Goal: Task Accomplishment & Management: Manage account settings

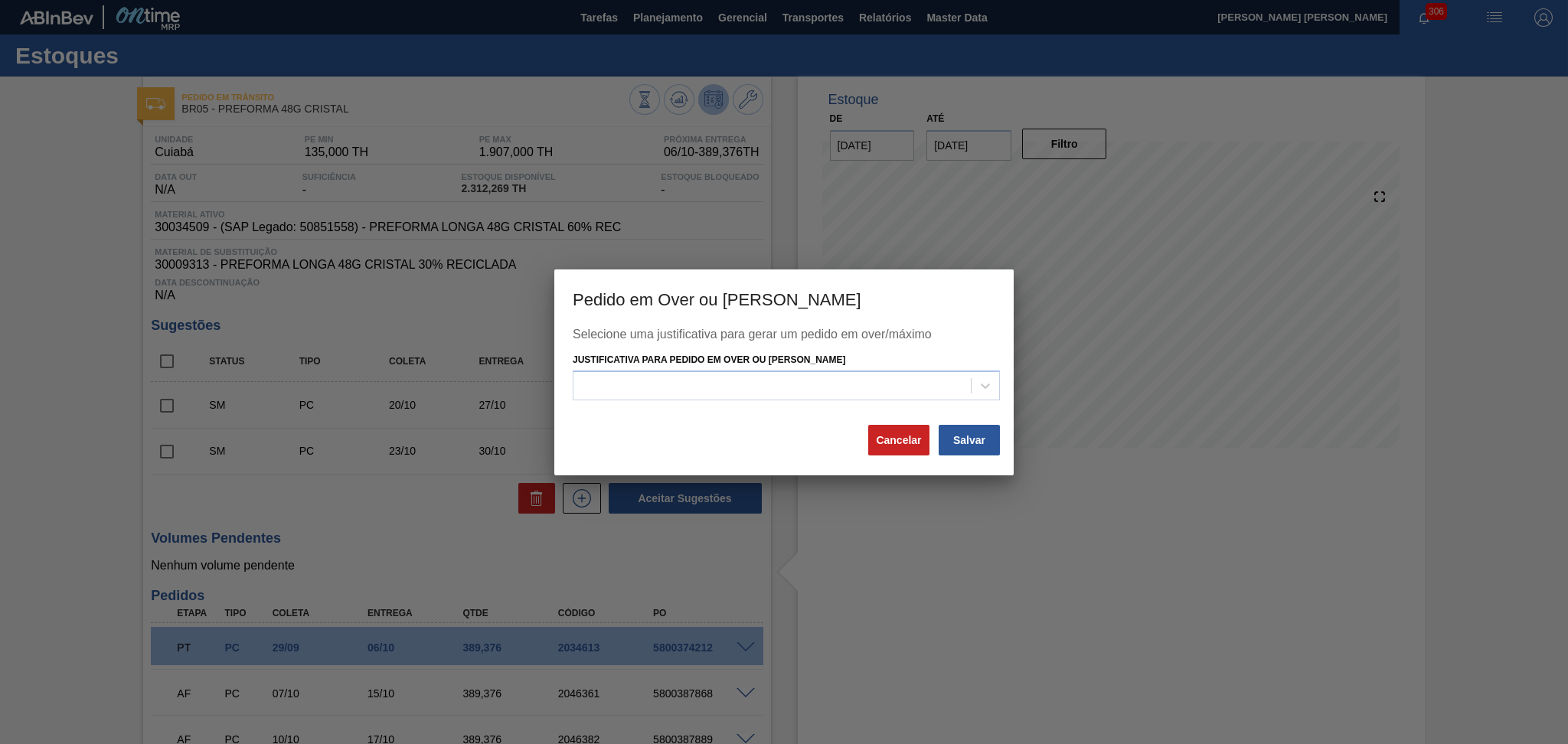
scroll to position [187, 0]
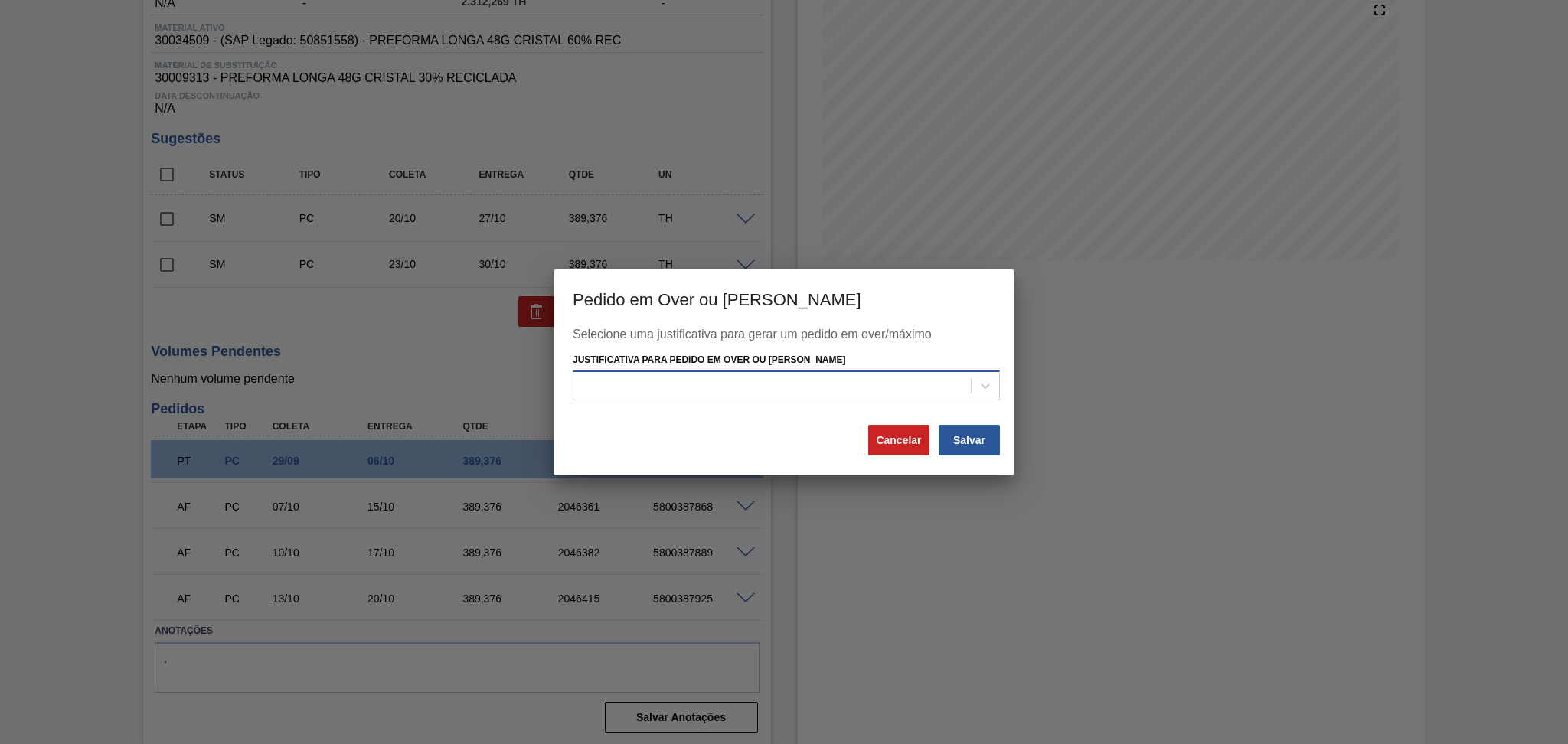
click at [787, 391] on div at bounding box center [772, 387] width 398 height 23
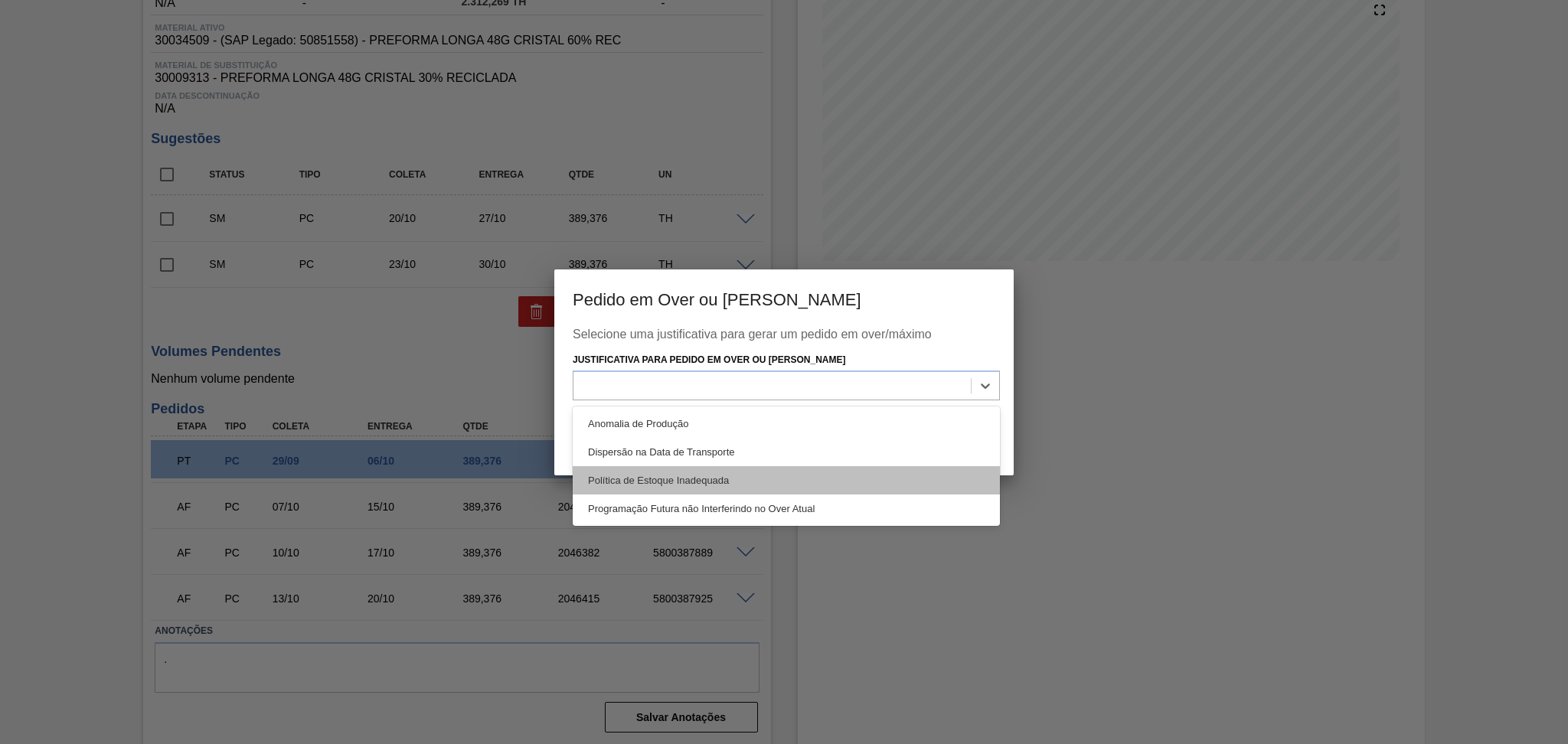
click at [693, 479] on div "Política de Estoque Inadequada" at bounding box center [787, 480] width 428 height 28
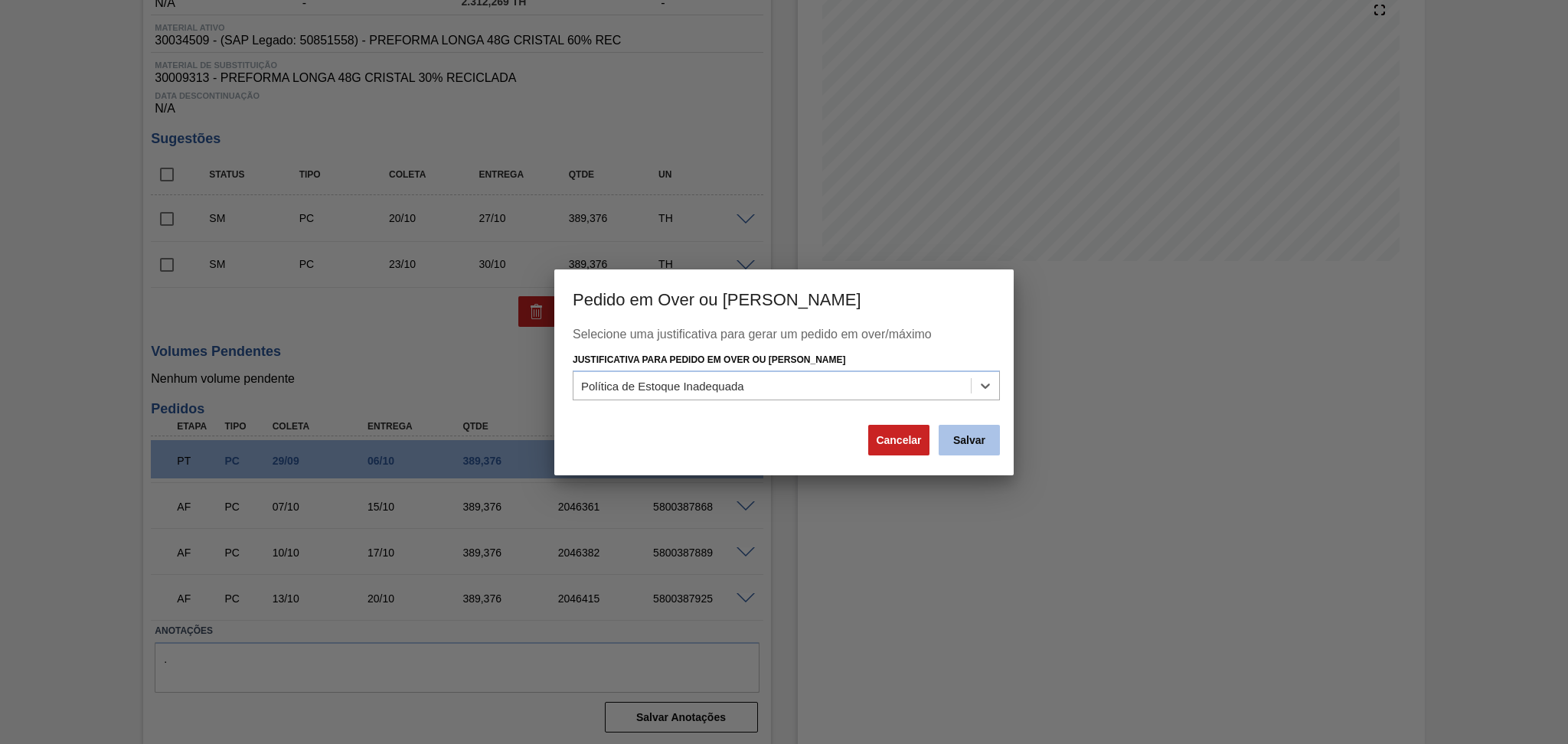
click at [978, 441] on button "Salvar" at bounding box center [969, 440] width 61 height 31
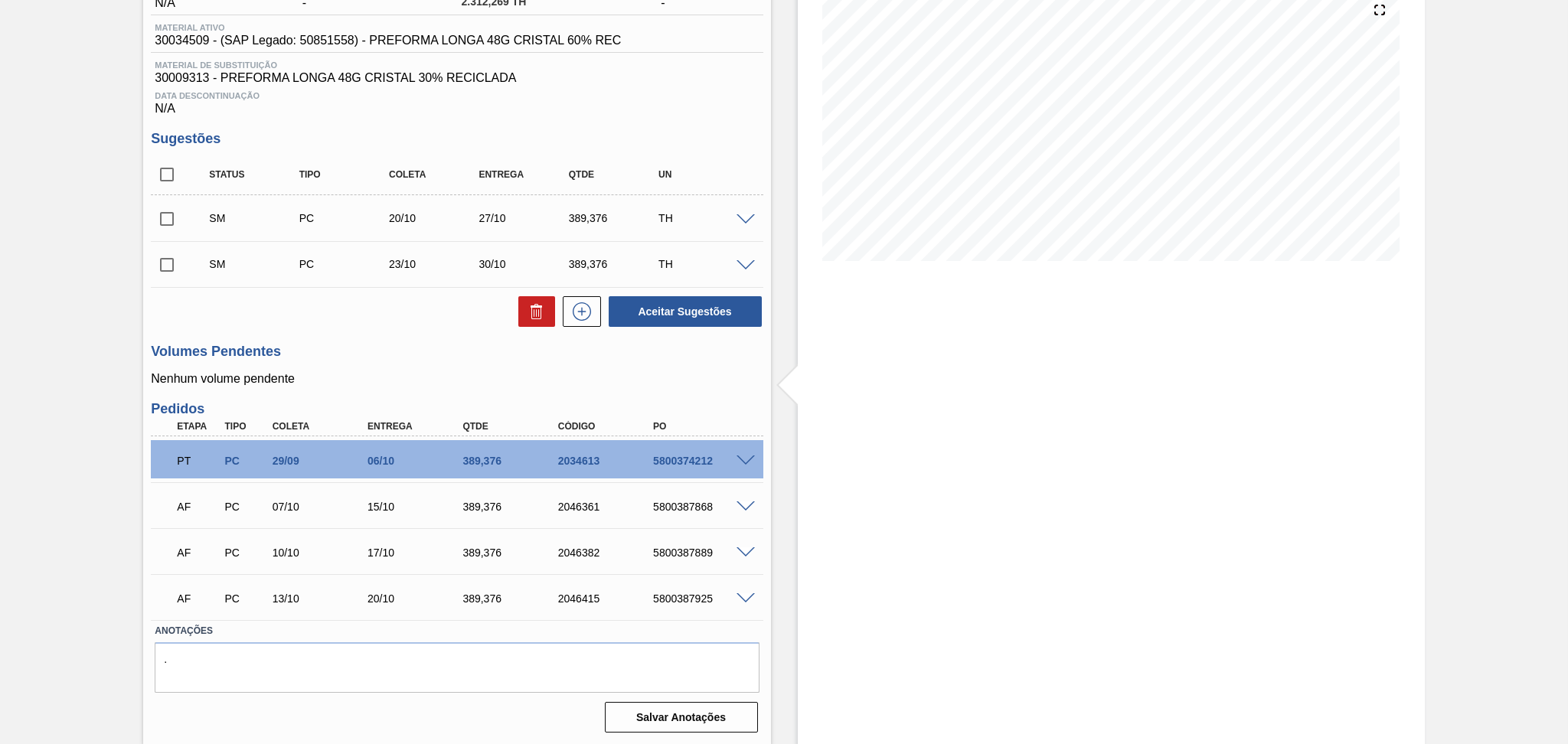
click at [400, 378] on p "Nenhum volume pendente" at bounding box center [457, 379] width 611 height 14
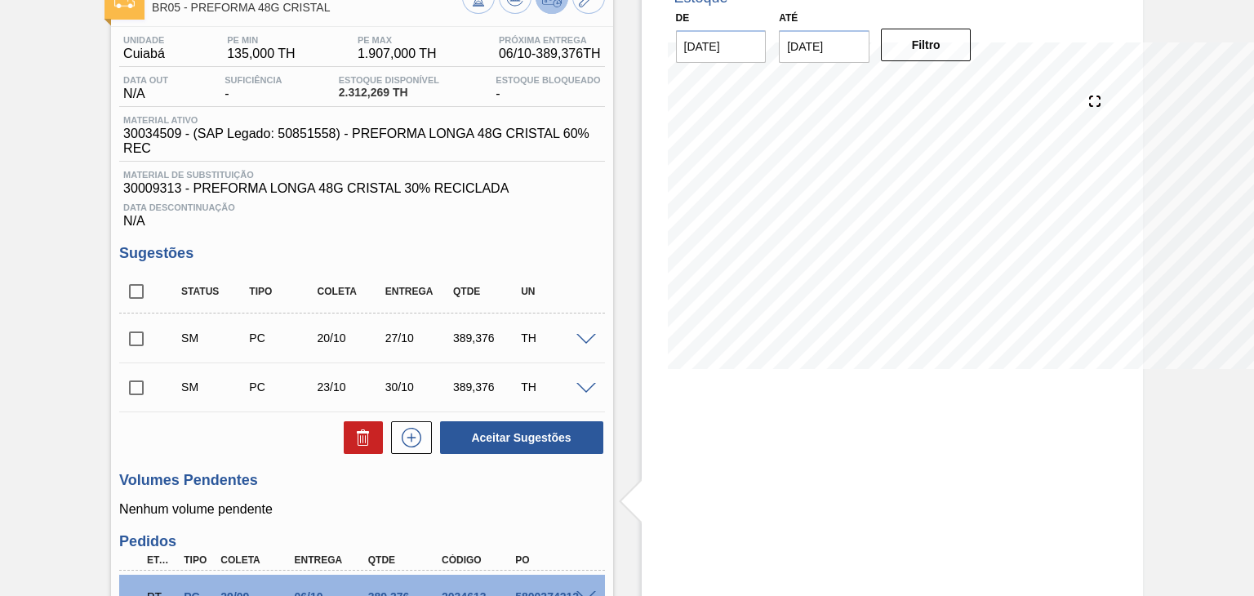
scroll to position [109, 0]
click at [481, 189] on span "30009313 - PREFORMA LONGA 48G CRISTAL 30% RECICLADA" at bounding box center [361, 188] width 477 height 15
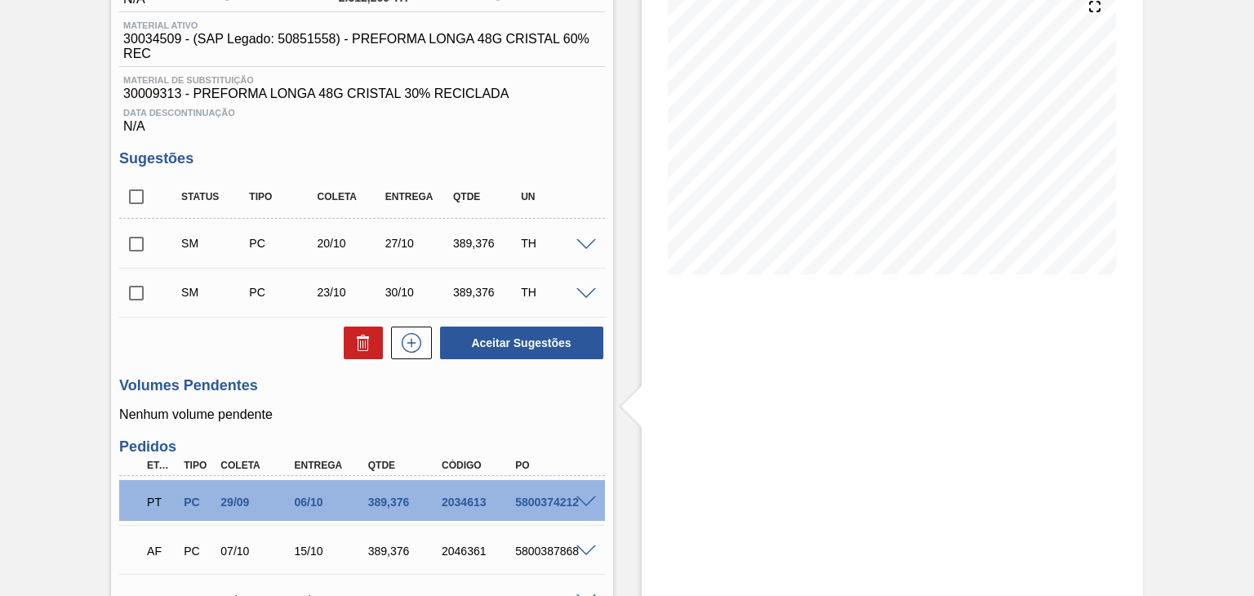
scroll to position [169, 0]
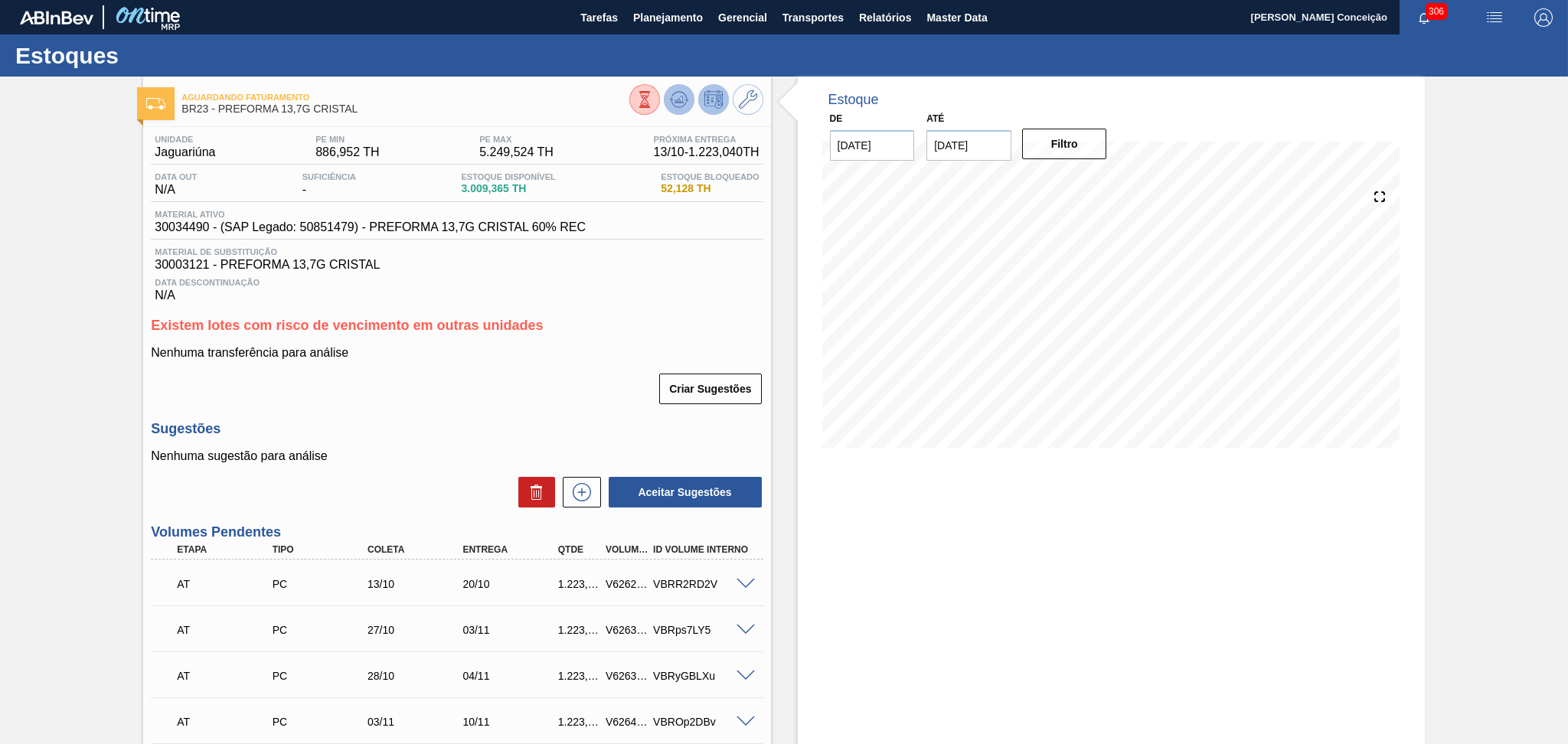
click at [678, 97] on icon at bounding box center [679, 99] width 19 height 19
click at [610, 248] on span "Material de Substituição" at bounding box center [457, 252] width 604 height 9
click at [661, 10] on span "Planejamento" at bounding box center [668, 18] width 69 height 19
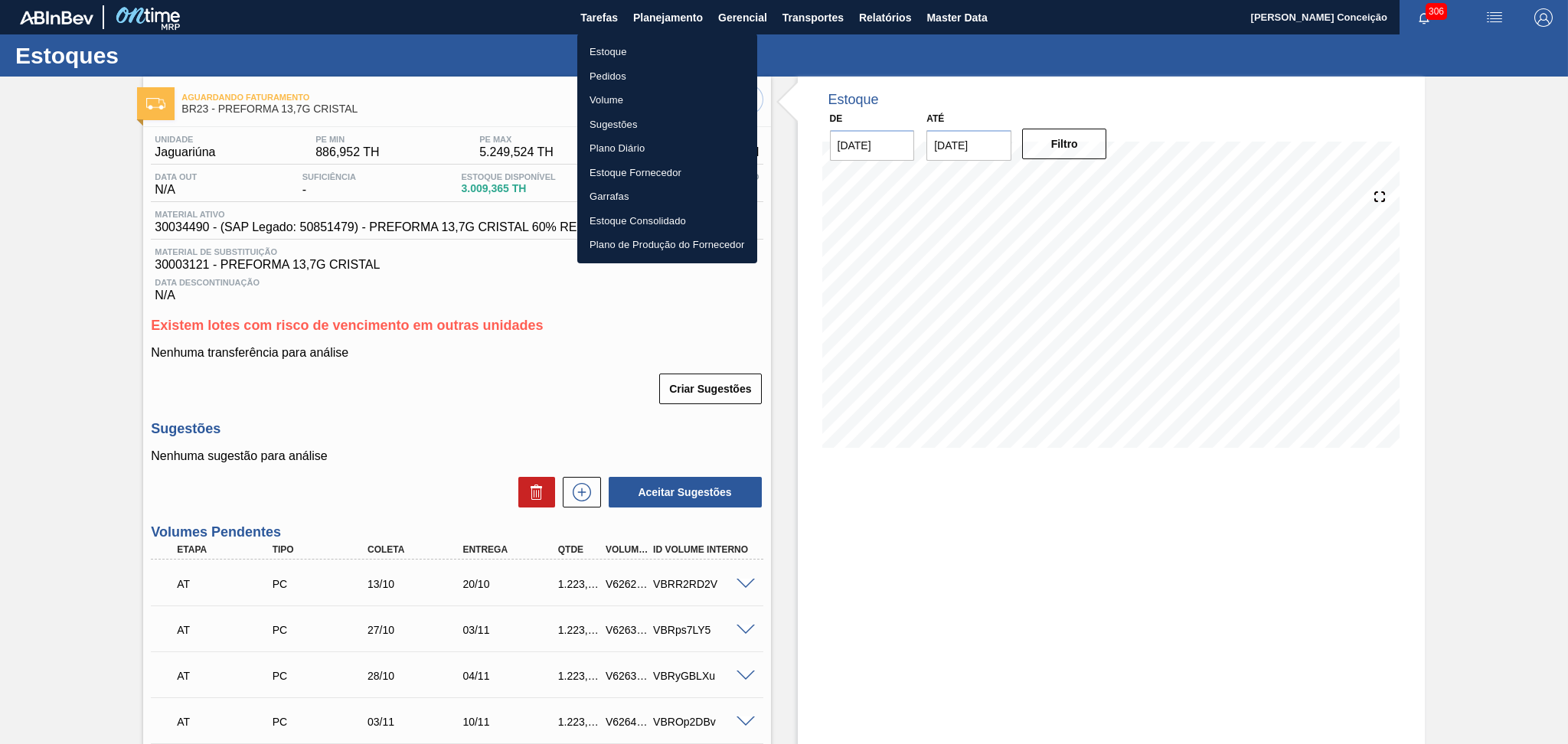
click at [615, 48] on li "Estoque" at bounding box center [668, 52] width 180 height 24
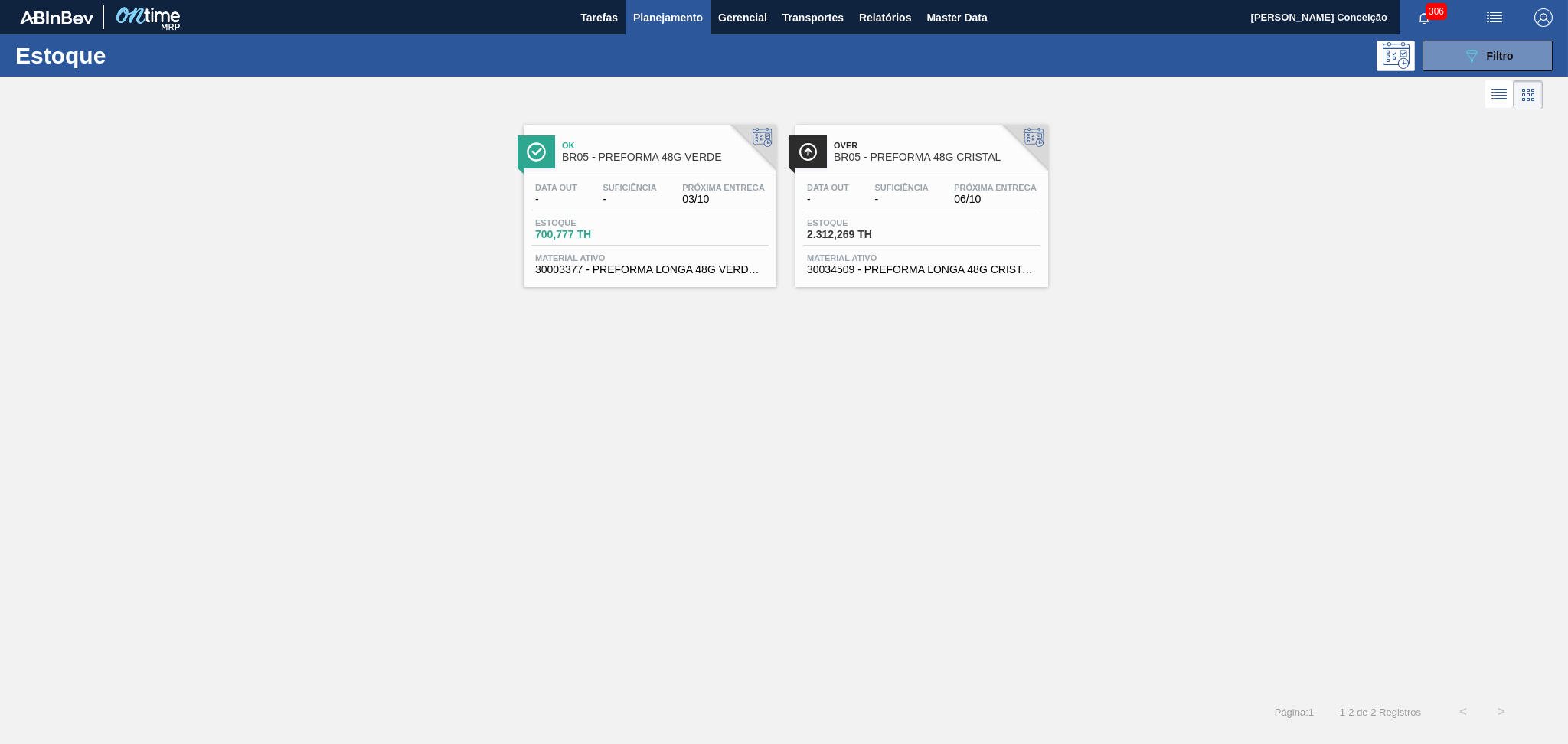
click at [728, 194] on span "03/10" at bounding box center [723, 200] width 83 height 11
click at [903, 203] on span "-" at bounding box center [900, 200] width 53 height 11
click at [1445, 59] on button "089F7B8B-B2A5-4AFE-B5C0-19BA573D28AC Filtro" at bounding box center [1487, 55] width 130 height 31
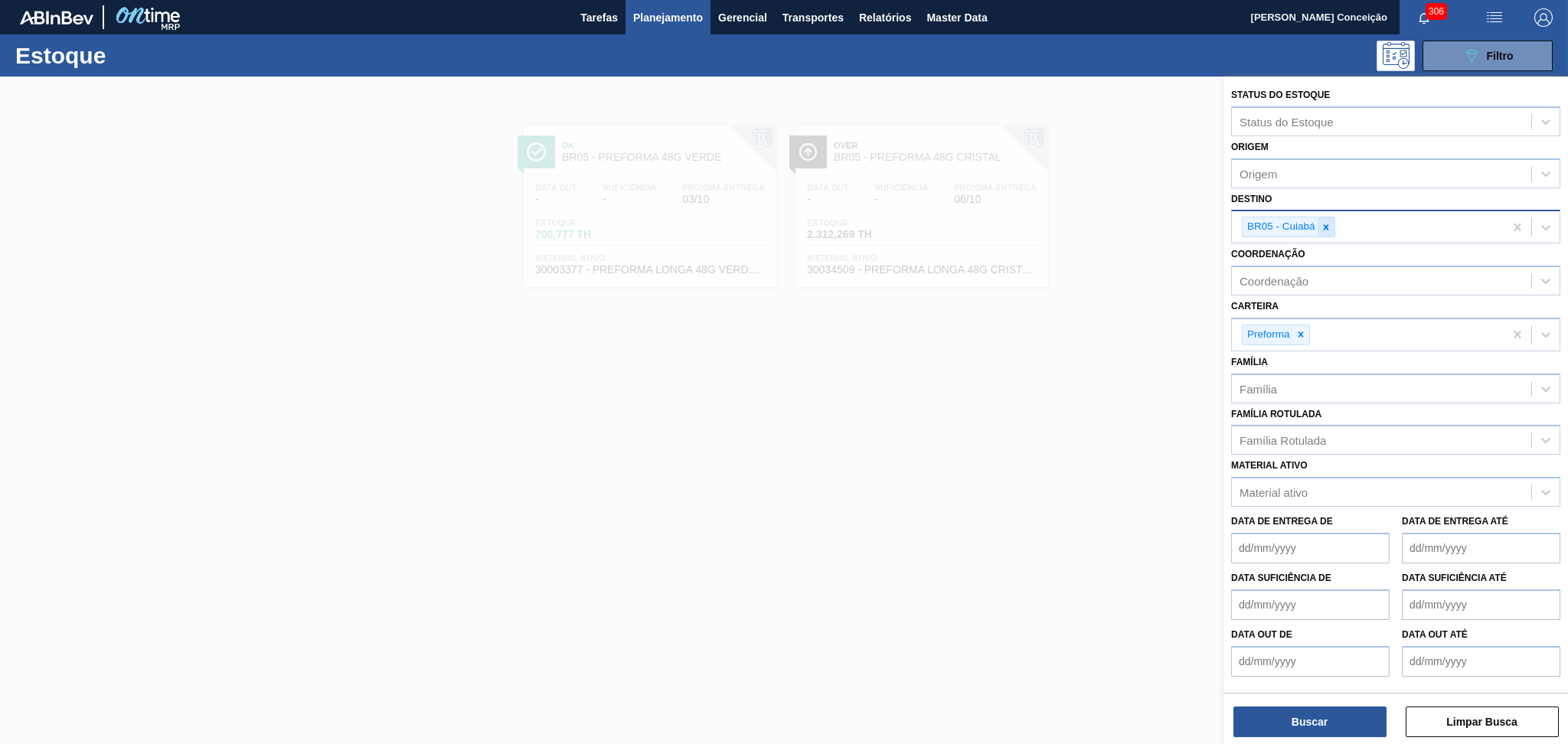
click at [1321, 230] on icon at bounding box center [1325, 227] width 10 height 10
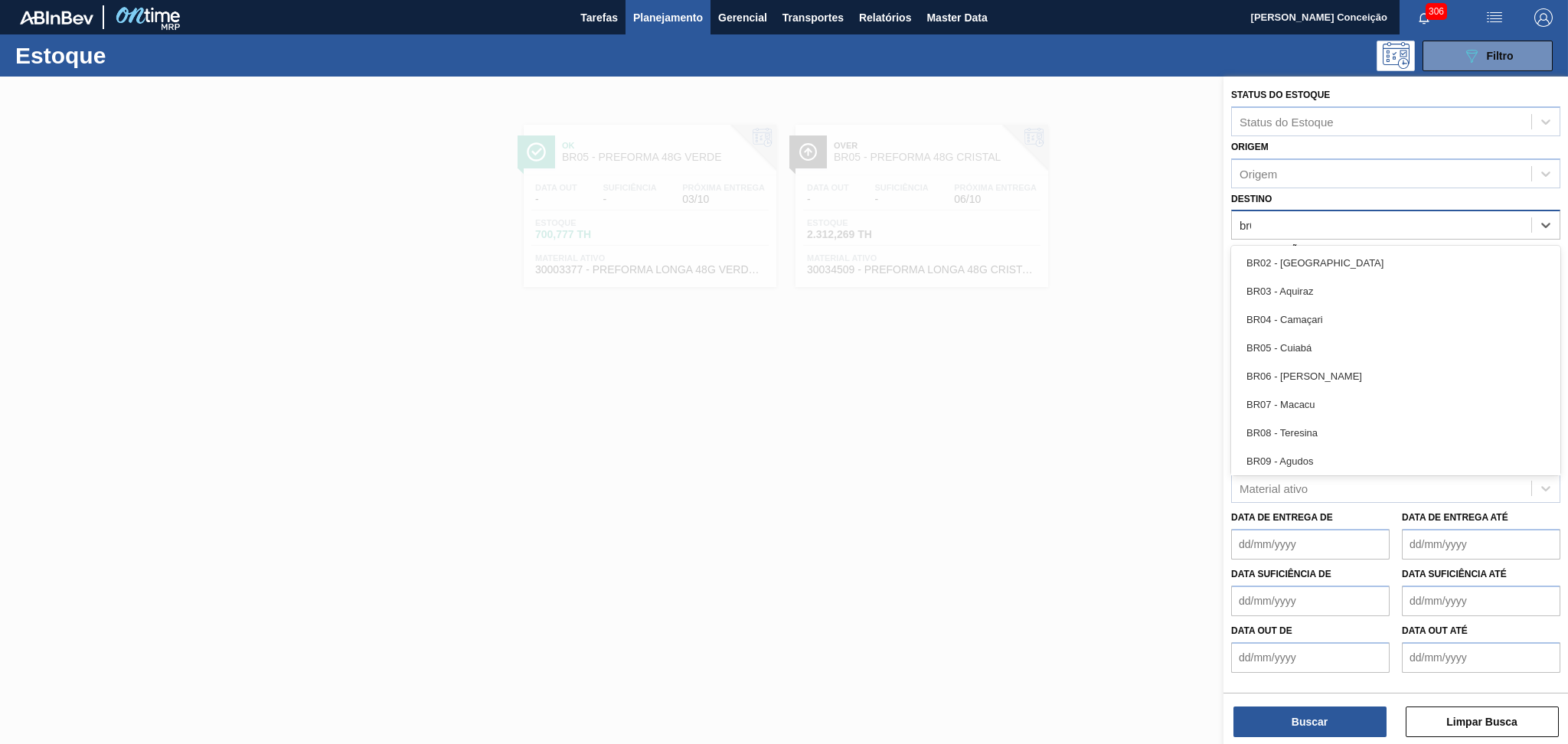
type input "br04"
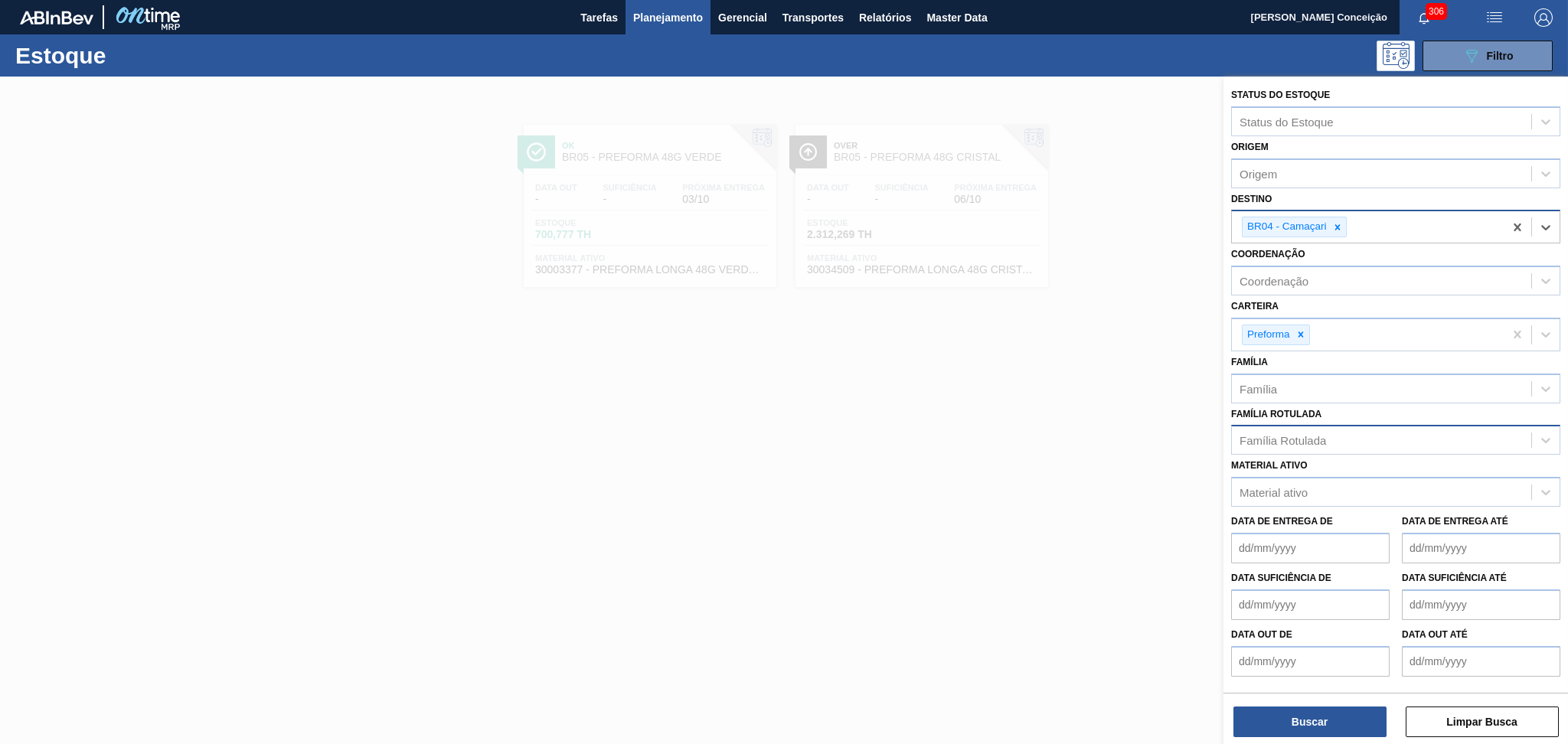
click at [1261, 430] on div "Família Rotulada" at bounding box center [1381, 441] width 299 height 23
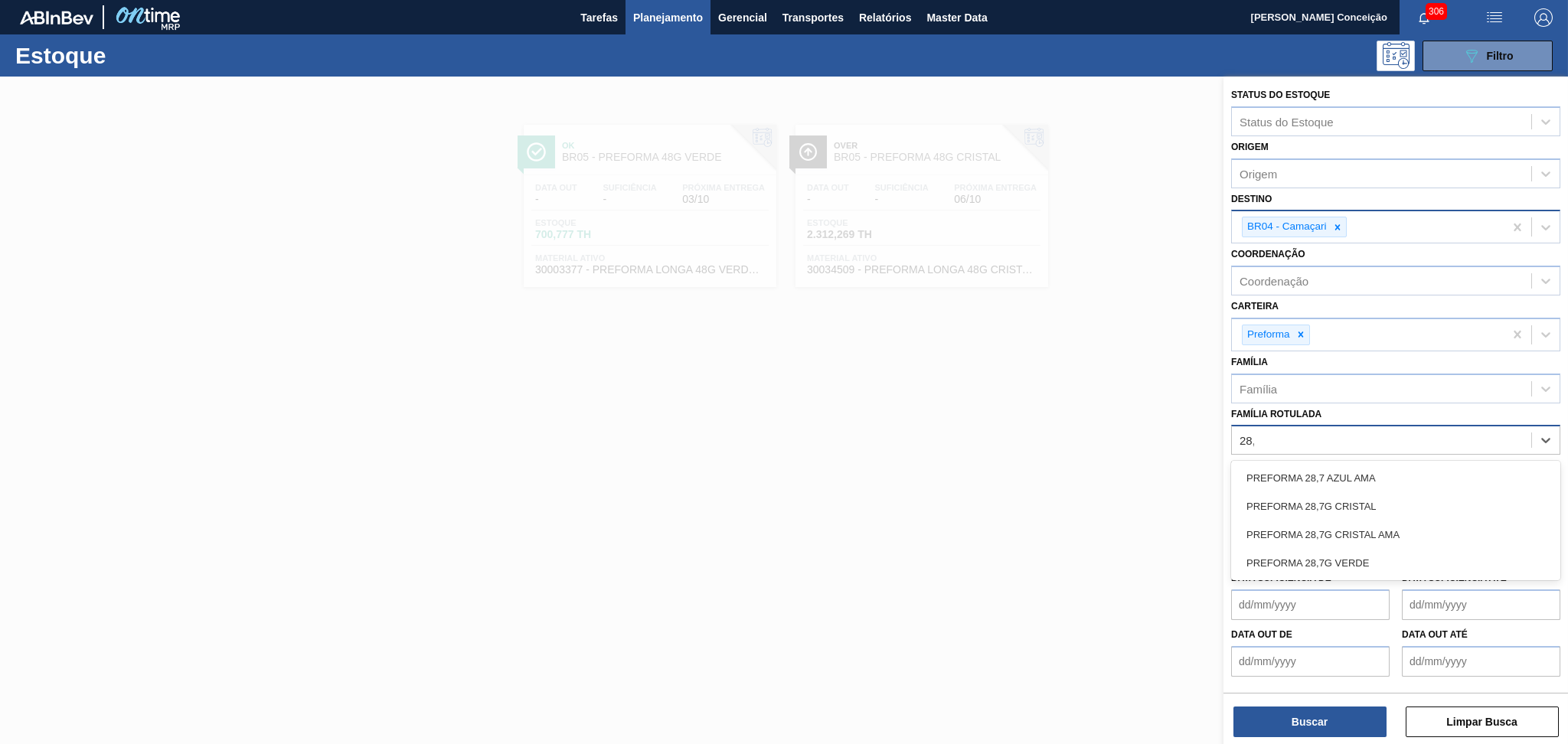
type Rotulada "28,7"
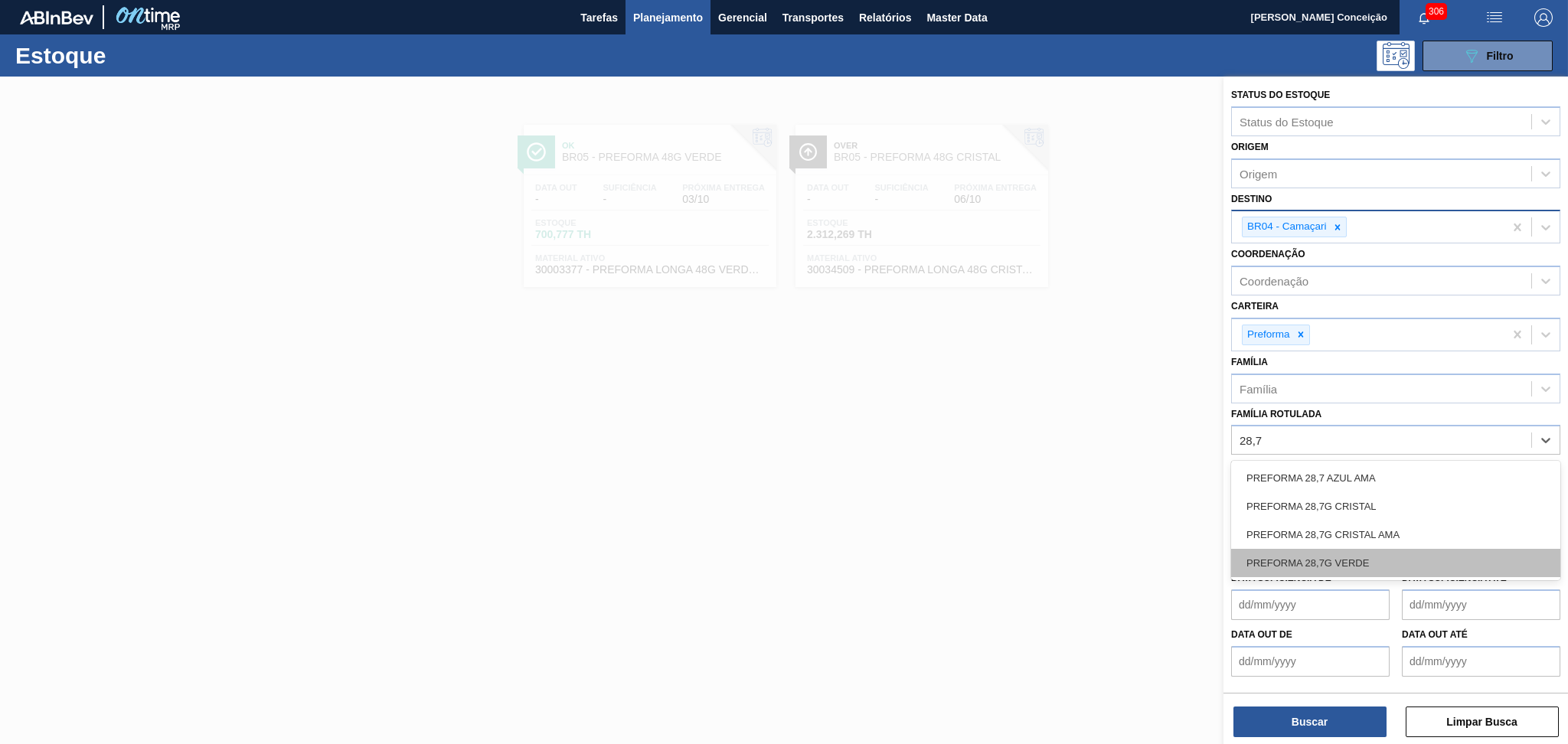
click at [1336, 556] on div "PREFORMA 28,7G VERDE" at bounding box center [1395, 563] width 329 height 28
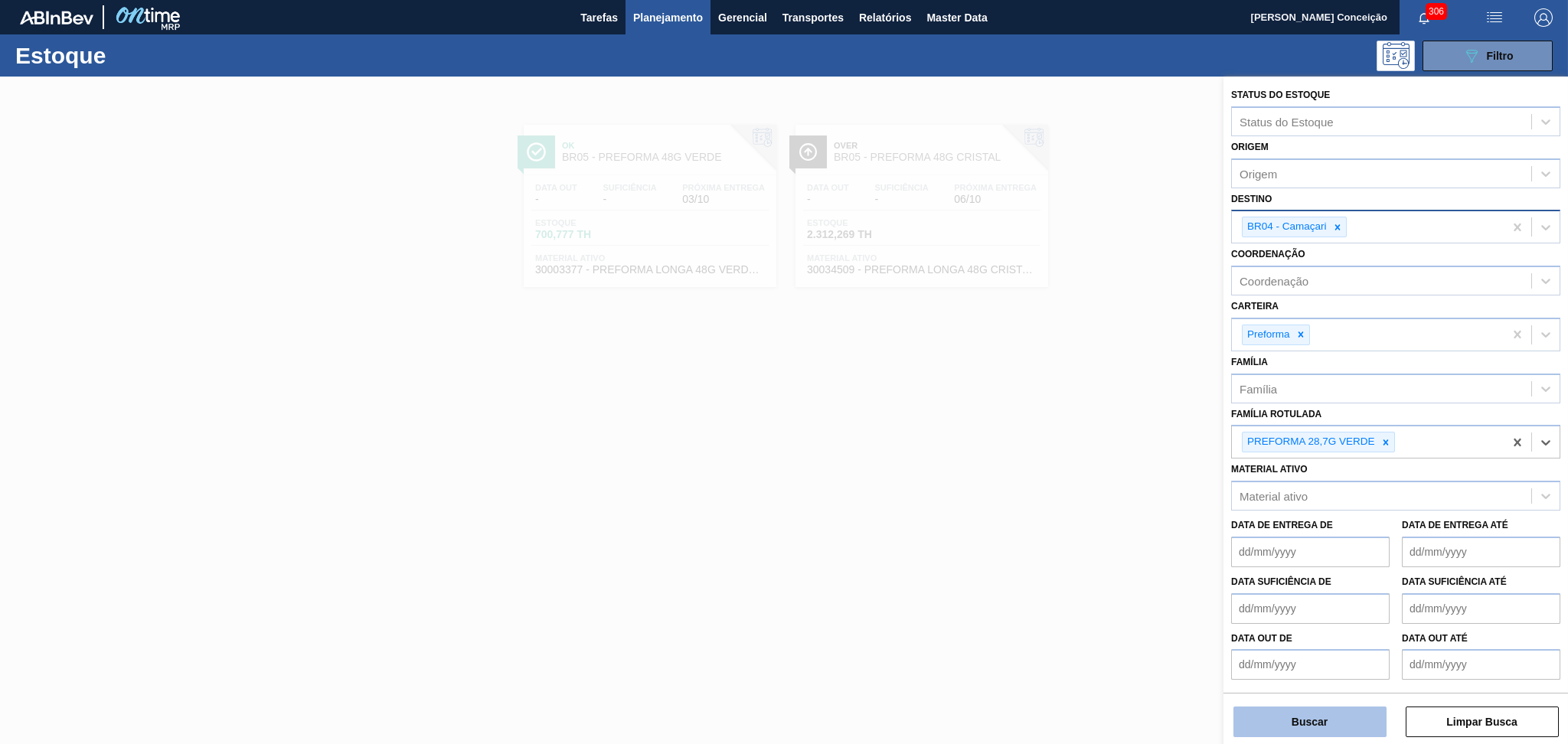
click at [1287, 706] on button "Buscar" at bounding box center [1309, 721] width 153 height 31
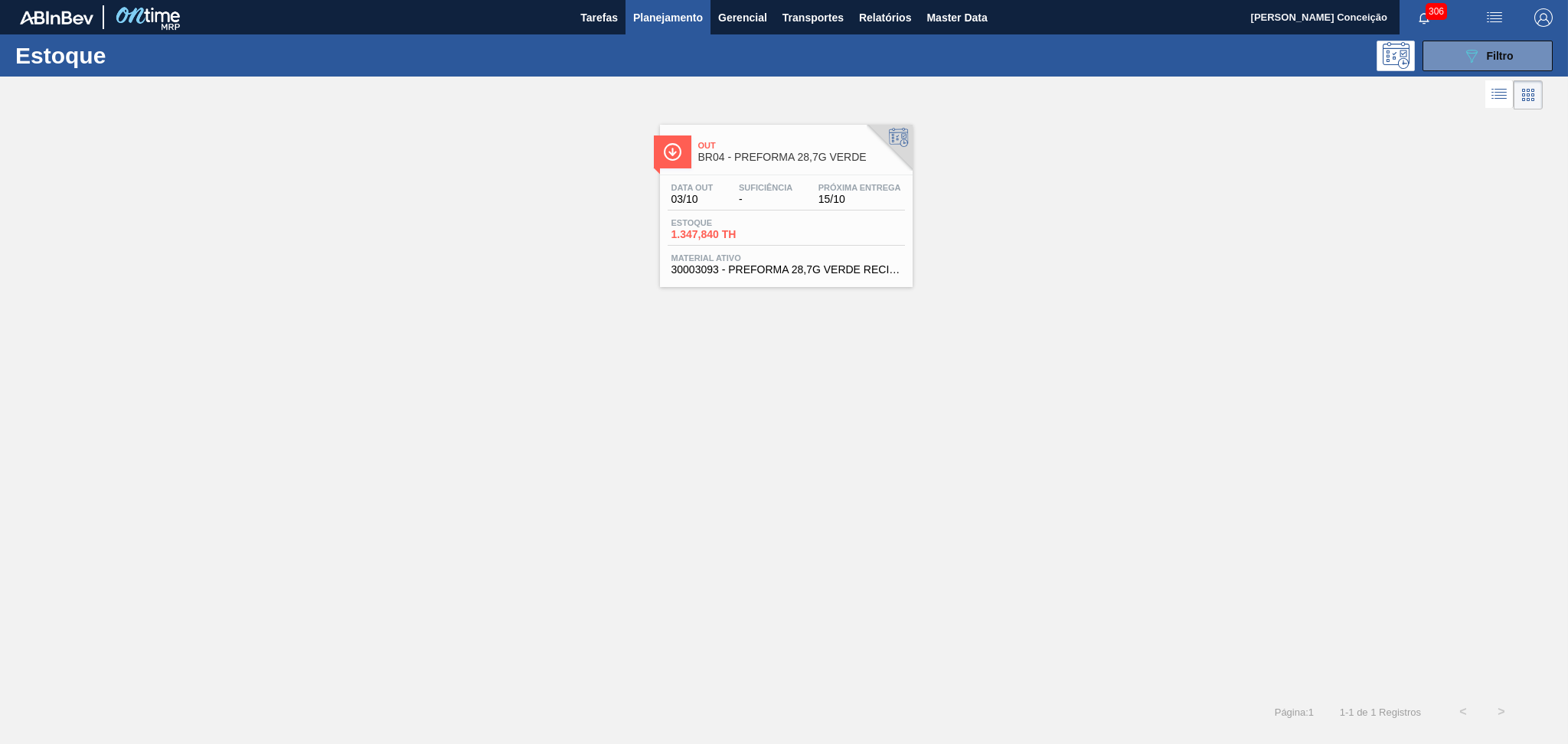
click at [743, 197] on span "-" at bounding box center [765, 200] width 53 height 11
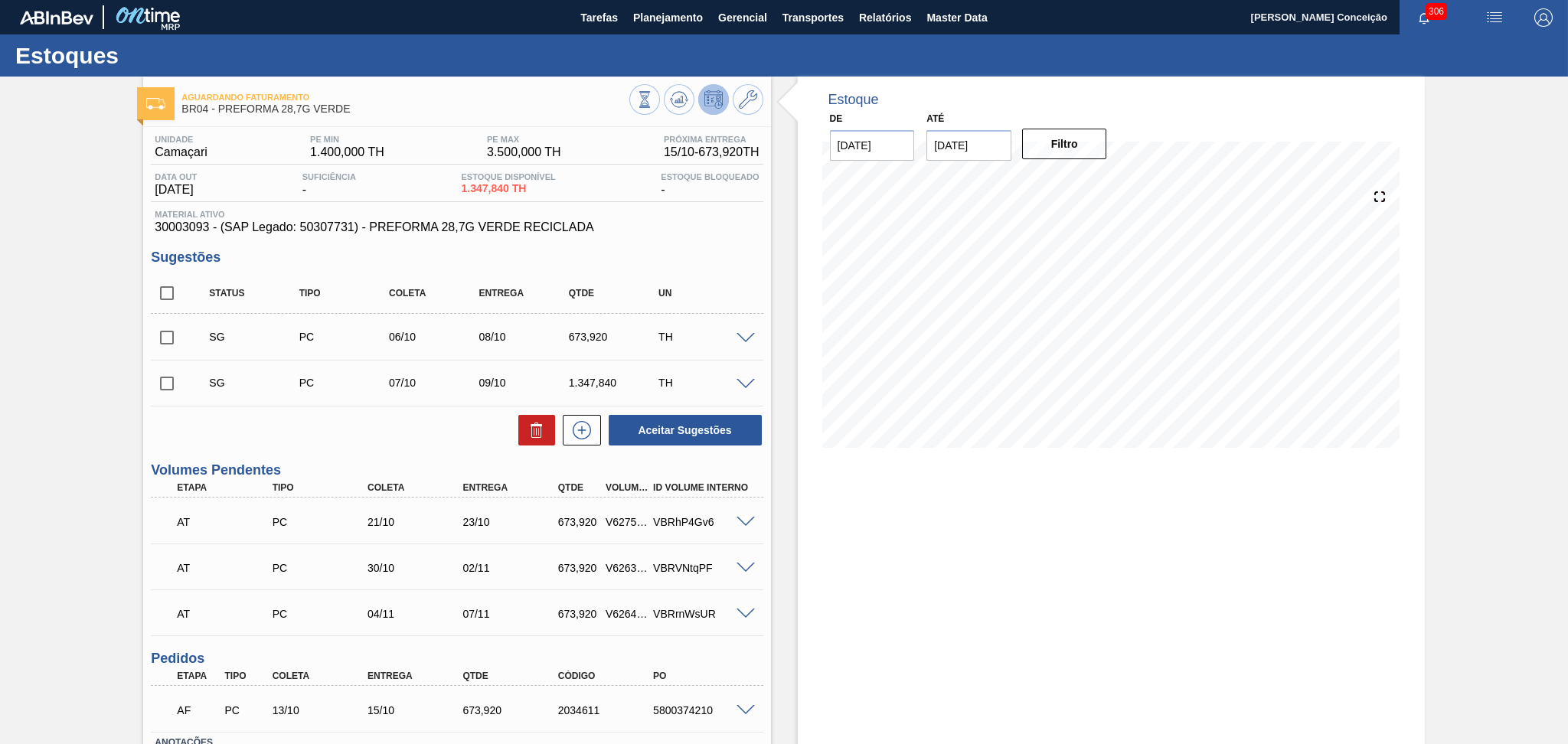
click at [370, 436] on div "Aceitar Sugestões" at bounding box center [457, 431] width 611 height 34
click at [419, 436] on div "Aceitar Sugestões" at bounding box center [457, 431] width 611 height 34
click at [684, 16] on span "Planejamento" at bounding box center [668, 18] width 69 height 19
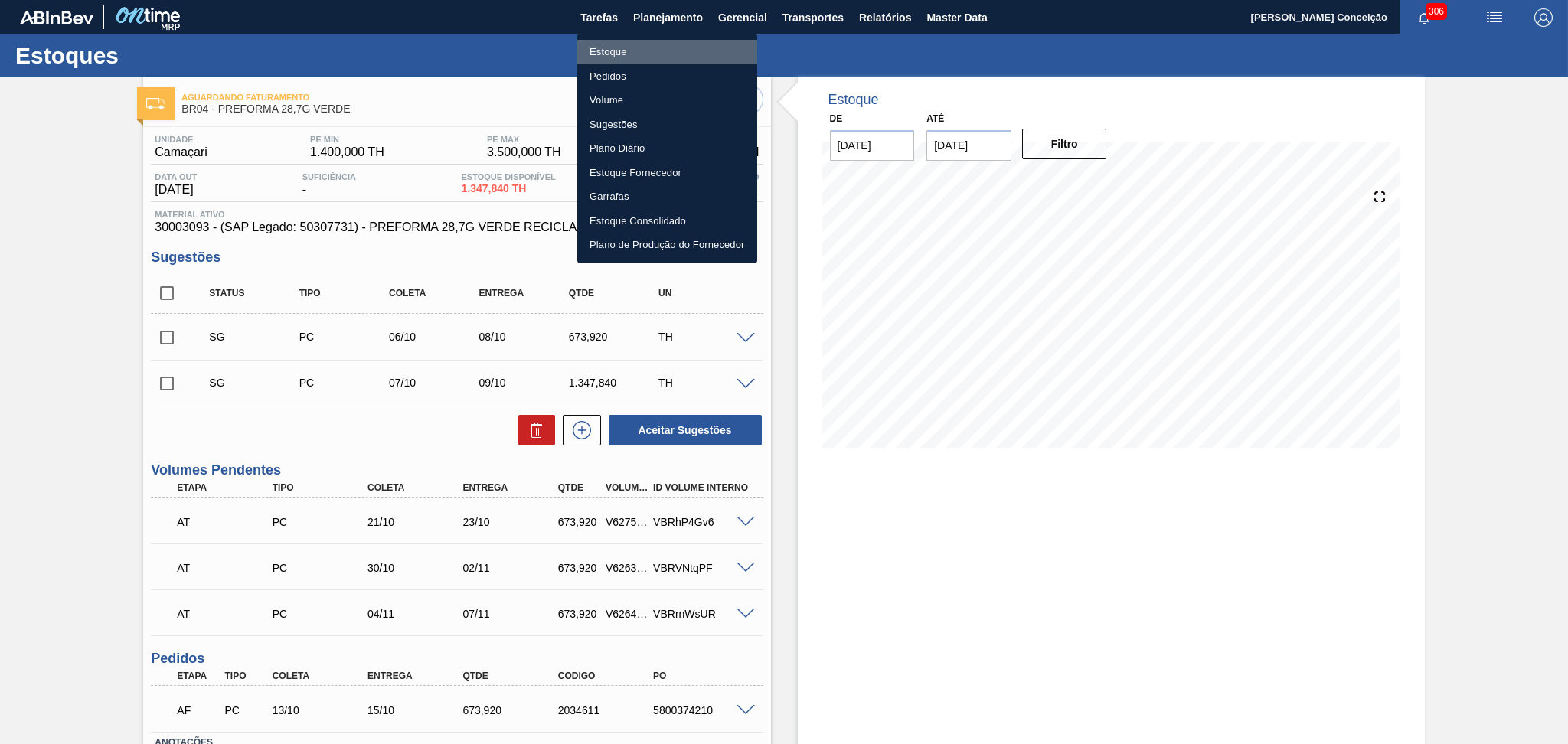
click at [607, 48] on li "Estoque" at bounding box center [668, 52] width 180 height 24
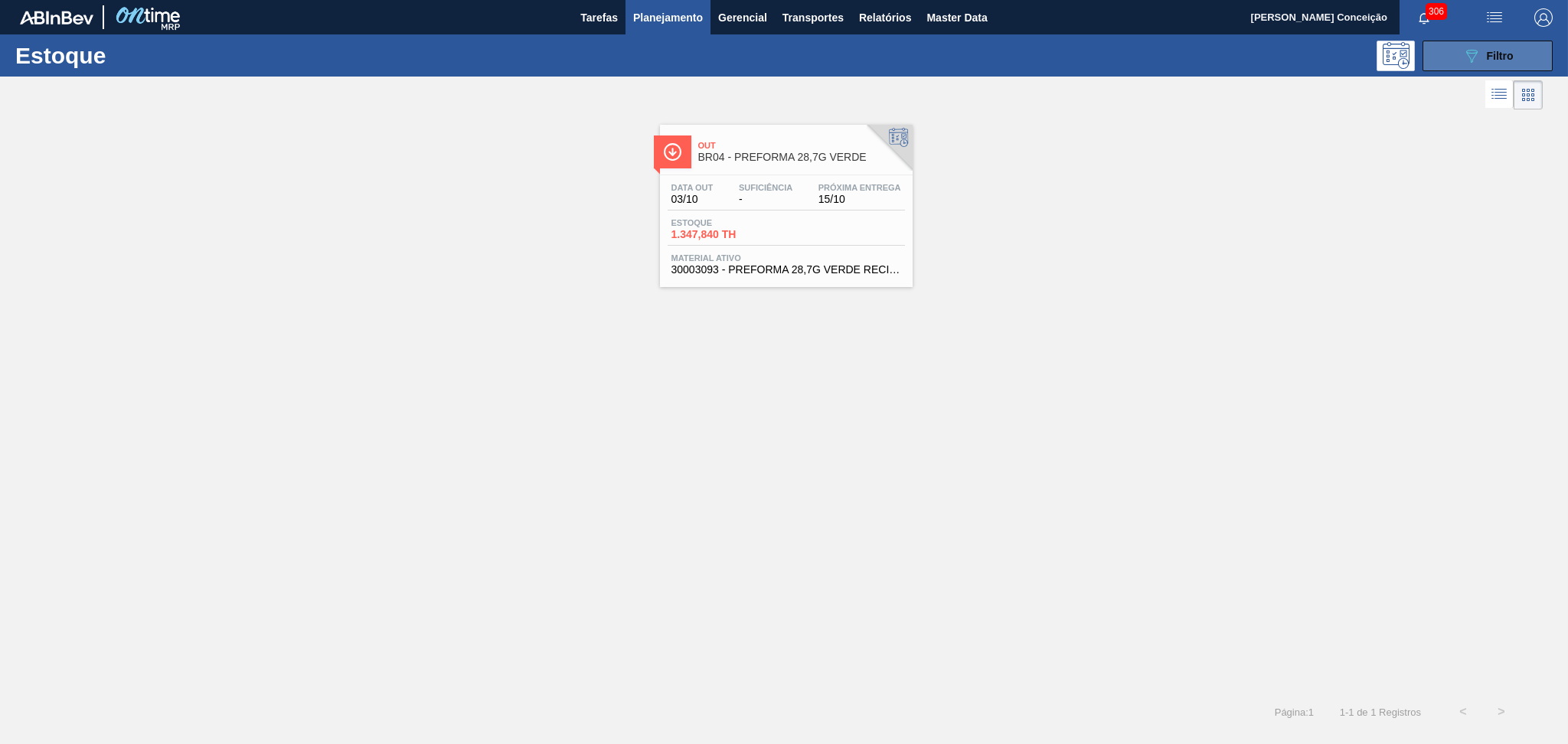
click at [1478, 51] on icon "089F7B8B-B2A5-4AFE-B5C0-19BA573D28AC" at bounding box center [1471, 56] width 19 height 19
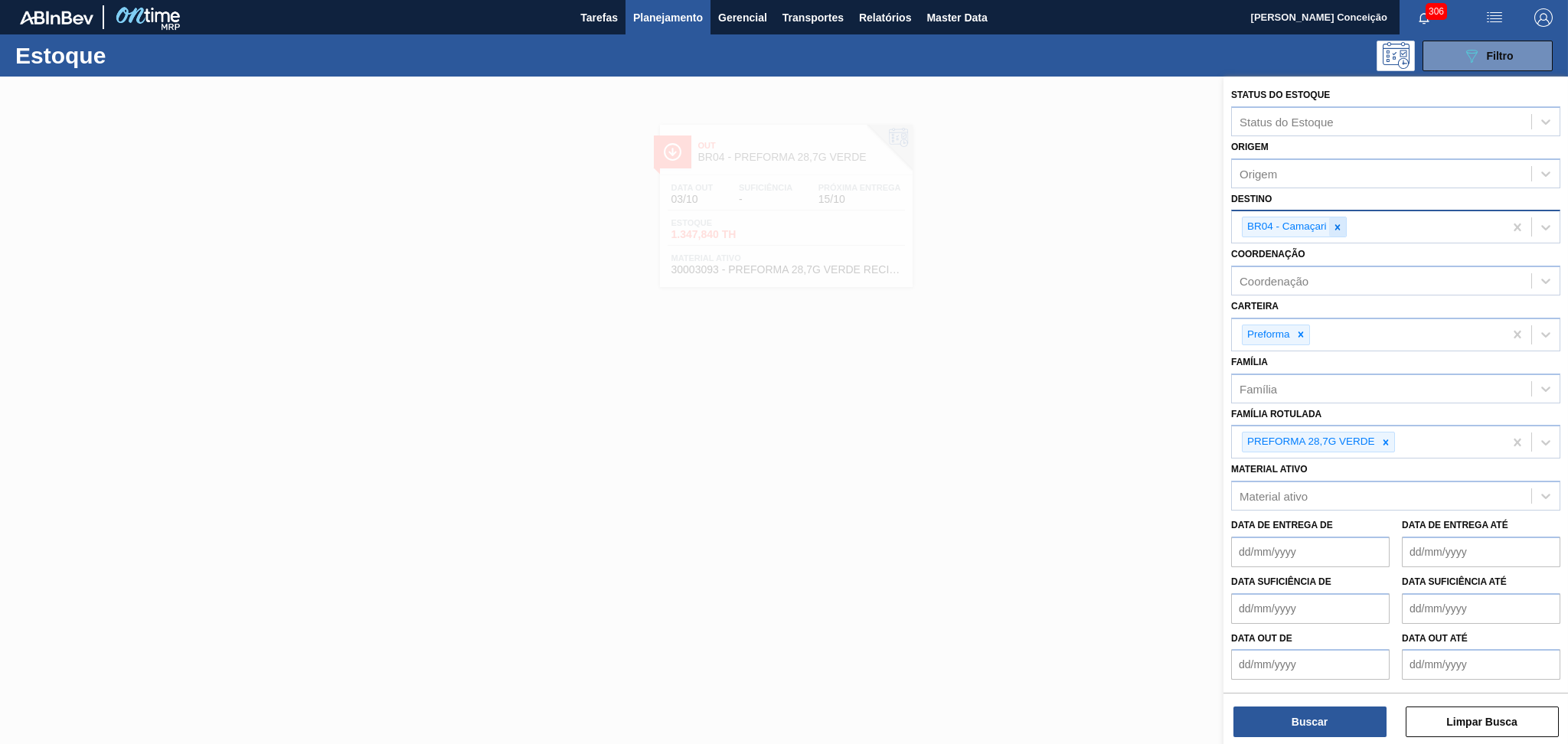
click at [1338, 232] on div at bounding box center [1337, 227] width 17 height 19
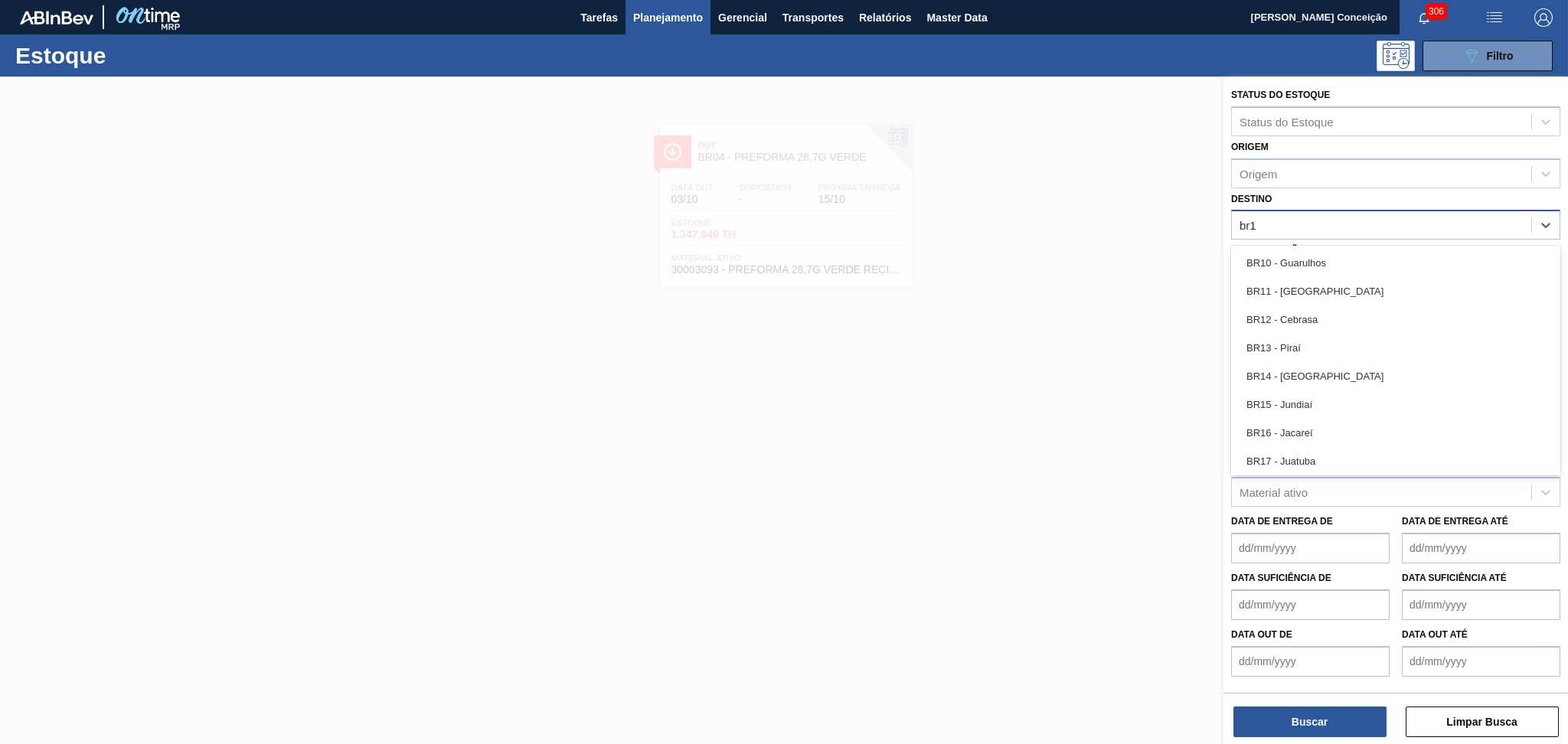
type input "br12"
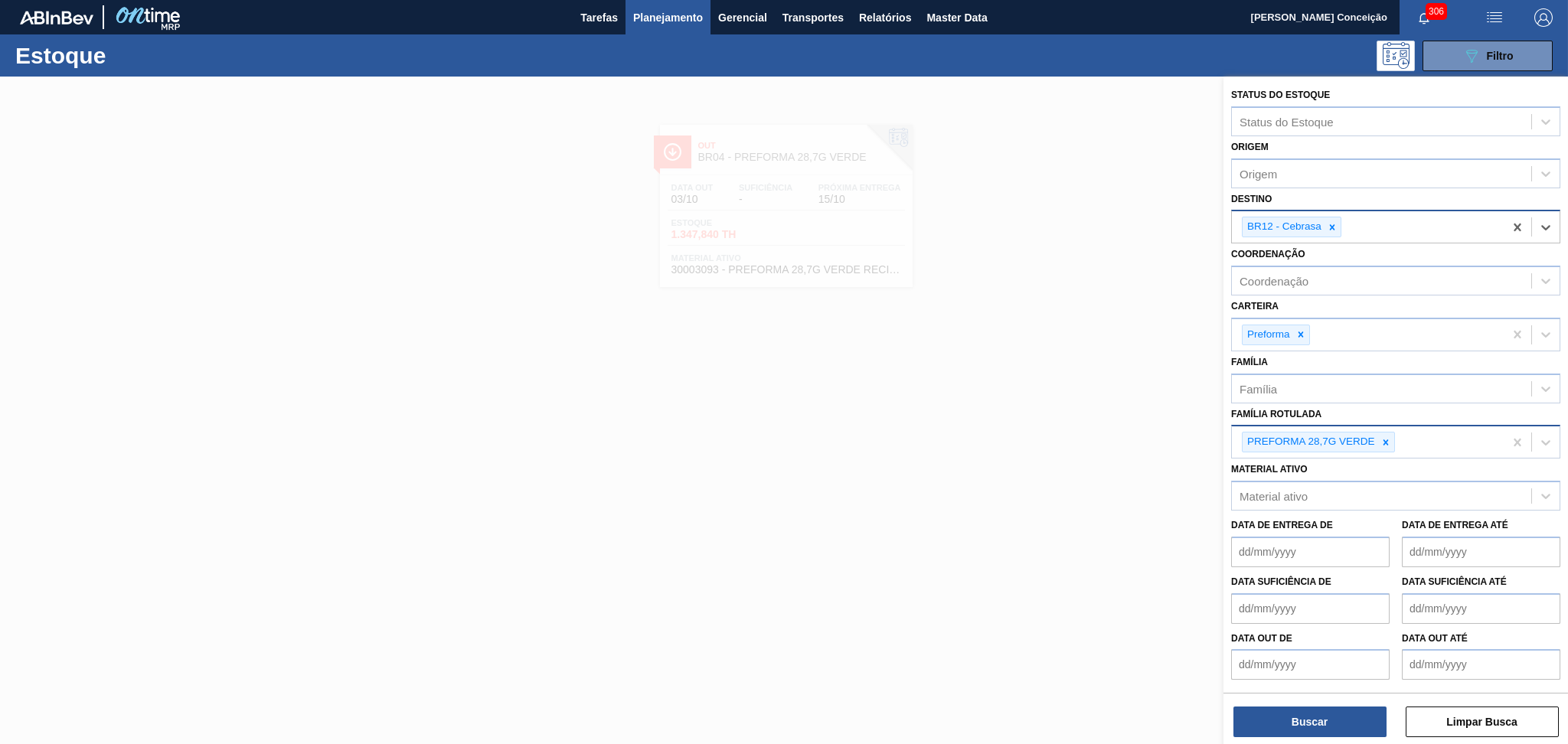
click at [1394, 442] on div "PREFORMA 28,7G VERDE" at bounding box center [1318, 442] width 153 height 21
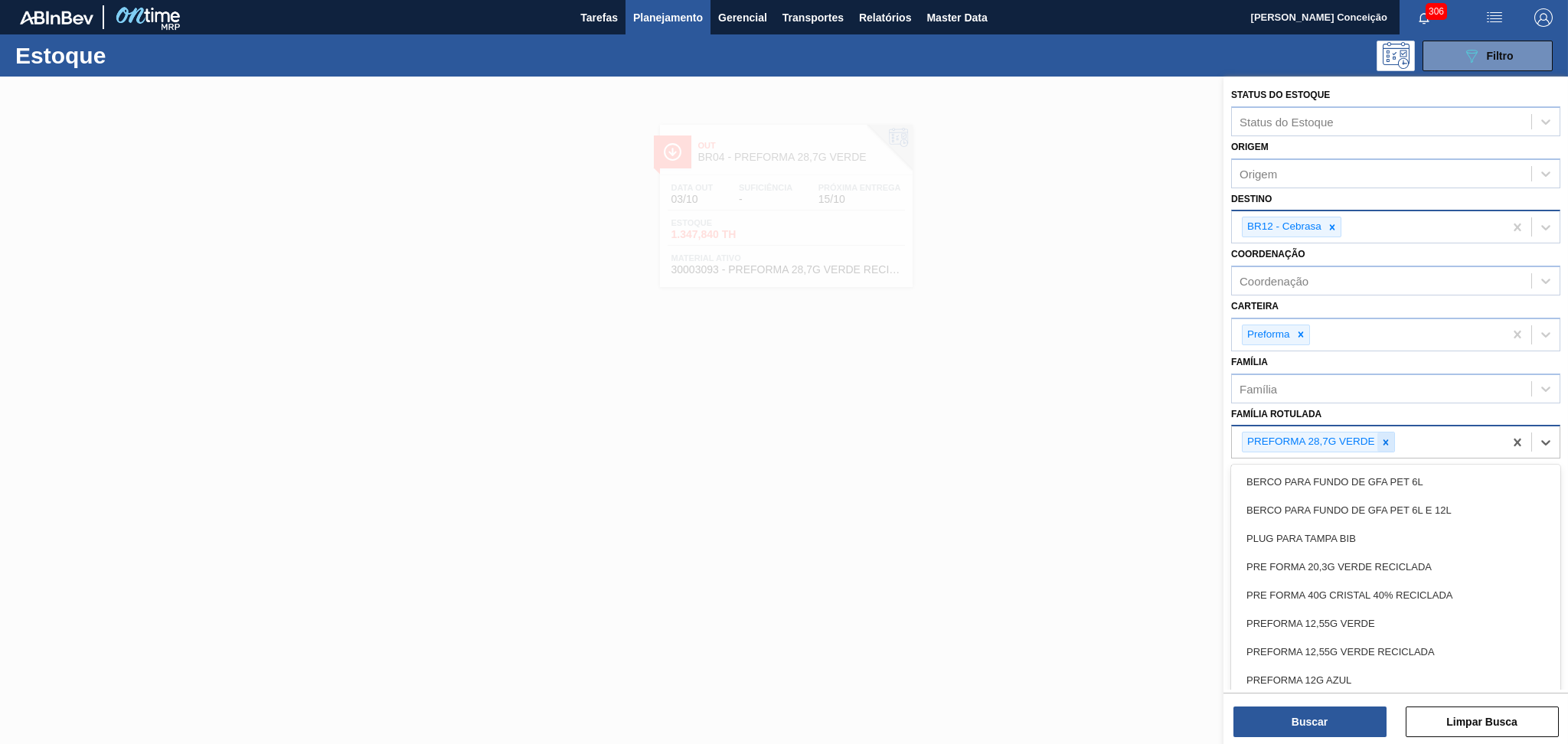
click at [1389, 438] on icon at bounding box center [1385, 442] width 10 height 10
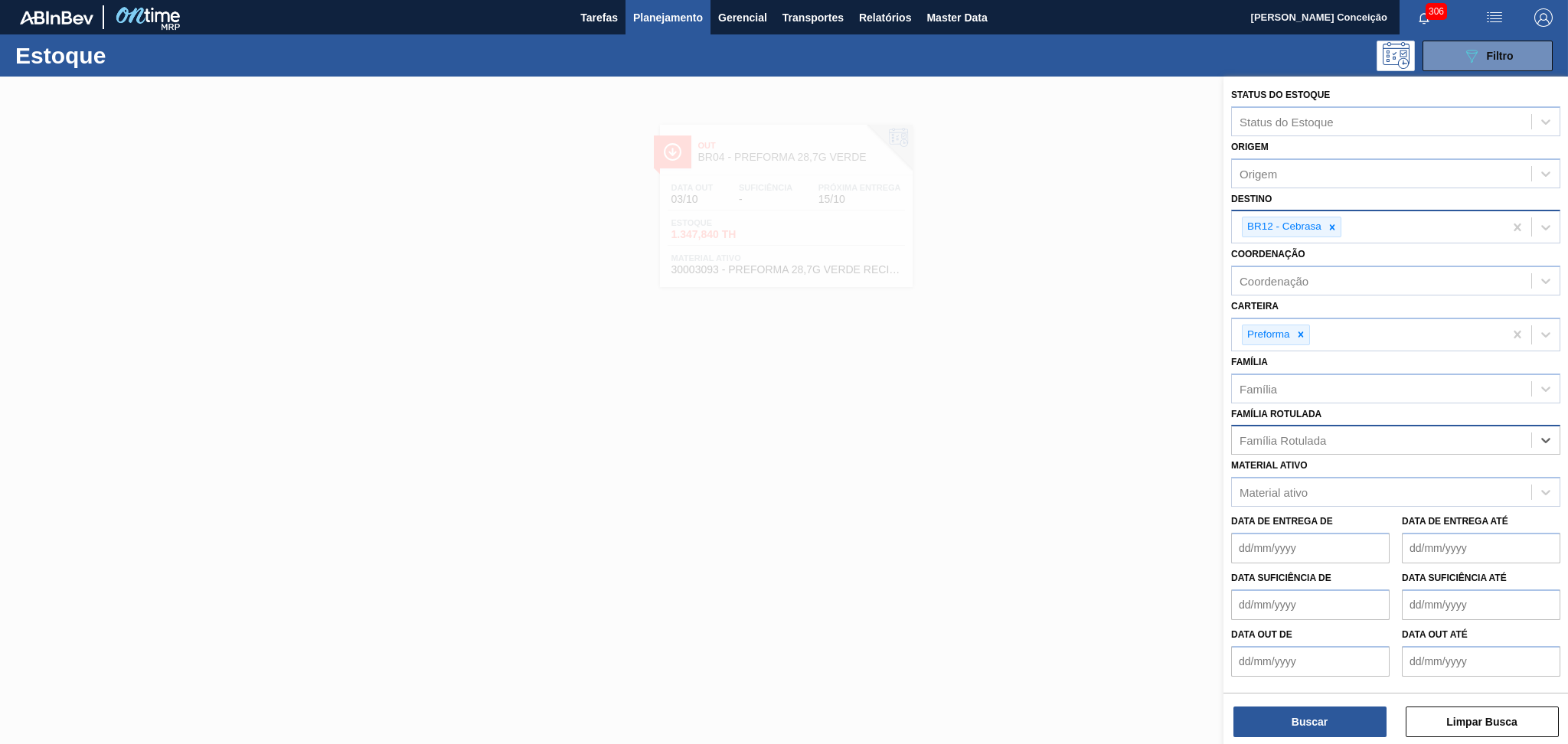
click at [1290, 430] on div "Família Rotulada" at bounding box center [1381, 441] width 299 height 23
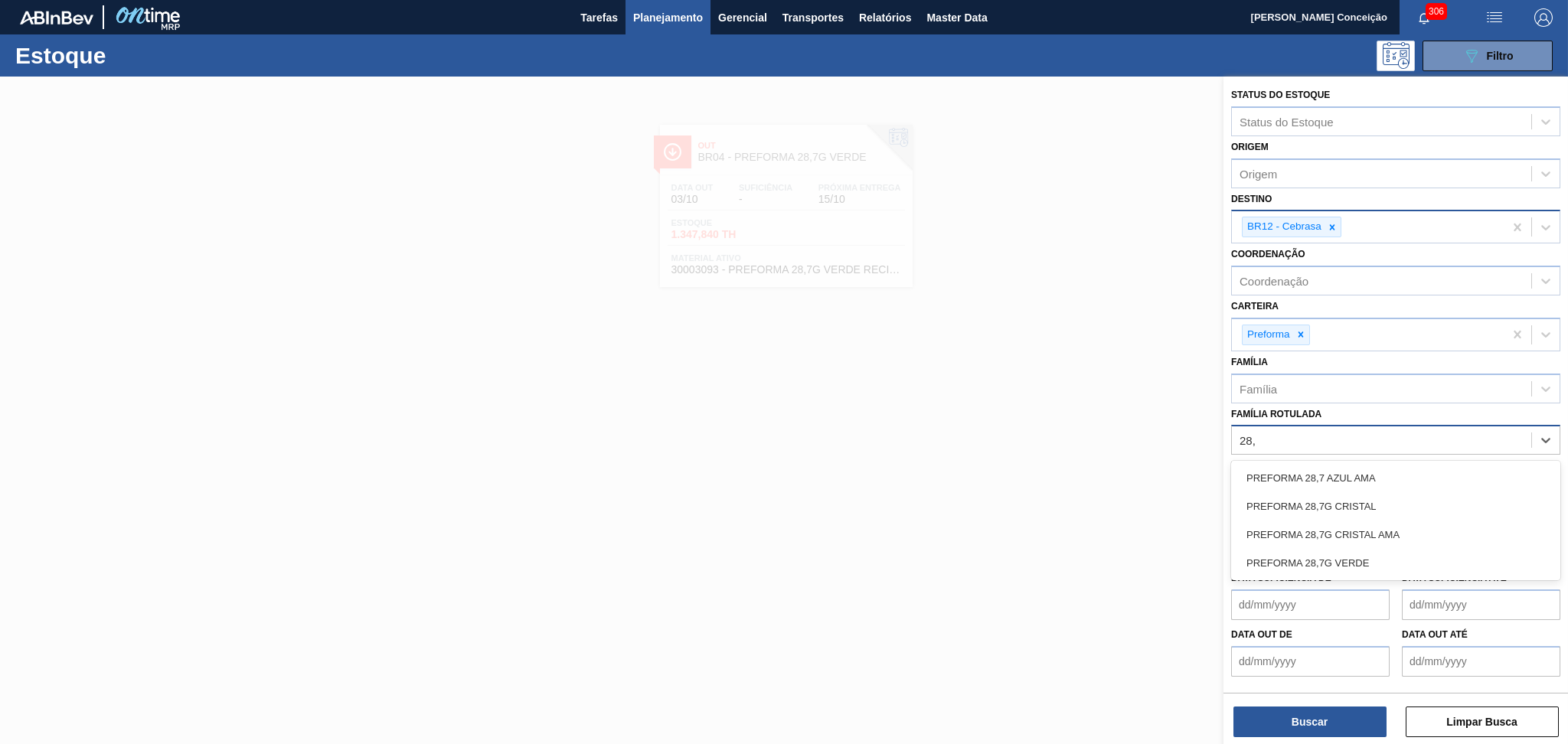
type Rotulada "28,7"
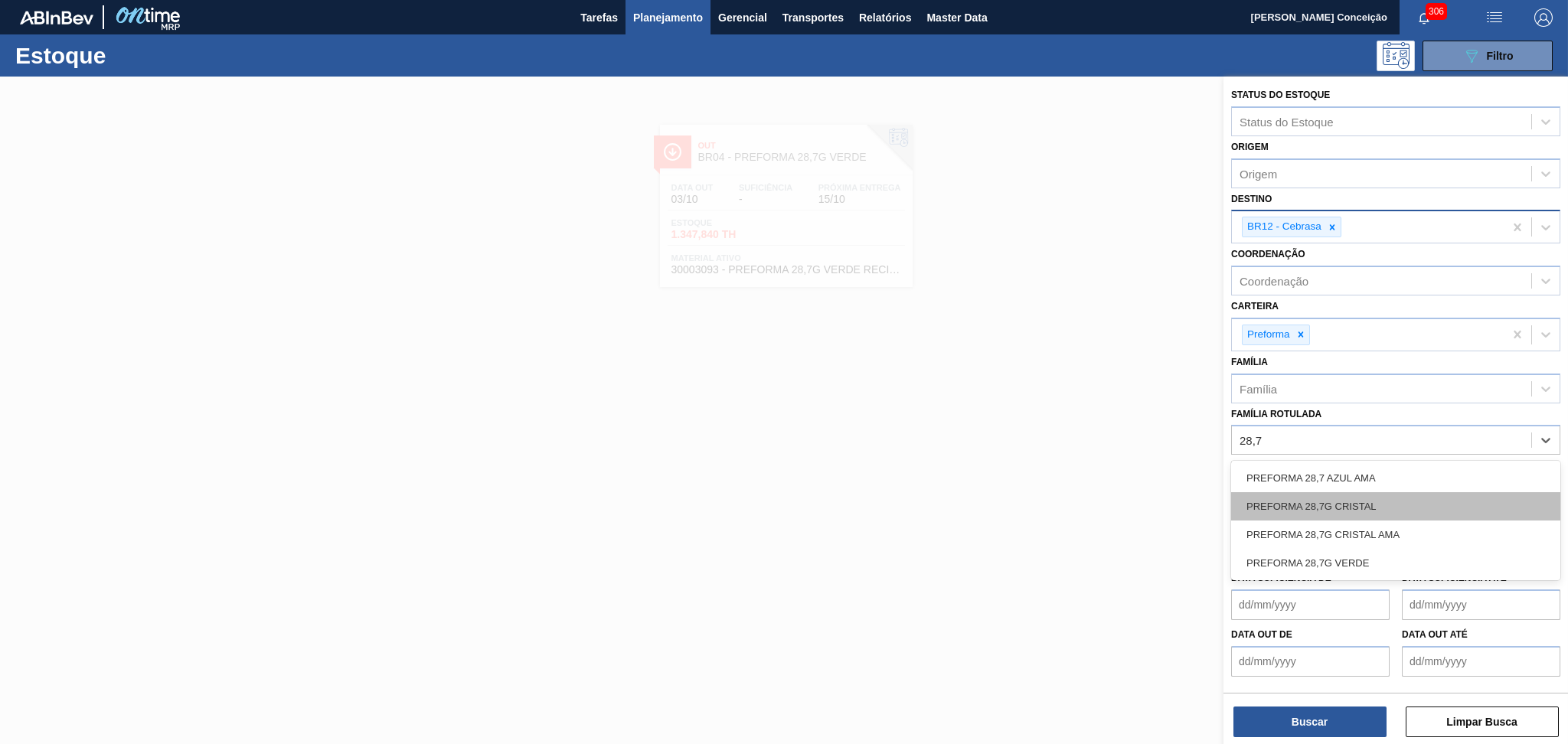
click at [1336, 514] on div "PREFORMA 28,7G CRISTAL" at bounding box center [1395, 507] width 329 height 28
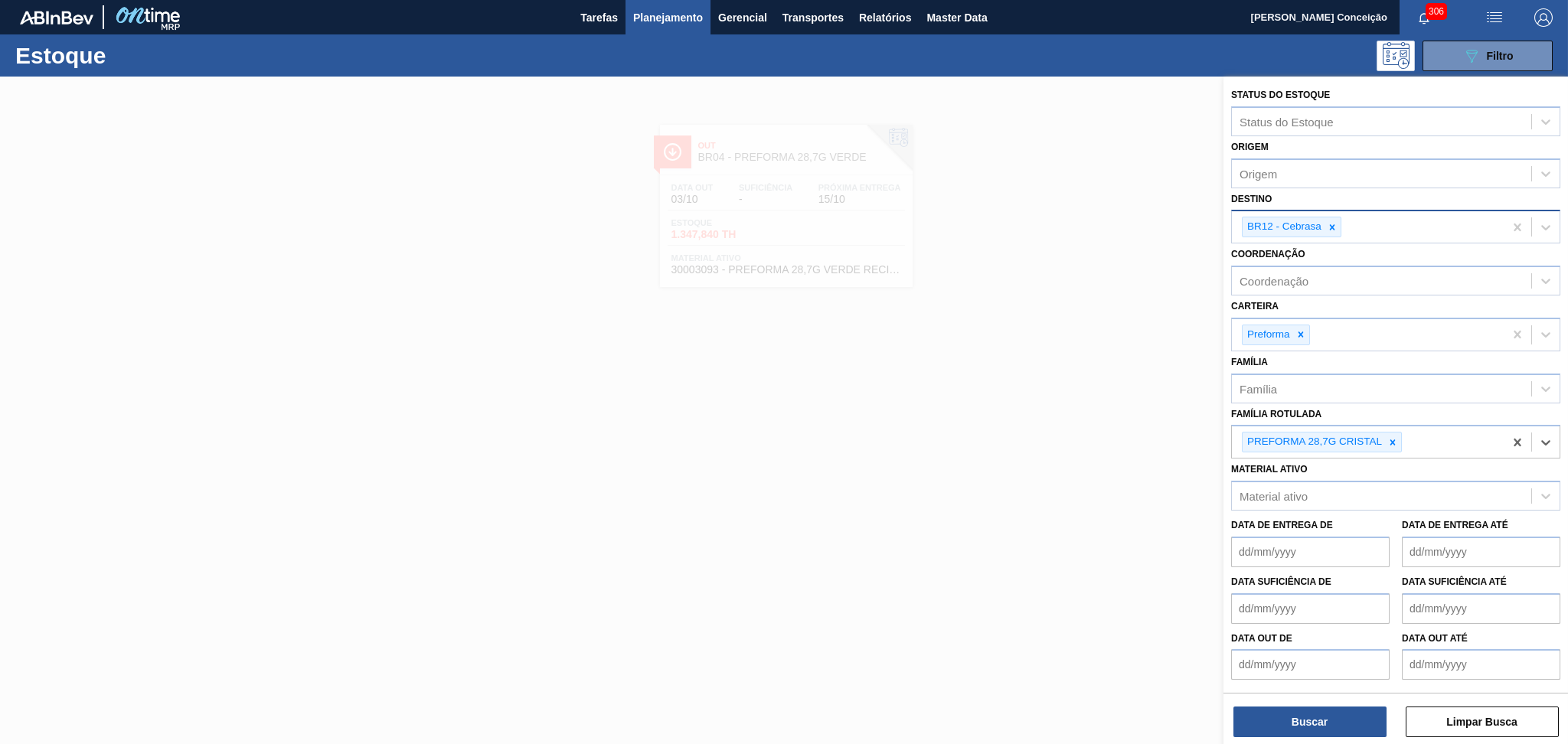
click at [1273, 706] on div "Buscar Limpar Busca" at bounding box center [1395, 715] width 344 height 43
click at [1283, 700] on div "Buscar Limpar Busca" at bounding box center [1395, 715] width 344 height 43
click at [1290, 726] on button "Buscar" at bounding box center [1309, 721] width 153 height 31
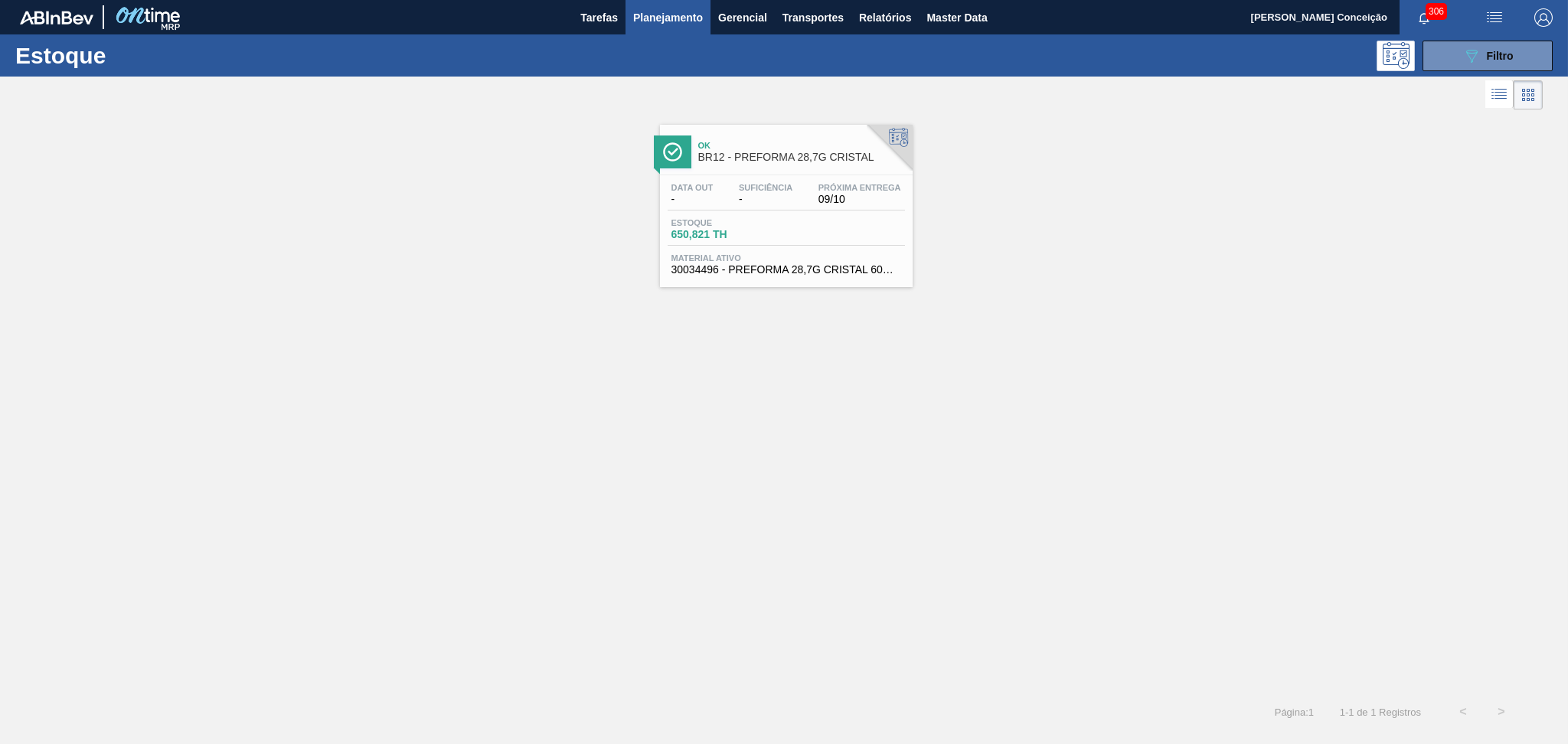
click at [774, 220] on span "Estoque" at bounding box center [725, 223] width 107 height 9
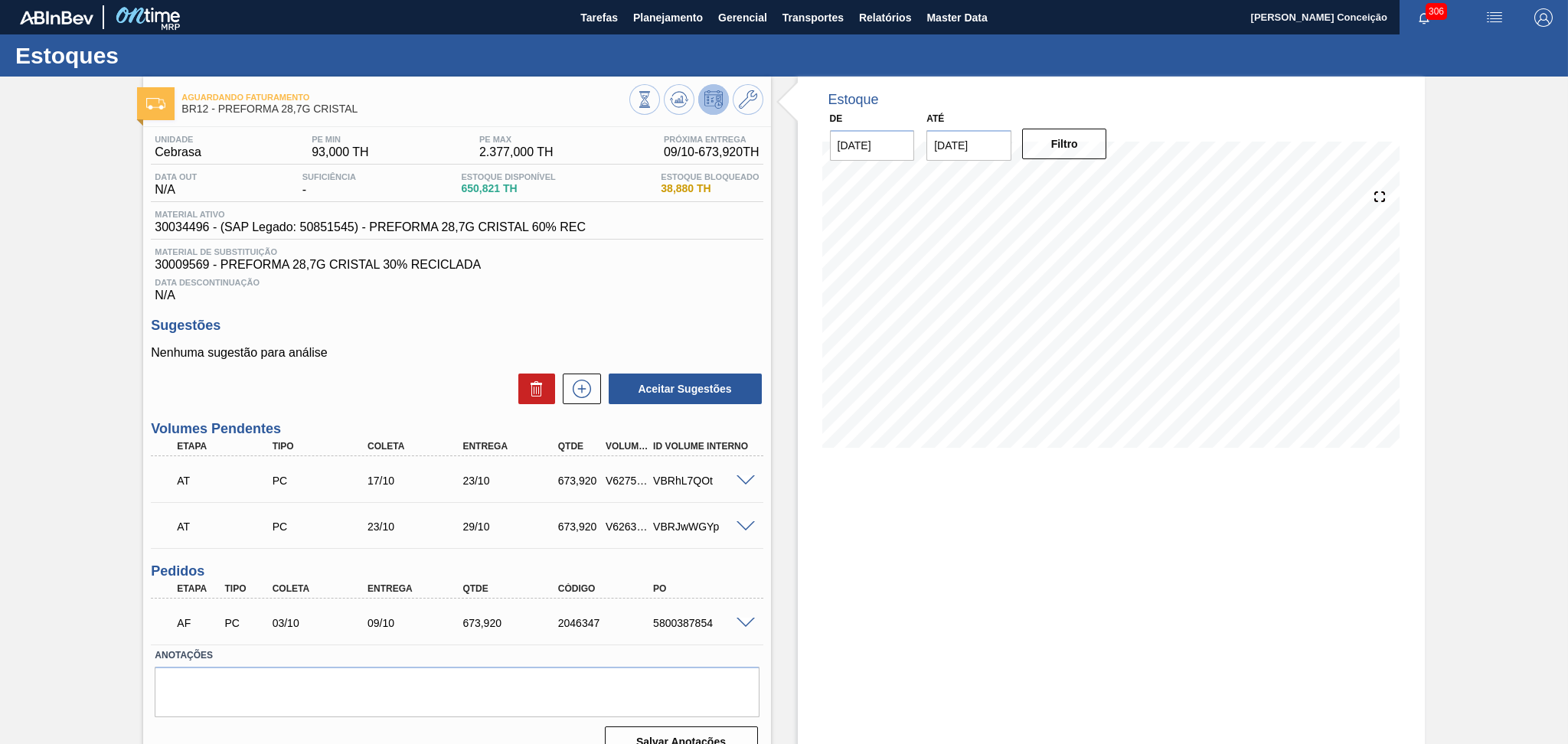
click at [414, 331] on h3 "Sugestões" at bounding box center [457, 326] width 611 height 16
click at [670, 18] on span "Planejamento" at bounding box center [668, 18] width 69 height 19
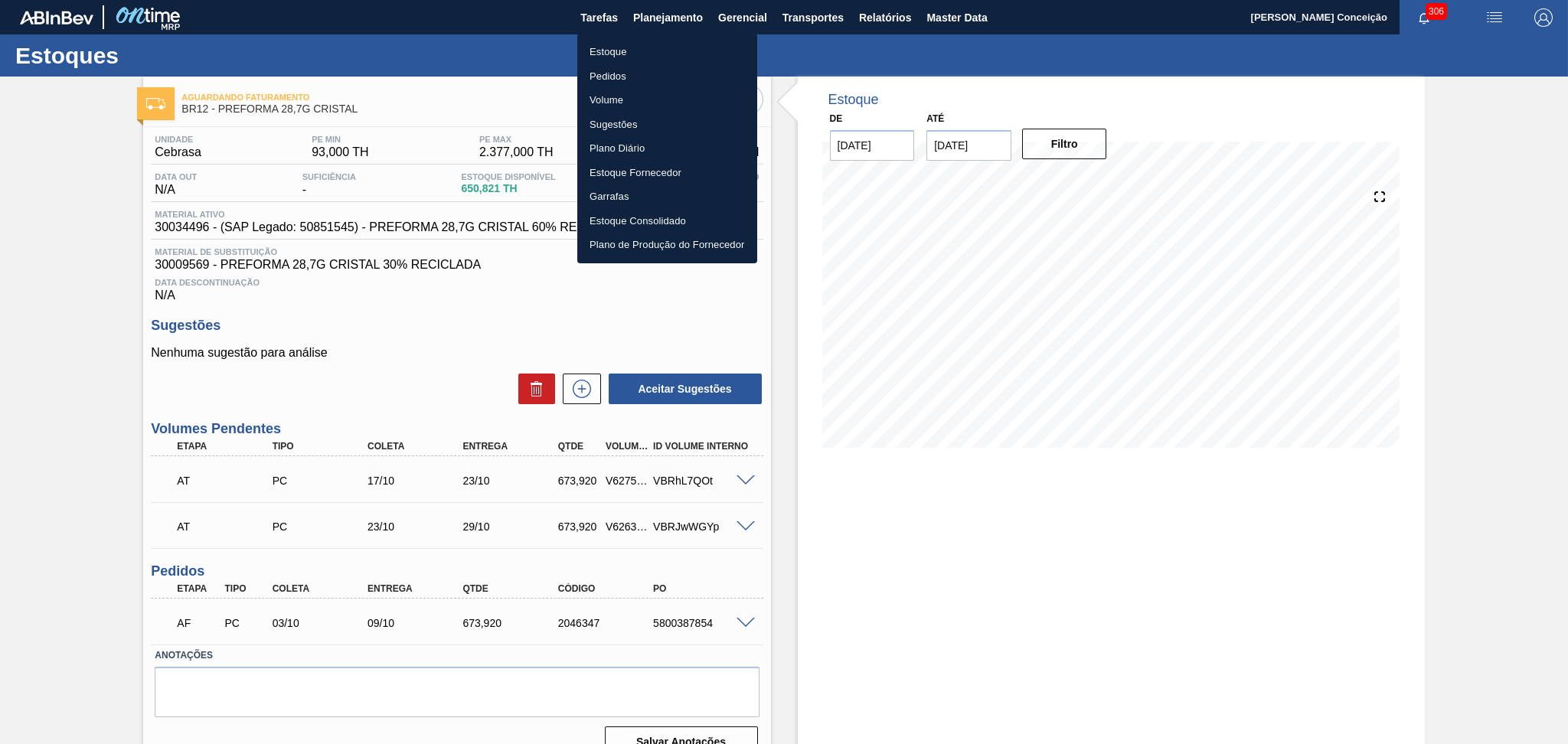
click at [612, 59] on li "Estoque" at bounding box center [668, 52] width 180 height 24
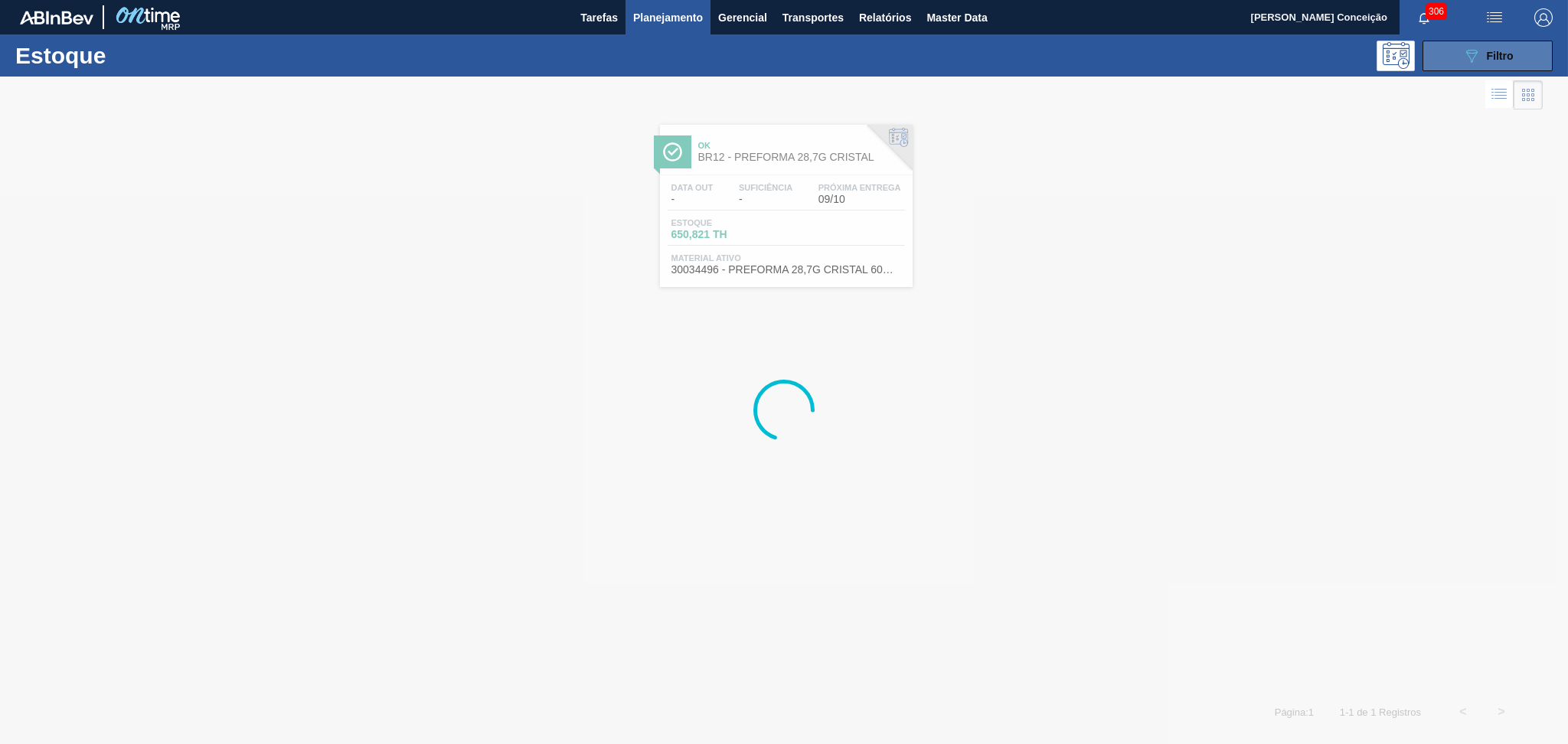
click at [1515, 48] on button "089F7B8B-B2A5-4AFE-B5C0-19BA573D28AC Filtro" at bounding box center [1487, 55] width 130 height 31
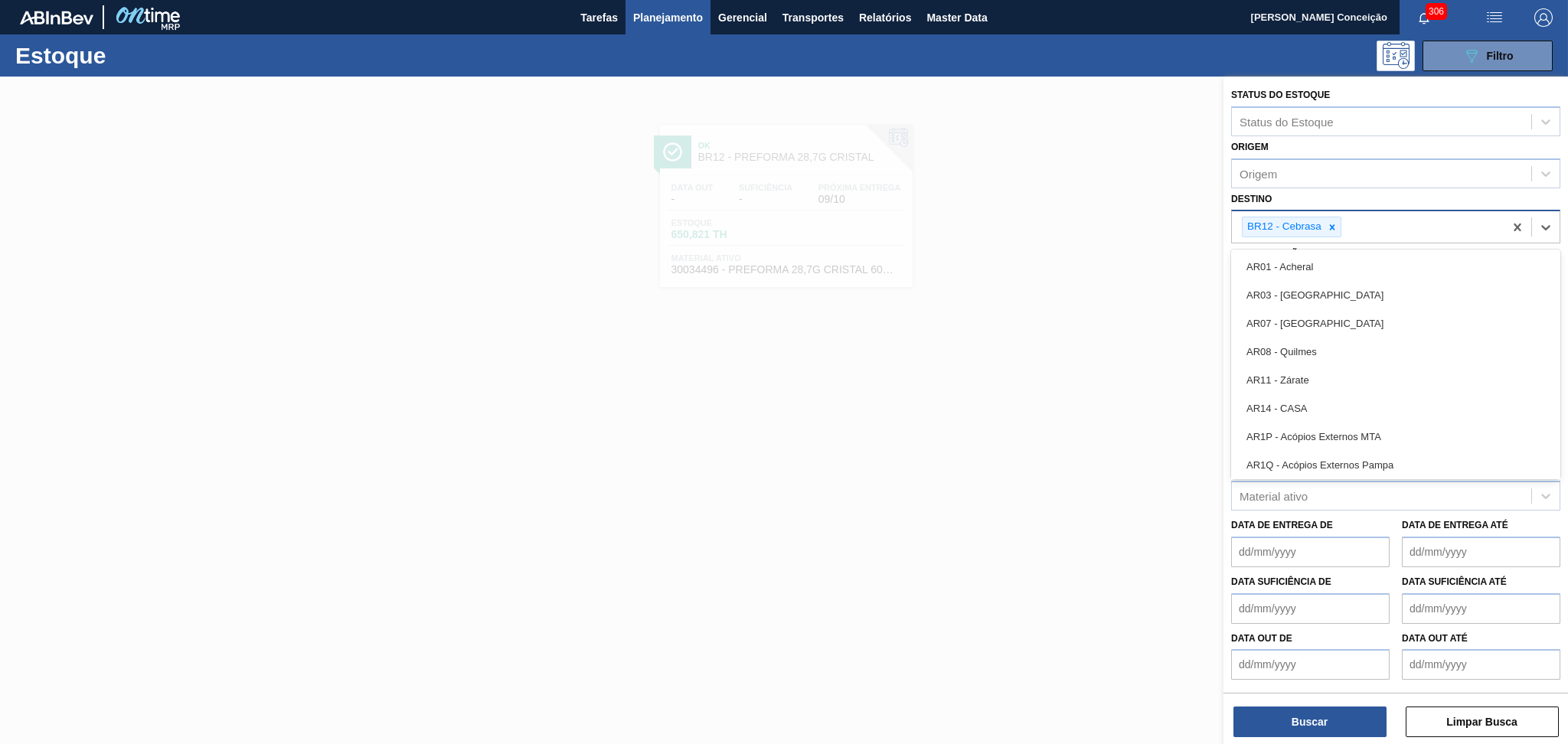
click at [1341, 223] on div "BR12 - Cebrasa" at bounding box center [1368, 226] width 272 height 31
click at [1340, 223] on div at bounding box center [1332, 227] width 17 height 19
type input "br23"
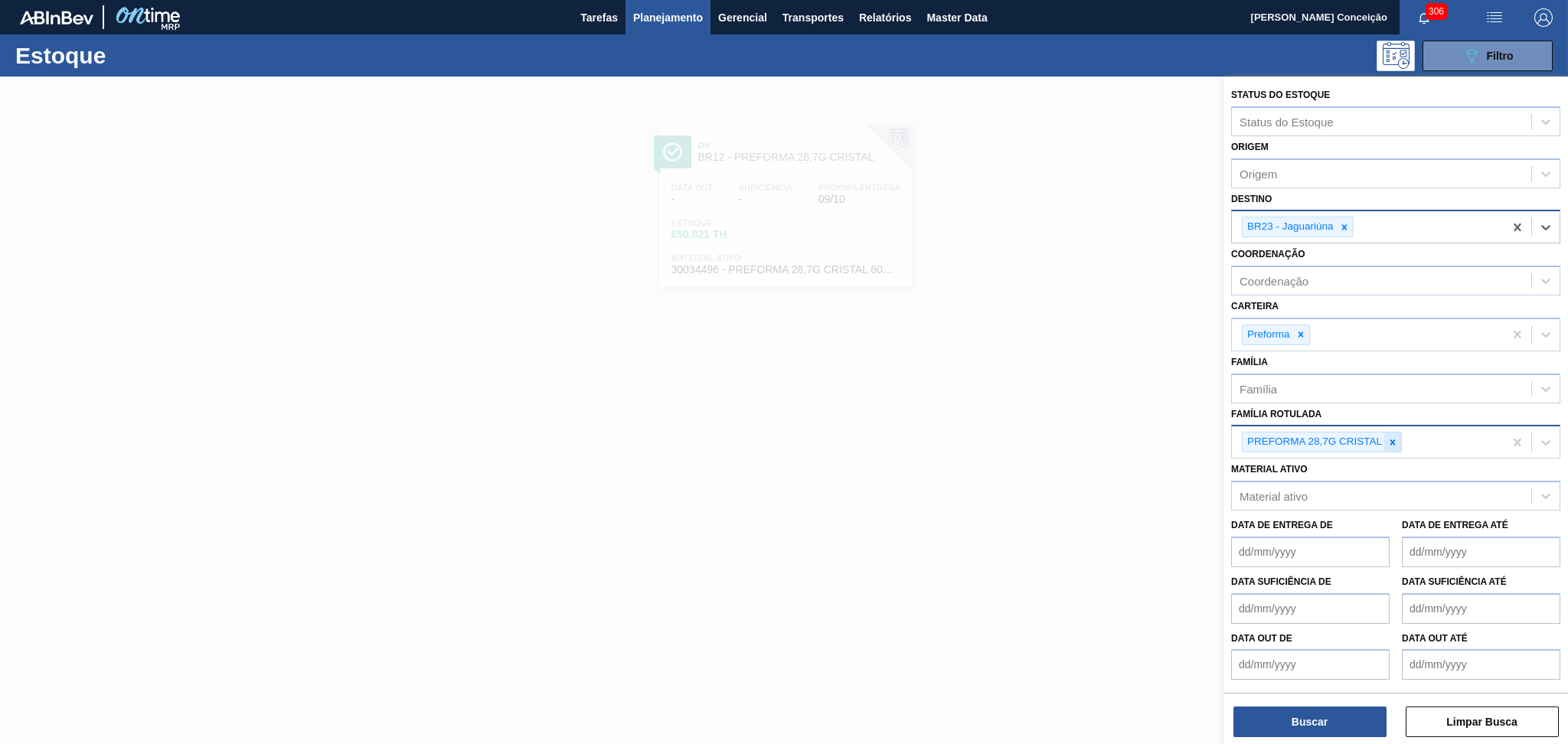
click at [1396, 438] on icon at bounding box center [1392, 442] width 10 height 10
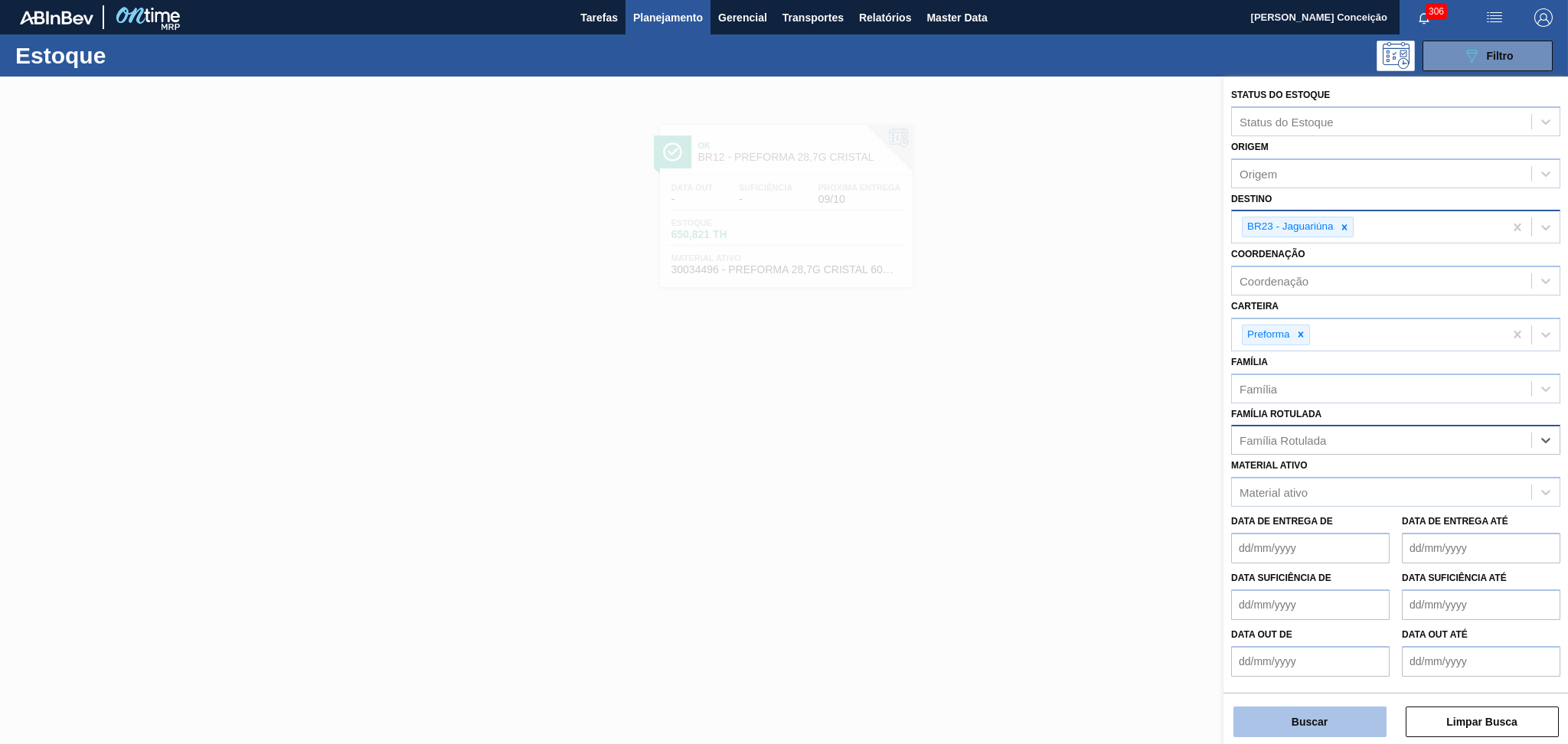
click at [1287, 730] on button "Buscar" at bounding box center [1309, 721] width 153 height 31
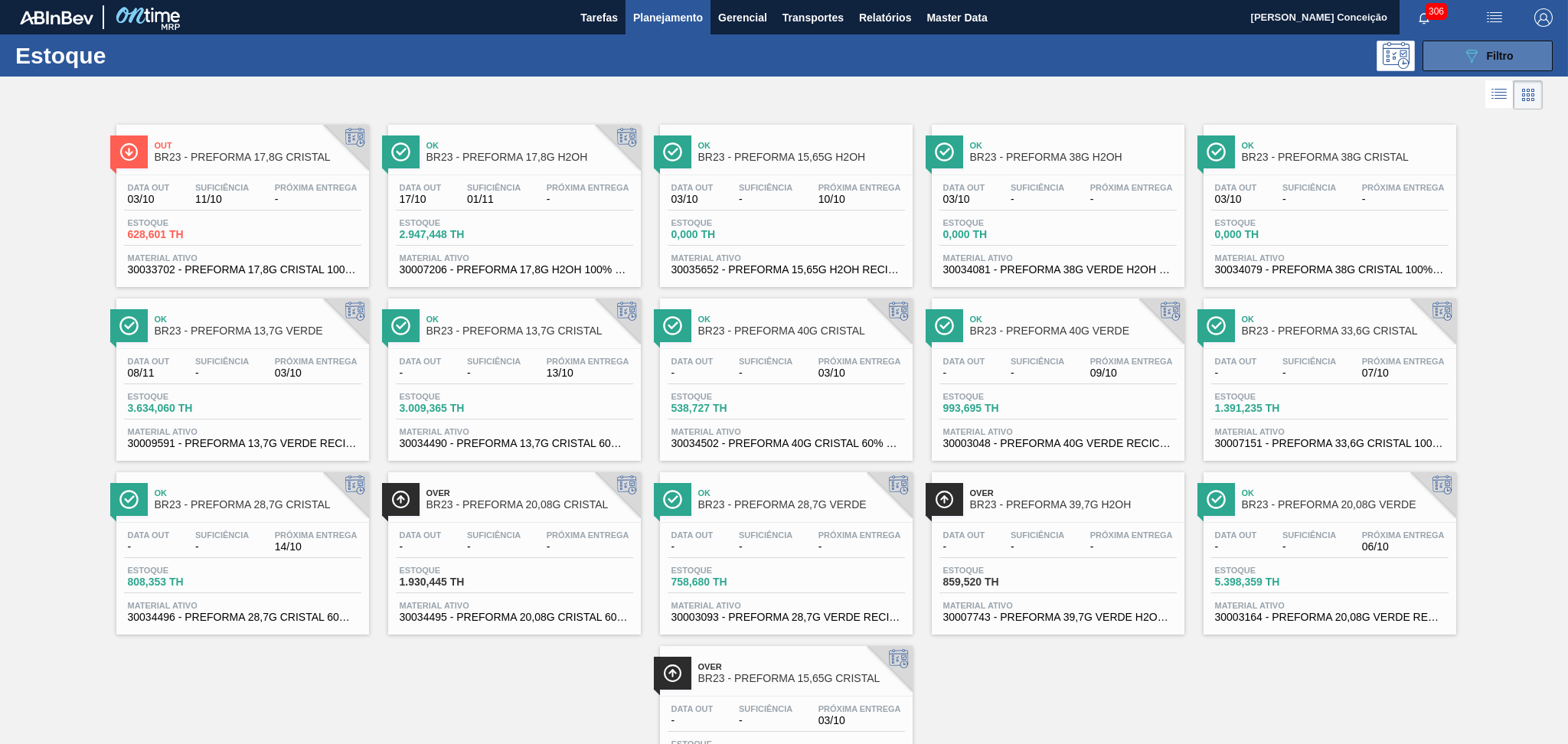
click at [1453, 61] on button "089F7B8B-B2A5-4AFE-B5C0-19BA573D28AC Filtro" at bounding box center [1487, 55] width 130 height 31
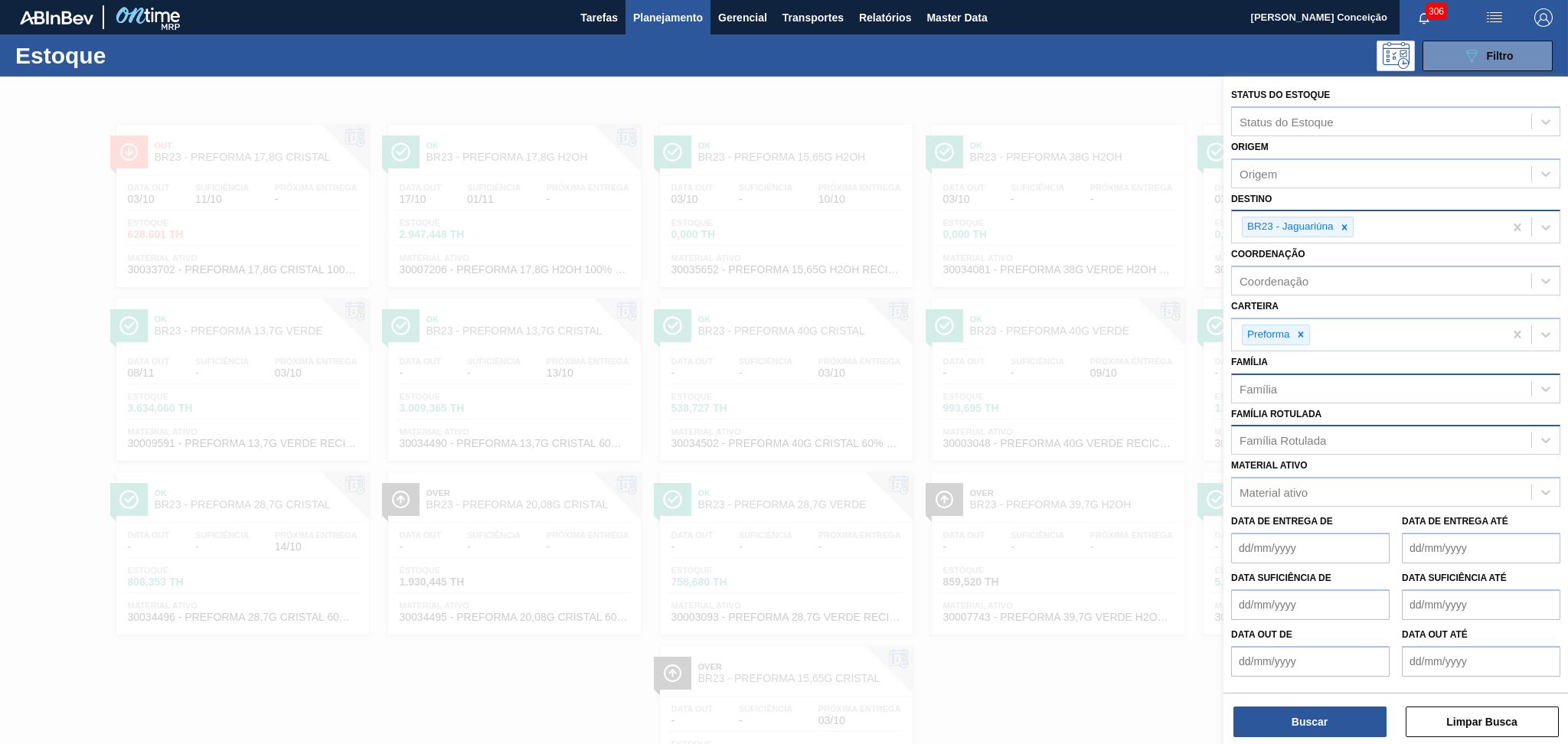
click at [1256, 389] on div "Família" at bounding box center [1259, 388] width 38 height 13
click at [1270, 403] on div "Família Rotulada Família Rotulada" at bounding box center [1395, 430] width 329 height 53
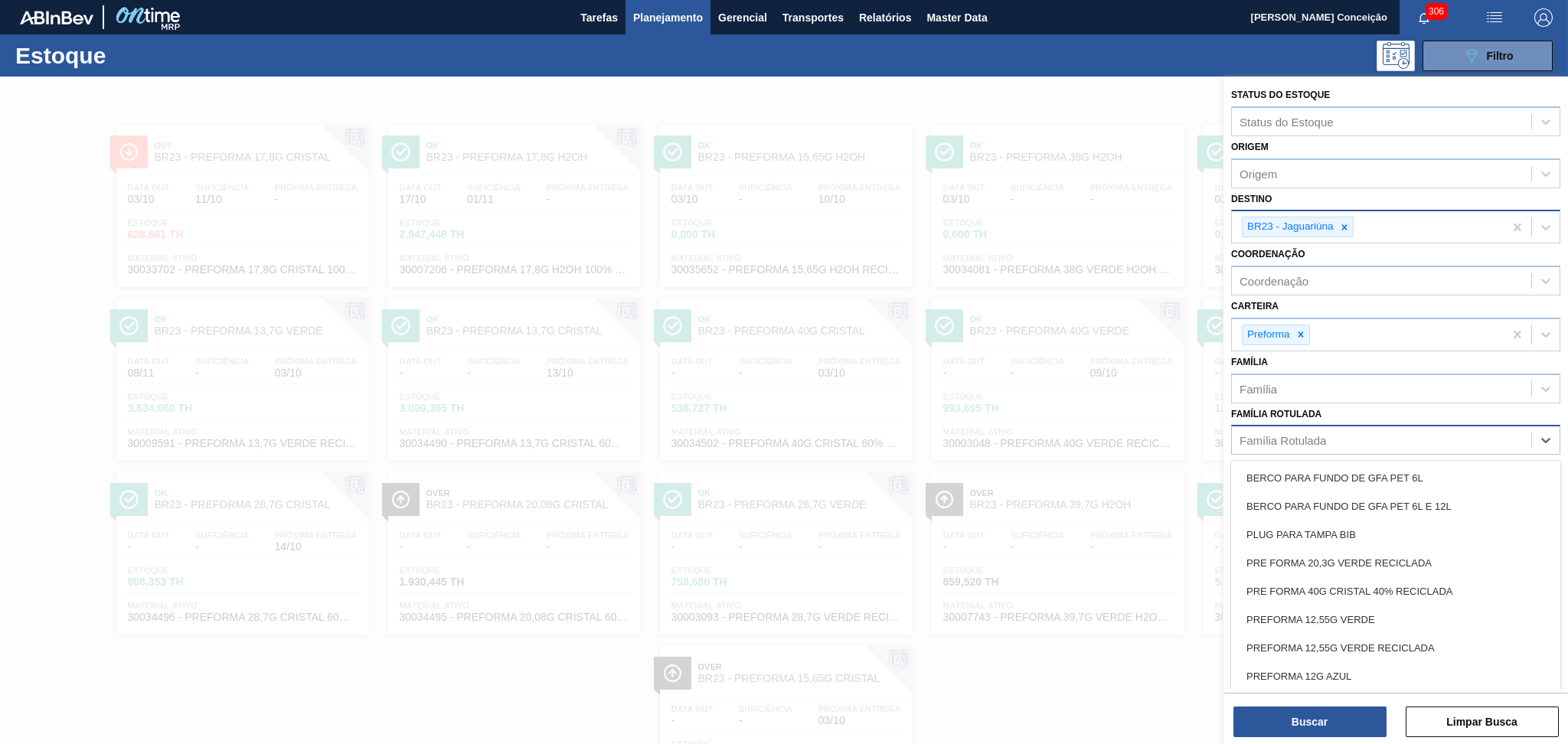
click at [1267, 434] on div "Família Rotulada" at bounding box center [1283, 441] width 86 height 13
type Rotulada "13,7"
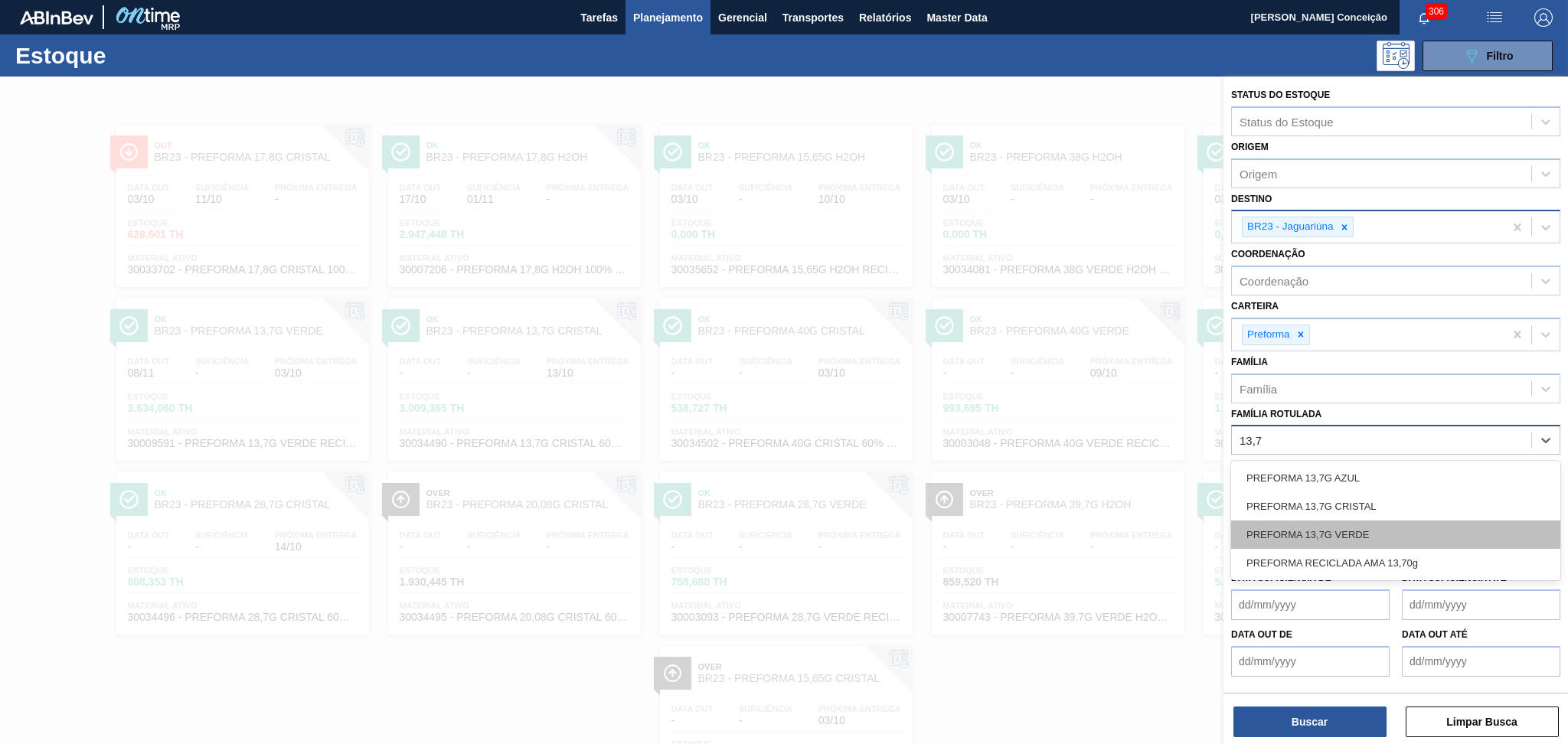
click at [1316, 528] on div "PREFORMA 13,7G VERDE" at bounding box center [1395, 535] width 329 height 28
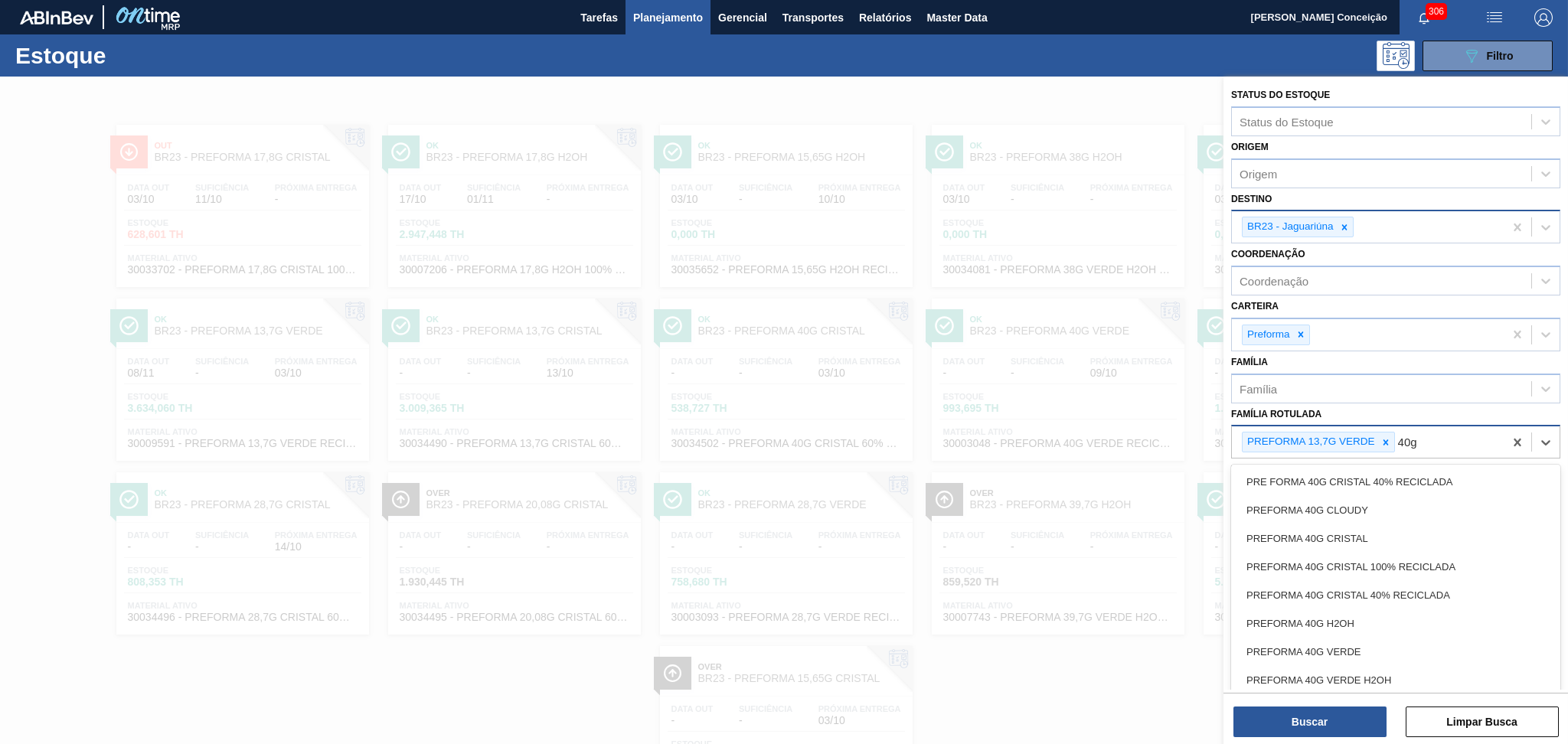
type Rotulada "40g v"
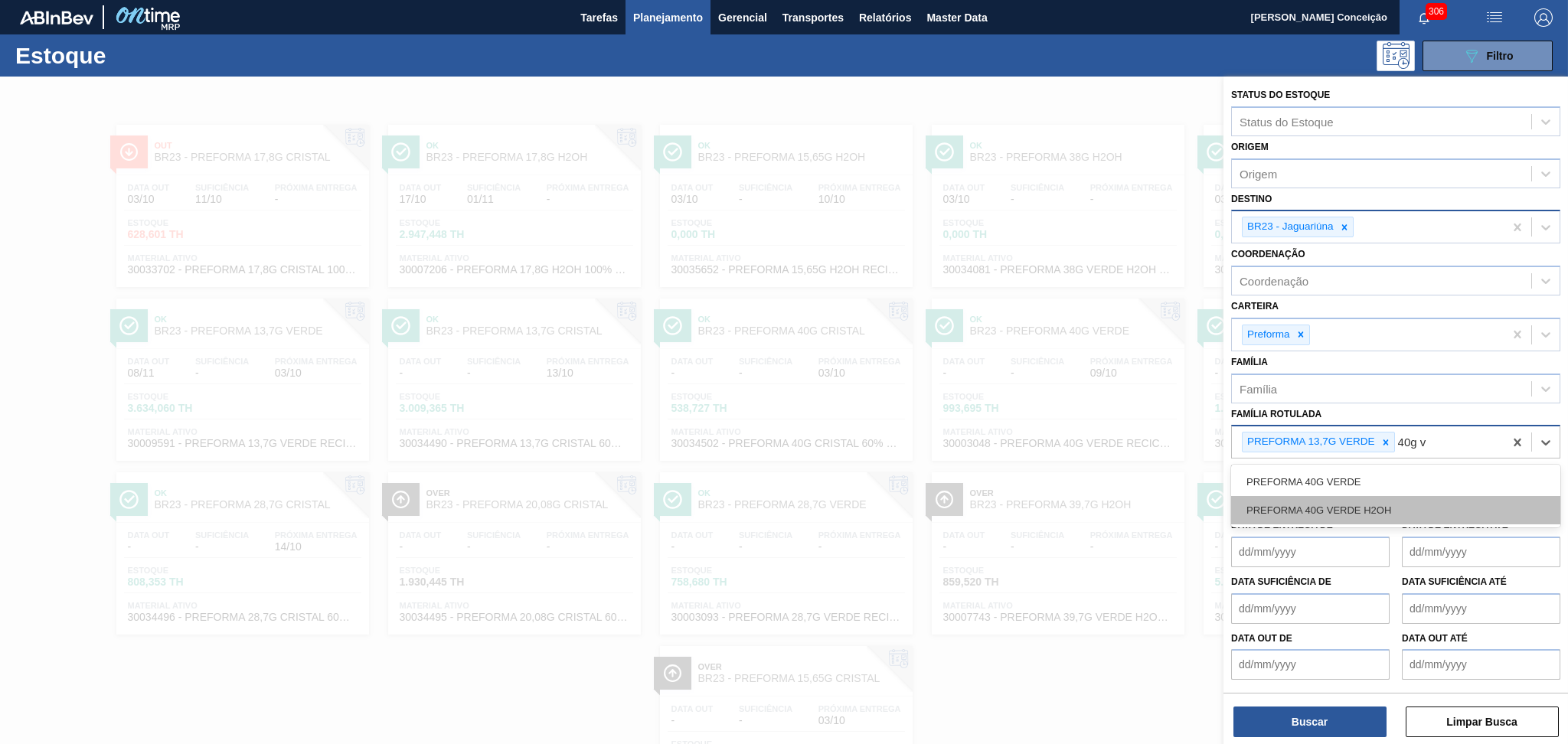
click at [1330, 496] on div "PREFORMA 40G VERDE H2OH" at bounding box center [1395, 510] width 329 height 28
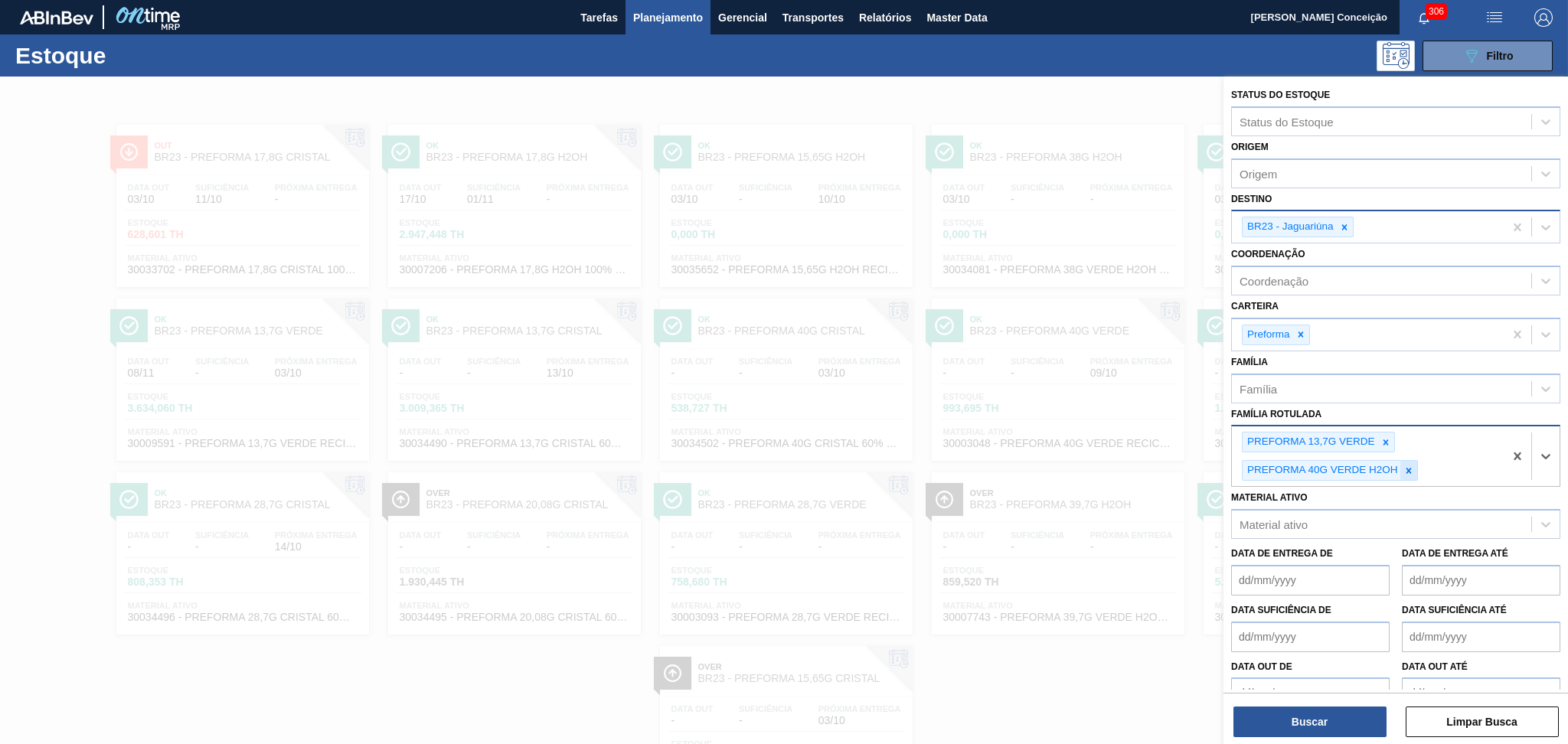
click at [1404, 470] on icon at bounding box center [1408, 470] width 10 height 10
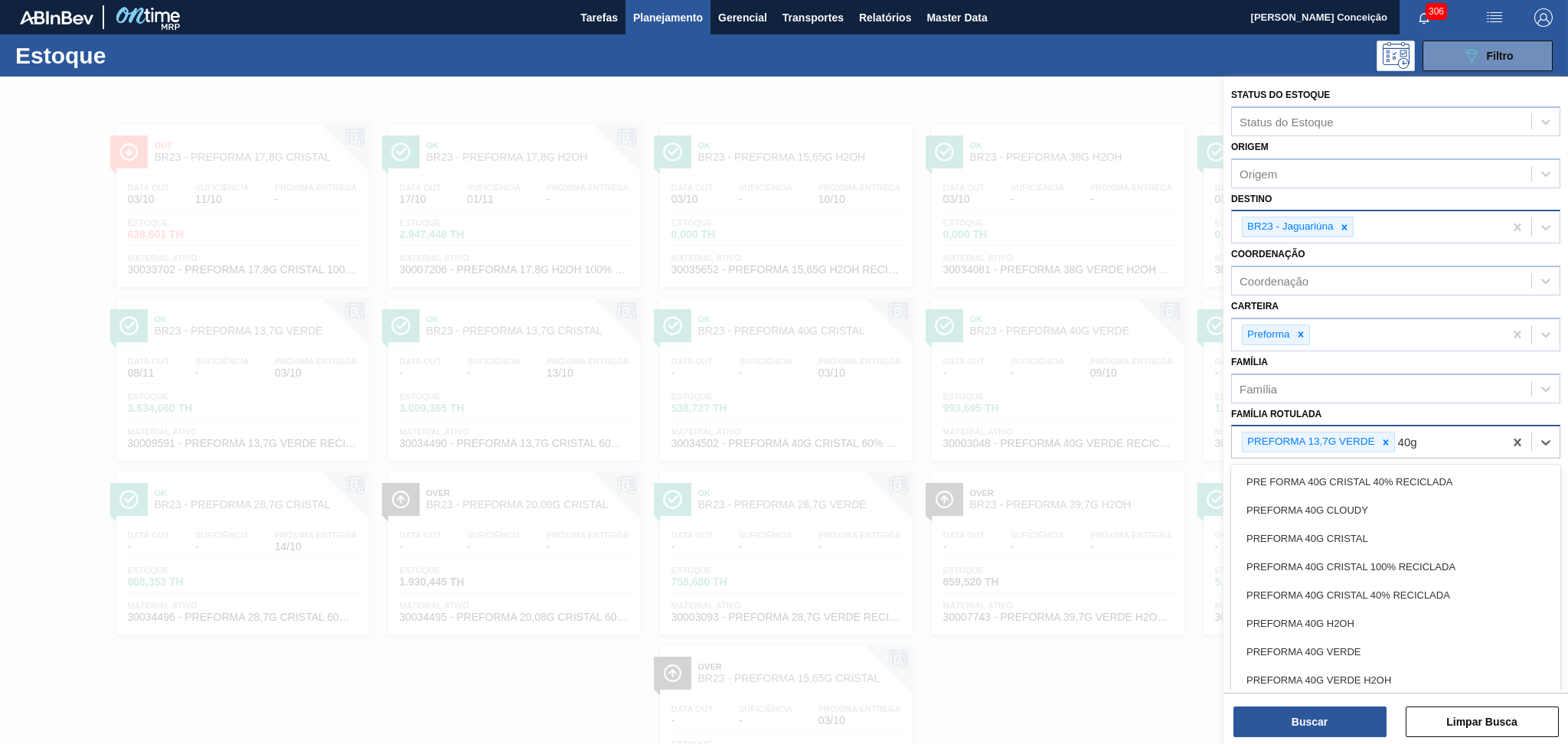
type Rotulada "40g v"
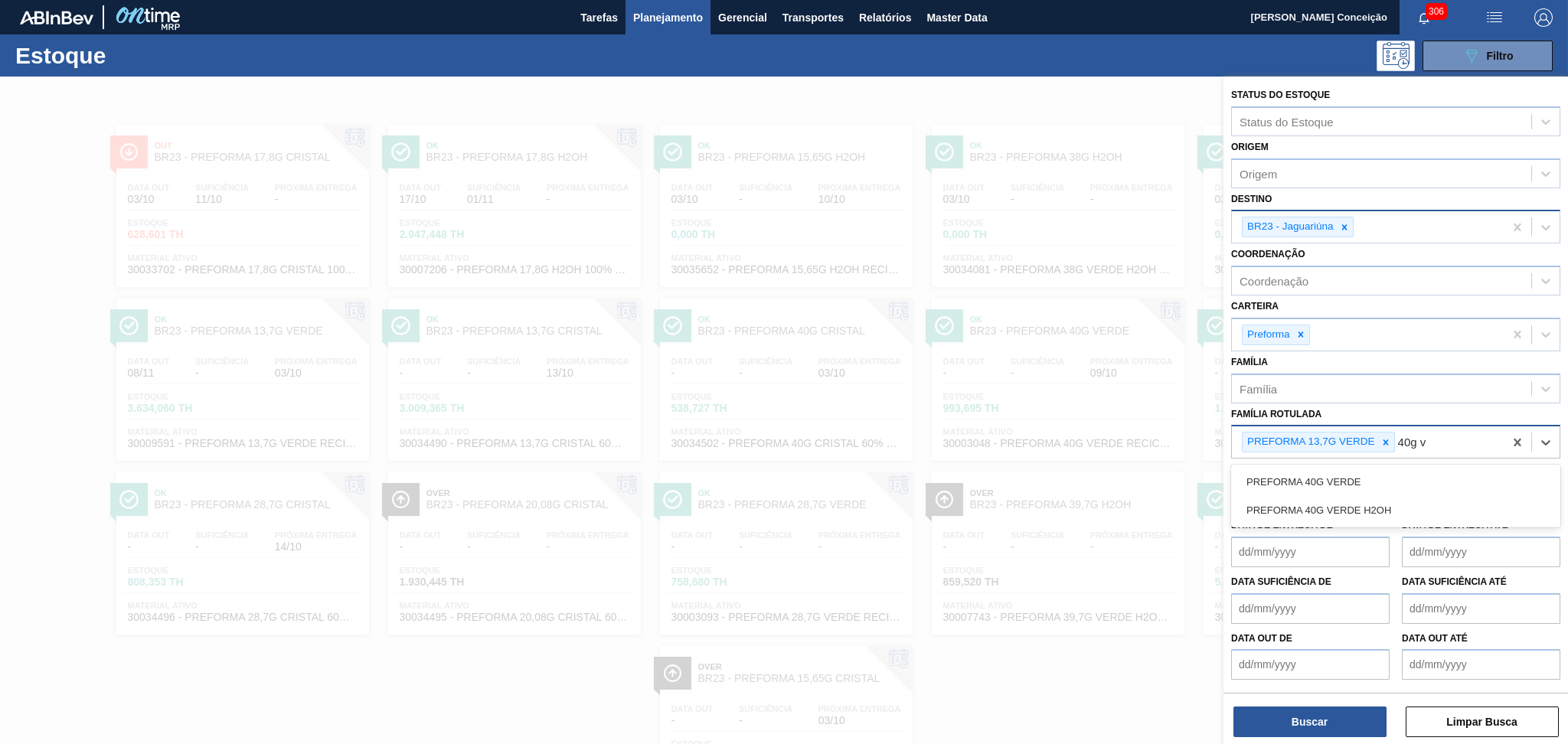
click at [1404, 471] on div "PREFORMA 40G VERDE" at bounding box center [1395, 482] width 329 height 28
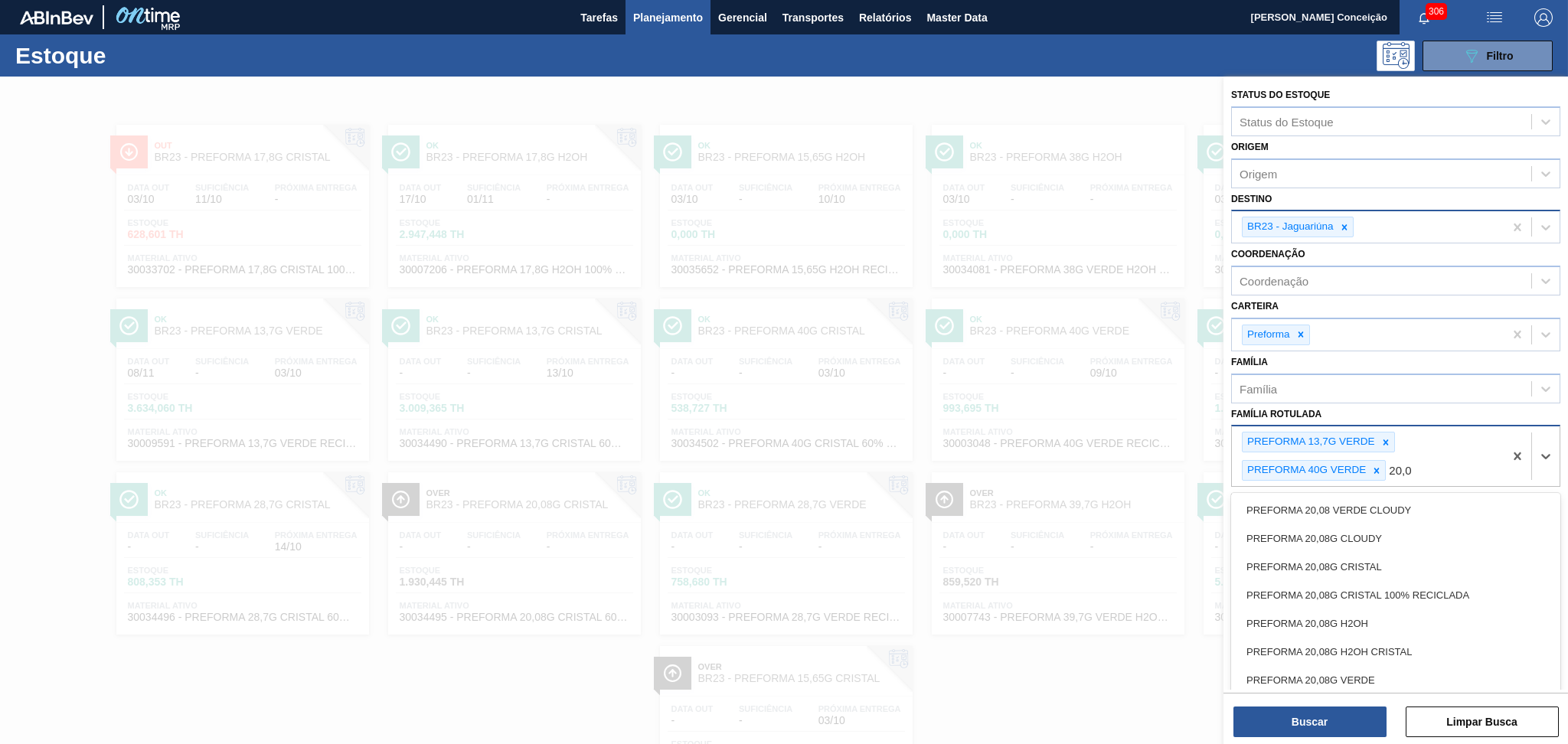
type Rotulada "20,08"
click at [1341, 666] on div "PREFORMA 20,08G VERDE" at bounding box center [1395, 680] width 329 height 28
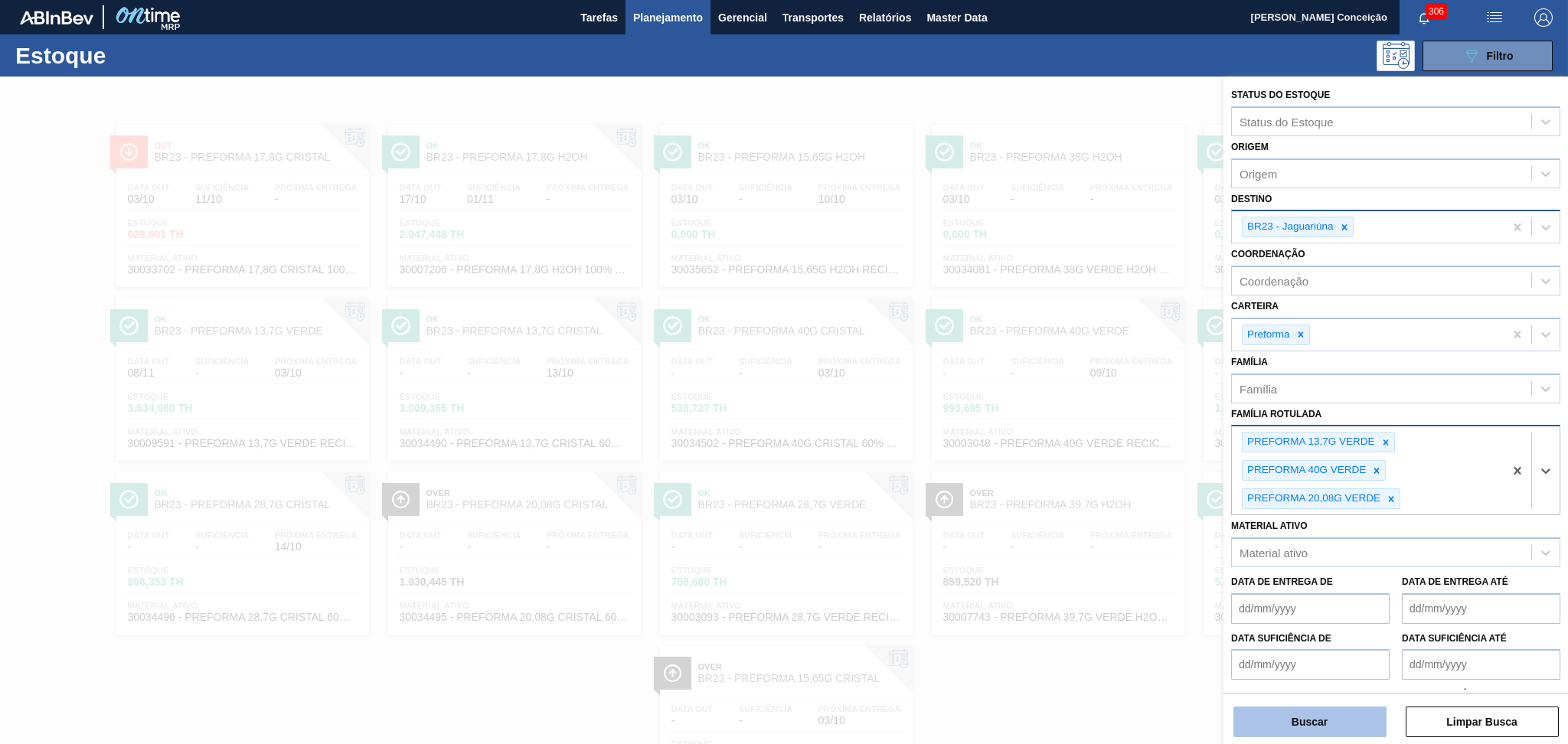
click at [1290, 721] on button "Buscar" at bounding box center [1309, 721] width 153 height 31
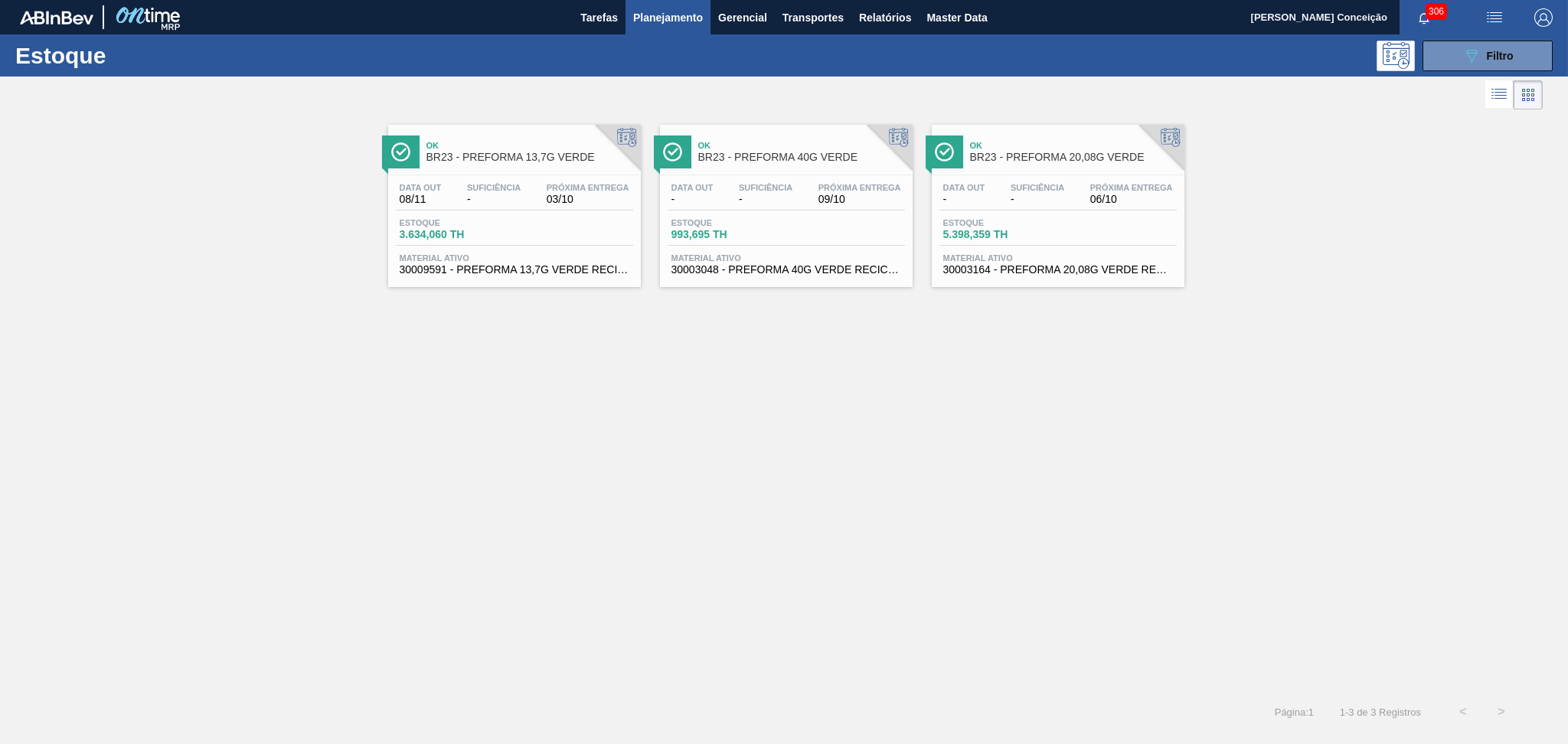
click at [510, 206] on div "Data out 08/11 Suficiência - Próxima Entrega 03/10" at bounding box center [514, 196] width 237 height 27
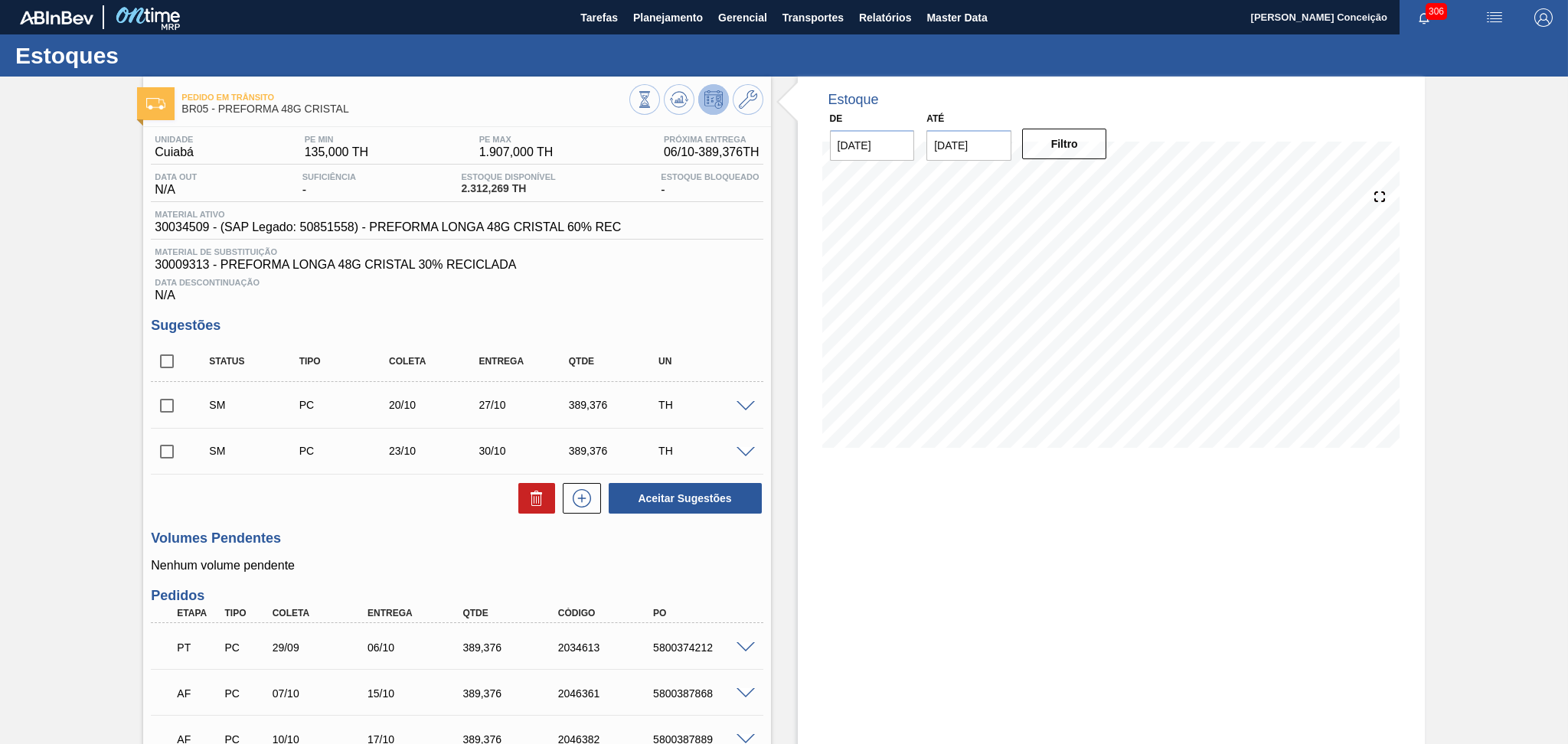
click at [351, 524] on div "Unidade Cuiabá PE MIN 135,000 TH PE MAX 1.907,000 TH Próxima Entrega 06/10 - 38…" at bounding box center [457, 526] width 627 height 798
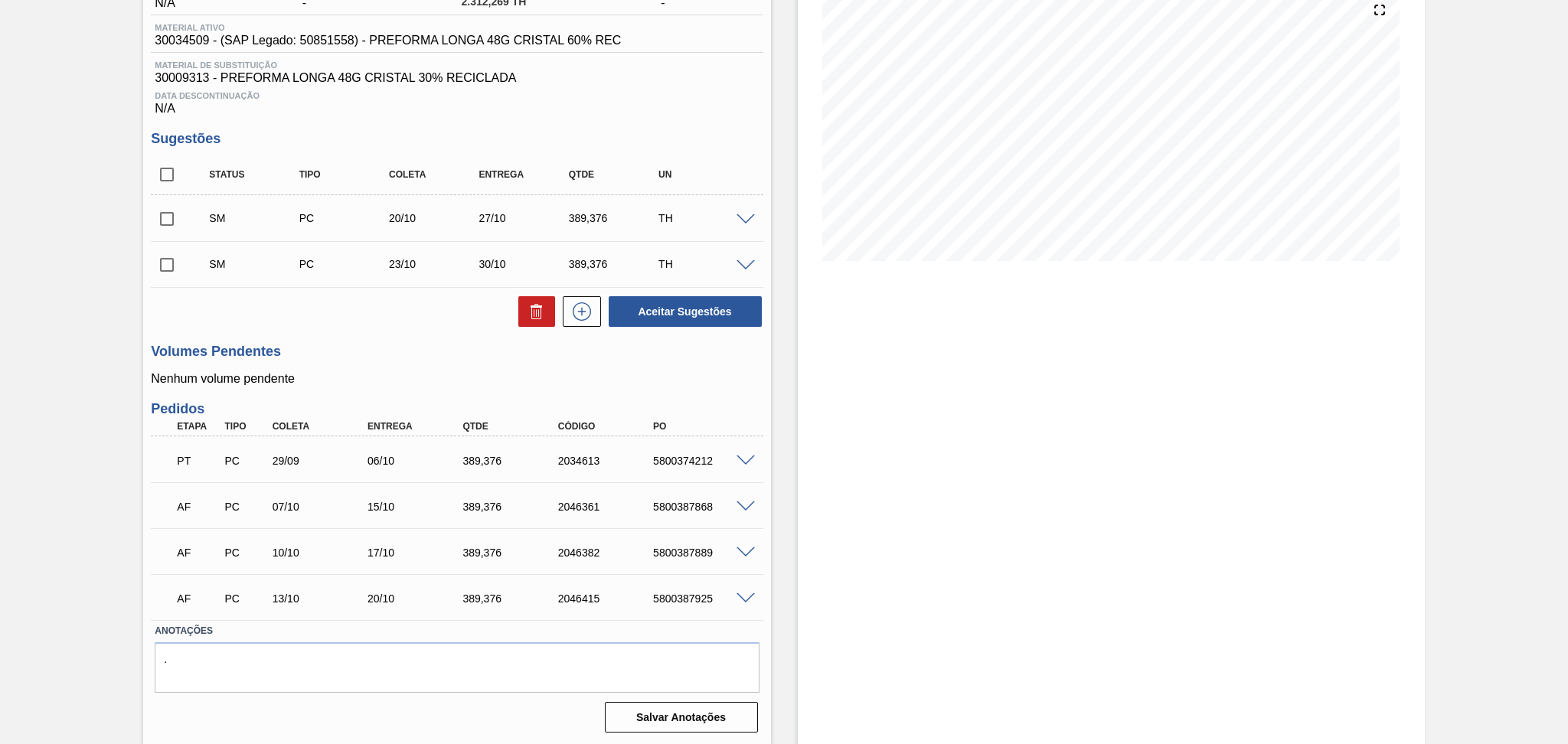
click at [463, 378] on p "Nenhum volume pendente" at bounding box center [457, 379] width 611 height 14
click at [776, 555] on div "Estoque De 03/10/2025 Até 15/11/2025 Filtro" at bounding box center [1097, 317] width 654 height 857
click at [415, 337] on div "Unidade Cuiabá PE MIN 135,000 TH PE MAX 1.907,000 TH Próxima Entrega 06/10 - 38…" at bounding box center [457, 339] width 627 height 798
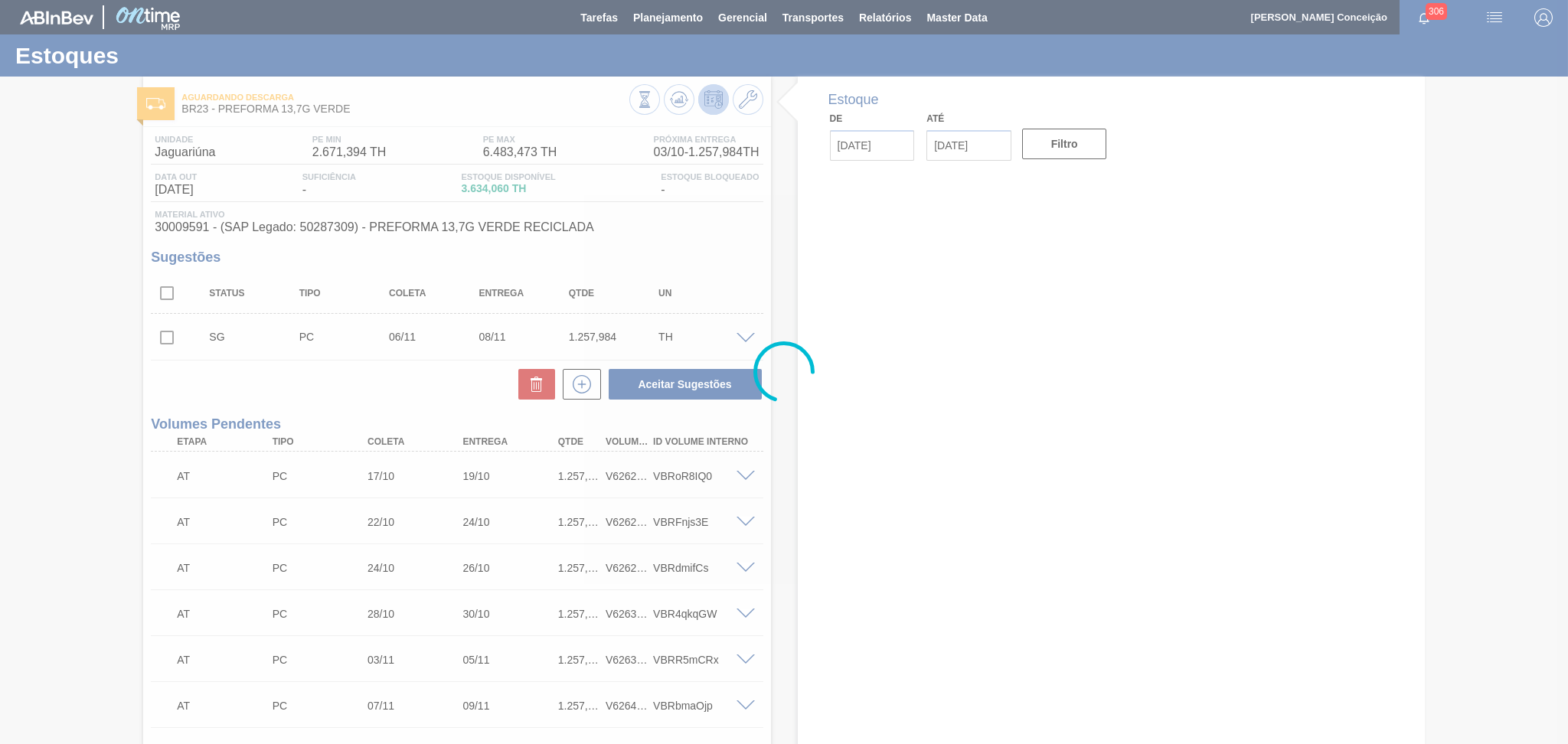
click at [329, 387] on div at bounding box center [784, 372] width 1568 height 744
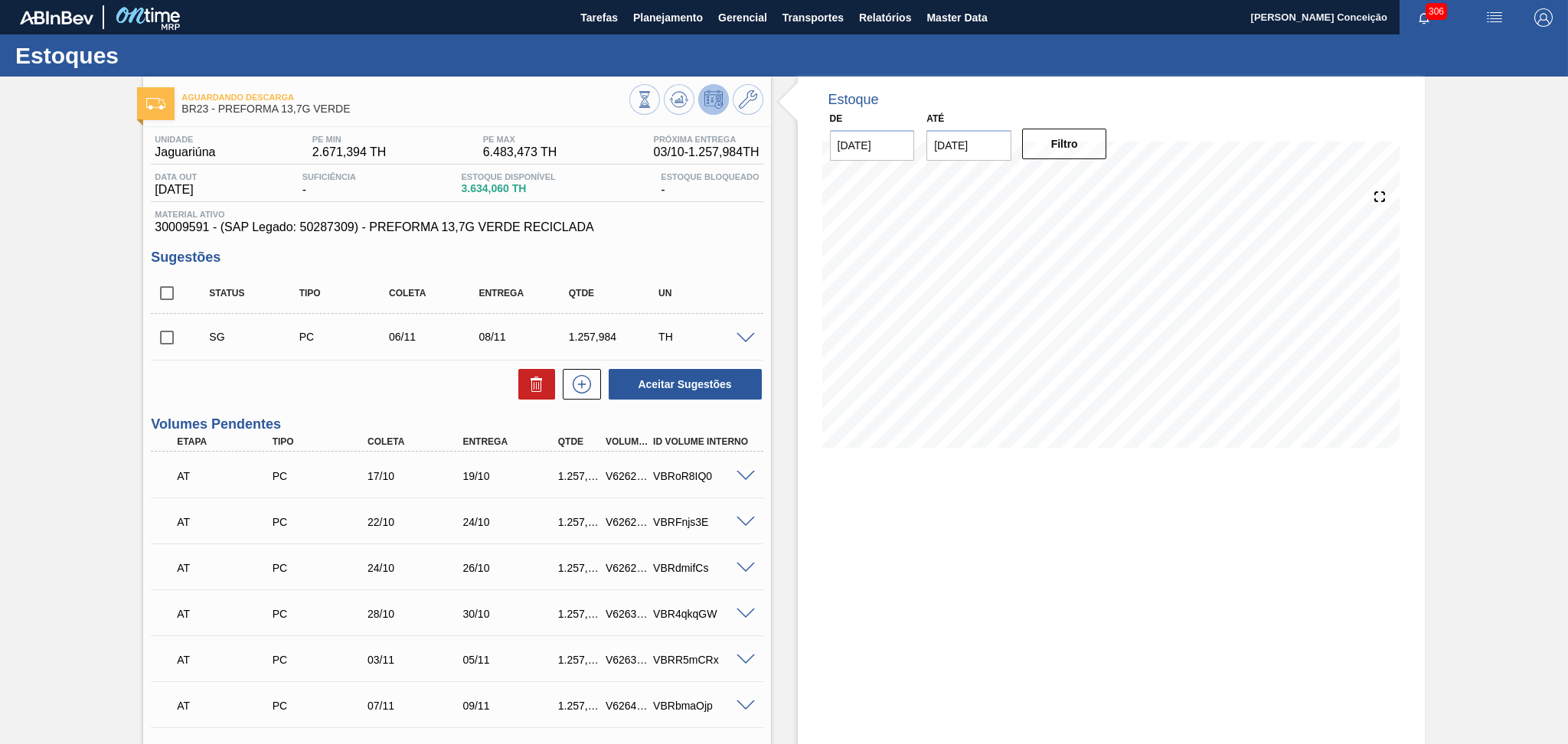
click at [400, 365] on div "Status Tipo Coleta Entrega Qtde UN SG PC 06/11 08/11 1.257,984 TH Material 3000…" at bounding box center [457, 337] width 611 height 128
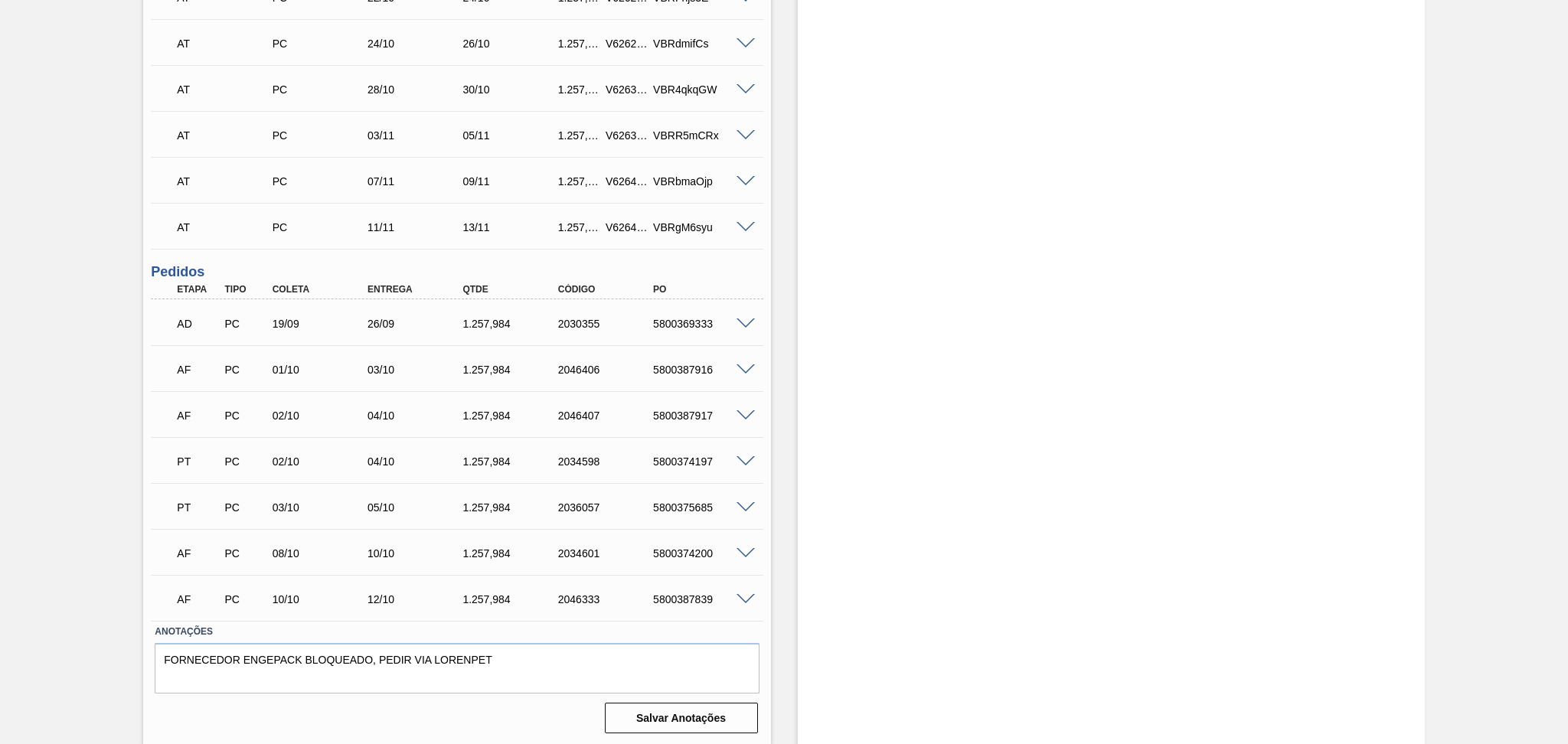
click at [383, 256] on div "Unidade Jaguariúna PE MIN 2.671,394 TH PE MAX 6.483,473 TH Próxima Entrega 03/1…" at bounding box center [457, 170] width 627 height 1136
click at [794, 433] on div "Estoque De [DATE] Até [DATE] Filtro" at bounding box center [1097, 149] width 654 height 1195
click at [801, 408] on div "Estoque De [DATE] Até [DATE] Filtro" at bounding box center [1111, 149] width 627 height 1195
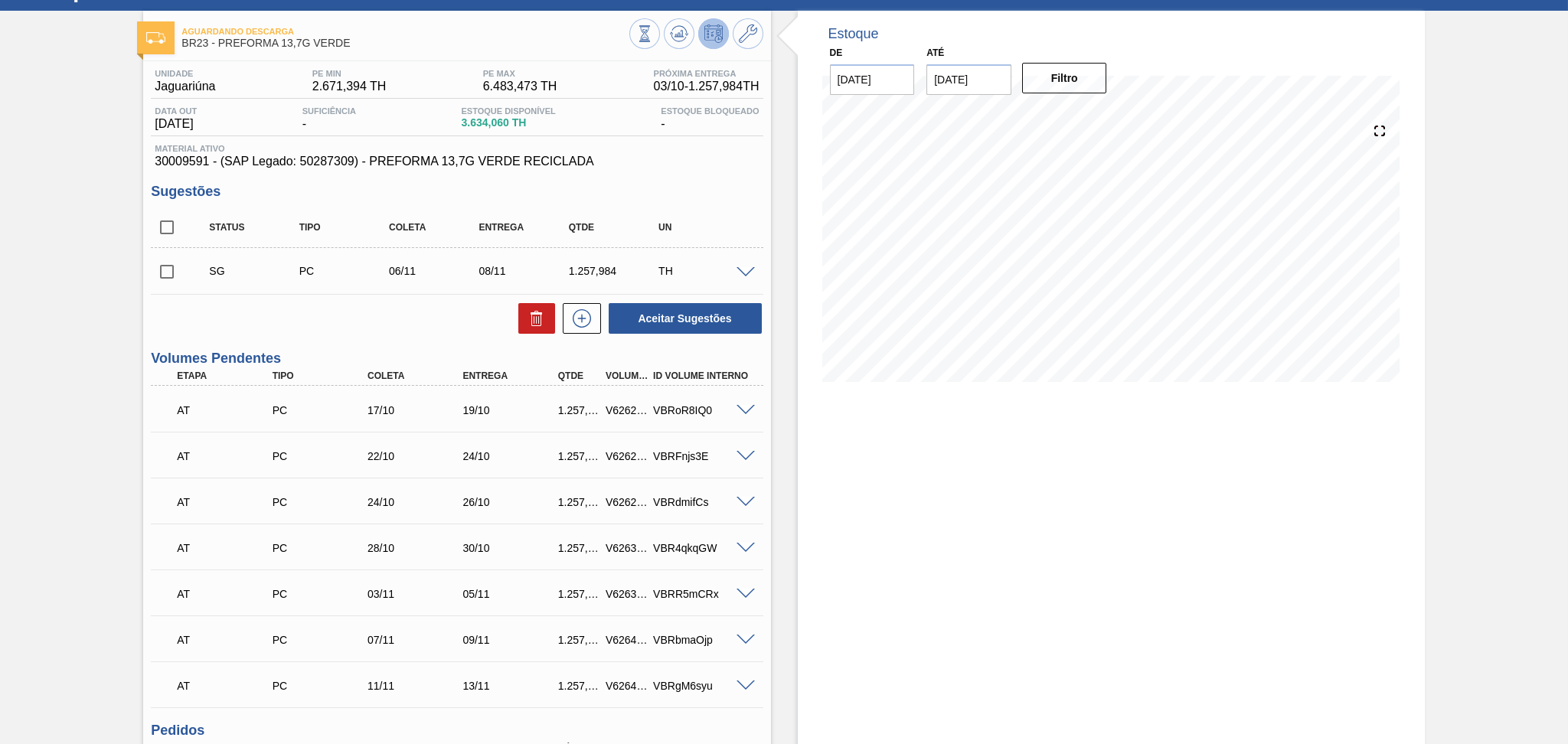
scroll to position [0, 0]
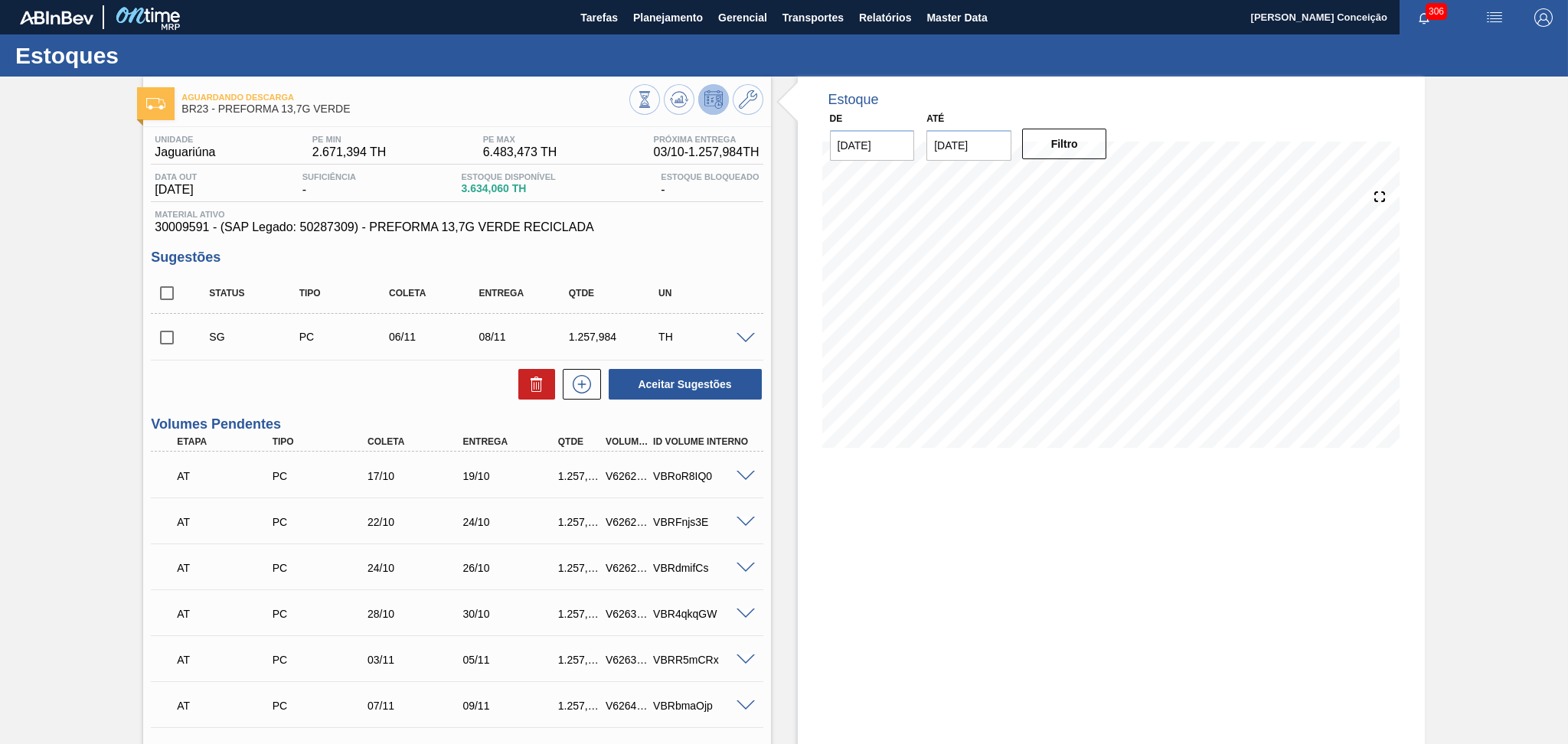
click at [677, 264] on h3 "Sugestões" at bounding box center [457, 257] width 611 height 16
click at [411, 365] on div "Status Tipo Coleta Entrega Qtde UN SG PC 06/11 08/11 1.257,984 TH Material 3000…" at bounding box center [457, 337] width 611 height 128
click at [410, 391] on div "Aceitar Sugestões" at bounding box center [457, 385] width 611 height 34
click at [382, 410] on div "Unidade Jaguariúna PE MIN 2.671,394 TH PE MAX 6.483,473 TH Próxima Entrega 03/1…" at bounding box center [457, 695] width 627 height 1136
click at [901, 509] on div "Estoque De 03/10/2025 Até 15/11/2025 Filtro 14/11 Projeção de Estoque 4,651.924…" at bounding box center [1111, 675] width 627 height 1195
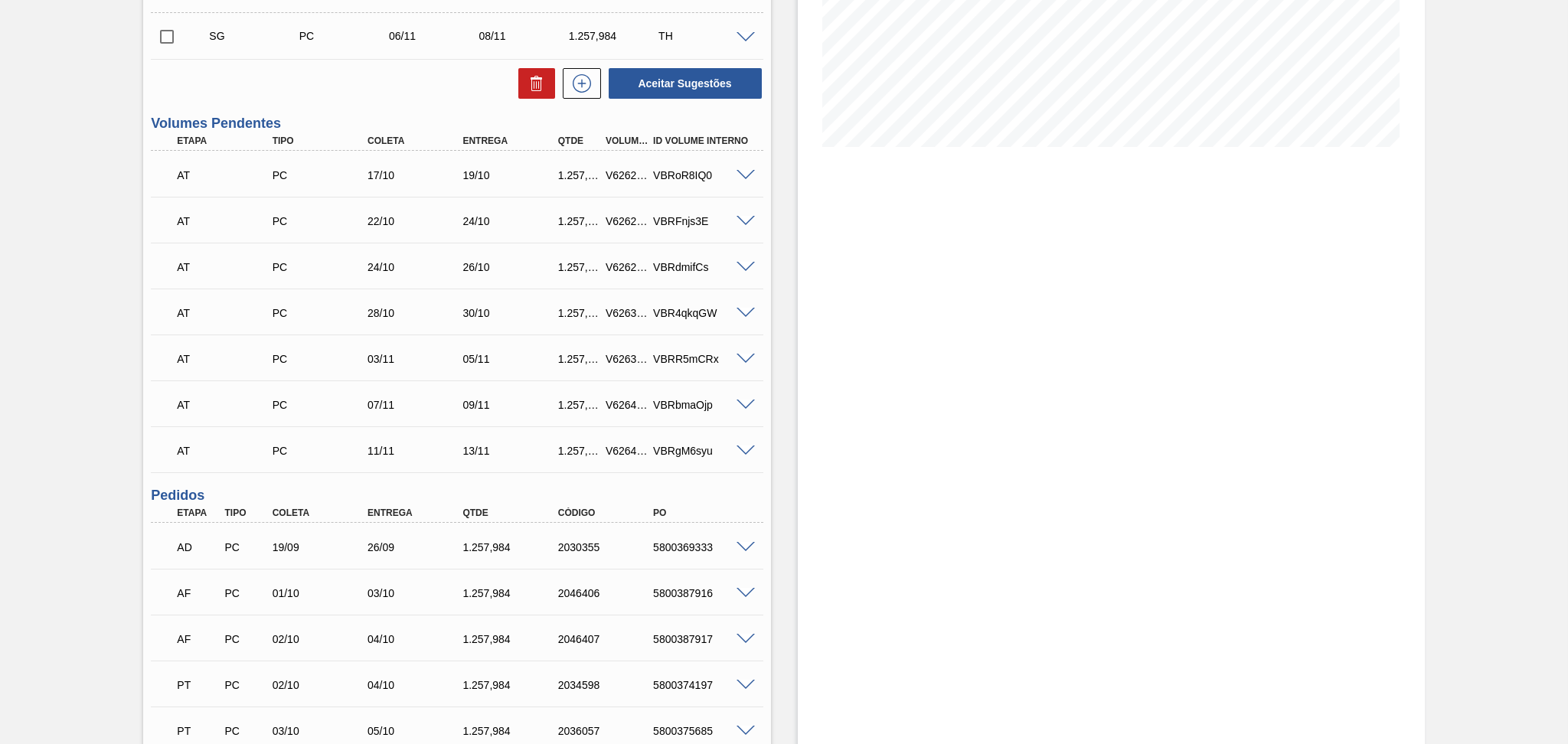
scroll to position [524, 0]
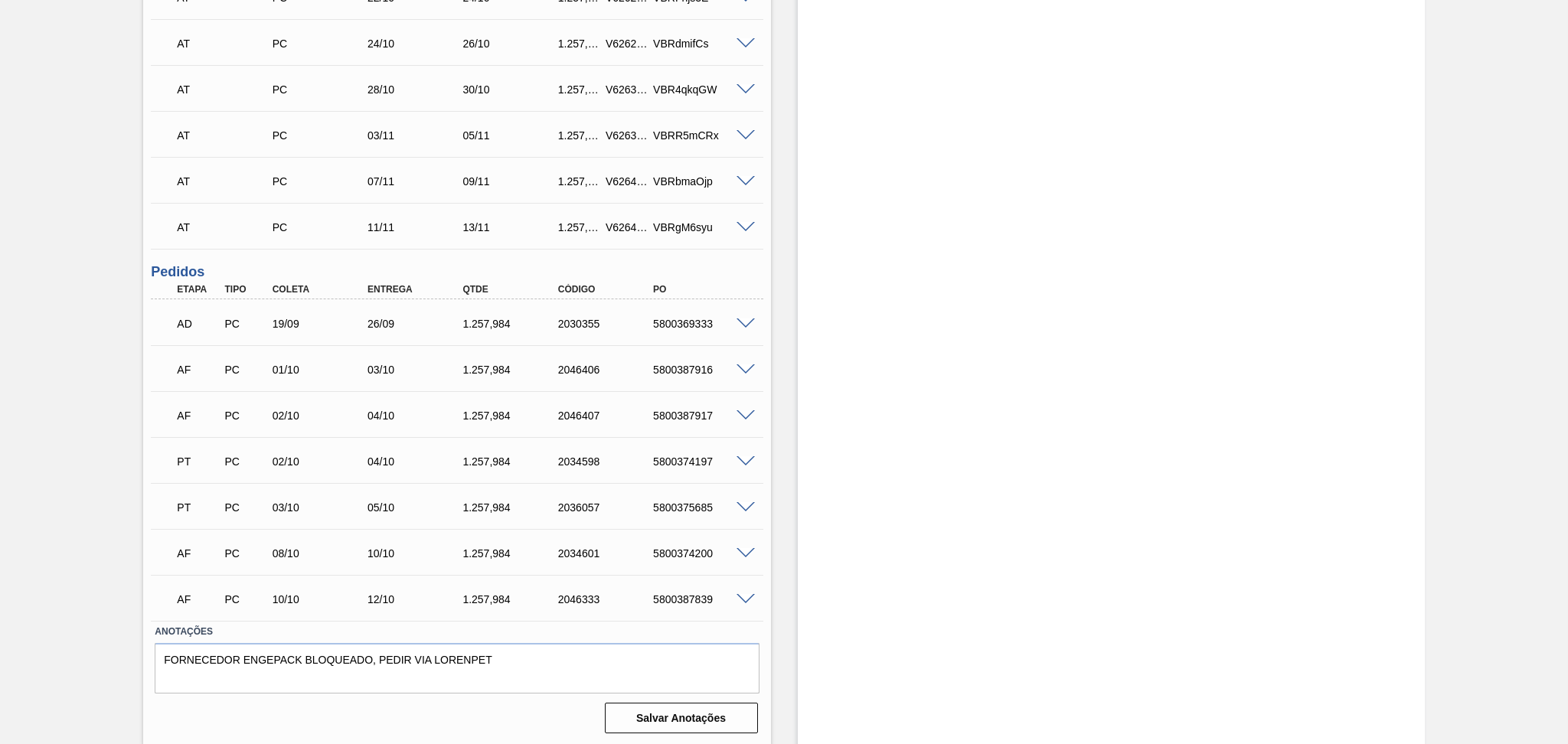
click at [682, 374] on div "AF PC 01/10 03/10 1.257,984 2046406 5800387916" at bounding box center [452, 368] width 571 height 31
copy div "5800387916"
click at [295, 507] on div "03/10" at bounding box center [323, 508] width 107 height 12
click at [302, 415] on div "02/10" at bounding box center [323, 416] width 107 height 12
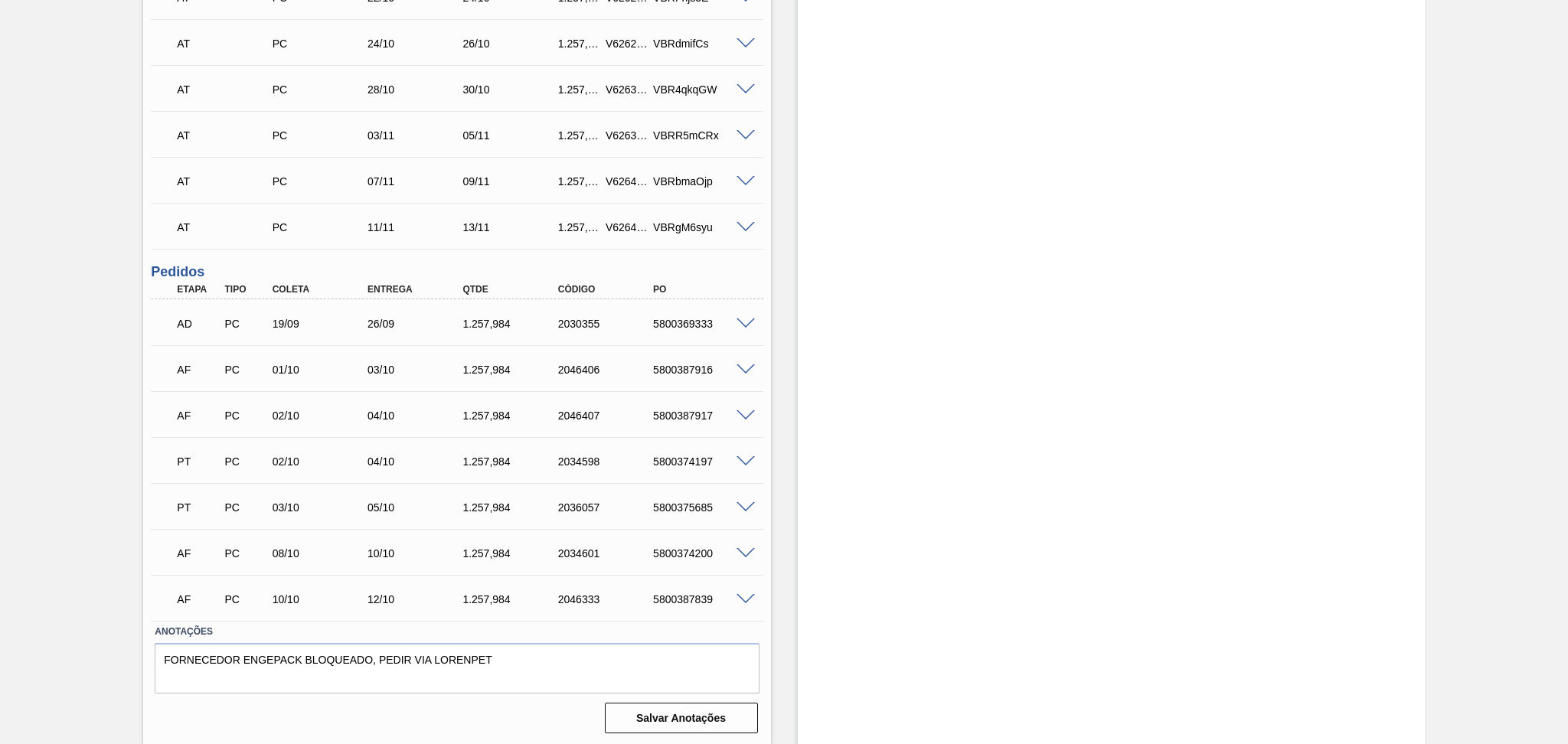
click at [297, 608] on div "AF PC 10/10 12/10 1.257,984 2046333 5800387839" at bounding box center [452, 598] width 571 height 31
click at [800, 533] on div "Estoque De 03/10/2025 Até 15/11/2025 Filtro 14/11 Projeção de Estoque 4,651.924…" at bounding box center [1111, 149] width 627 height 1195
click at [53, 510] on div "Aguardando Descarga BR23 - PREFORMA 13,7G VERDE Unidade Jaguariúna PE MIN 2.671…" at bounding box center [784, 149] width 1568 height 1195
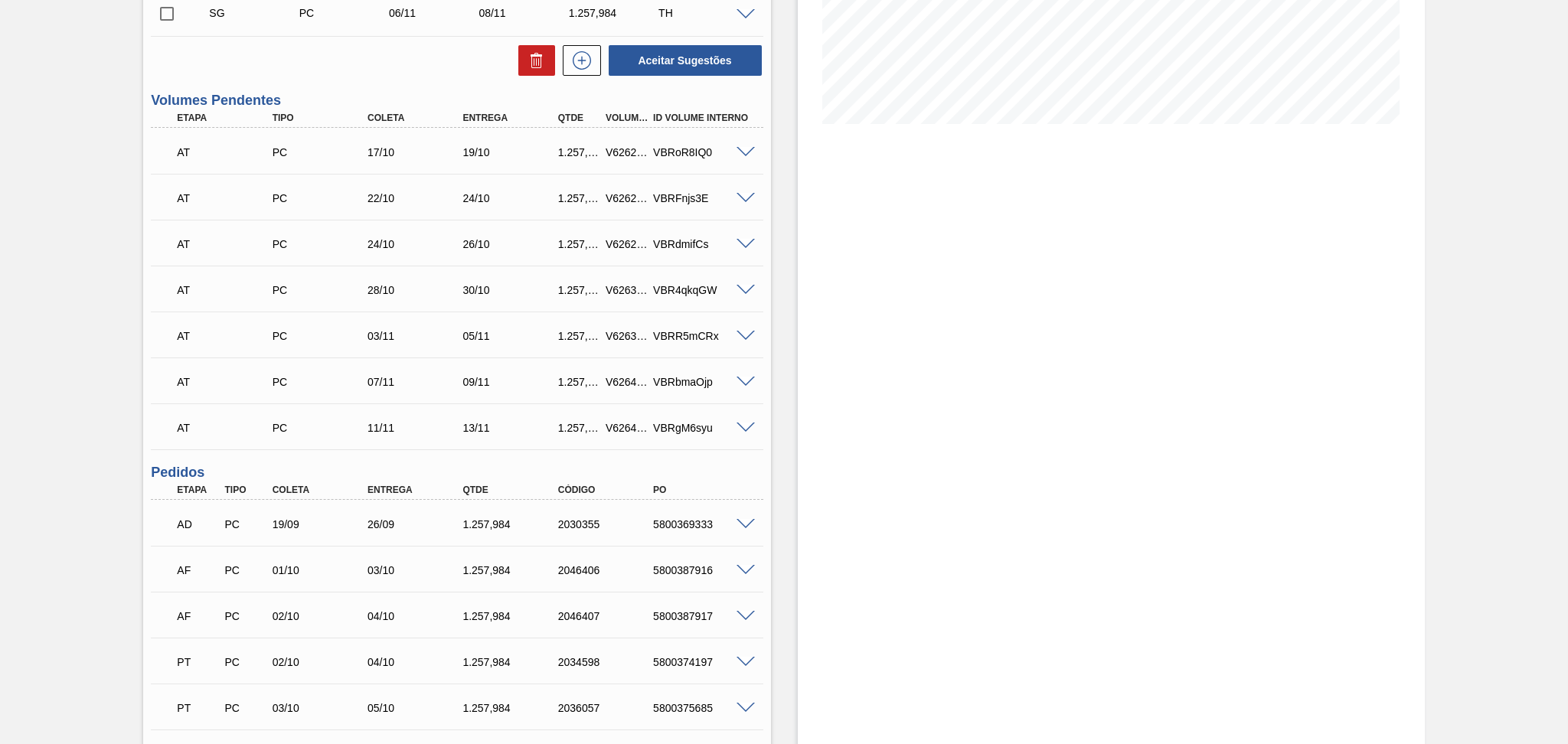
scroll to position [321, 0]
click at [744, 152] on span at bounding box center [746, 156] width 19 height 11
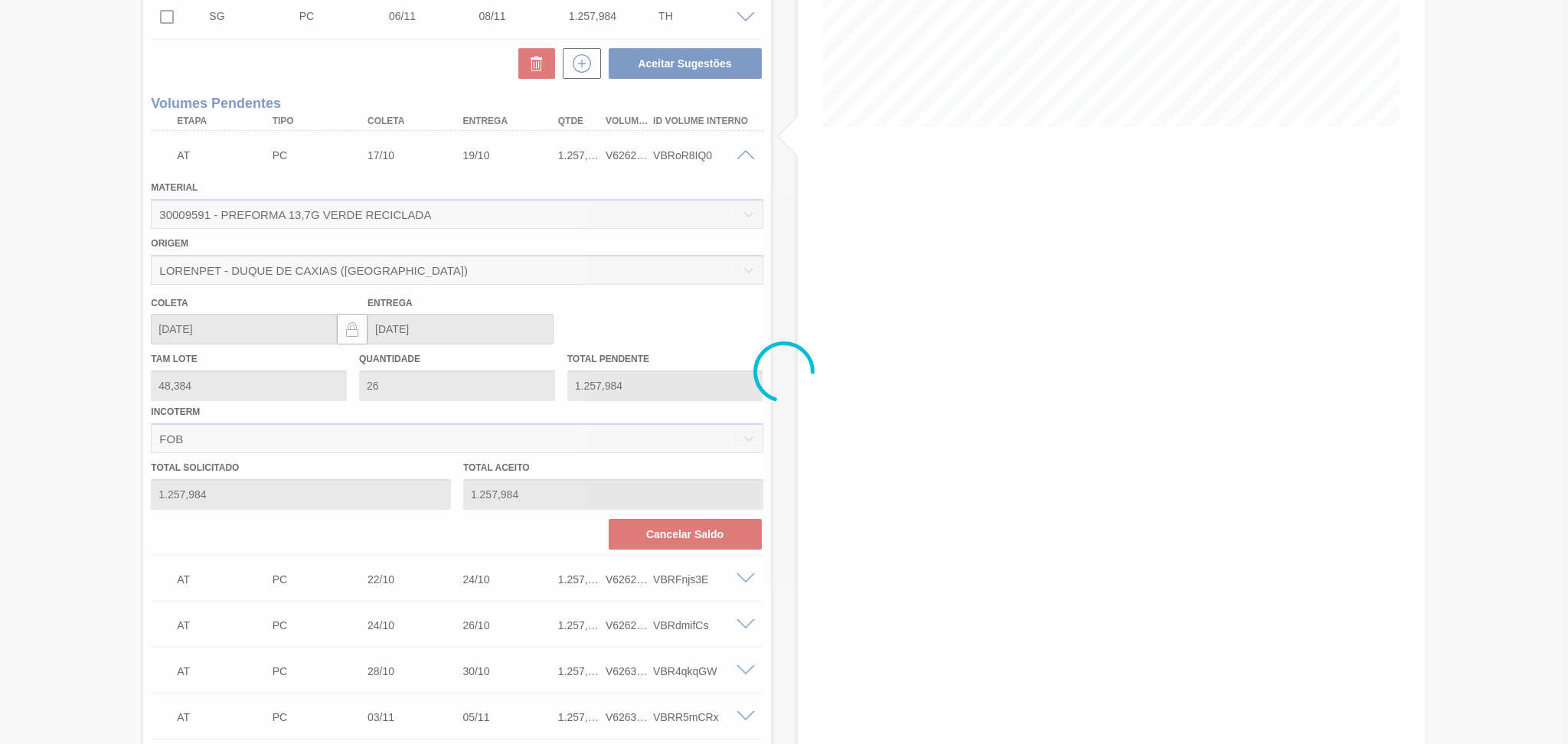
click at [684, 524] on div at bounding box center [784, 372] width 1568 height 744
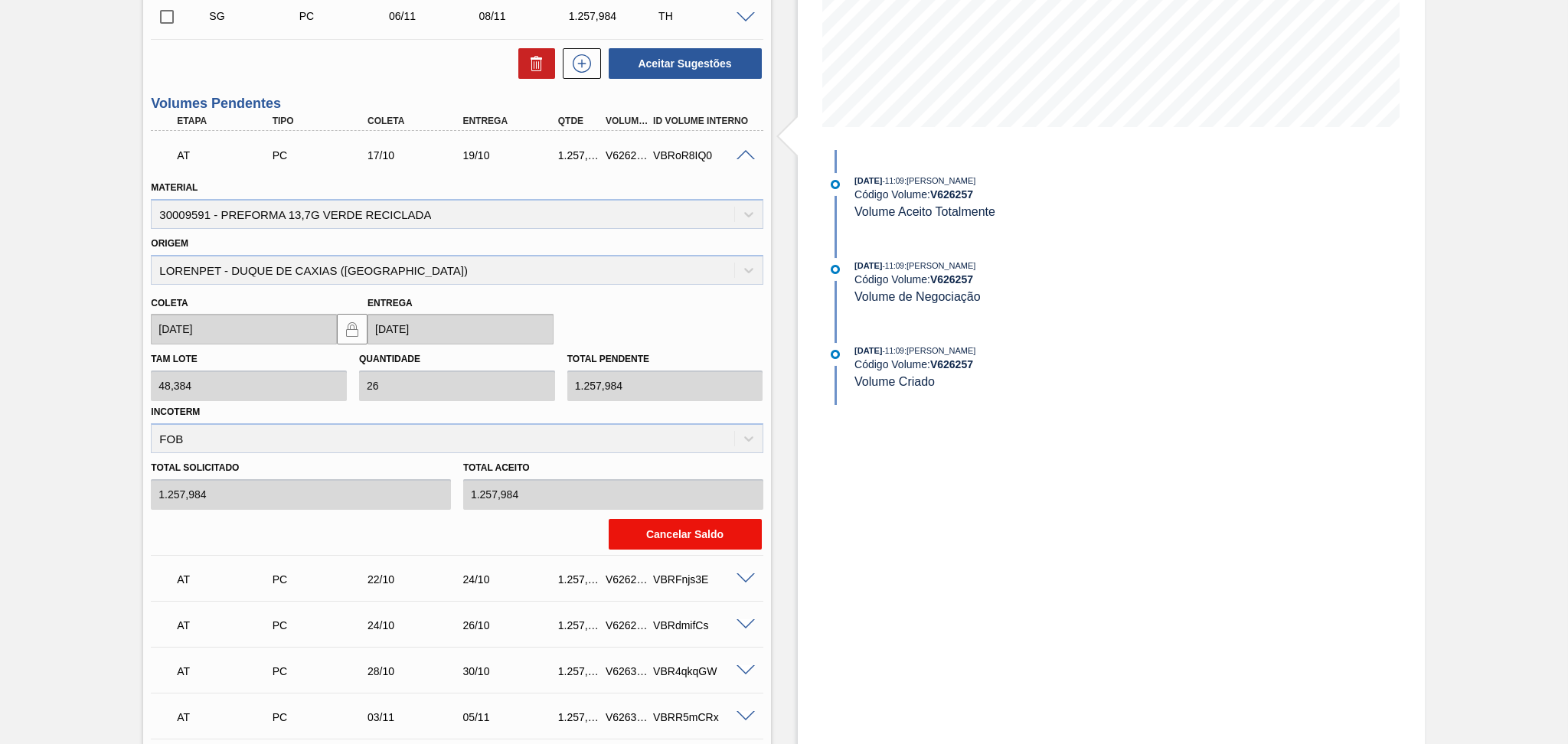
click at [689, 534] on button "Cancelar Saldo" at bounding box center [685, 534] width 153 height 31
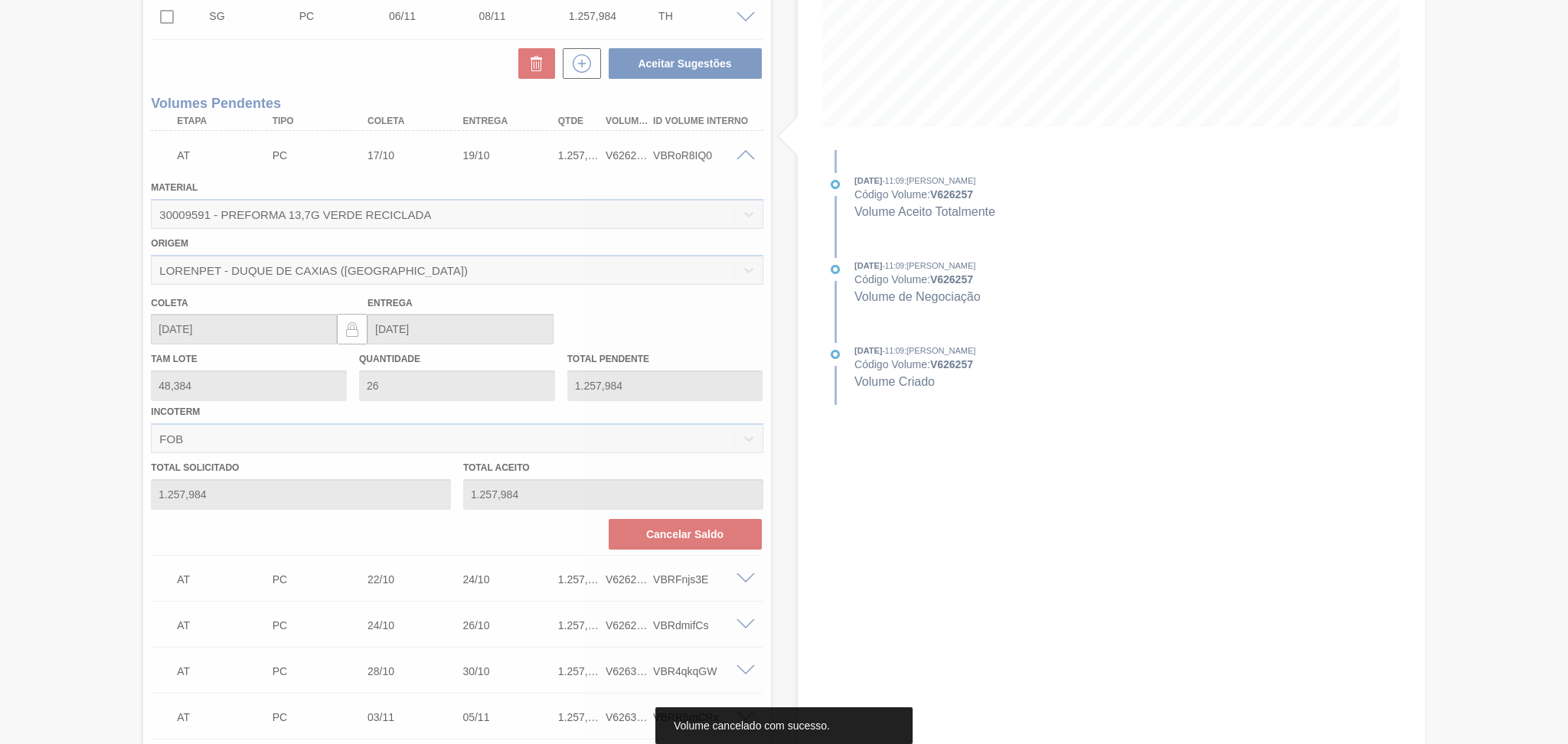
click at [95, 440] on div at bounding box center [784, 372] width 1568 height 744
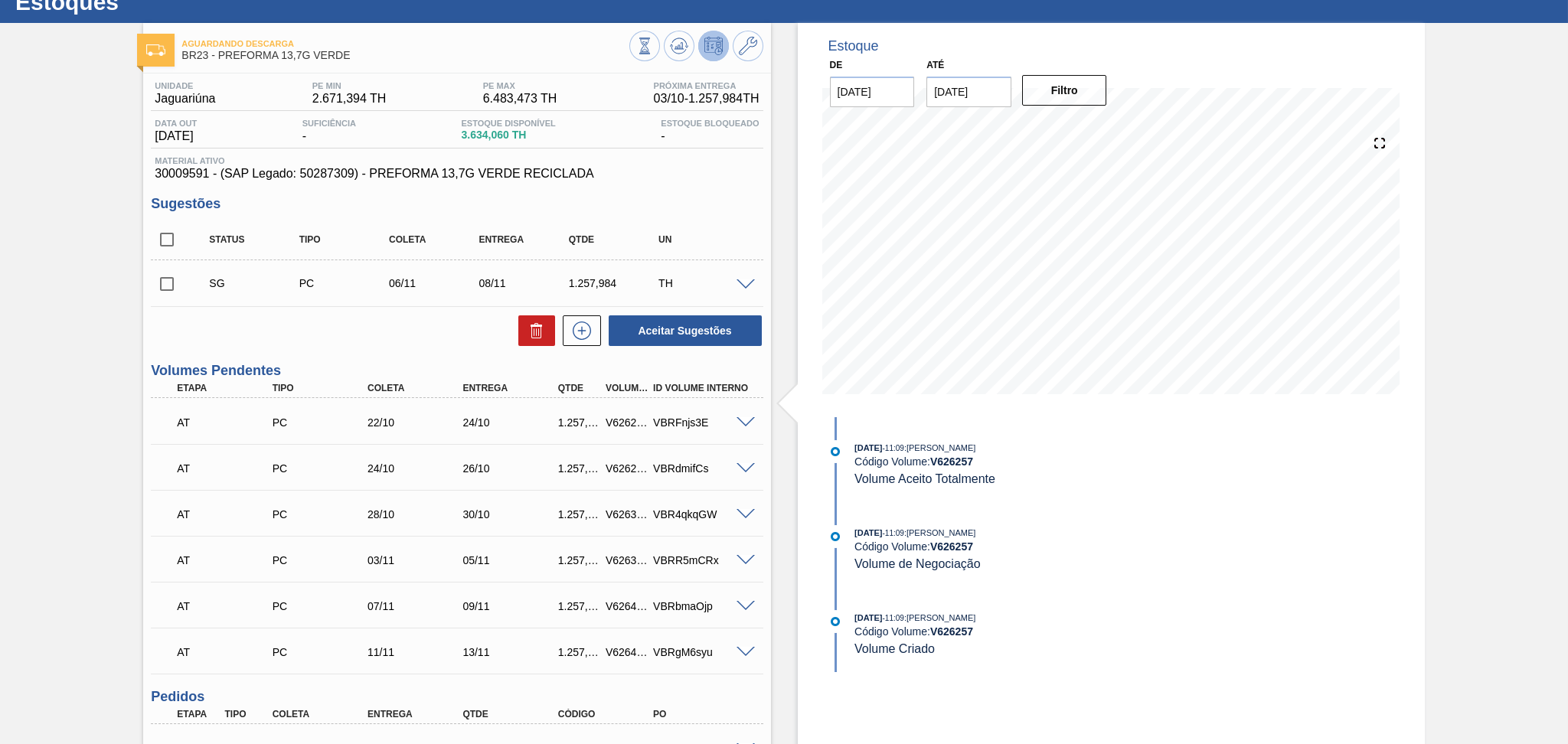
scroll to position [15, 0]
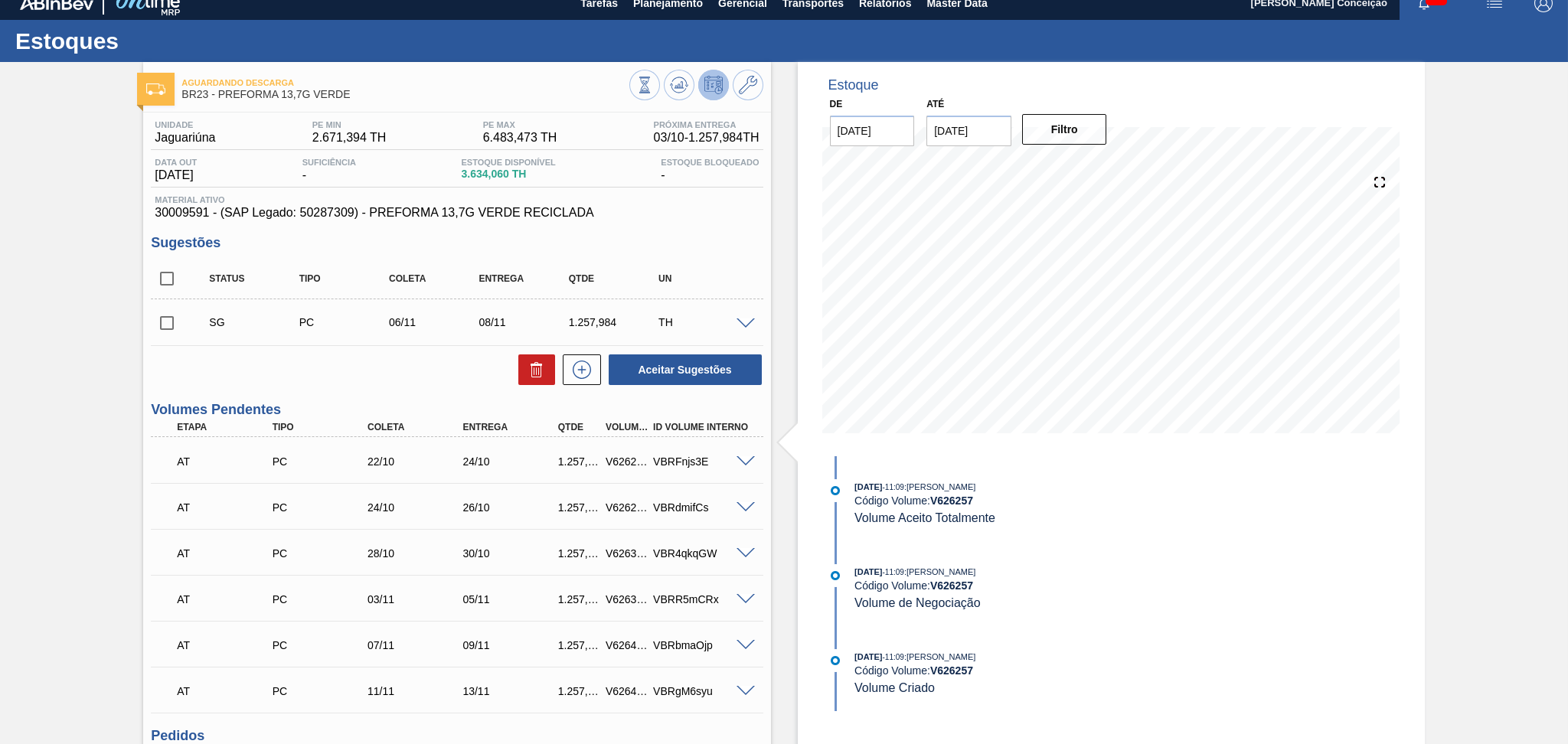
click at [384, 387] on div "Unidade Jaguariúna PE MIN 2.671,394 TH PE MAX 6.483,473 TH Próxima Entrega 03/1…" at bounding box center [457, 658] width 627 height 1090
click at [397, 374] on div "Aceitar Sugestões" at bounding box center [457, 370] width 611 height 34
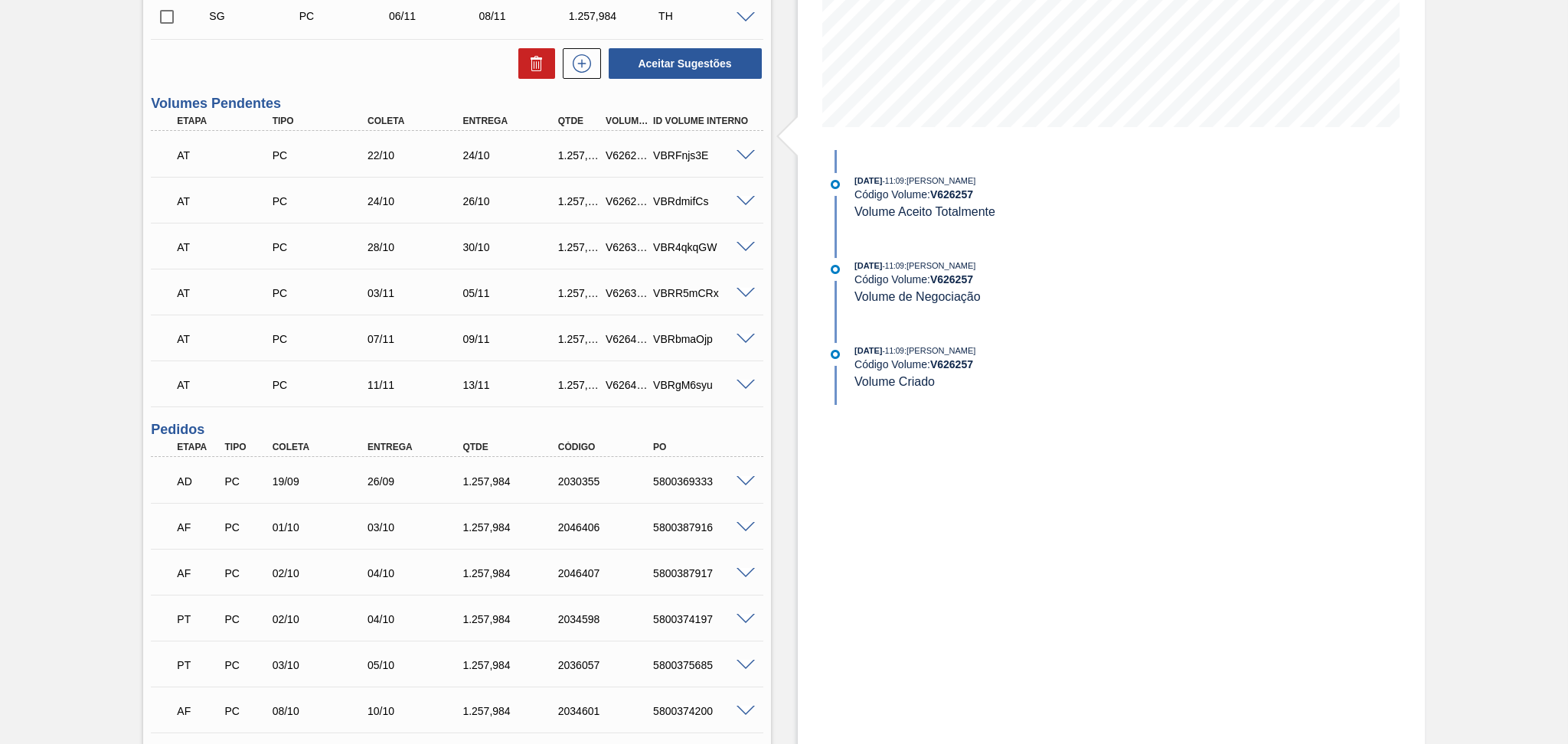
scroll to position [478, 0]
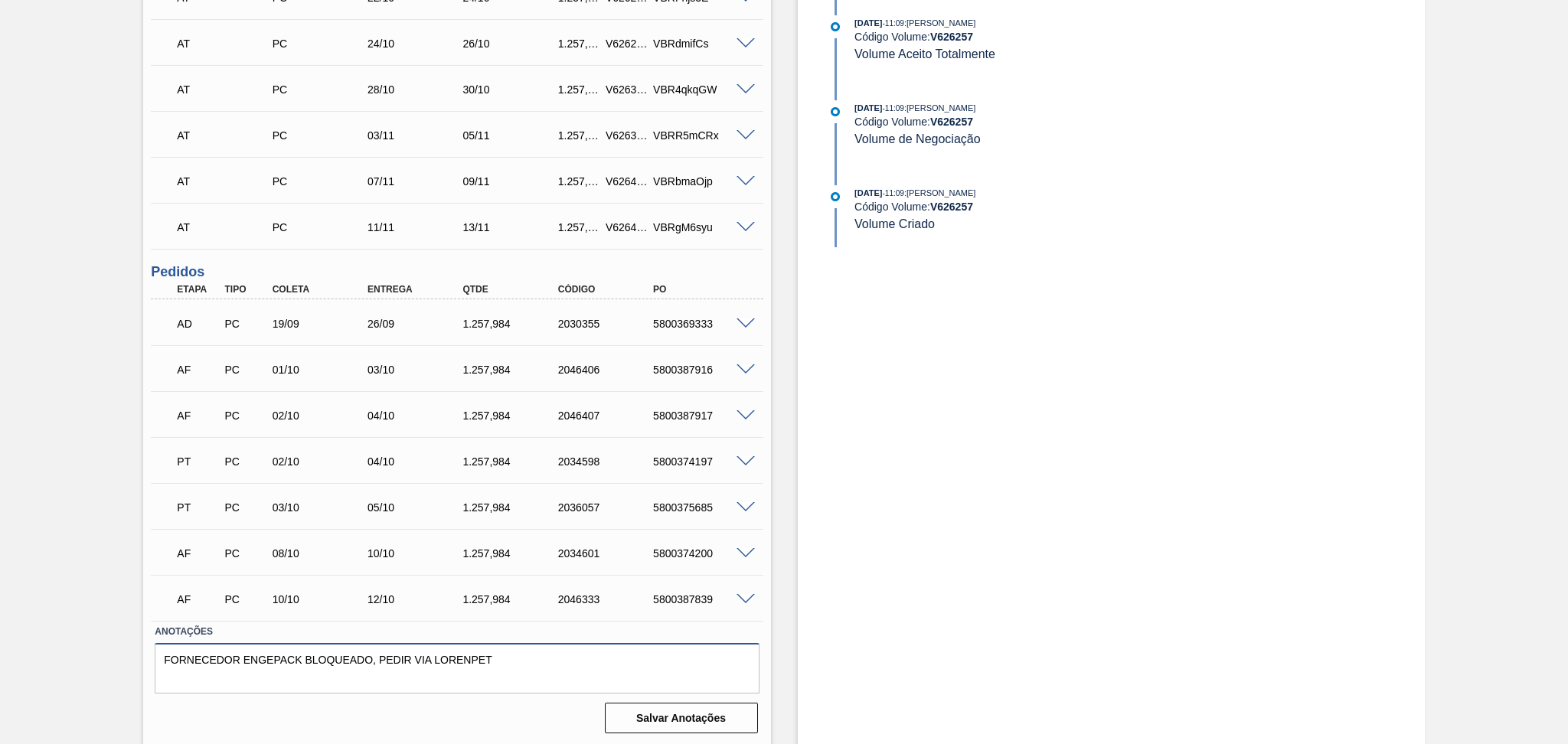
click at [591, 660] on textarea "FORNECEDOR ENGEPACK BLOQUEADO, PEDIR VIA LORENPET" at bounding box center [457, 669] width 604 height 51
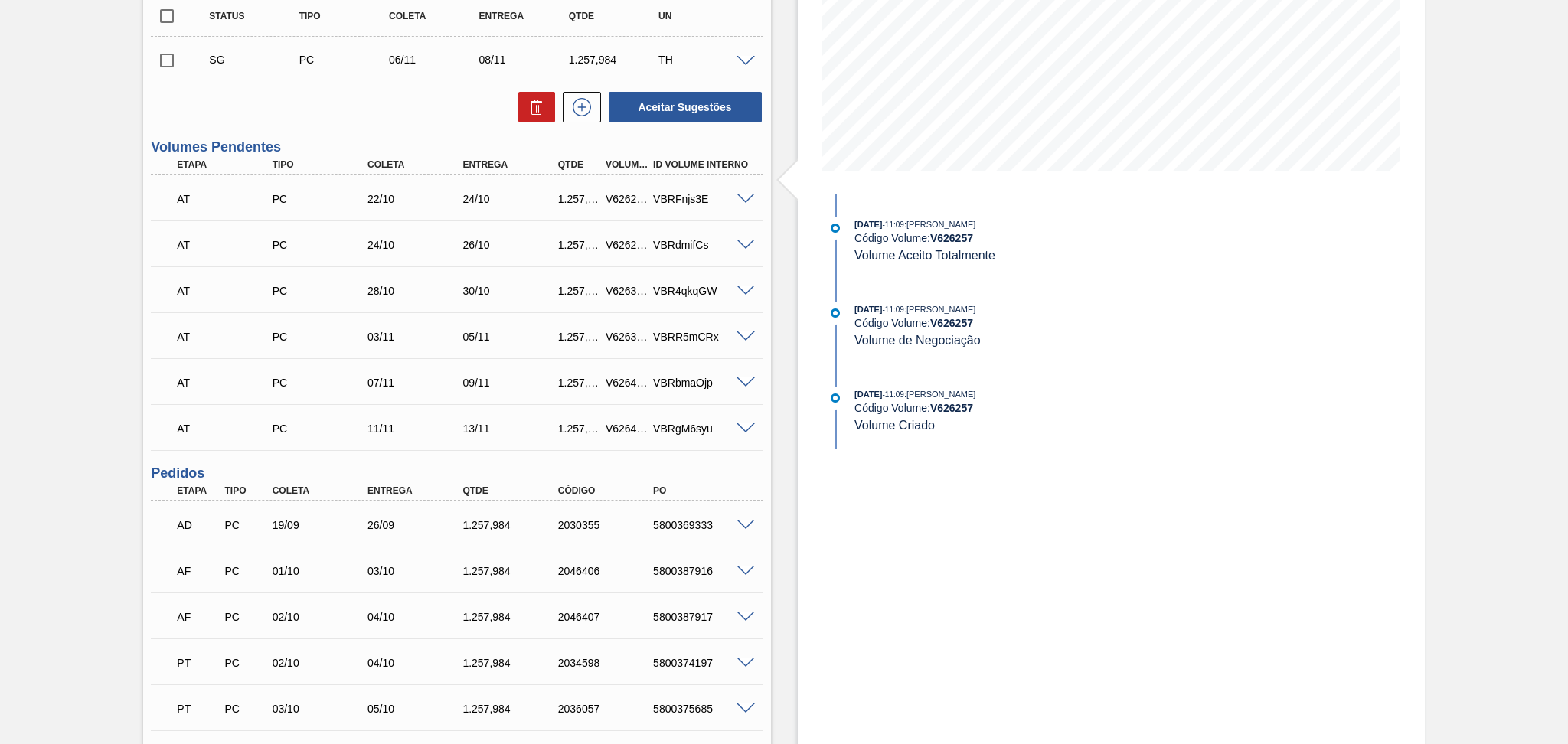
scroll to position [274, 0]
click at [627, 465] on div "Unidade Jaguariúna PE MIN 2.671,394 TH PE MAX 6.483,473 TH Próxima Entrega 03/1…" at bounding box center [457, 398] width 627 height 1090
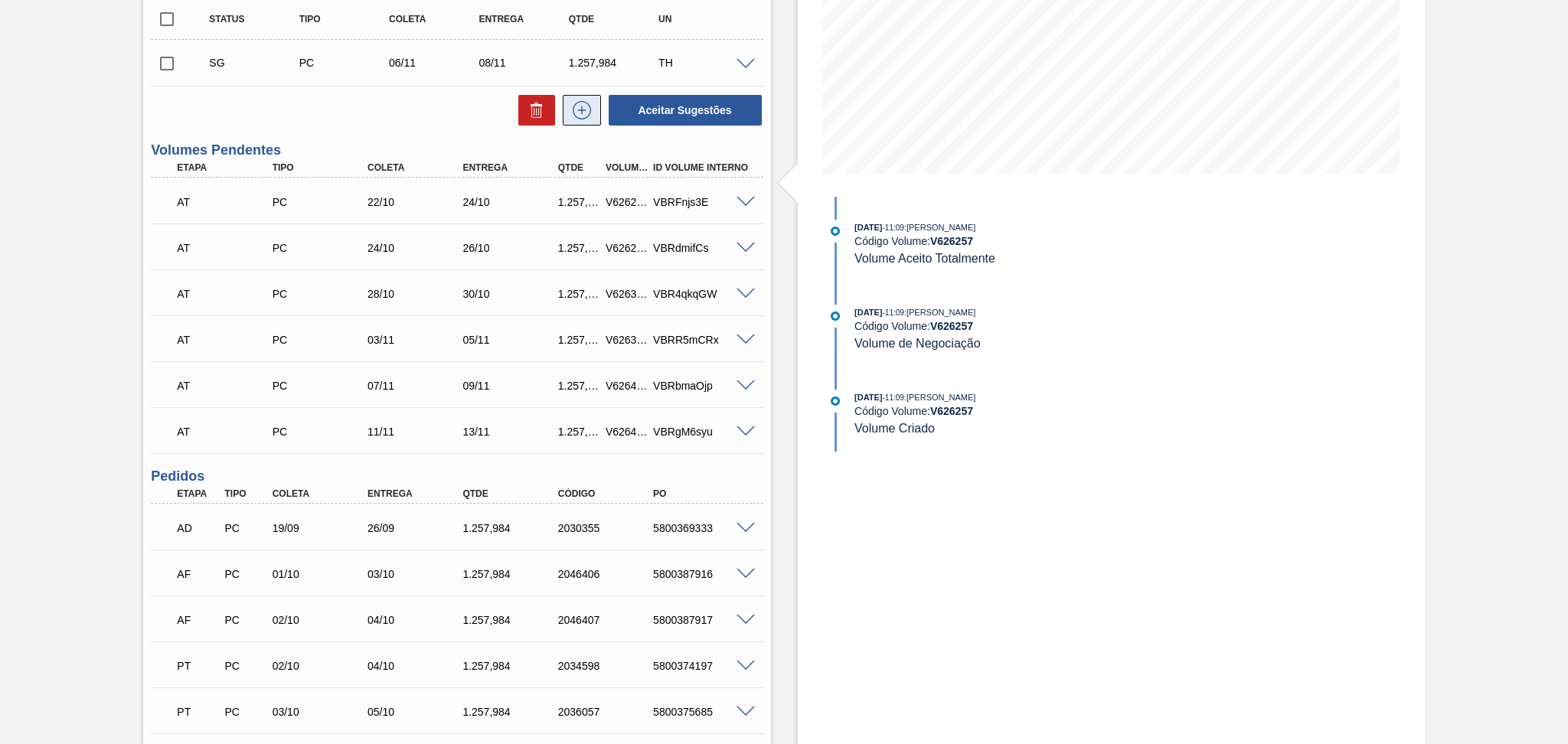
click at [571, 125] on button at bounding box center [581, 110] width 38 height 31
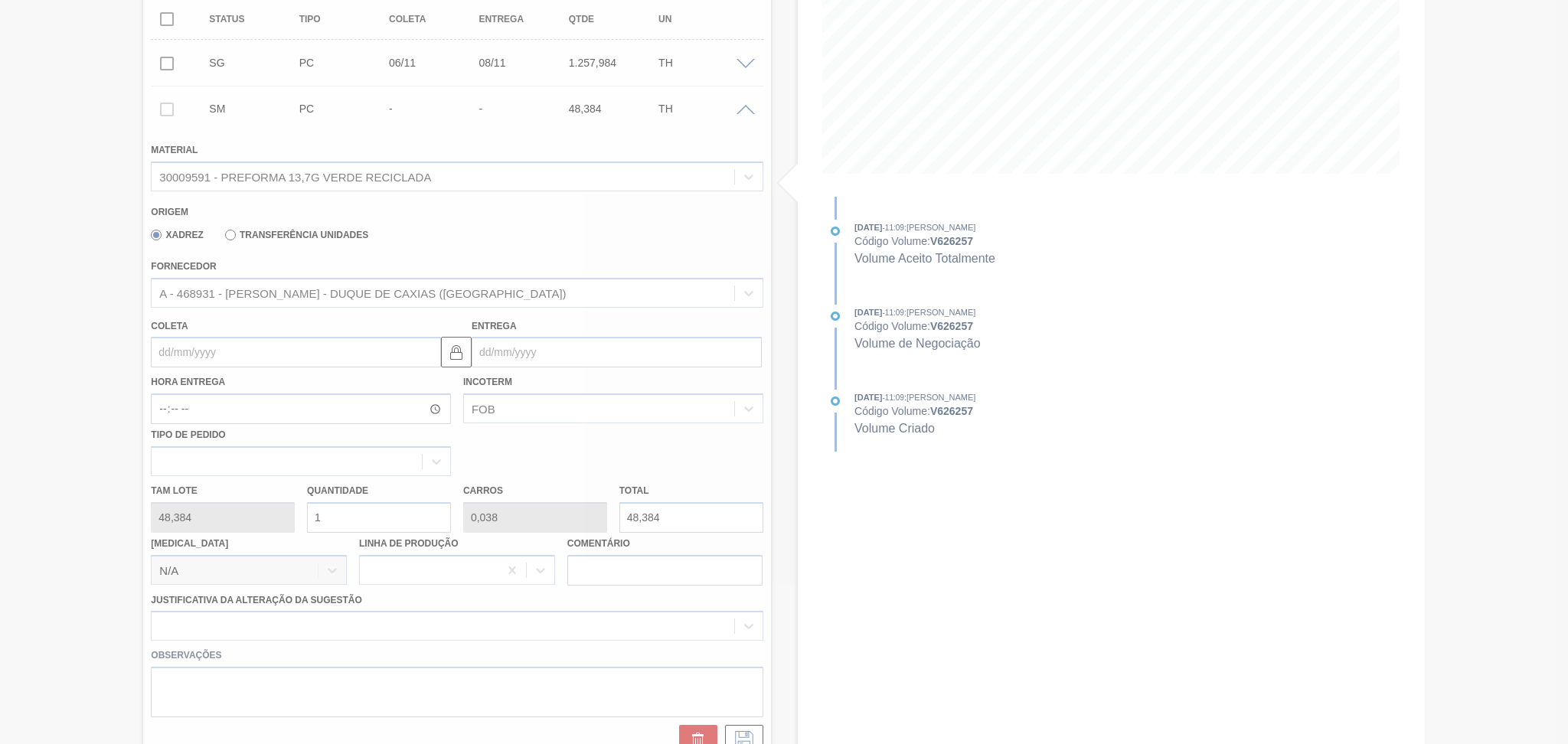
click at [336, 518] on div at bounding box center [784, 372] width 1568 height 744
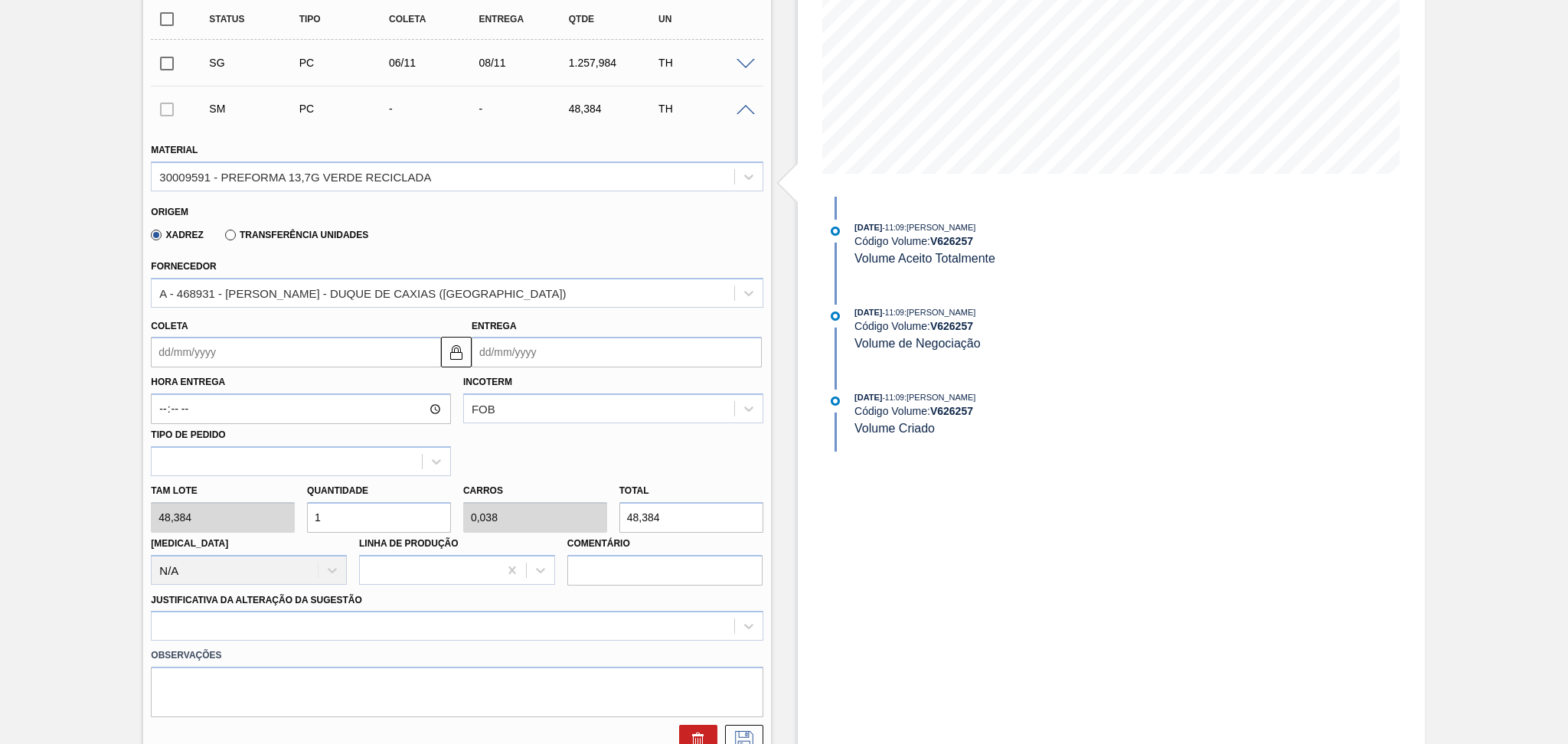
click at [162, 508] on div "Tam lote 48,384 Quantidade 1 Carros 0,038 Total 48,384 Doca N/A Linha de Produç…" at bounding box center [456, 531] width 624 height 110
type input "2"
type input "0,077"
type input "96,768"
type input "20"
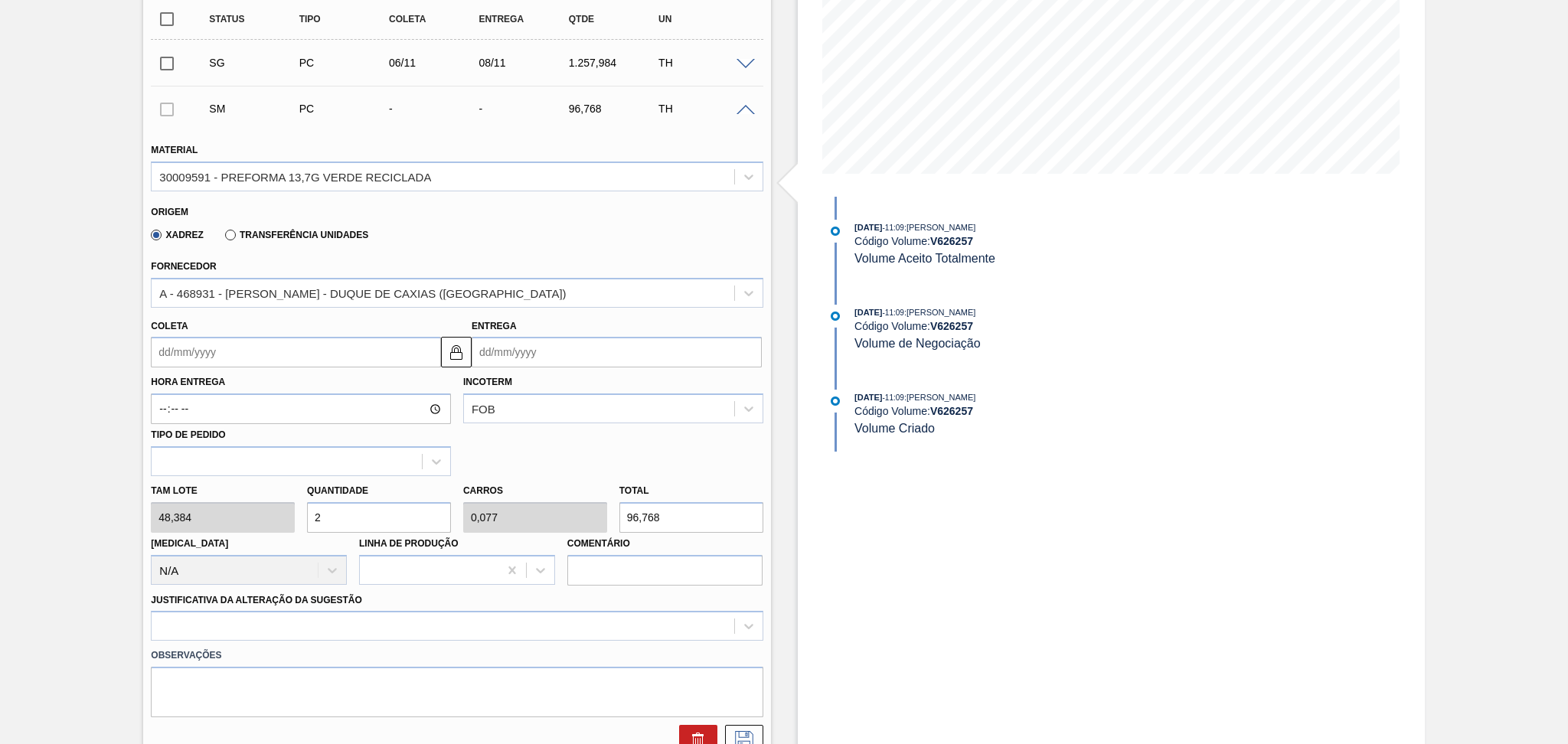
type input "0,769"
type input "967,68"
type input "20"
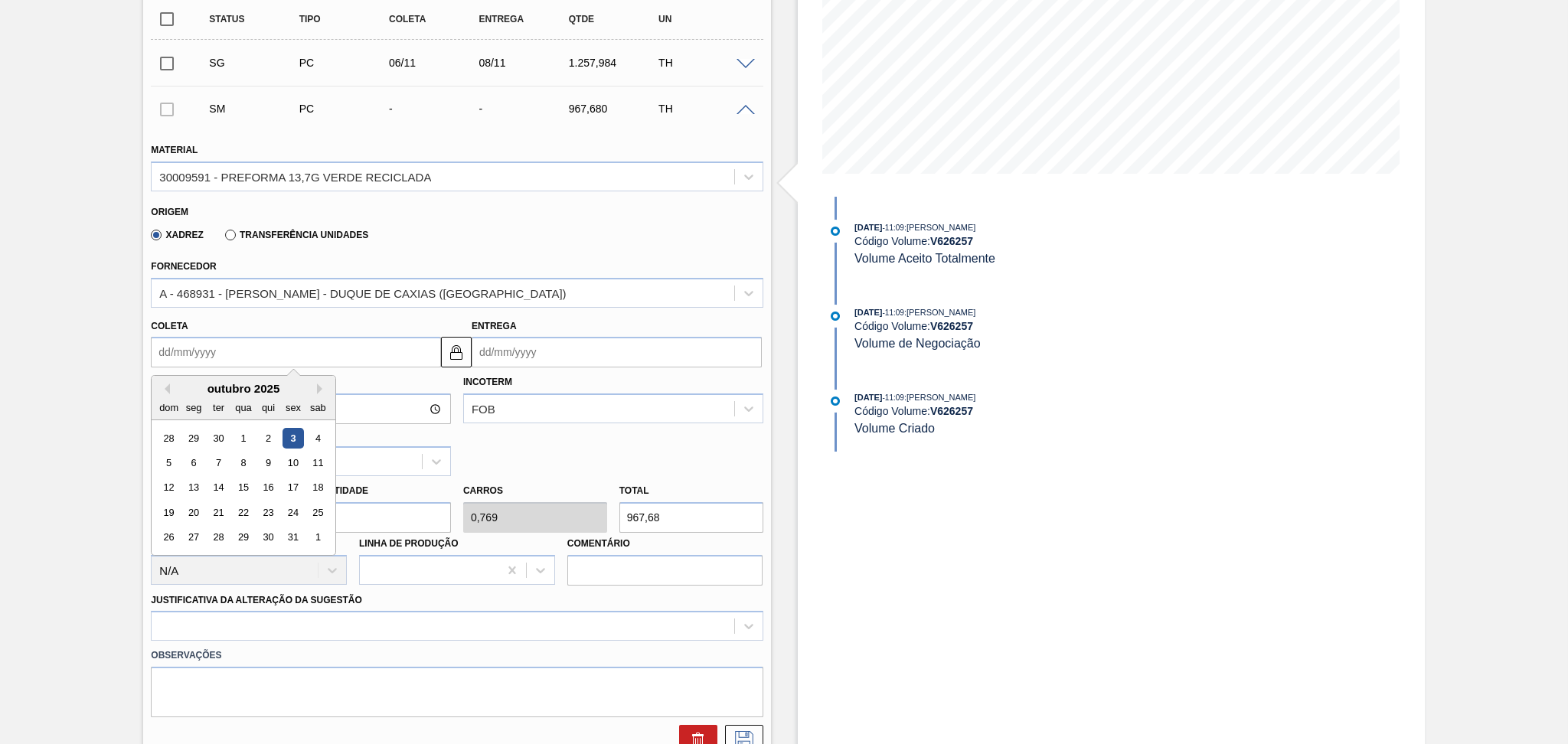
click at [223, 348] on input "Coleta" at bounding box center [295, 352] width 290 height 31
type input "1"
type input "[DATE]"
type input "15"
type input "[DATE]"
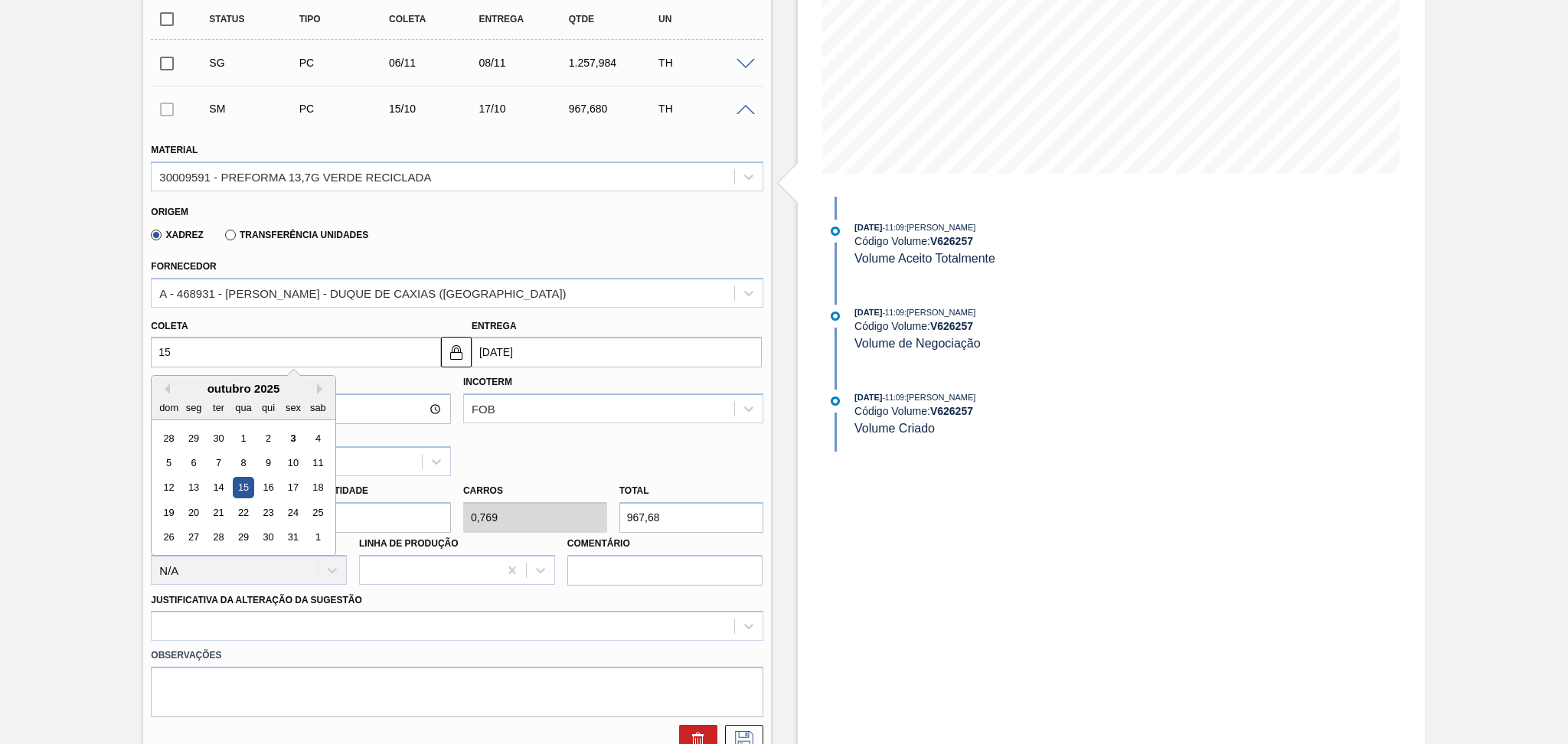
click at [248, 489] on div "15" at bounding box center [244, 488] width 21 height 21
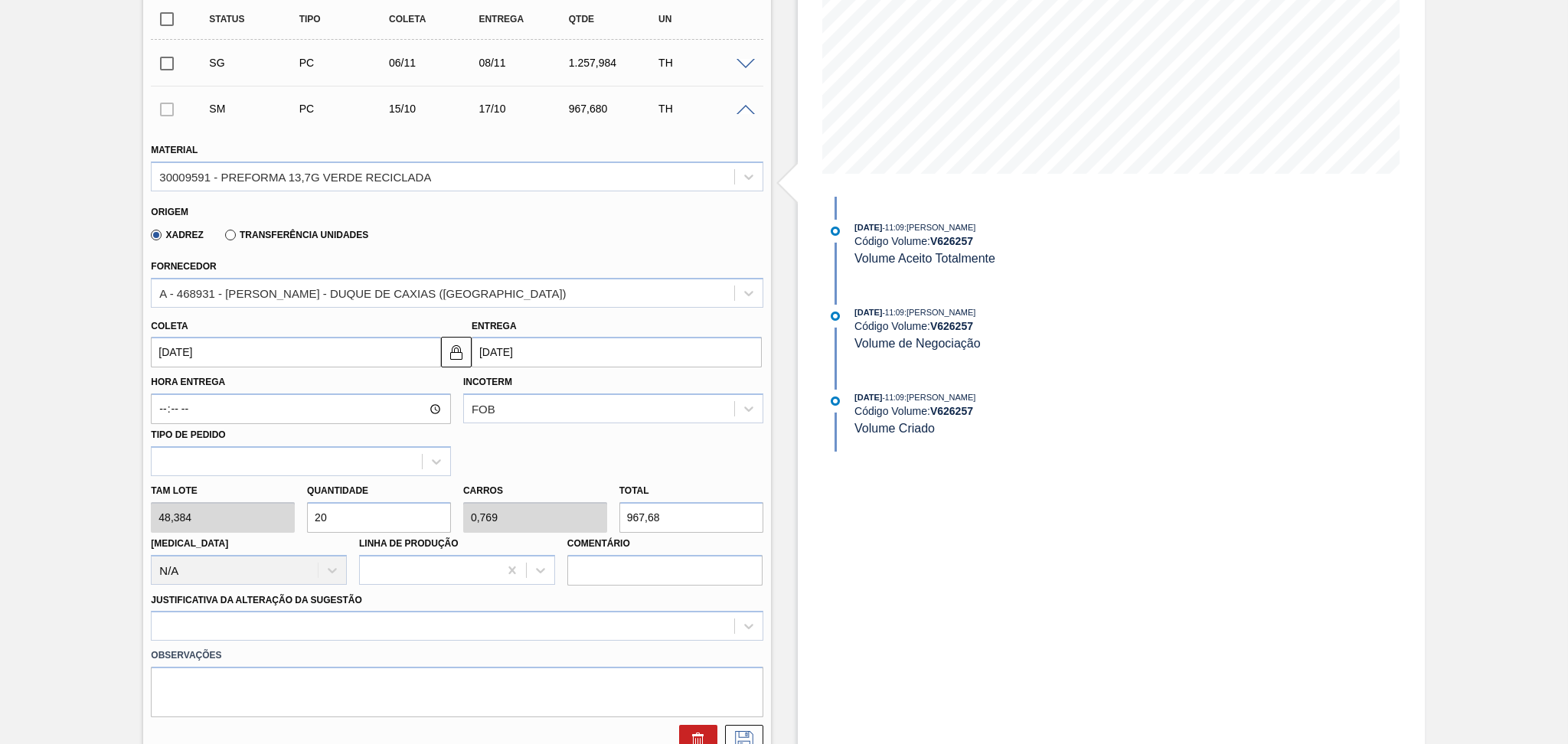
click at [239, 357] on input "[DATE]" at bounding box center [295, 352] width 290 height 31
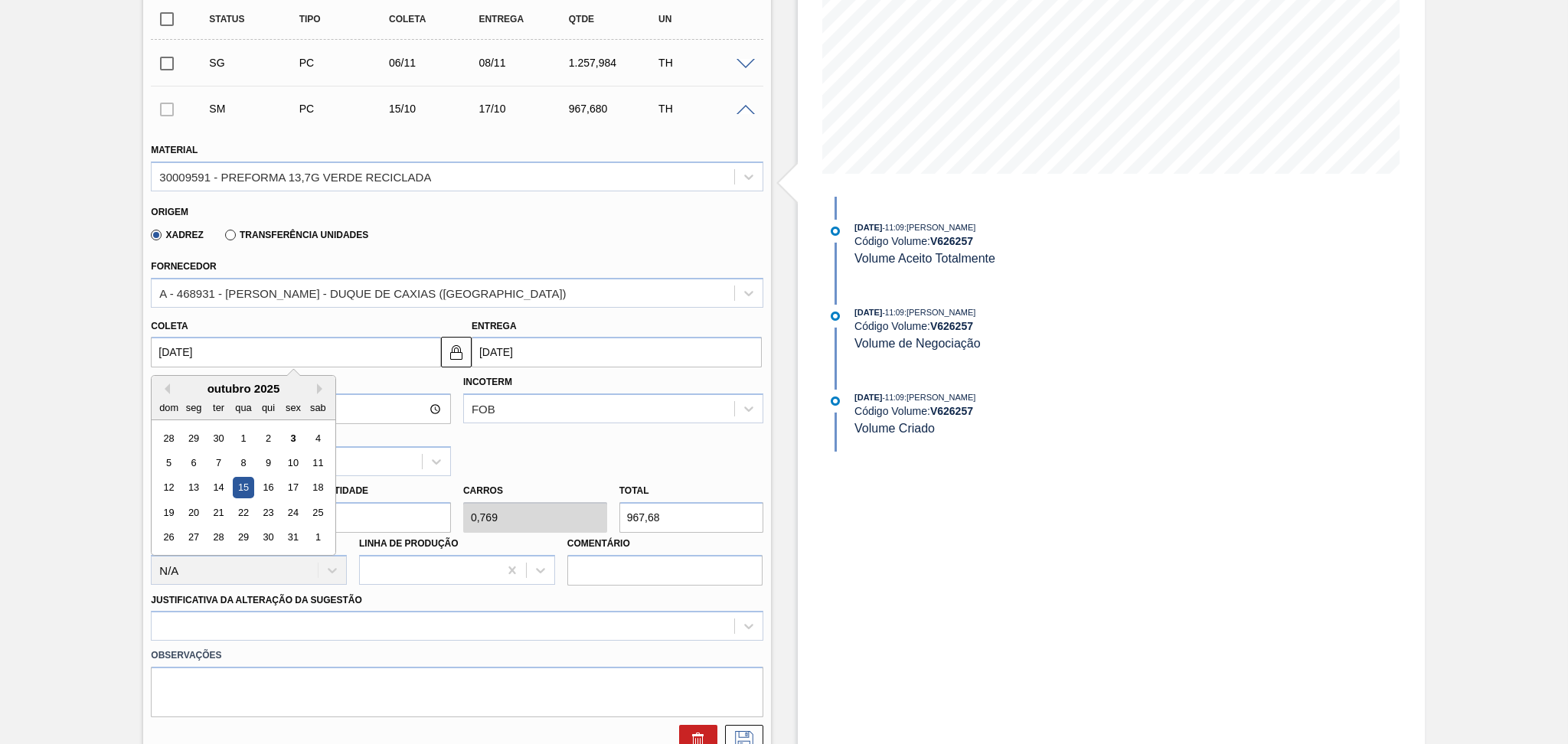
click at [39, 351] on div "Aguardando Descarga BR23 - PREFORMA 13,7G VERDE Unidade Jaguariúna PE MIN 2.671…" at bounding box center [784, 713] width 1568 height 1823
type input "2"
type input "[DATE]"
type input "20"
type input "[DATE]"
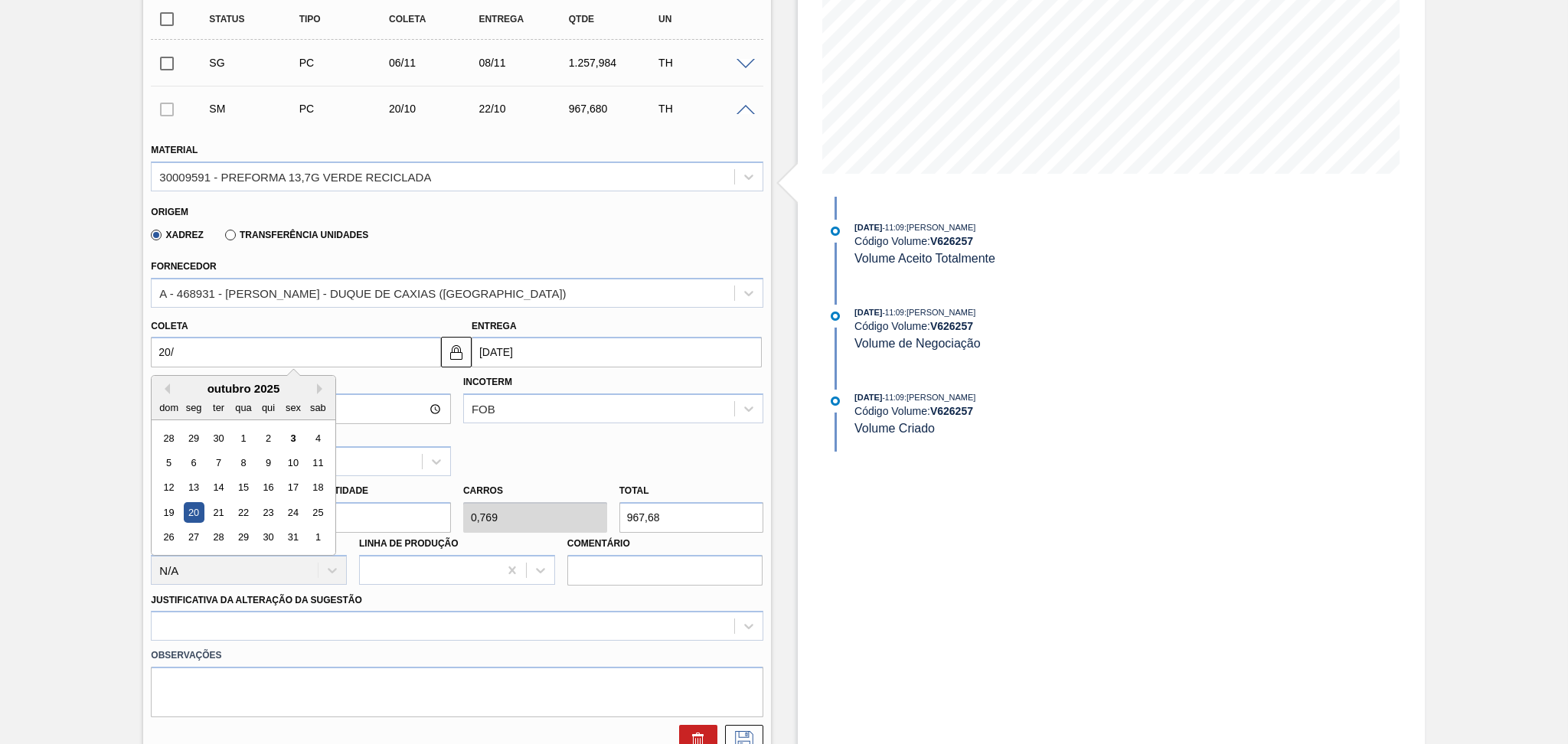
type input "20/1"
type input "22/01/2025"
type input "20/10"
type input "[DATE]"
click at [194, 509] on div "20" at bounding box center [194, 513] width 21 height 21
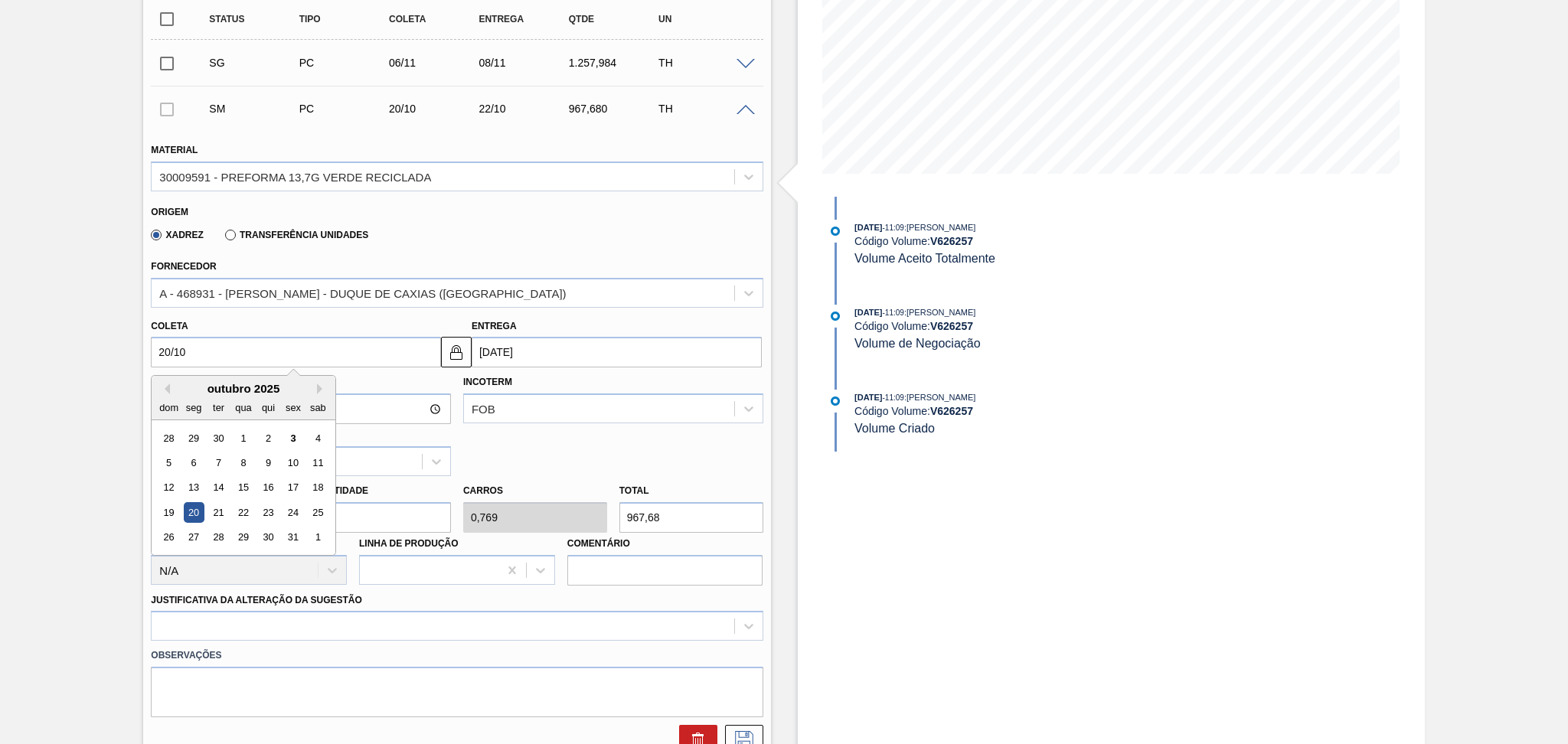
type input "[DATE]"
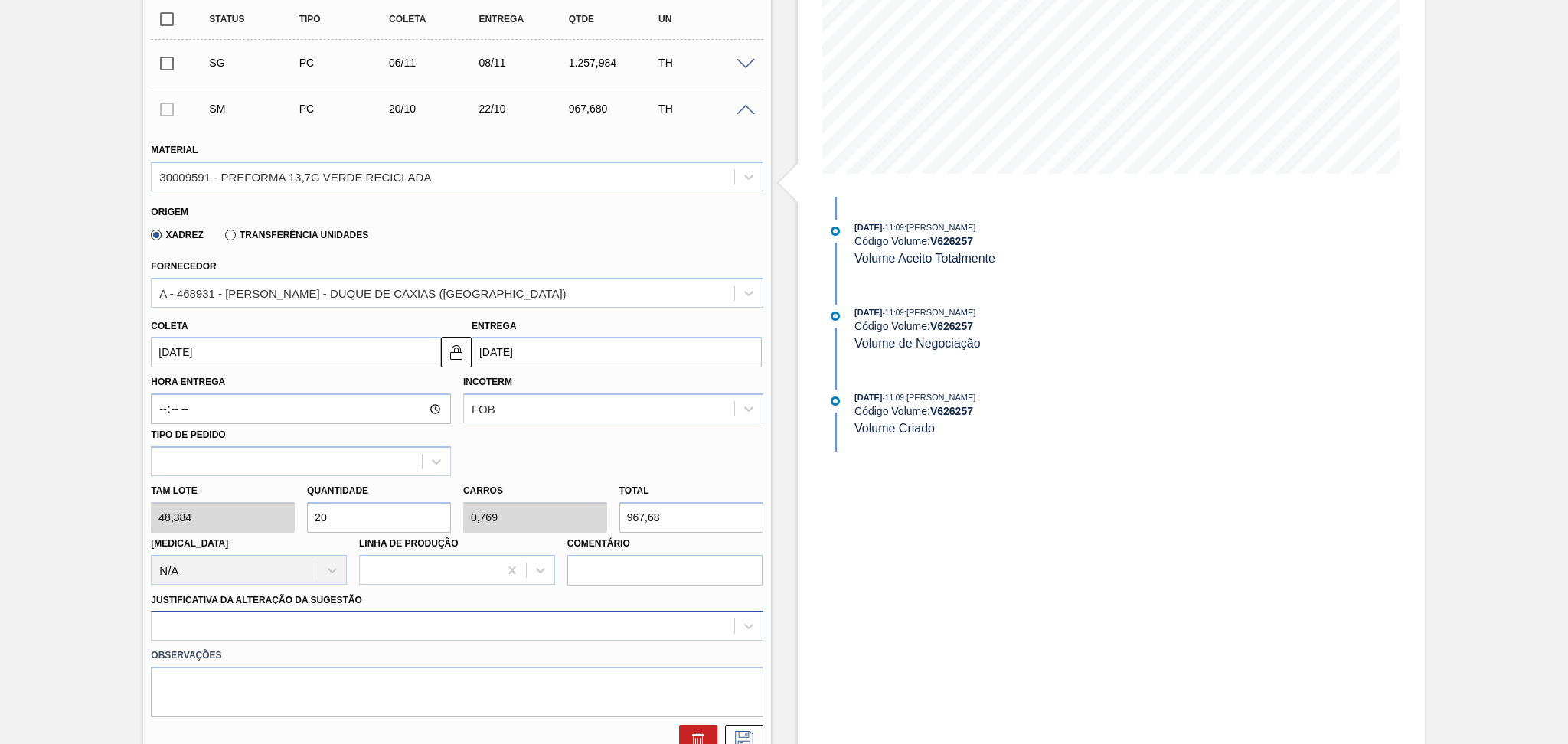
click at [292, 628] on div at bounding box center [457, 626] width 611 height 30
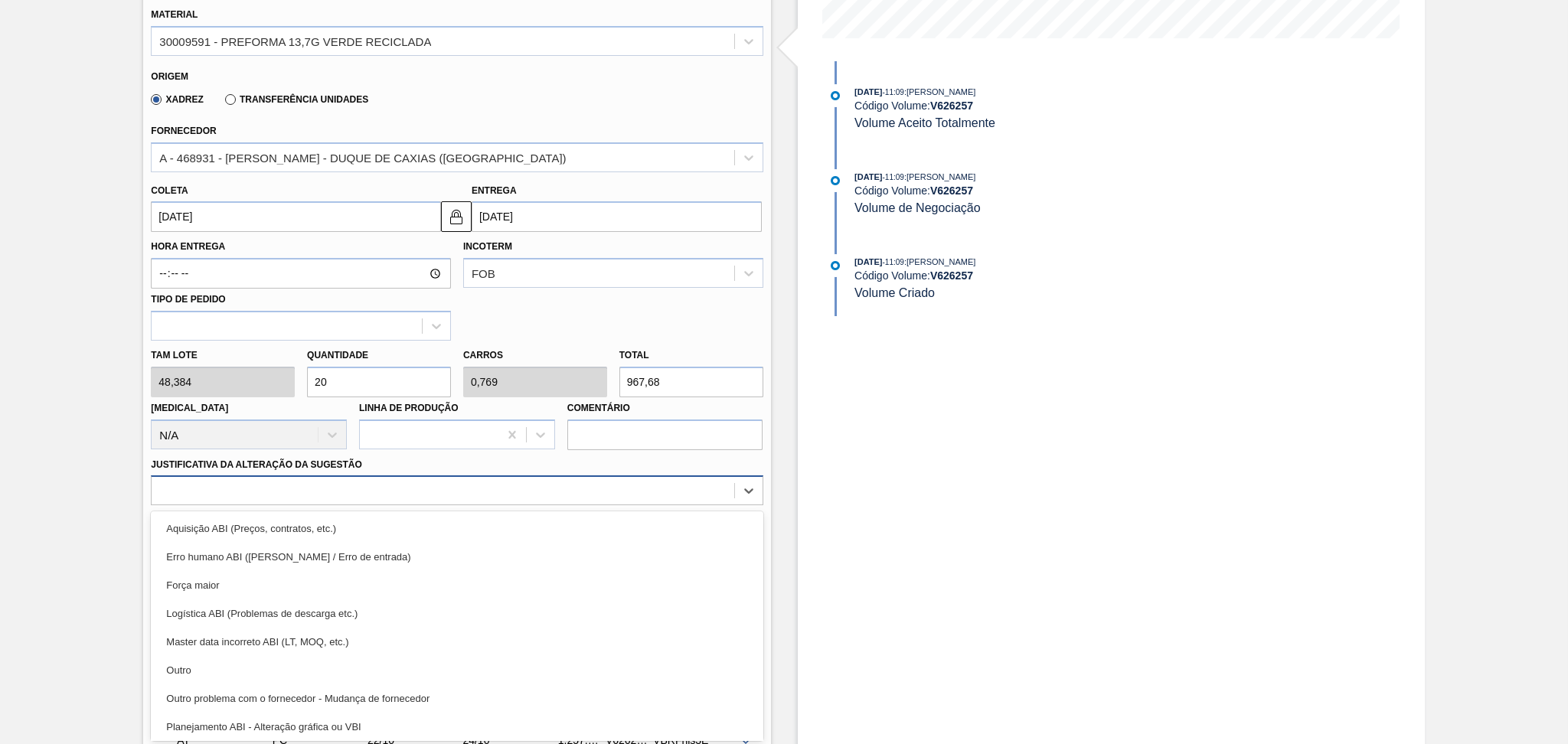
scroll to position [102, 0]
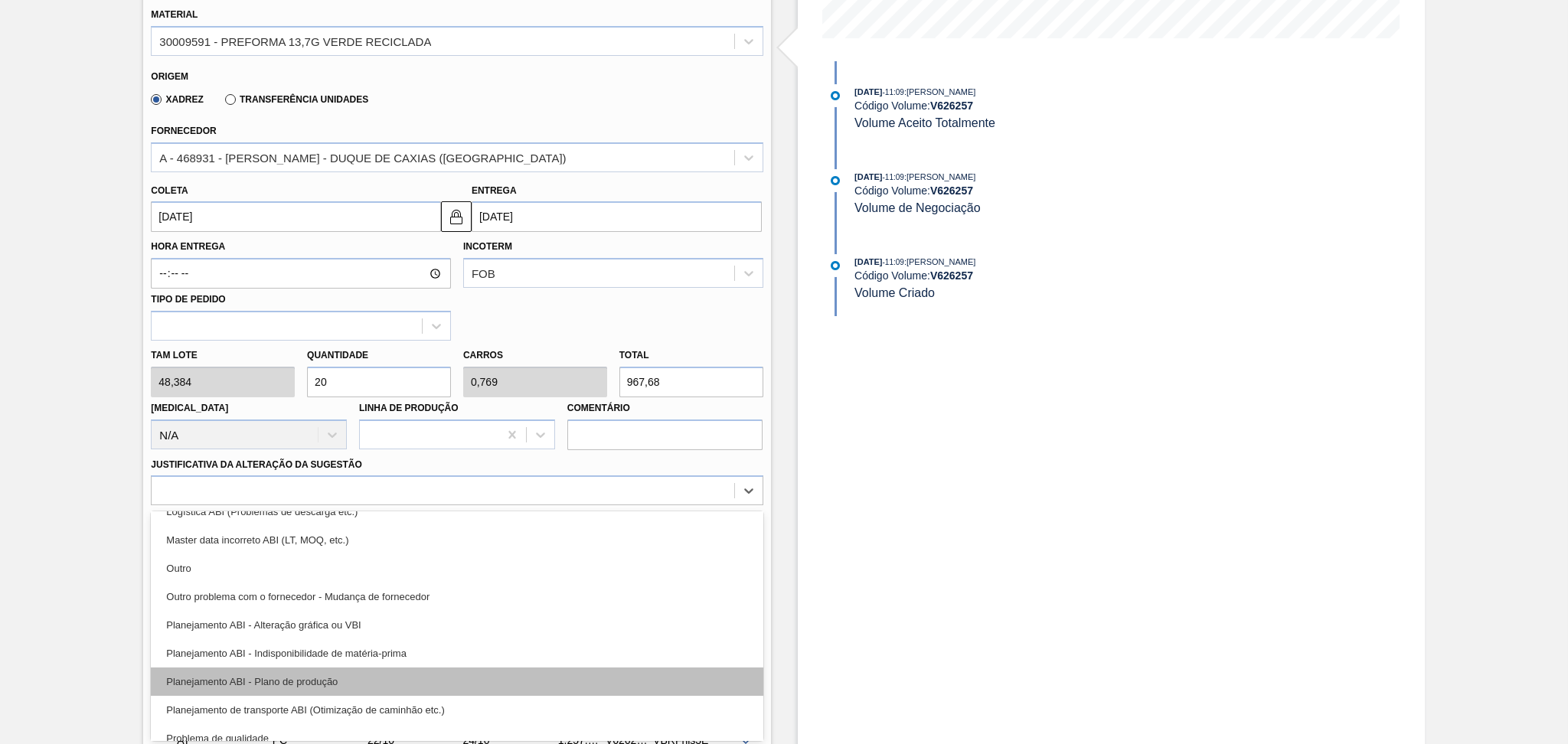
click at [304, 676] on div "Planejamento ABI - Plano de produção" at bounding box center [457, 682] width 611 height 28
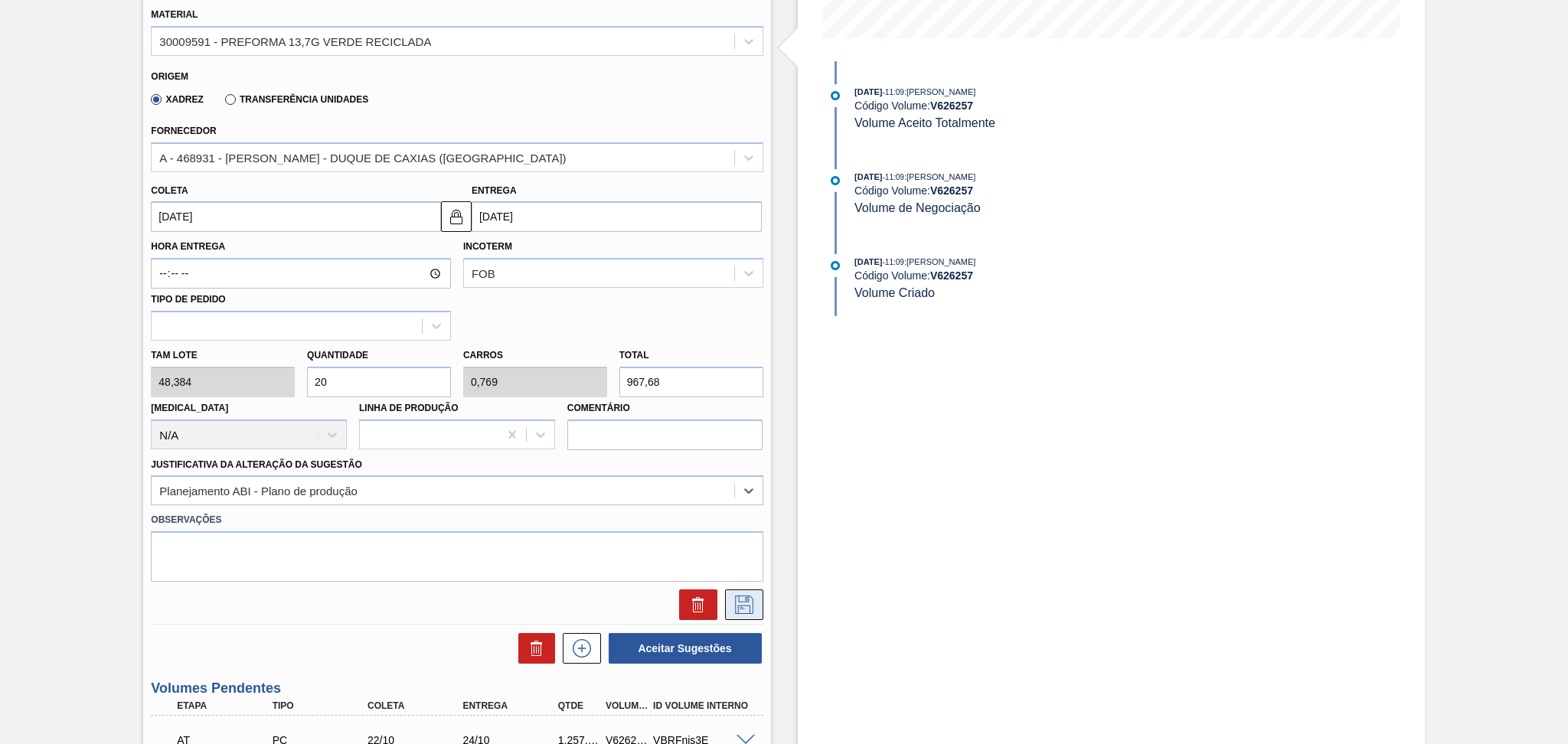
click at [749, 602] on icon at bounding box center [744, 605] width 24 height 19
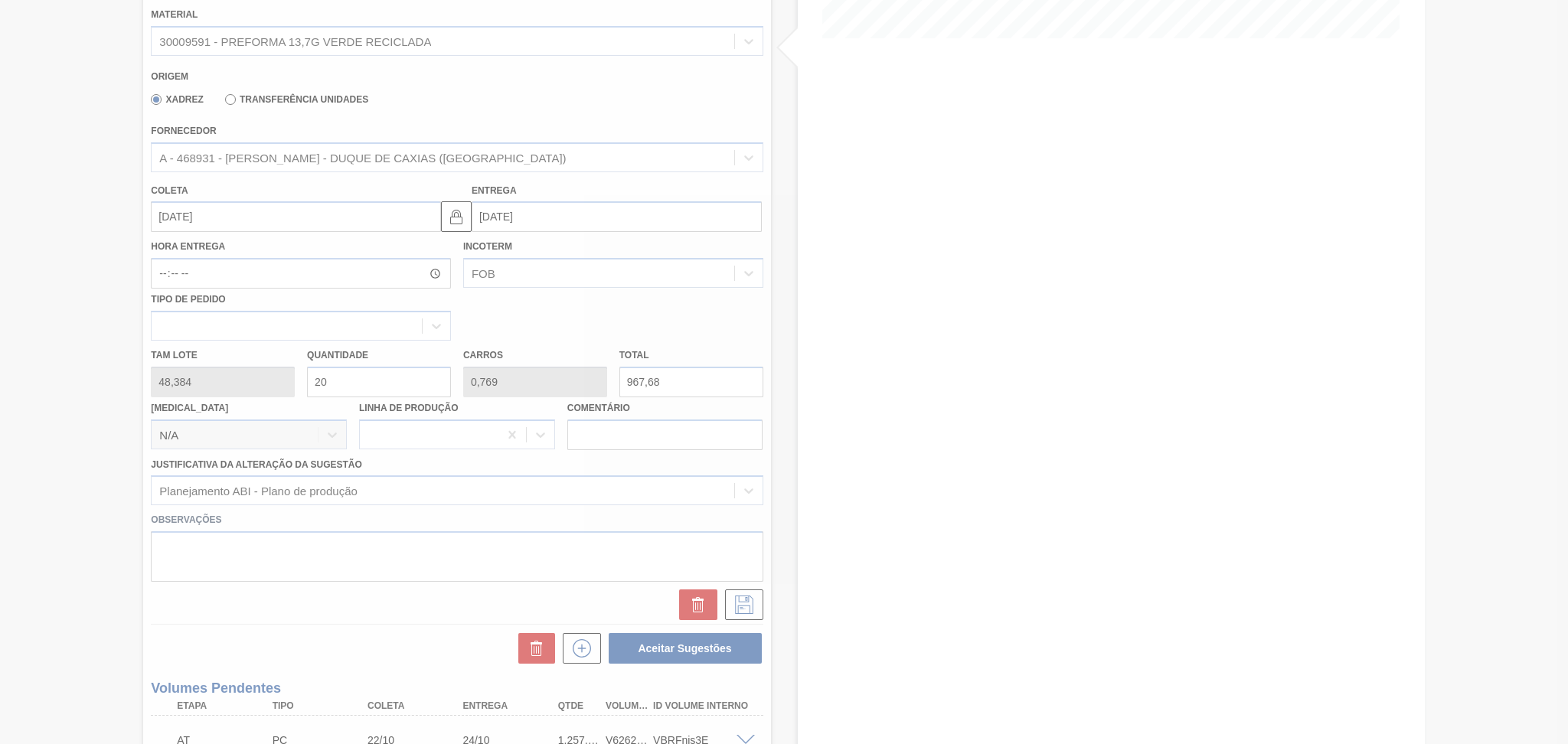
click at [68, 348] on div at bounding box center [784, 372] width 1568 height 744
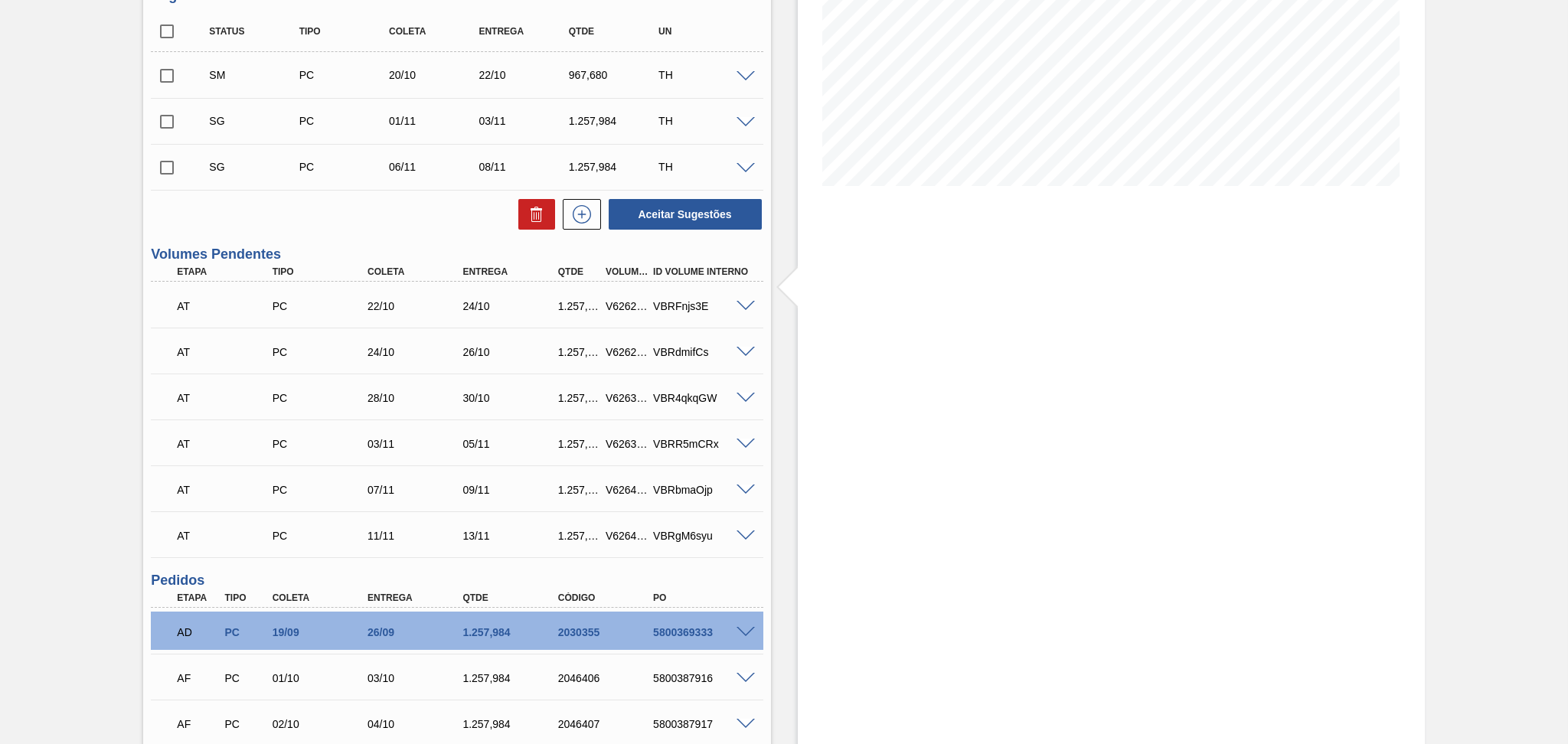
scroll to position [160, 0]
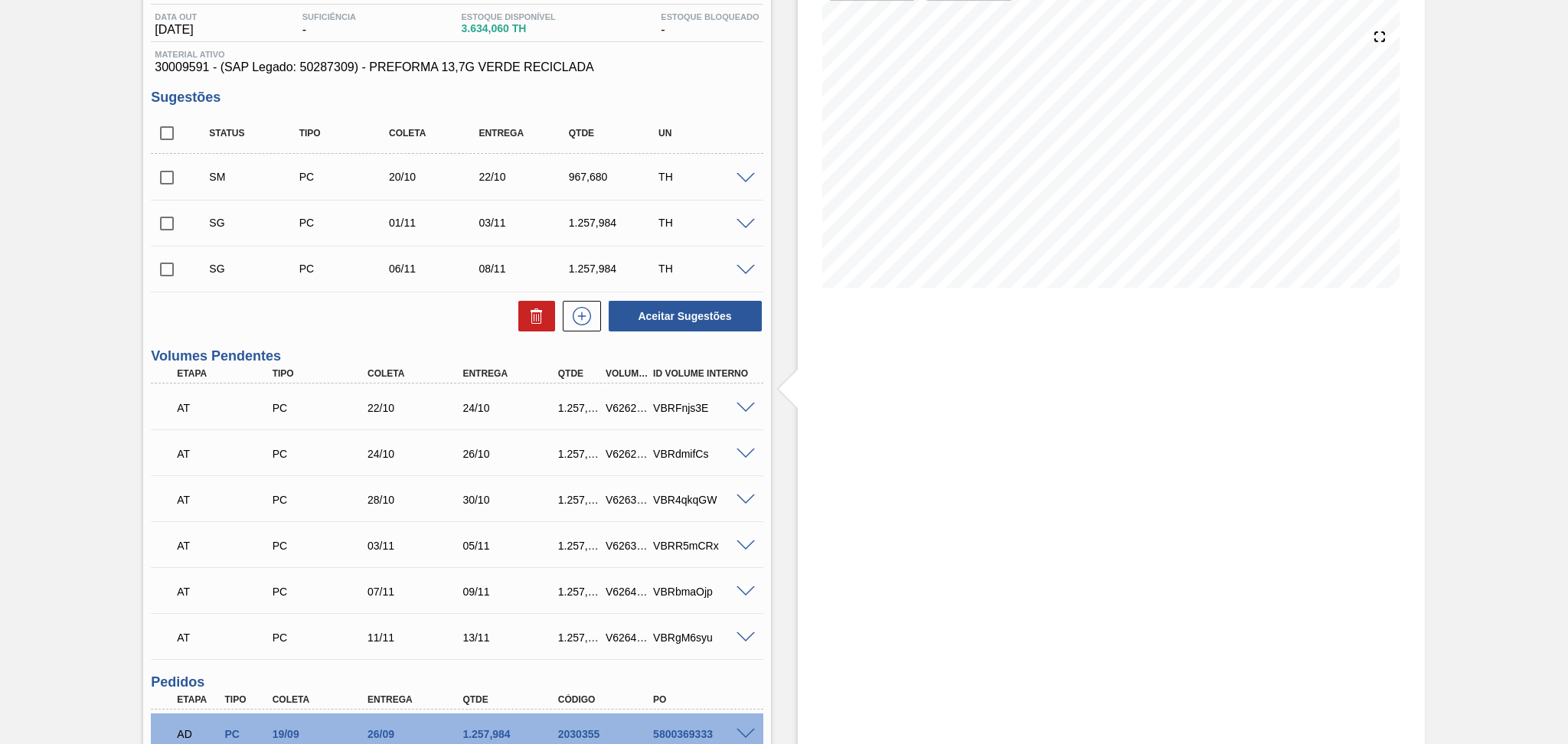
click at [746, 182] on div "SM PC 20/10 22/10 967,680 TH" at bounding box center [457, 176] width 611 height 38
click at [751, 171] on div "TH" at bounding box center [705, 176] width 101 height 12
click at [744, 181] on span at bounding box center [746, 178] width 19 height 11
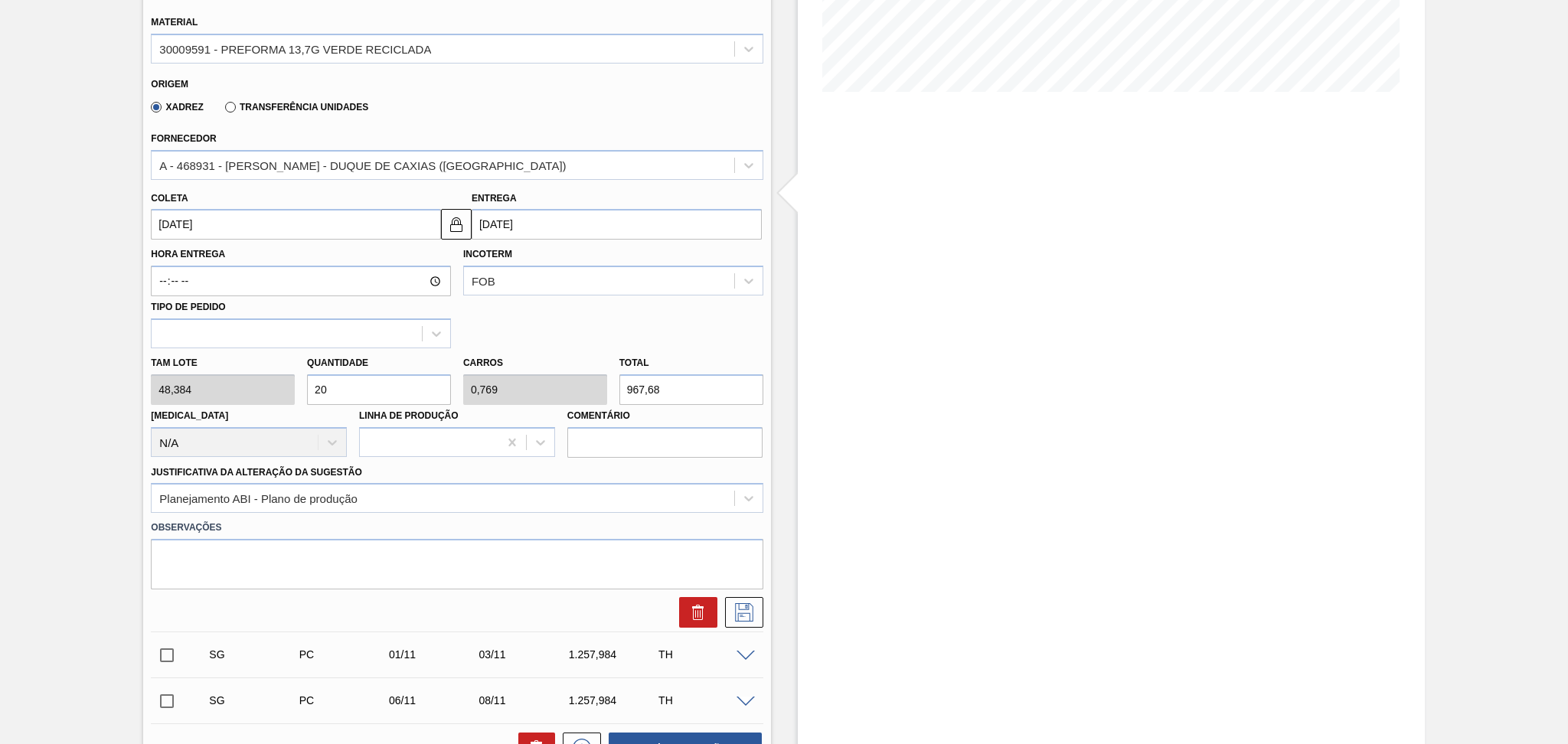
scroll to position [364, 0]
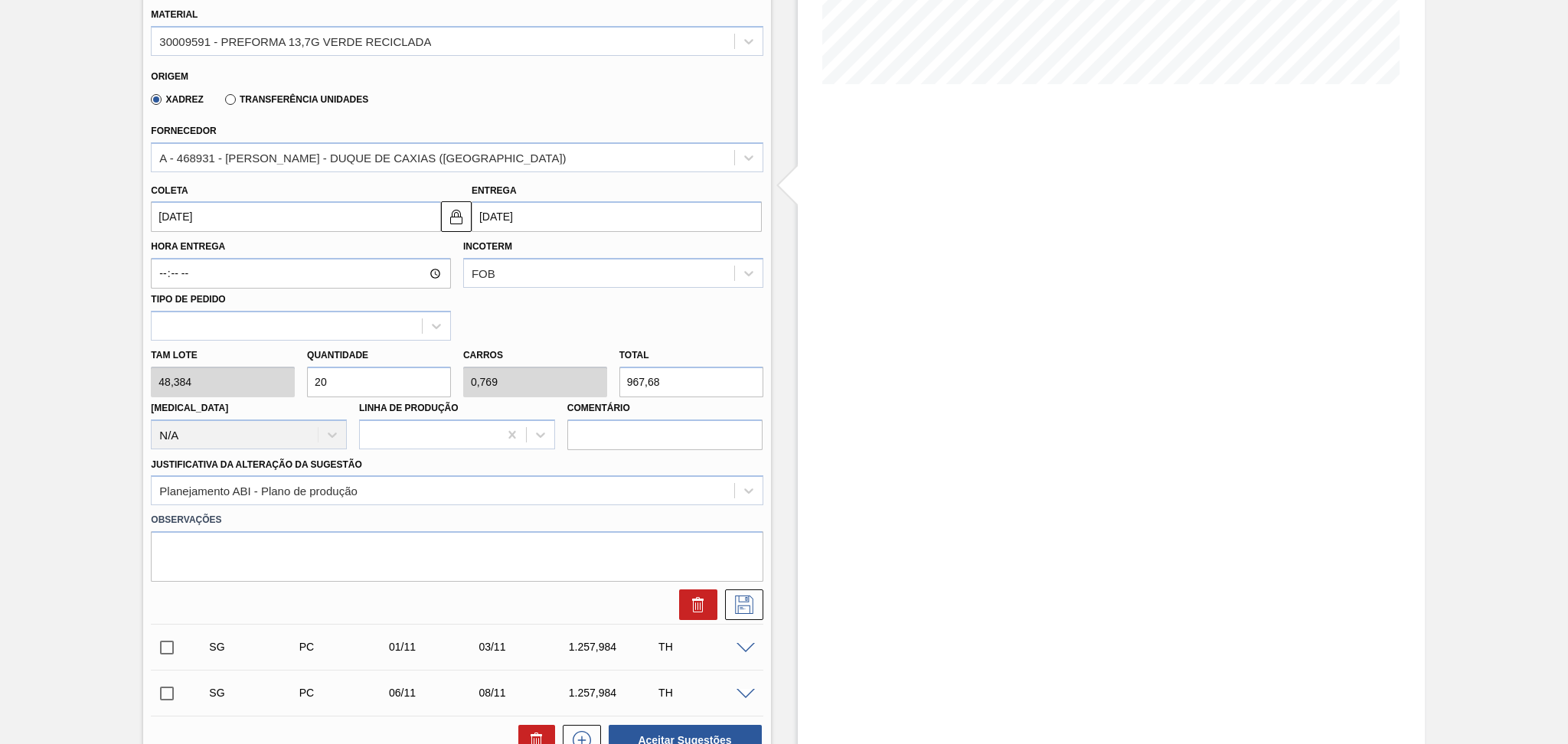
click at [278, 368] on div "Tam lote 48,384 Quantidade 20 Carros 0,769 Total 967,68 Doca N/A Linha de Produ…" at bounding box center [456, 395] width 624 height 110
type input "2"
type input "0,077"
type input "96,768"
type input "26"
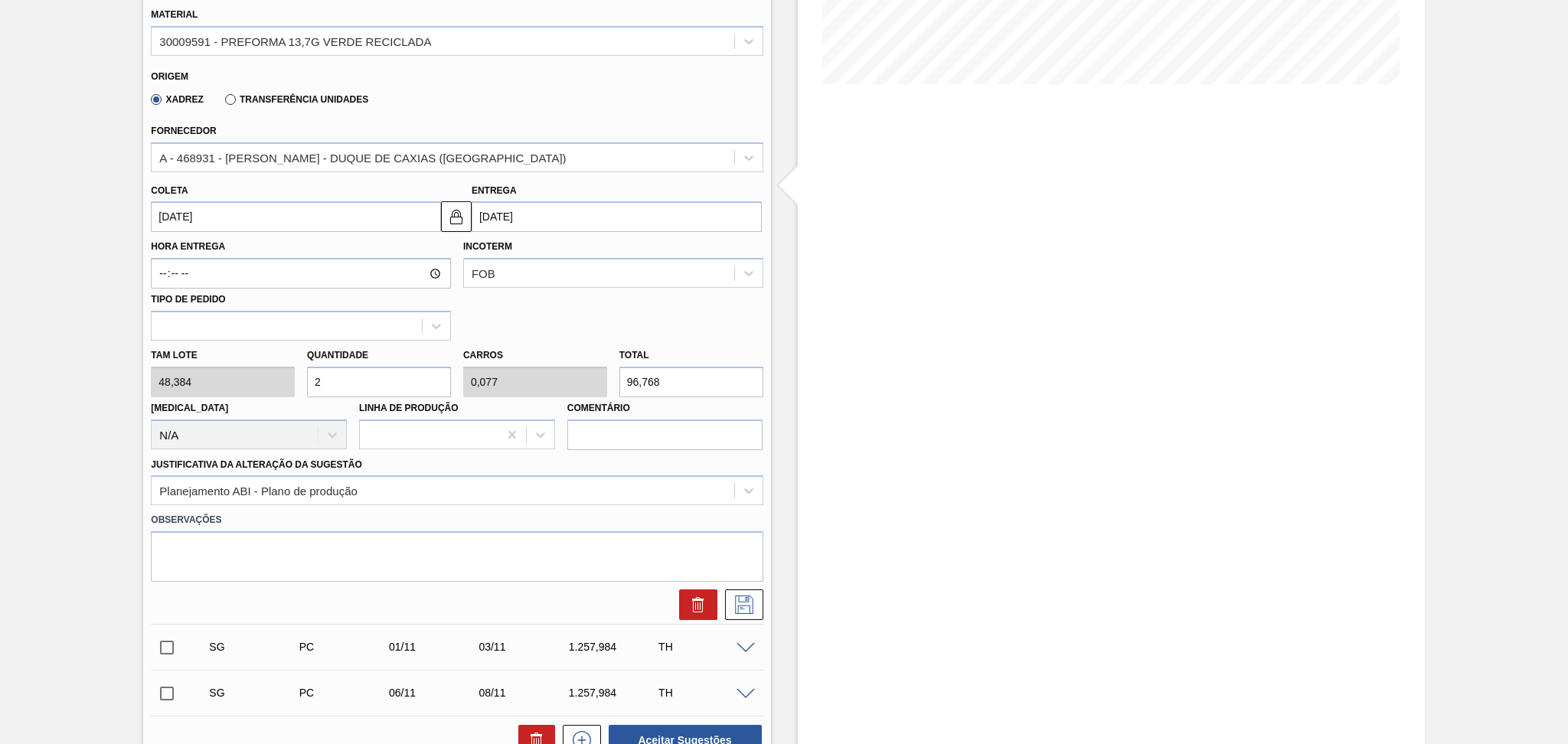
type input "1"
type input "1.257,984"
type input "26"
click at [744, 608] on icon at bounding box center [744, 605] width 24 height 19
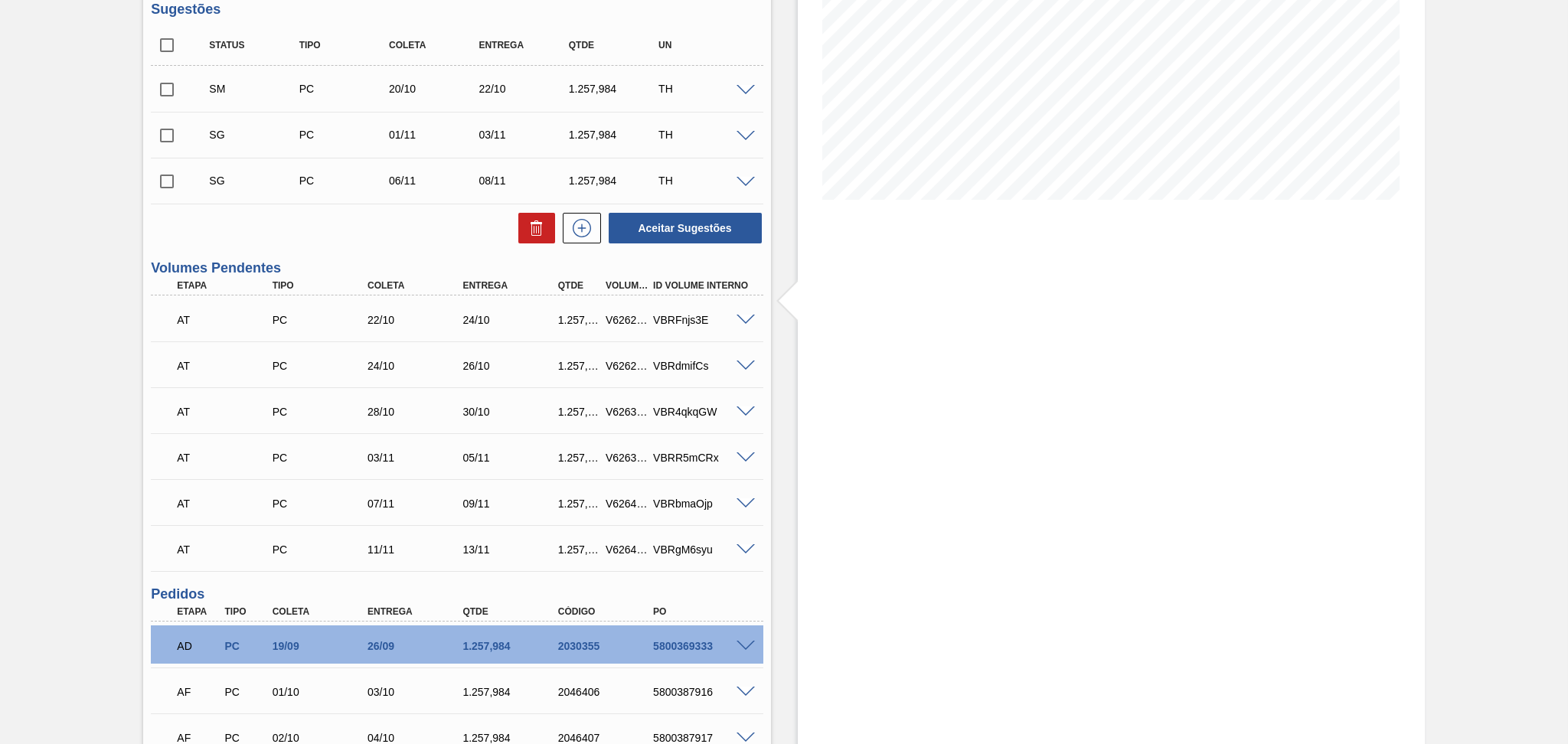
scroll to position [160, 0]
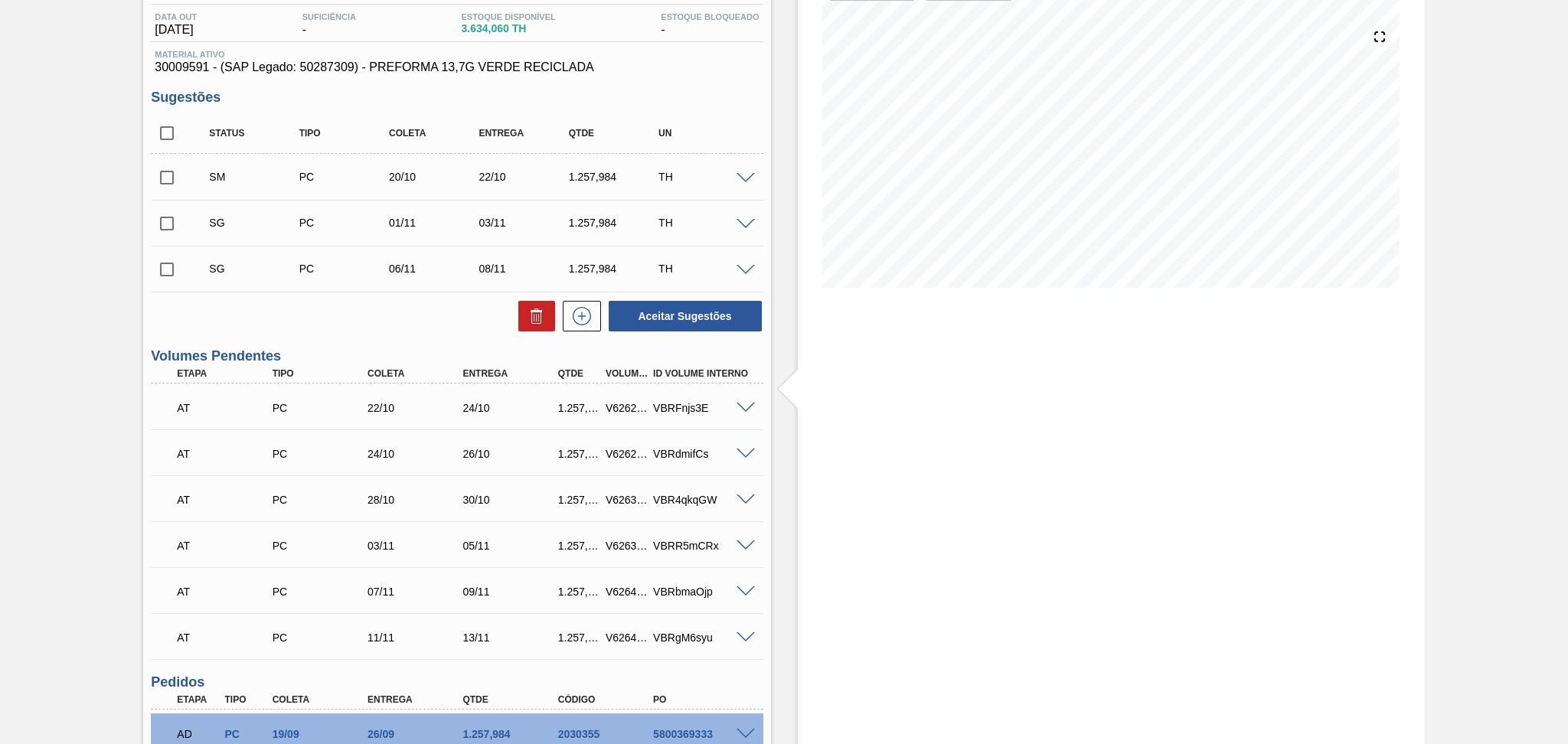
click at [155, 190] on input "checkbox" at bounding box center [167, 177] width 32 height 32
click at [732, 315] on button "Aceitar Sugestões" at bounding box center [685, 316] width 153 height 31
click at [163, 175] on input "checkbox" at bounding box center [167, 177] width 32 height 32
click at [169, 178] on input "checkbox" at bounding box center [167, 177] width 32 height 32
checkbox input "true"
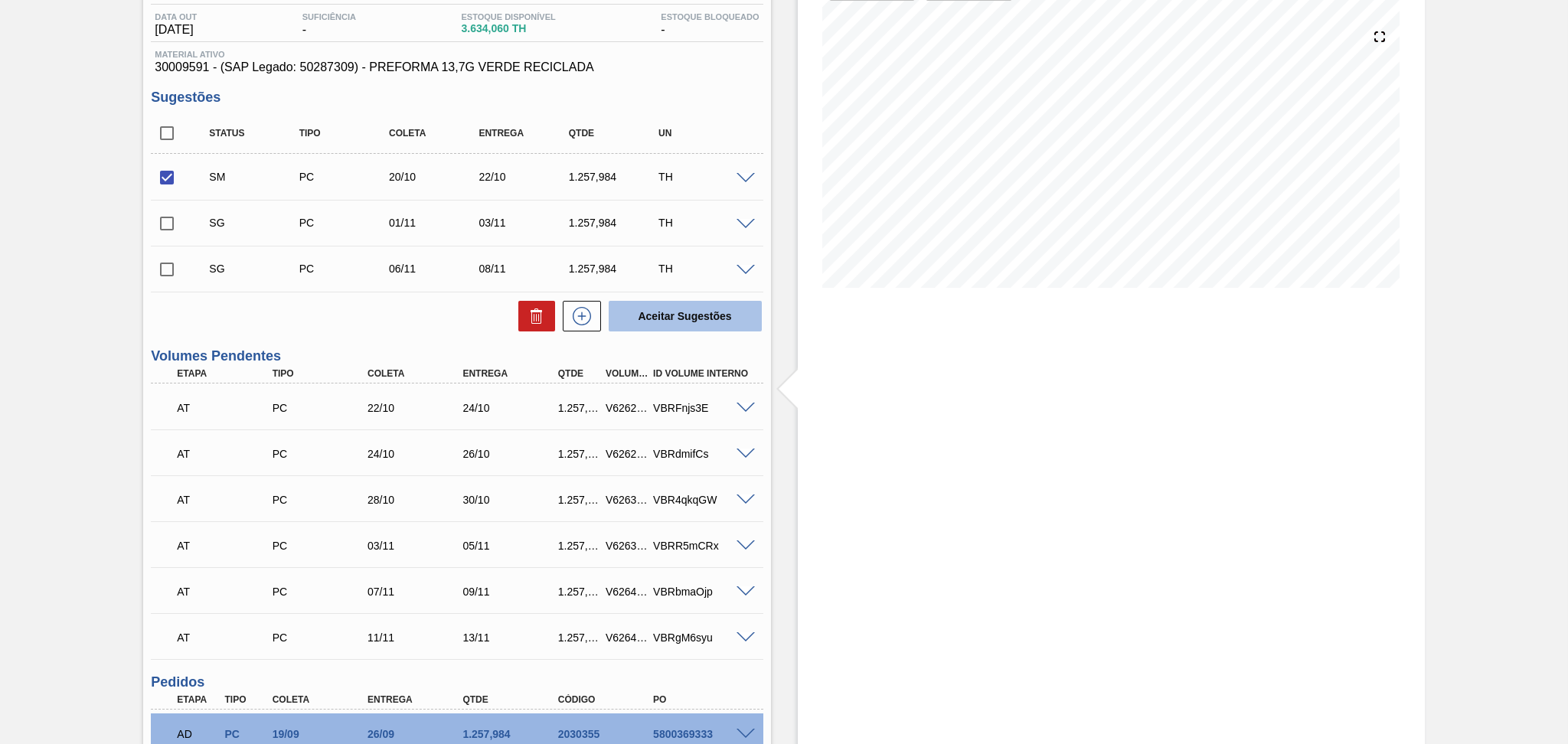
click at [687, 311] on button "Aceitar Sugestões" at bounding box center [685, 316] width 153 height 31
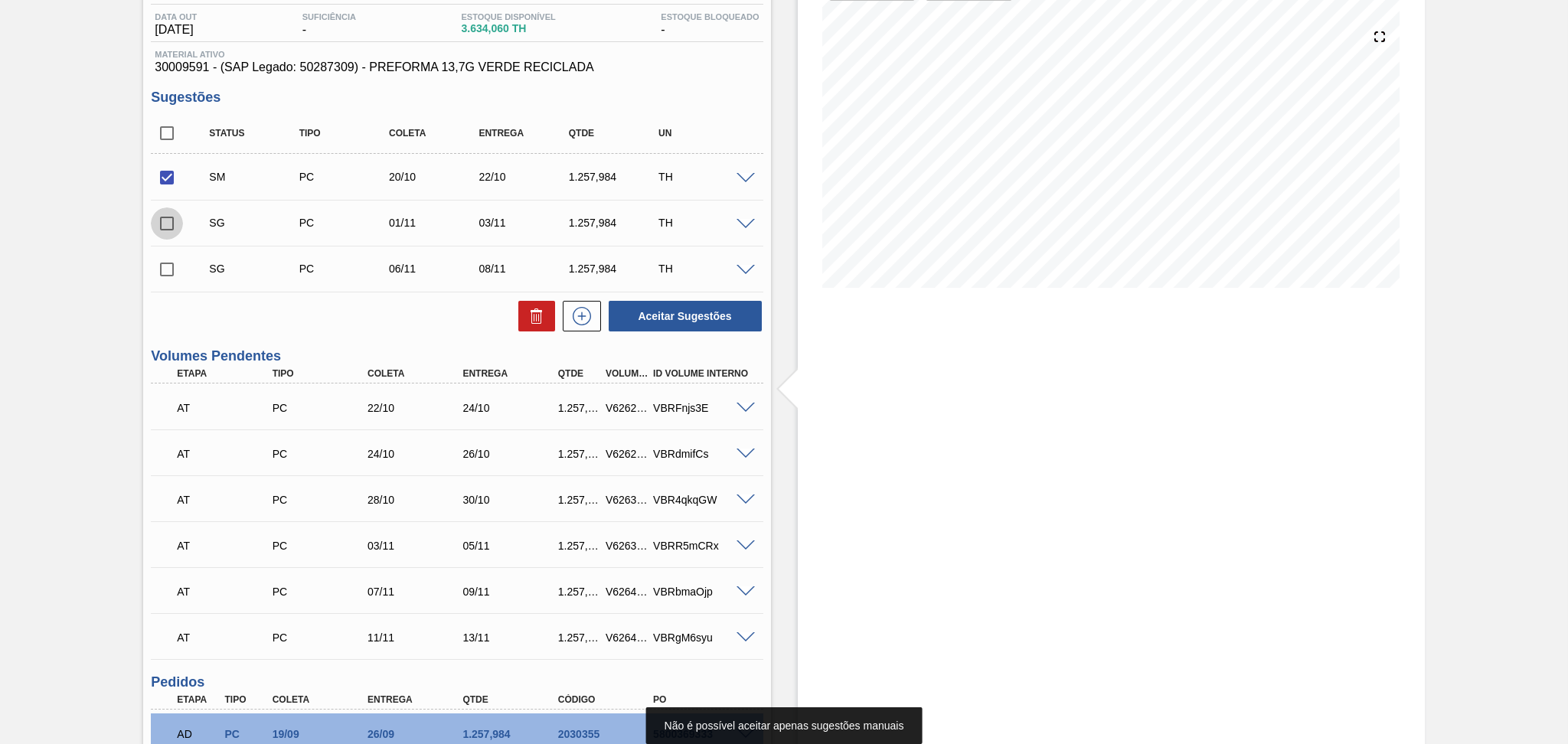
click at [162, 228] on input "checkbox" at bounding box center [167, 223] width 32 height 32
checkbox input "true"
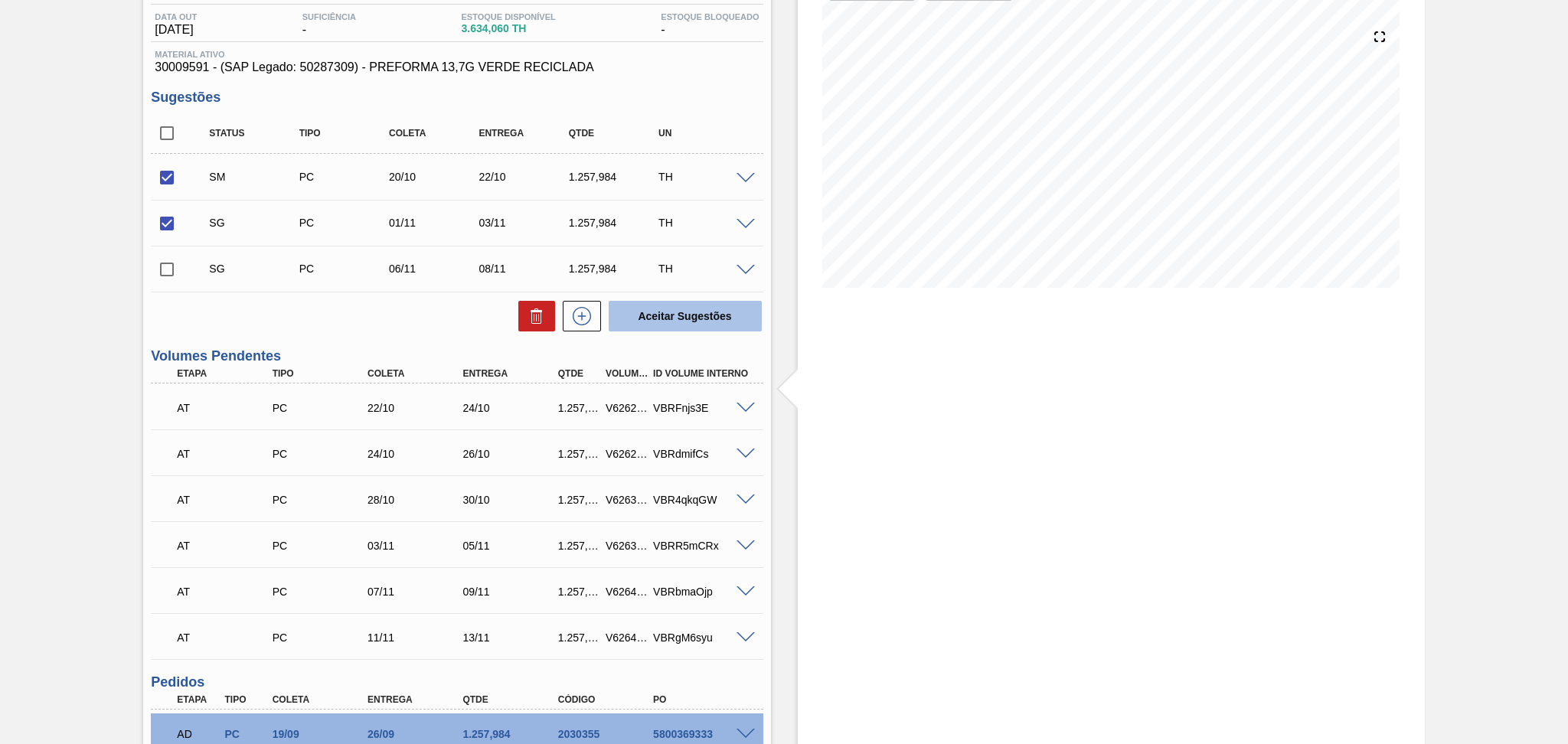
click at [655, 319] on button "Aceitar Sugestões" at bounding box center [685, 316] width 153 height 31
checkbox input "false"
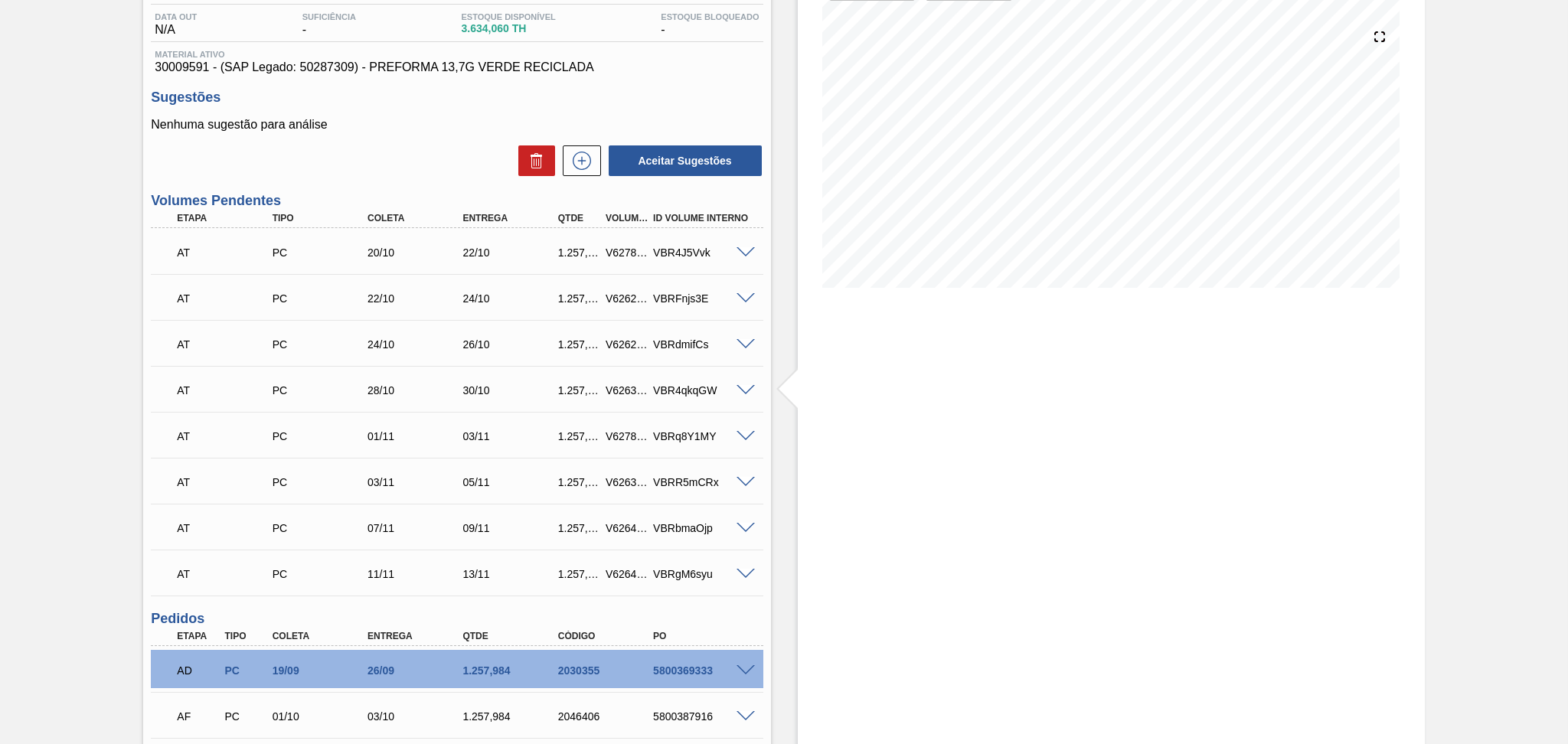
click at [744, 430] on div at bounding box center [747, 435] width 31 height 11
click at [744, 433] on span at bounding box center [746, 437] width 19 height 11
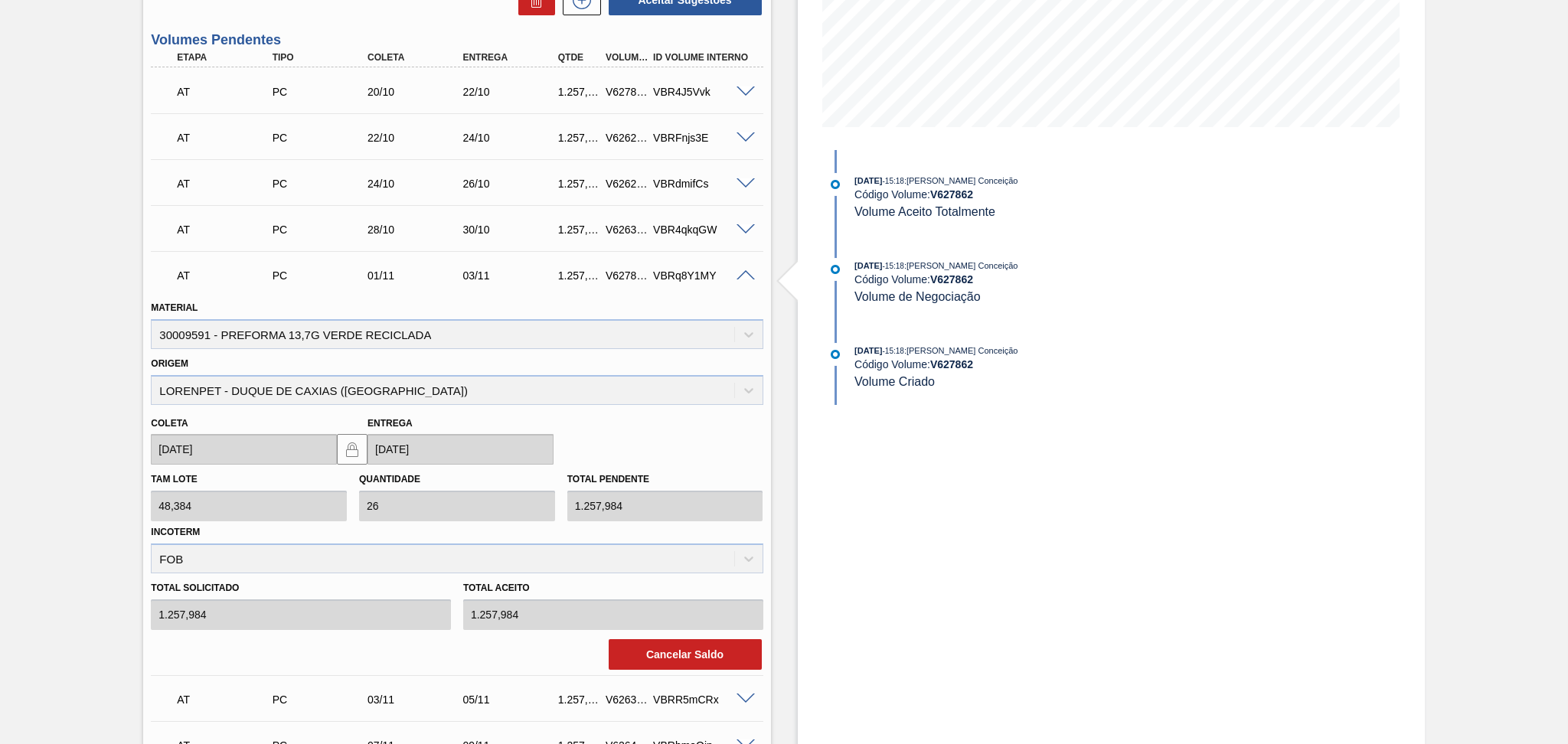
scroll to position [364, 0]
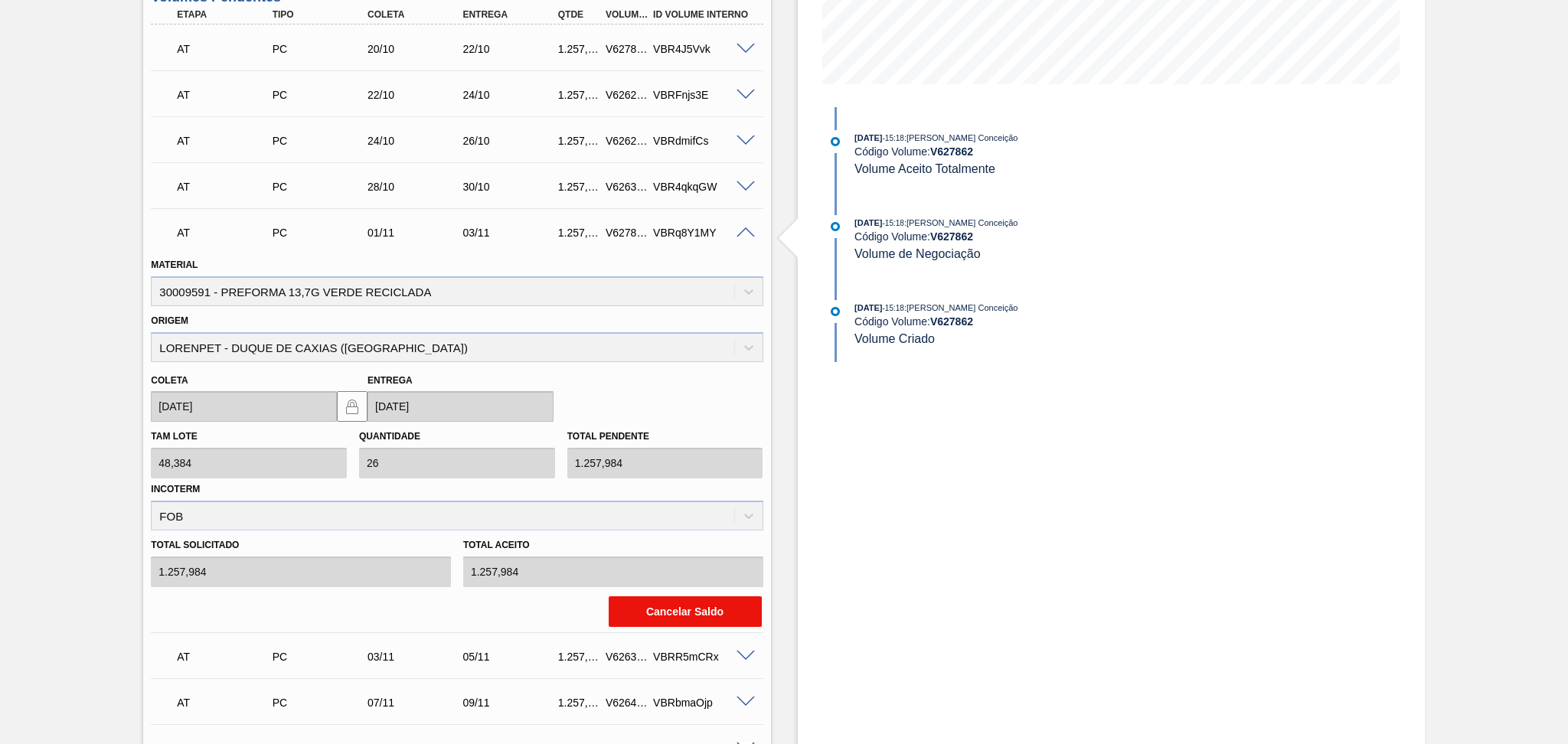
click at [666, 600] on button "Cancelar Saldo" at bounding box center [685, 612] width 153 height 31
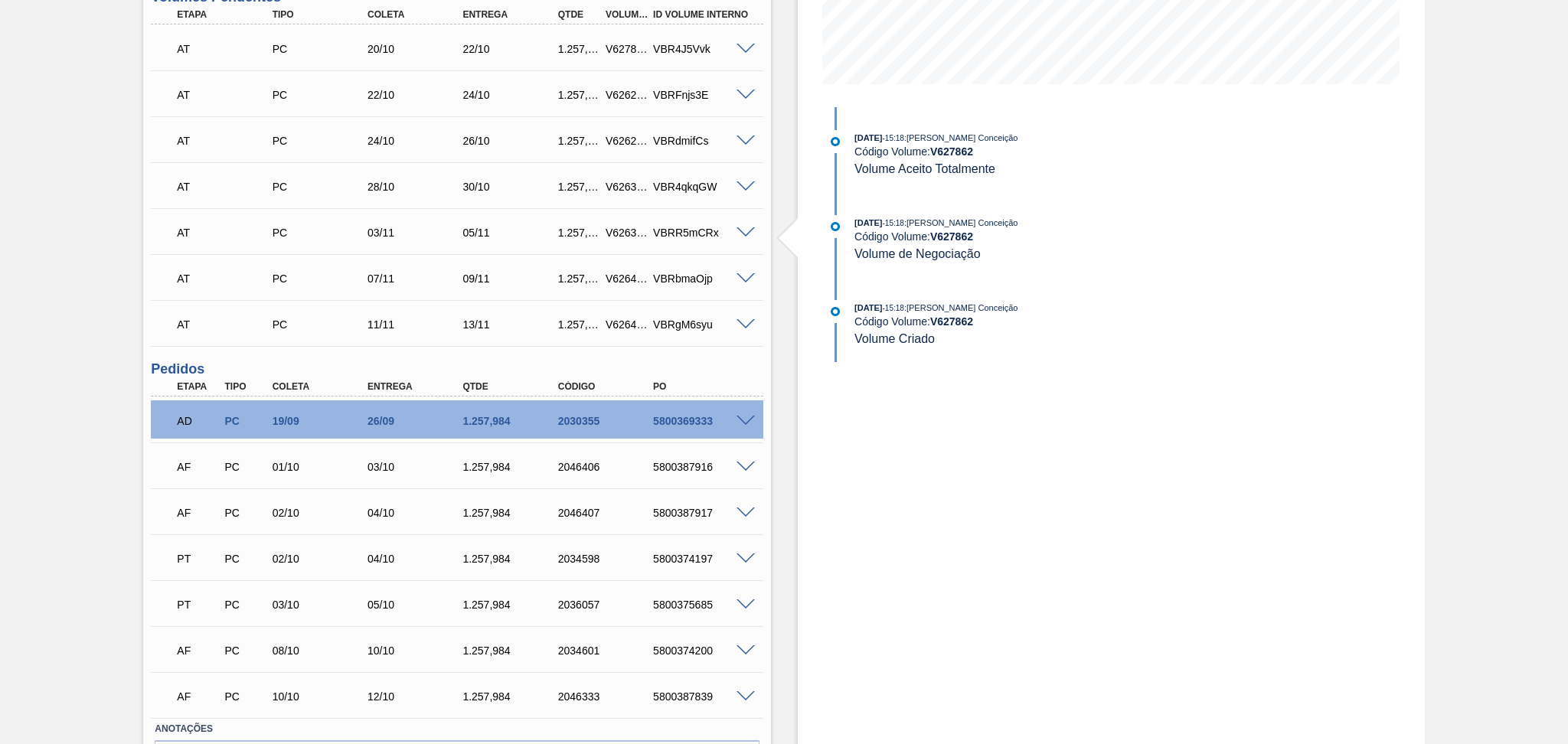
scroll to position [0, 0]
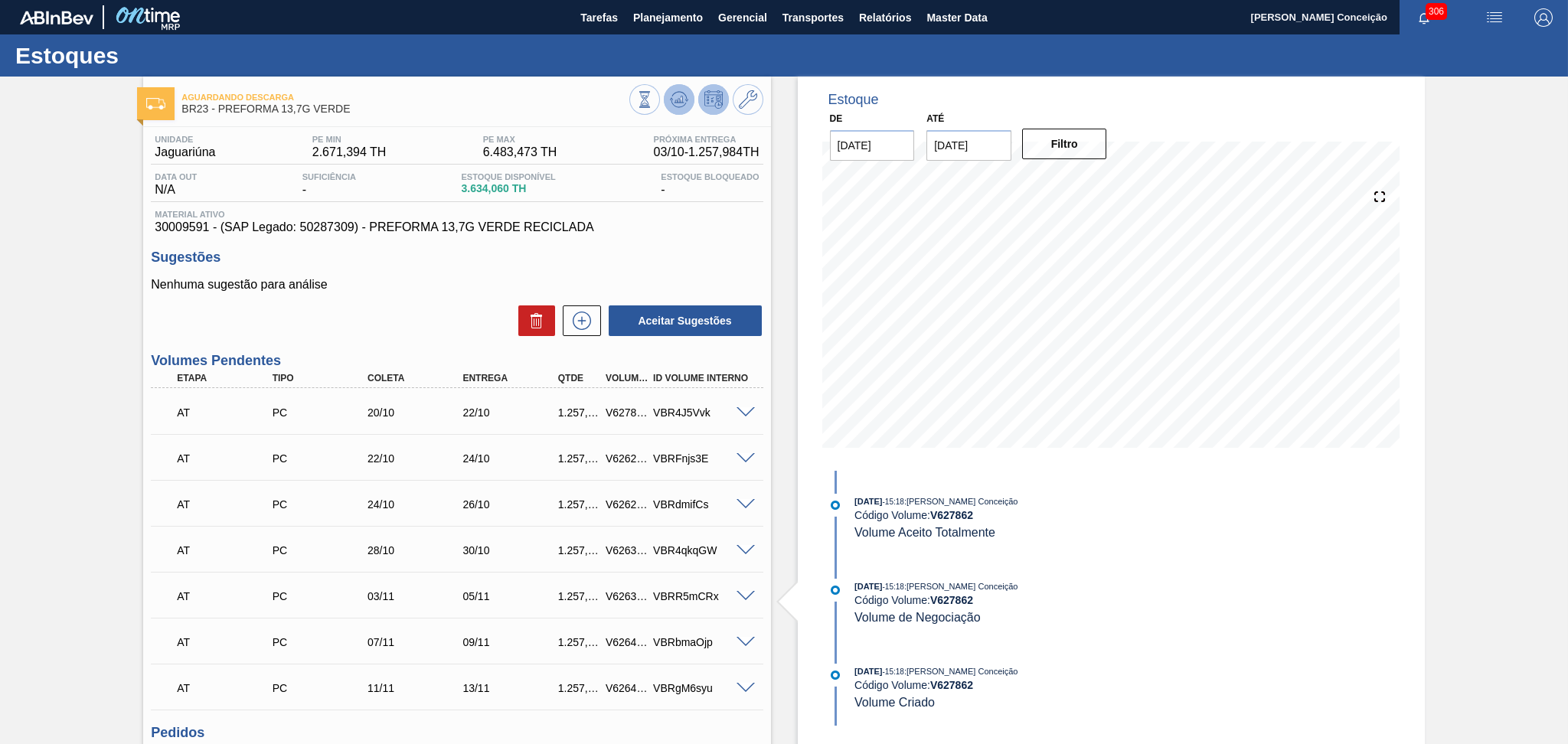
click at [679, 107] on icon at bounding box center [678, 103] width 15 height 8
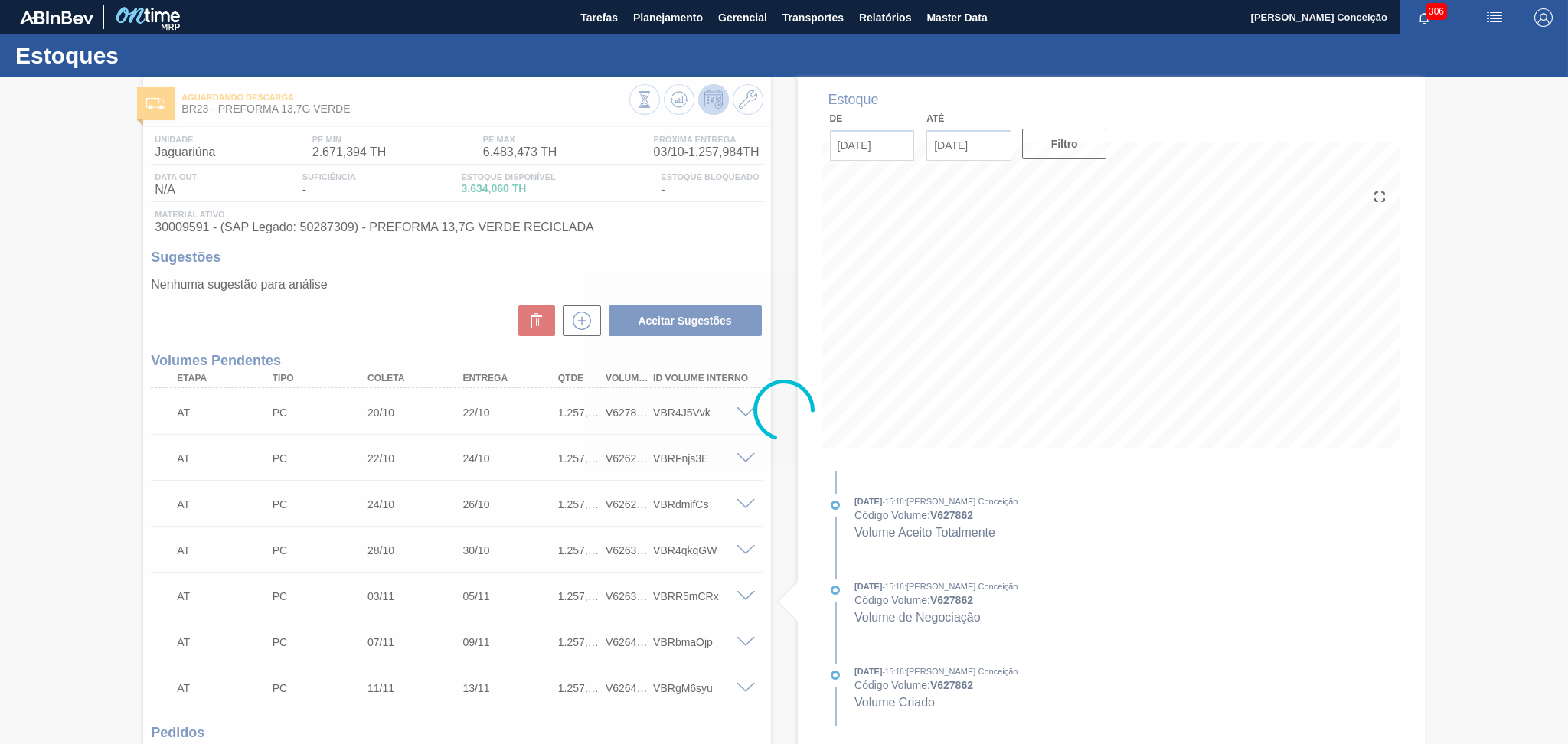
click at [414, 332] on div at bounding box center [784, 411] width 1568 height 668
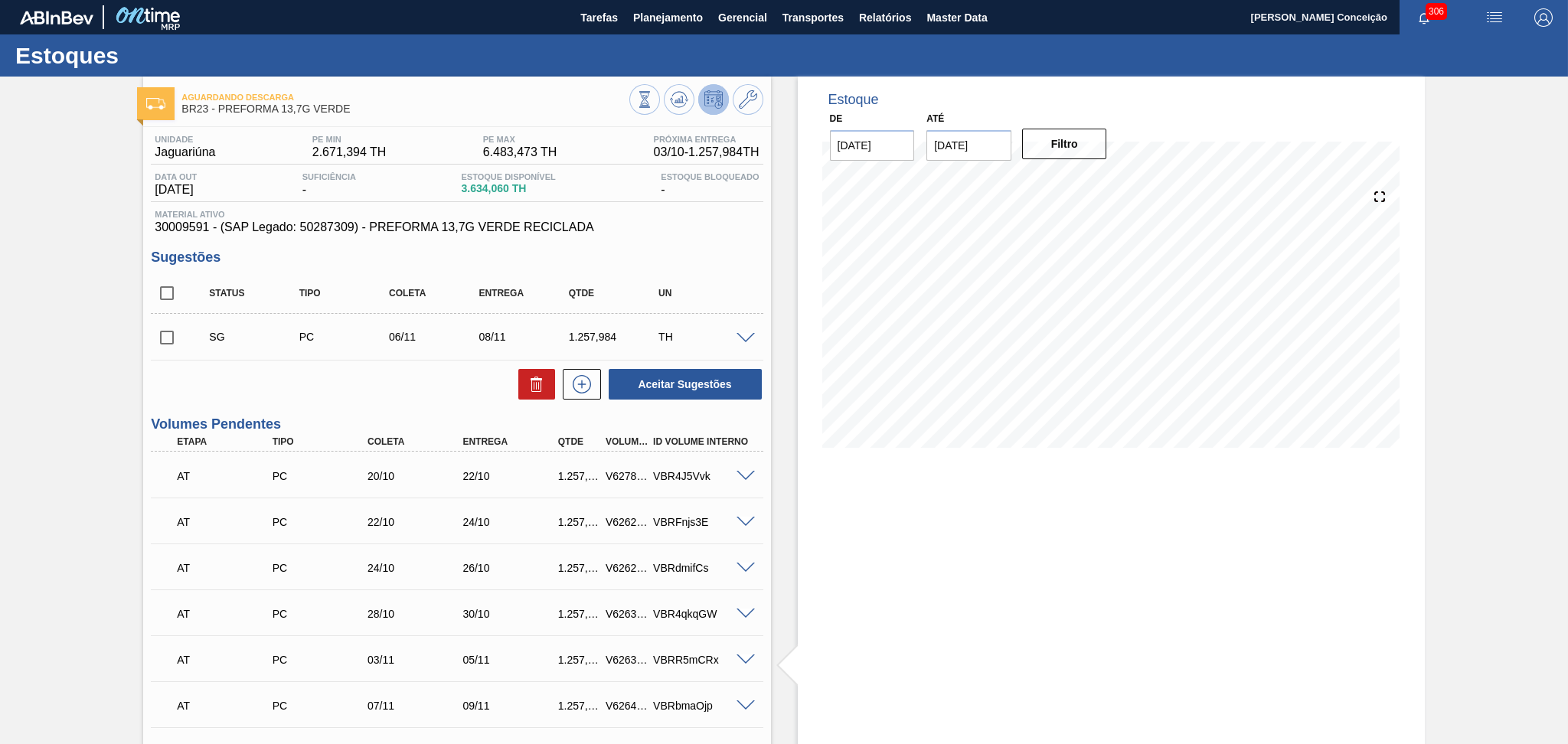
click at [436, 404] on div "Unidade Jaguariúna PE MIN 2.671,394 TH PE MAX 6.483,473 TH Próxima Entrega 03/1…" at bounding box center [457, 695] width 627 height 1136
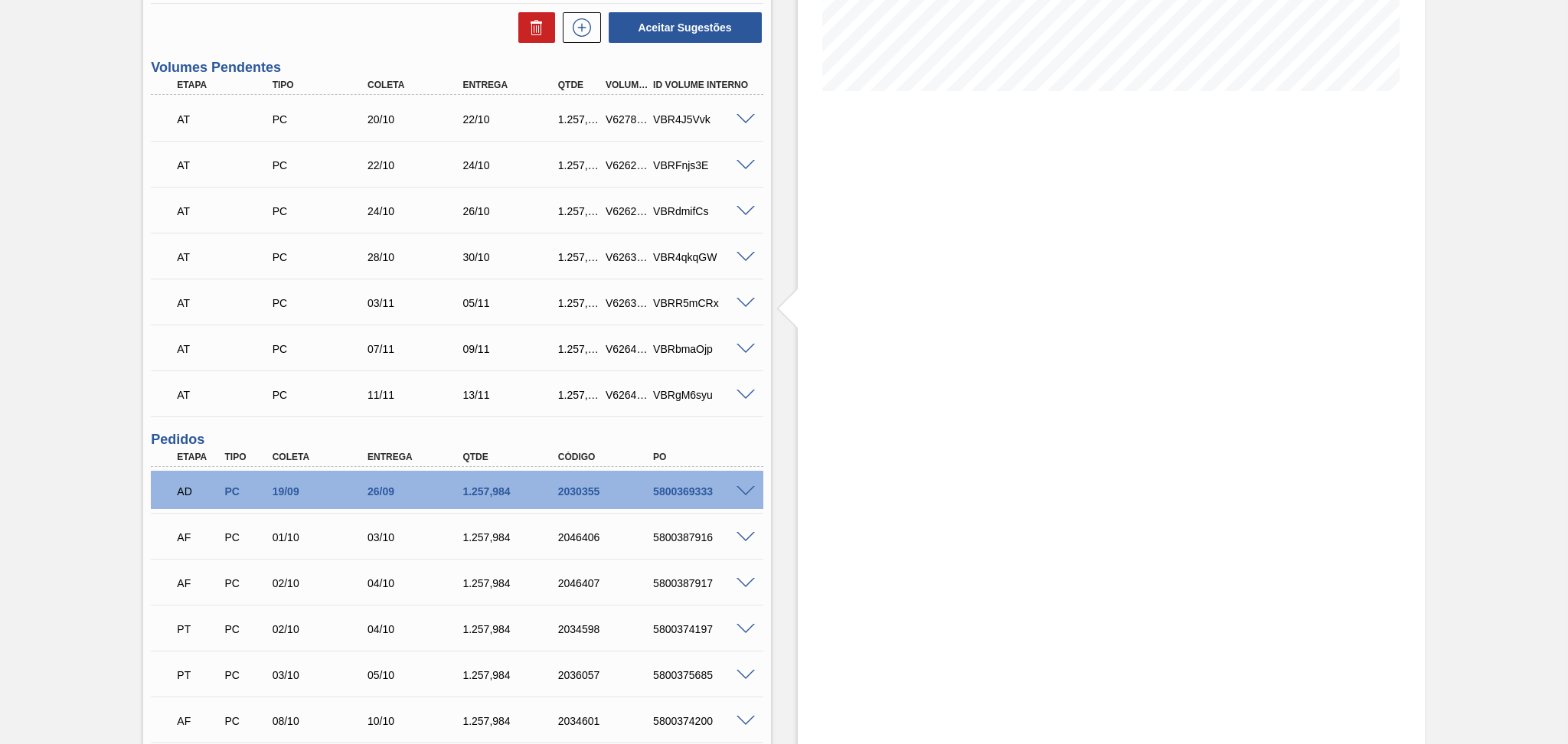
scroll to position [524, 0]
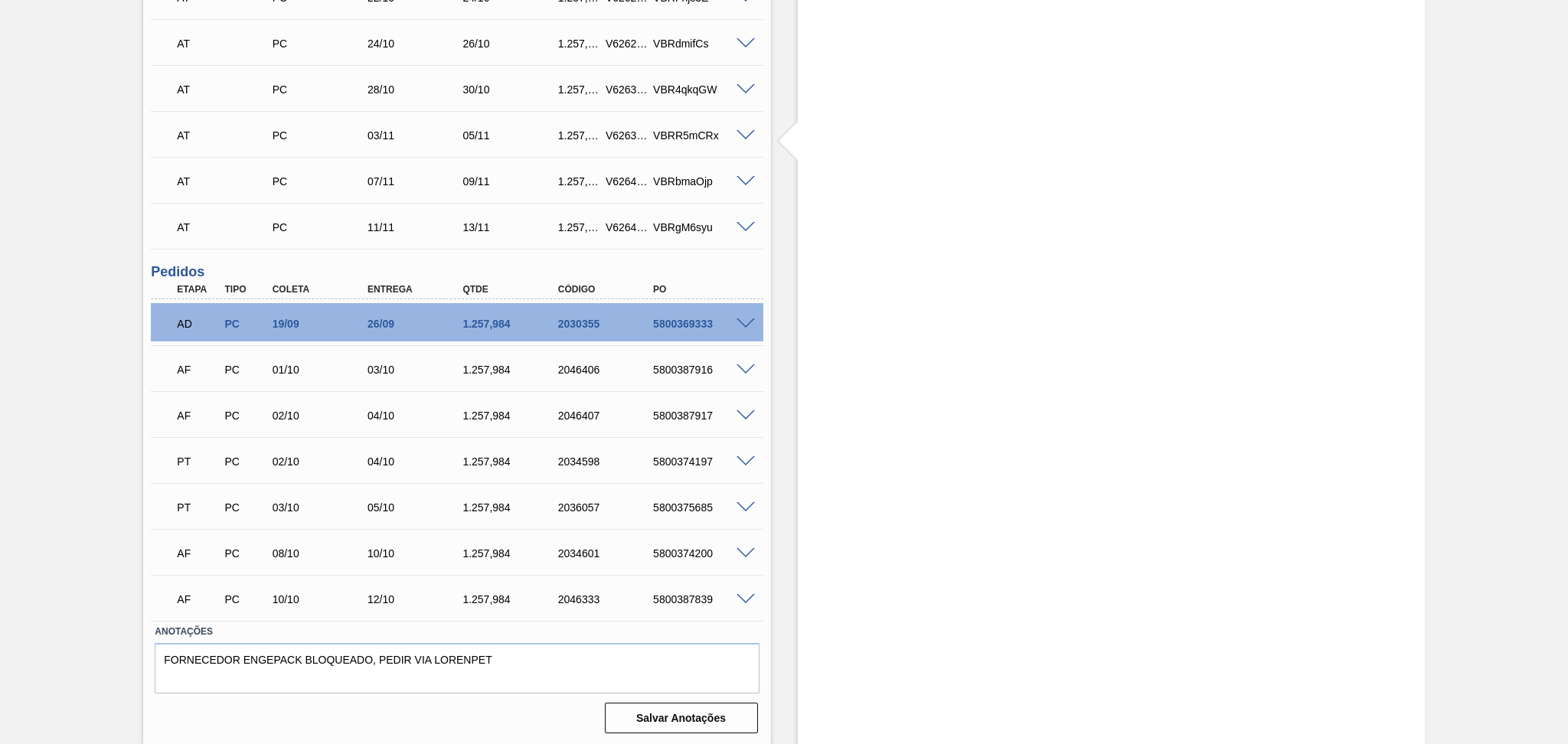
click at [744, 596] on span at bounding box center [746, 600] width 19 height 11
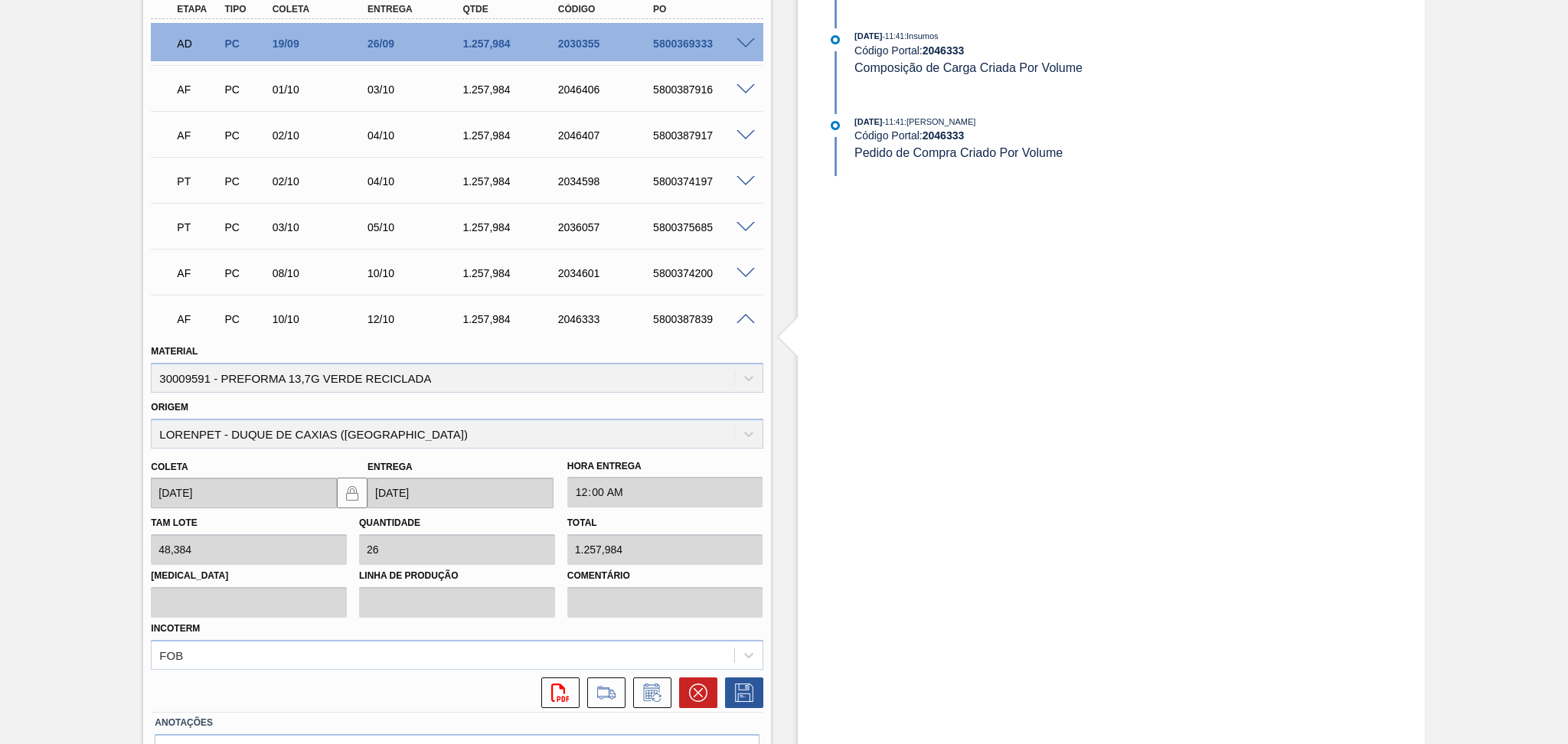
scroll to position [895, 0]
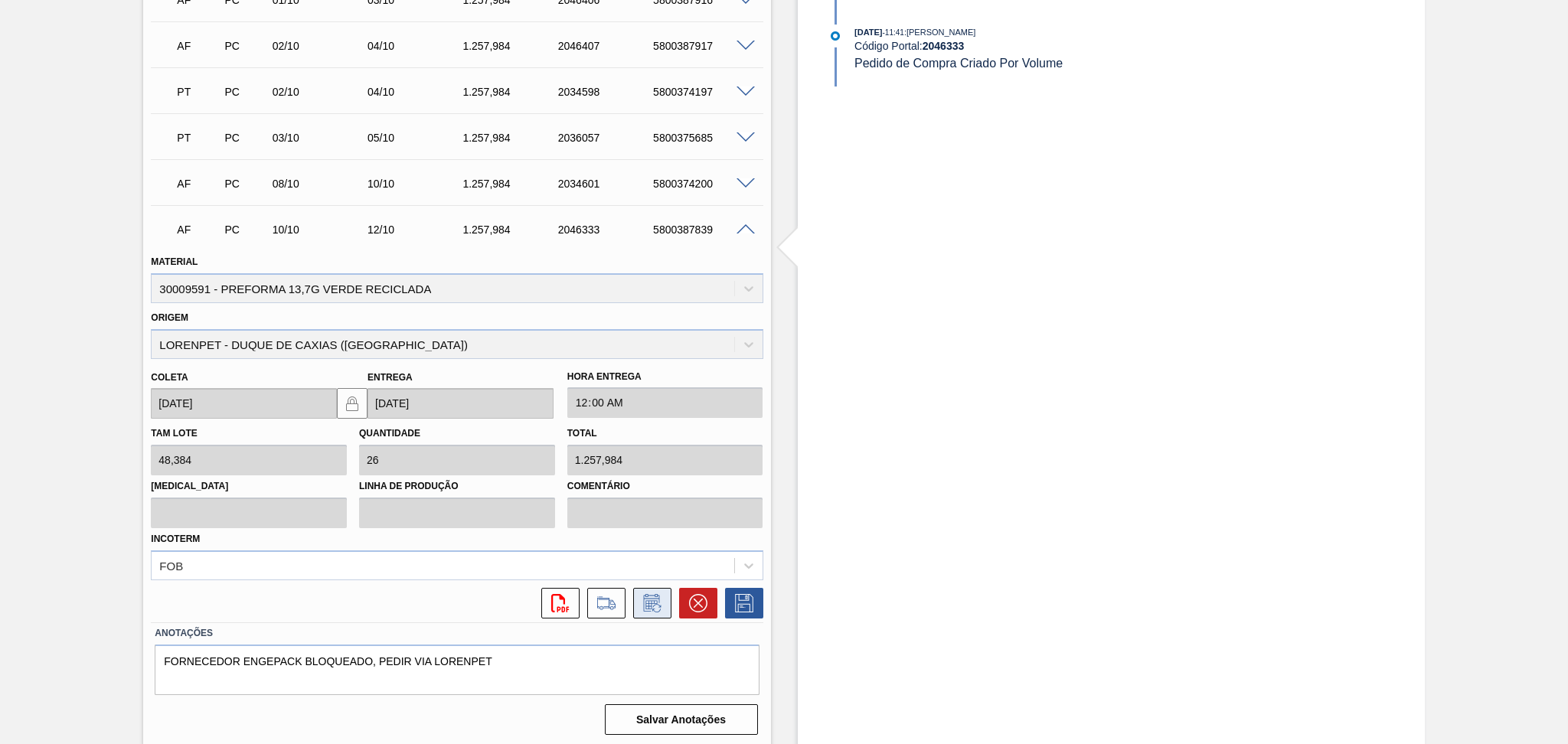
click at [648, 598] on icon at bounding box center [652, 603] width 24 height 19
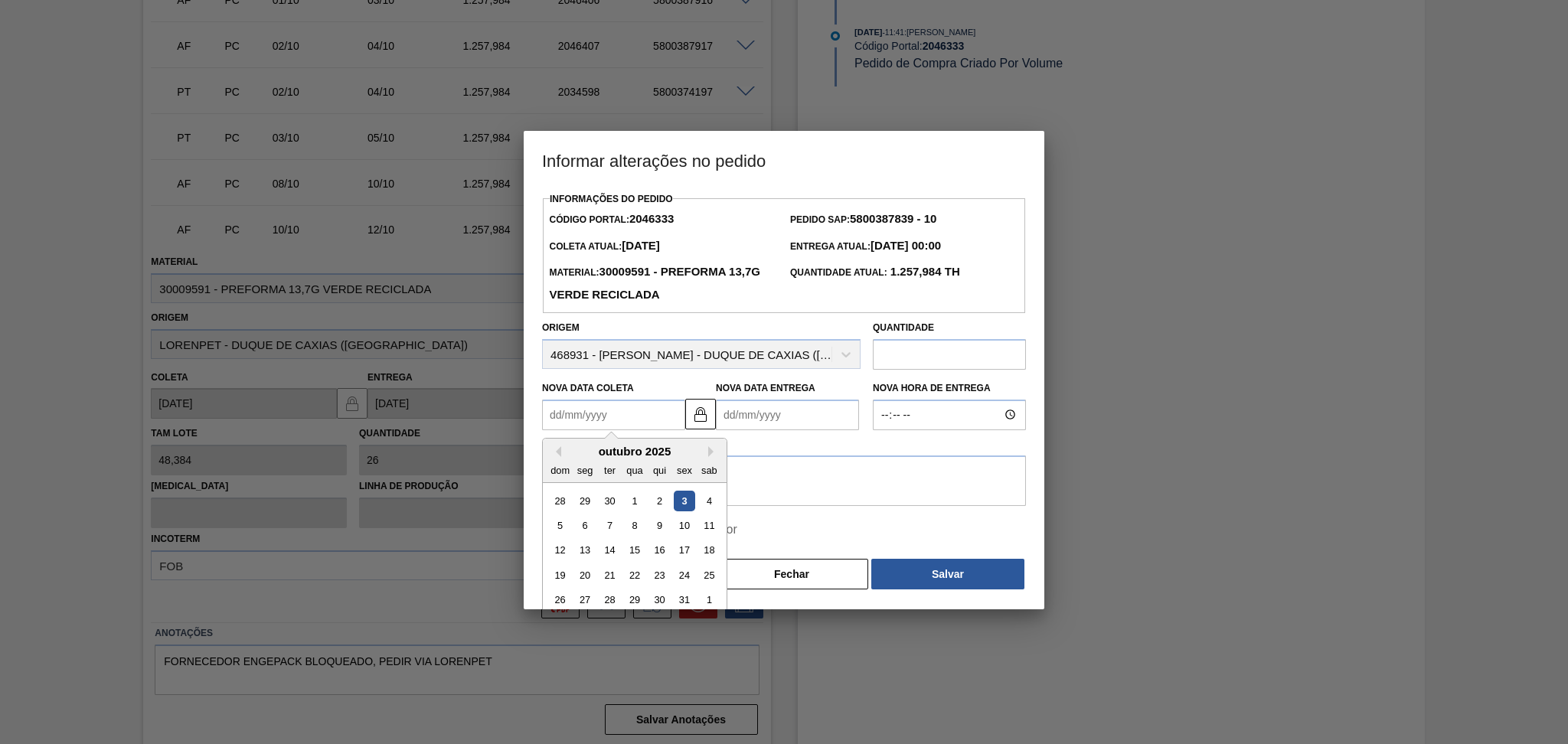
click at [609, 417] on Coleta2046333 "Nova Data Coleta" at bounding box center [613, 415] width 143 height 31
click at [613, 547] on div "14" at bounding box center [610, 551] width 21 height 21
type Coleta2046333 "14/10/2025"
type Entrega2046333 "16/10/2025"
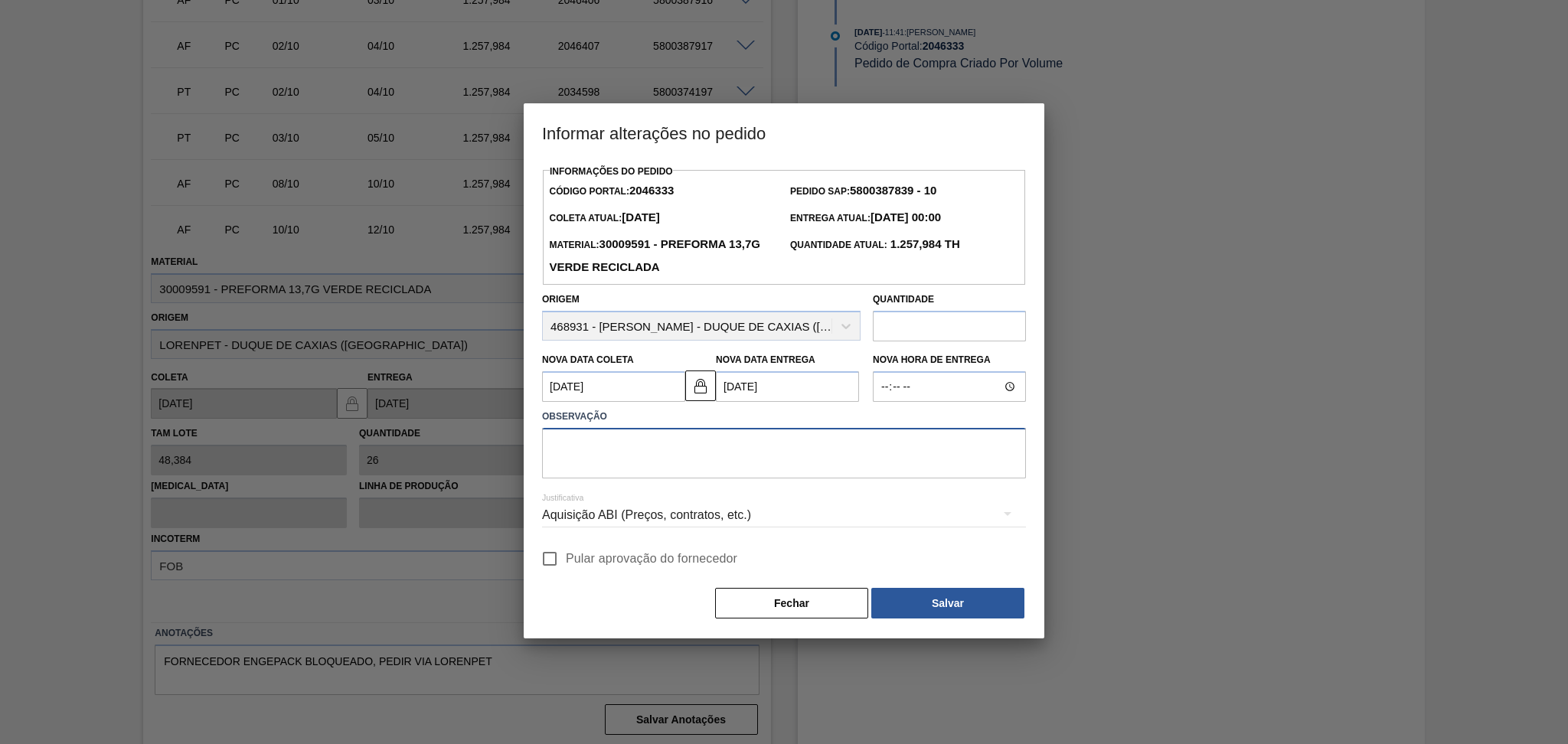
click at [654, 461] on textarea at bounding box center [784, 453] width 484 height 51
type textarea "postergado conforme disponibilidade do forencedor"
click at [571, 558] on span "Pular aprovação do fornecedor" at bounding box center [651, 559] width 172 height 19
click at [565, 558] on input "Pular aprovação do fornecedor" at bounding box center [550, 559] width 32 height 32
checkbox input "true"
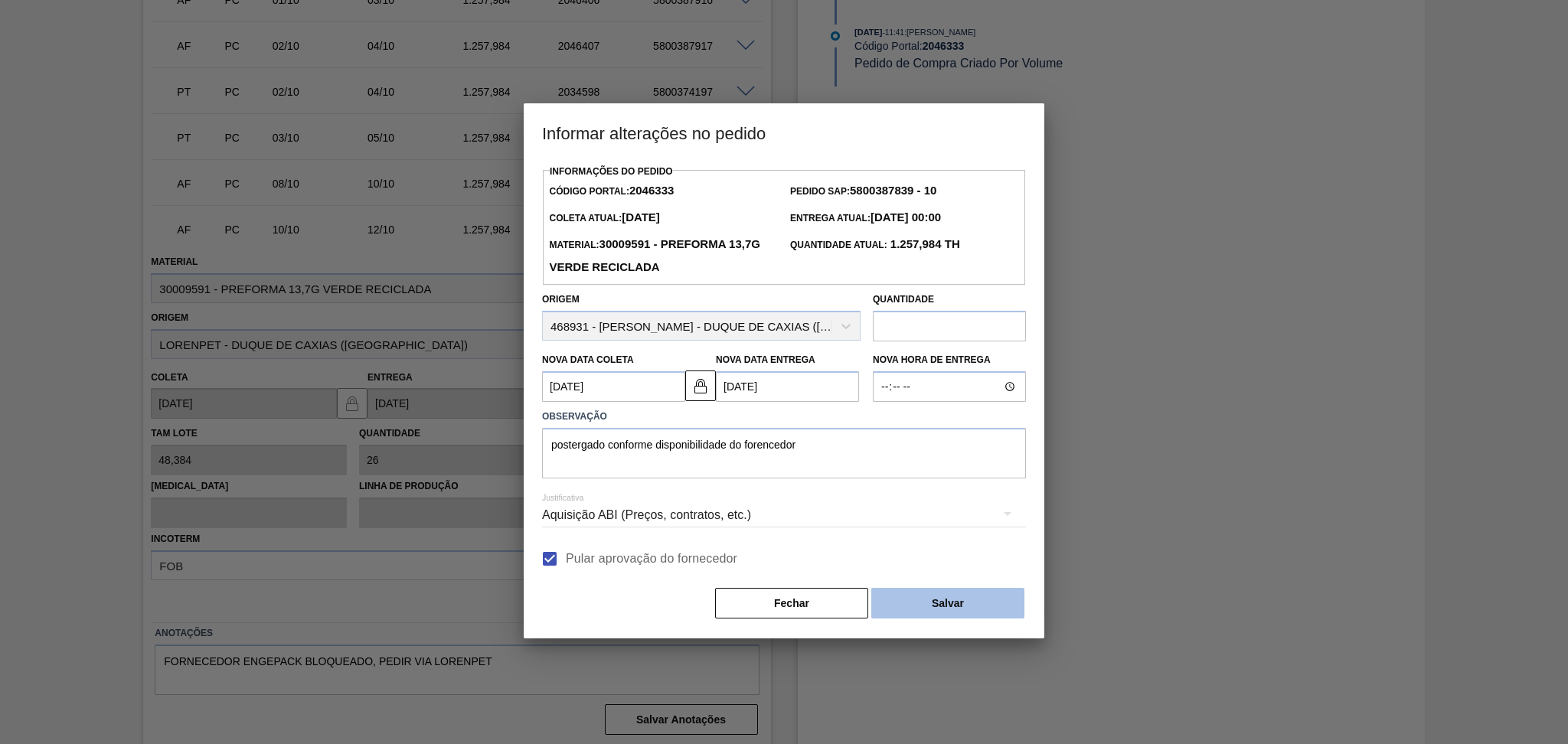
click at [902, 611] on button "Salvar" at bounding box center [947, 603] width 153 height 31
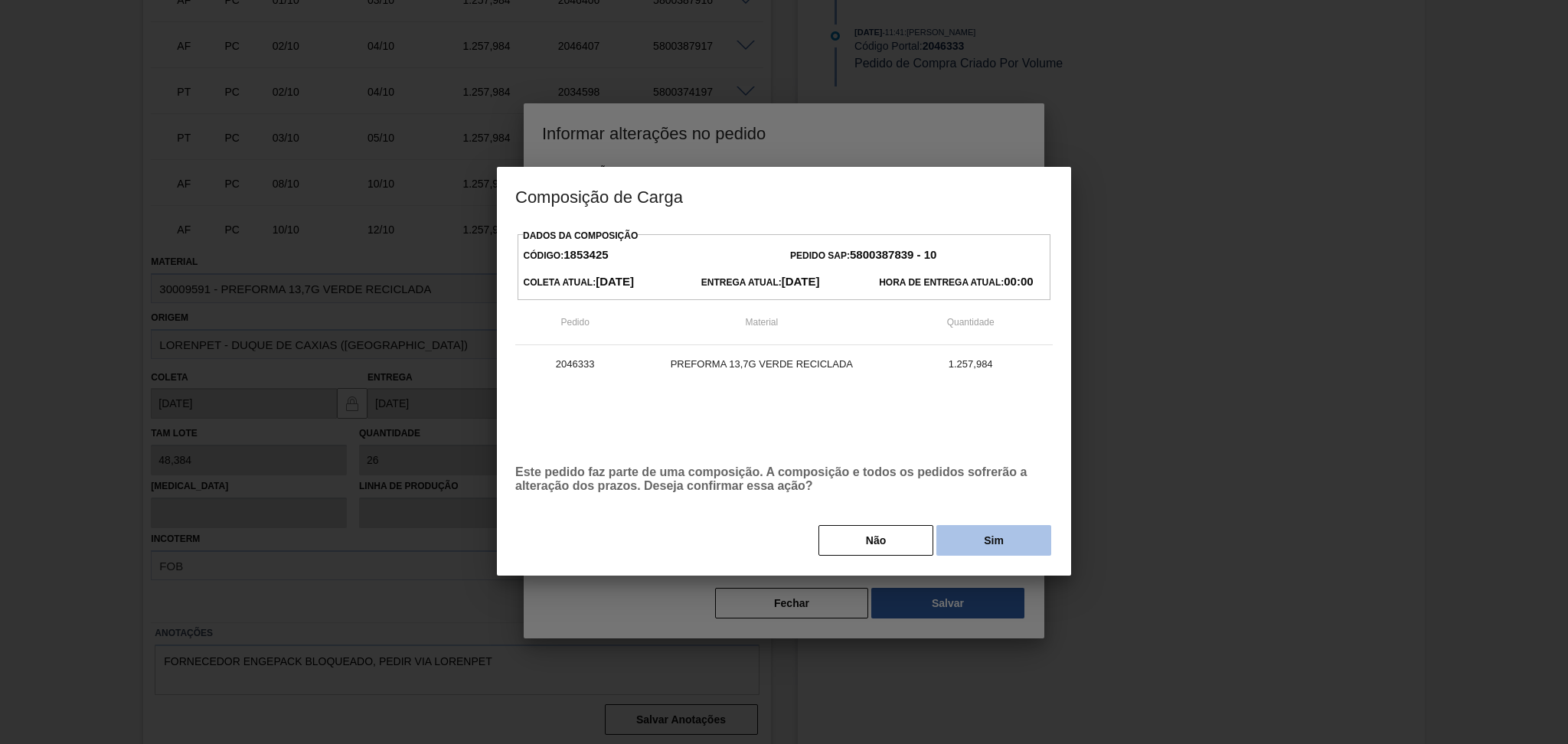
click at [978, 534] on button "Sim" at bounding box center [993, 540] width 114 height 31
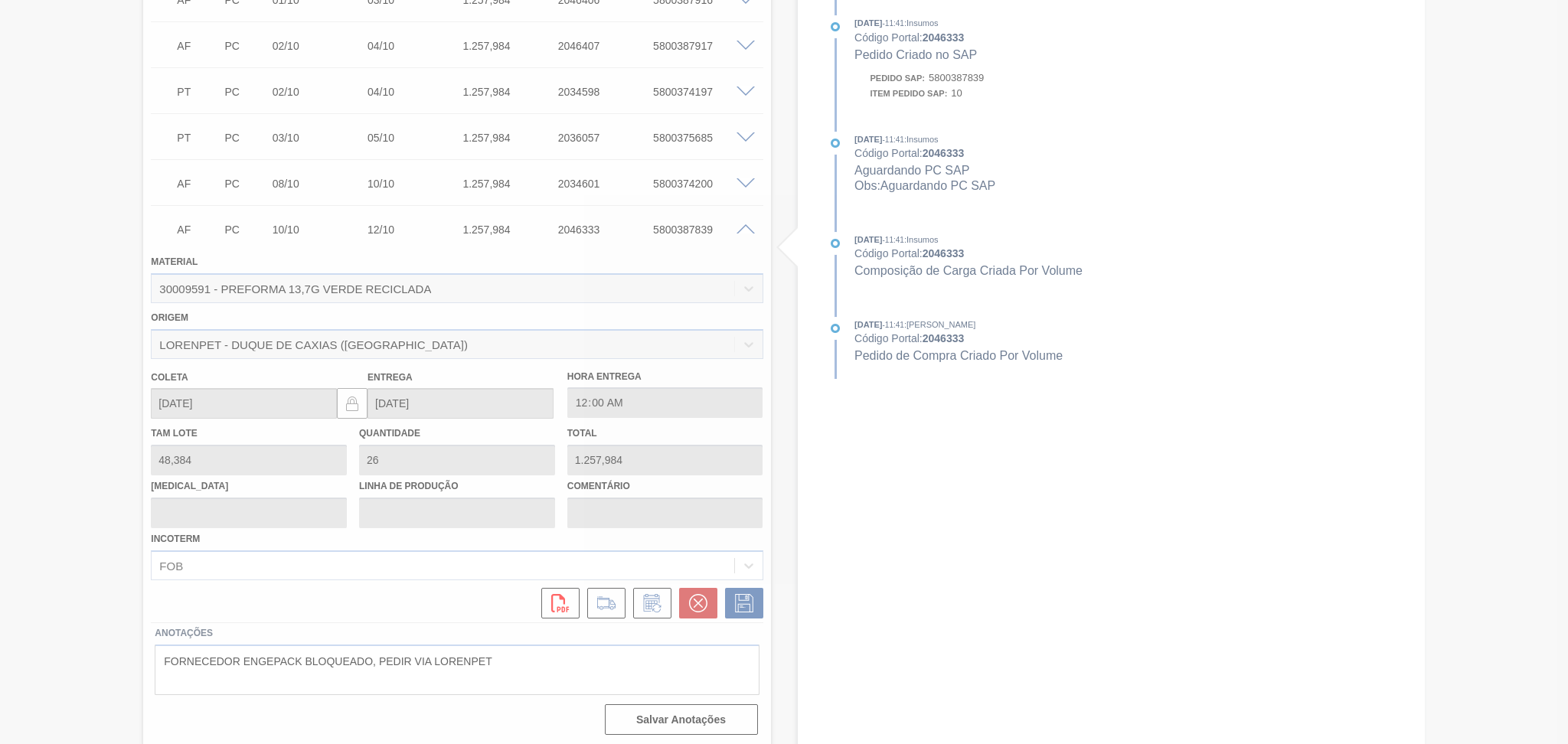
type input "postergado conforme disponibilidade do forencedor"
type input "14/10/2025"
type input "16/10/2025"
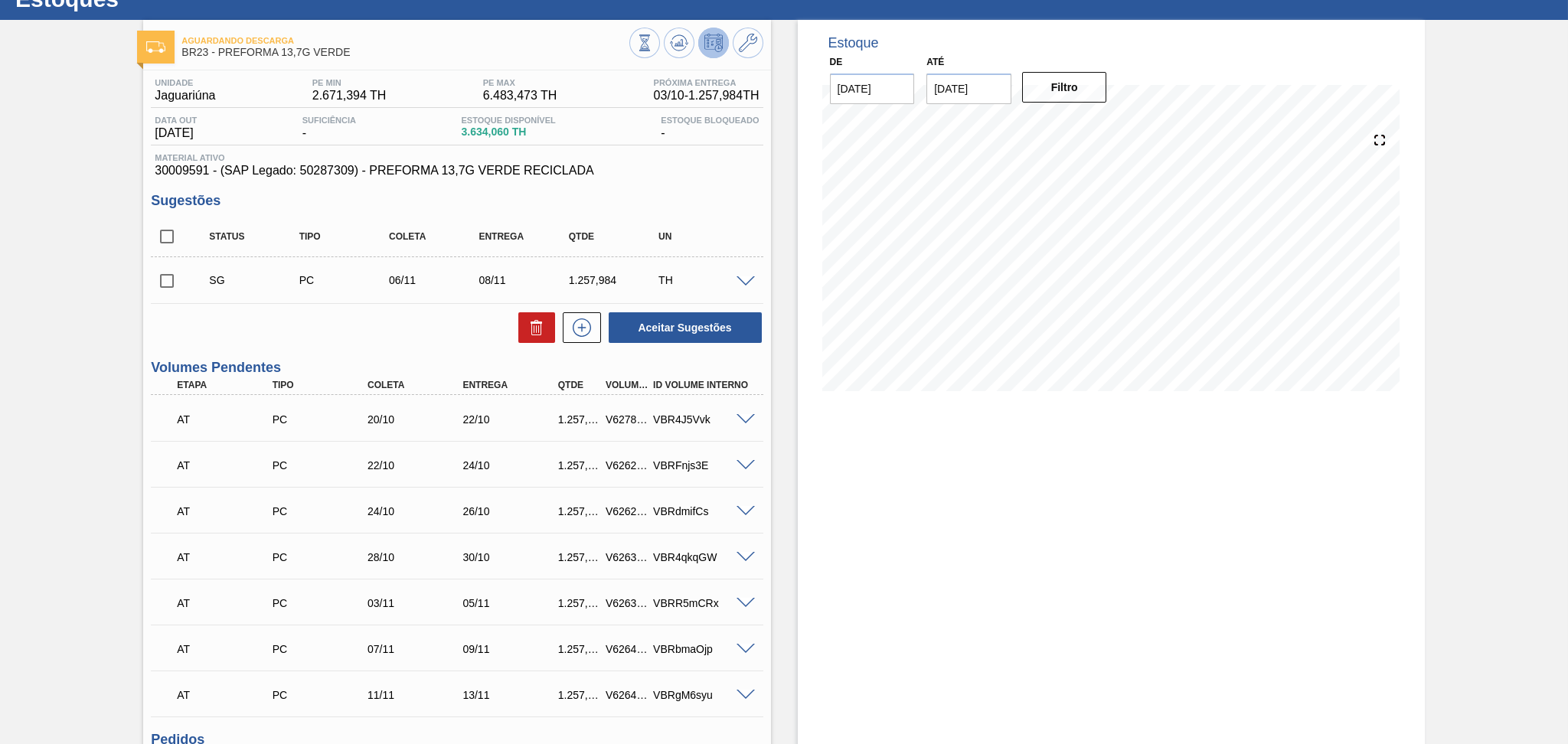
scroll to position [15, 0]
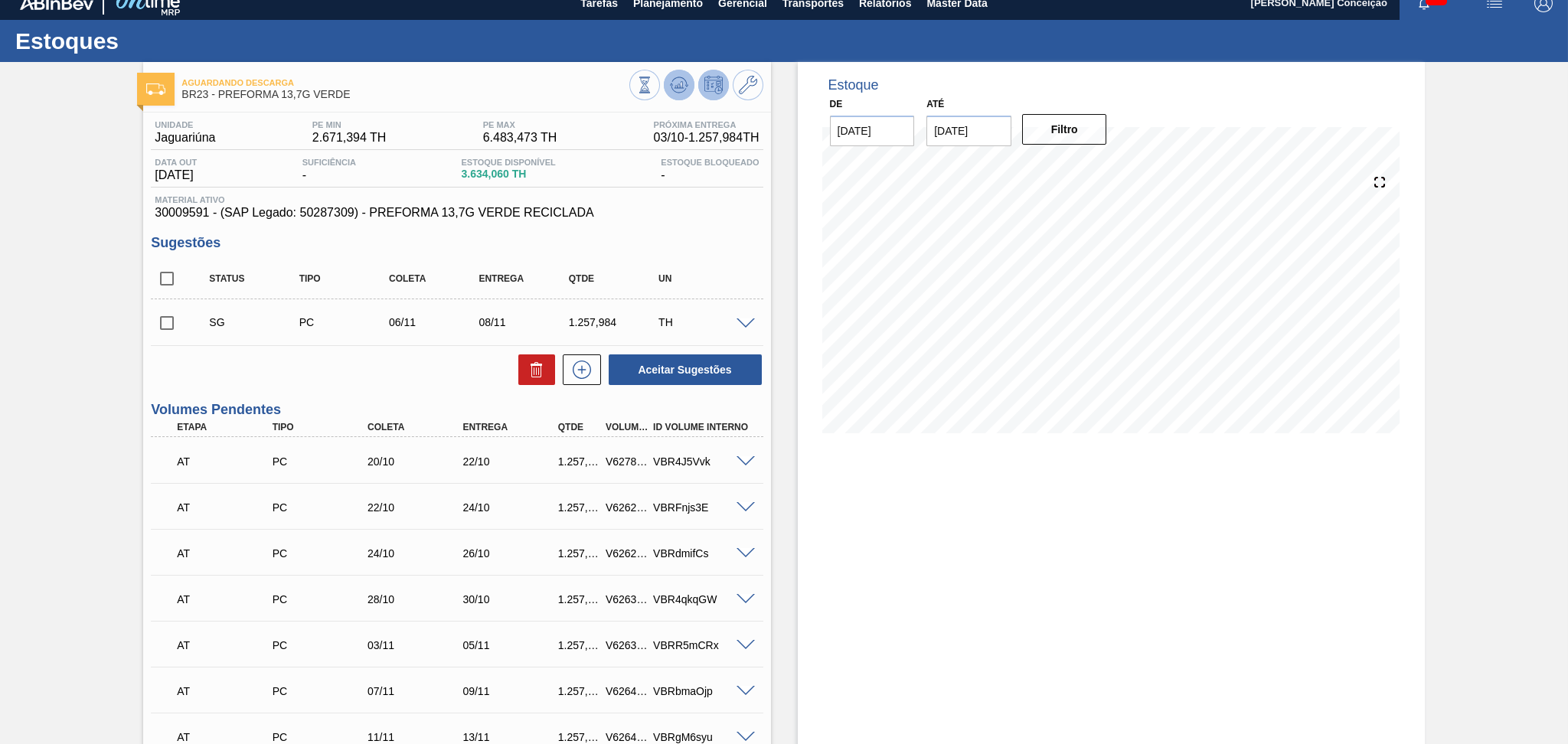
click at [677, 85] on icon at bounding box center [678, 86] width 2 height 4
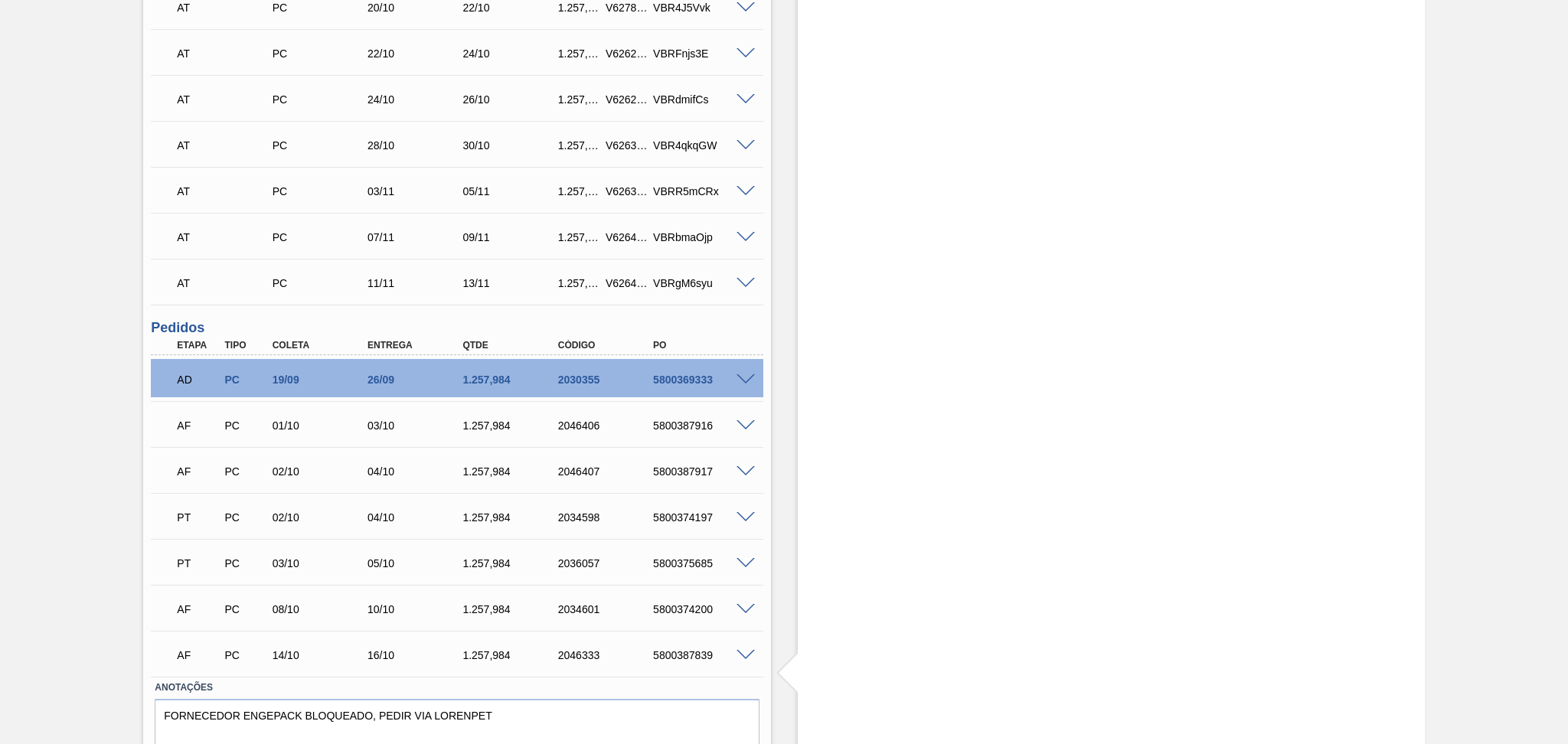
scroll to position [524, 0]
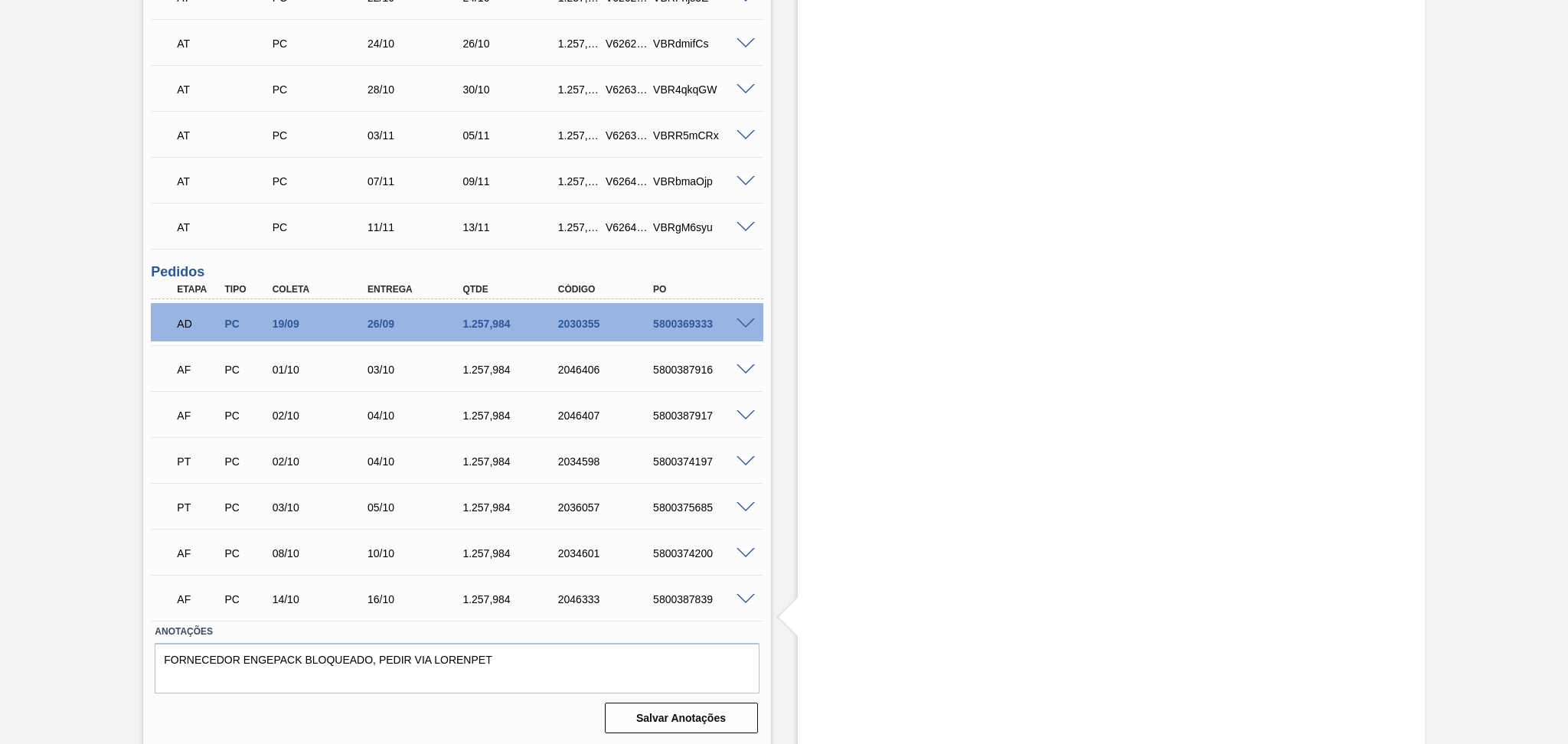
click at [744, 553] on span at bounding box center [746, 554] width 19 height 11
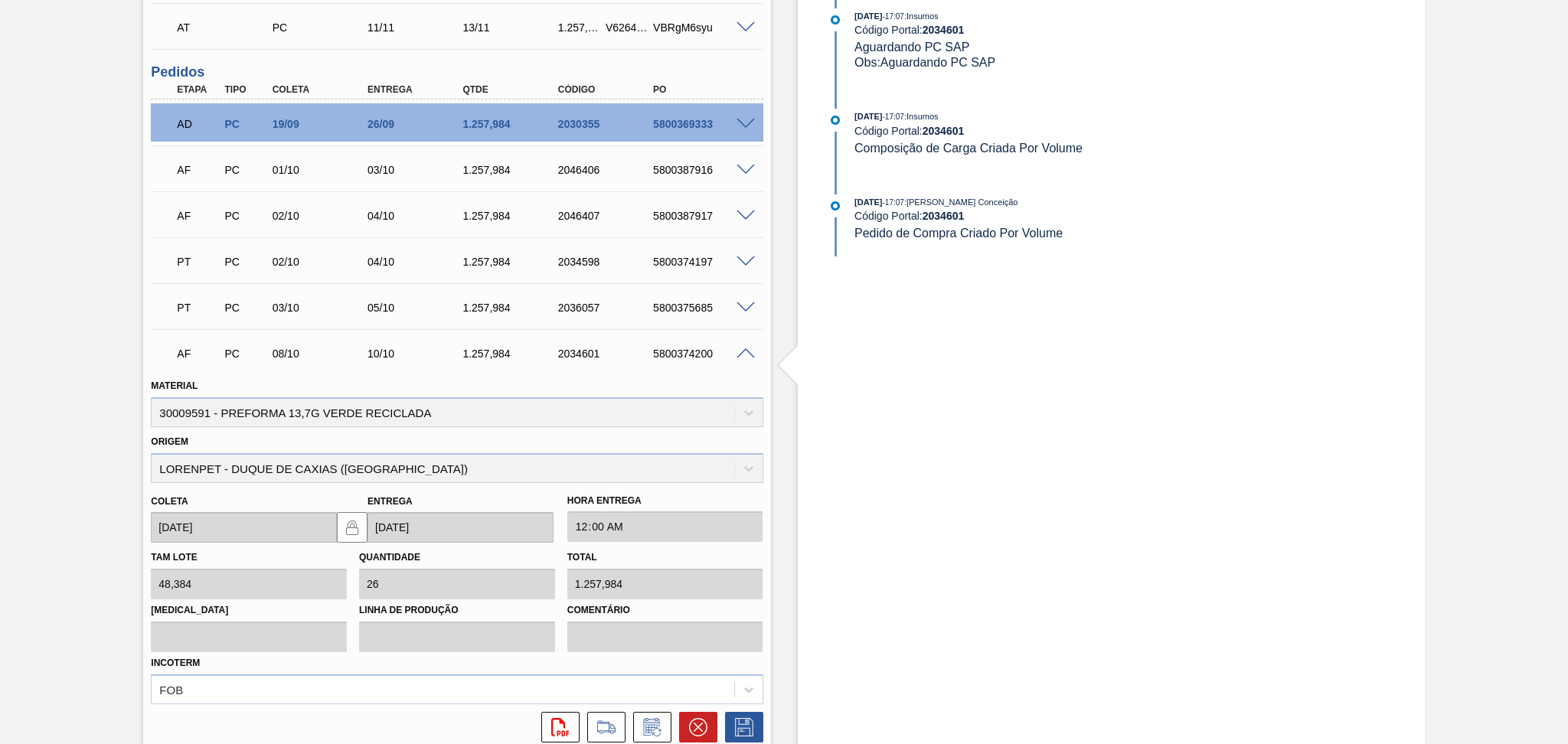
scroll to position [895, 0]
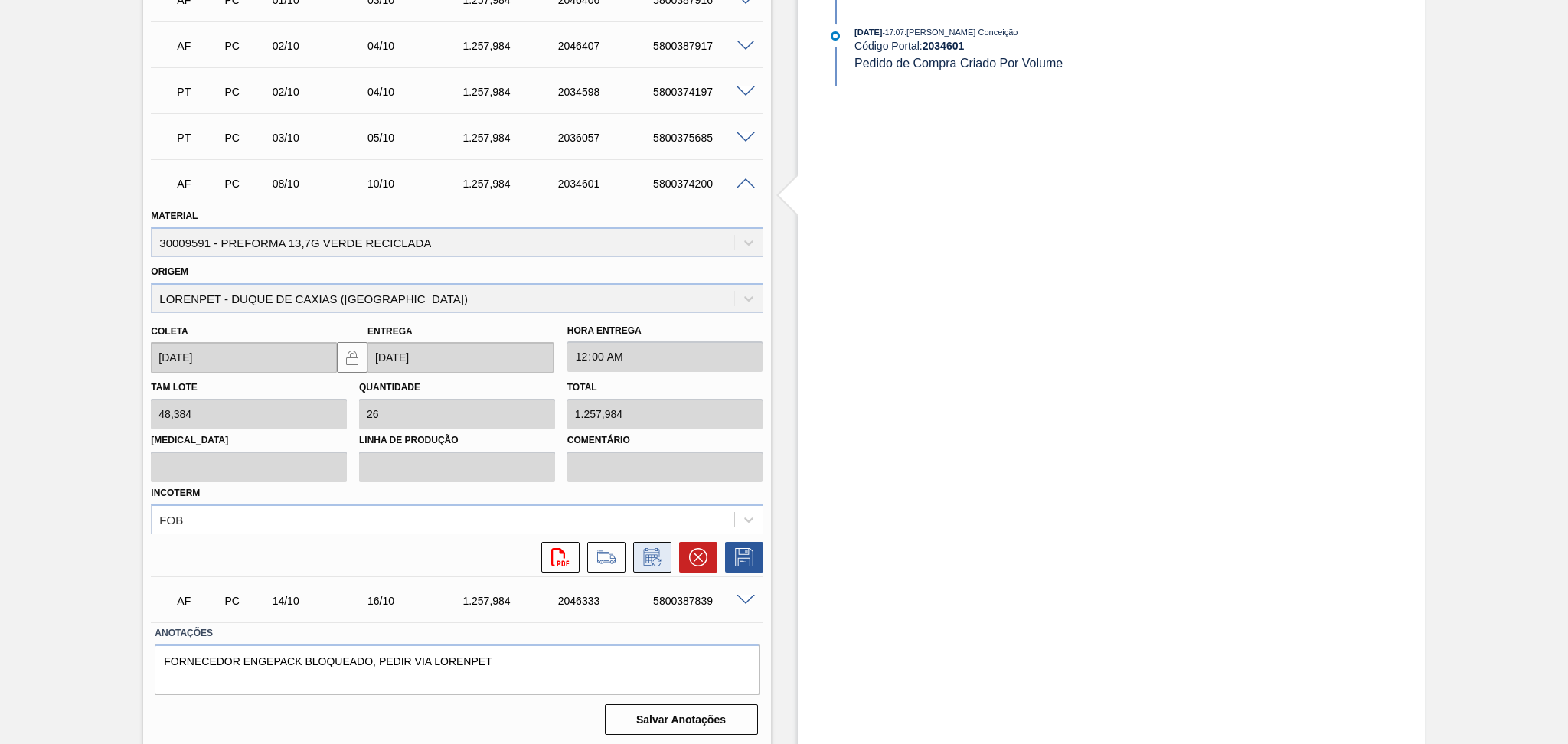
click at [659, 553] on icon at bounding box center [652, 558] width 24 height 19
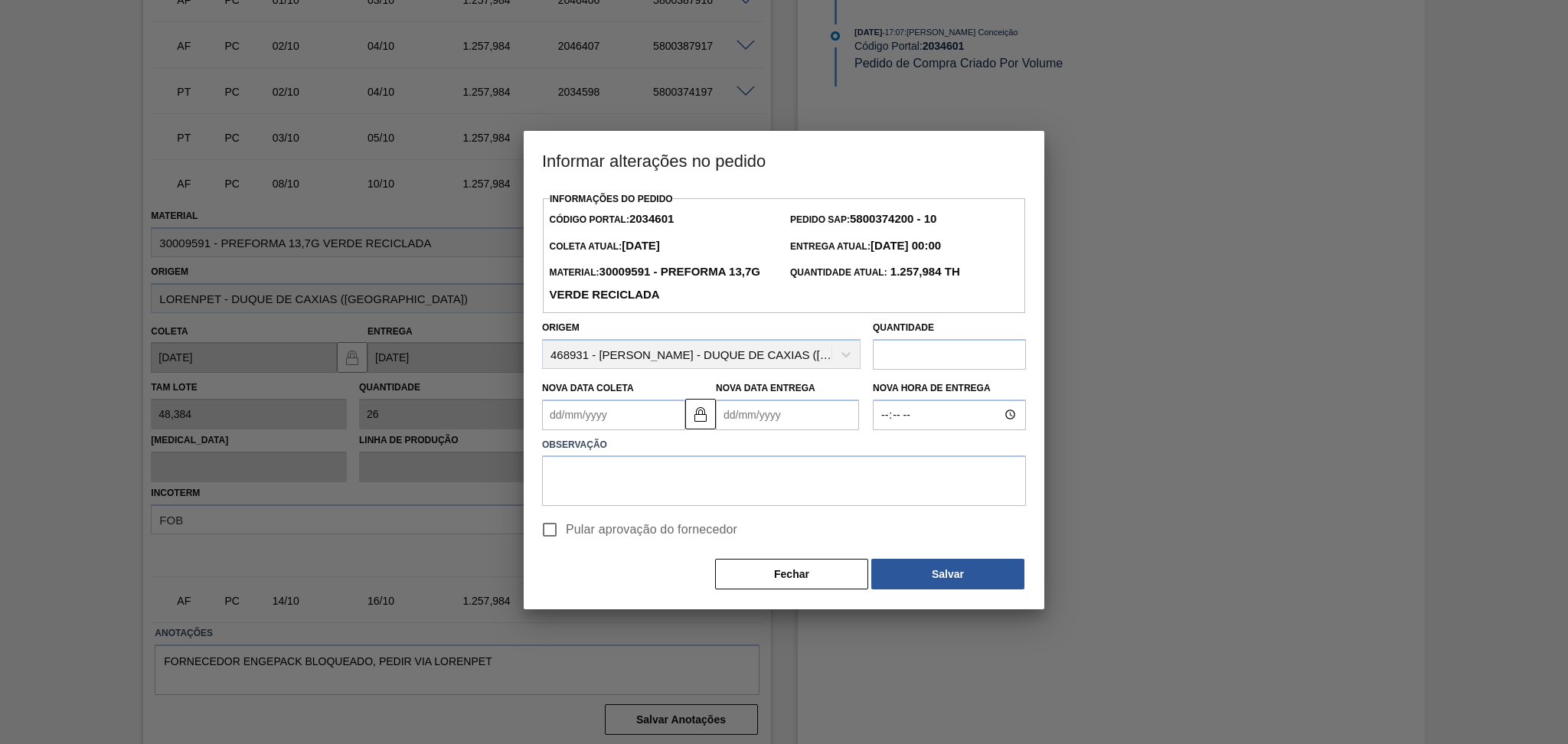
click at [657, 406] on Coleta2034601 "Nova Data Coleta" at bounding box center [613, 415] width 143 height 31
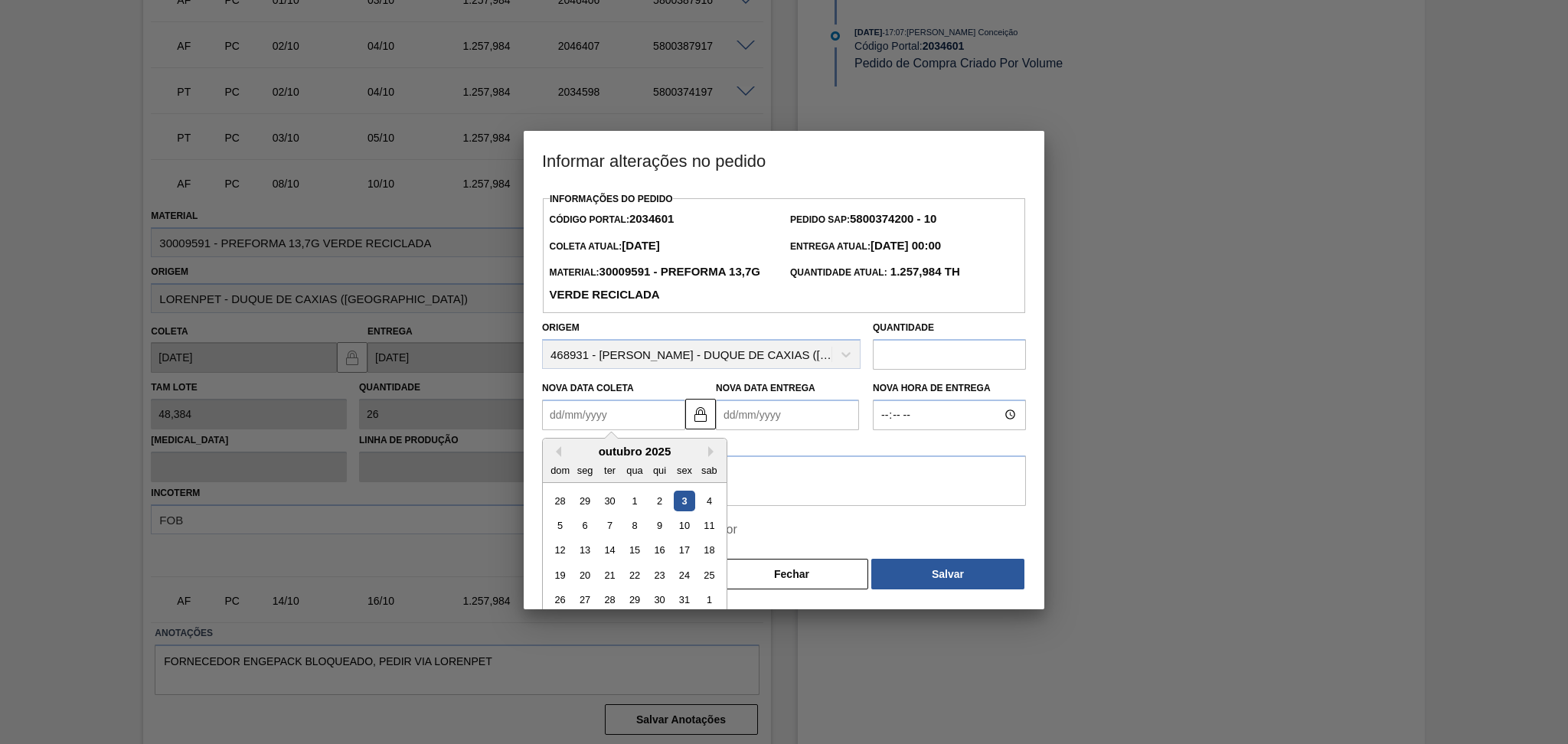
type Coleta2034601 "0"
type Entrega2034601 "03/01/2000"
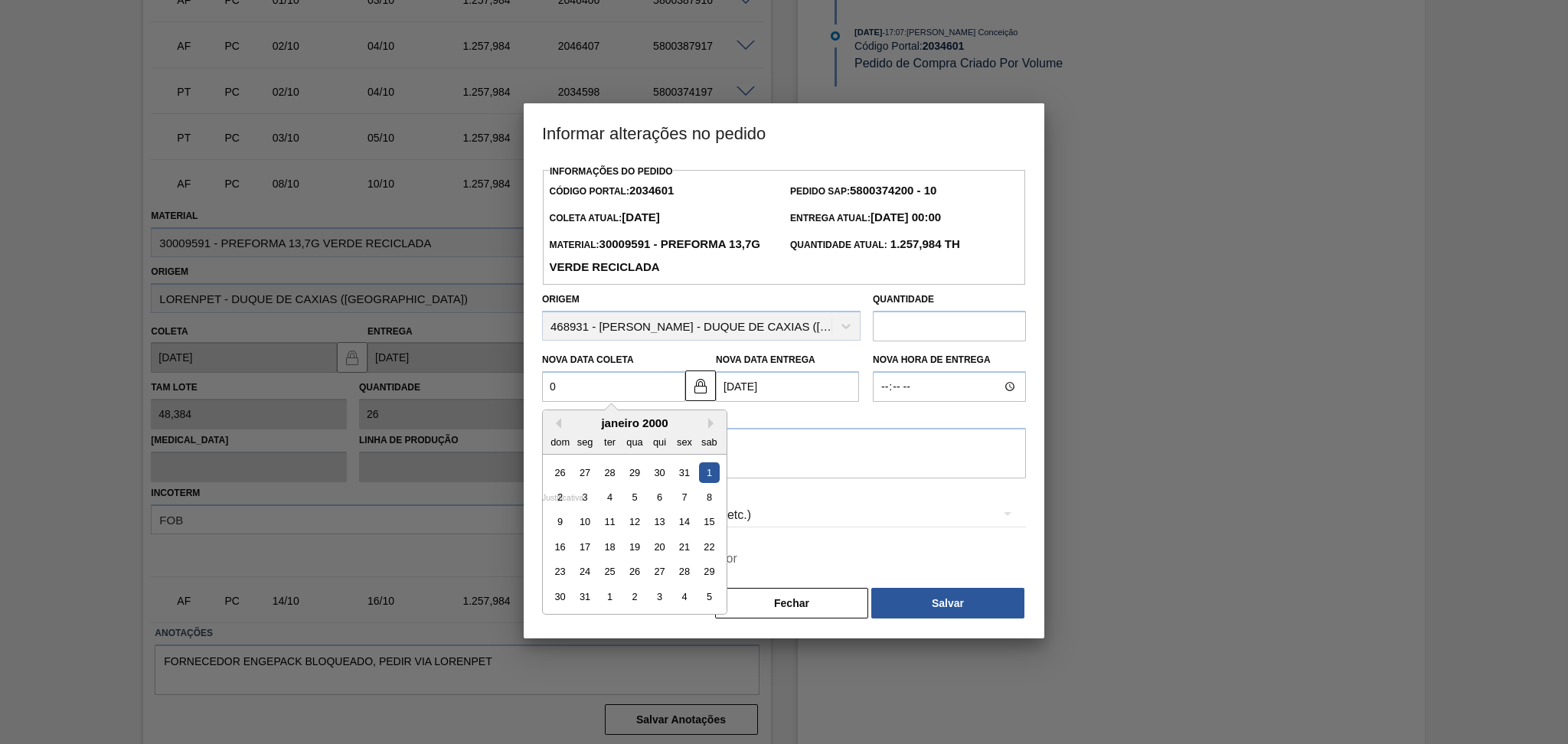
type Coleta2034601 "09"
type Entrega2034601 "11/10/2025"
click at [658, 500] on div "9" at bounding box center [659, 497] width 21 height 21
type Coleta2034601 "09/10/2025"
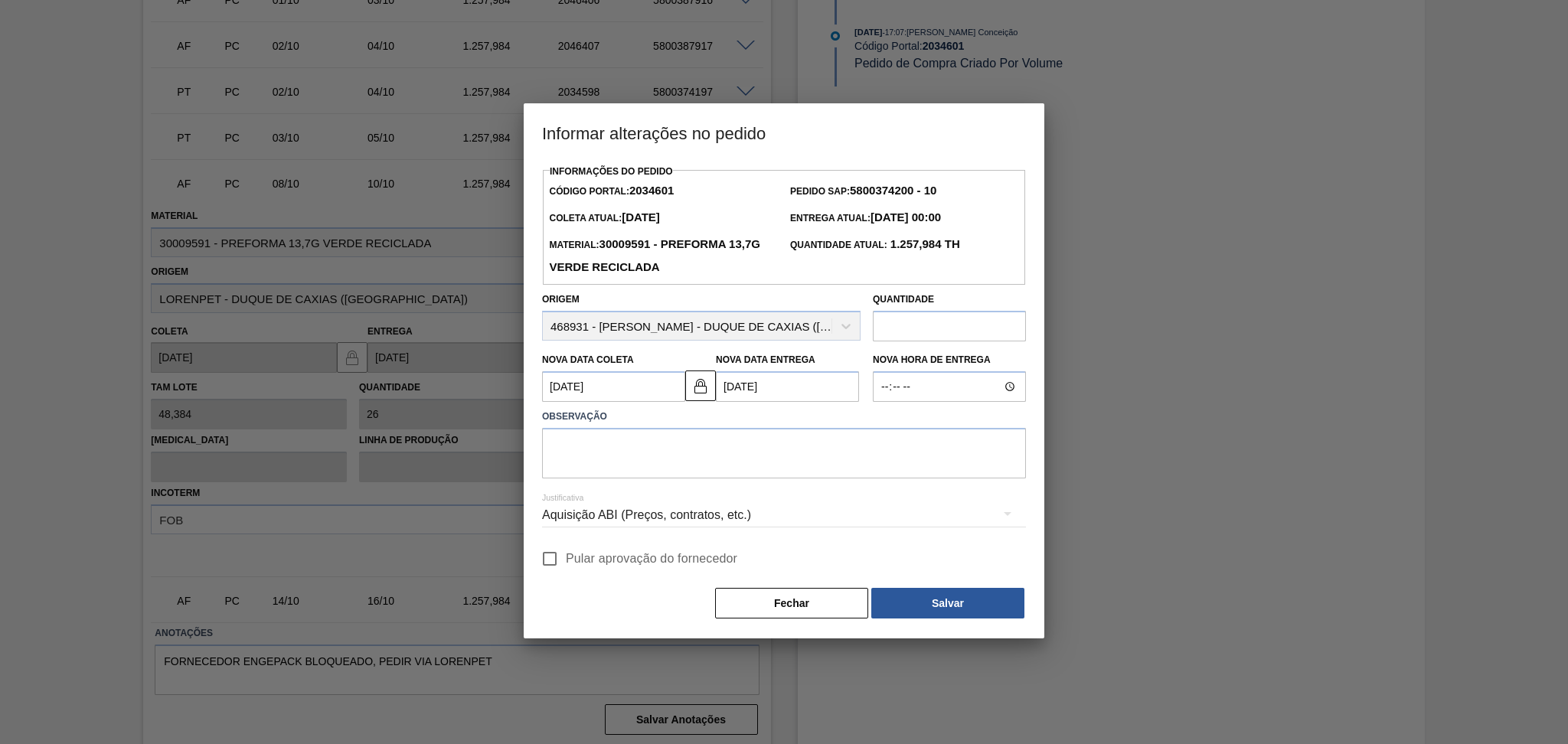
click at [634, 484] on div "Justificativa Aquisição ABI (Preços, contratos, etc.)" at bounding box center [784, 506] width 484 height 55
click at [626, 466] on textarea at bounding box center [784, 453] width 484 height 51
type textarea "postergado conforme disponibilidade do fornecedor"
click at [602, 562] on span "Pular aprovação do fornecedor" at bounding box center [651, 559] width 172 height 19
click at [565, 562] on input "Pular aprovação do fornecedor" at bounding box center [550, 559] width 32 height 32
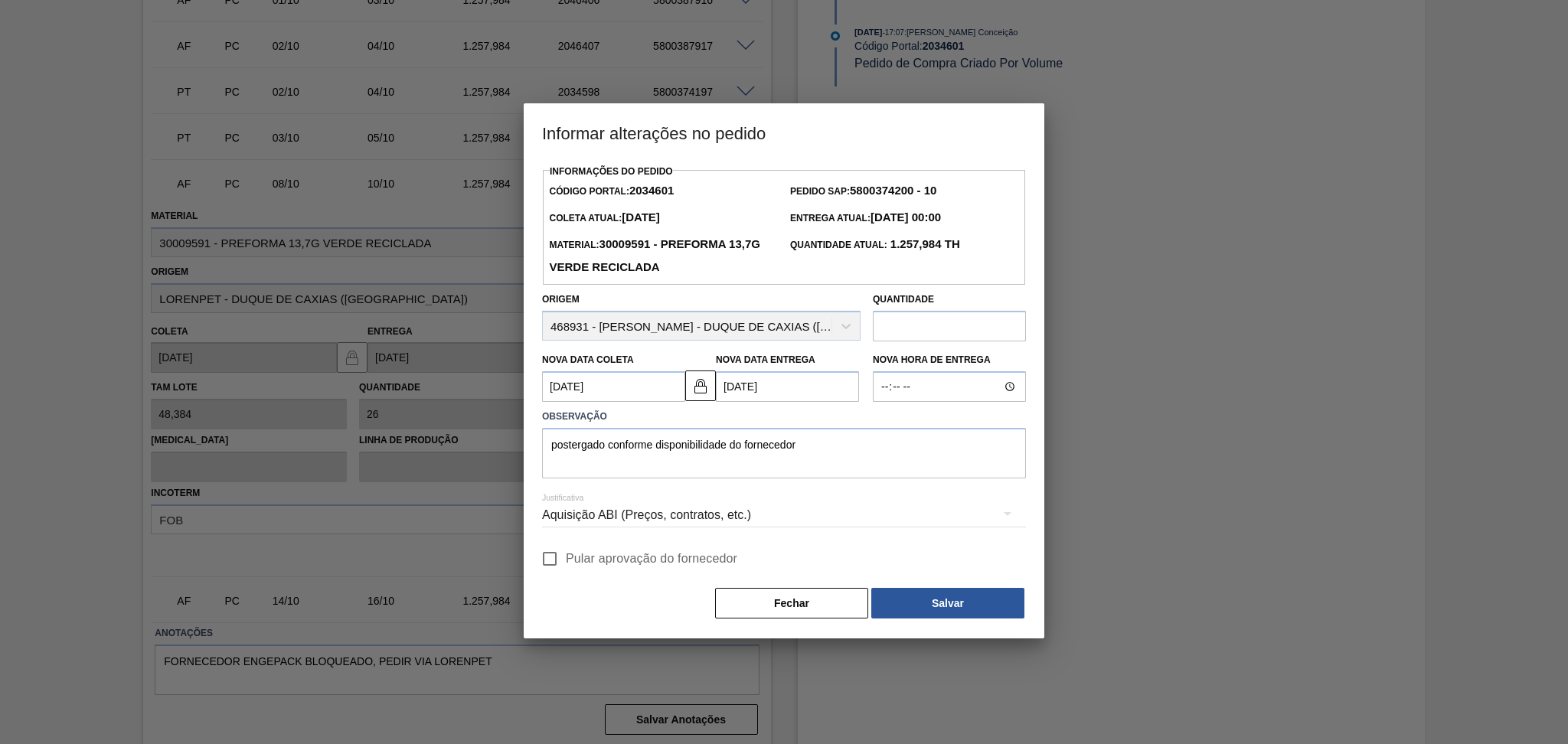
checkbox input "true"
click at [912, 589] on div "Fechar Salvar" at bounding box center [784, 603] width 484 height 34
click at [911, 599] on button "Salvar" at bounding box center [947, 603] width 153 height 31
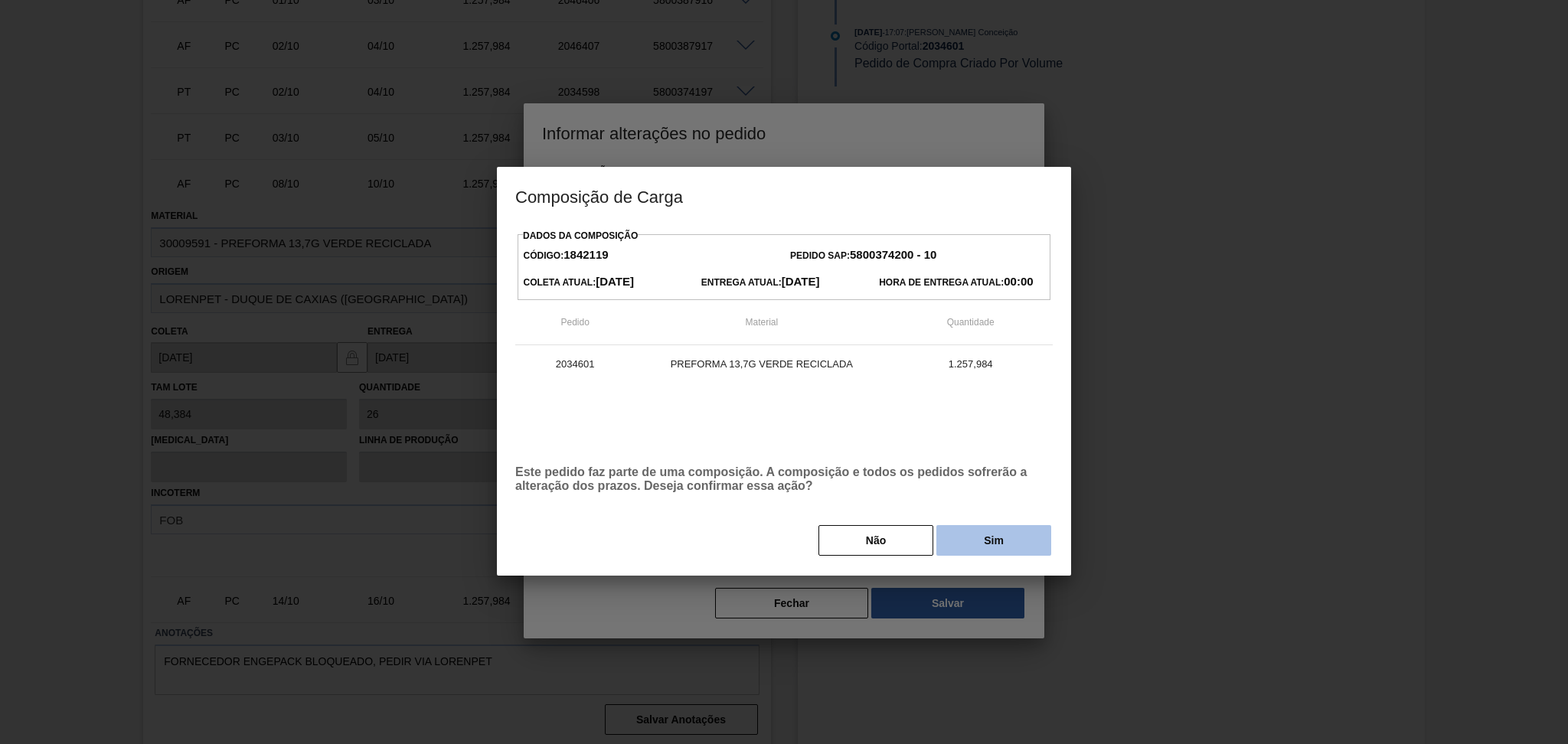
click at [982, 540] on button "Sim" at bounding box center [993, 540] width 114 height 31
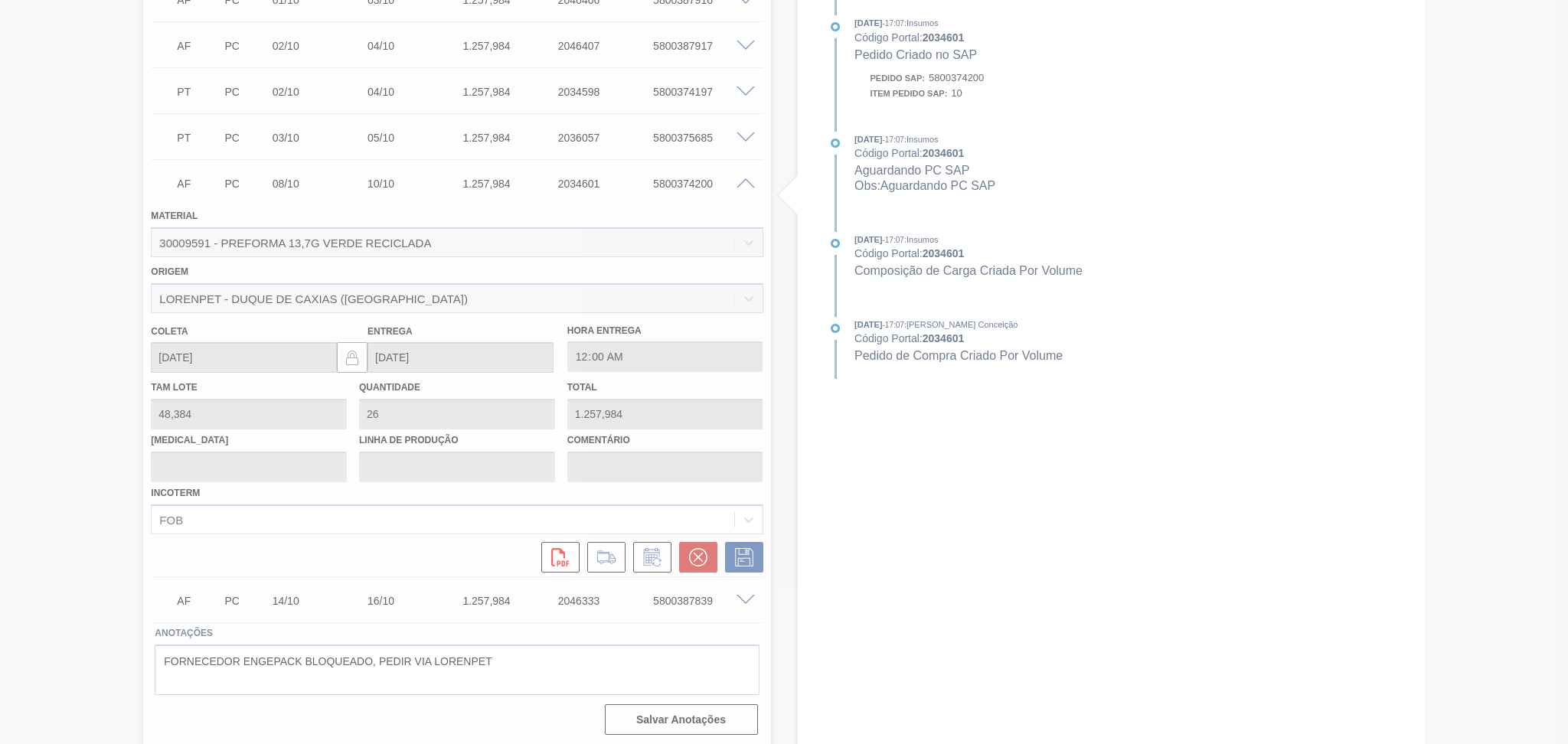
click at [88, 522] on div at bounding box center [784, 372] width 1568 height 744
type input "postergado conforme disponibilidade do fornecedor"
type input "09/10/2025"
type input "11/10/2025"
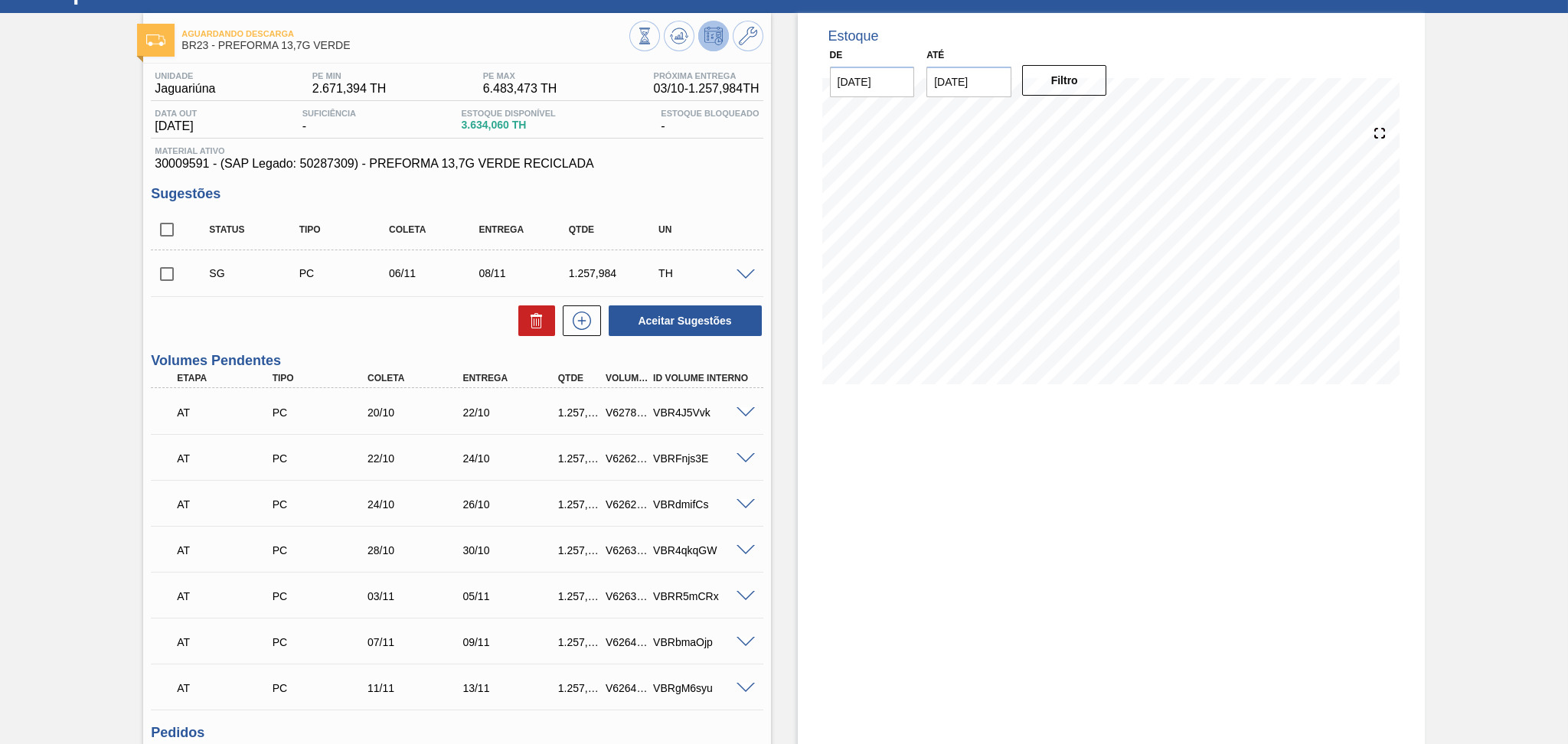
scroll to position [0, 0]
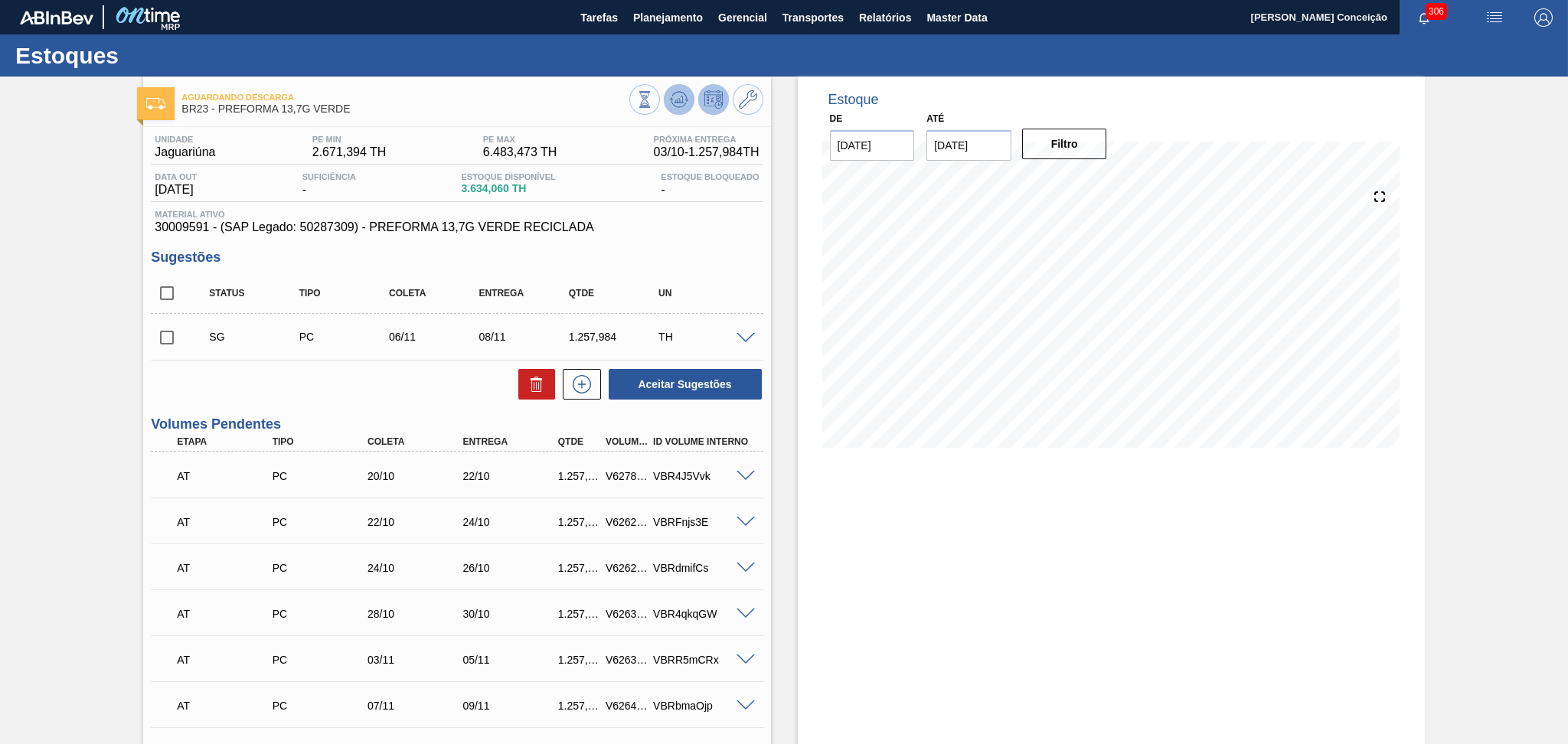
click at [684, 95] on icon at bounding box center [679, 96] width 15 height 8
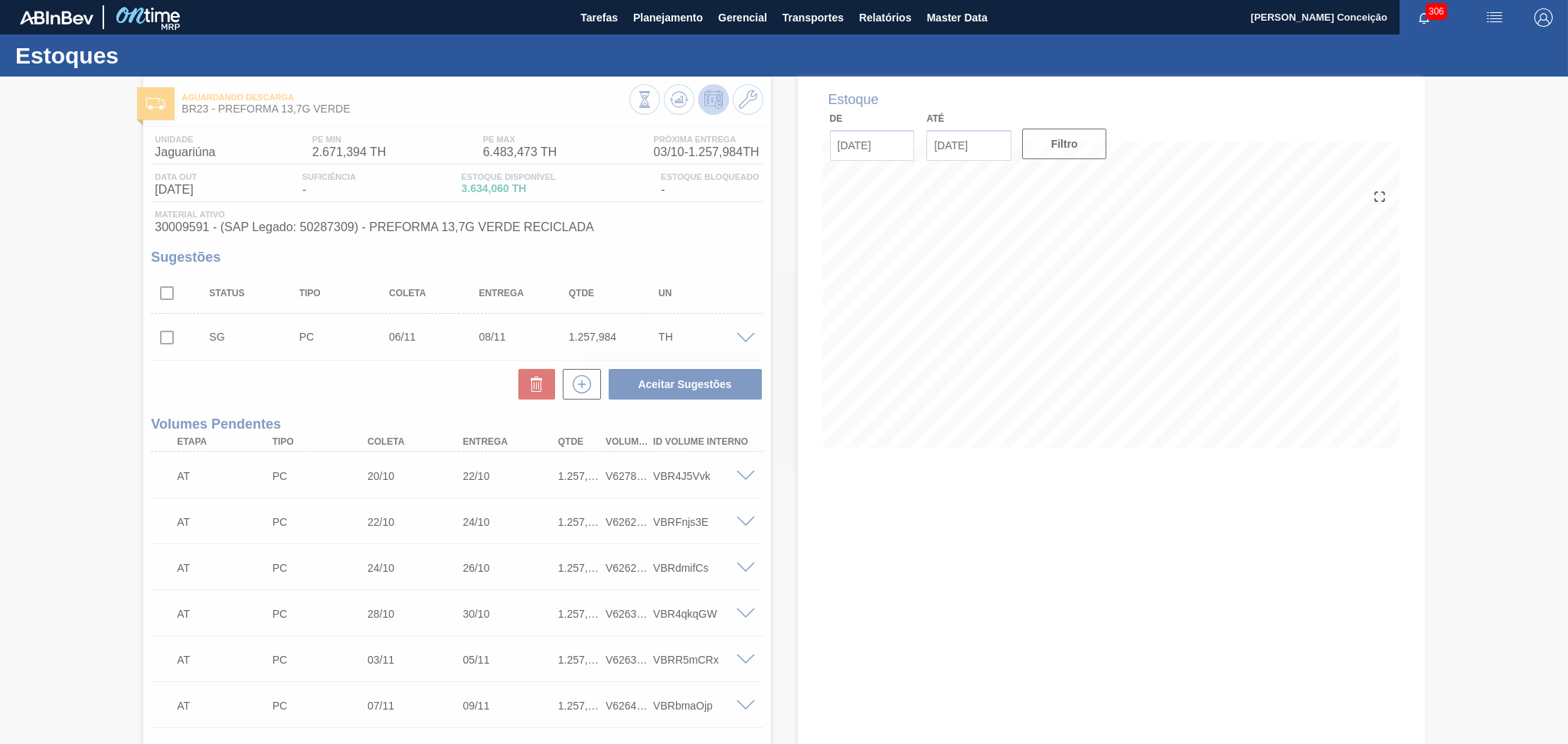
click at [71, 436] on div at bounding box center [784, 411] width 1568 height 668
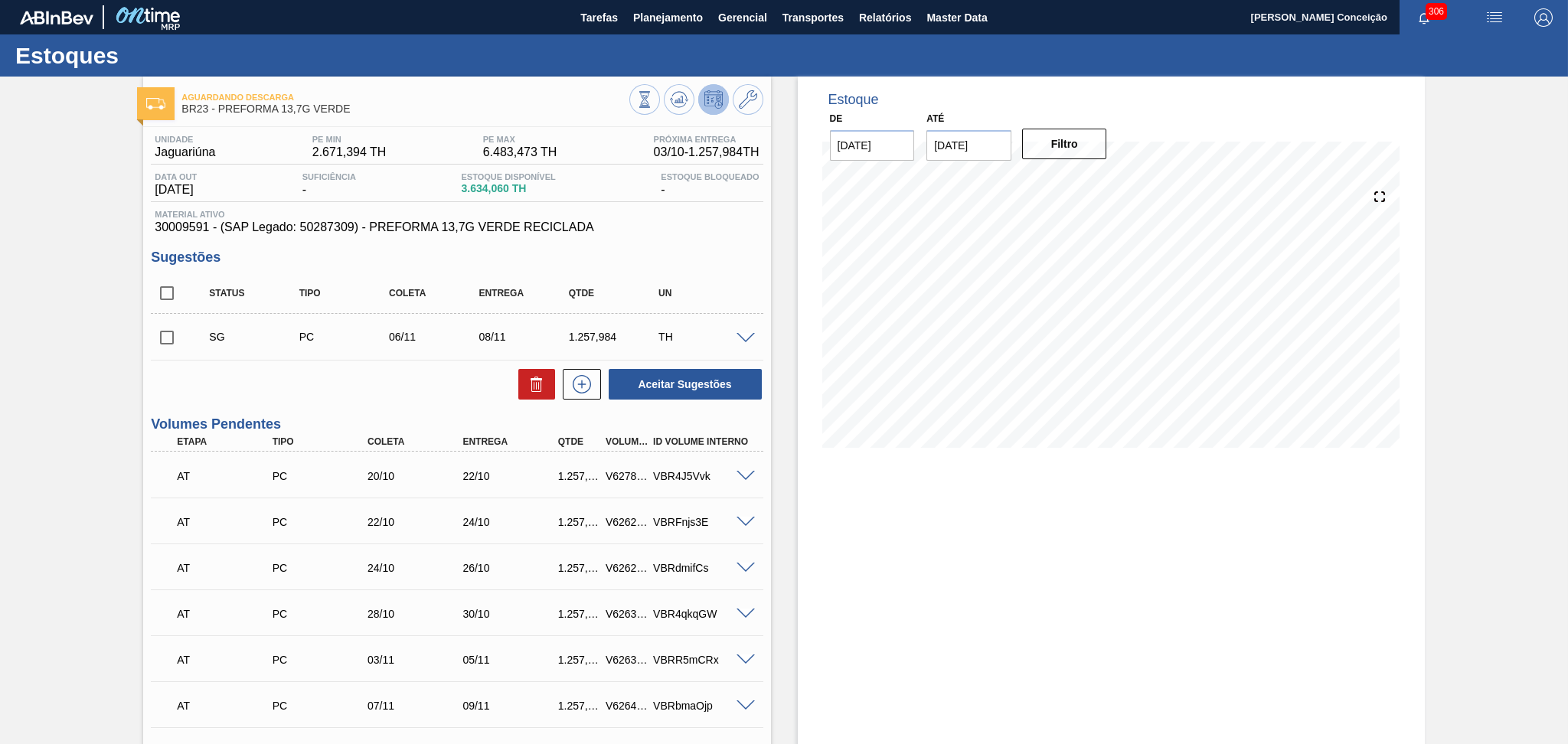
click at [815, 557] on div "Estoque De 03/10/2025 Até 15/11/2025 Filtro" at bounding box center [1111, 675] width 627 height 1195
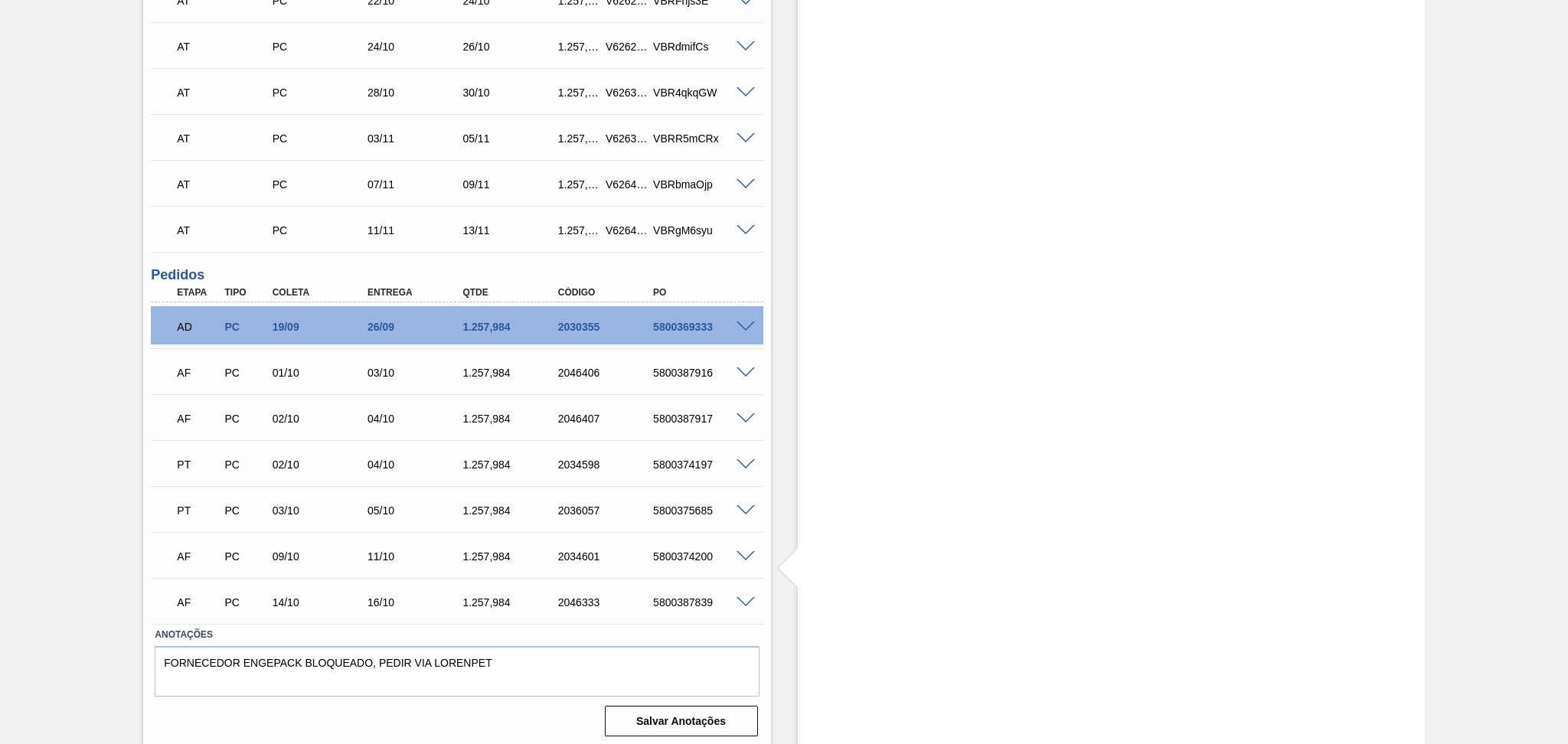
scroll to position [524, 0]
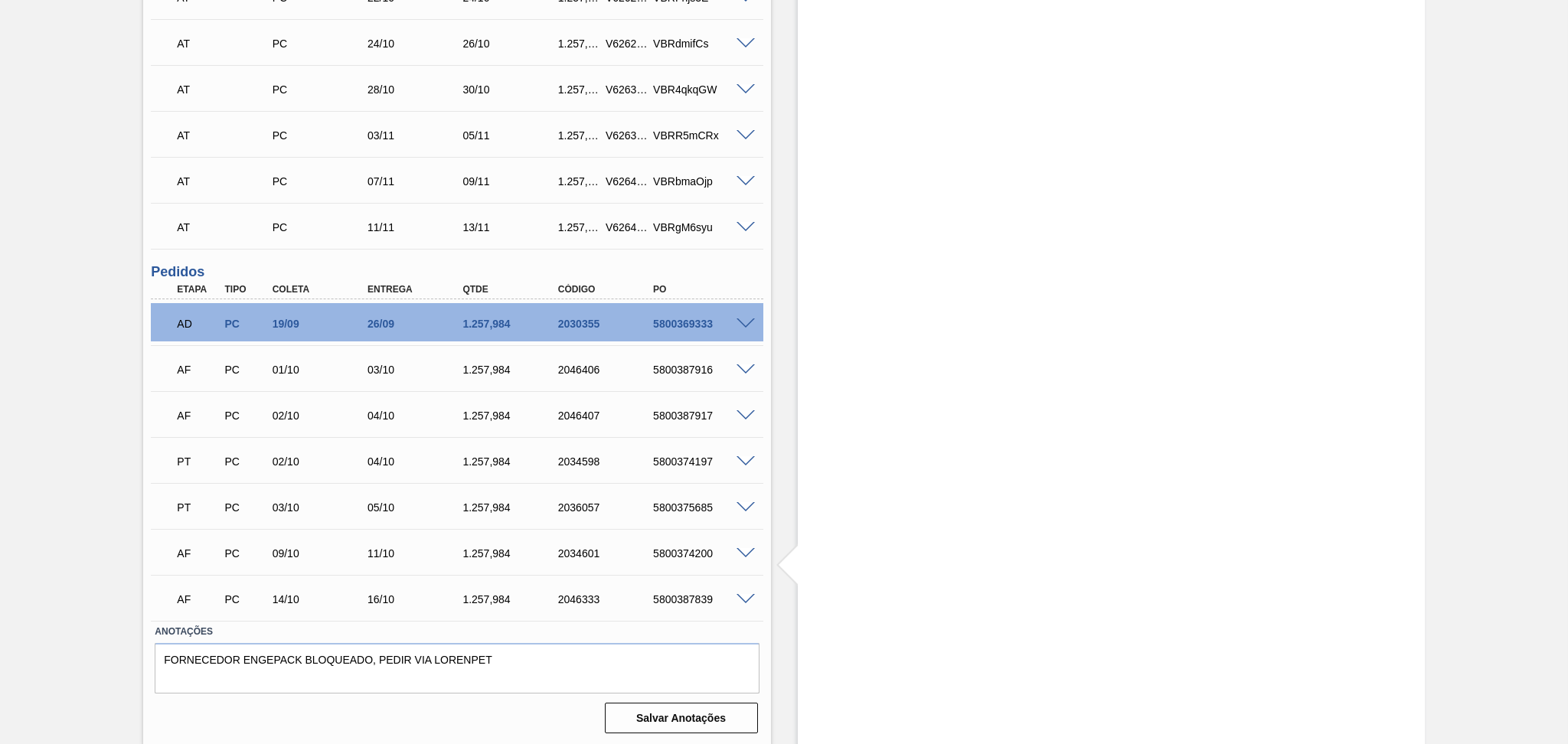
click at [300, 513] on div "PT PC 03/10 05/10 1.257,984 2036057 5800375685" at bounding box center [452, 506] width 571 height 31
click at [294, 507] on div "03/10" at bounding box center [323, 508] width 107 height 12
click at [283, 464] on div "02/10" at bounding box center [323, 462] width 107 height 12
click at [112, 491] on div "Aguardando Descarga BR23 - PREFORMA 13,7G VERDE Unidade Jaguariúna PE MIN 2.671…" at bounding box center [784, 149] width 1568 height 1195
click at [699, 369] on div "5800387916" at bounding box center [702, 370] width 107 height 12
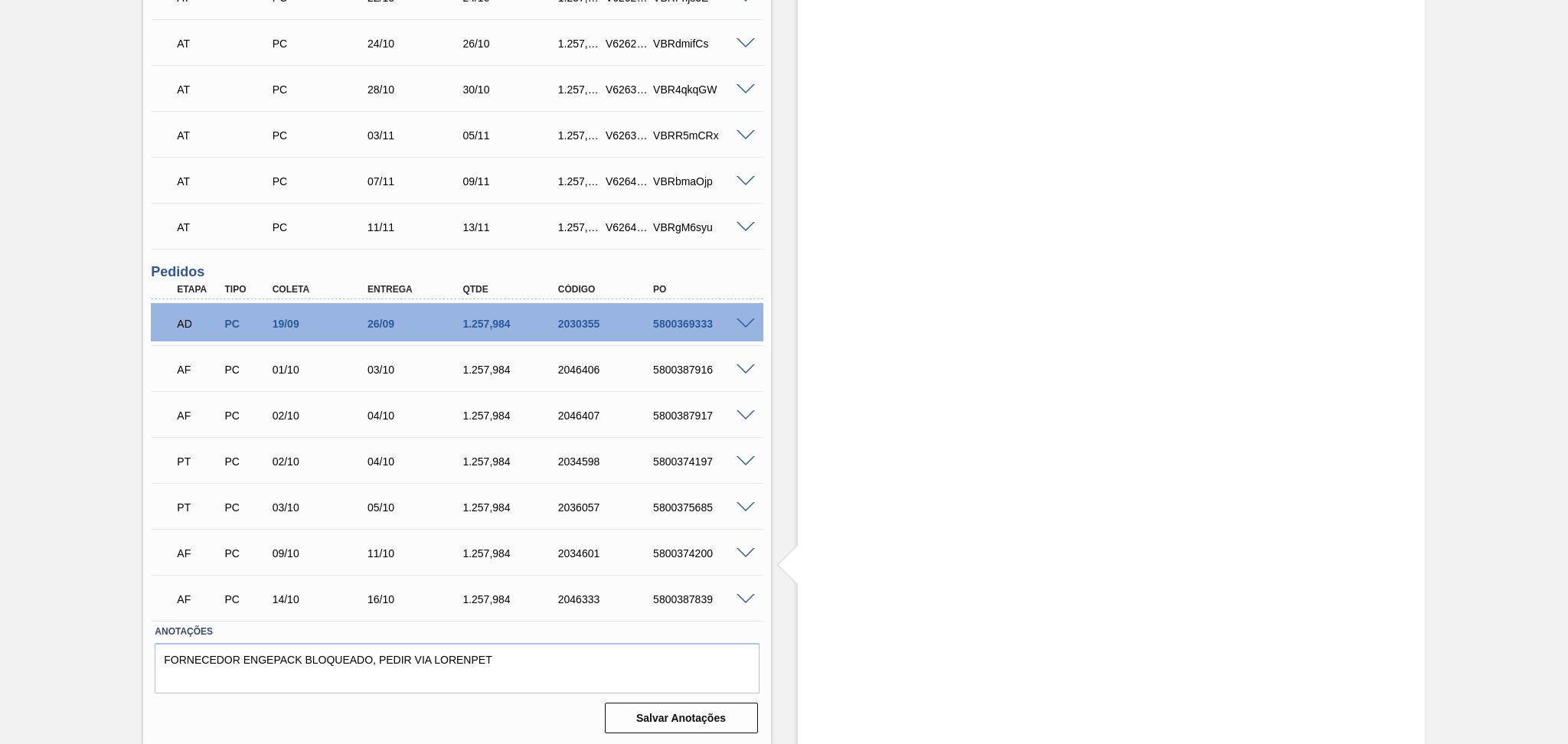
click at [742, 369] on span at bounding box center [746, 371] width 19 height 11
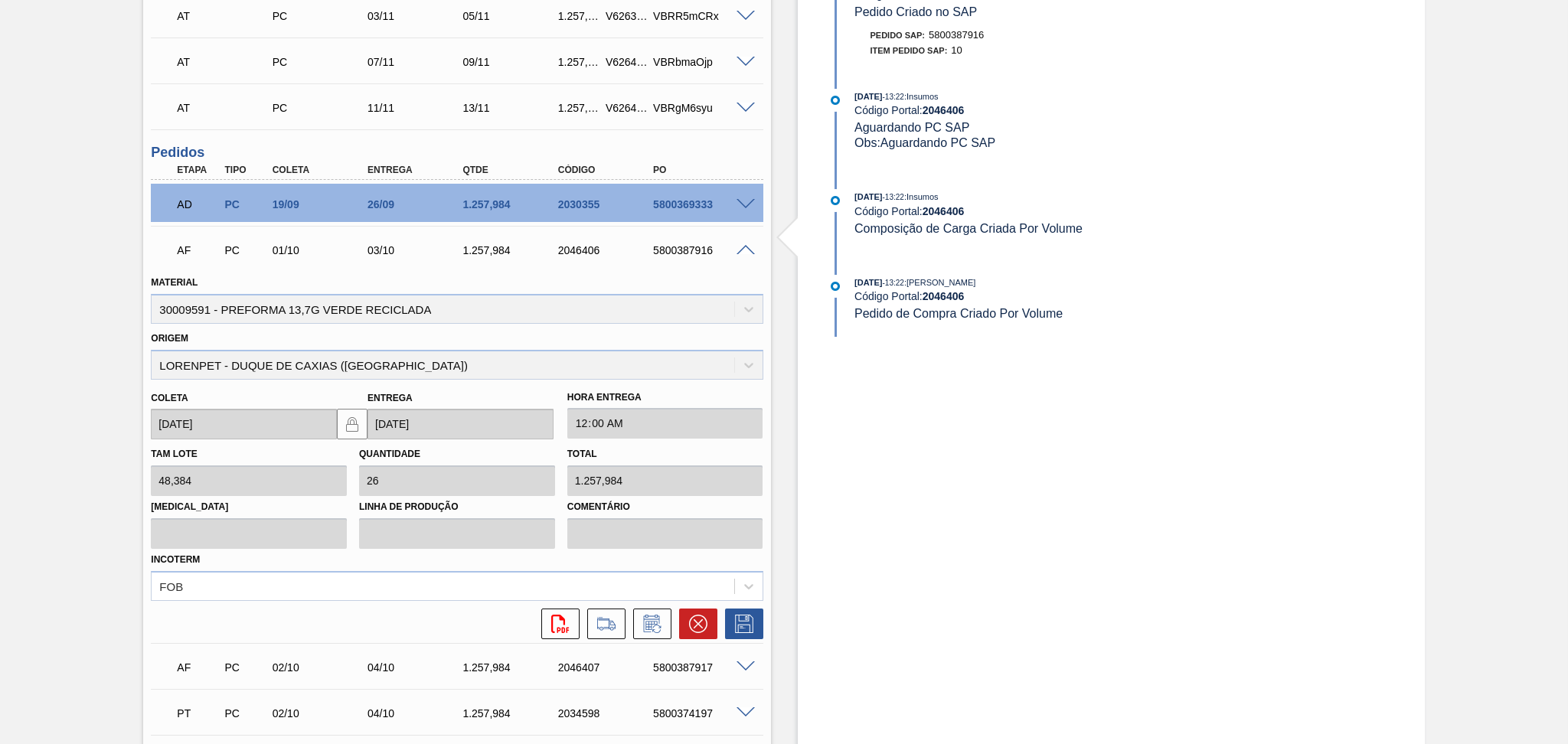
scroll to position [895, 0]
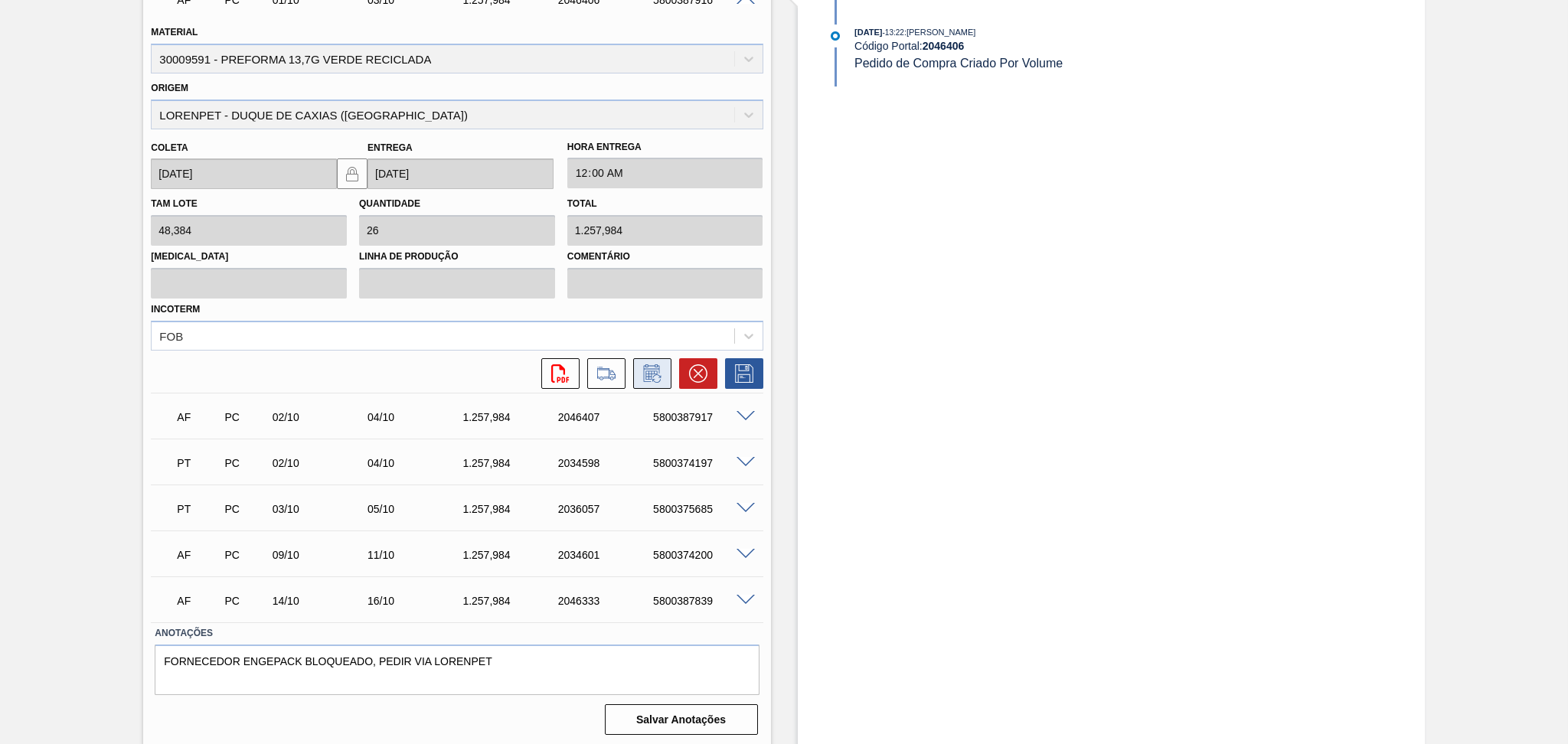
click at [640, 372] on icon at bounding box center [652, 374] width 24 height 19
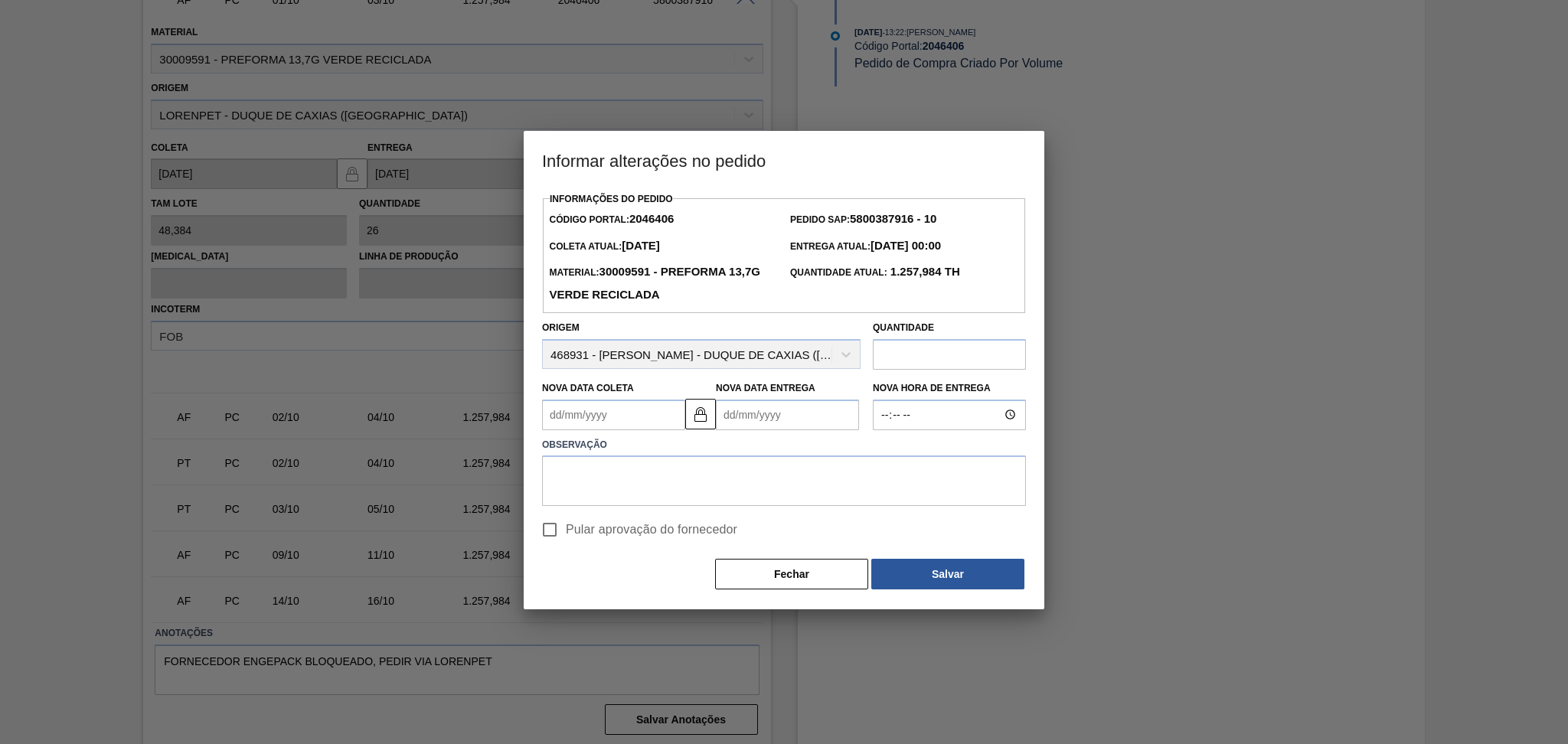
click at [606, 418] on Coleta2046406 "Nova Data Coleta" at bounding box center [613, 415] width 143 height 31
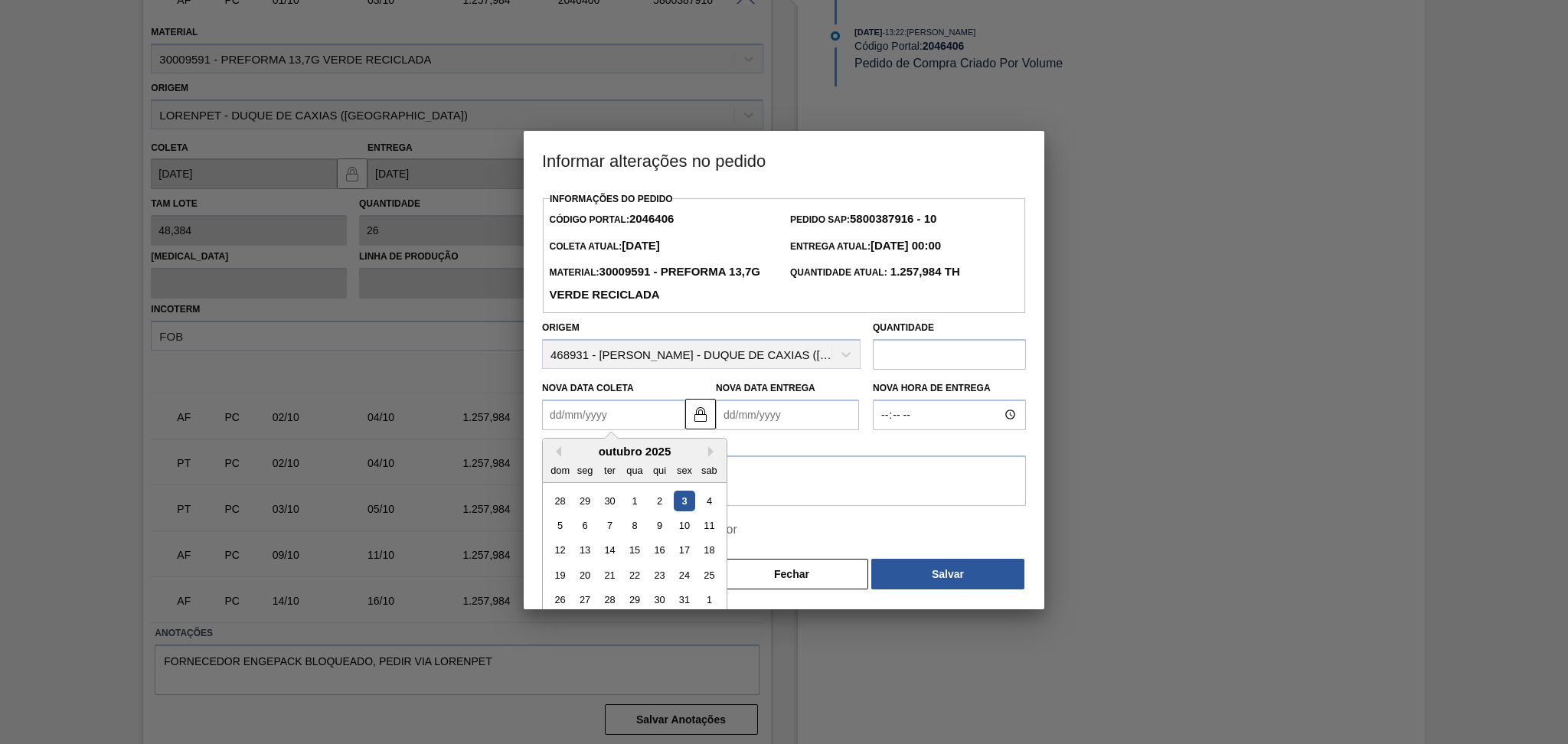
type Coleta2046406 "0"
type Entrega2046406 "03/01/2000"
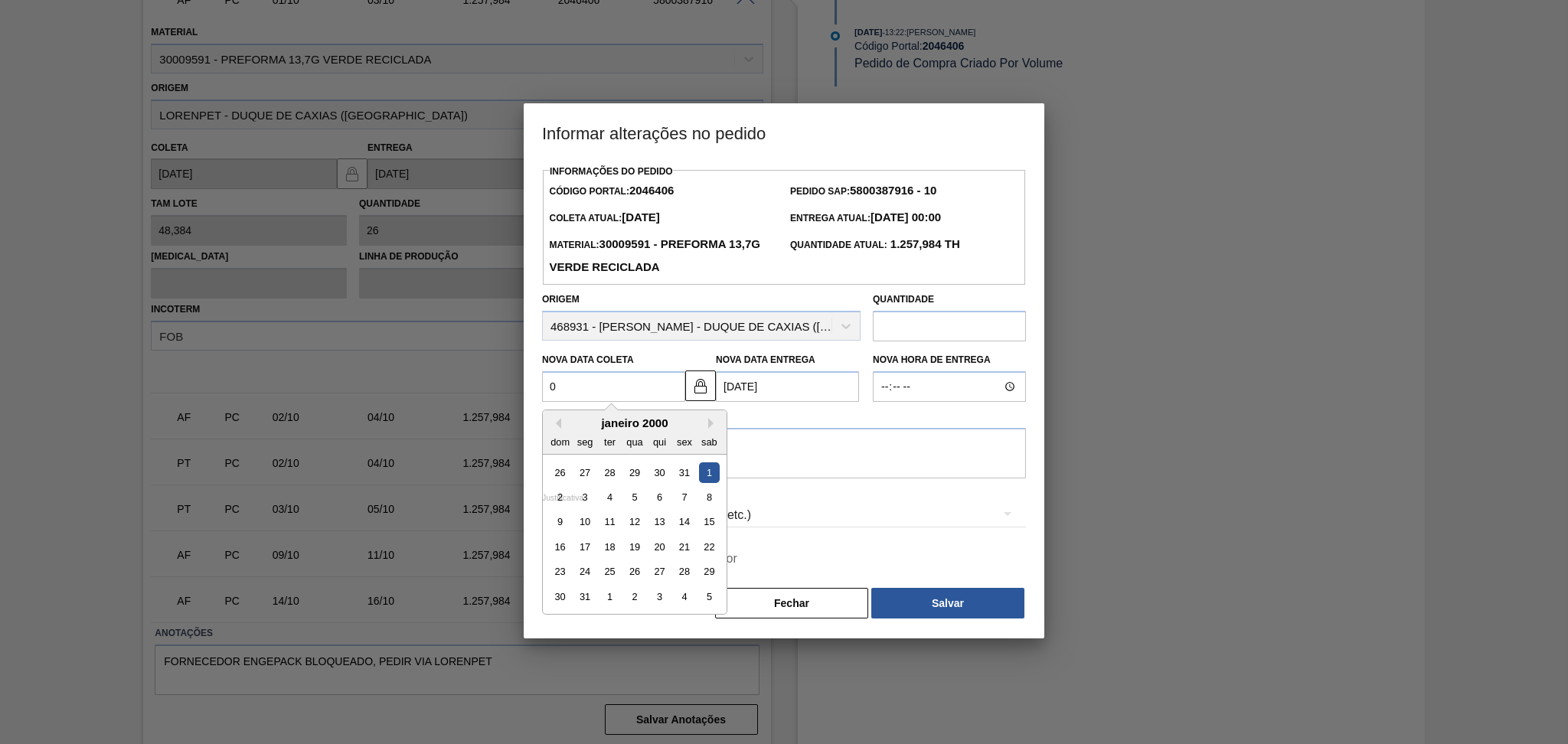
type Coleta2046406 "06"
type Entrega2046406 "08/10/2025"
type Coleta2046406 "069"
type Entrega2046406 "03/01/1969"
type Coleta2046406 "069/10"
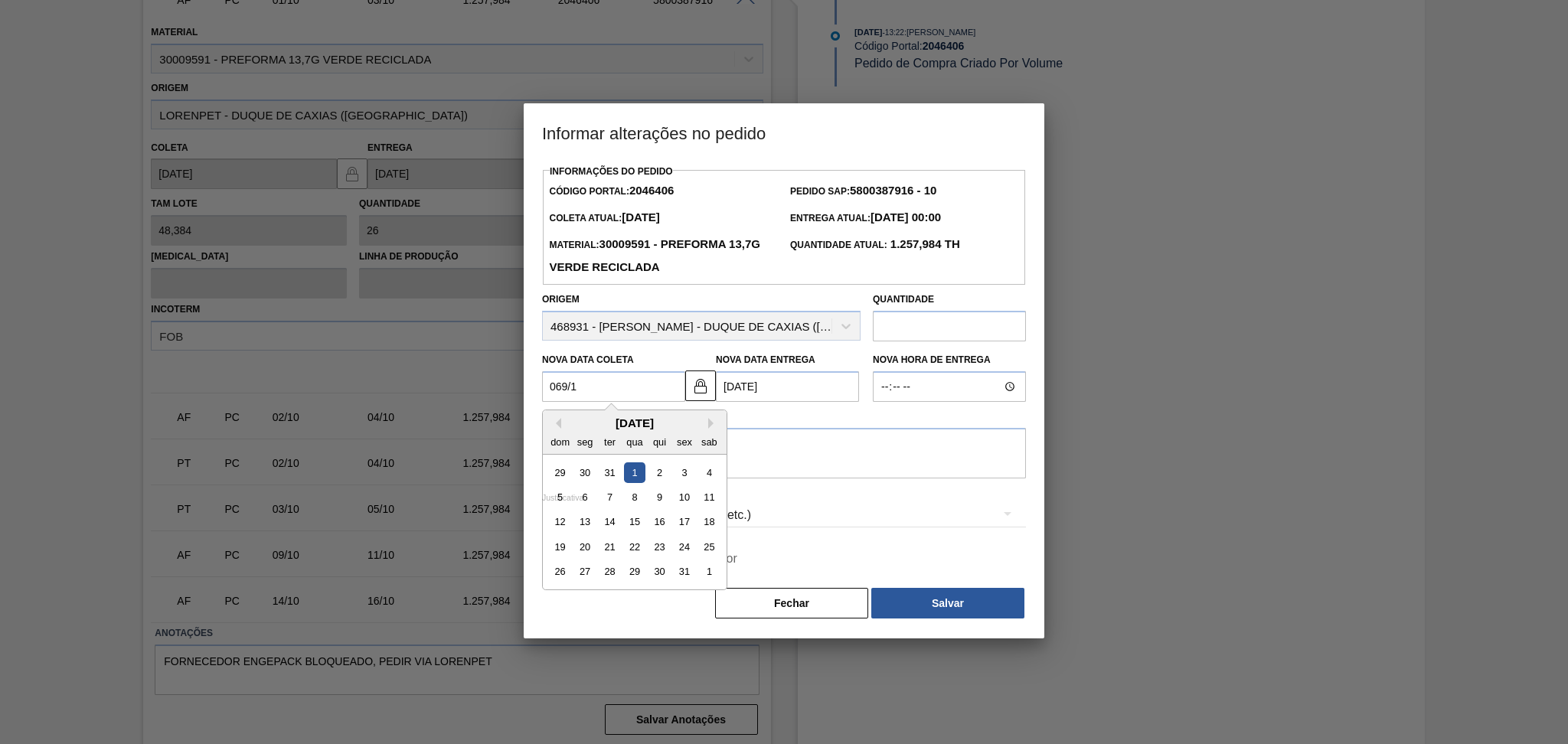
type Entrega2046406 "03/10/1969"
type Coleta2046406 "069/1"
type Entrega2046406 "03/01/1969"
type Coleta2046406 "06"
type Entrega2046406 "08/10/2025"
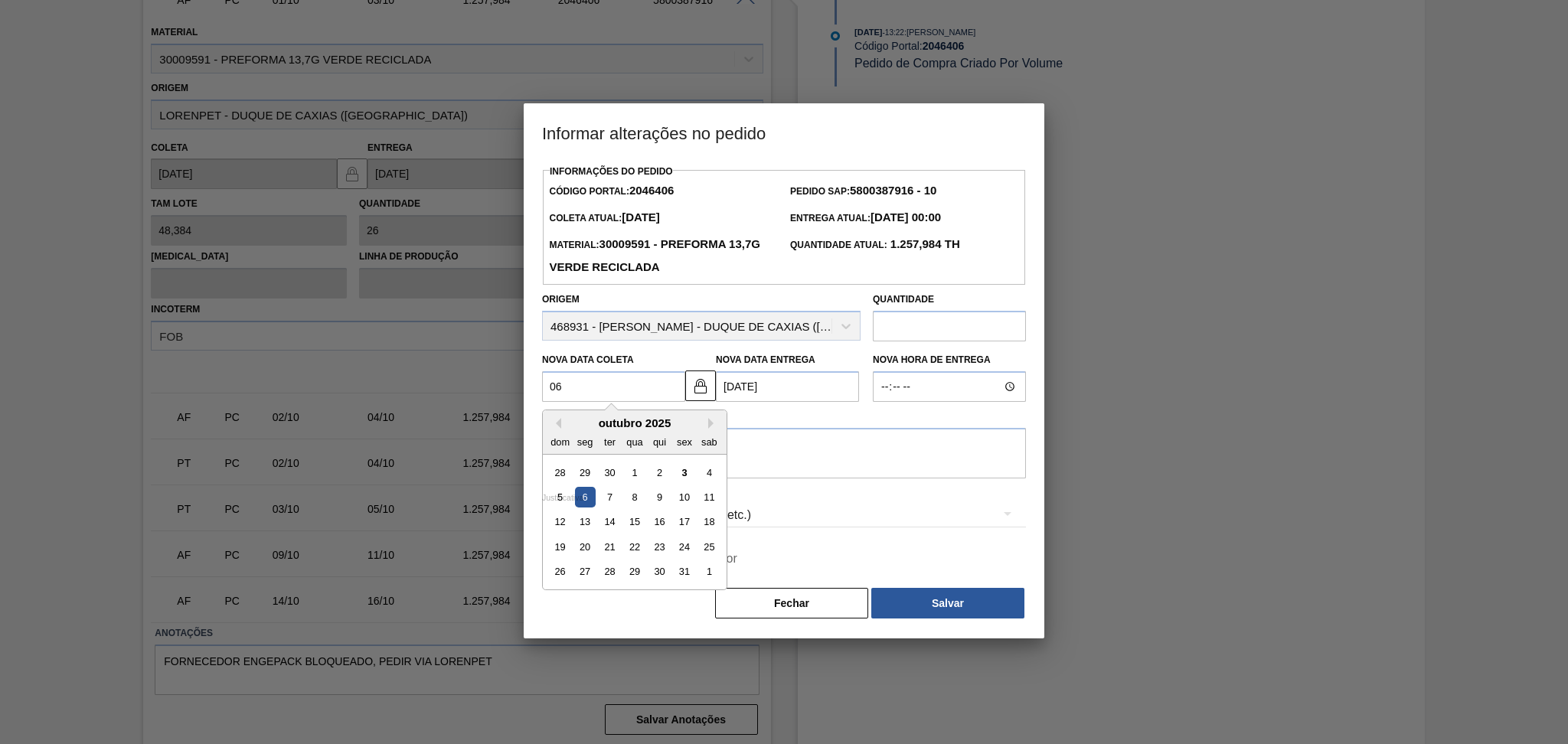
click at [581, 504] on div "6" at bounding box center [585, 497] width 21 height 21
type Coleta2046406 "[DATE]"
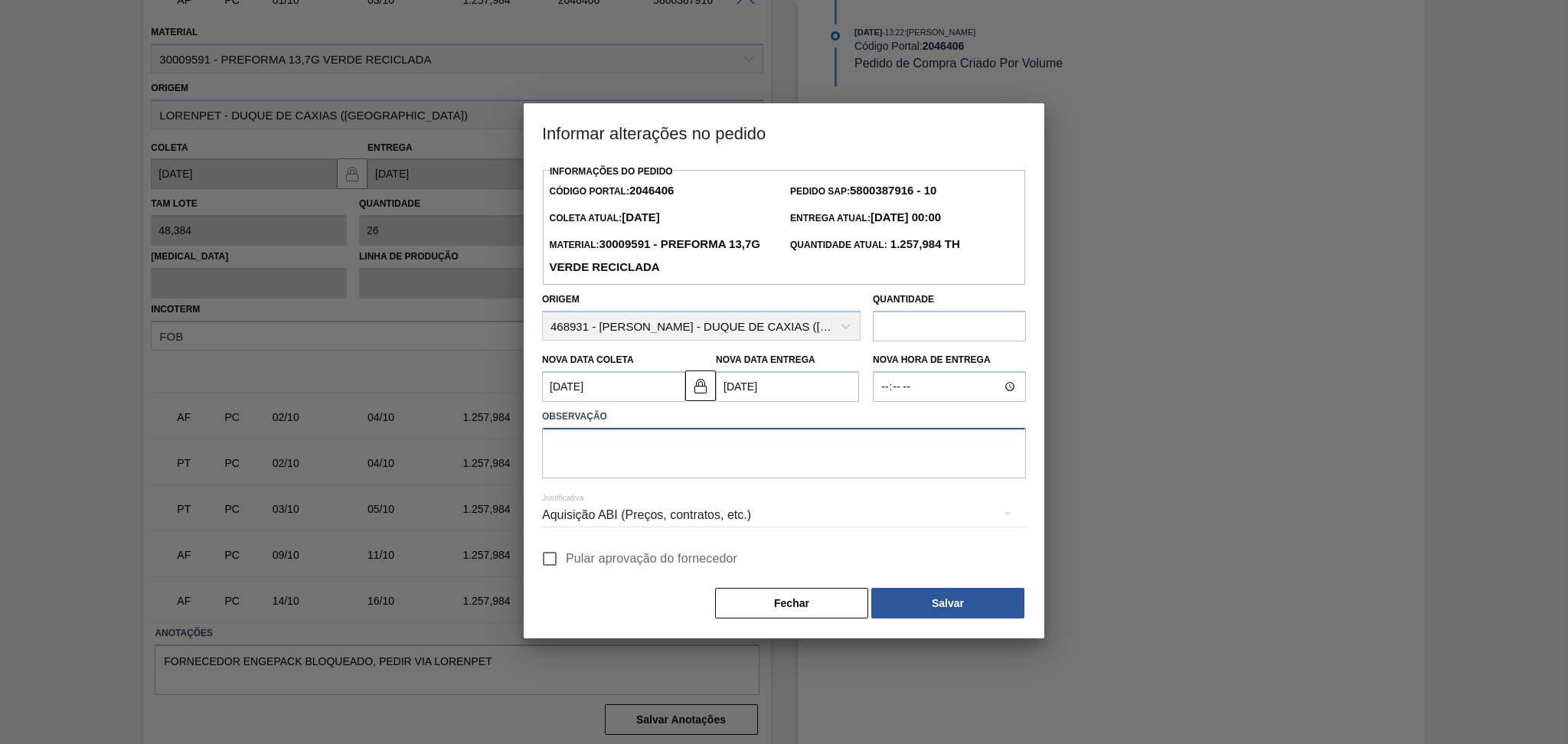
click at [623, 453] on textarea at bounding box center [784, 453] width 484 height 51
type textarea "postergado atraso prog"
click at [591, 566] on span "Pular aprovação do fornecedor" at bounding box center [651, 559] width 172 height 19
click at [565, 566] on input "Pular aprovação do fornecedor" at bounding box center [550, 559] width 32 height 32
checkbox input "true"
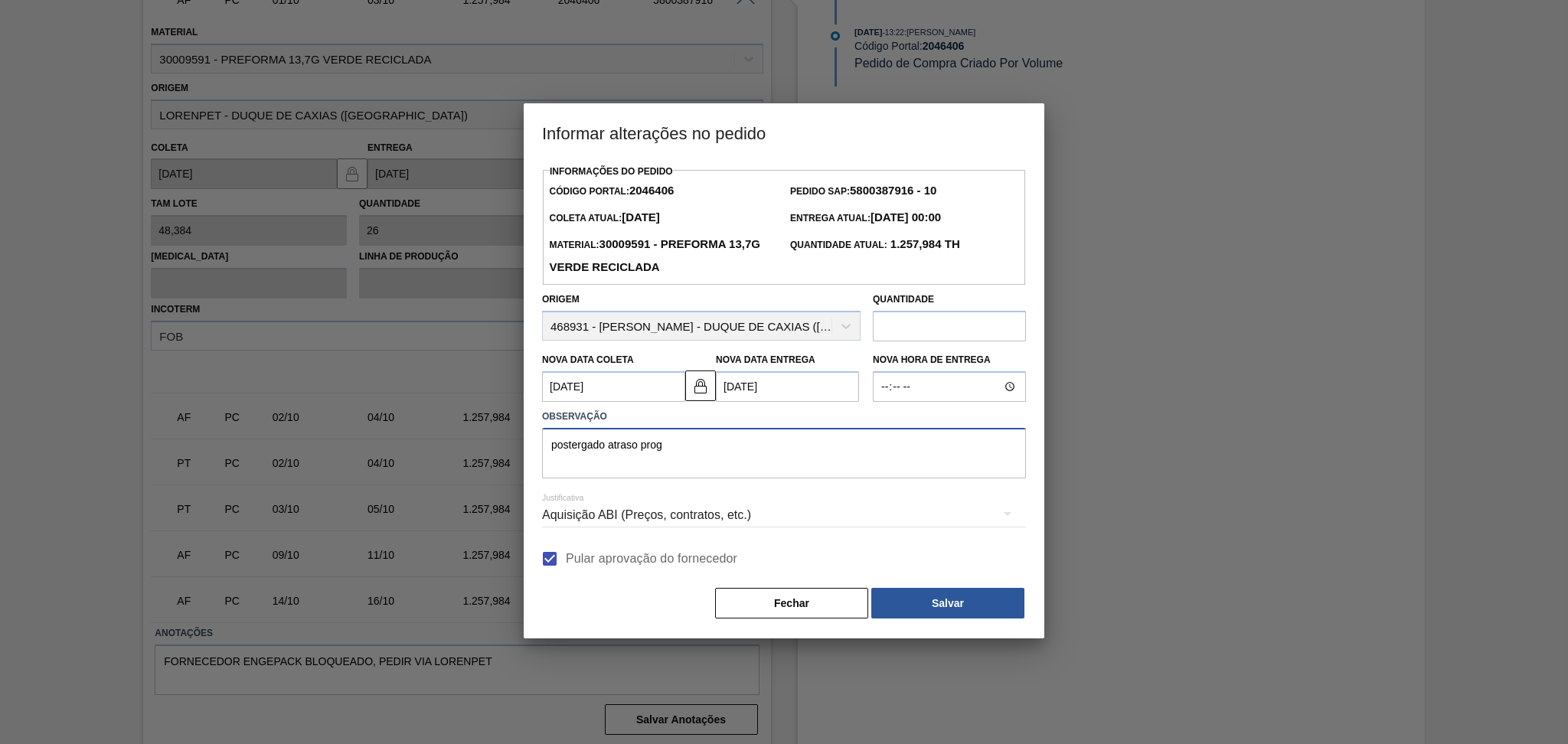
click at [641, 454] on textarea "postergado atraso prog" at bounding box center [784, 453] width 484 height 51
click at [641, 455] on textarea "postergado atrasodevolutiva prog" at bounding box center [784, 453] width 484 height 51
click at [640, 448] on textarea "postergado atrasodevolutiva prog" at bounding box center [784, 453] width 484 height 51
click at [735, 443] on textarea "postergado atraso devolutiva prog" at bounding box center [784, 453] width 484 height 51
type textarea "postergado atraso devolutiva prog"
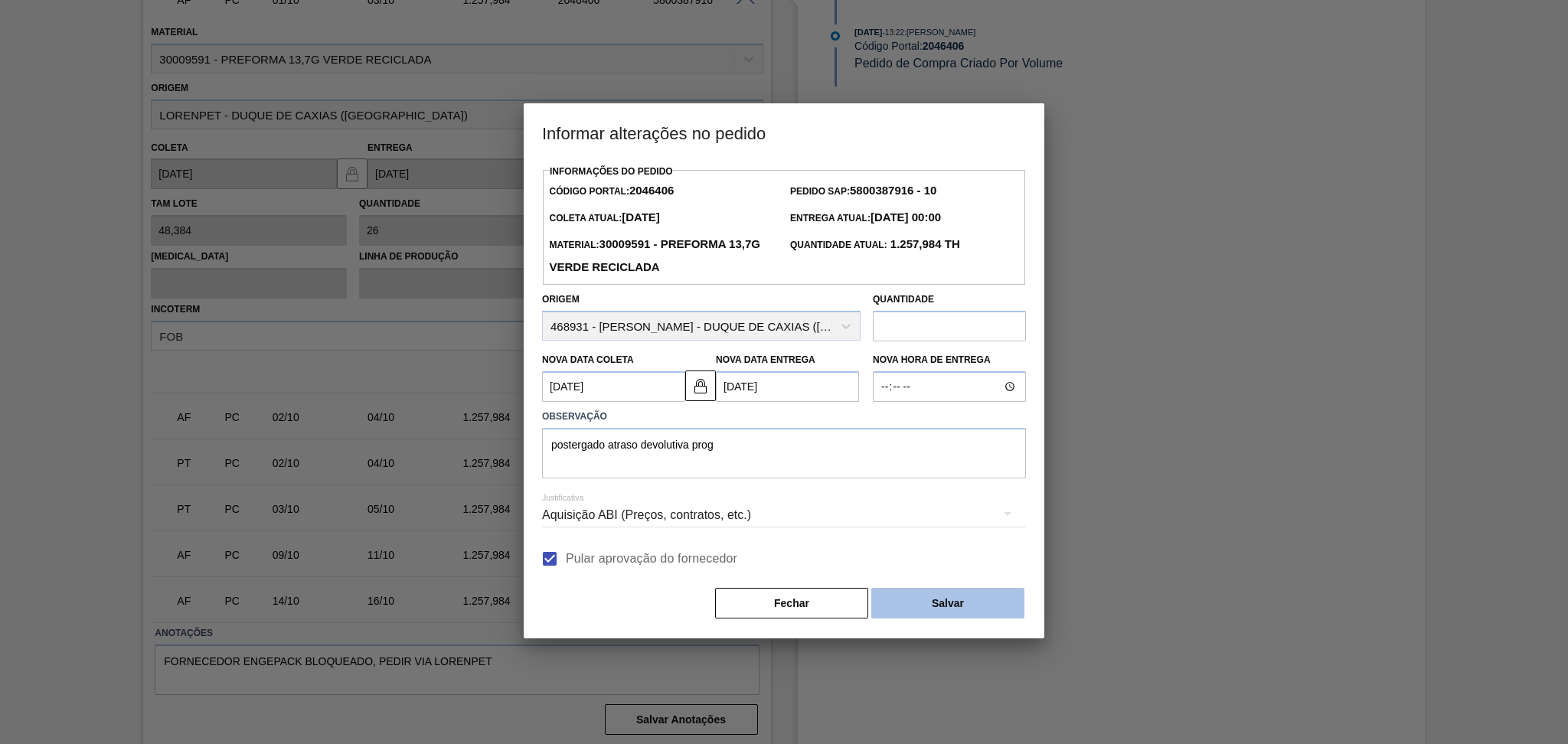
click at [963, 605] on button "Salvar" at bounding box center [947, 603] width 153 height 31
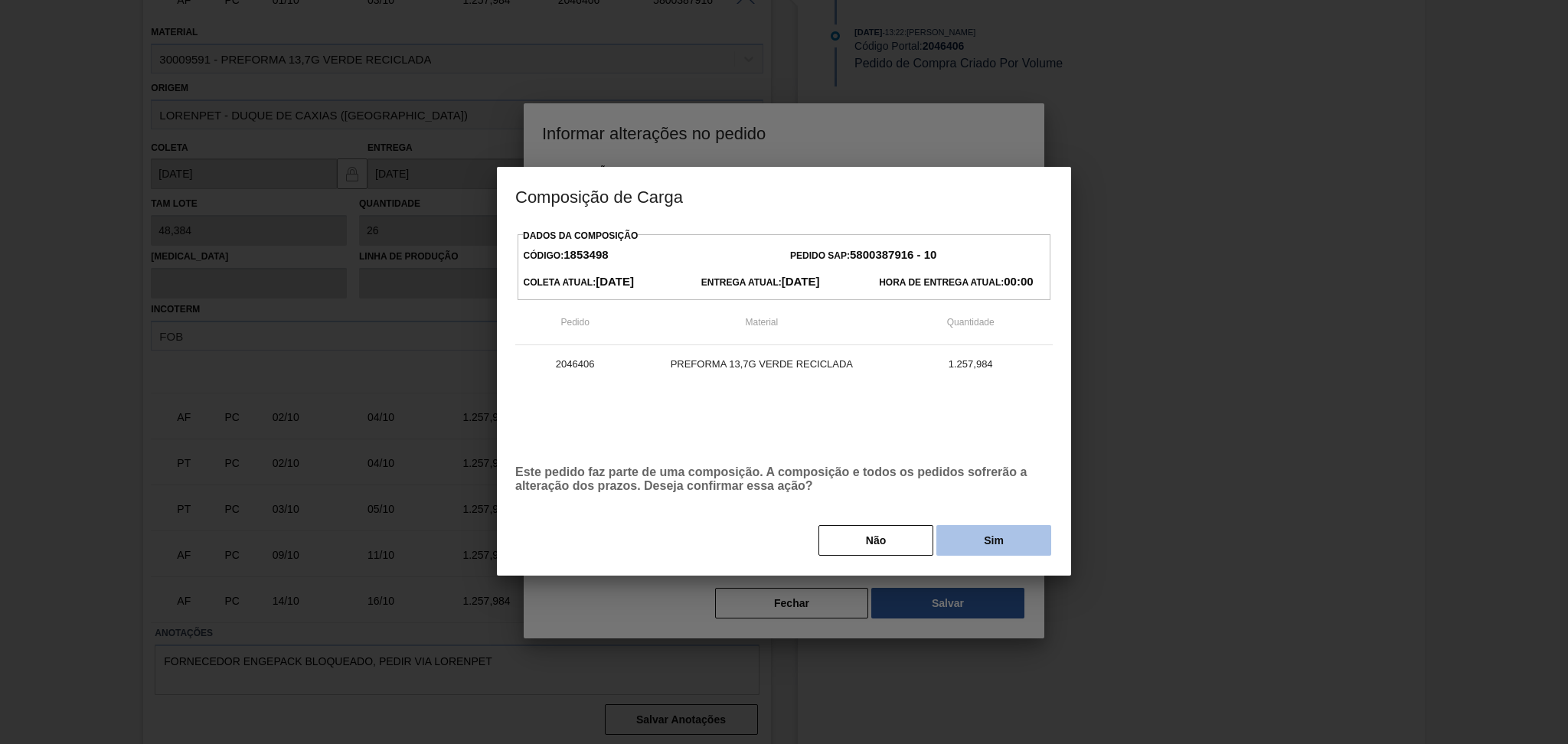
click at [970, 551] on button "Sim" at bounding box center [993, 540] width 114 height 31
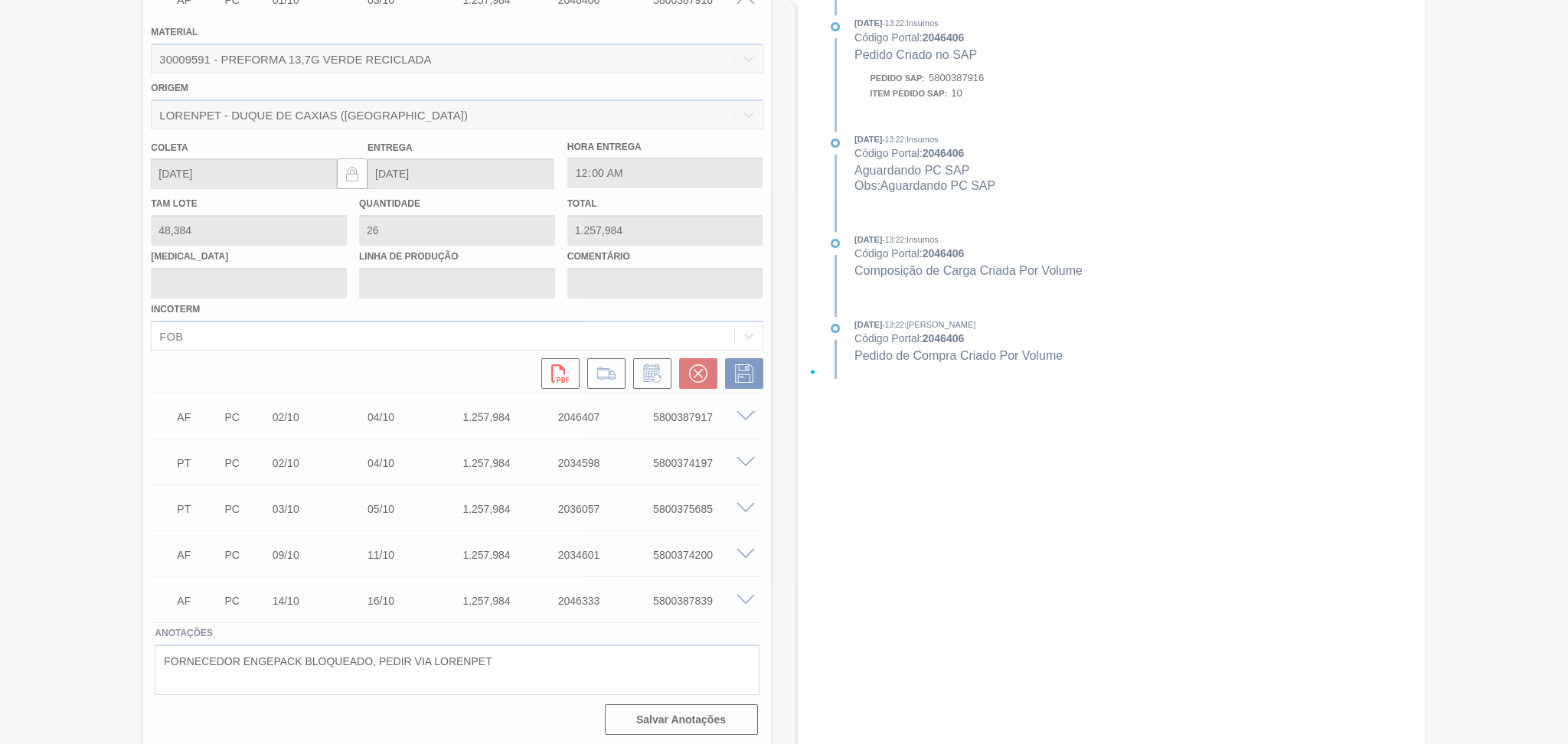
click at [337, 374] on div at bounding box center [784, 372] width 1568 height 744
type input "postergado atraso devolutiva prog"
type input "06/10/2025"
type input "08/10/2025"
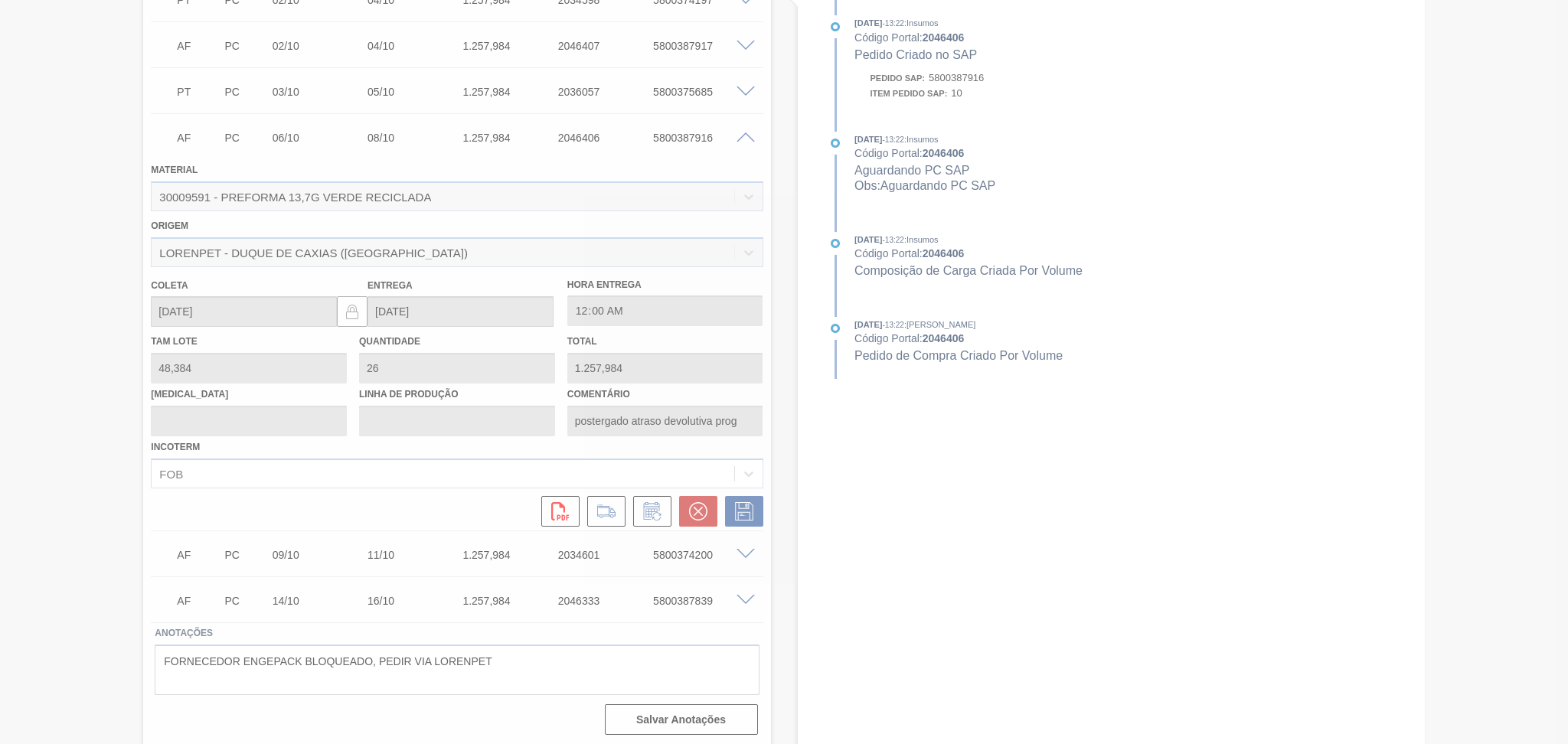
scroll to position [433, 0]
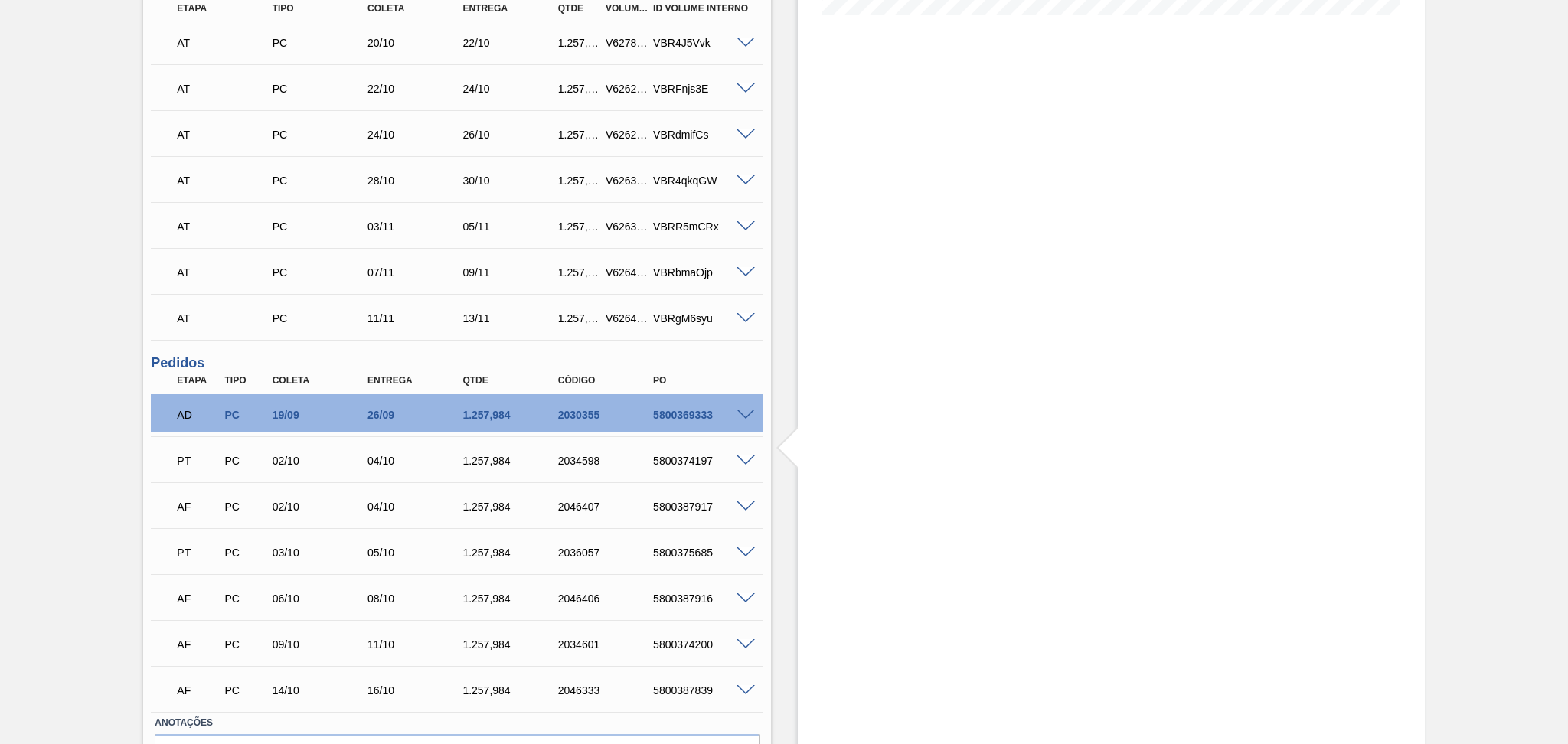
click at [294, 600] on div "06/10" at bounding box center [323, 599] width 107 height 12
click at [444, 586] on div "AF PC 06/10 08/10 1.257,984 2046406 5800387916" at bounding box center [452, 597] width 571 height 31
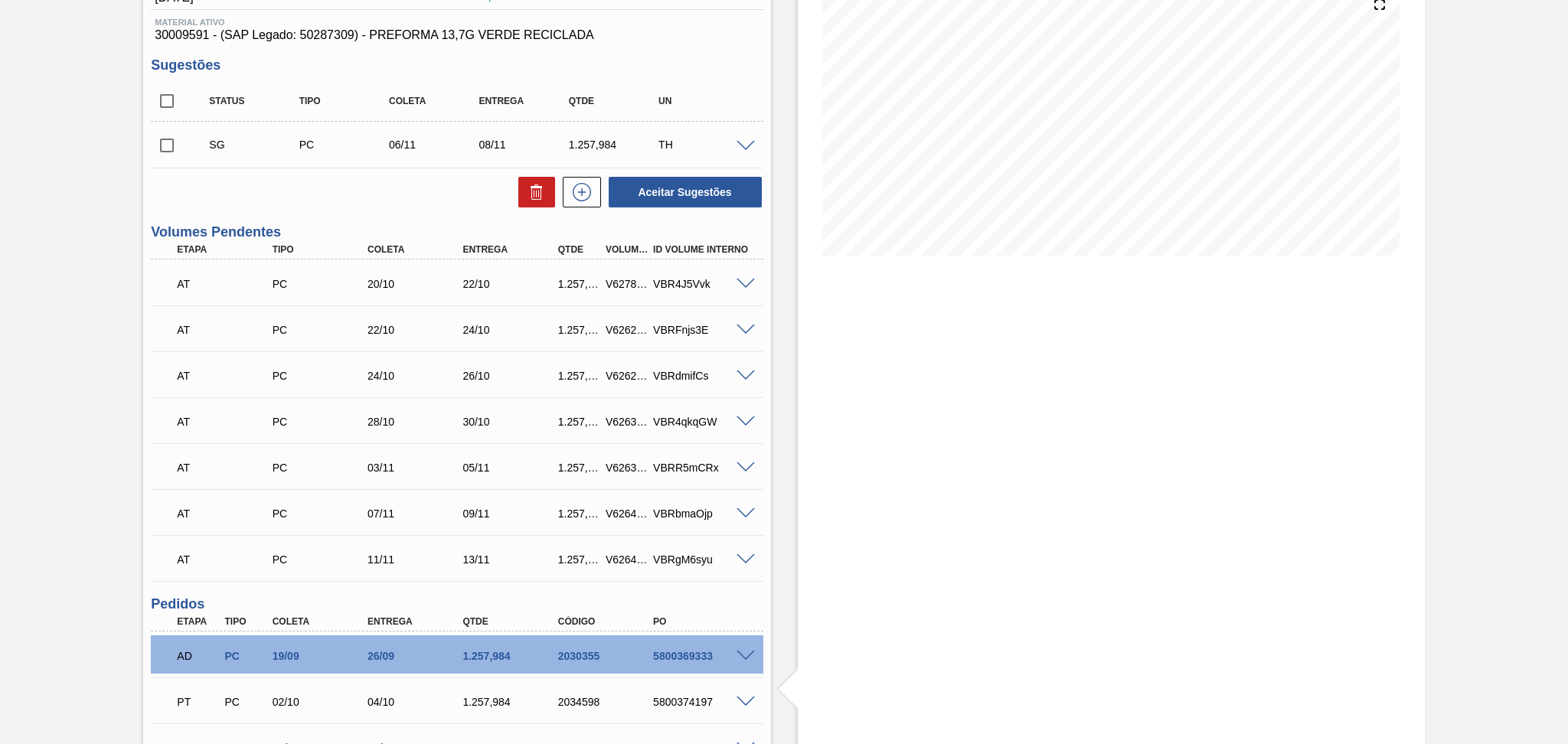
scroll to position [0, 0]
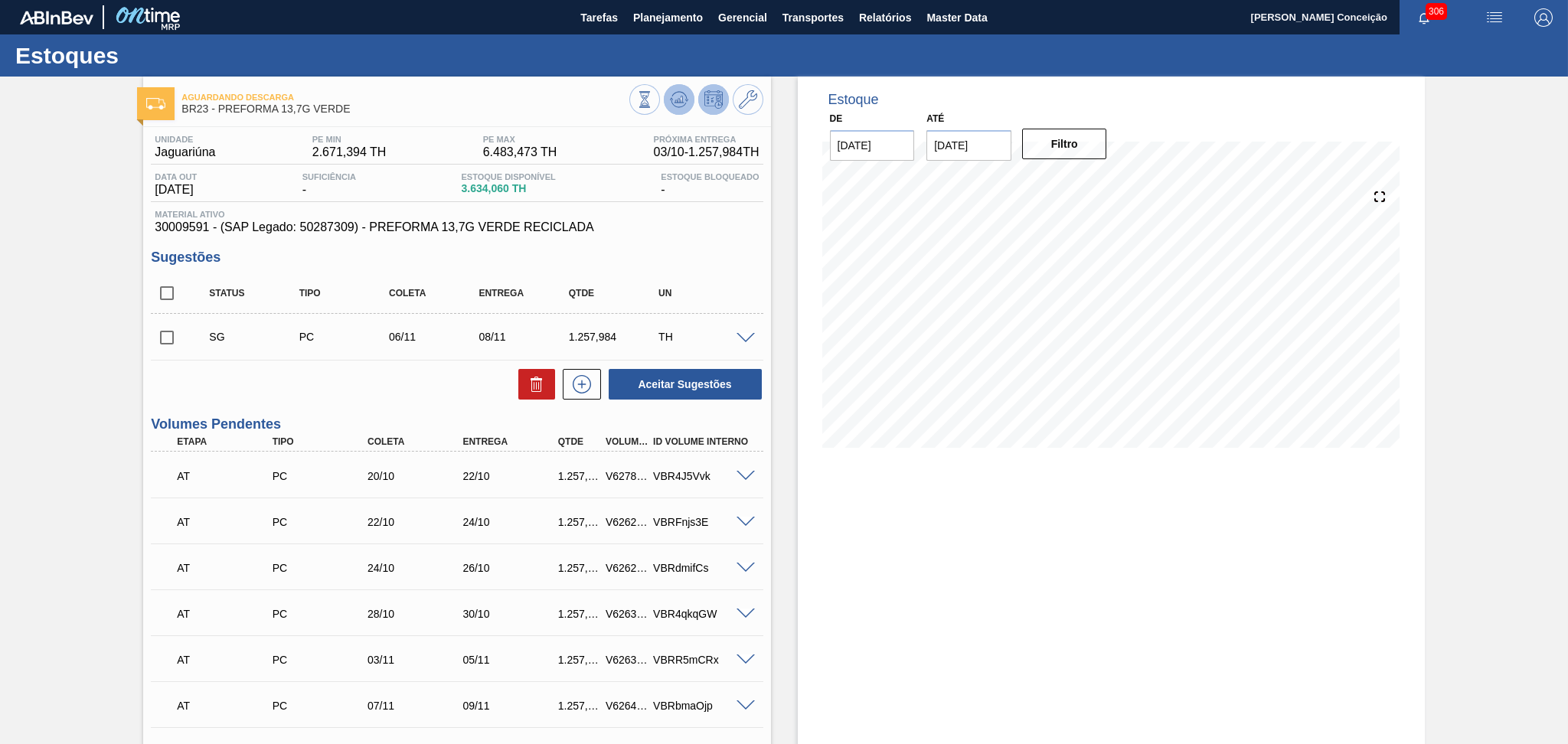
click at [665, 95] on button at bounding box center [679, 99] width 31 height 31
click at [921, 519] on div "Estoque De 03/10/2025 Até 15/11/2025 Filtro 14/10 Projeção de Estoque 7,707.988…" at bounding box center [1111, 675] width 627 height 1195
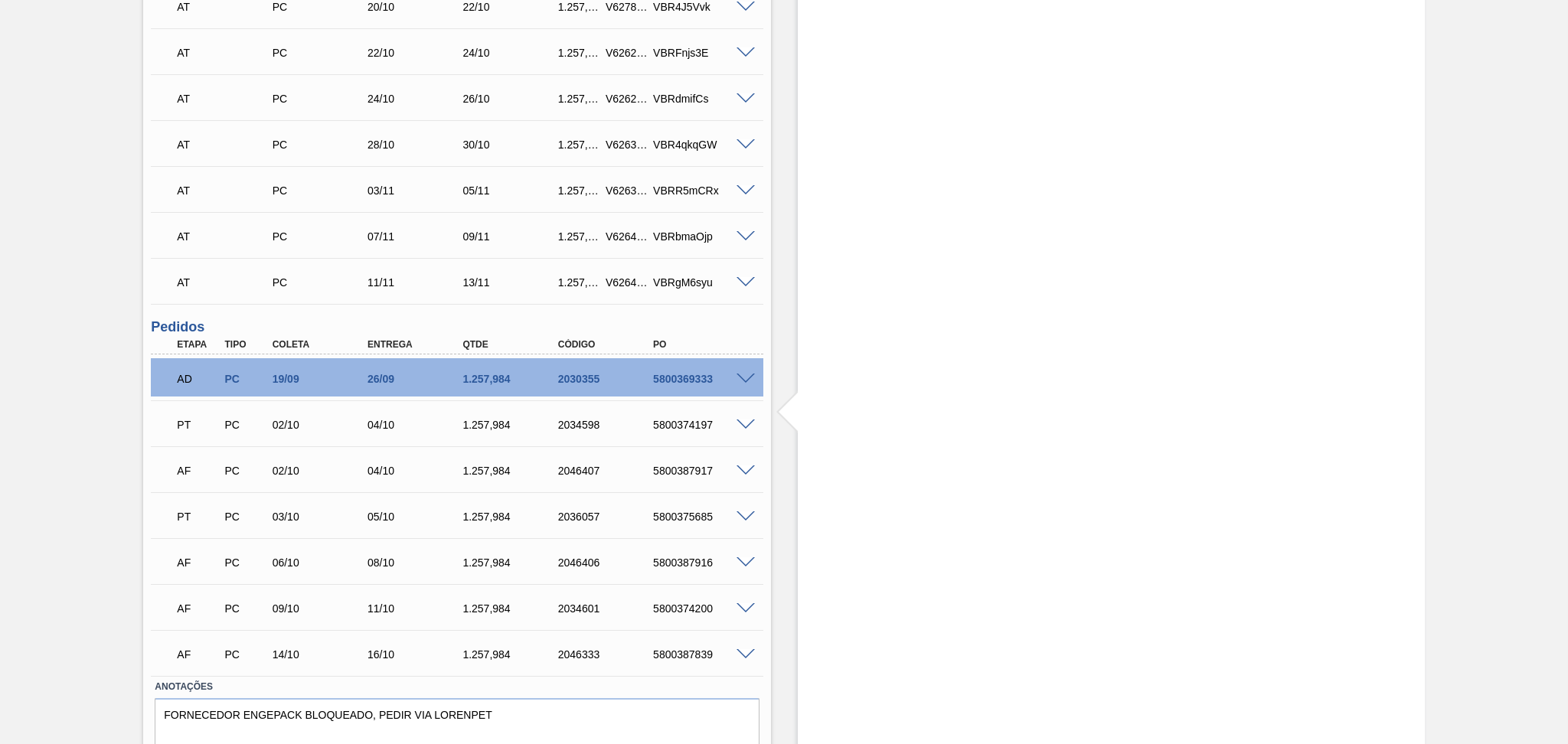
scroll to position [524, 0]
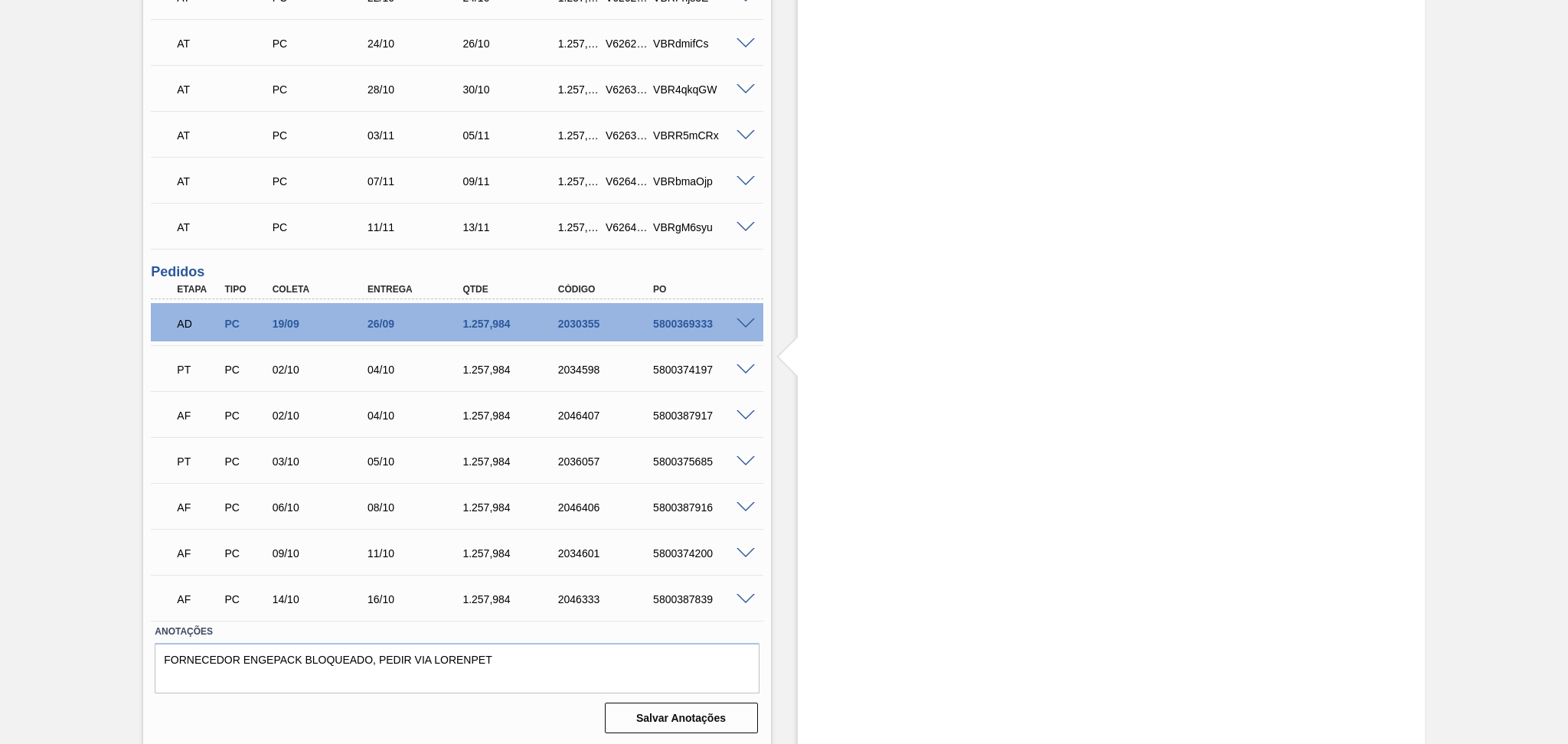
click at [286, 508] on div "06/10" at bounding box center [323, 508] width 107 height 12
click at [316, 466] on div "PT PC 03/10 05/10 1.257,984 2036057 5800375685" at bounding box center [452, 460] width 571 height 31
click at [284, 467] on div "PT PC 03/10 05/10 1.257,984 2036057 5800375685" at bounding box center [452, 460] width 571 height 31
click at [294, 379] on div "PT PC 02/10 04/10 1.257,984 2034598 5800374197" at bounding box center [452, 368] width 571 height 31
click at [748, 412] on span at bounding box center [746, 417] width 19 height 11
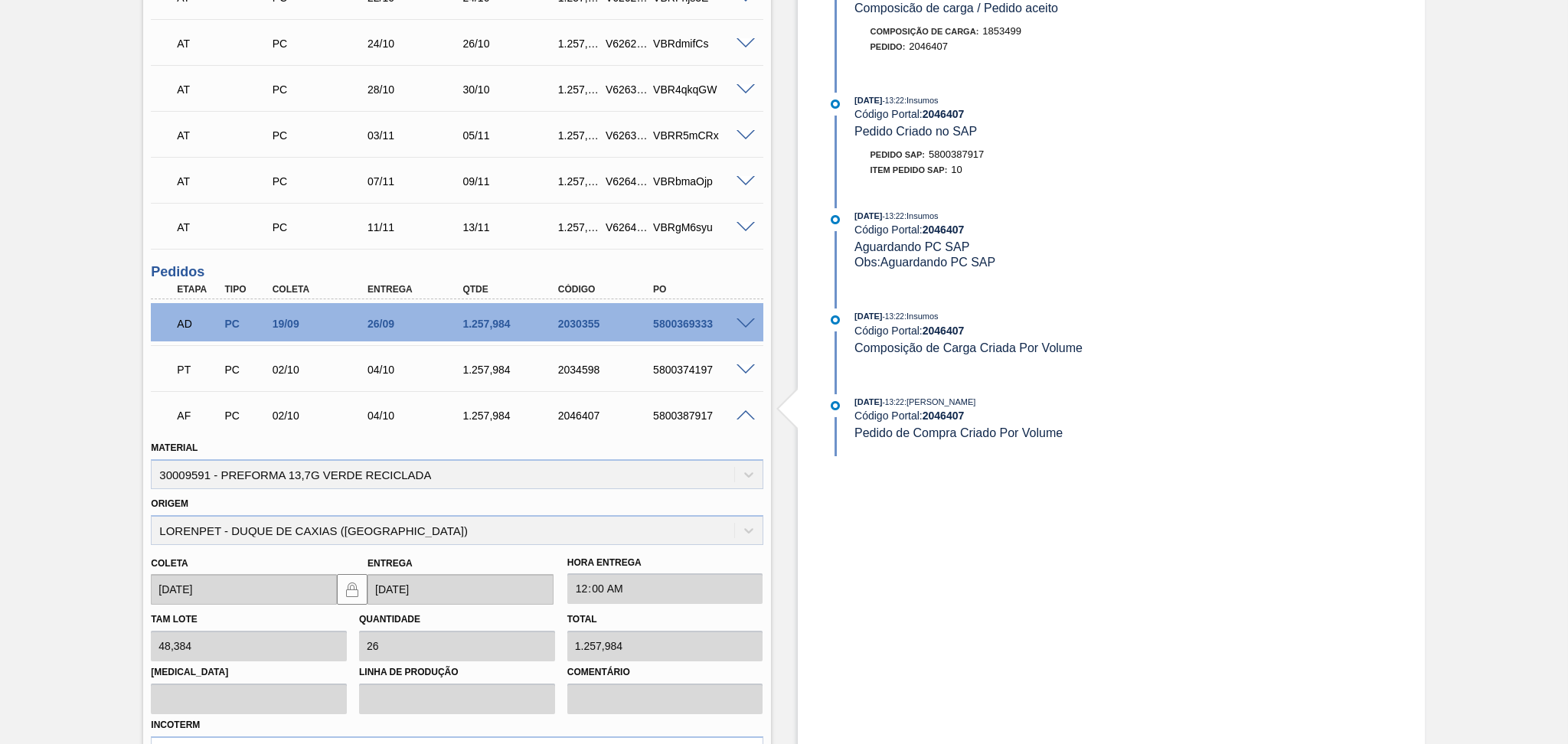
scroll to position [895, 0]
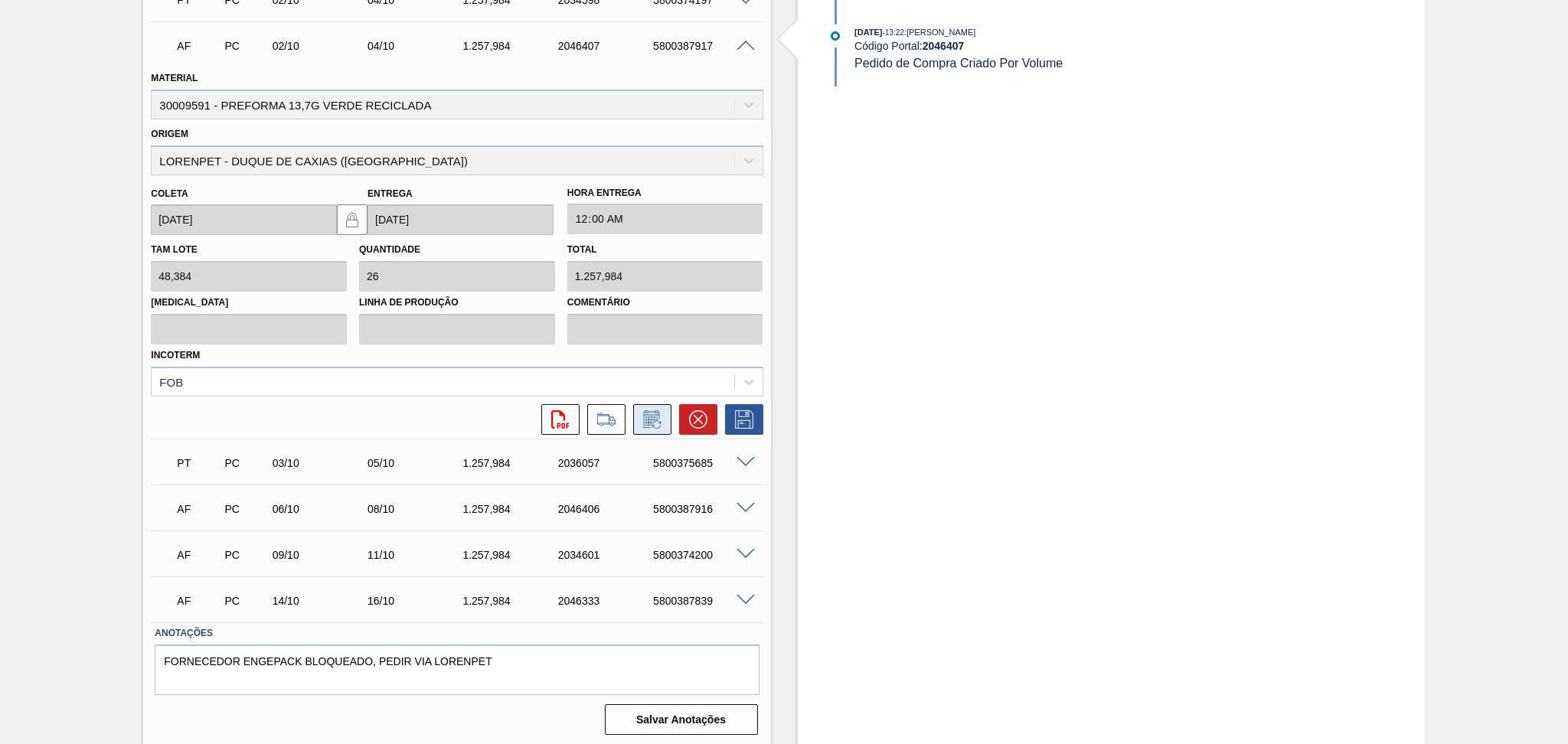
click at [639, 428] on button at bounding box center [652, 419] width 38 height 31
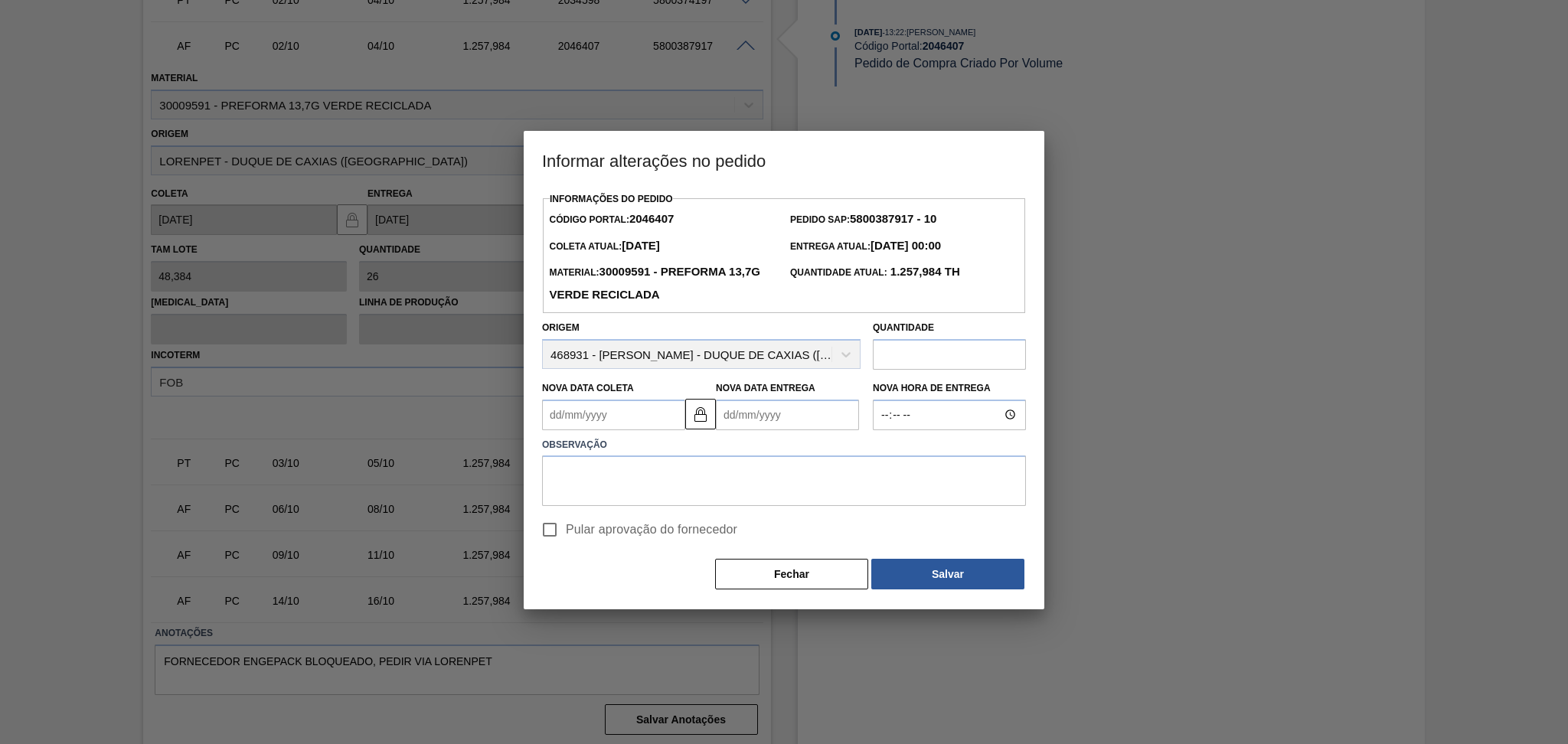
click at [633, 423] on Coleta2046407 "Nova Data Coleta" at bounding box center [613, 415] width 143 height 31
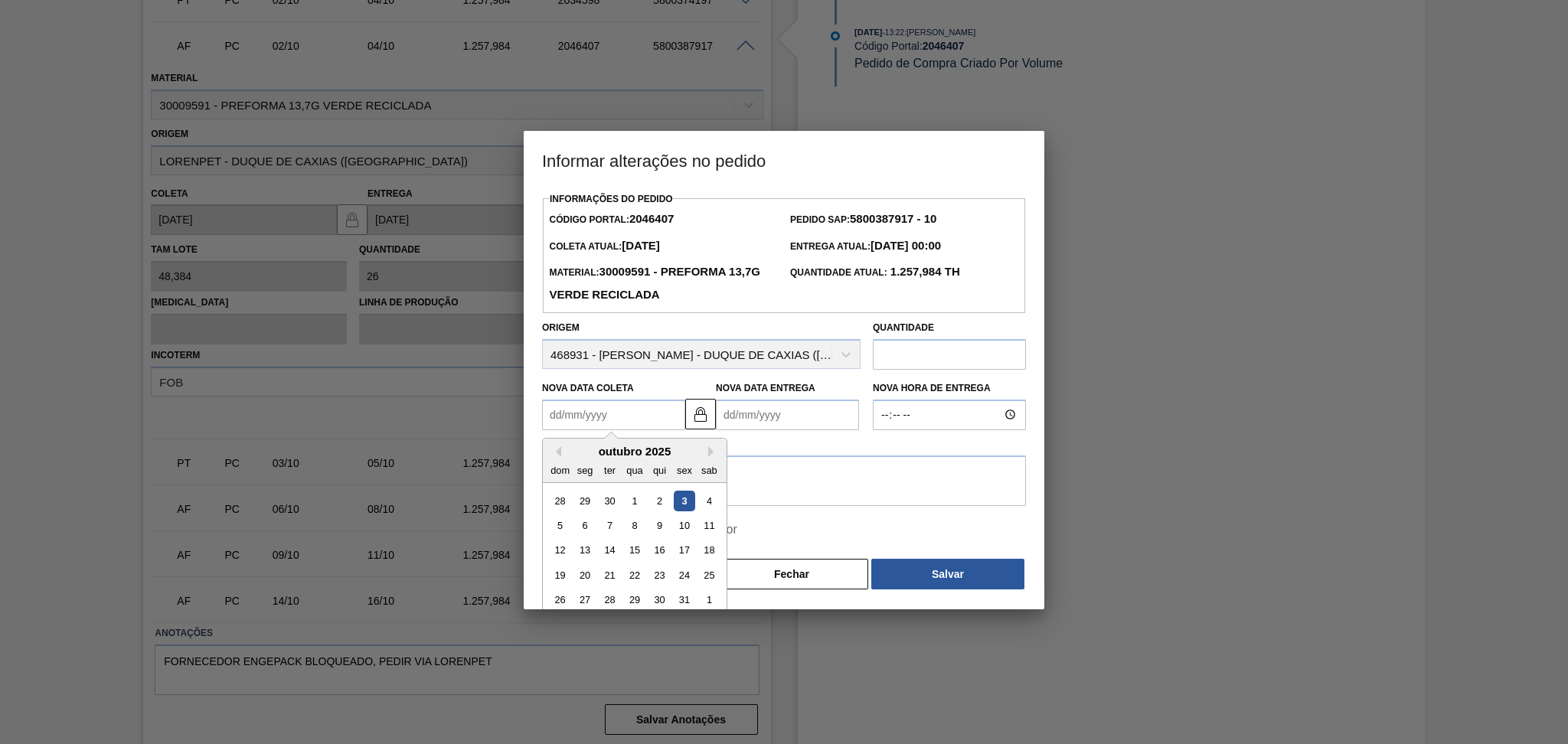
type Coleta2046407 "0"
type Entrega2046407 "03/01/2000"
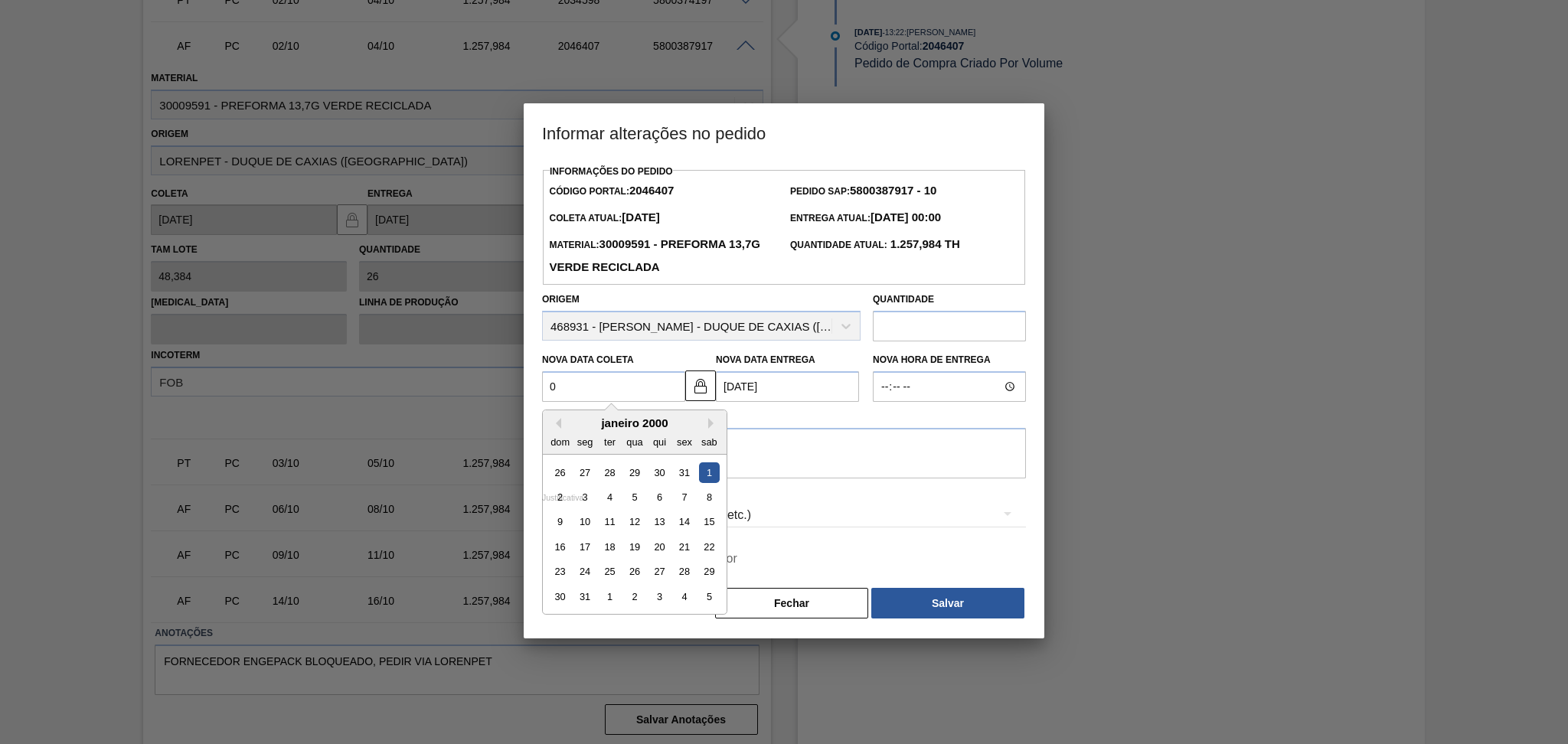
type Coleta2046407 "07"
type Entrega2046407 "[DATE]"
type Coleta2046407 "07/1"
type Entrega2046407 "09/01/2025"
type Coleta2046407 "07/10"
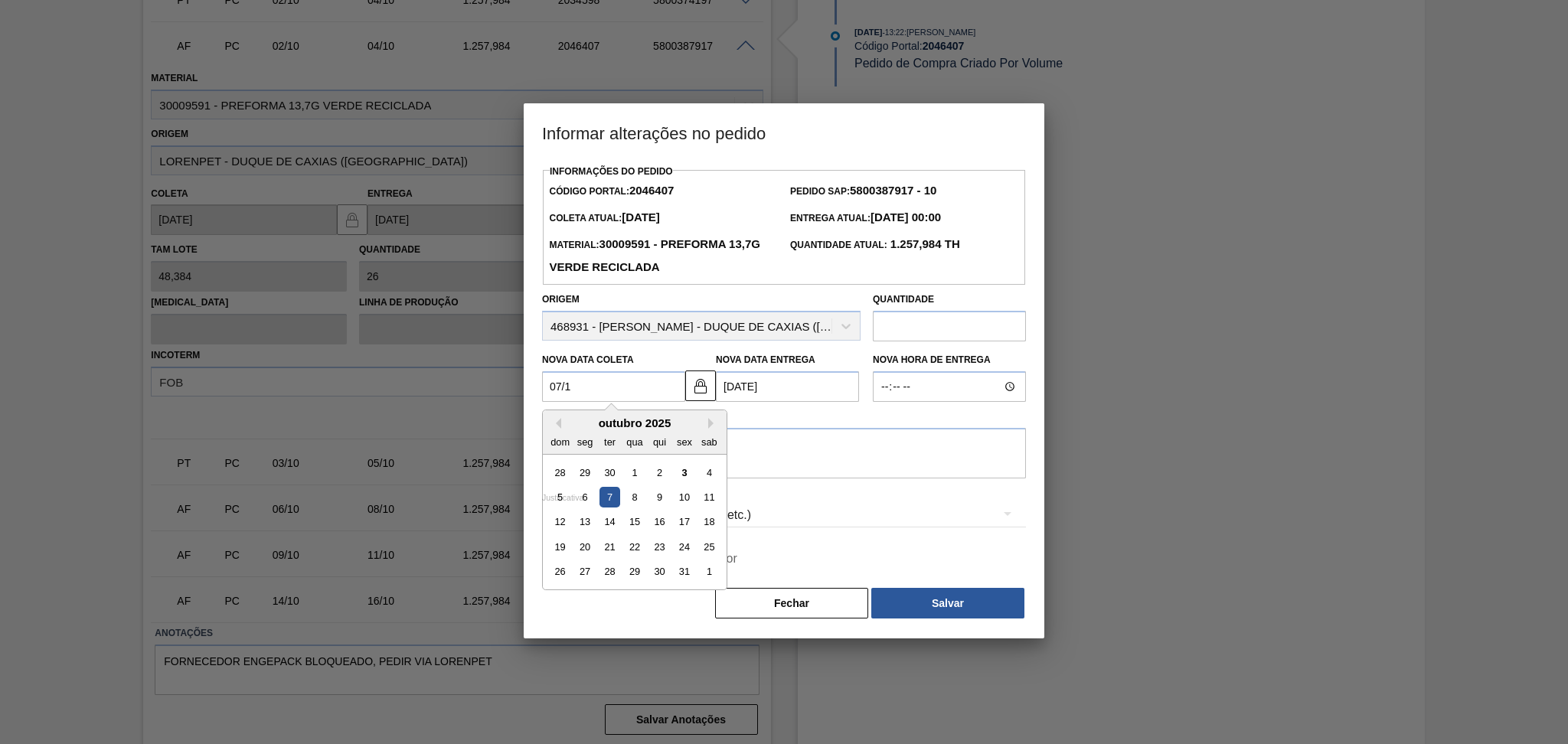
type Entrega2046407 "[DATE]"
type Coleta2046407 "07/10/0"
type Entrega2046407 "12/07/2000"
type Coleta2046407 "07/10/"
type Entrega2046407 "[DATE]"
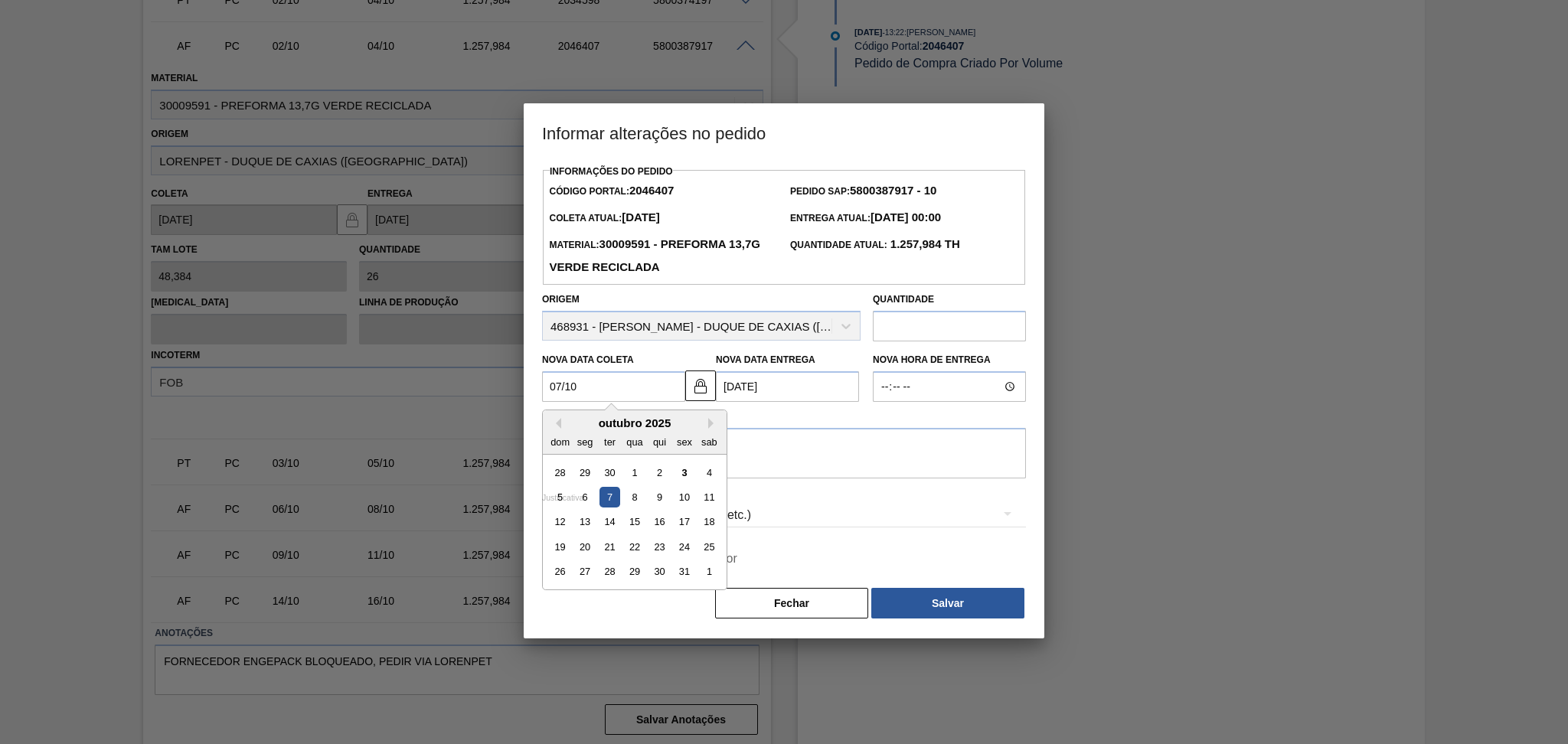
type Coleta2046407 "07/1"
type Entrega2046407 "09/01/2025"
type Coleta2046407 "07/"
type Entrega2046407 "[DATE]"
type Coleta2046407 "0"
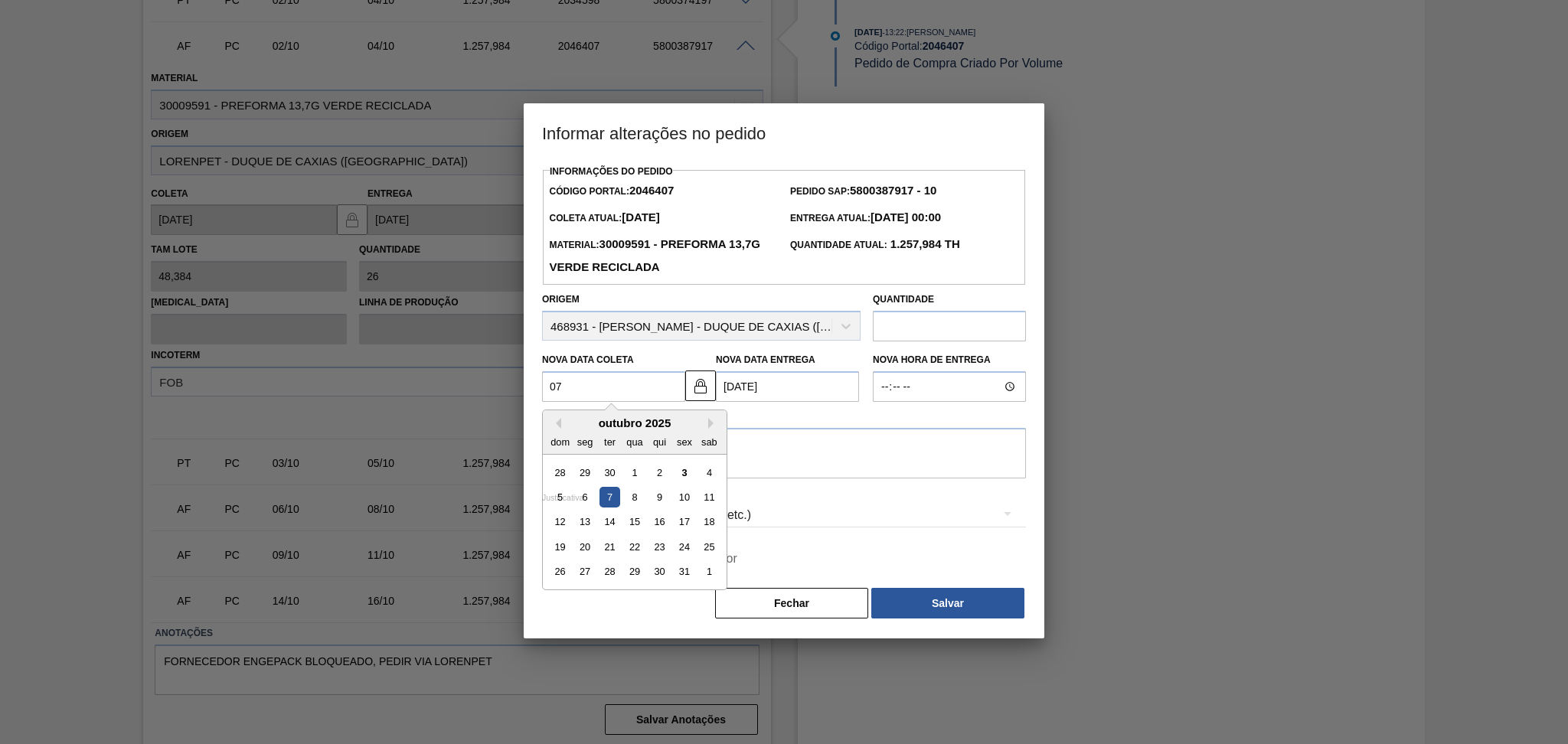
type Entrega2046407 "03/01/2000"
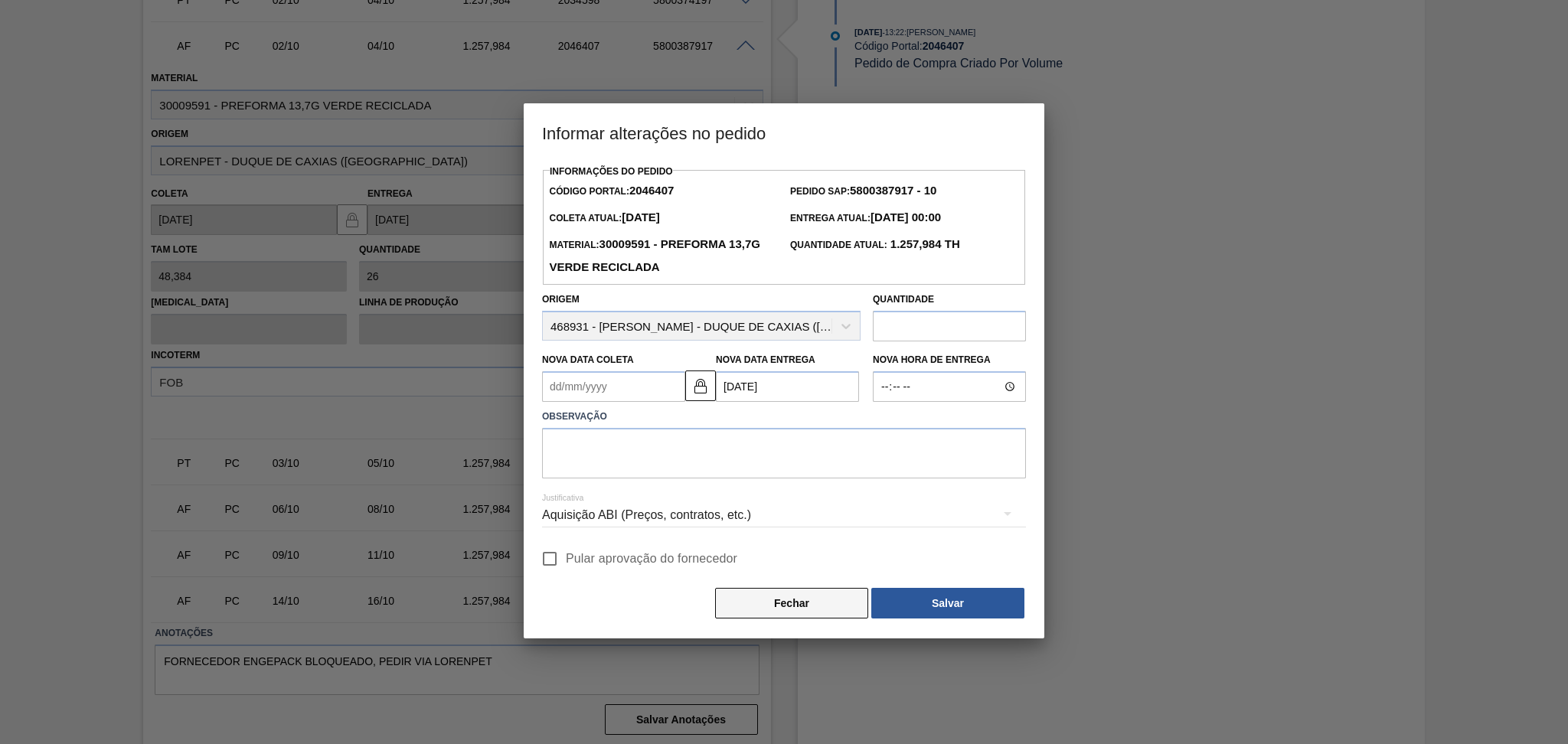
click at [774, 604] on button "Fechar" at bounding box center [791, 603] width 153 height 31
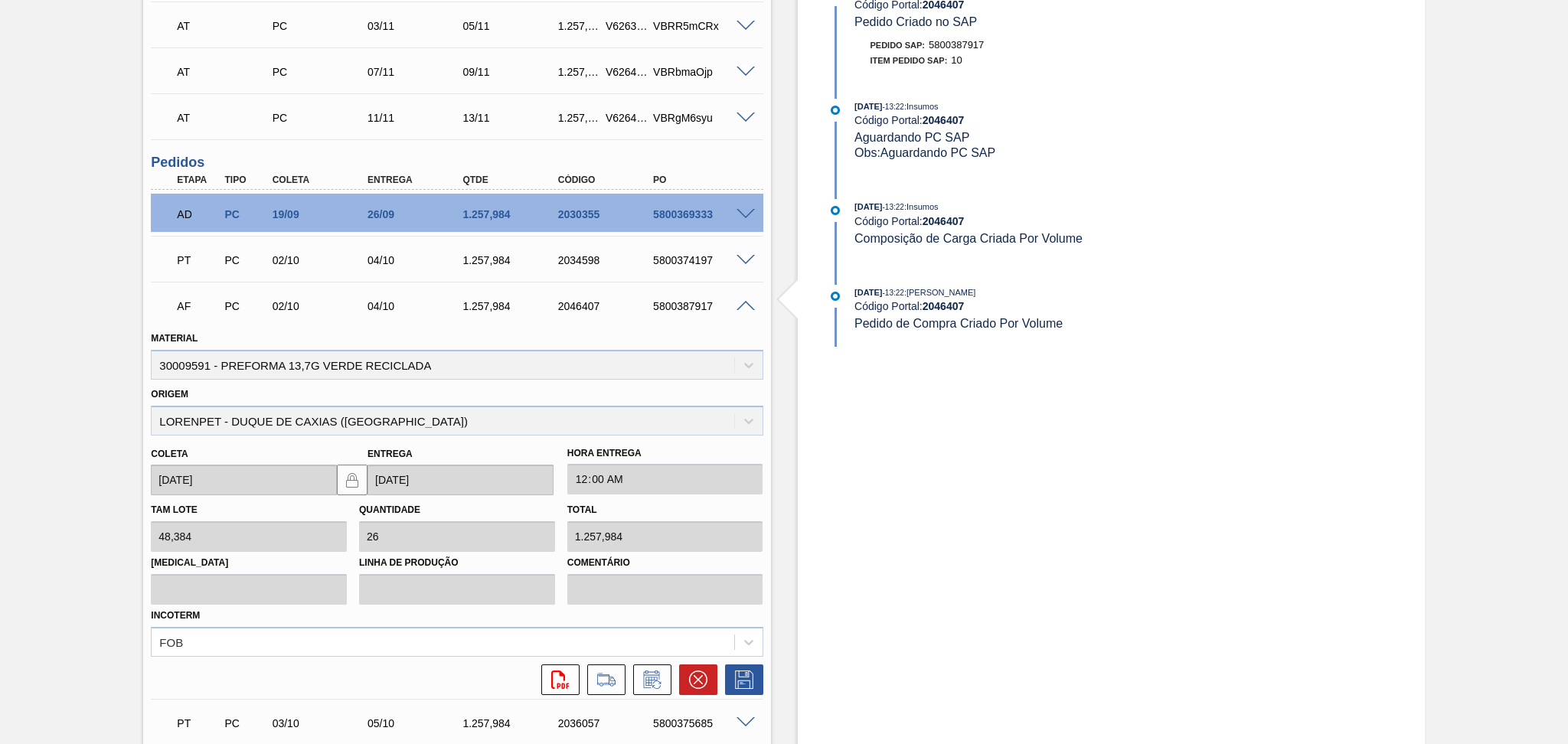
scroll to position [486, 0]
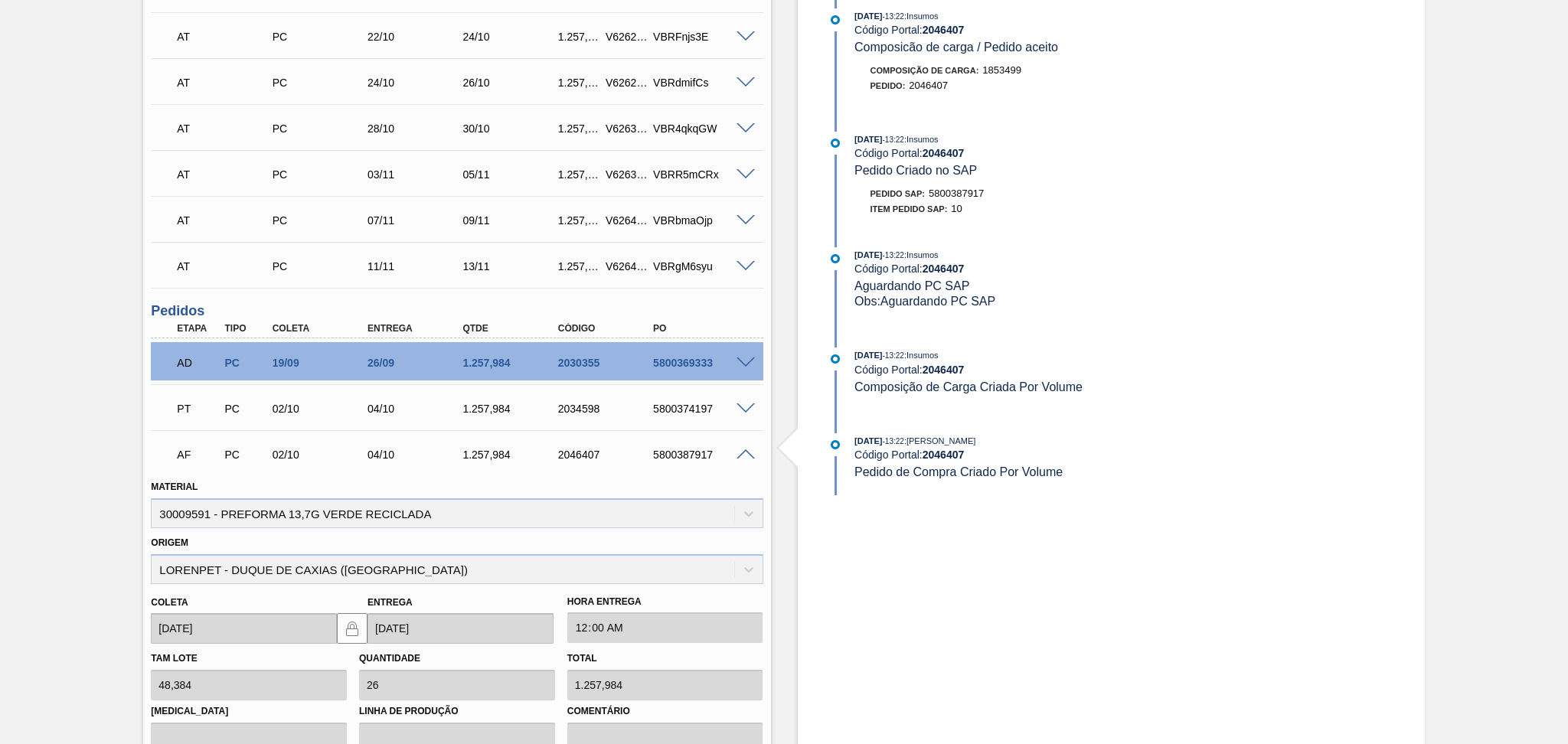
click at [733, 457] on div at bounding box center [747, 454] width 31 height 11
click at [743, 455] on span at bounding box center [746, 455] width 19 height 11
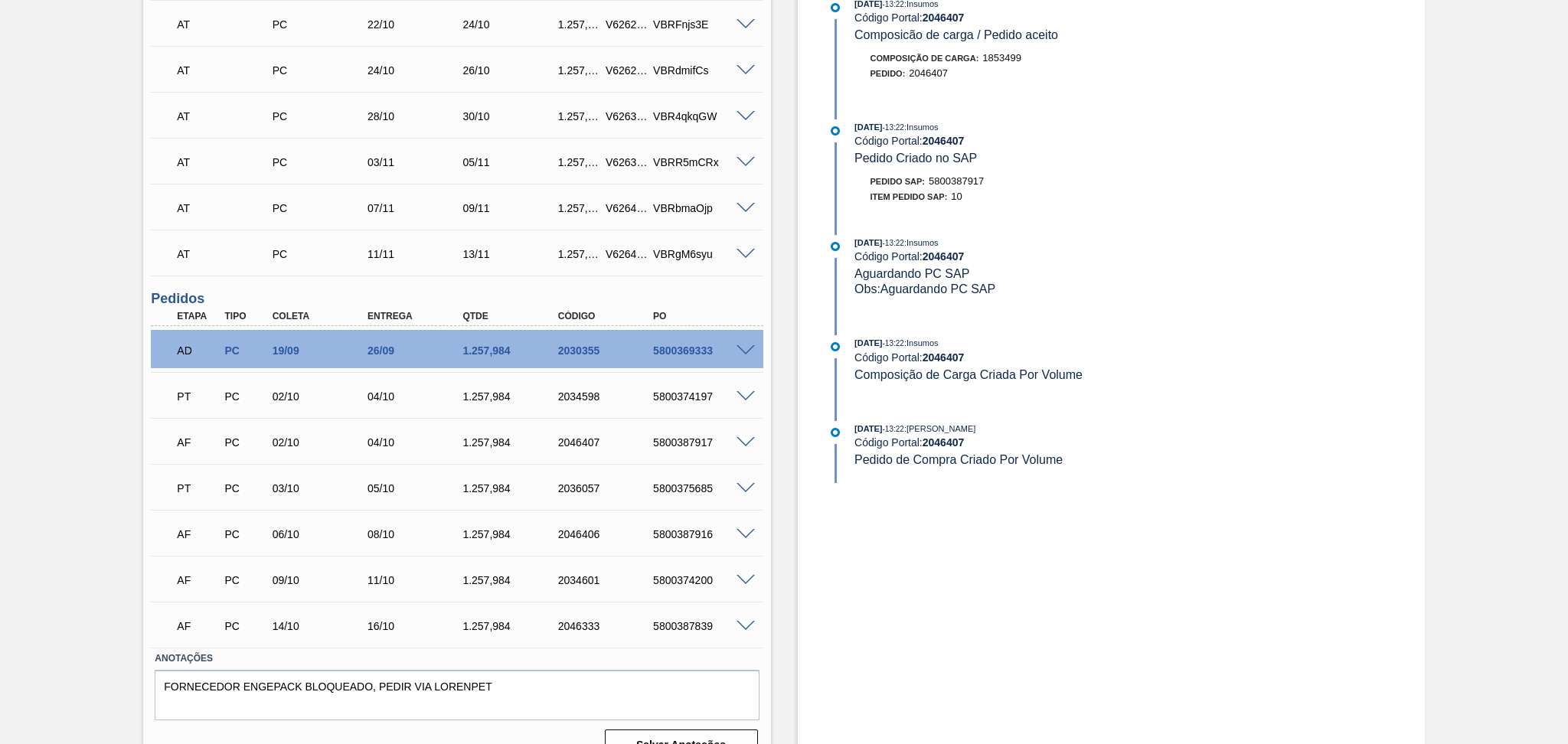
scroll to position [524, 0]
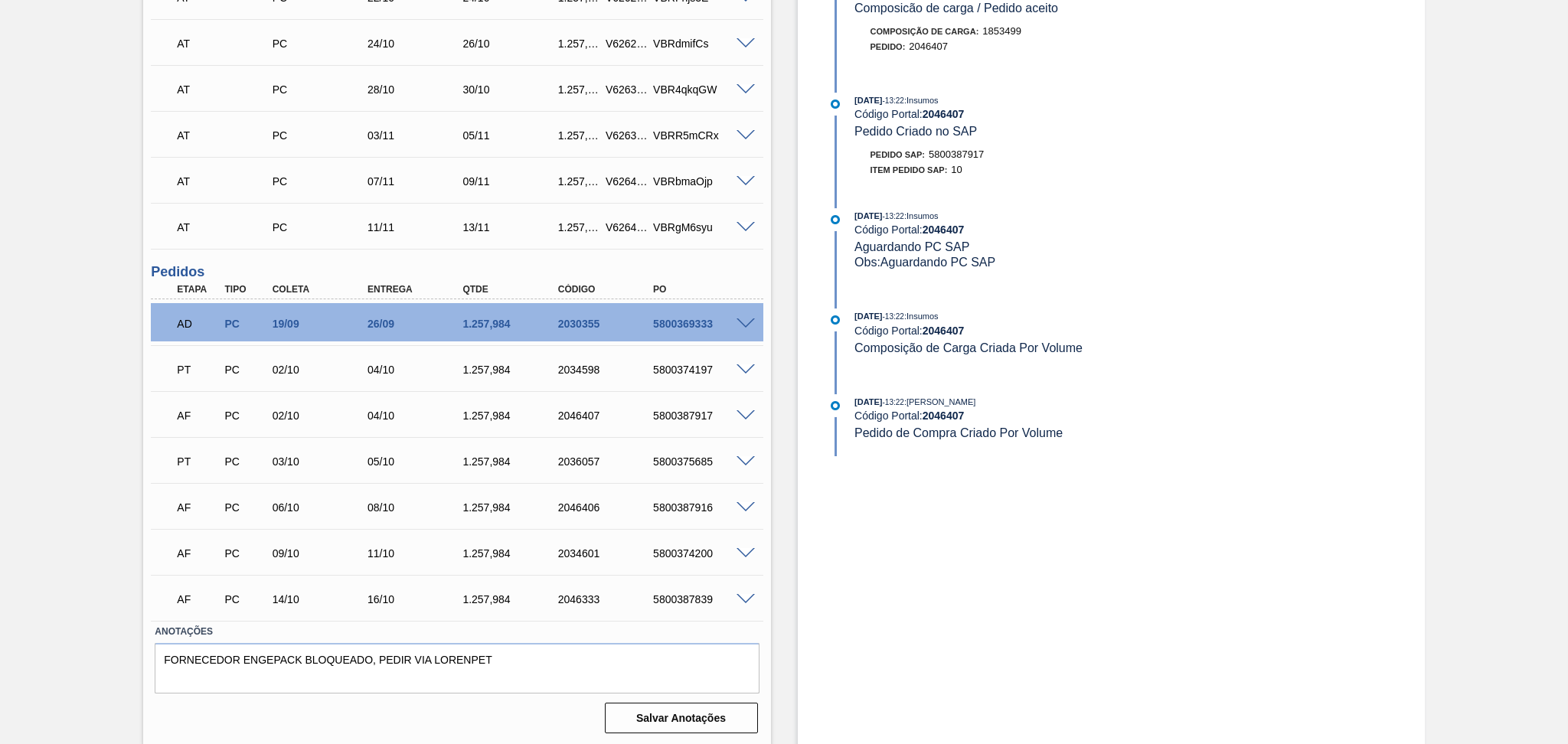
click at [284, 522] on div "AF PC 06/10 08/10 1.257,984 2046406 5800387916" at bounding box center [457, 506] width 611 height 38
click at [291, 463] on div "03/10" at bounding box center [323, 462] width 107 height 12
click at [747, 414] on span at bounding box center [746, 417] width 19 height 11
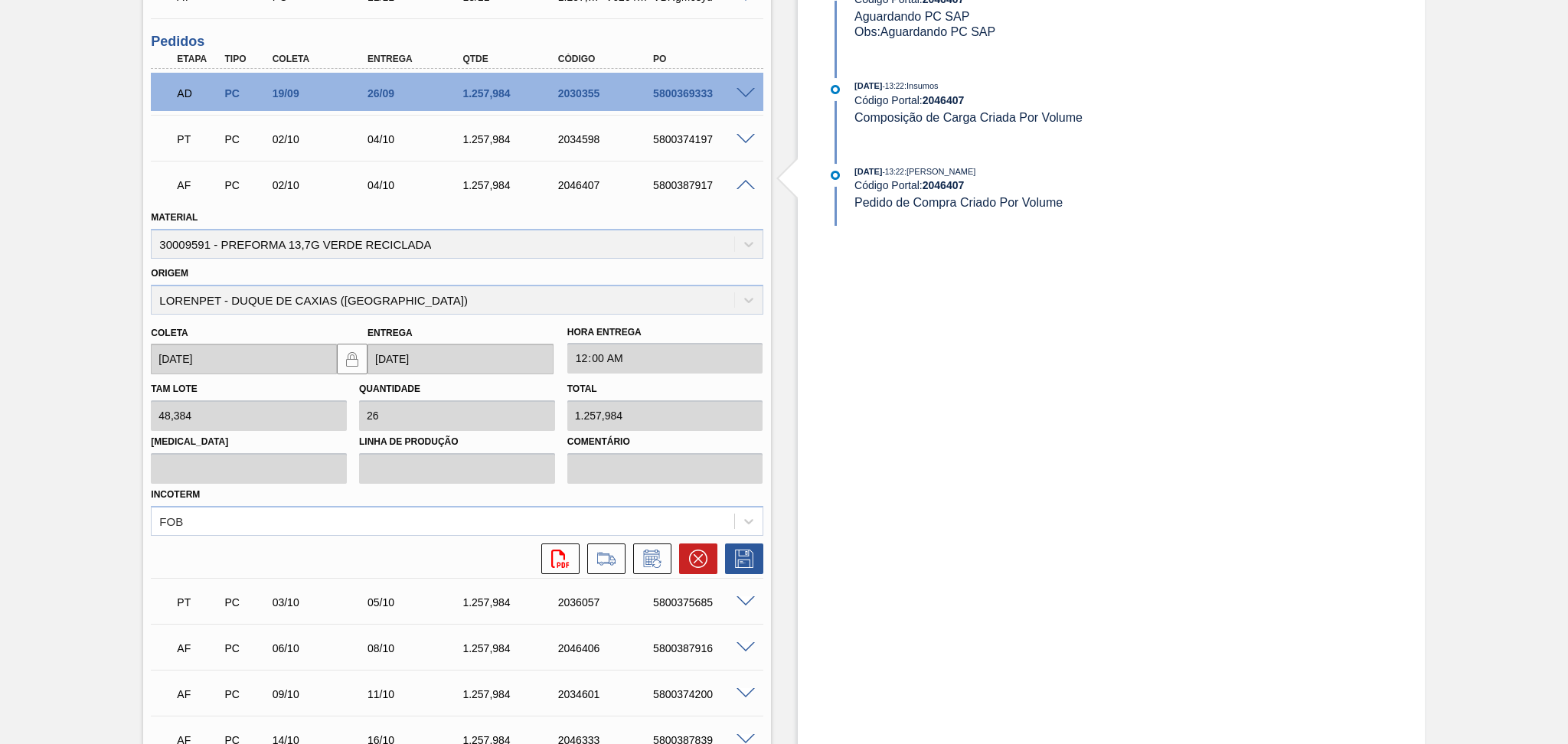
scroll to position [831, 0]
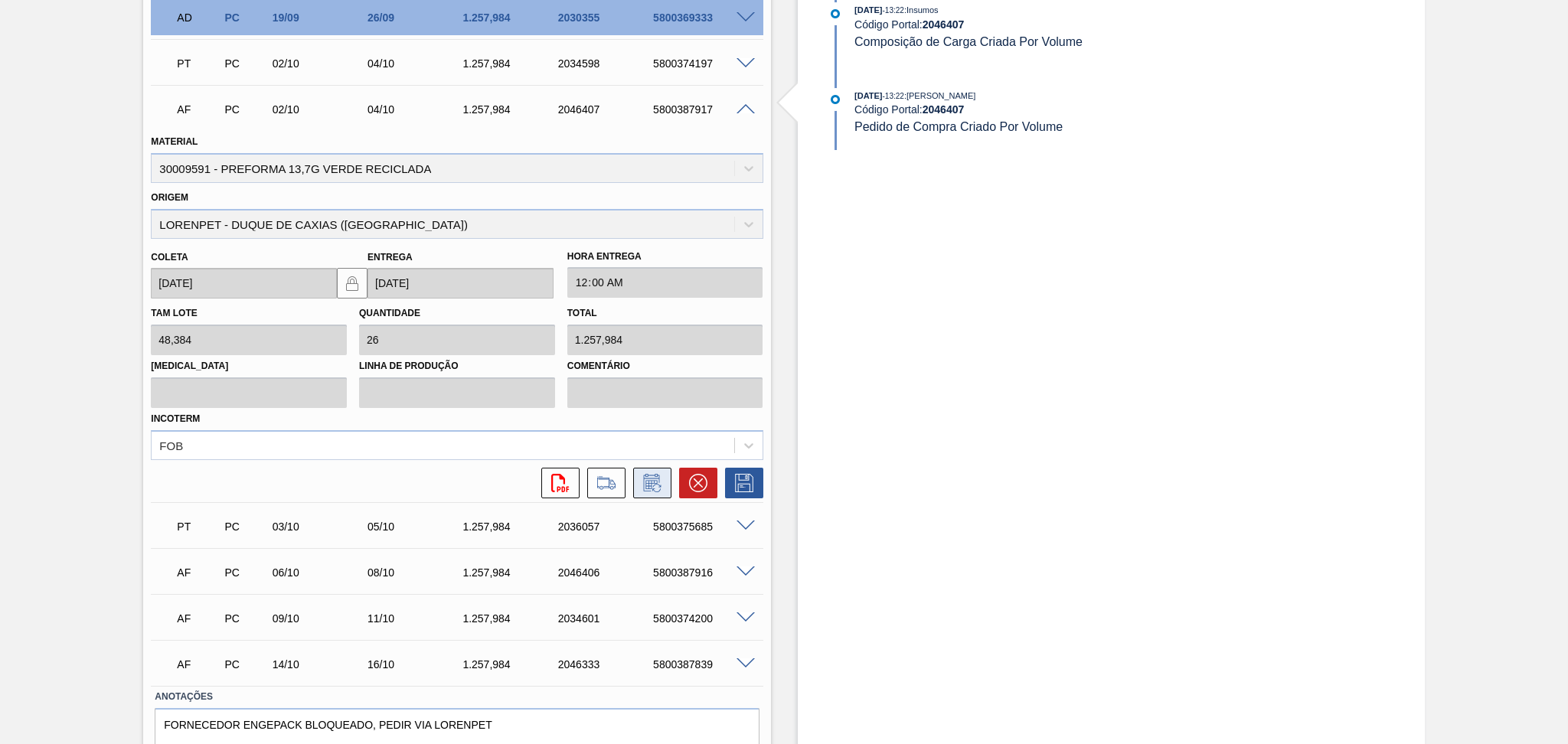
click at [633, 490] on button at bounding box center [652, 483] width 38 height 31
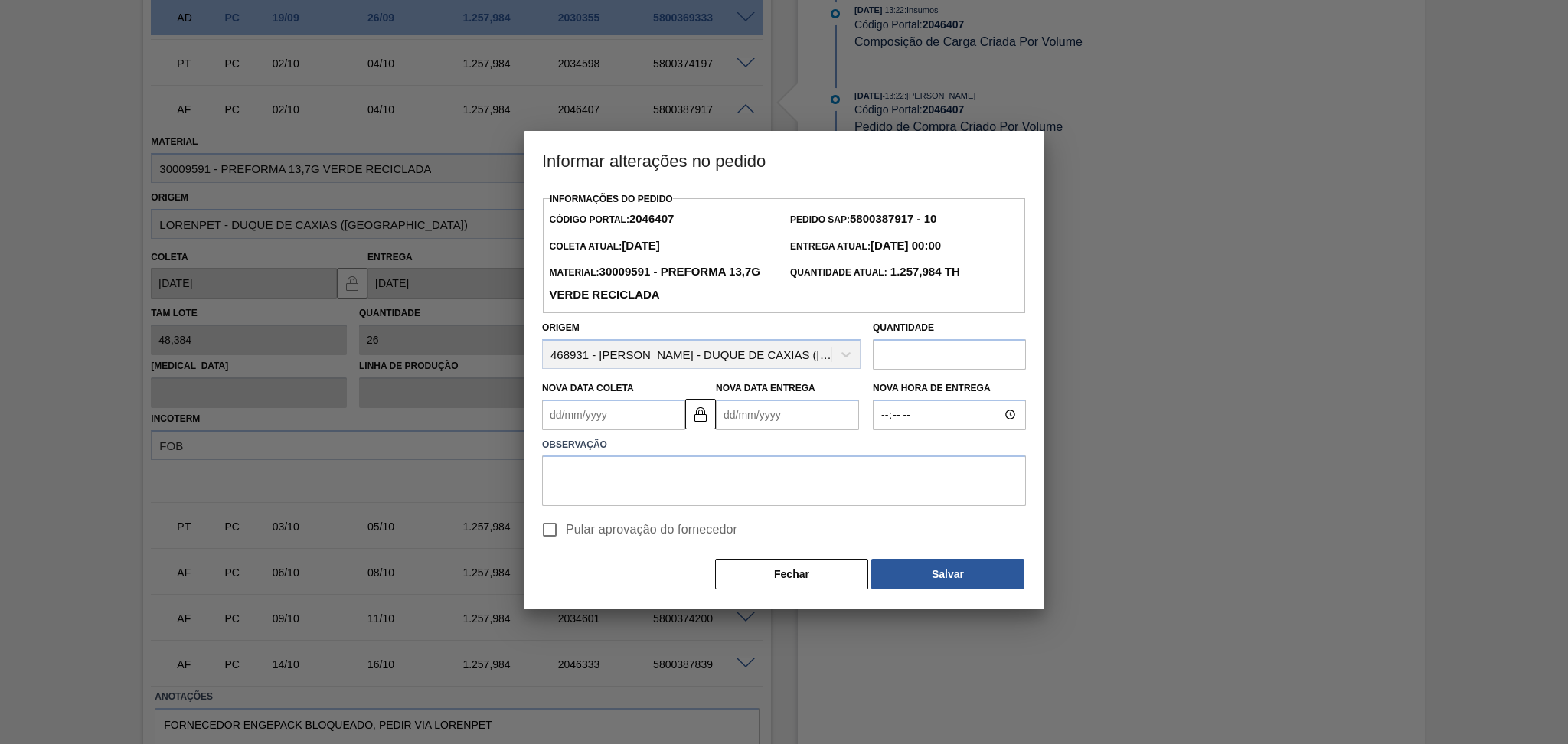
click at [594, 415] on Coleta2046407 "Nova Data Coleta" at bounding box center [613, 415] width 143 height 31
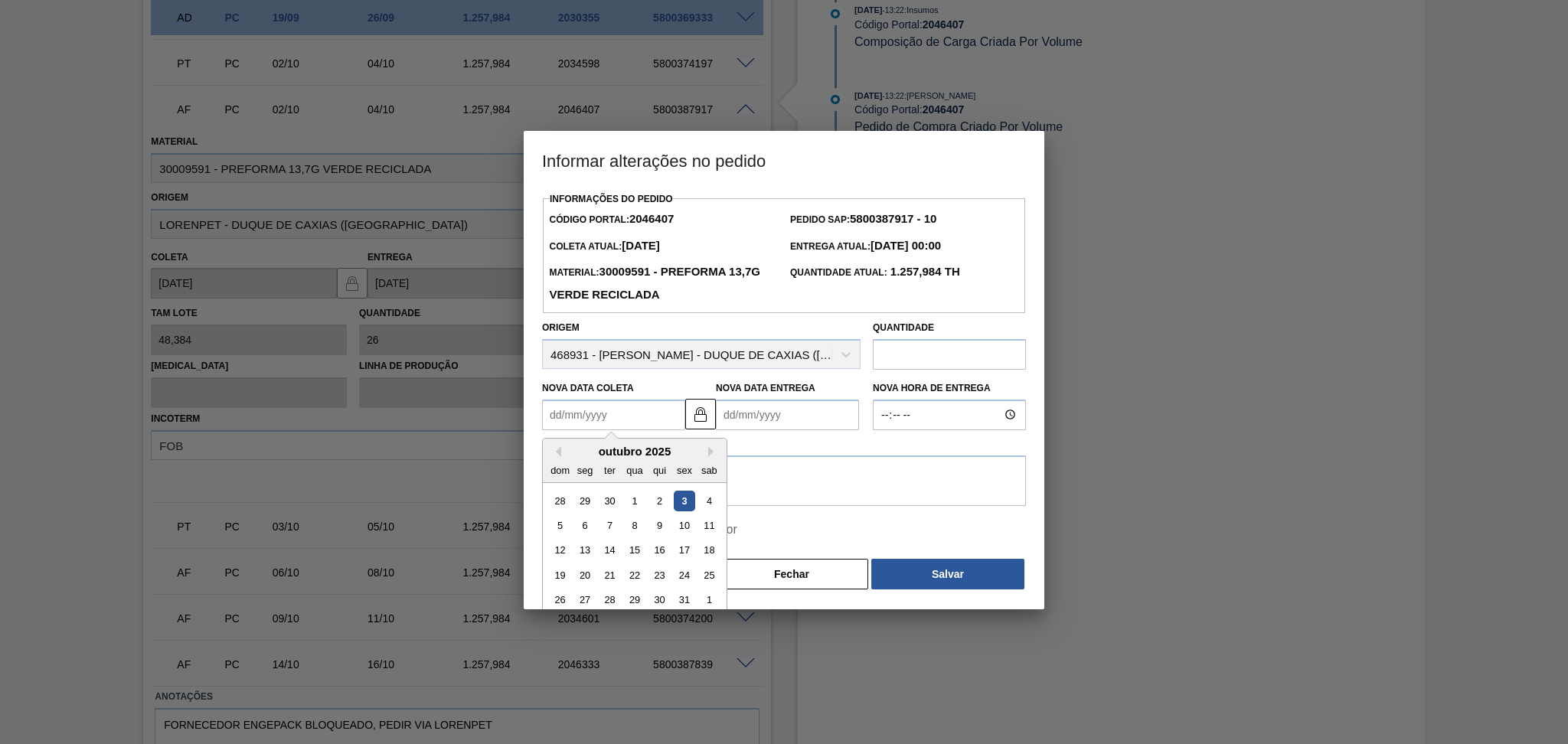
type Coleta2046407 "0"
type Entrega2046407 "03/01/2000"
type Coleta2046407 "07"
type Entrega2046407 "[DATE]"
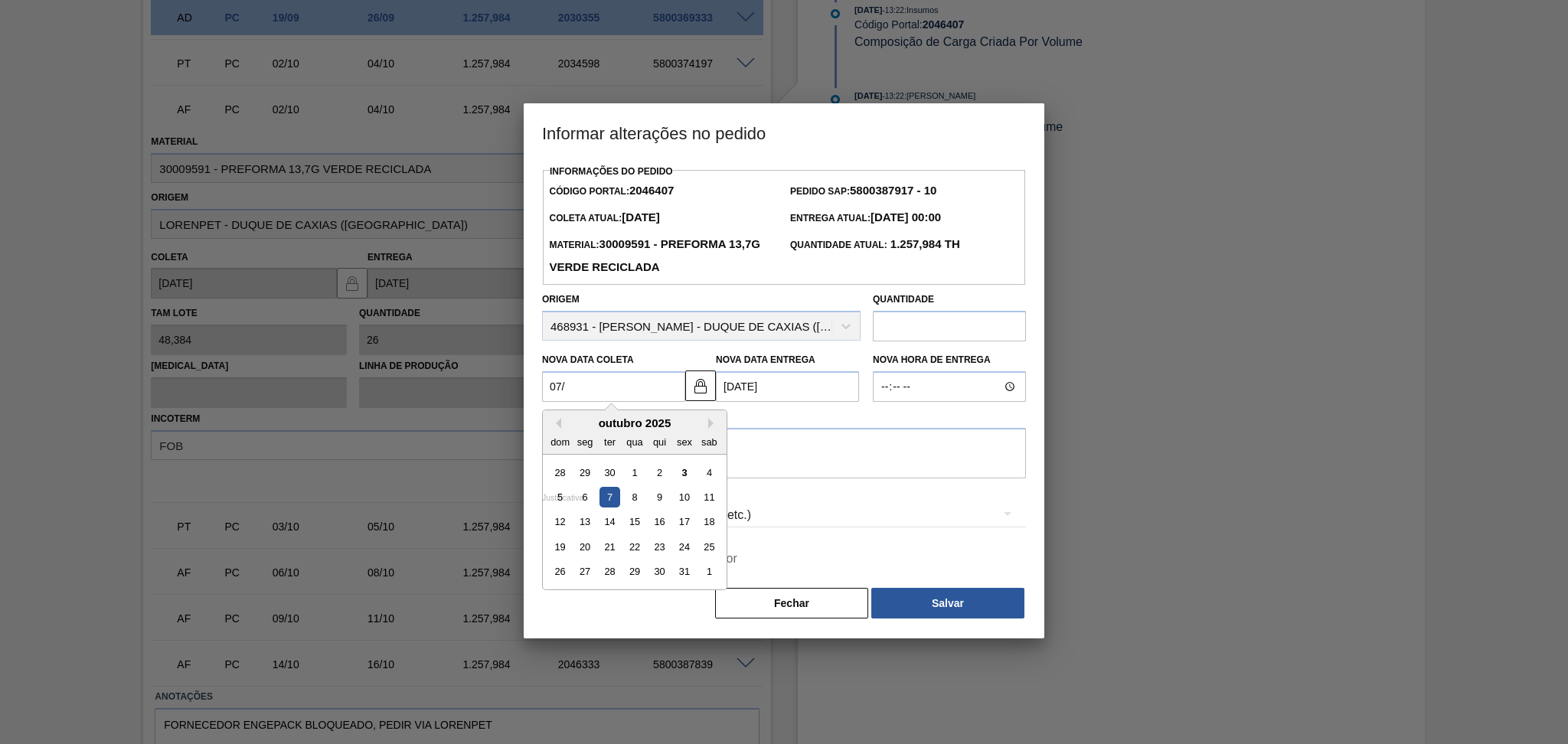
type Coleta2046407 "07/1"
type Entrega2046407 "09/01/2025"
type Coleta2046407 "07/10"
type Entrega2046407 "[DATE]"
type Coleta2046407 "07/10/2"
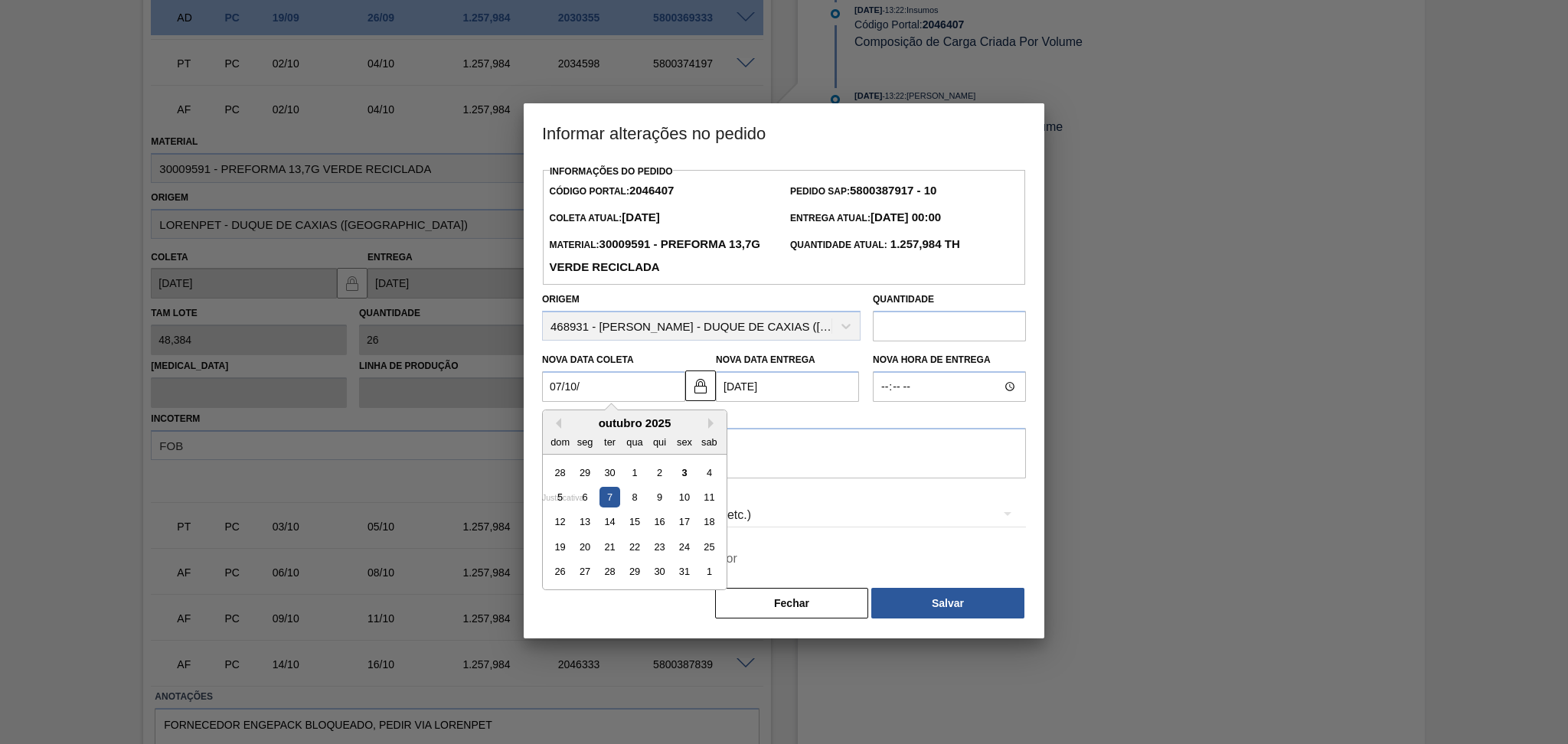
type Entrega2046407 "12/07/2002"
type Coleta2046407 "07/10/20"
type Entrega2046407 "09/10/2020"
type Coleta2046407 "07/10/2025"
type Entrega2046407 "[DATE]"
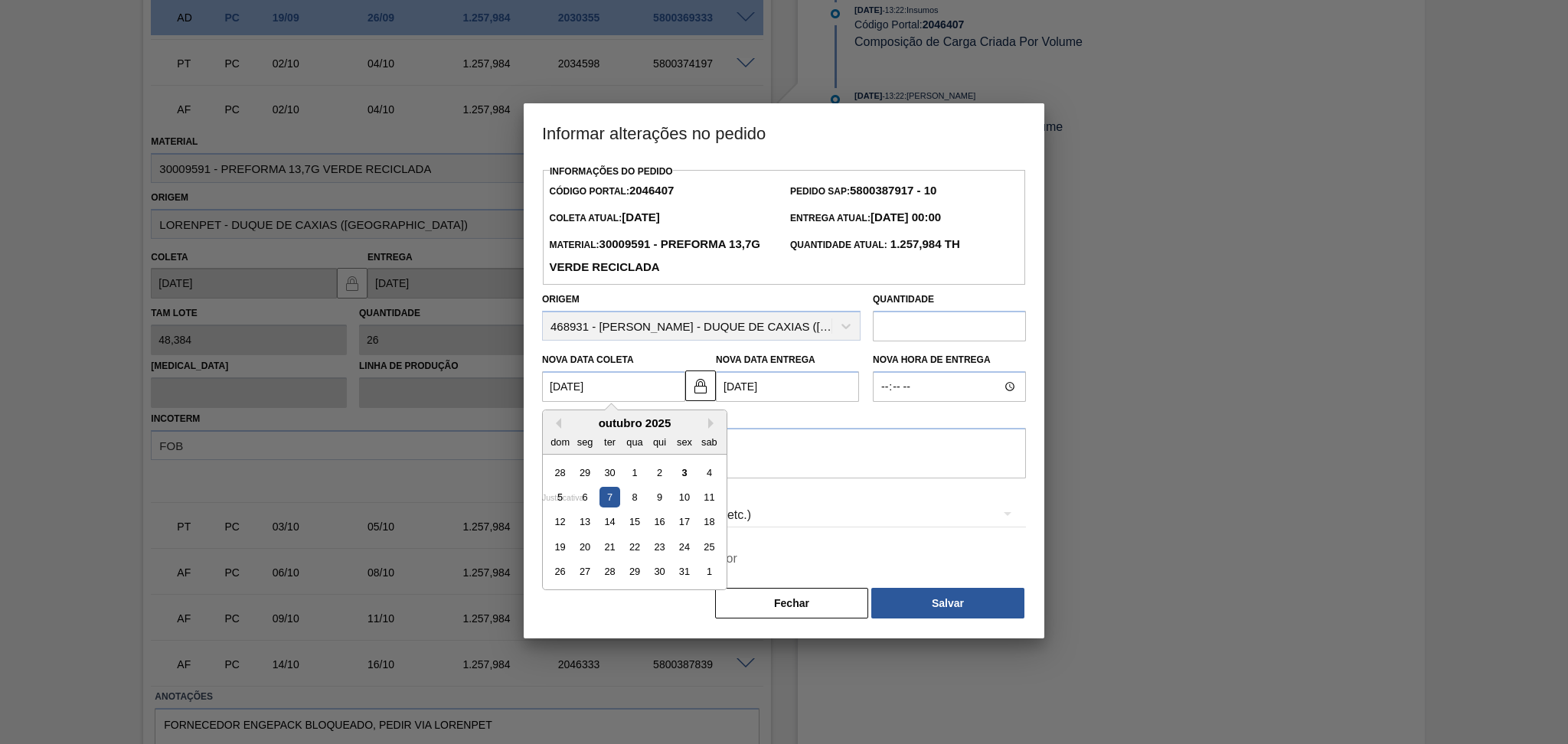
type Coleta2046407 "07/10/2025"
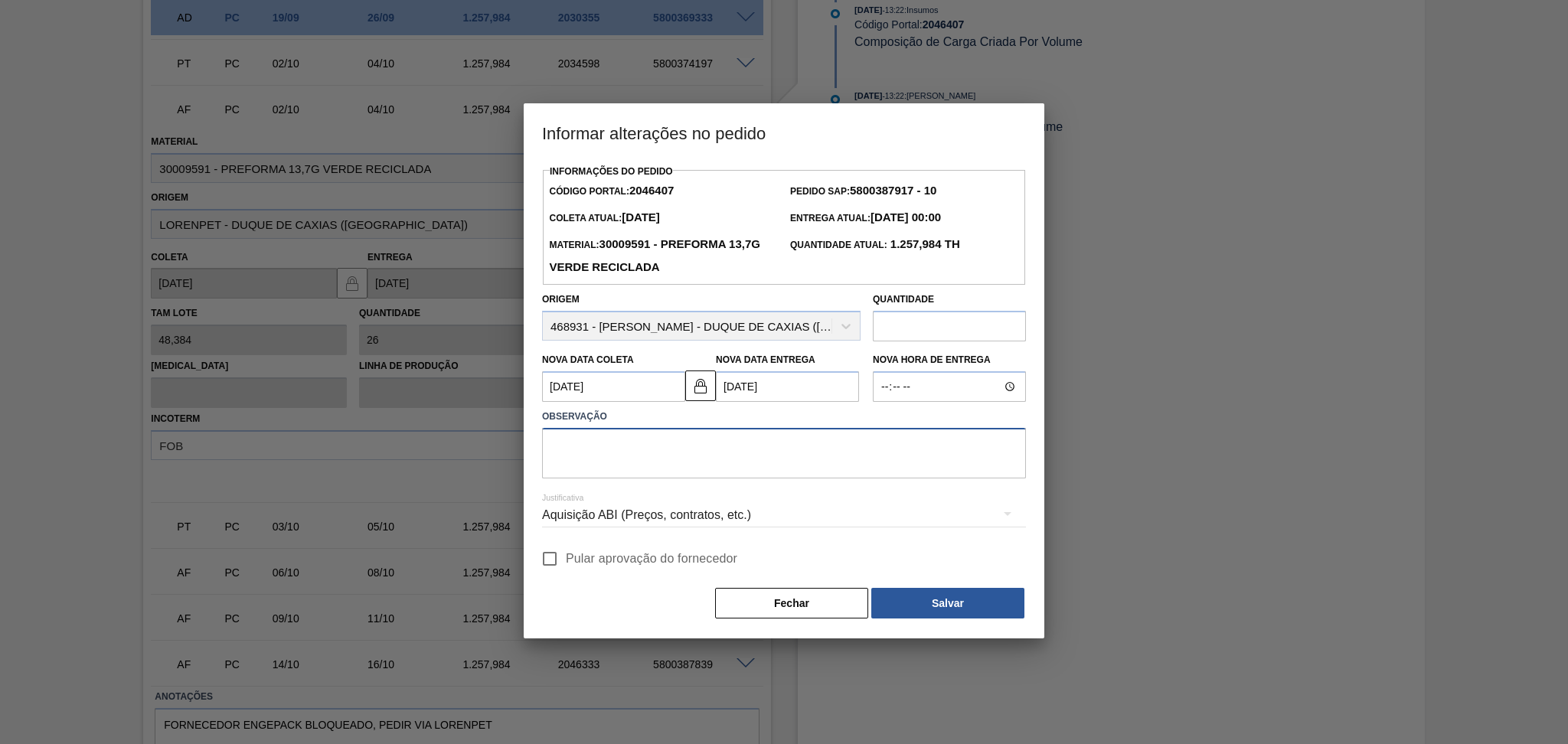
click at [813, 452] on textarea at bounding box center [784, 453] width 484 height 51
type textarea "postergar"
click at [586, 569] on span "Pular aprovação do fornecedor" at bounding box center [651, 559] width 172 height 19
click at [565, 569] on input "Pular aprovação do fornecedor" at bounding box center [550, 559] width 32 height 32
checkbox input "true"
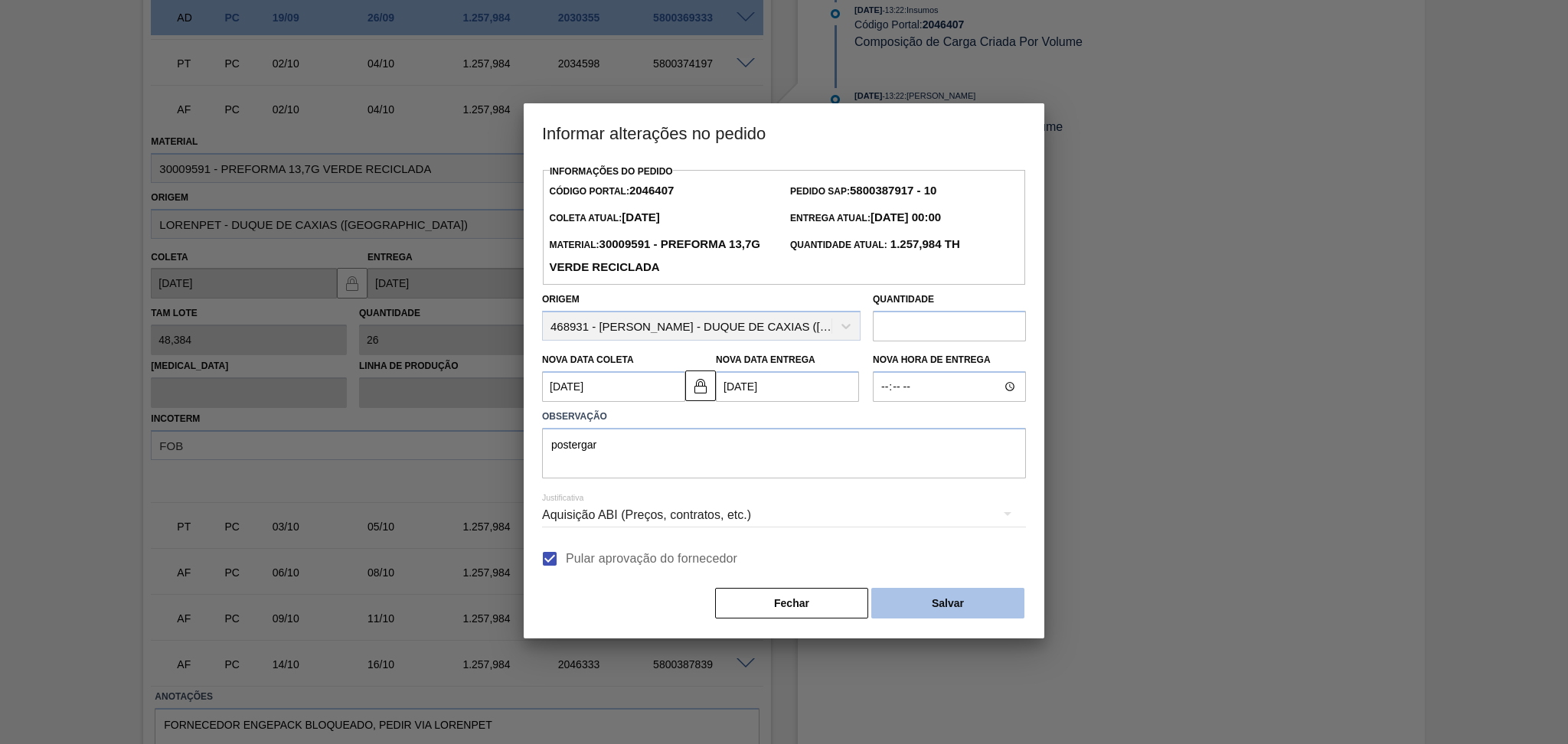
click at [974, 604] on button "Salvar" at bounding box center [947, 603] width 153 height 31
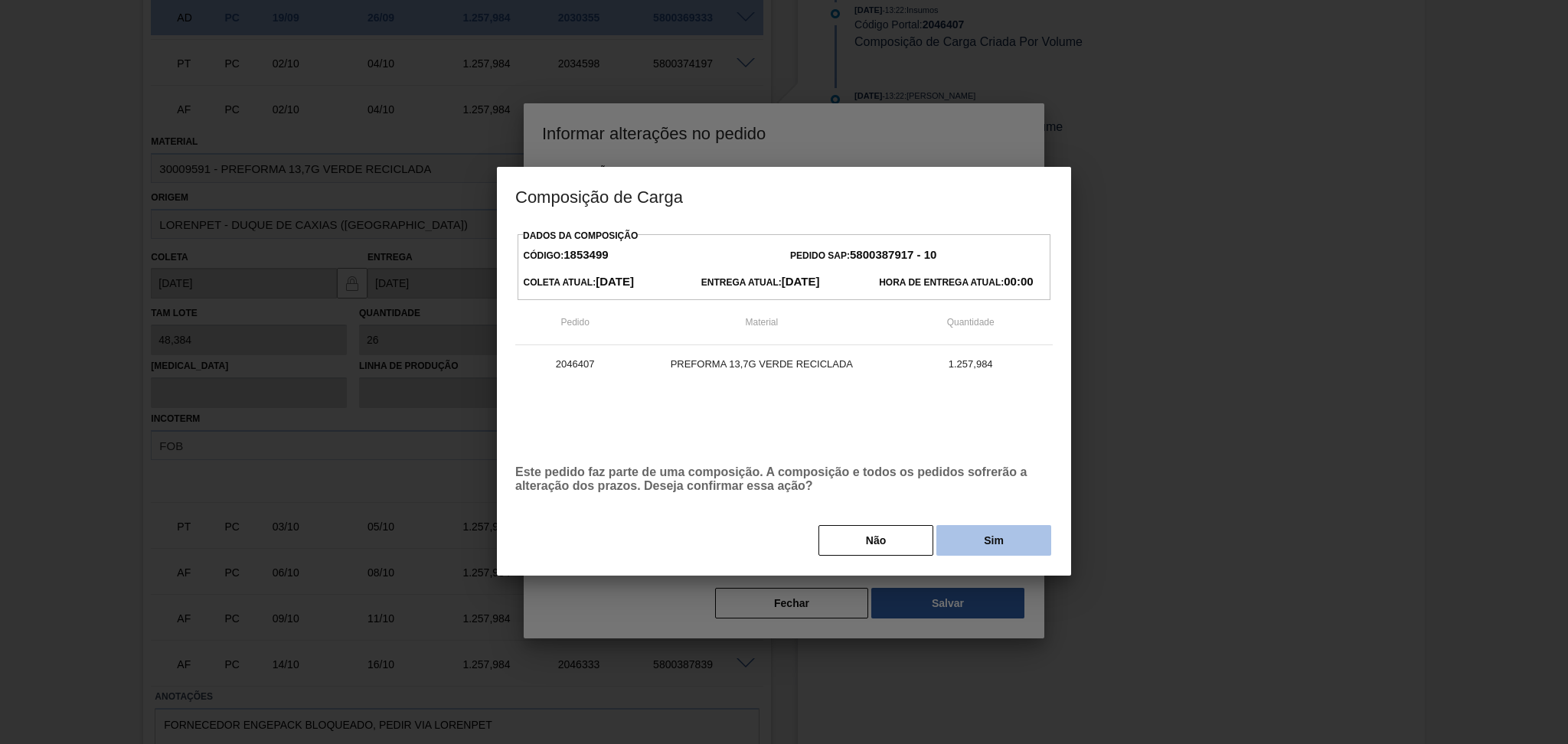
click at [1009, 530] on button "Sim" at bounding box center [993, 540] width 114 height 31
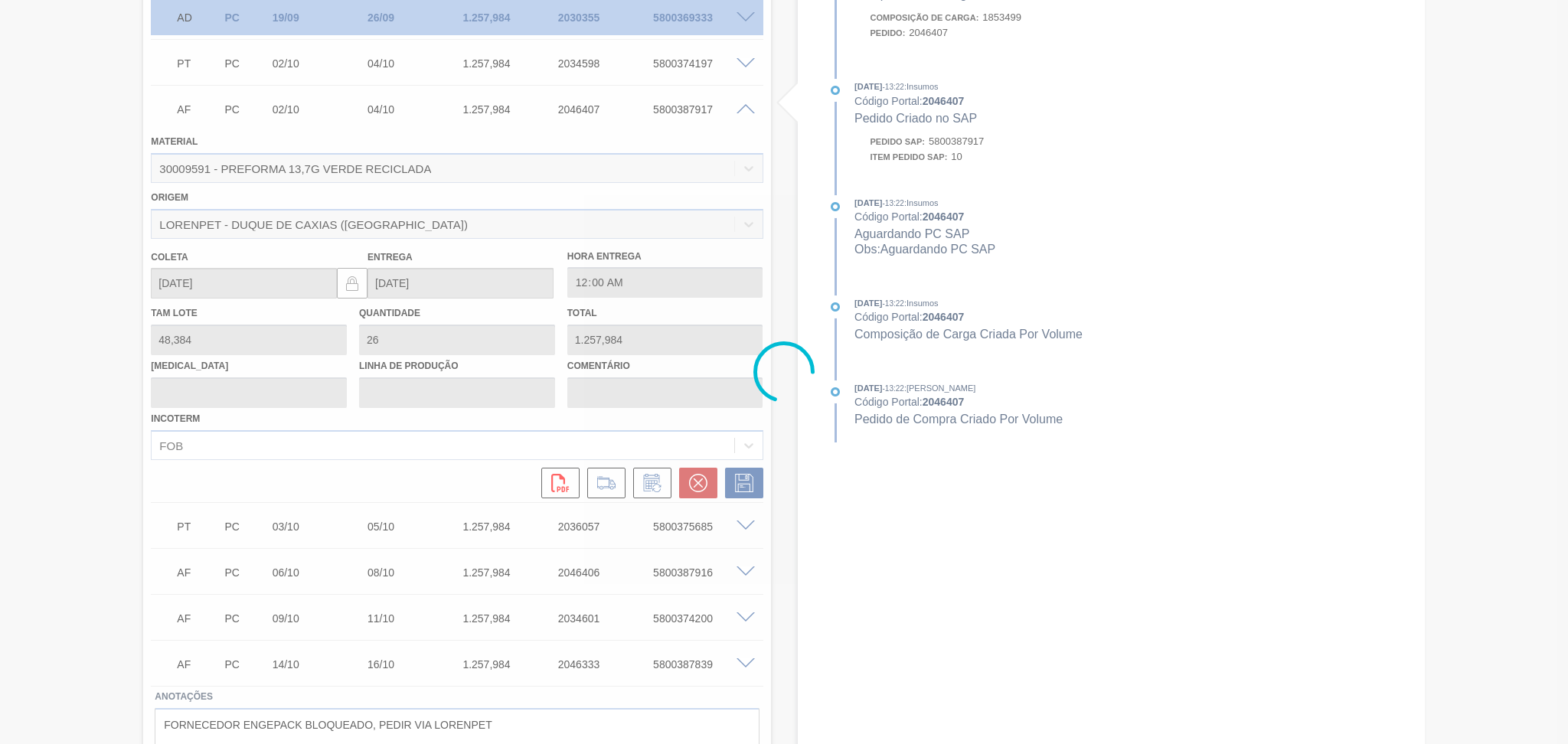
type input "postergar"
type input "07/10/2025"
type input "[DATE]"
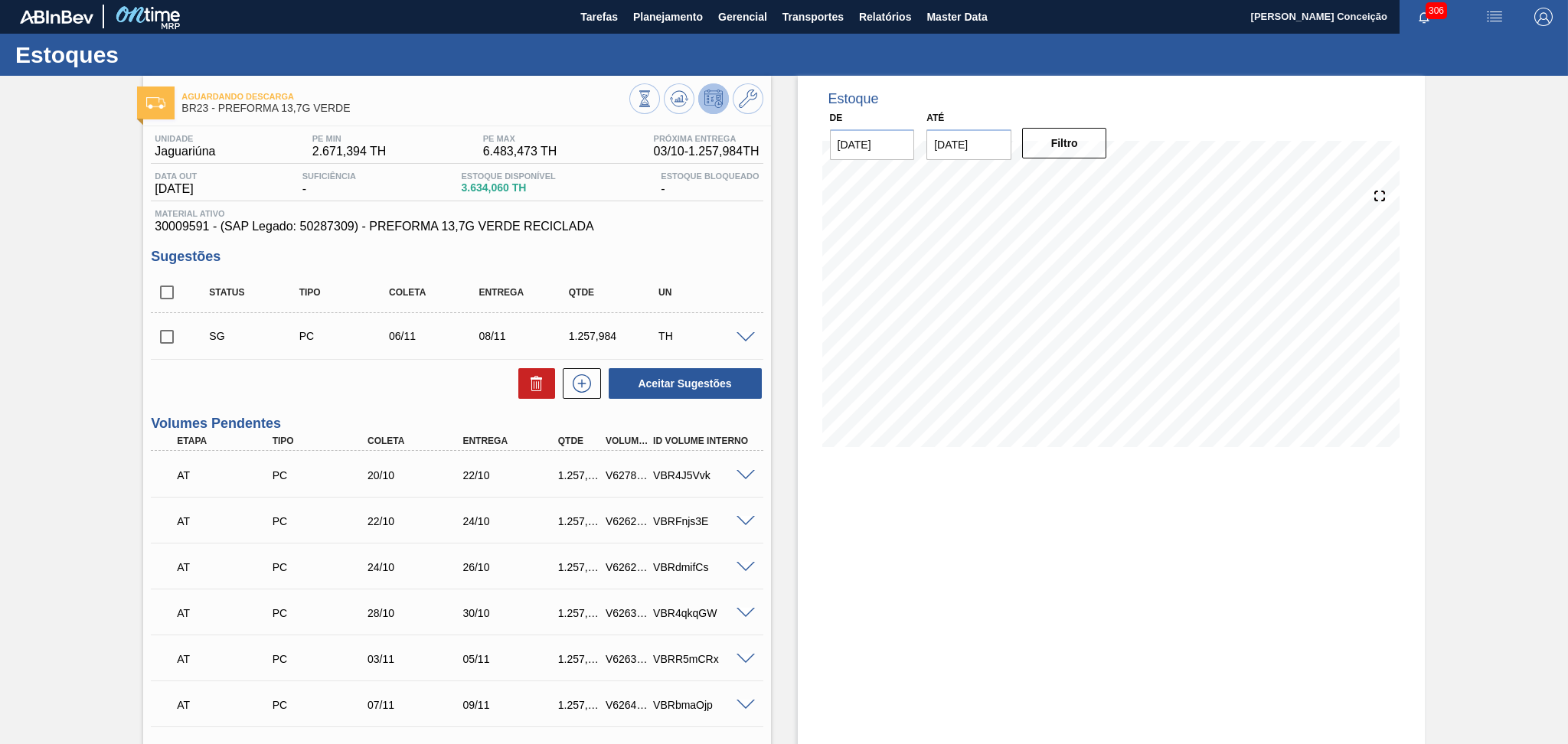
scroll to position [0, 0]
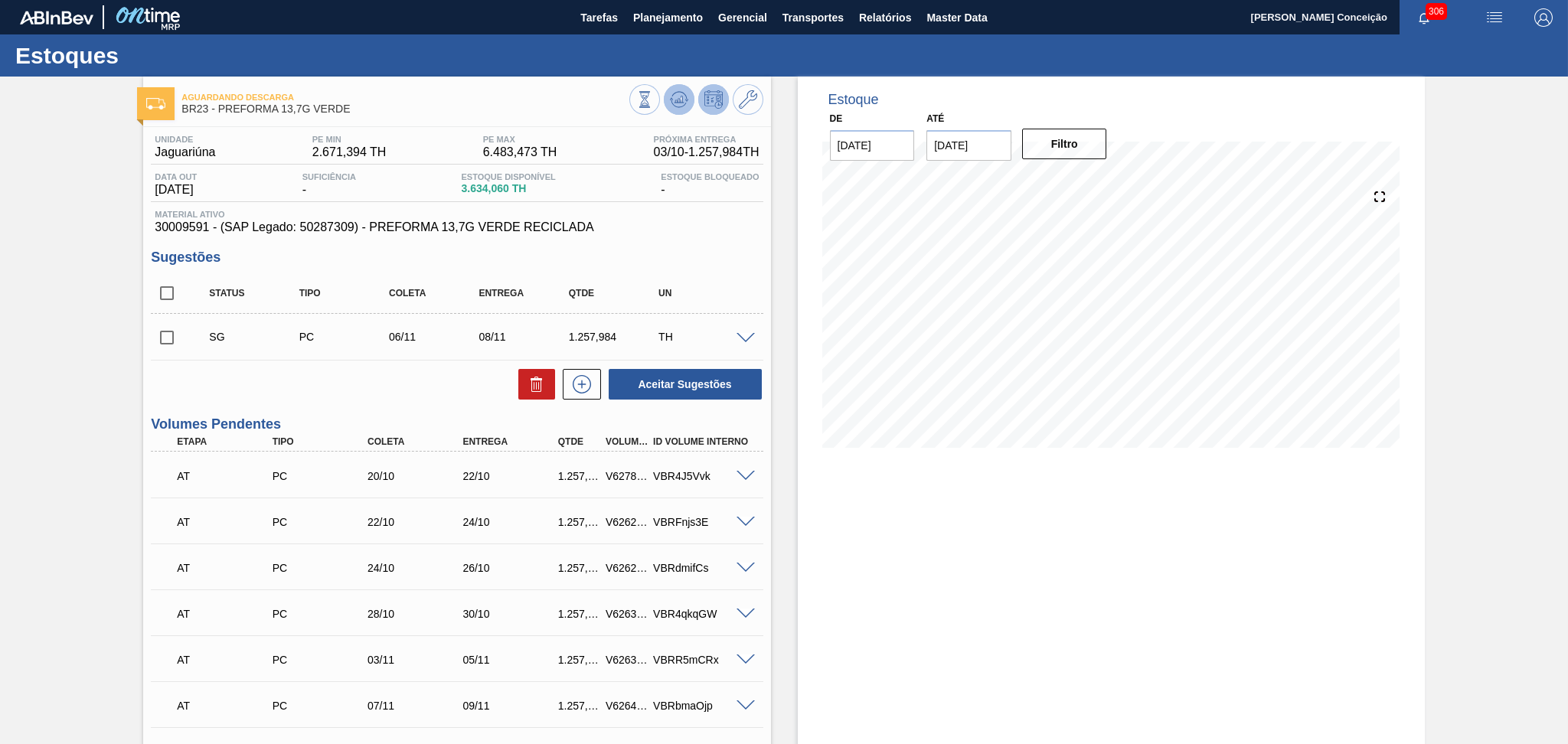
click at [669, 109] on button at bounding box center [679, 99] width 31 height 31
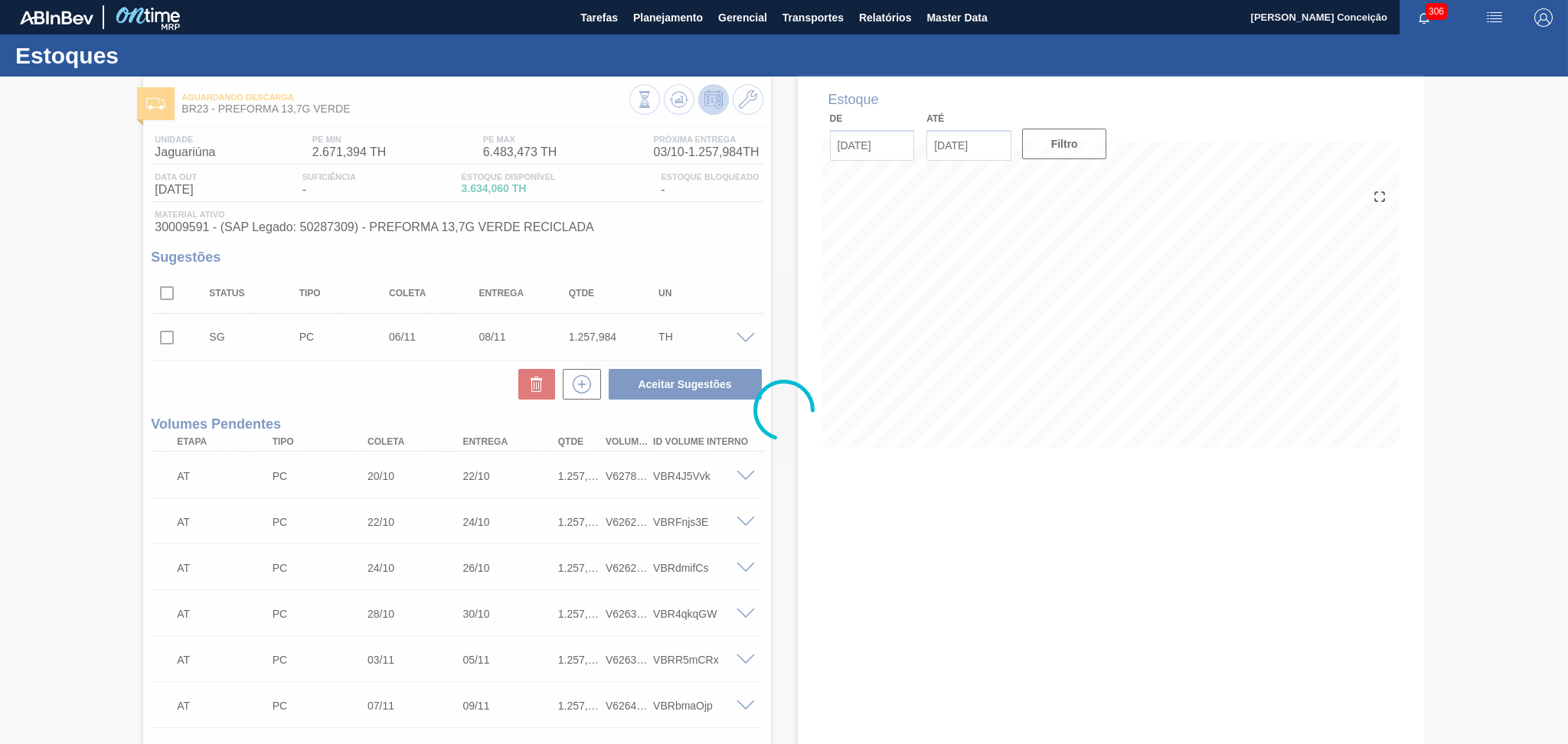
click at [873, 564] on div at bounding box center [784, 411] width 1568 height 668
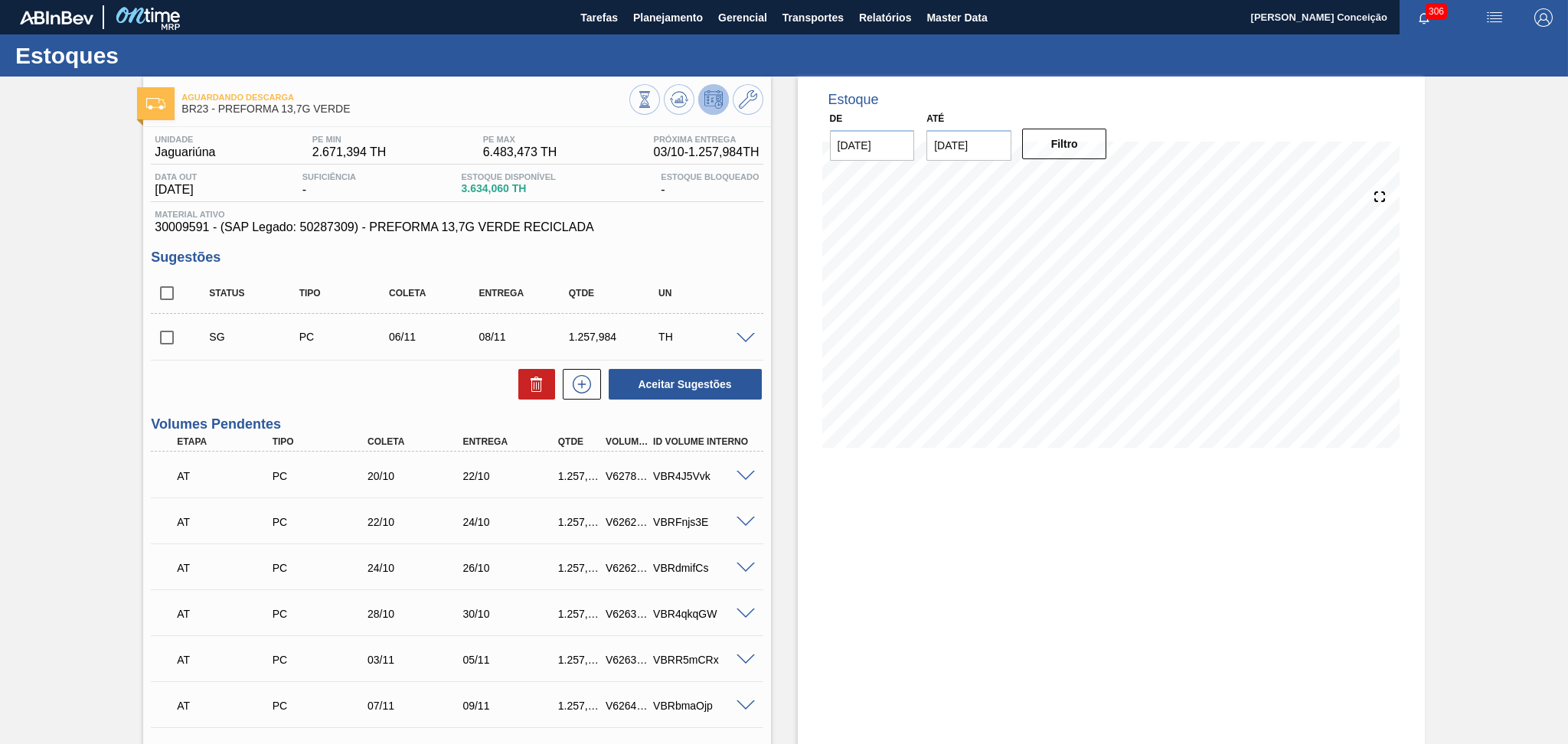
click at [897, 503] on div "Estoque De 03/10/2025 Até 15/11/2025 Filtro 03/10 Projeção de Estoque 4,892.044…" at bounding box center [1111, 675] width 627 height 1195
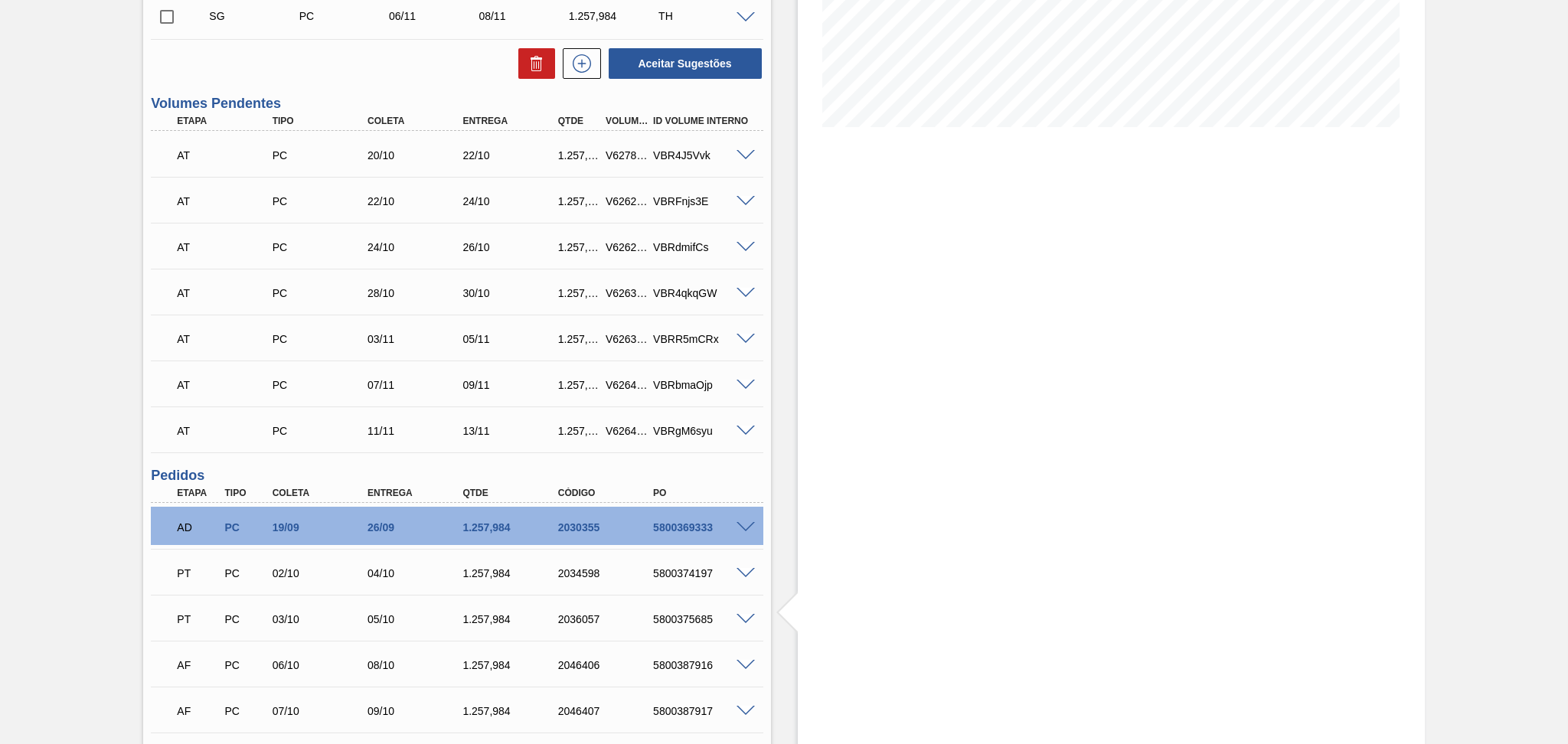
scroll to position [524, 0]
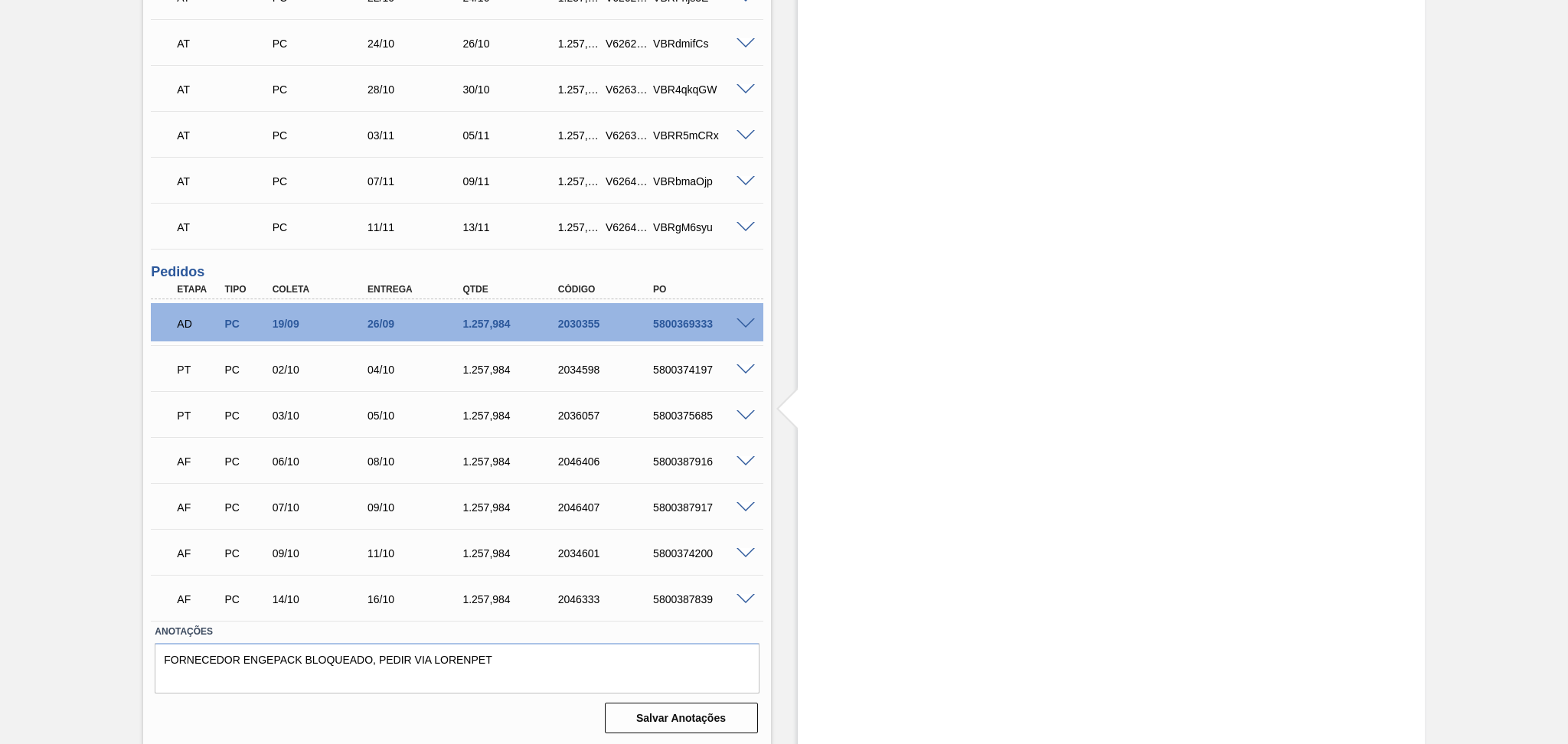
click at [777, 583] on div "Estoque De 03/10/2025 Até 15/11/2025 Filtro 12/10 Projeção de Estoque 8,729.98 …" at bounding box center [1097, 149] width 654 height 1195
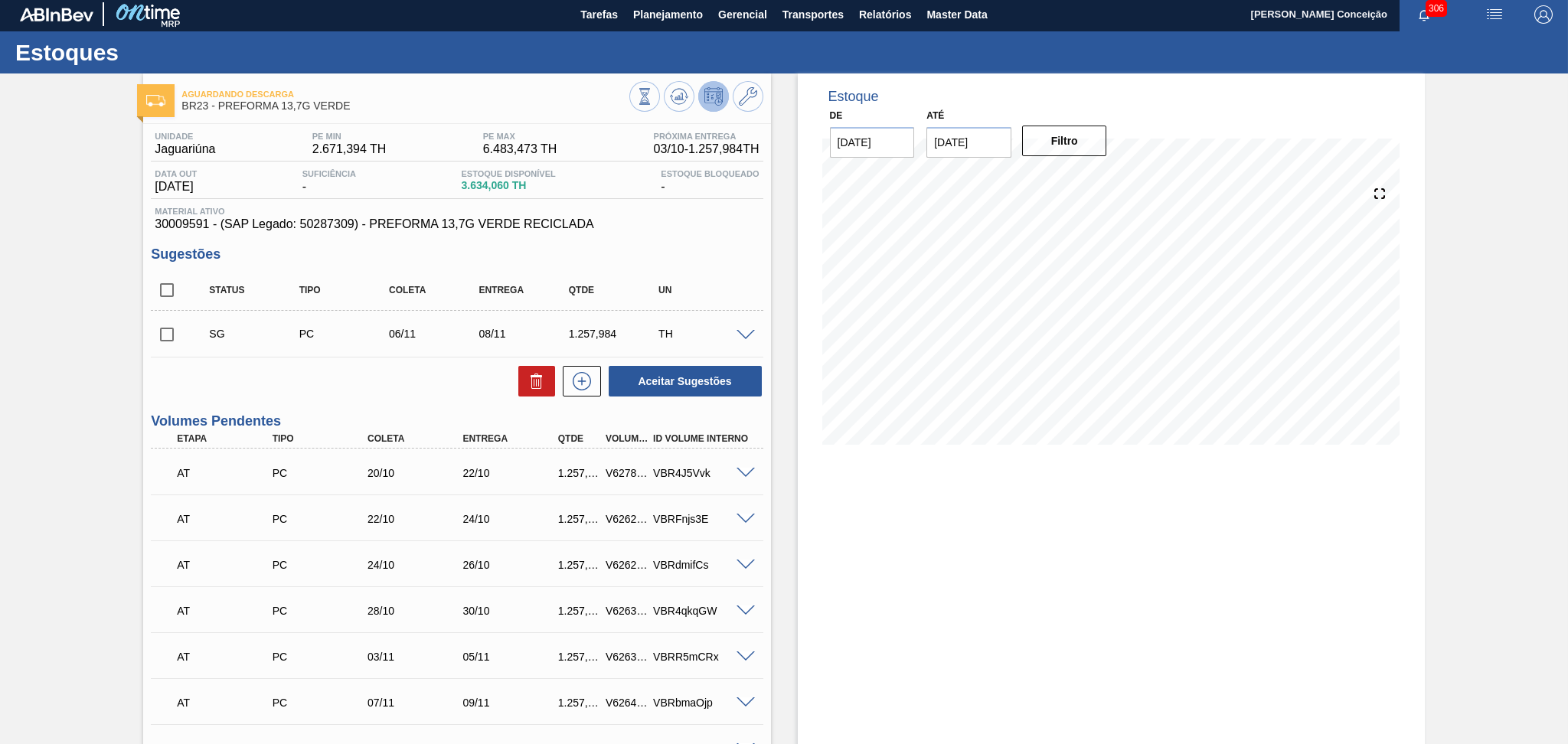
scroll to position [0, 0]
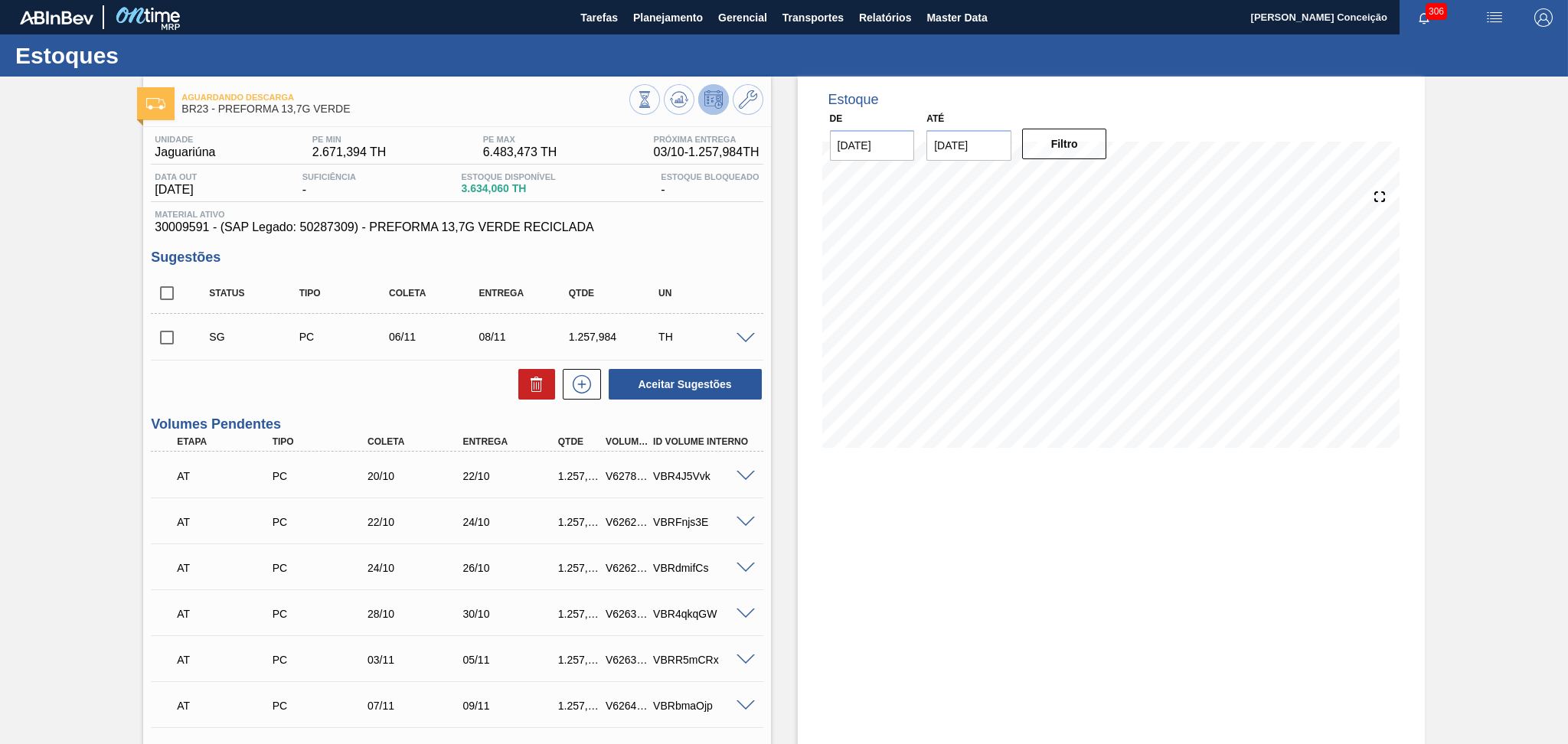
click at [808, 536] on div "Estoque De 03/10/2025 Até 15/11/2025 Filtro 17/10 Projeção de Estoque 7,688.98 …" at bounding box center [1111, 675] width 627 height 1195
click at [787, 491] on div "Estoque De 03/10/2025 Até 15/11/2025 Filtro 17/10 Projeção de Estoque 7,688.98 …" at bounding box center [1097, 675] width 654 height 1195
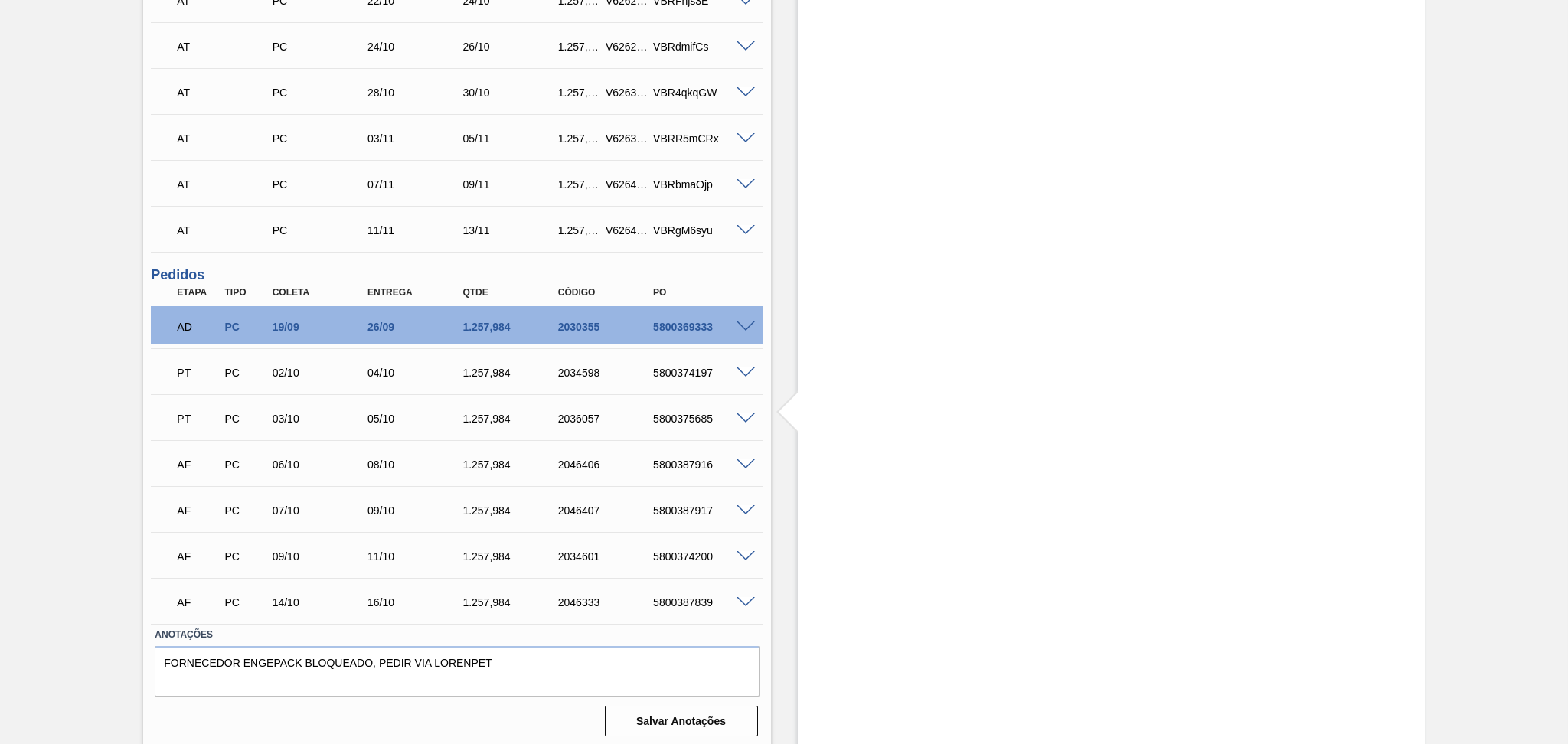
scroll to position [524, 0]
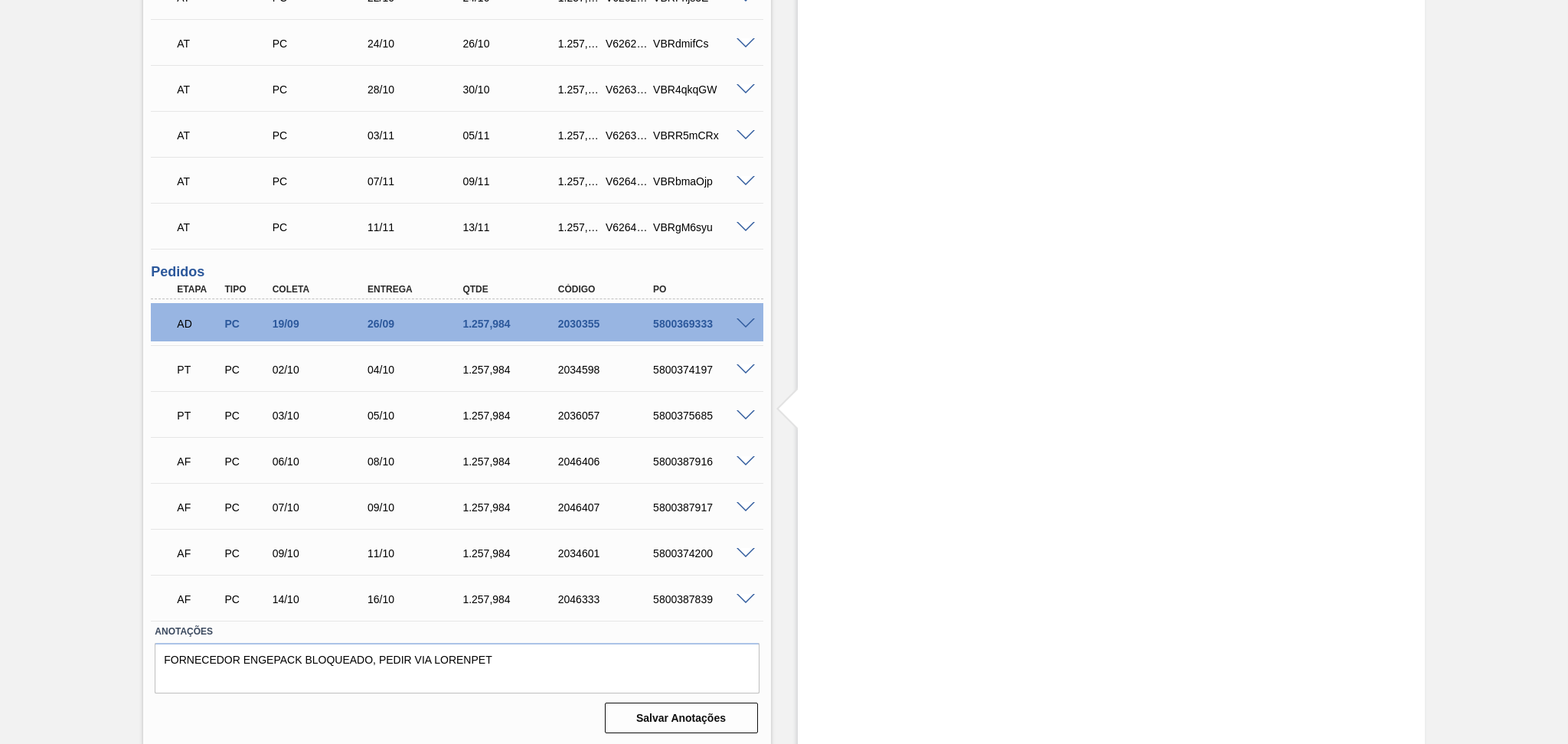
click at [739, 549] on span at bounding box center [746, 554] width 19 height 11
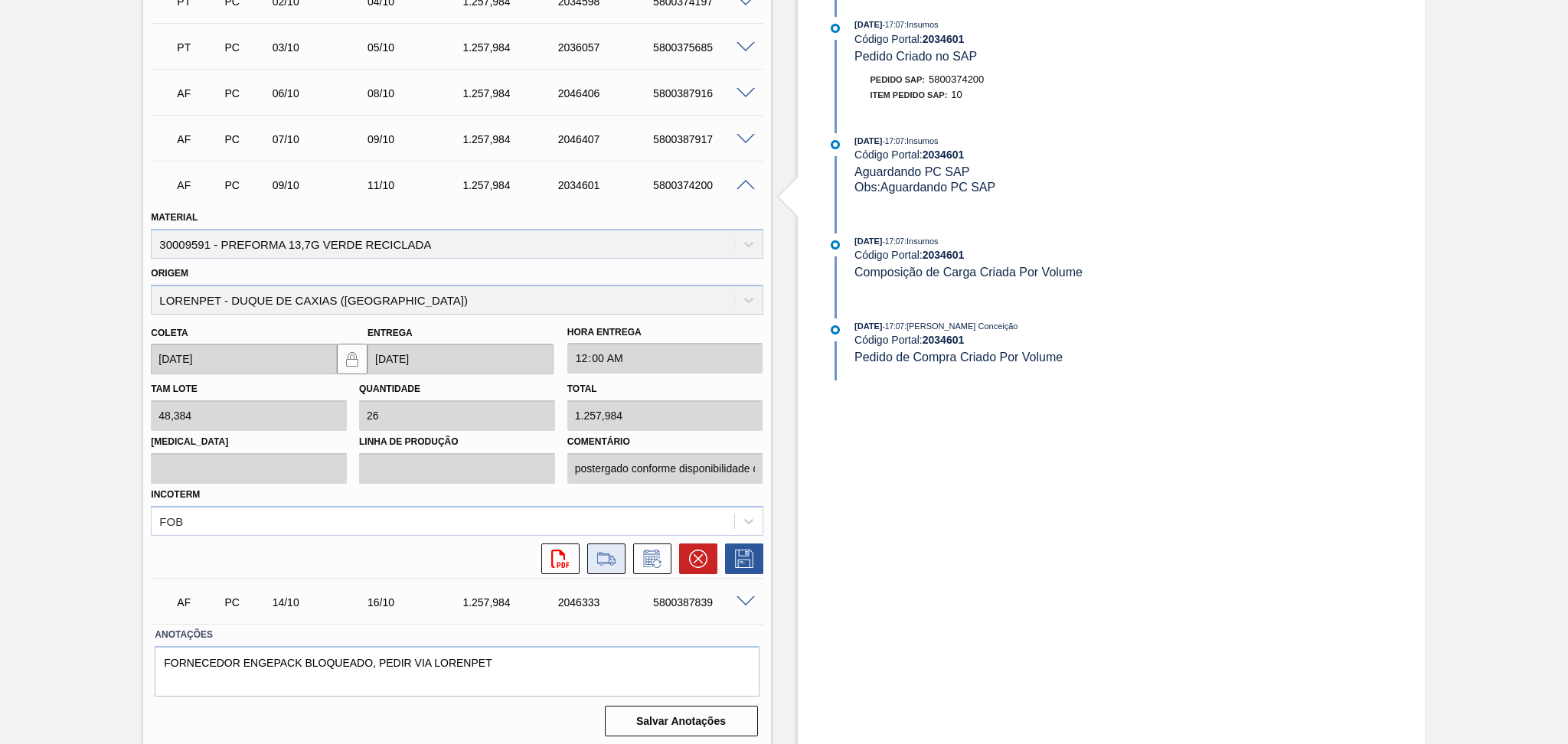
scroll to position [895, 0]
click at [689, 549] on icon at bounding box center [699, 558] width 19 height 19
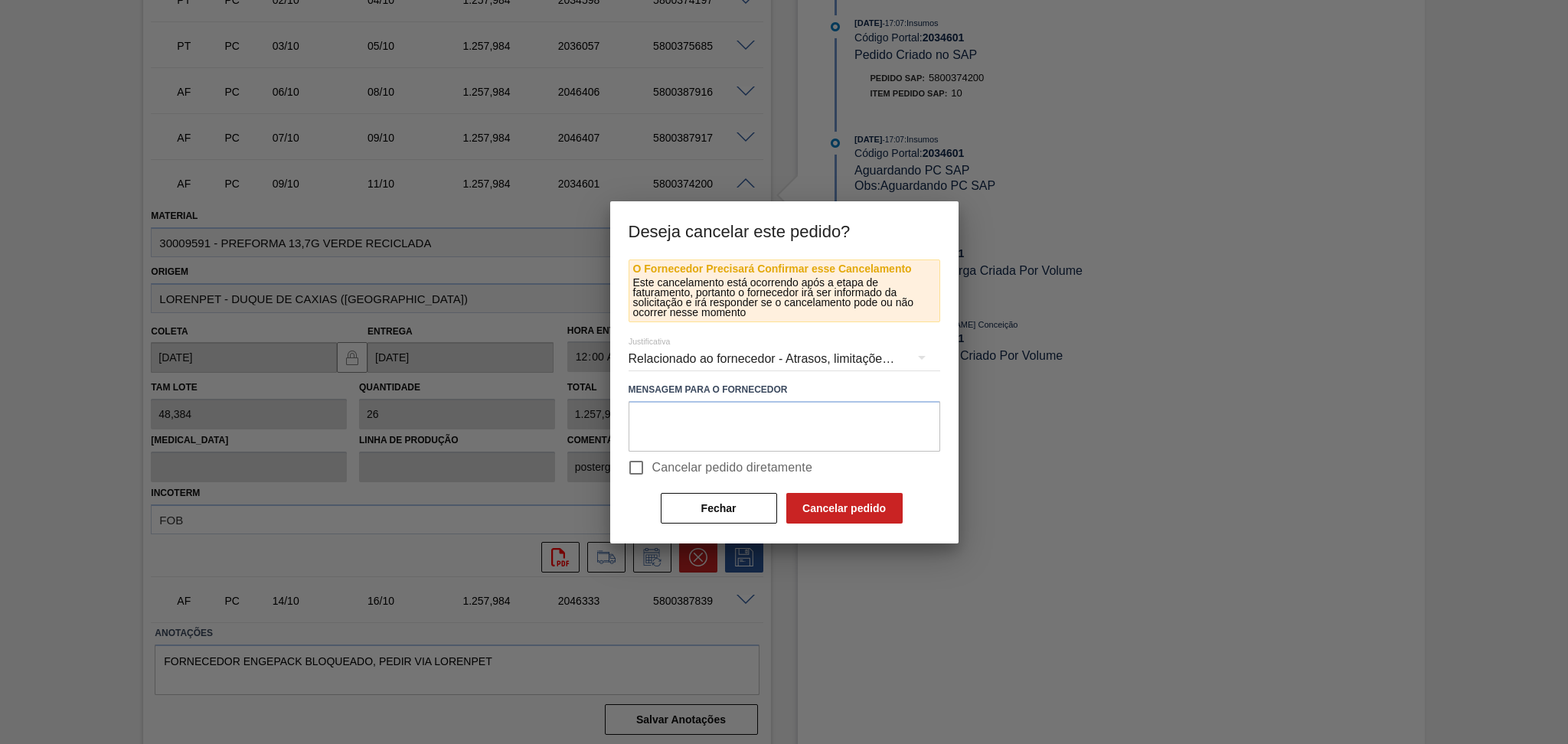
click at [711, 465] on span "Cancelar pedido diretamente" at bounding box center [732, 468] width 160 height 19
click at [653, 465] on input "Cancelar pedido diretamente" at bounding box center [636, 468] width 32 height 32
checkbox input "true"
click at [748, 428] on textarea at bounding box center [784, 427] width 311 height 51
type textarea "estouro over"
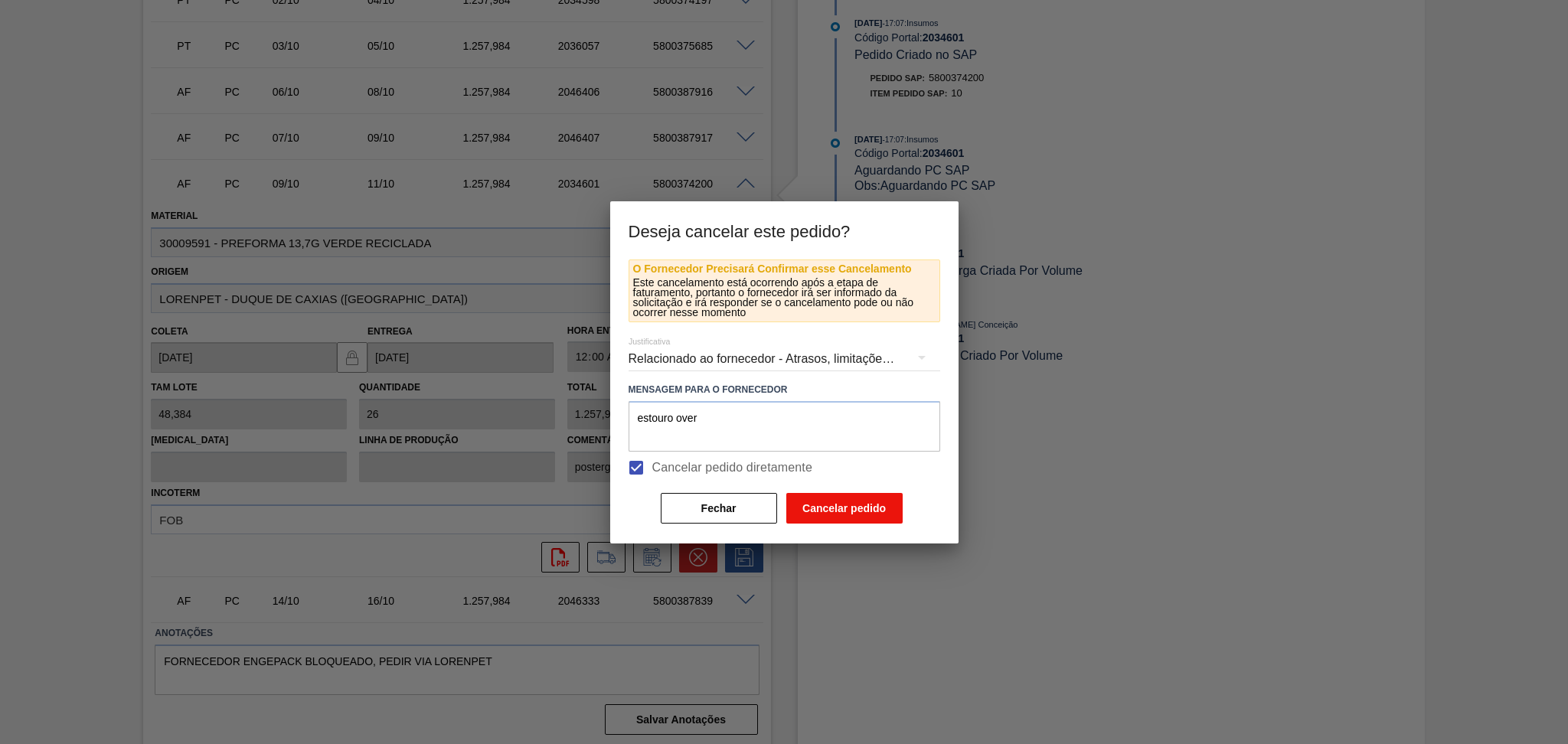
click at [843, 513] on button "Cancelar pedido" at bounding box center [844, 509] width 116 height 31
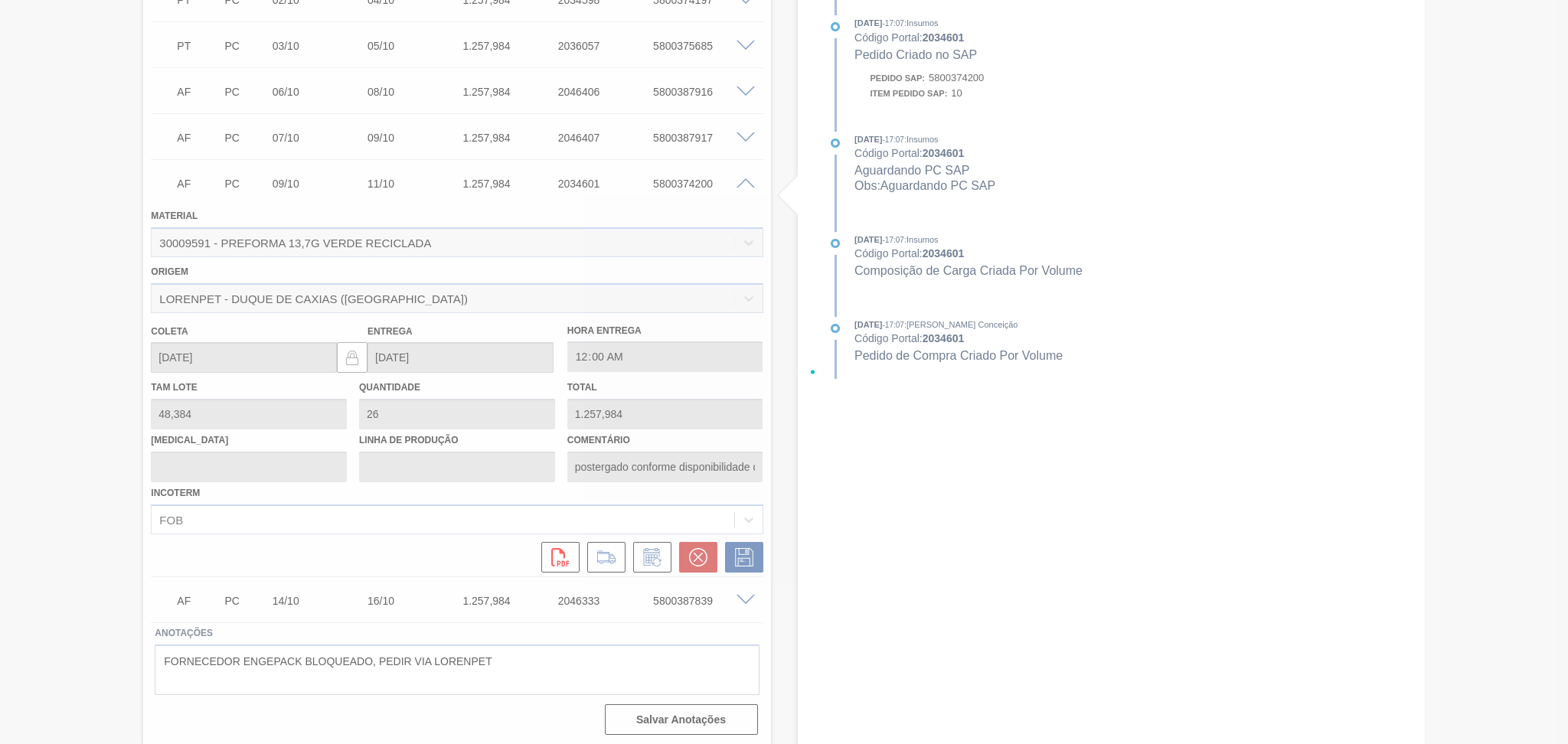
scroll to position [524, 0]
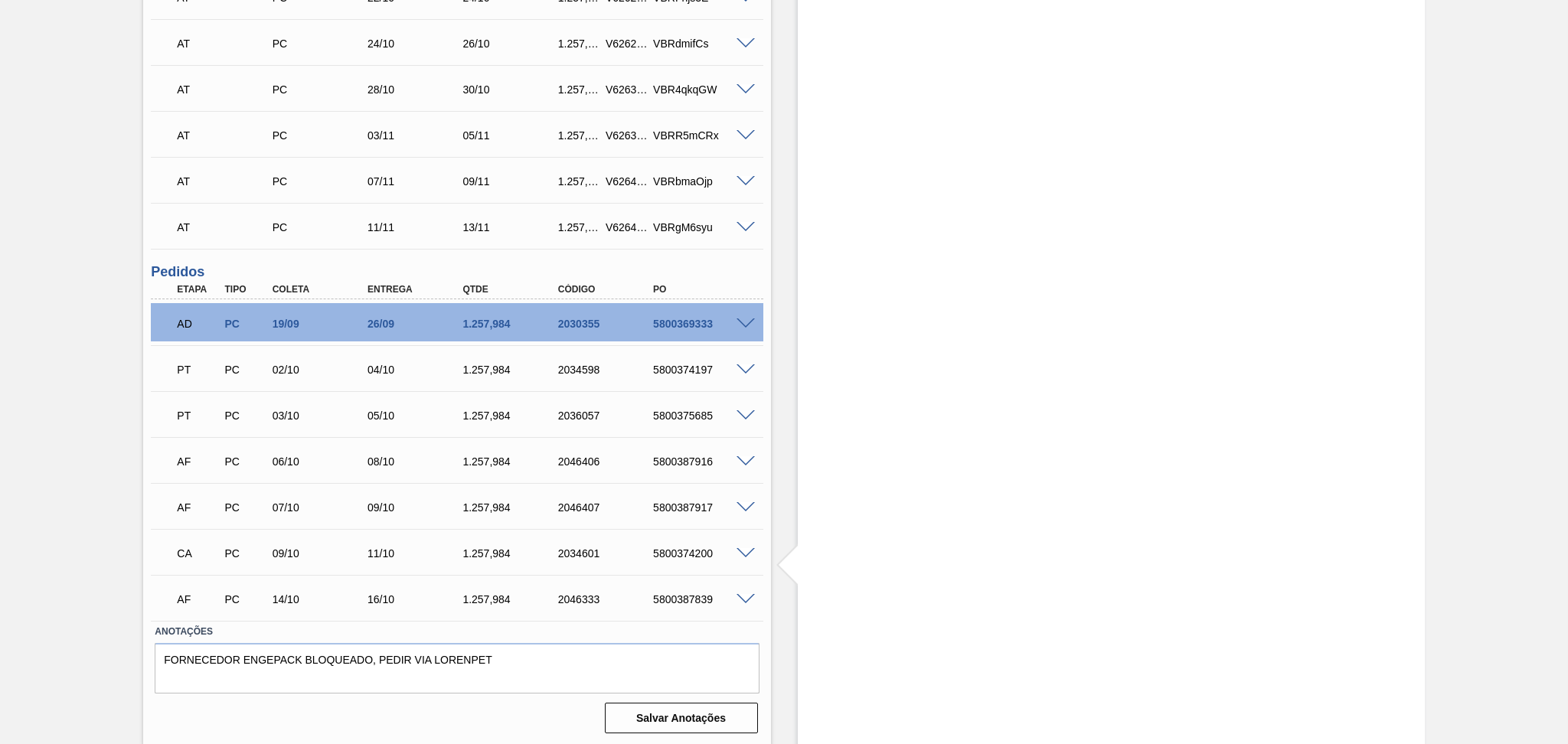
click at [743, 594] on span at bounding box center [746, 600] width 19 height 11
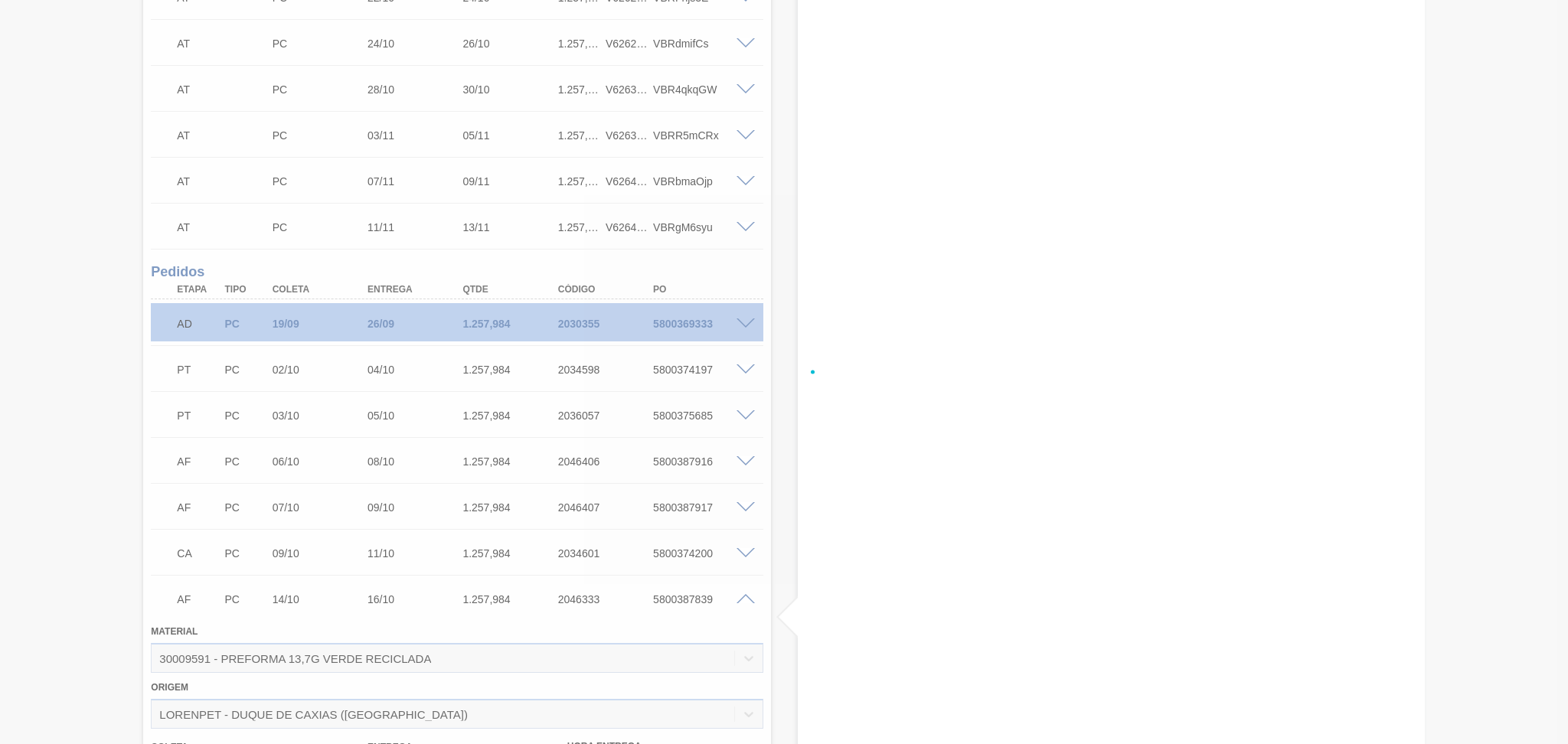
scroll to position [895, 0]
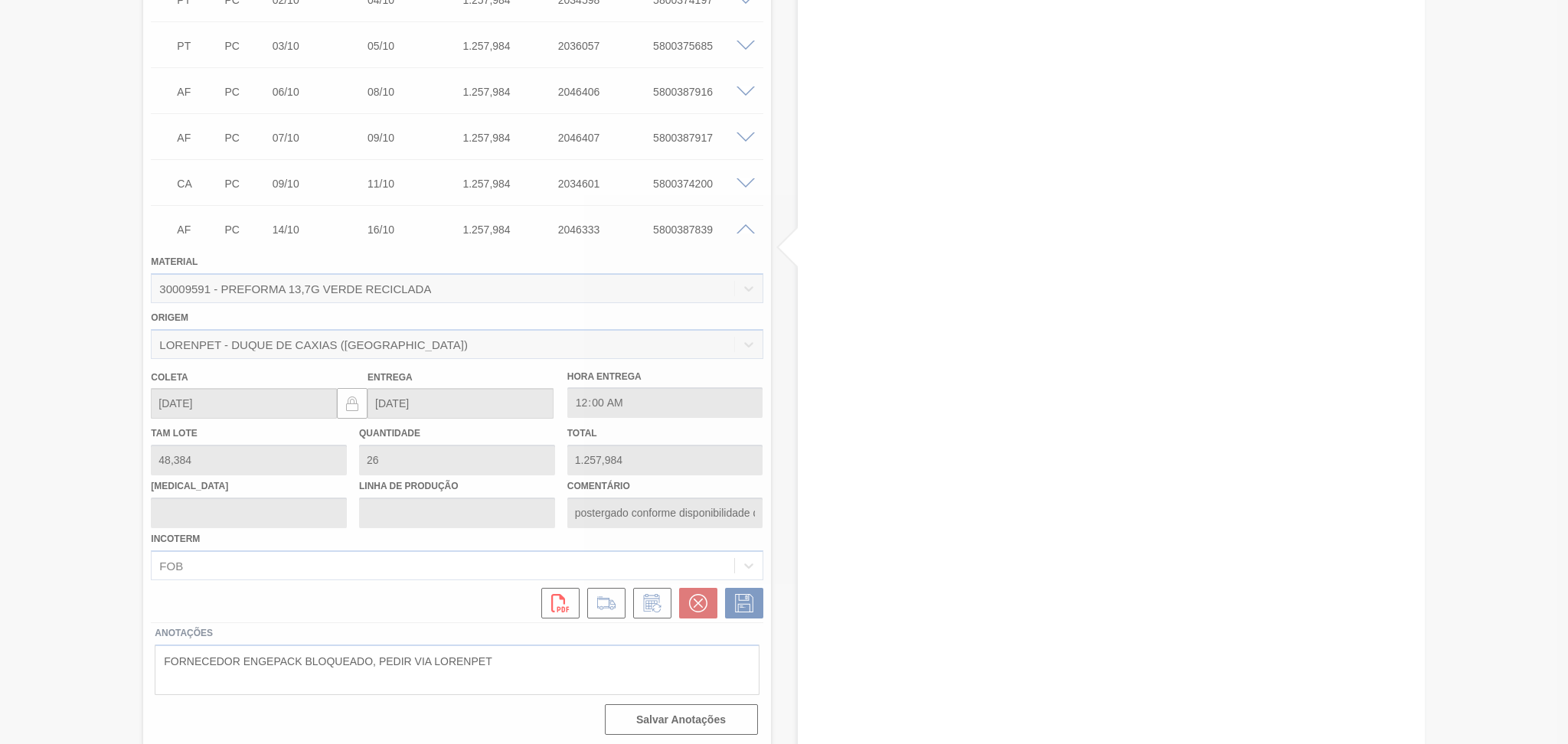
click at [650, 600] on icon at bounding box center [651, 605] width 11 height 9
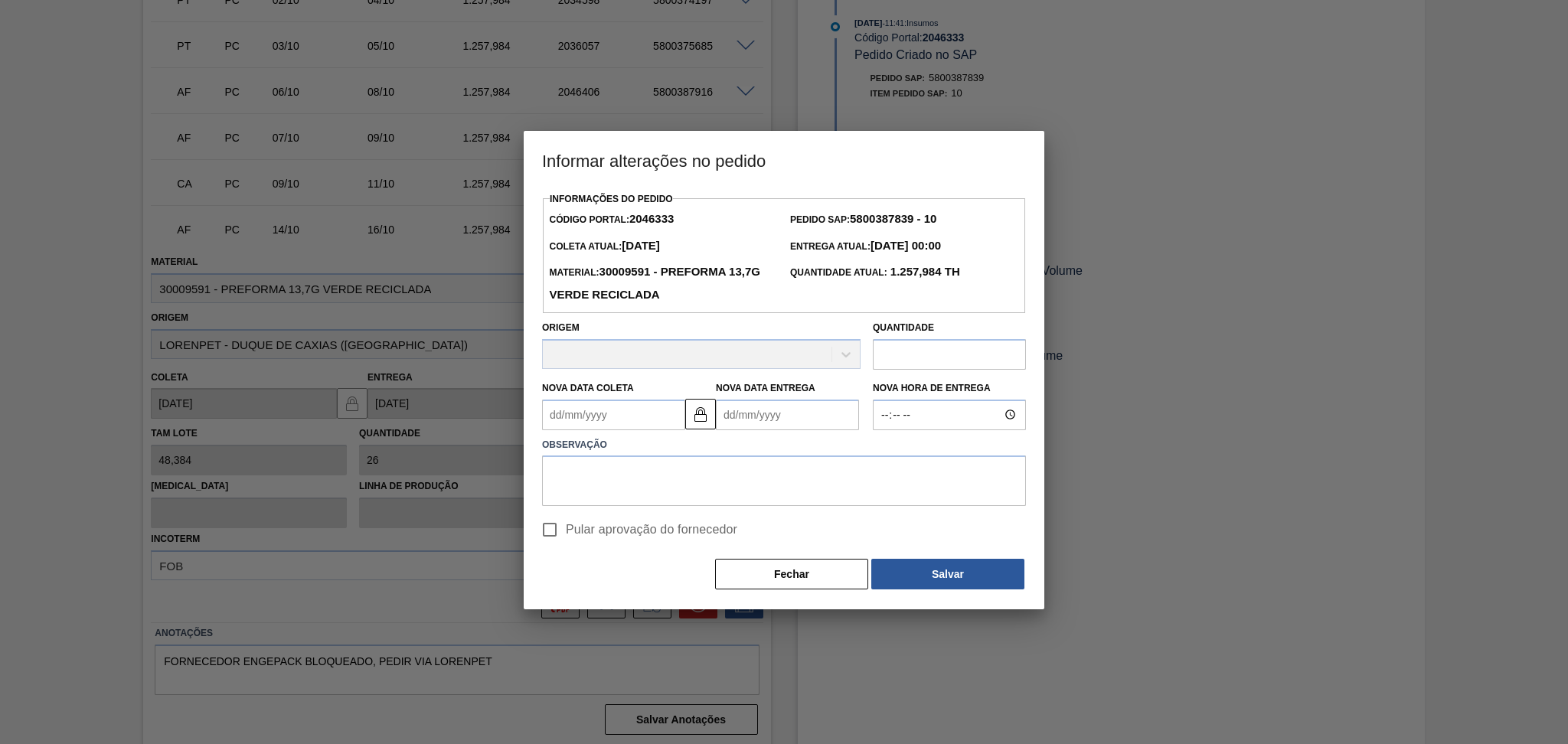
click at [650, 600] on div "Informar alterações no pedido Informações do Pedido Código Portal: 2046333 Pedi…" at bounding box center [784, 372] width 1568 height 744
click at [679, 493] on textarea at bounding box center [784, 481] width 484 height 51
type textarea "estouro over"
click at [553, 543] on input "Pular aprovação do fornecedor" at bounding box center [550, 530] width 32 height 32
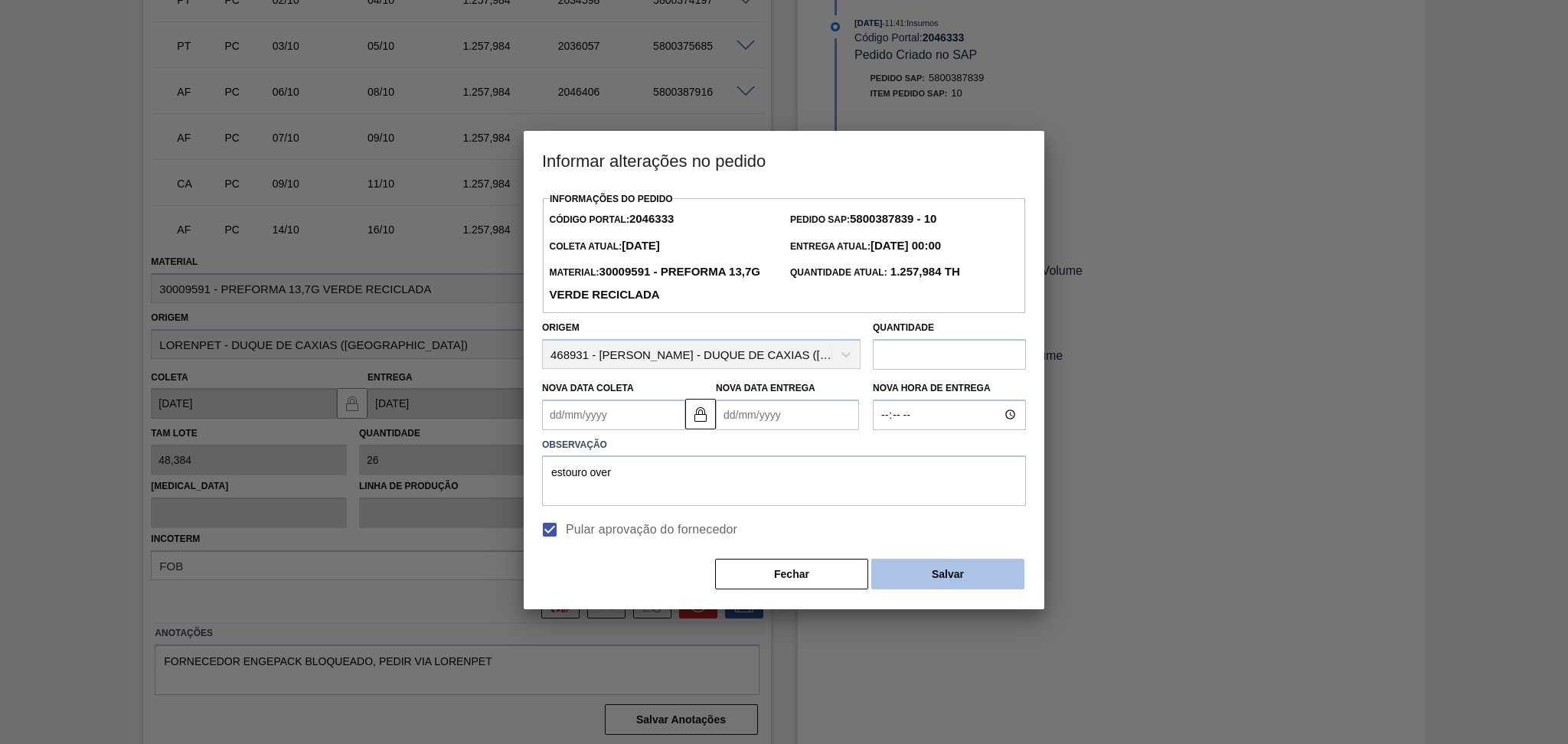
click at [897, 579] on button "Salvar" at bounding box center [947, 574] width 153 height 31
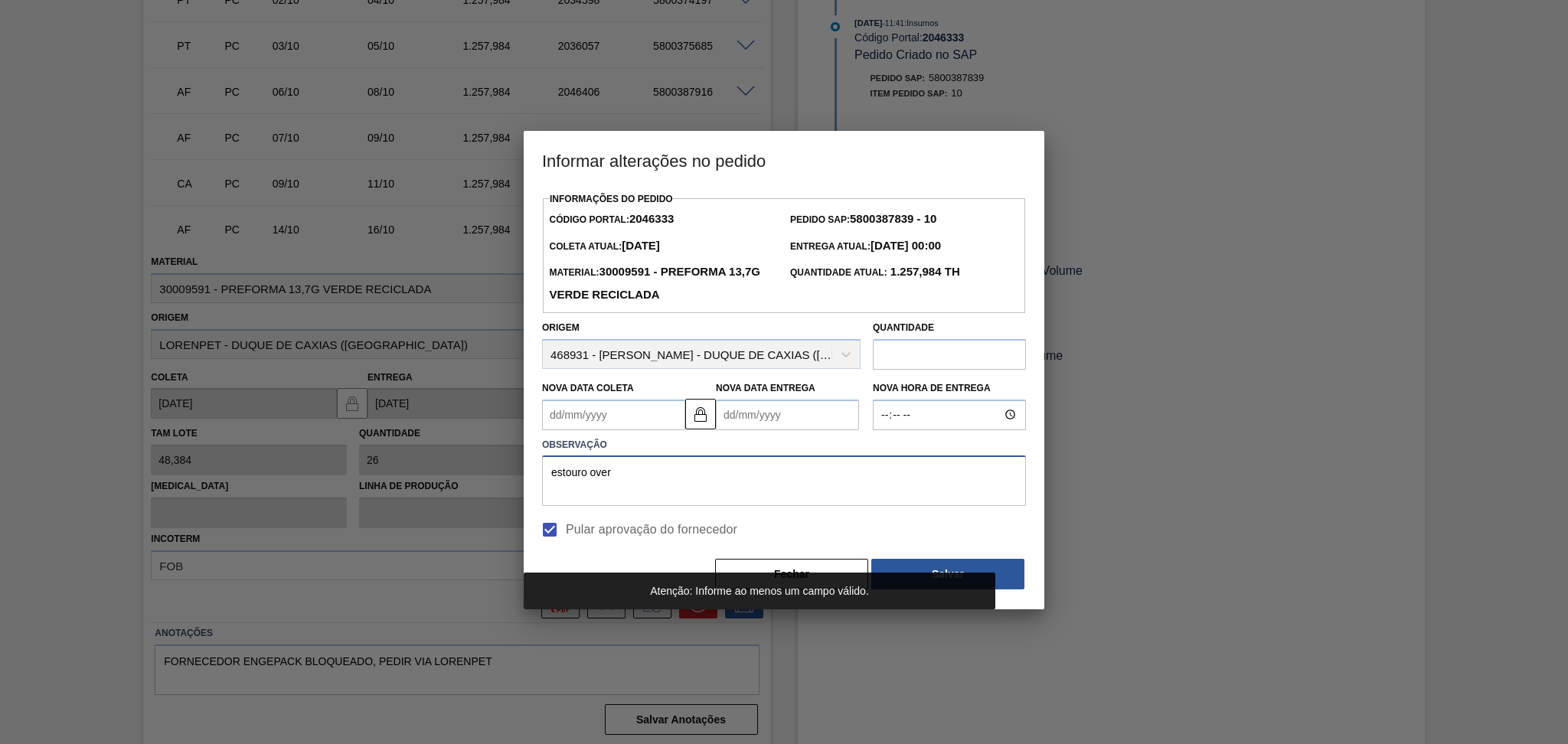
click at [715, 500] on textarea "estouro over" at bounding box center [784, 481] width 484 height 51
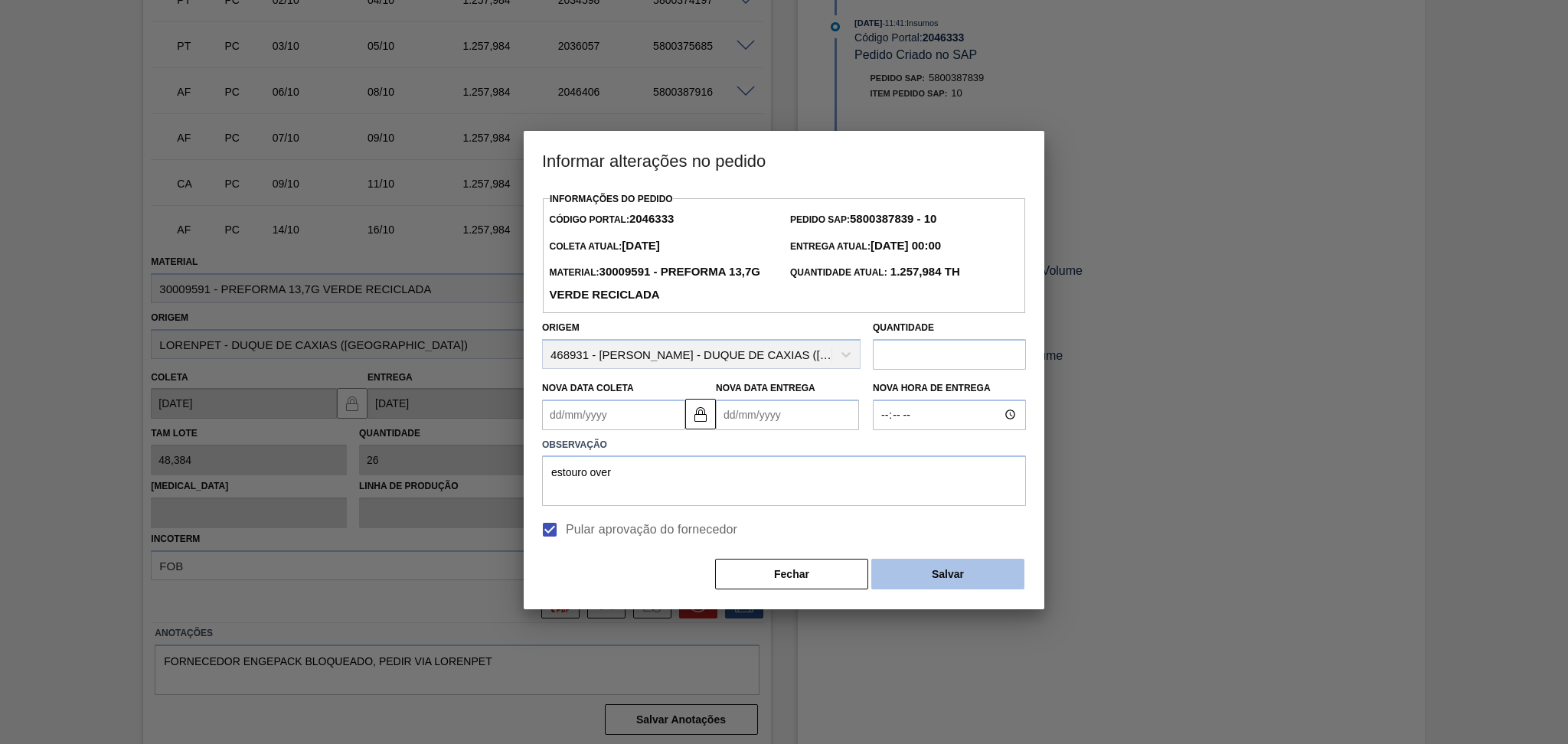
click at [932, 574] on button "Salvar" at bounding box center [947, 574] width 153 height 31
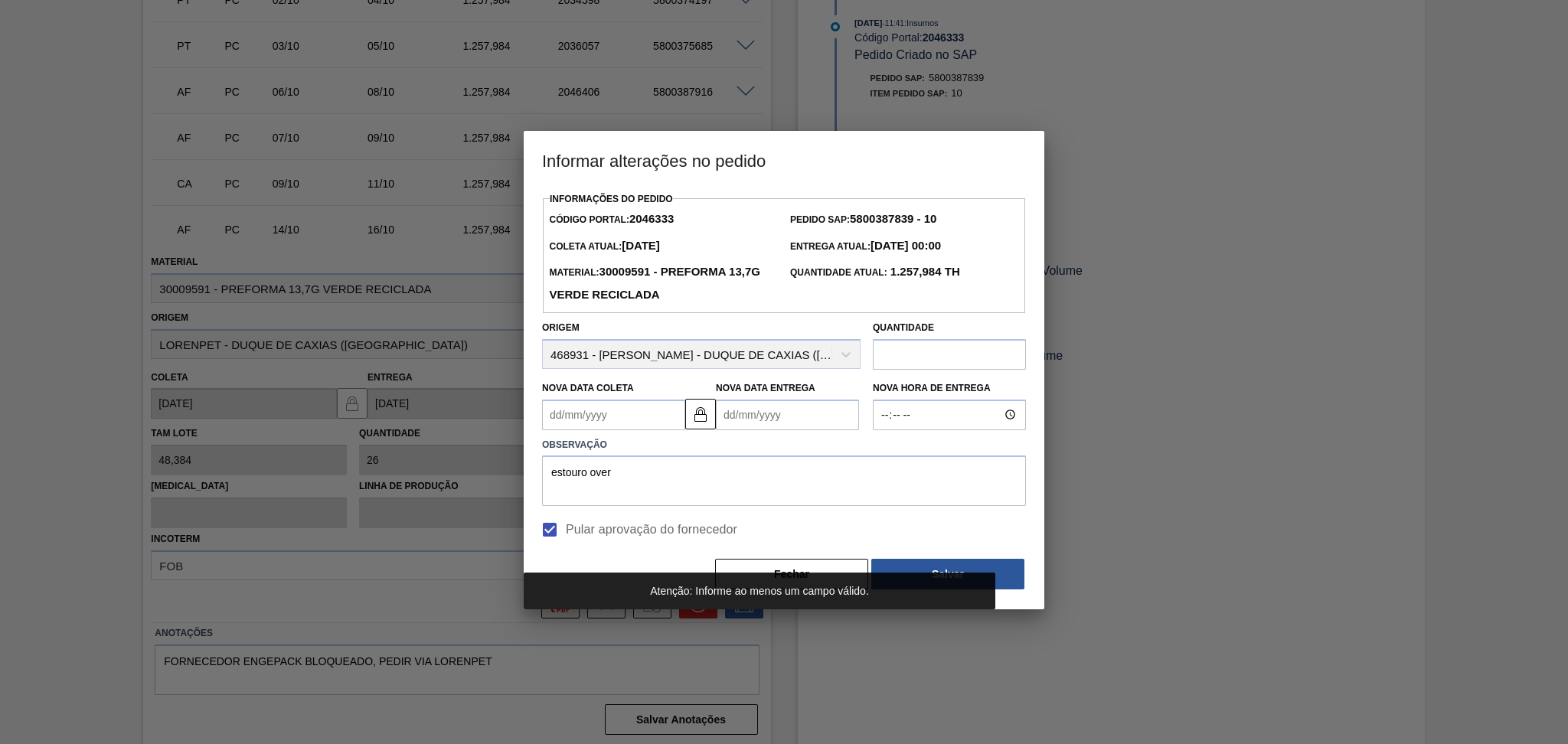
click at [760, 524] on div "Pular aprovação do fornecedor" at bounding box center [784, 530] width 484 height 32
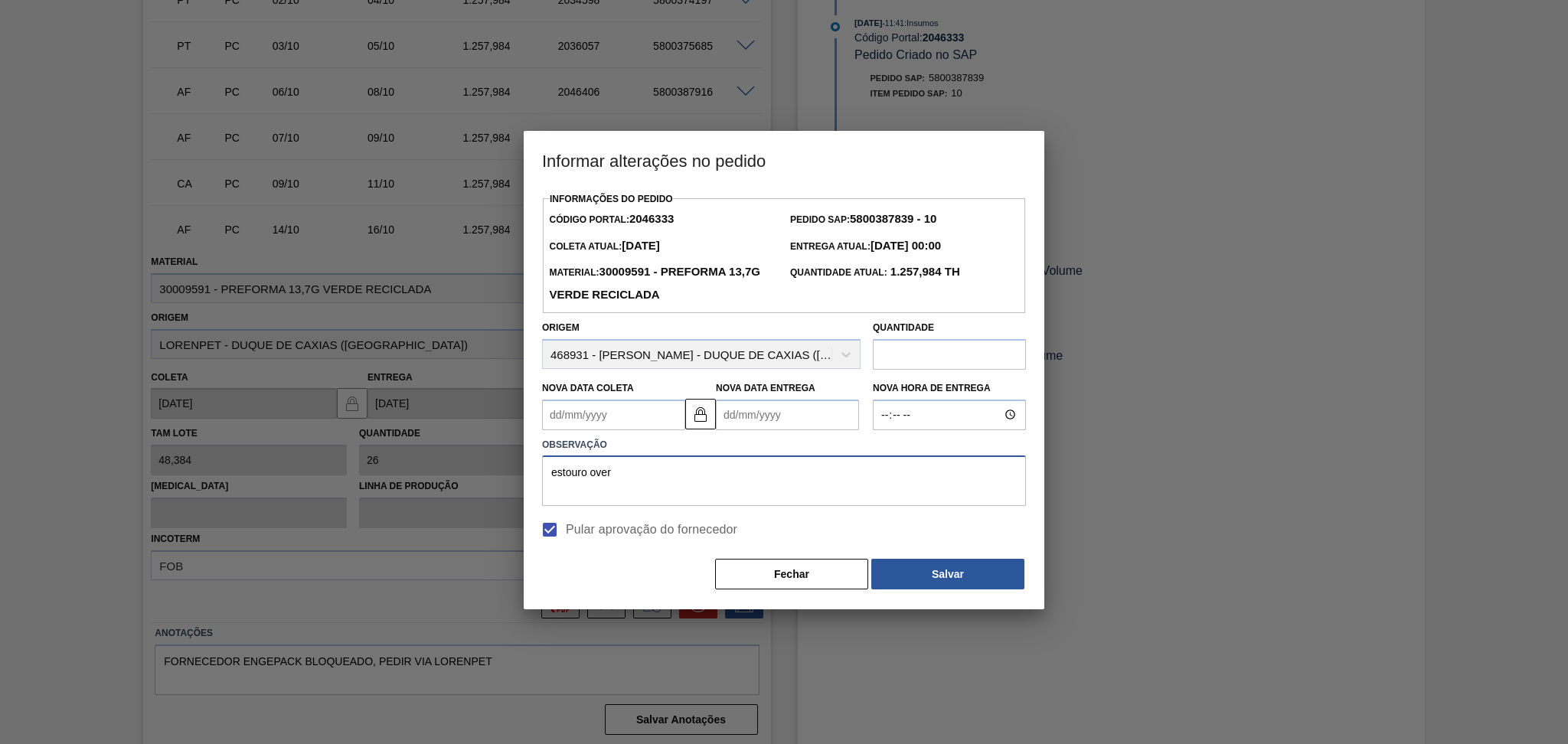
click at [742, 471] on textarea "estouro over" at bounding box center [784, 481] width 484 height 51
click at [593, 539] on span "Pular aprovação do fornecedor" at bounding box center [651, 530] width 172 height 19
click at [565, 540] on input "Pular aprovação do fornecedor" at bounding box center [550, 530] width 32 height 32
click at [598, 534] on span "Pular aprovação do fornecedor" at bounding box center [651, 530] width 172 height 19
click at [565, 534] on input "Pular aprovação do fornecedor" at bounding box center [550, 530] width 32 height 32
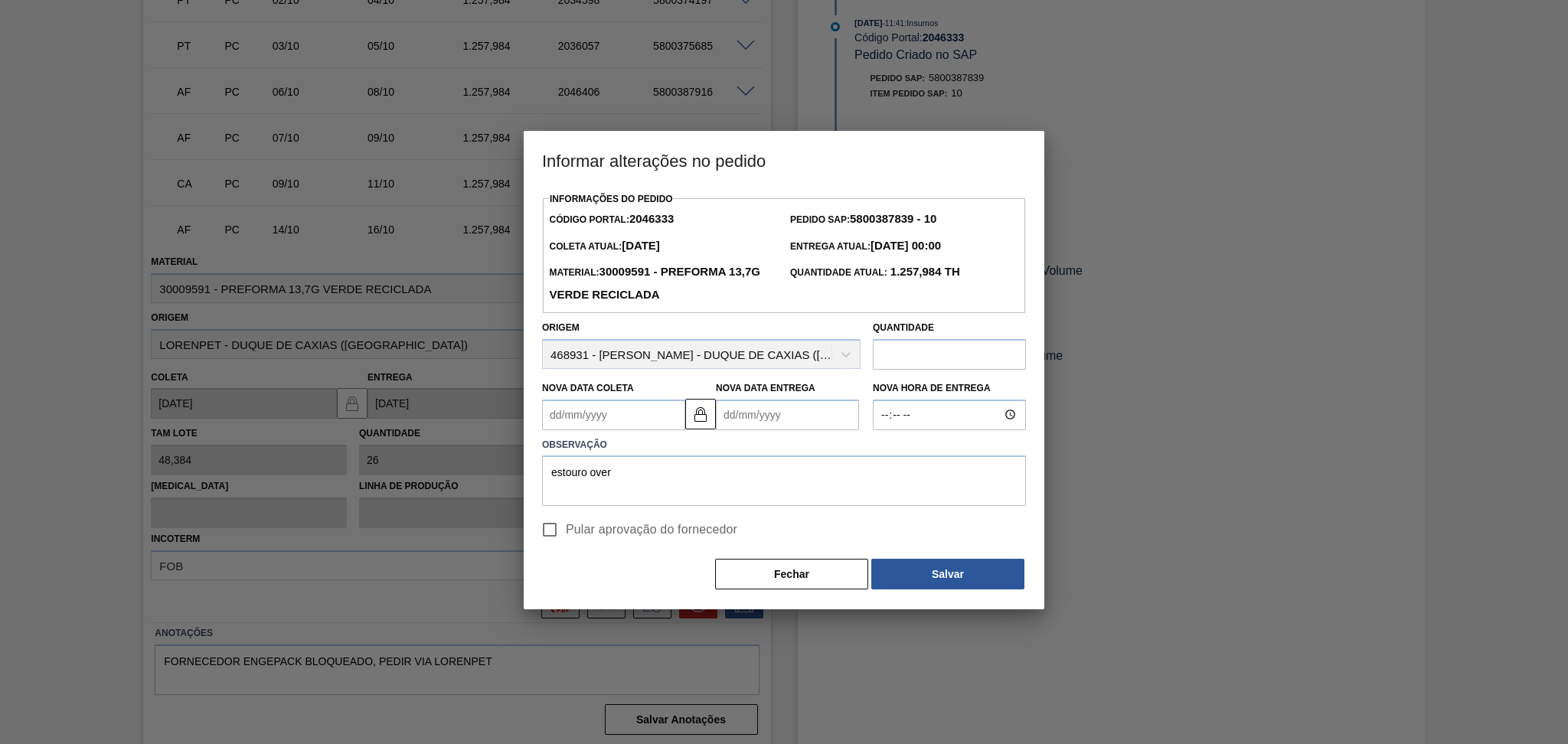
checkbox input "true"
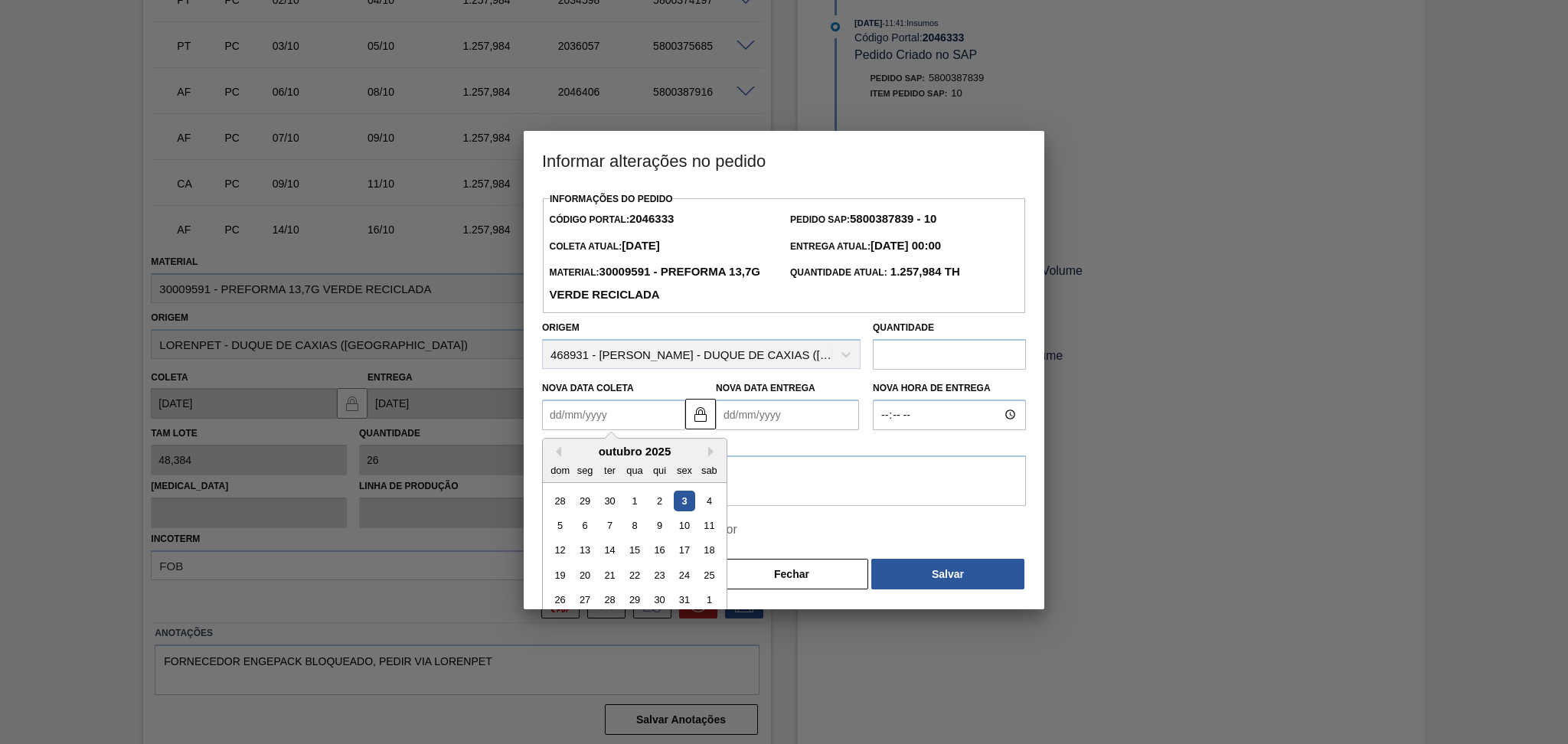
click at [559, 422] on Coleta2046333 "Nova Data Coleta" at bounding box center [613, 415] width 143 height 31
click at [859, 501] on textarea "estouro over" at bounding box center [784, 481] width 484 height 51
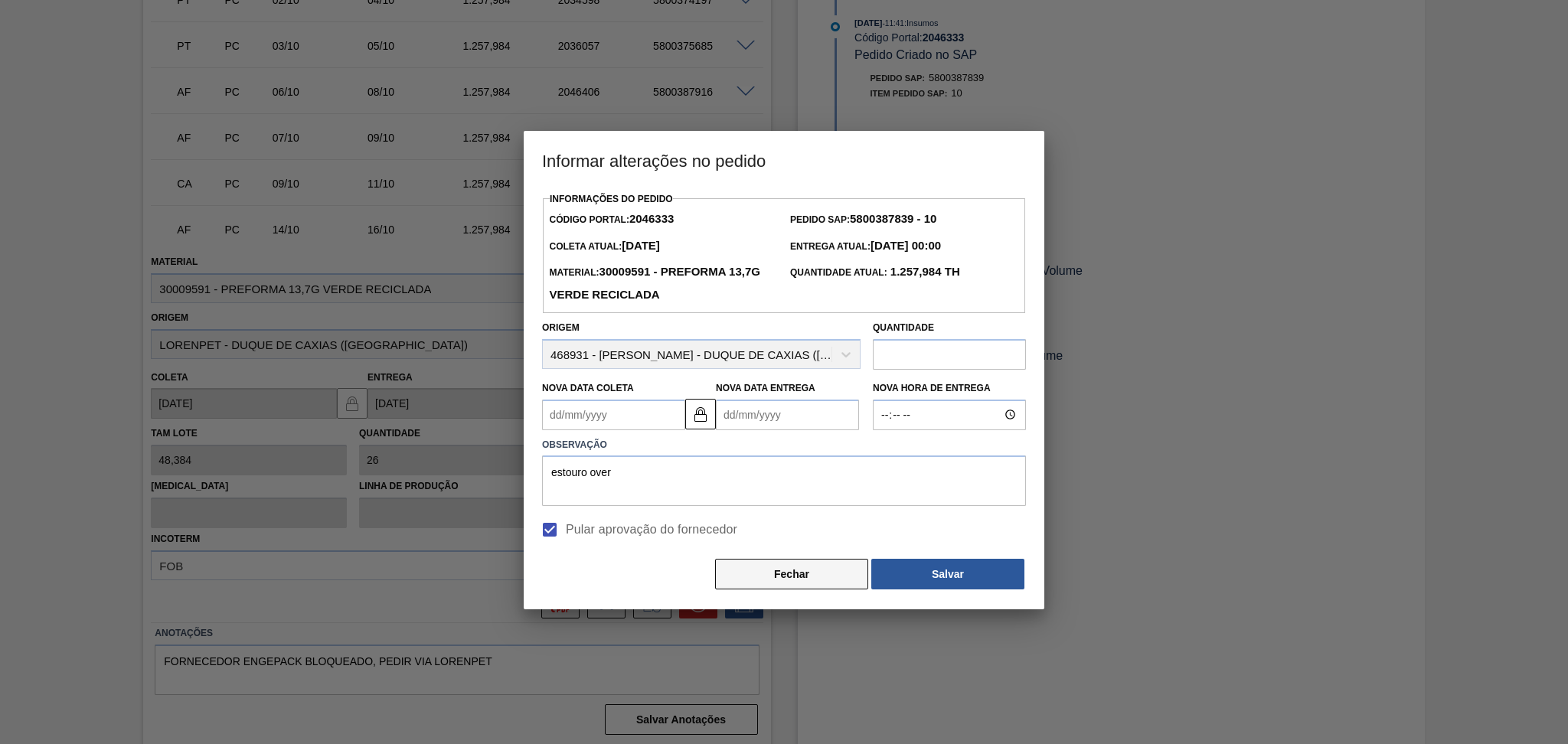
click at [822, 570] on button "Fechar" at bounding box center [791, 574] width 153 height 31
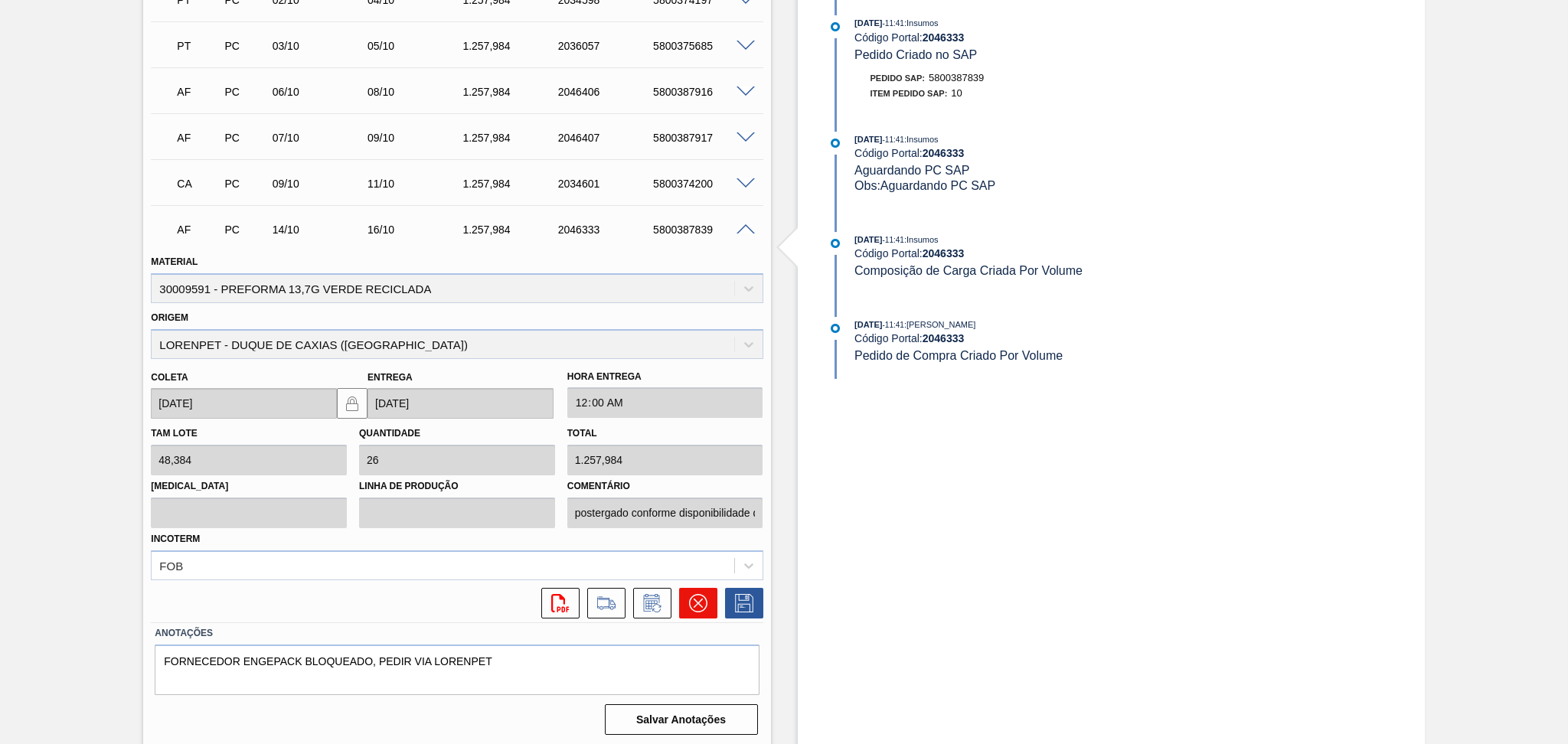
click at [699, 602] on icon at bounding box center [699, 603] width 19 height 19
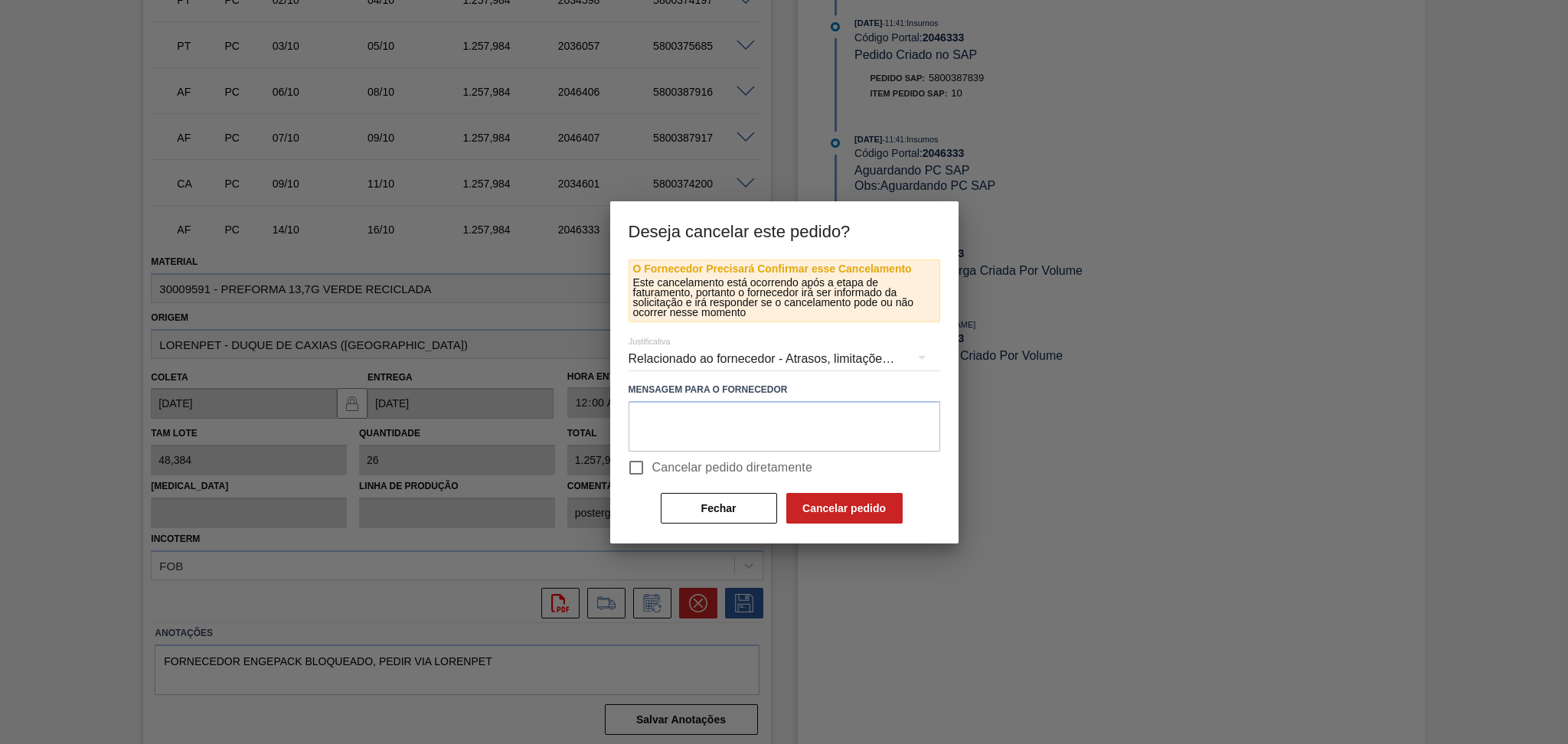
click at [726, 465] on span "Cancelar pedido diretamente" at bounding box center [732, 468] width 160 height 19
click at [653, 465] on input "Cancelar pedido diretamente" at bounding box center [636, 468] width 32 height 32
checkbox input "true"
click at [738, 424] on textarea at bounding box center [784, 427] width 311 height 51
type textarea "estouro over"
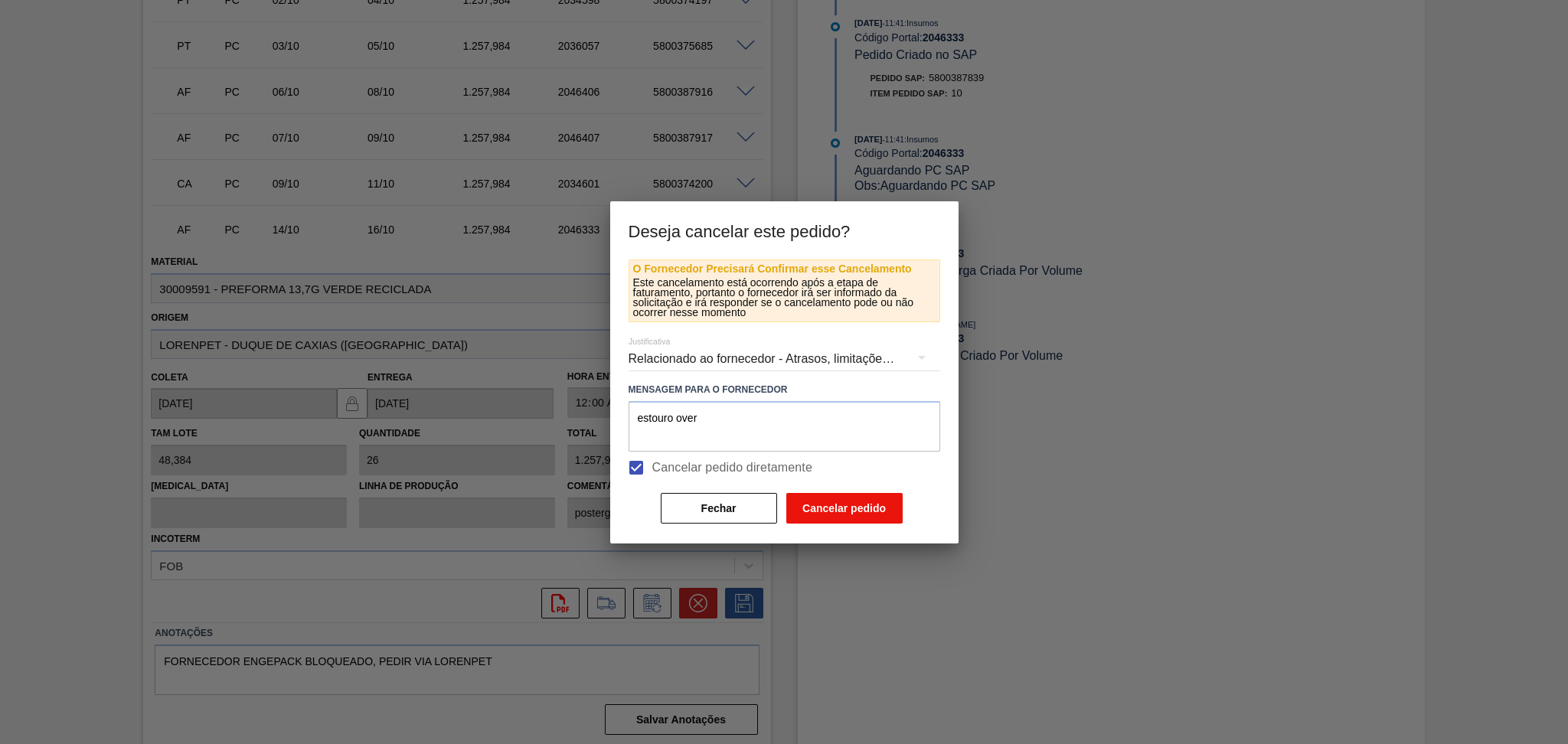
click at [817, 509] on button "Cancelar pedido" at bounding box center [844, 509] width 116 height 31
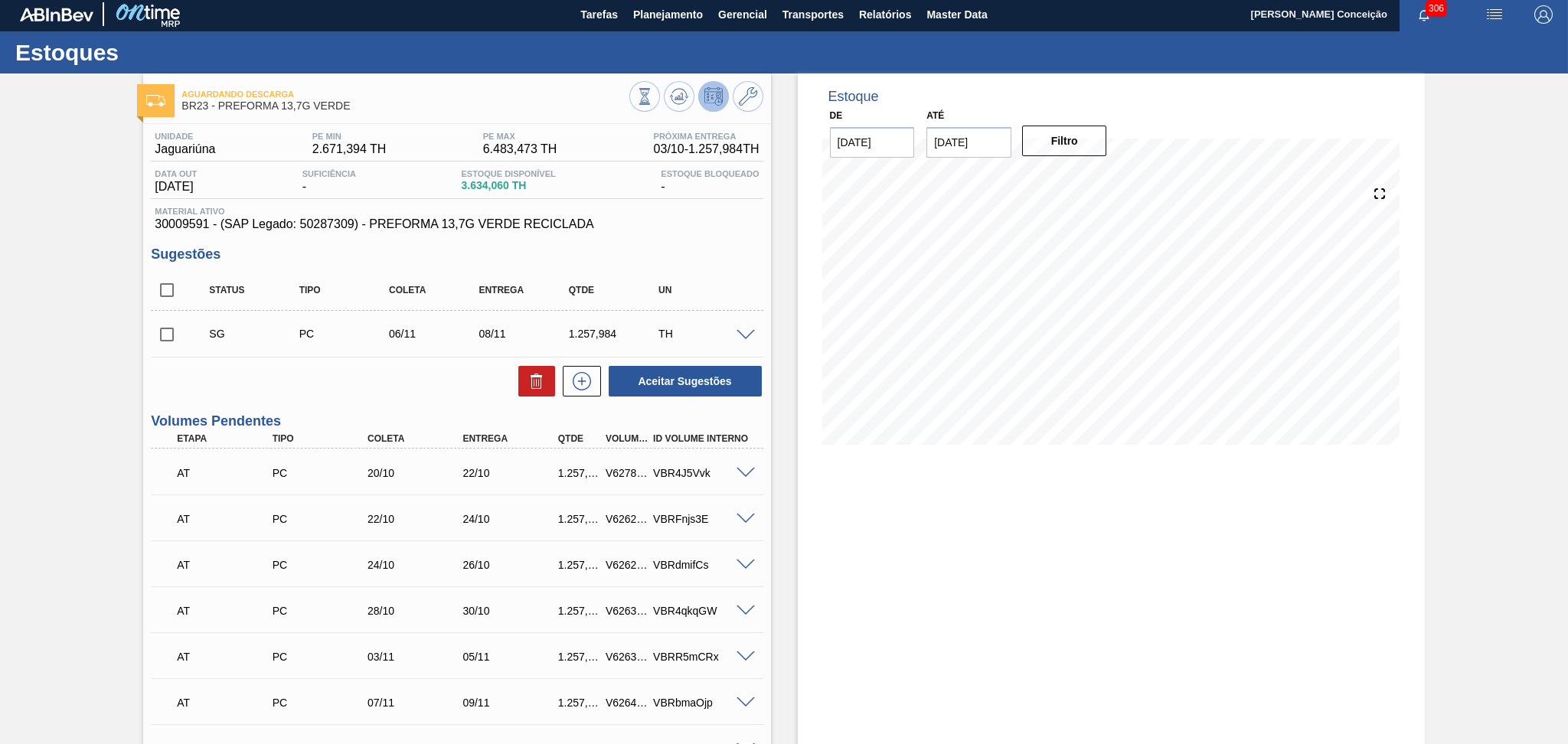
scroll to position [0, 0]
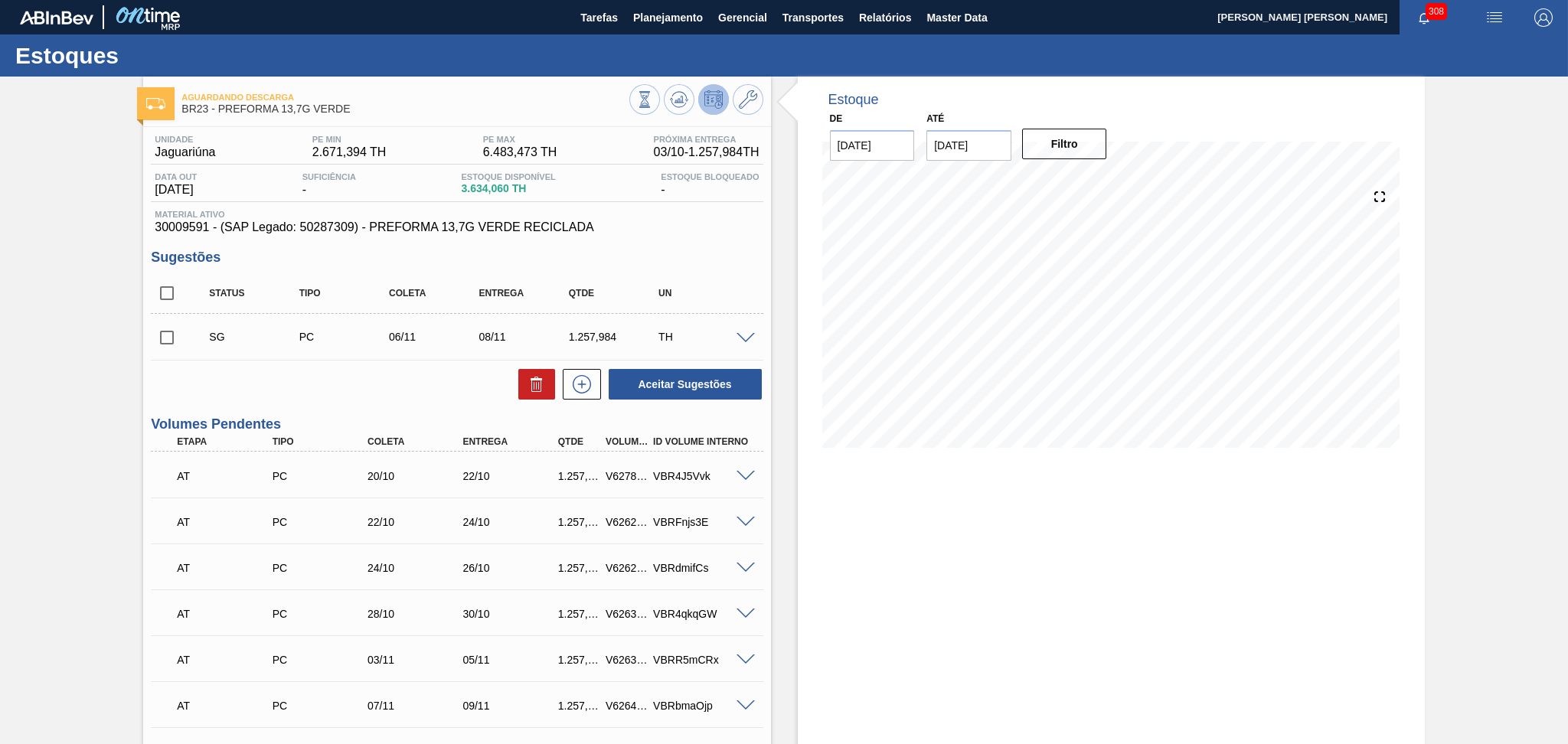
click at [766, 540] on div "Unidade Jaguariúna PE MIN 2.671,394 TH PE MAX 6.483,473 TH Próxima Entrega 03/1…" at bounding box center [457, 650] width 627 height 1045
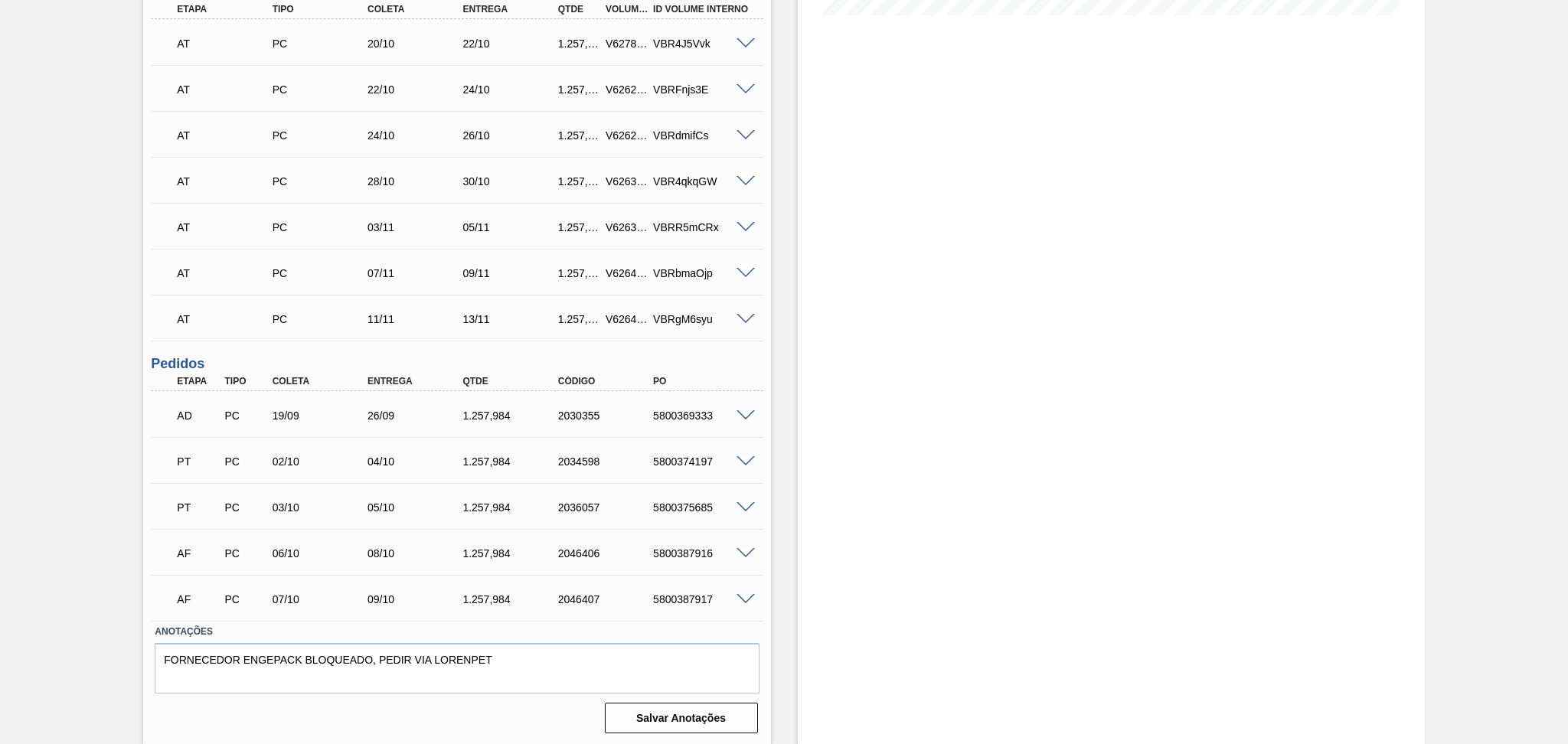
click at [825, 494] on div "Estoque De [DATE] Até [DATE] Filtro" at bounding box center [1111, 195] width 627 height 1103
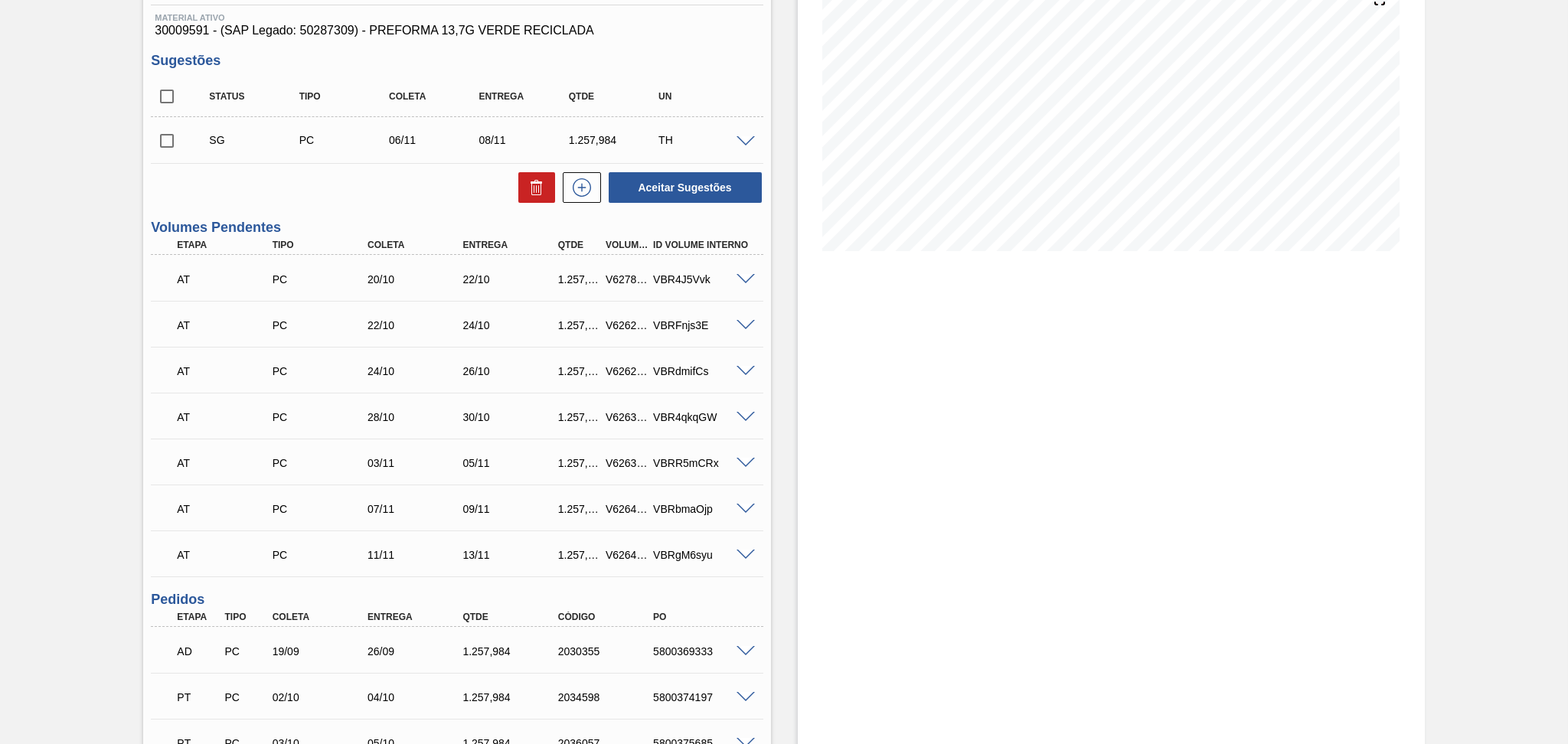
scroll to position [408, 0]
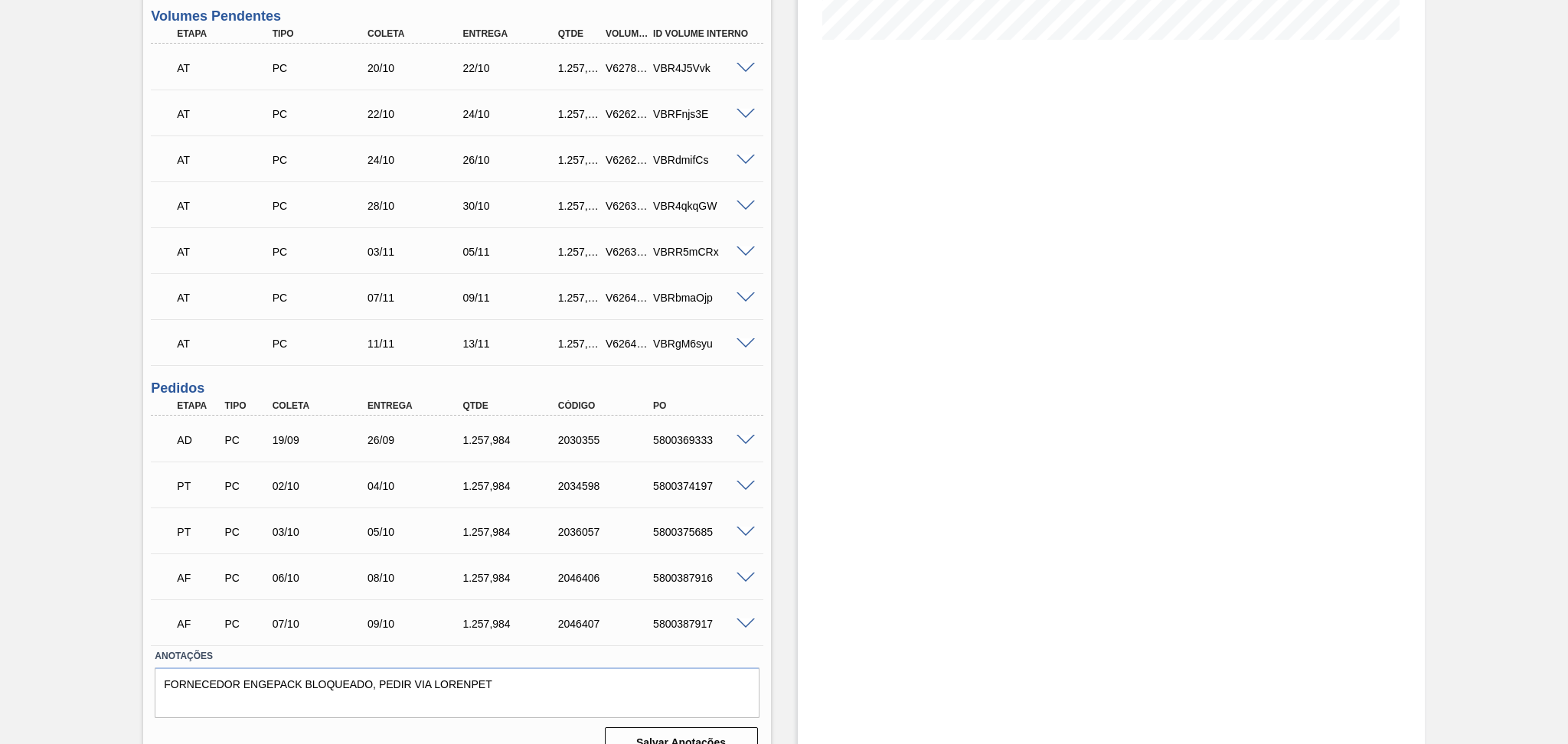
click at [745, 619] on span at bounding box center [746, 625] width 19 height 11
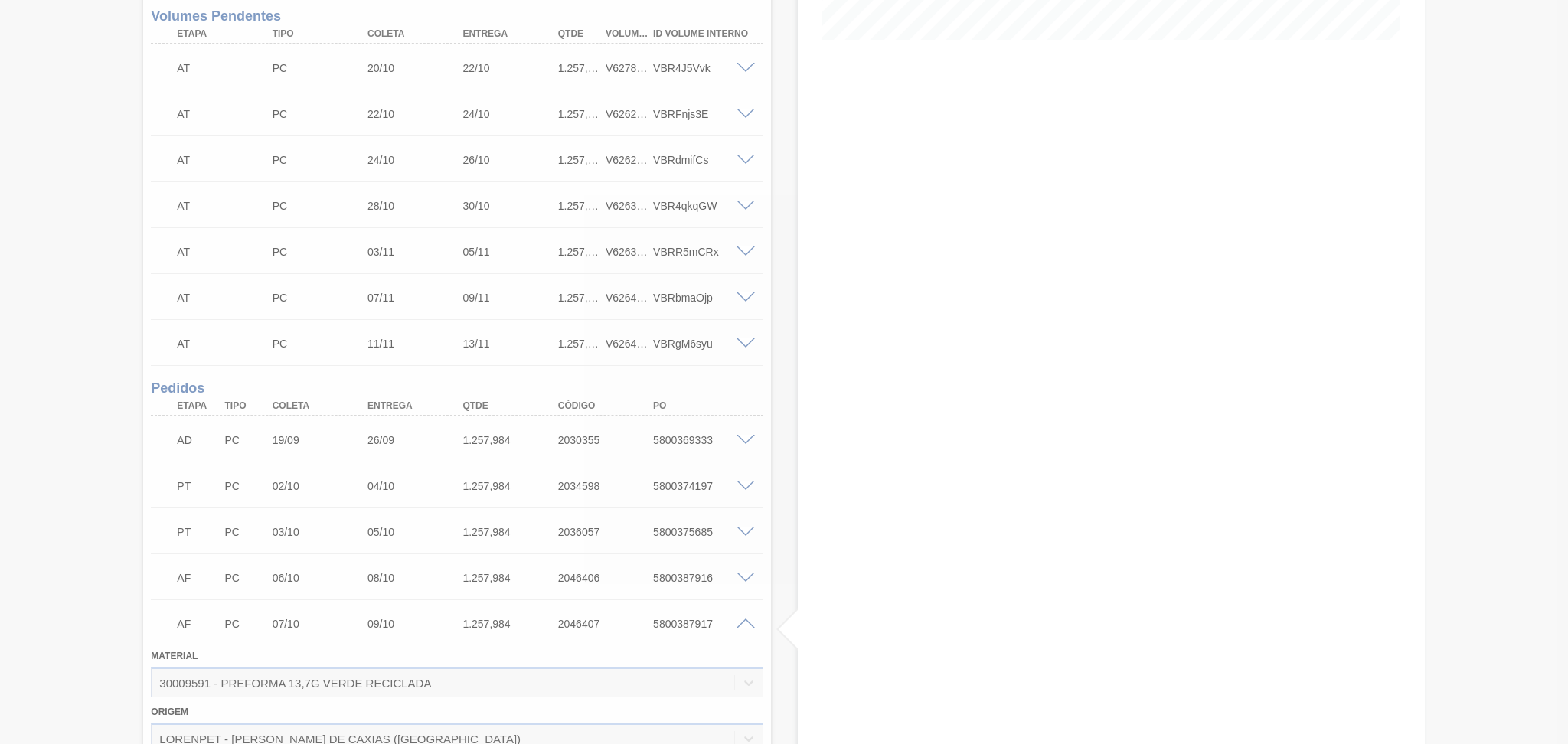
click at [777, 615] on div at bounding box center [784, 372] width 1568 height 744
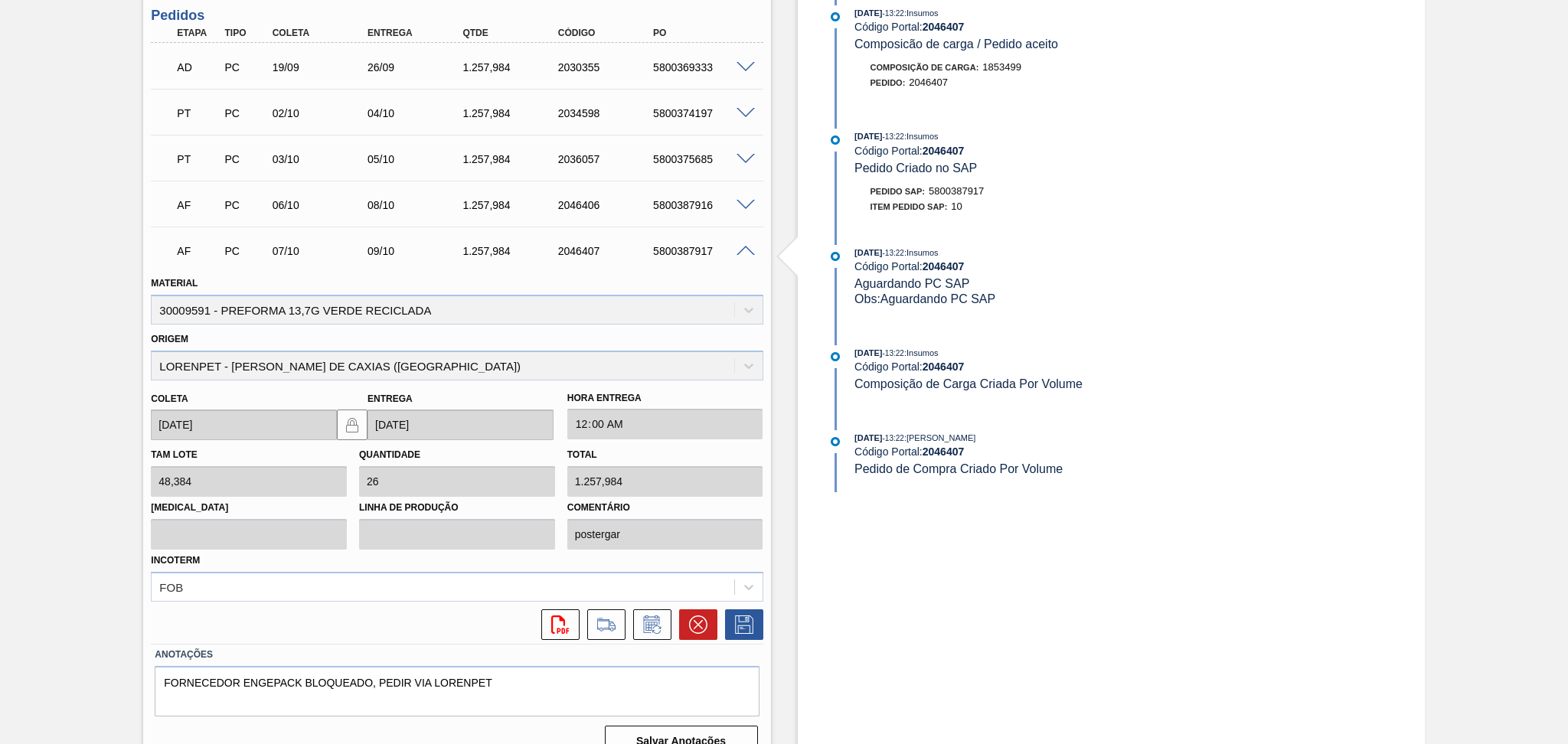
scroll to position [802, 0]
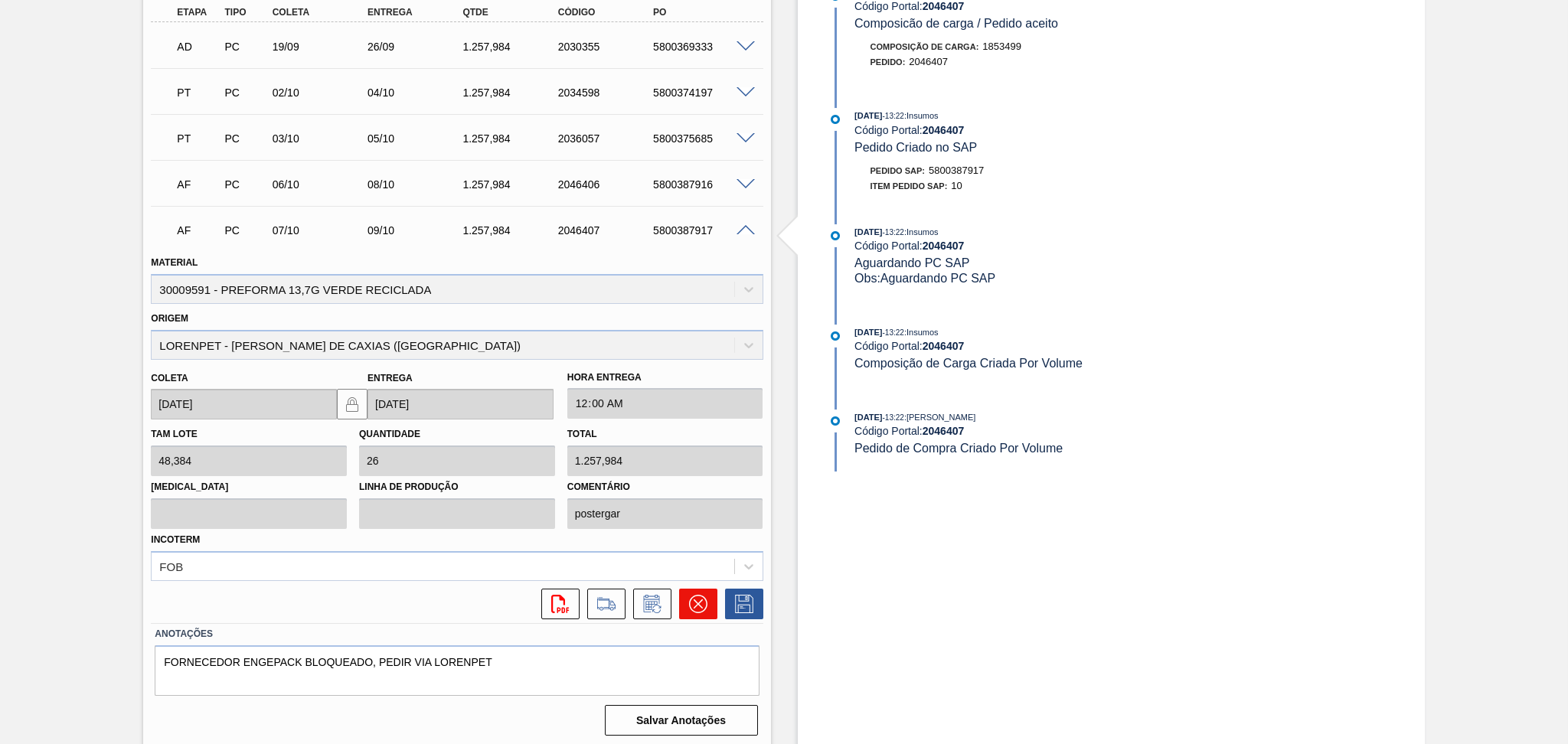
click at [684, 606] on button at bounding box center [698, 604] width 38 height 31
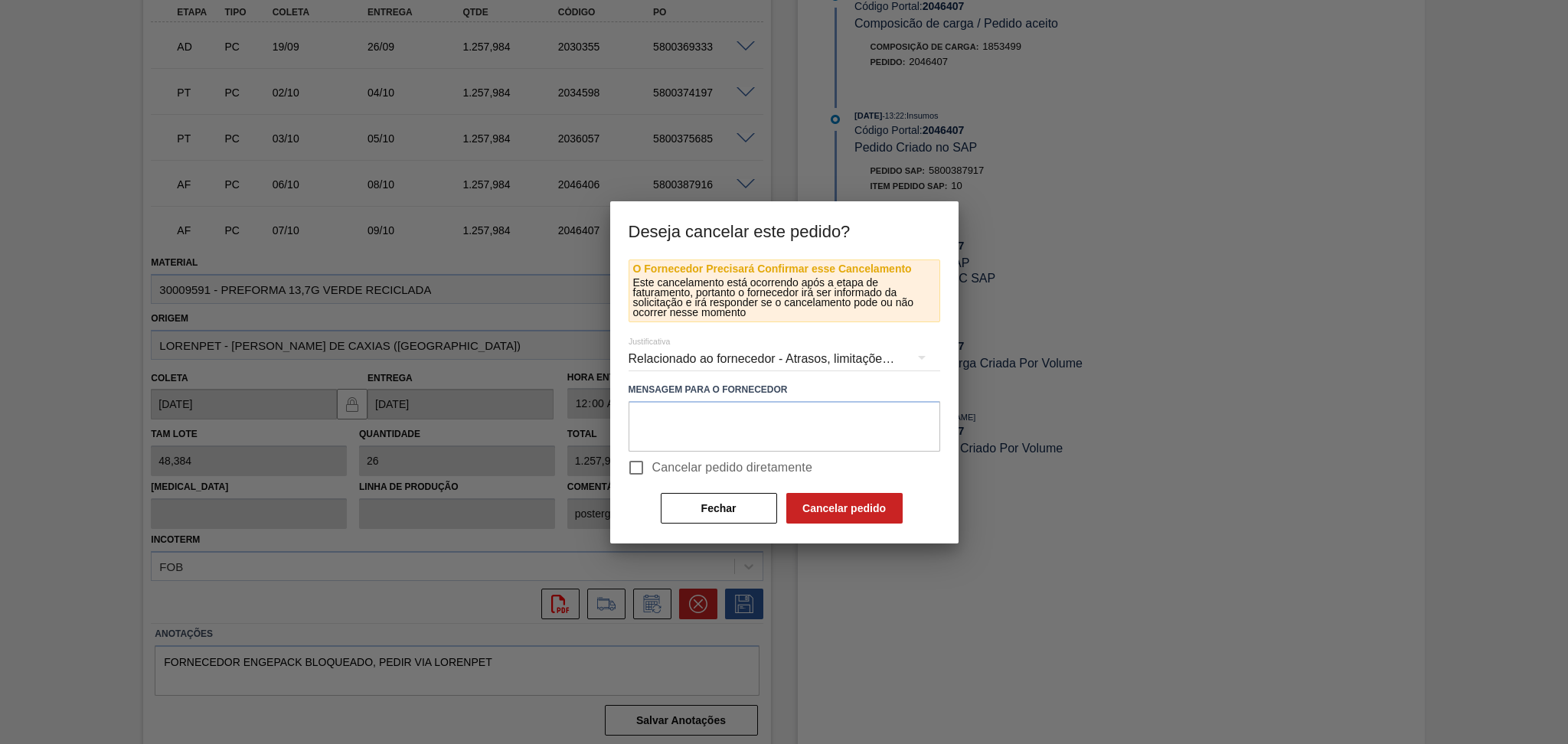
click at [694, 461] on span "Cancelar pedido diretamente" at bounding box center [732, 468] width 160 height 19
click at [653, 461] on input "Cancelar pedido diretamente" at bounding box center [636, 468] width 32 height 32
checkbox input "true"
click at [777, 450] on div "O Fornecedor Precisará Confirmar esse Cancelamento Este cancelamento está ocorr…" at bounding box center [784, 392] width 311 height 266
click at [776, 429] on textarea at bounding box center [784, 427] width 311 height 51
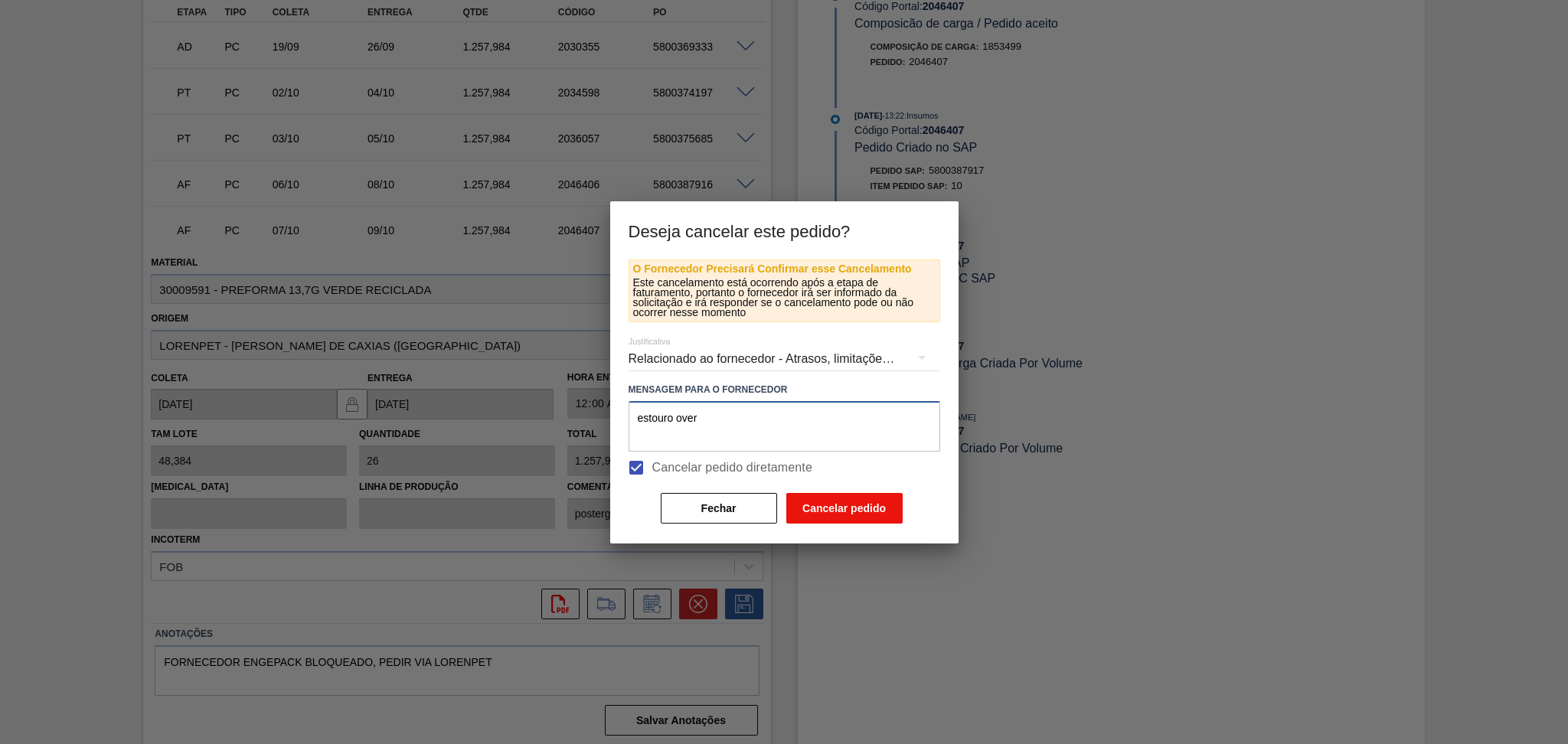
type textarea "estouro over"
click at [833, 503] on button "Cancelar pedido" at bounding box center [844, 509] width 116 height 31
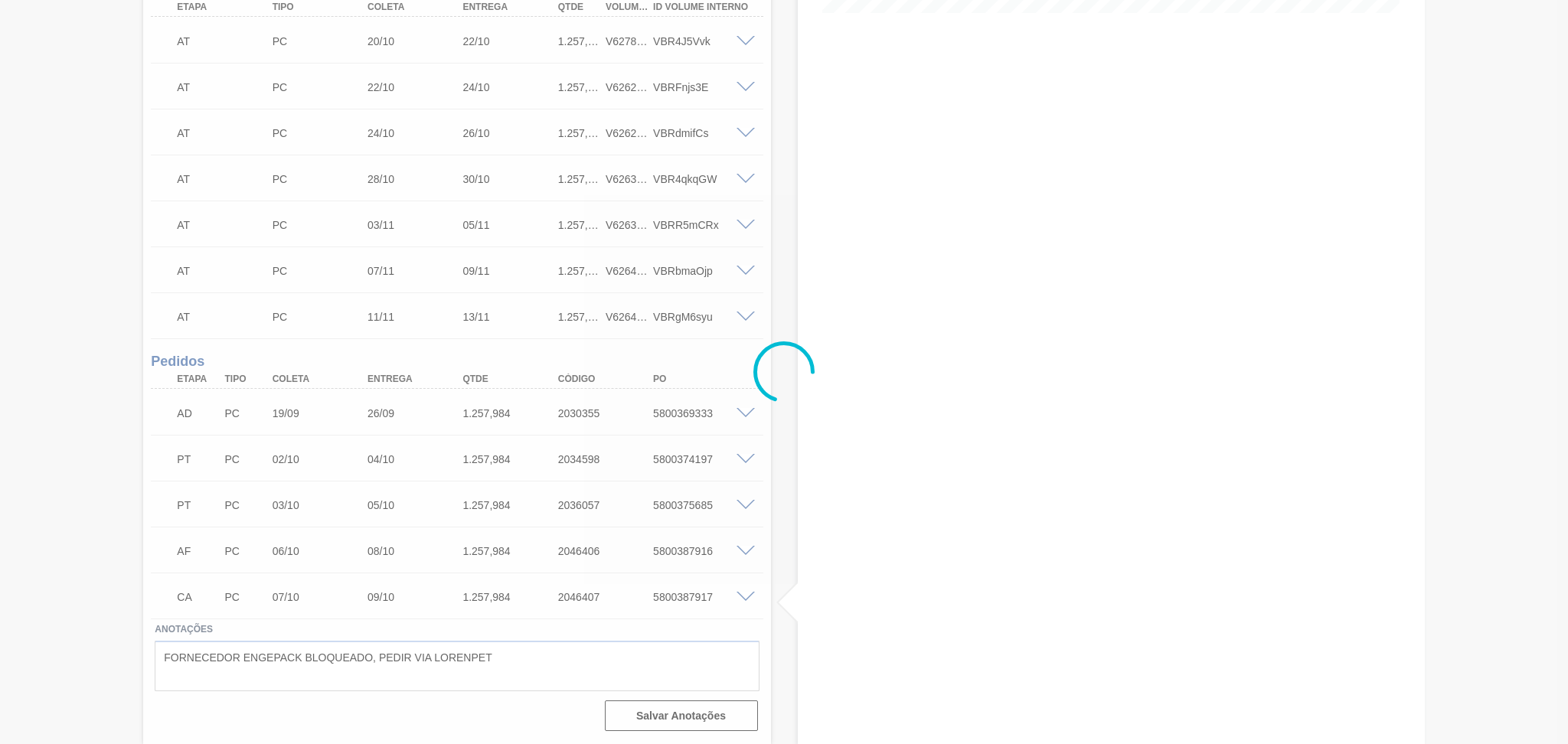
scroll to position [433, 0]
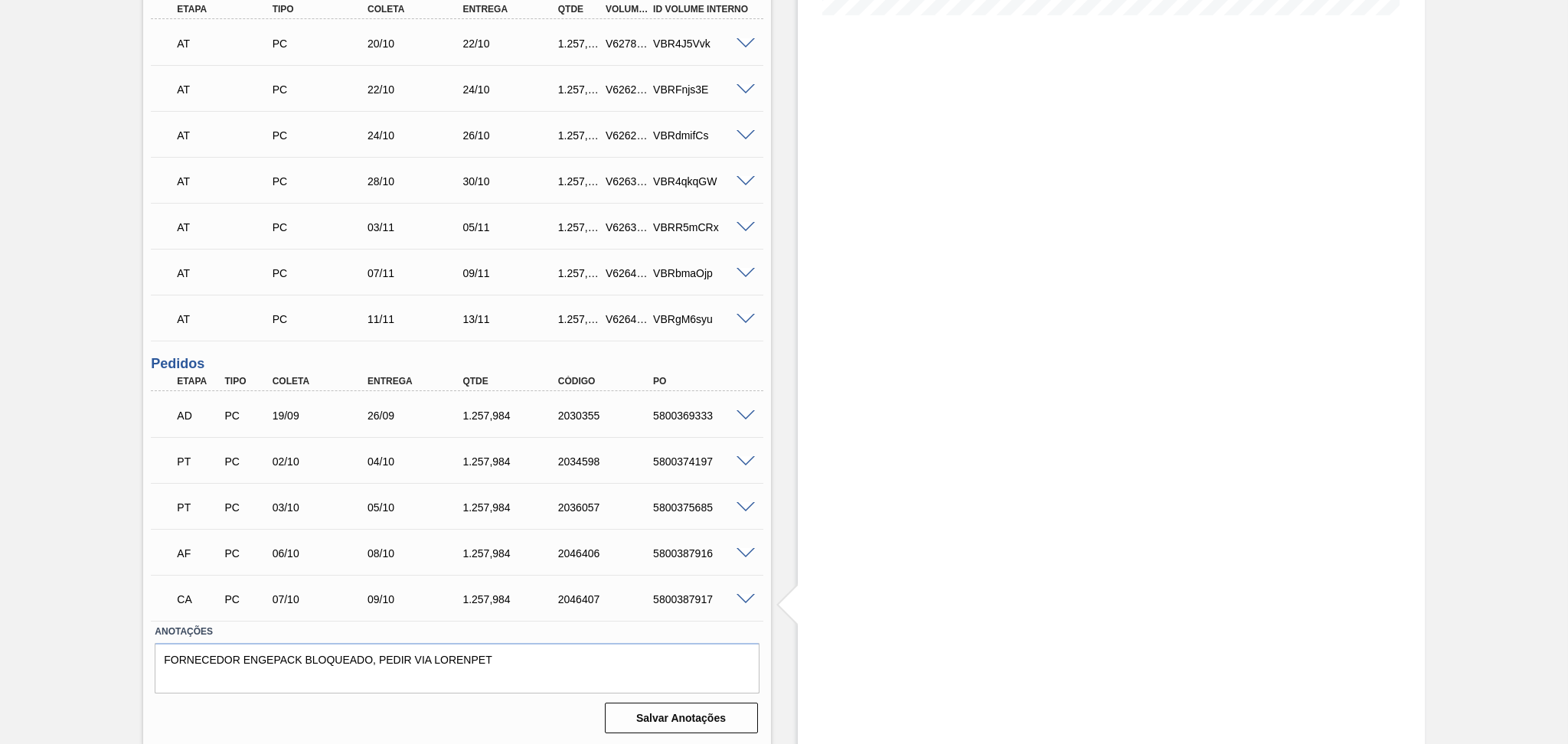
click at [109, 556] on div "Aguardando Descarga BR23 - PREFORMA 13,7G VERDE Unidade Jaguariúna PE MIN 2.671…" at bounding box center [784, 195] width 1568 height 1103
click at [680, 726] on button "Salvar Anotações" at bounding box center [681, 718] width 153 height 31
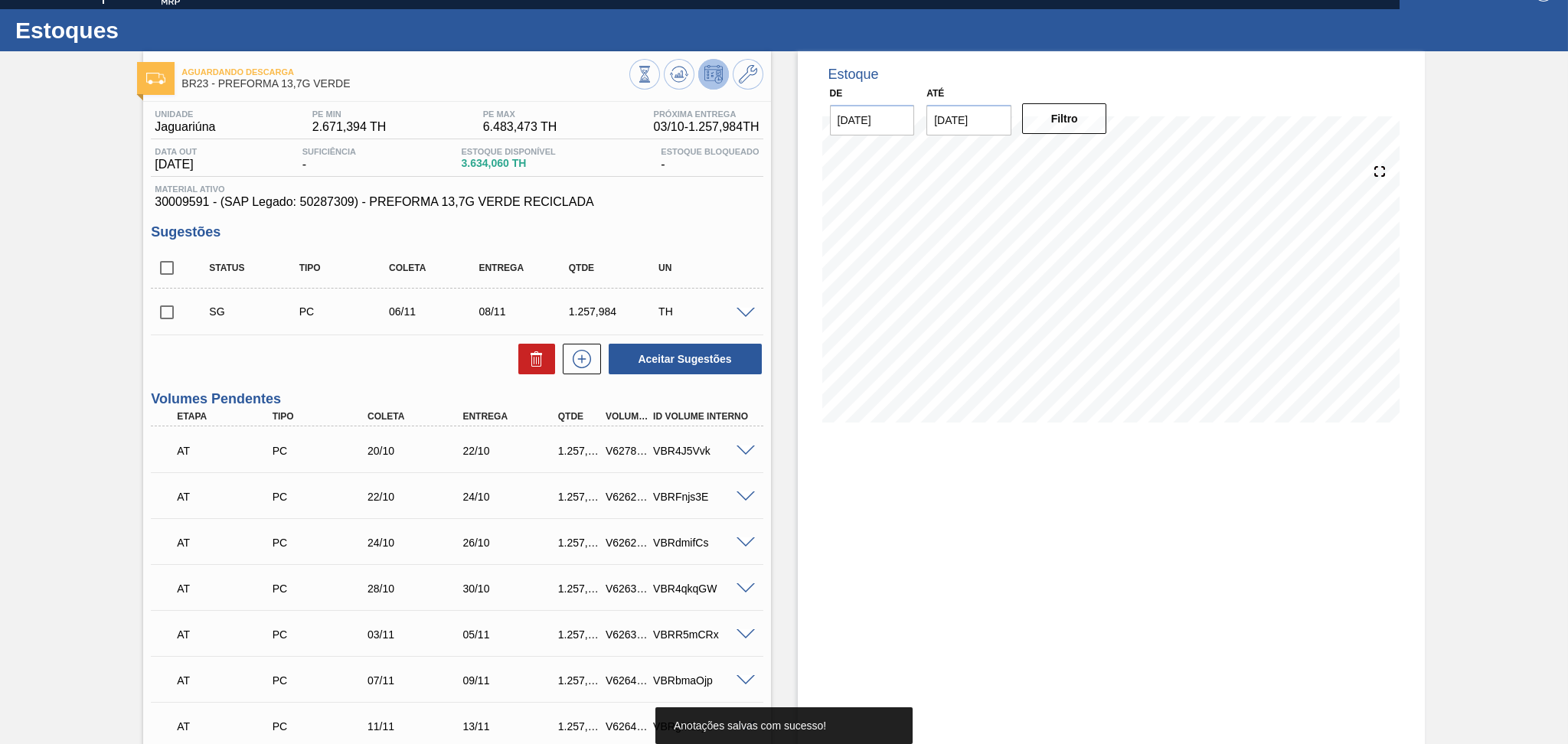
scroll to position [24, 0]
click at [676, 75] on icon at bounding box center [679, 75] width 19 height 19
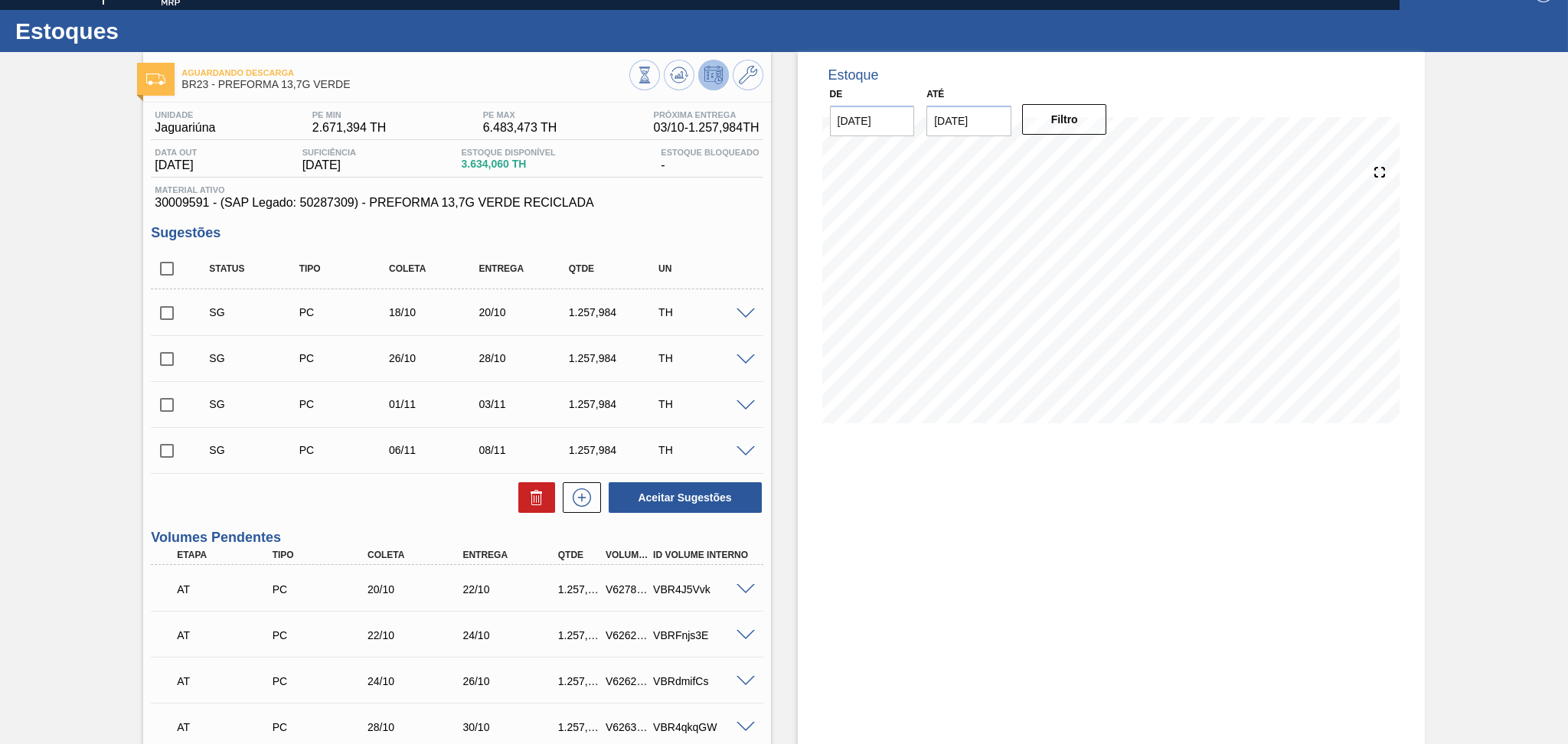
click at [970, 535] on div "Estoque De 03/10/2025 Até 15/11/2025 Filtro 13/10 Projeção de Estoque 5,703.016…" at bounding box center [1111, 650] width 627 height 1195
click at [352, 514] on div "Aceitar Sugestões" at bounding box center [457, 498] width 611 height 34
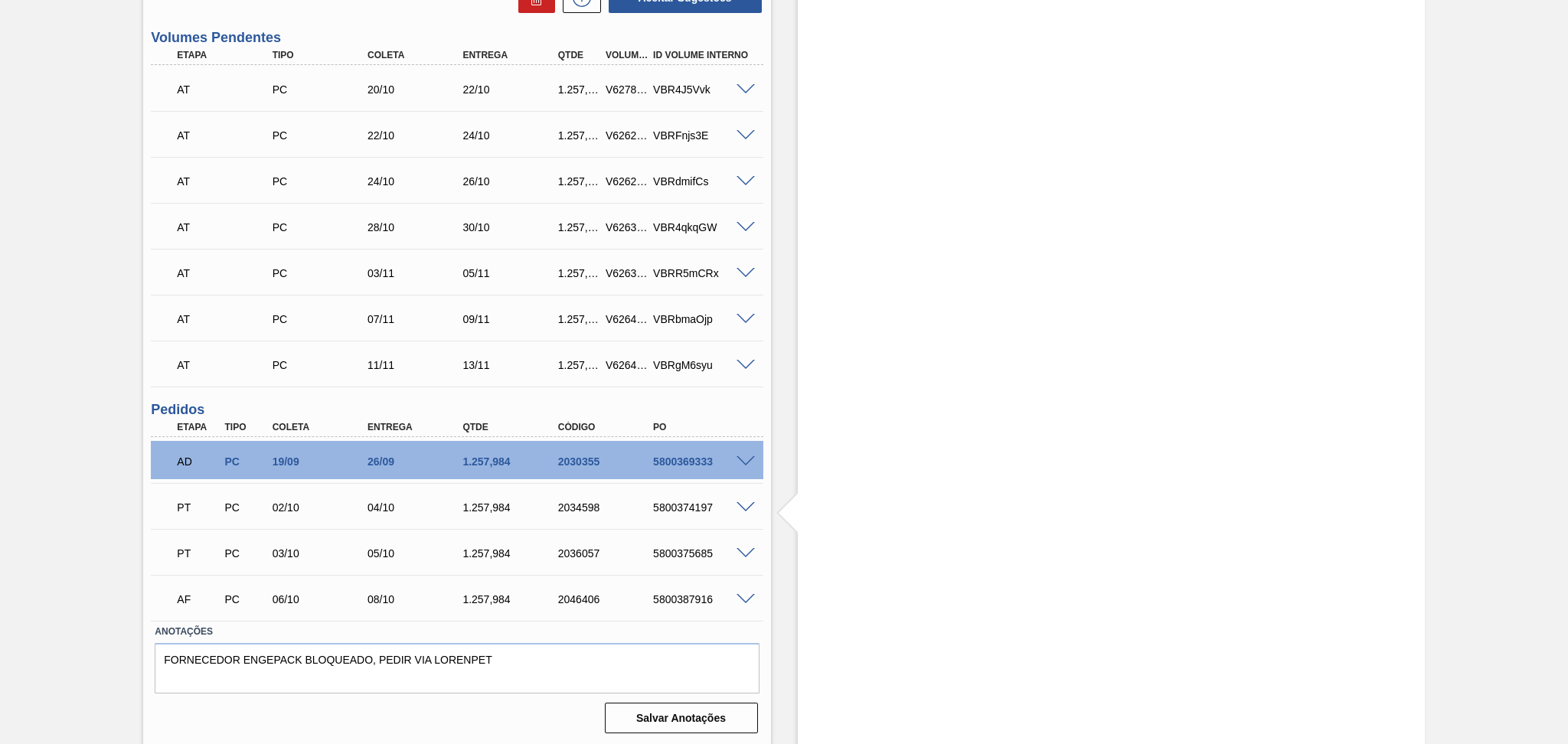
click at [777, 600] on div "Estoque De 03/10/2025 Até 15/11/2025 Filtro 13/10 Projeção de Estoque 5,703.016…" at bounding box center [1097, 149] width 654 height 1195
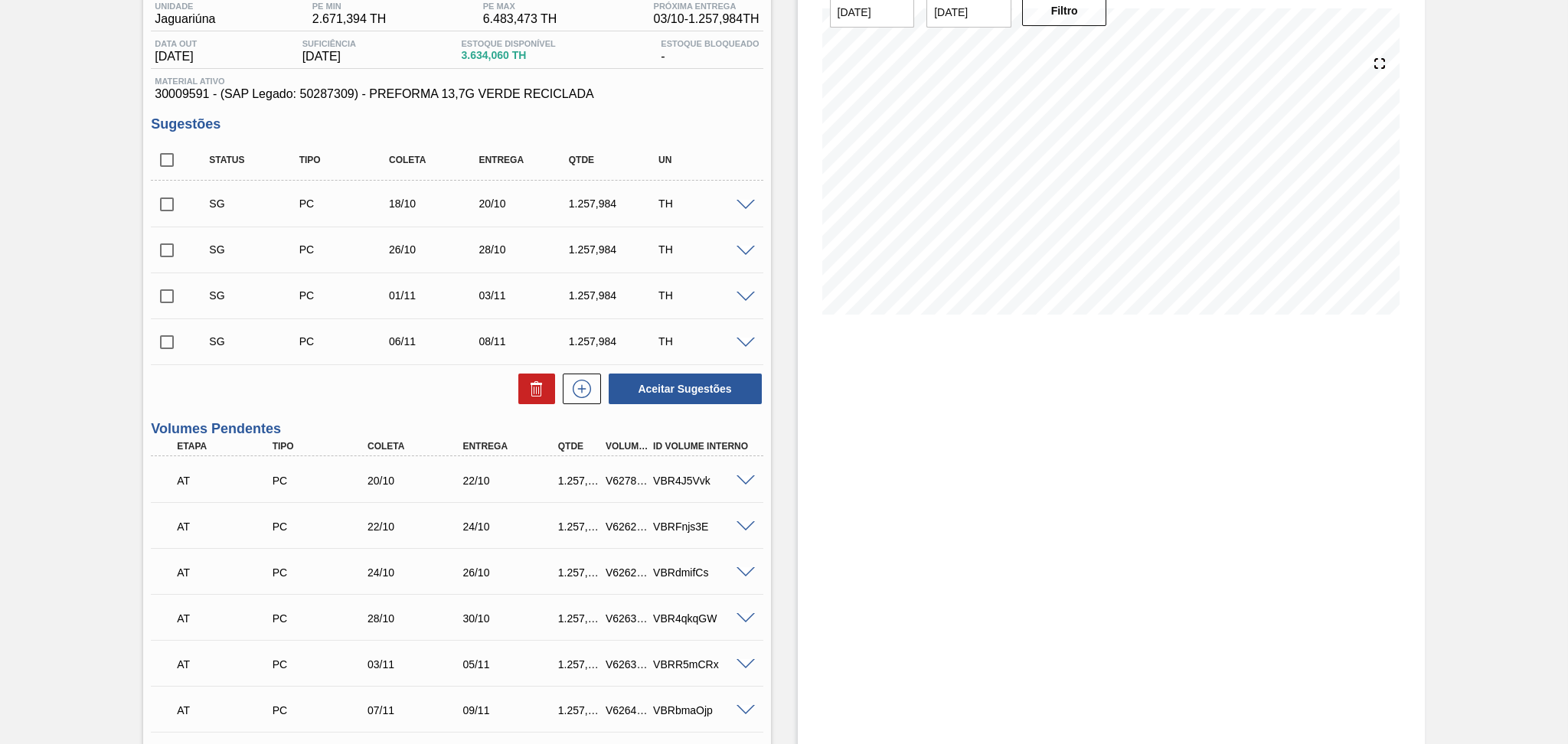
scroll to position [0, 0]
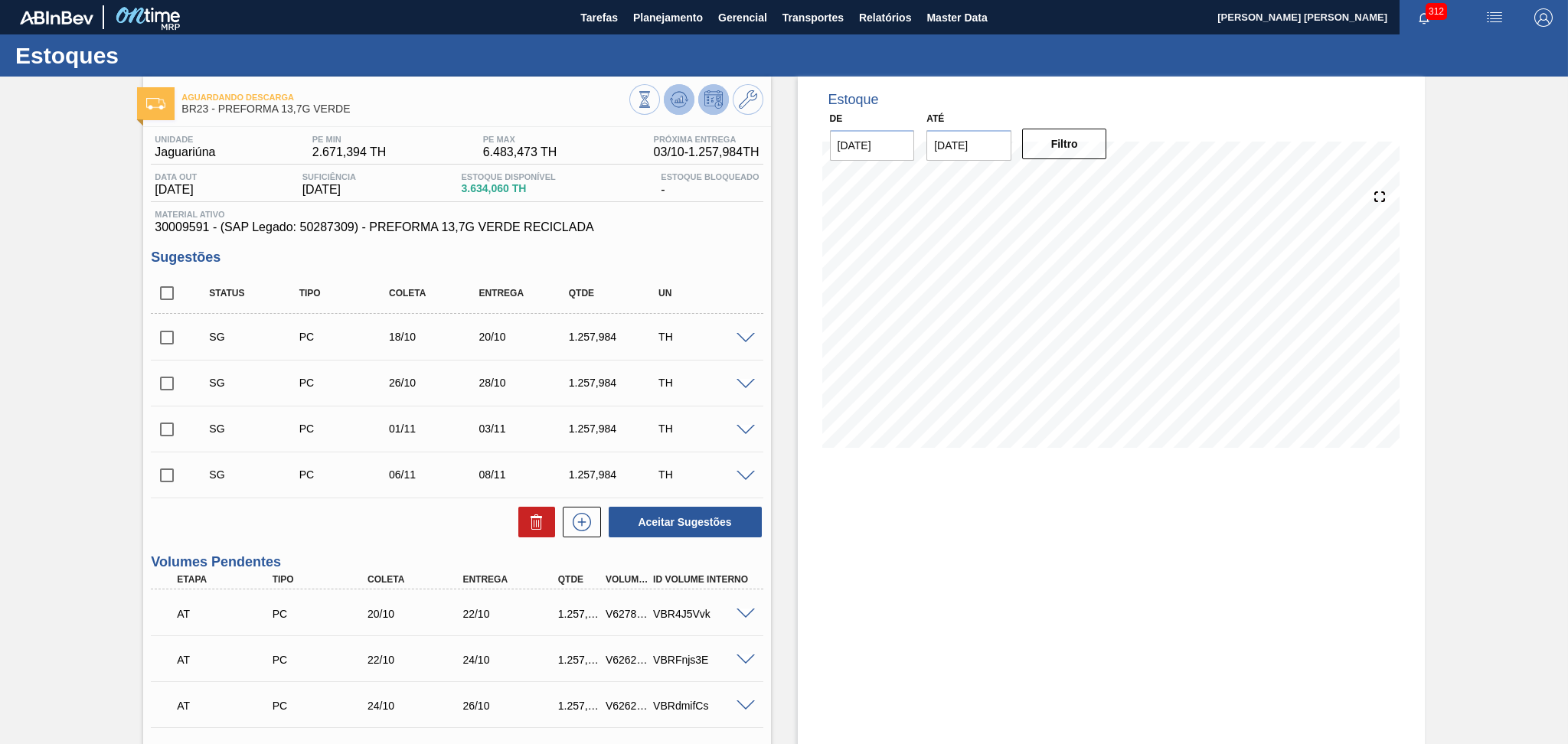
click at [672, 99] on icon at bounding box center [679, 99] width 19 height 19
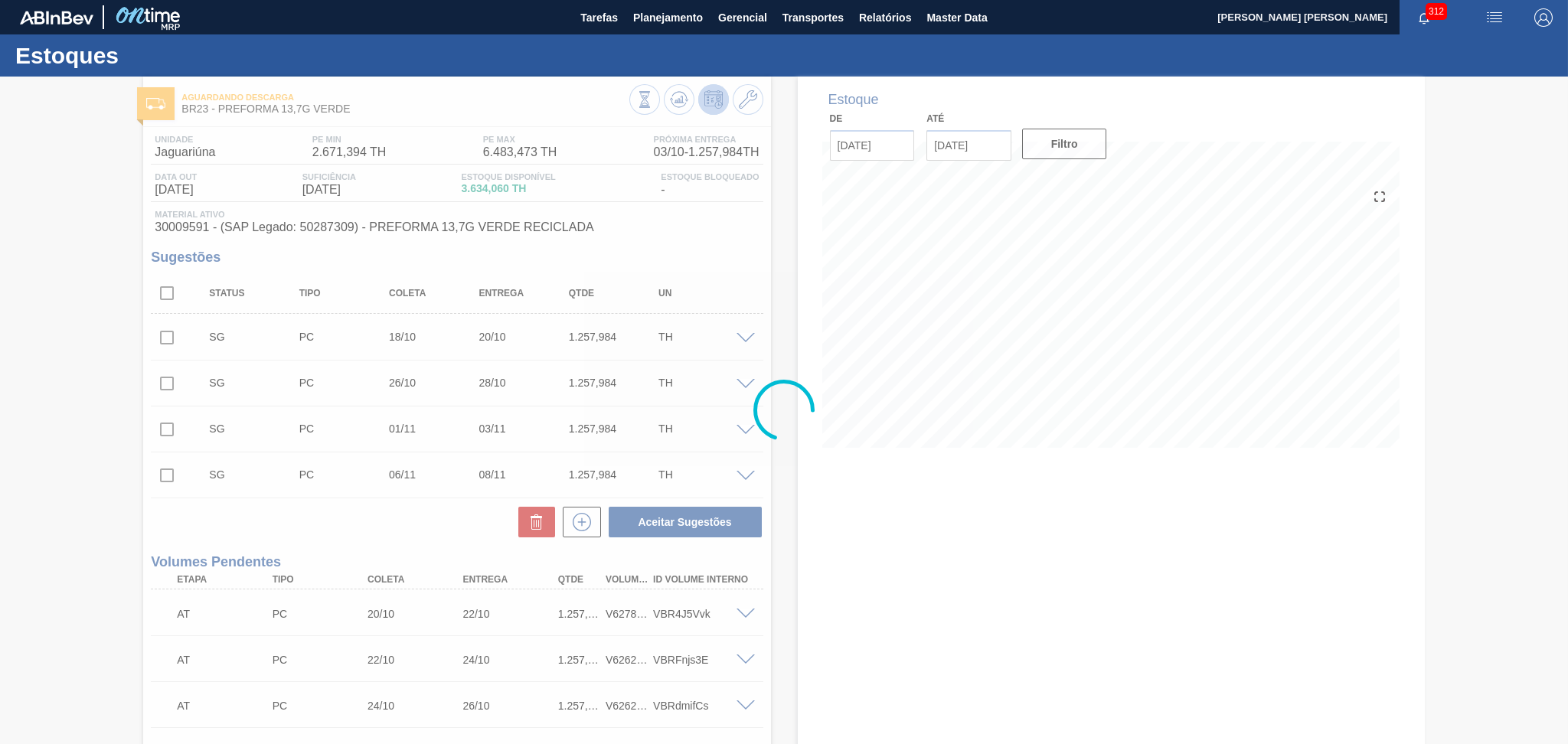
click at [780, 490] on div at bounding box center [784, 411] width 1568 height 668
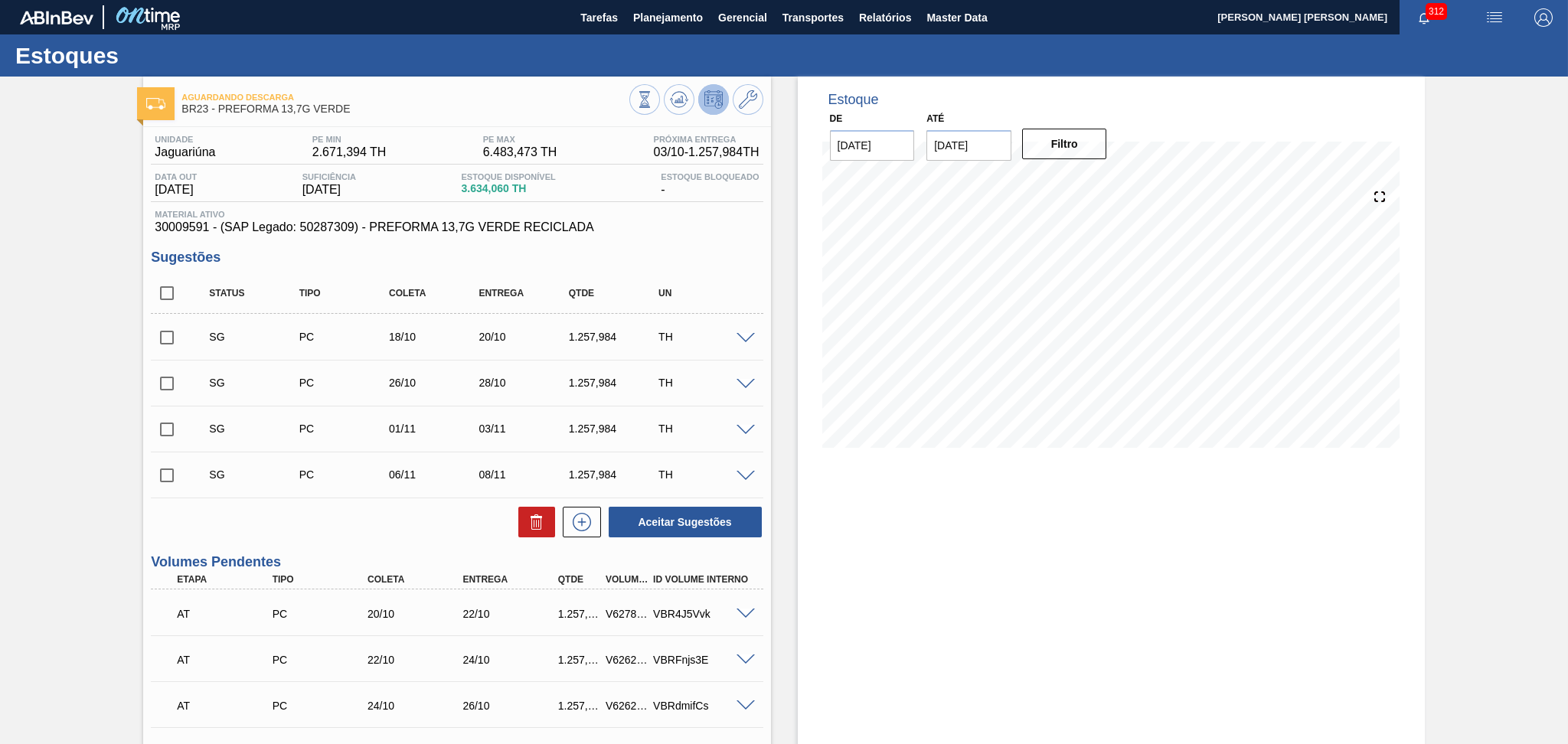
click at [169, 294] on input "checkbox" at bounding box center [167, 294] width 32 height 32
checkbox input "true"
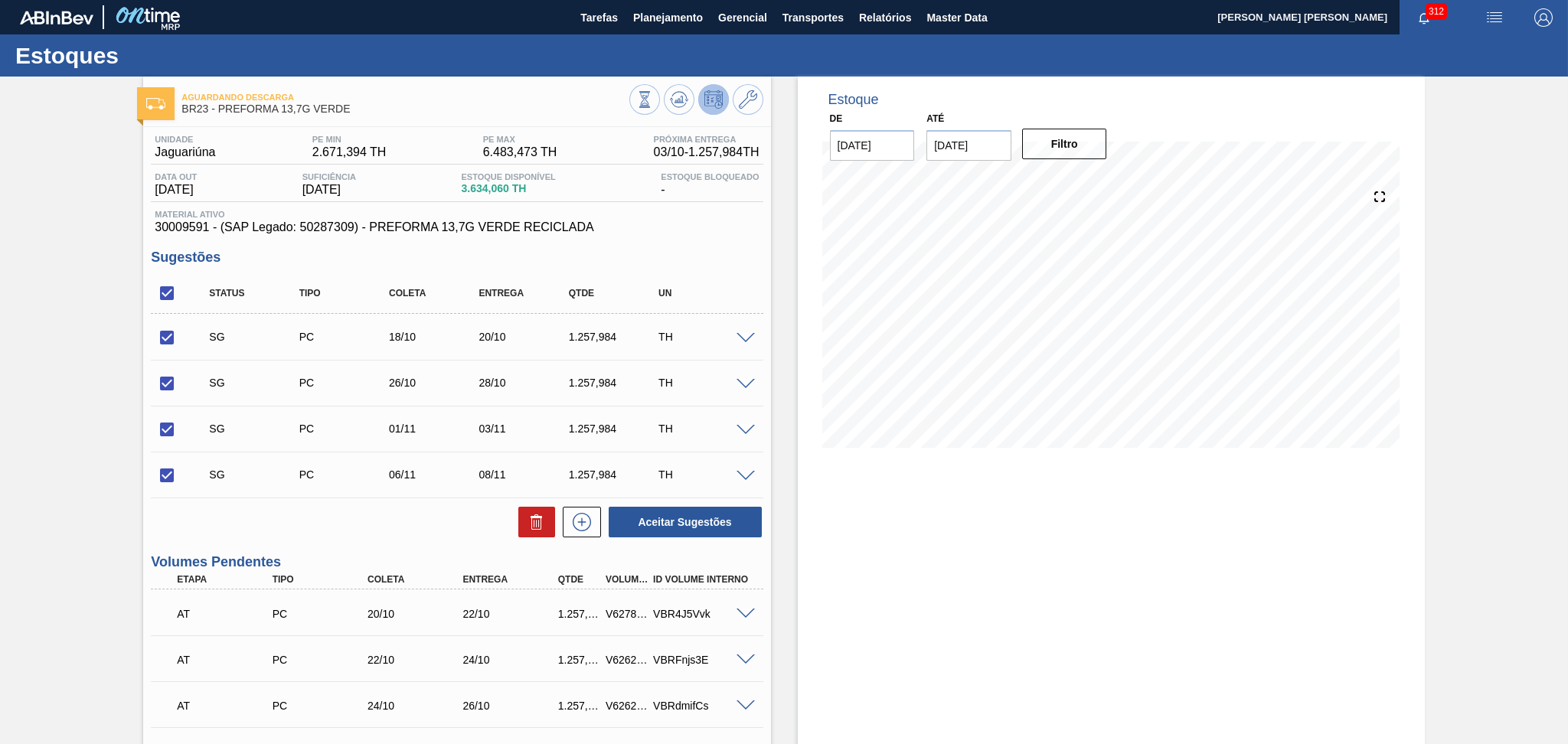
checkbox input "true"
click at [173, 291] on input "checkbox" at bounding box center [167, 294] width 32 height 32
checkbox input "false"
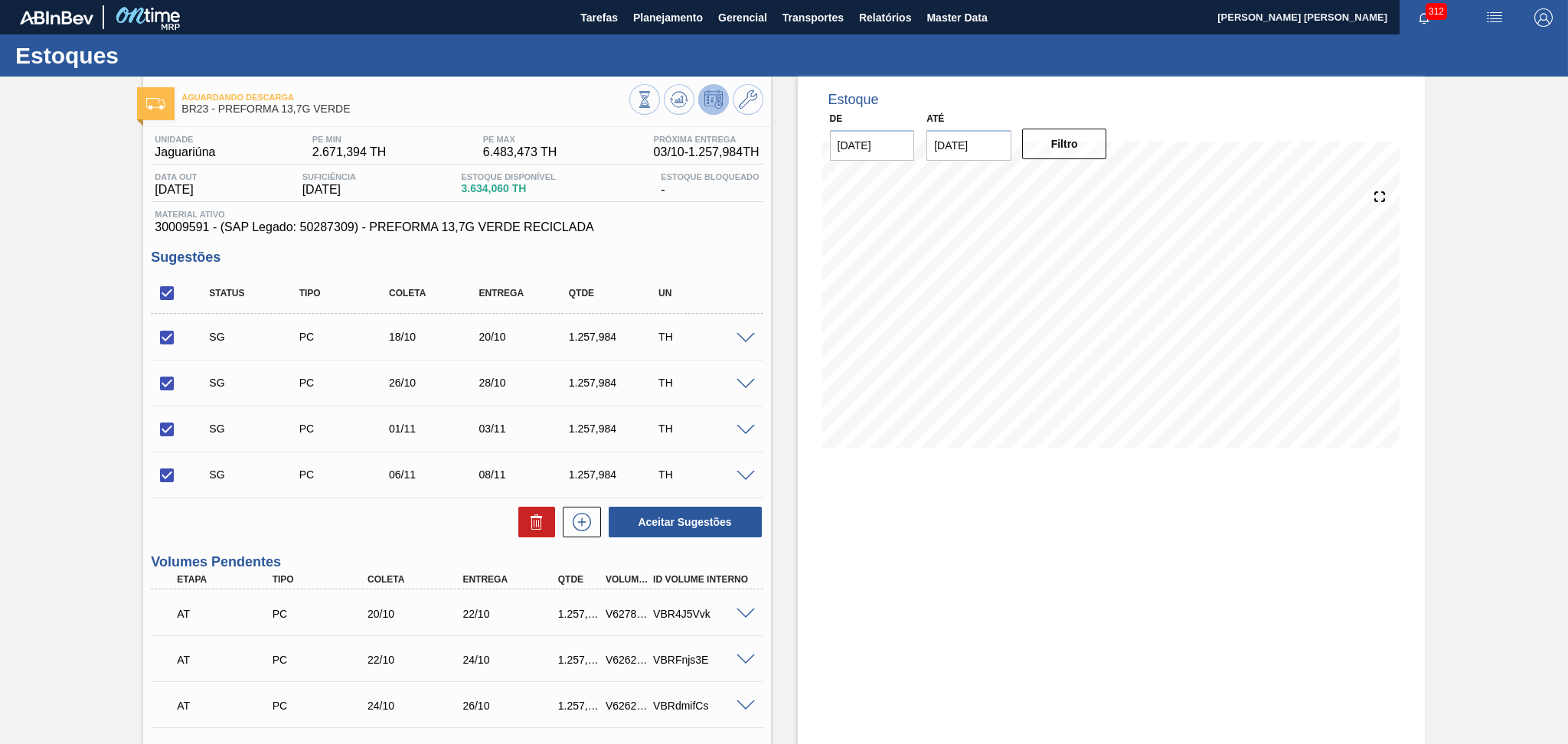
checkbox input "false"
click at [739, 336] on span at bounding box center [746, 339] width 19 height 11
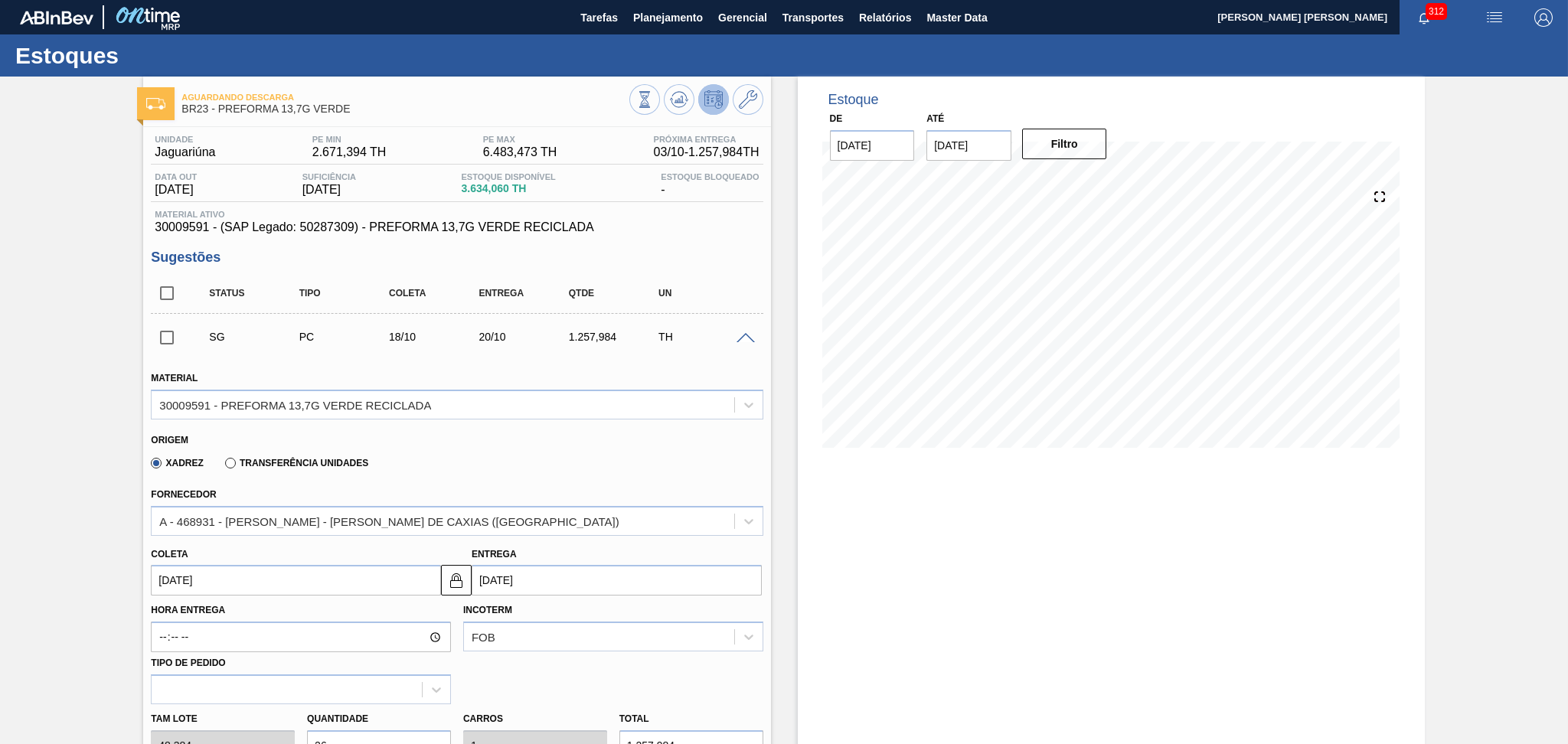
scroll to position [102, 0]
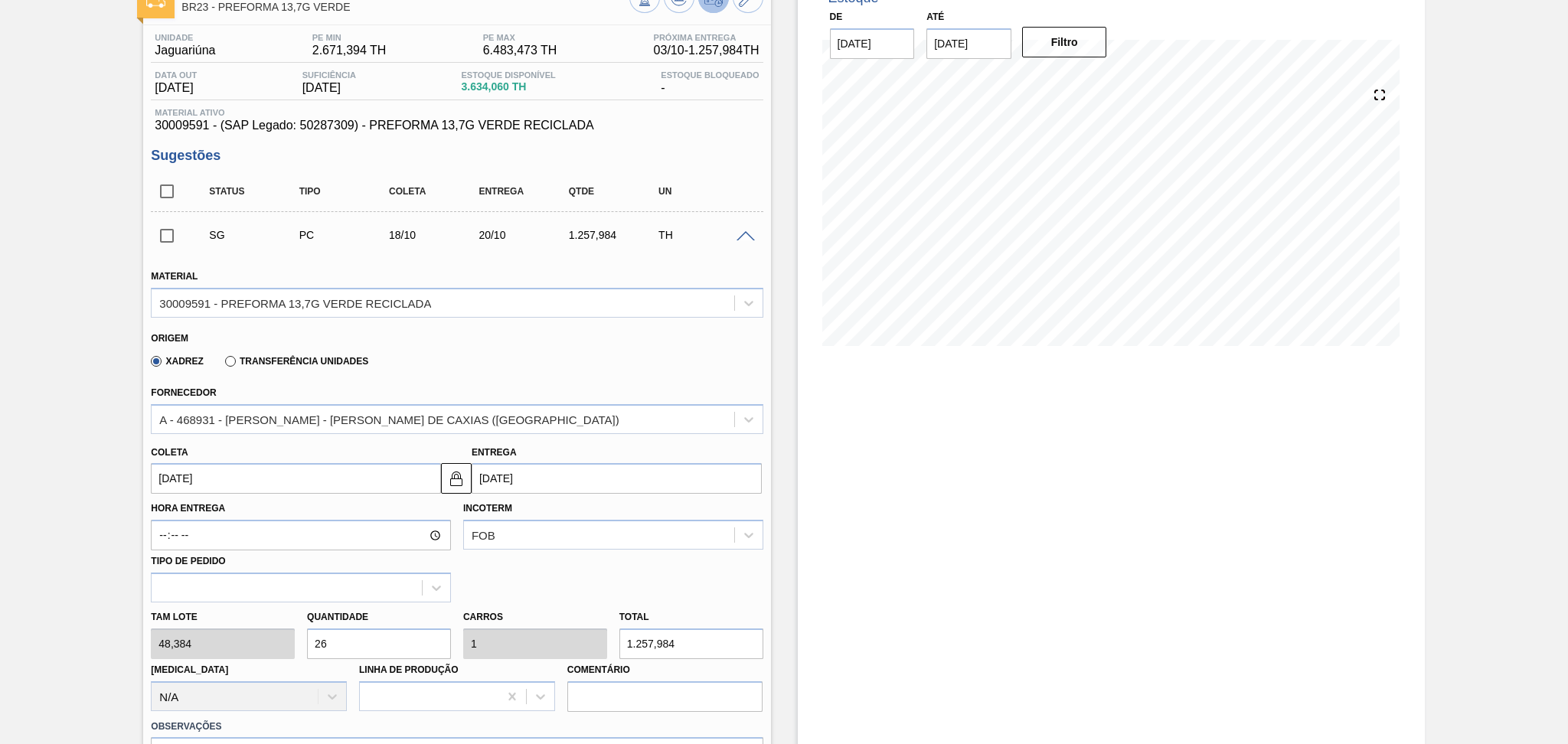
click at [206, 481] on input "18/10/2025" at bounding box center [295, 478] width 290 height 31
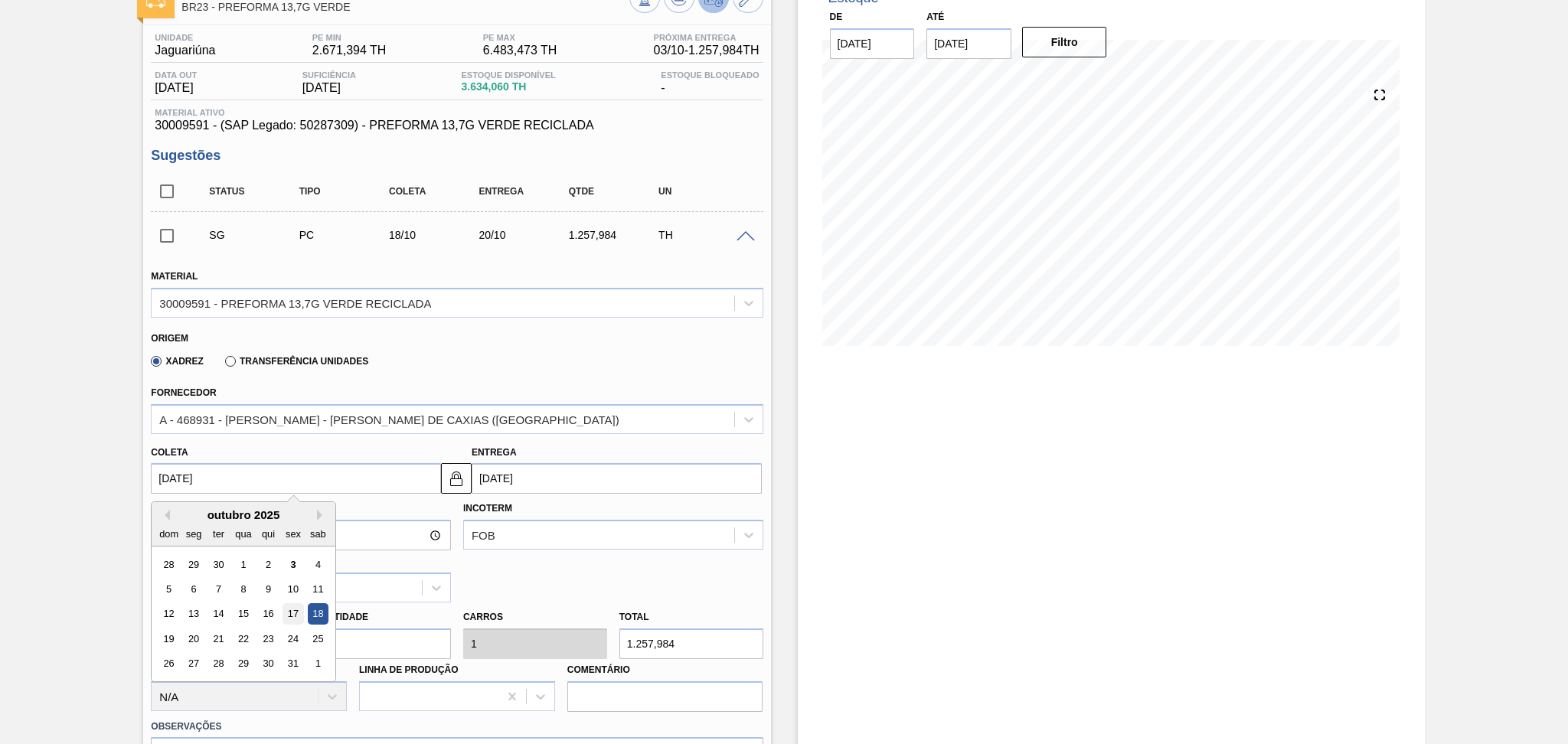
click at [297, 613] on div "17" at bounding box center [294, 615] width 21 height 21
type input "17/10/2025"
type input "19/10/2025"
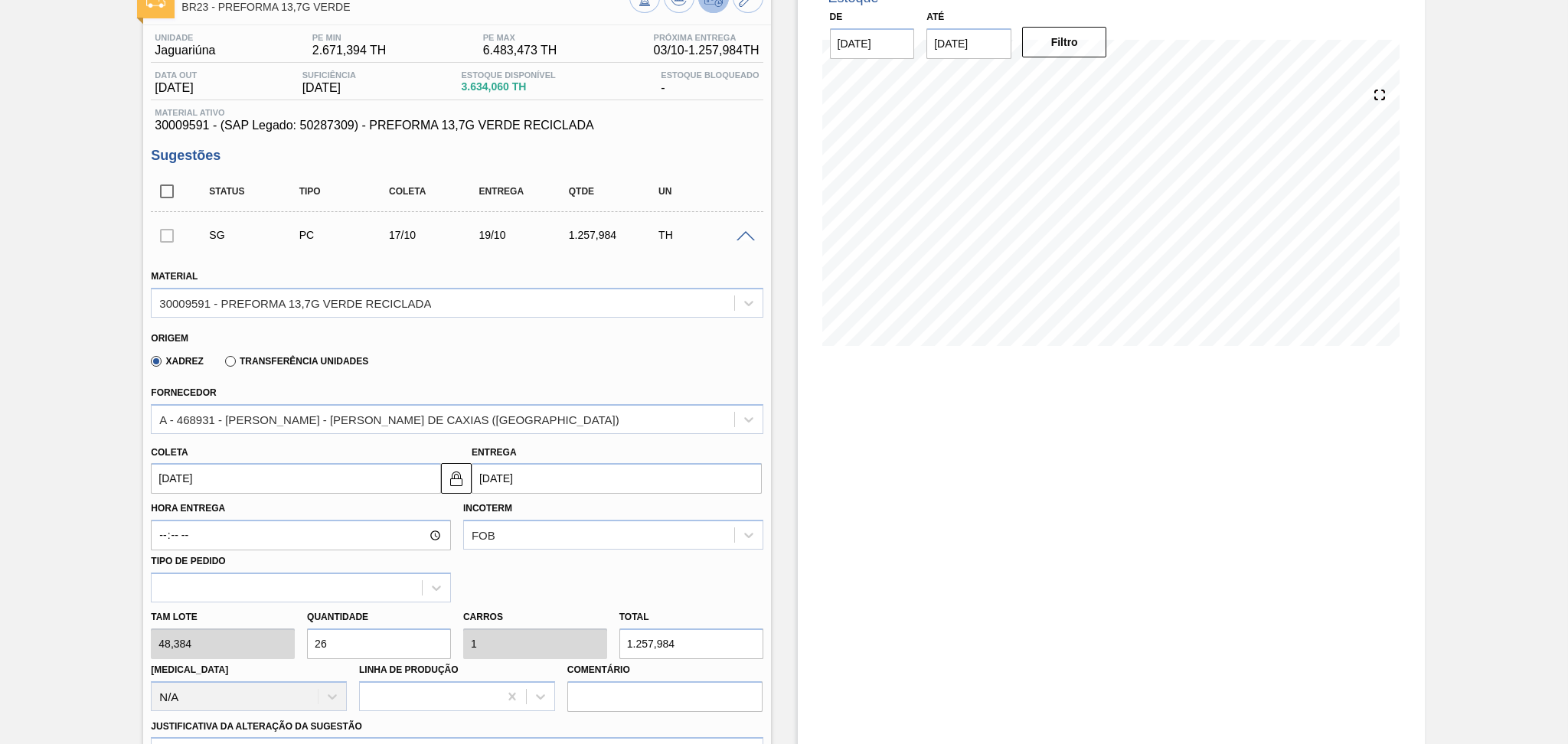
scroll to position [408, 0]
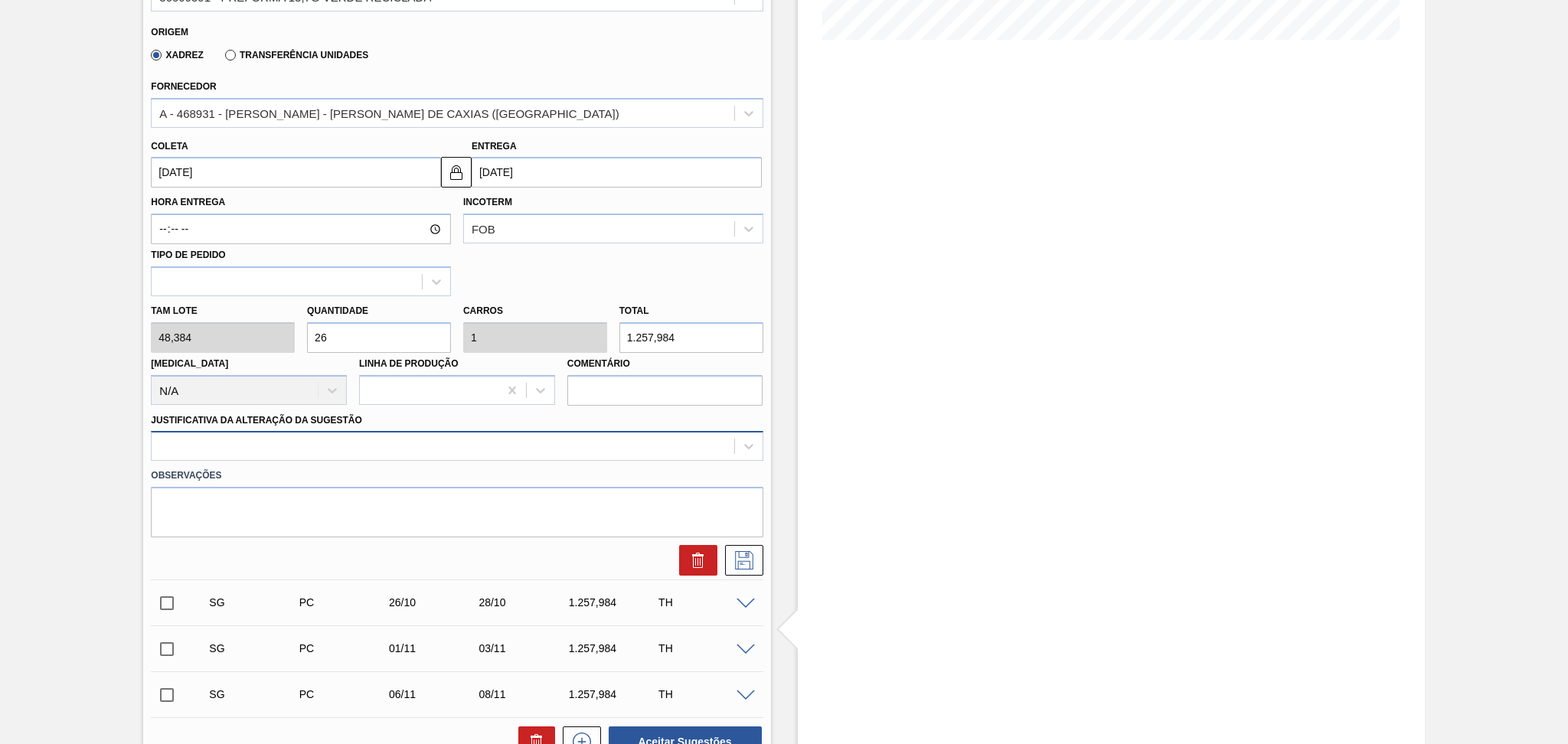
click at [602, 452] on div at bounding box center [443, 448] width 581 height 23
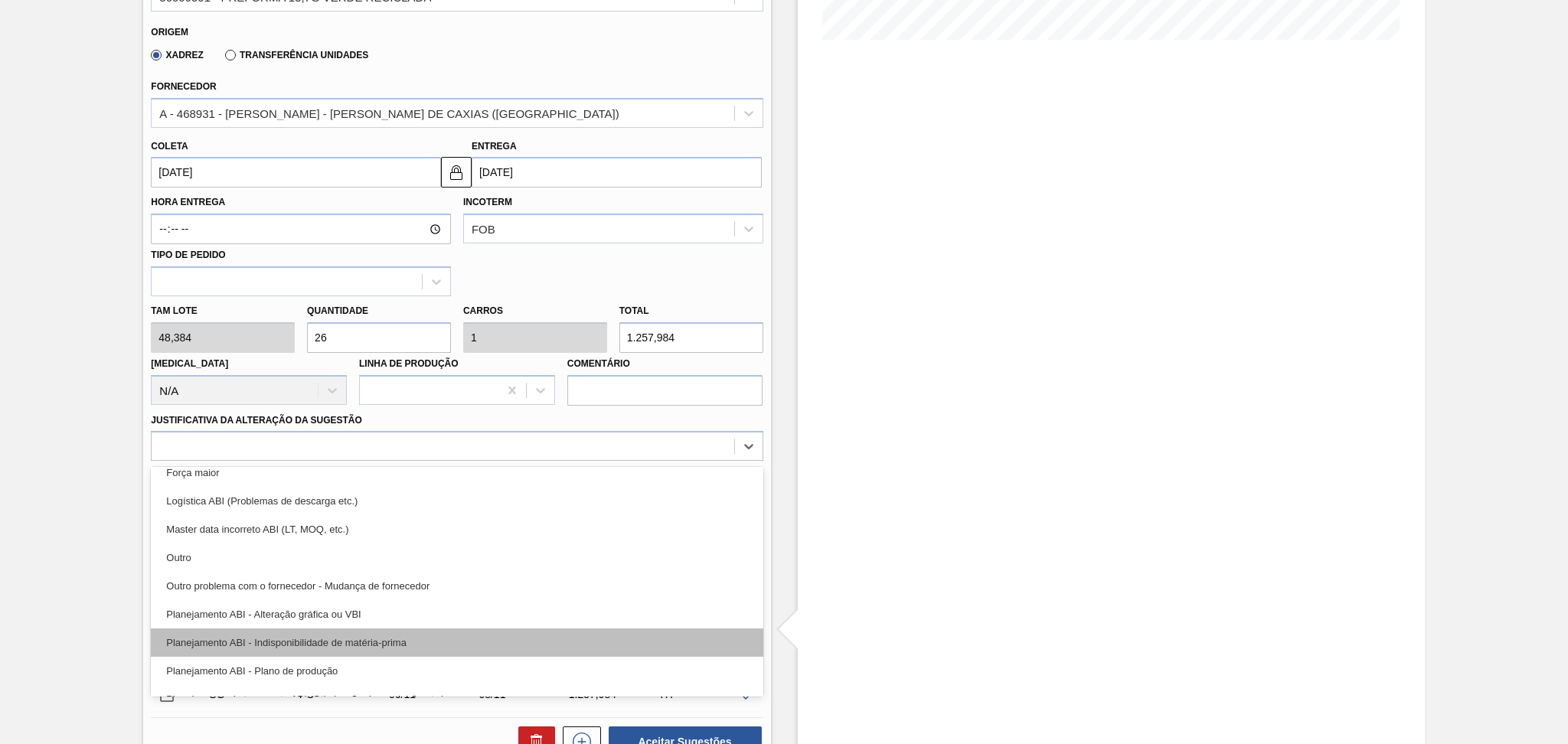
scroll to position [102, 0]
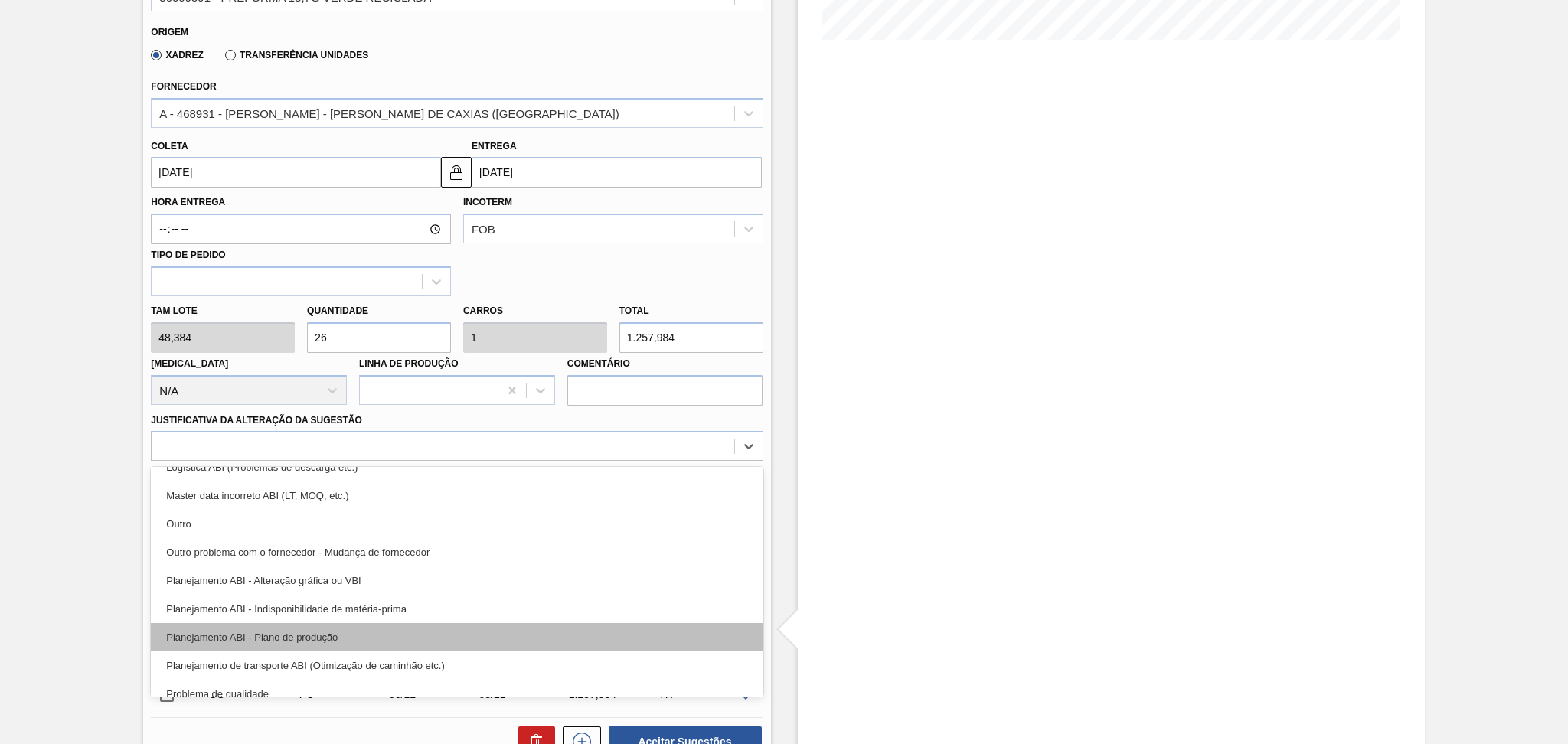
click at [321, 636] on div "Planejamento ABI - Plano de produção" at bounding box center [457, 638] width 611 height 28
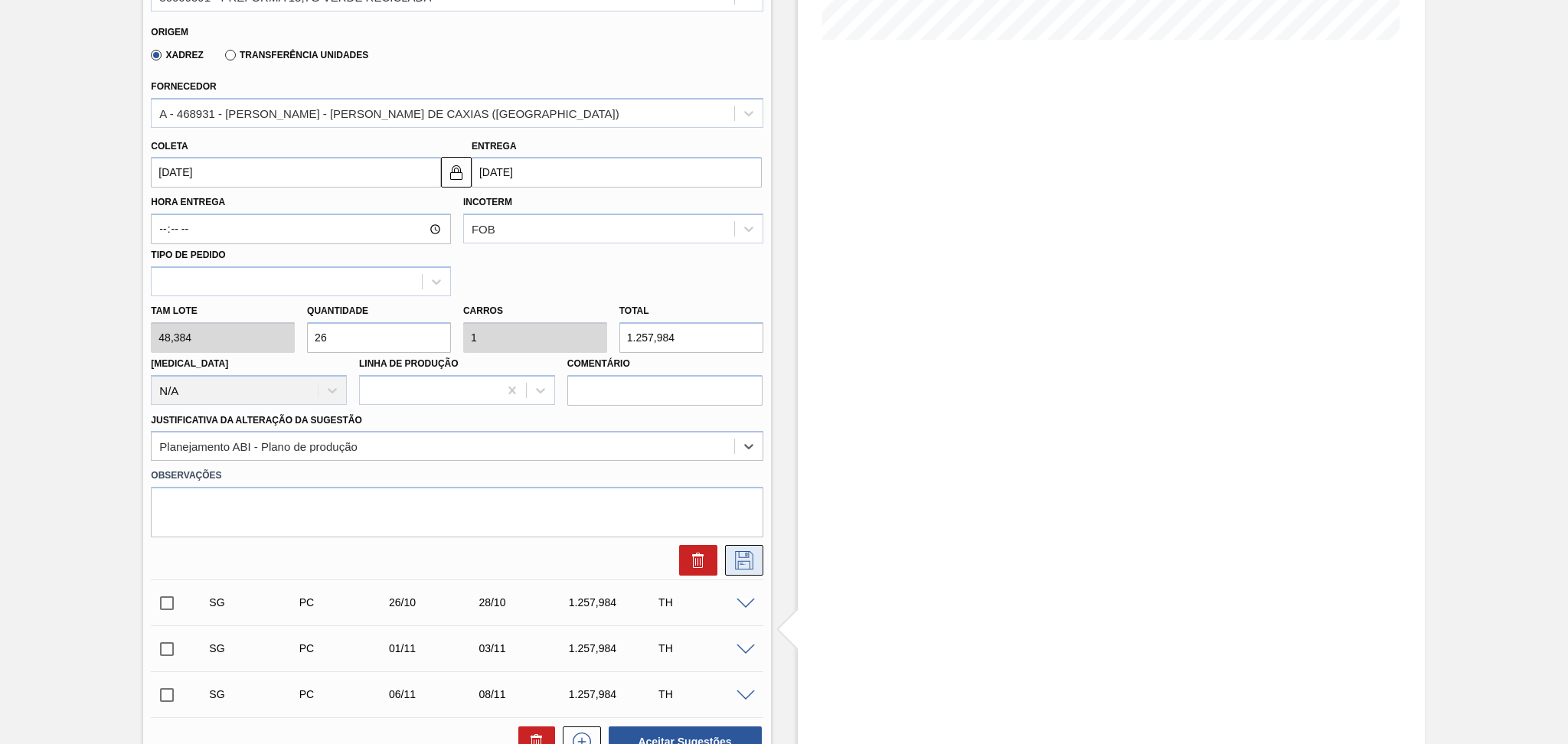
click at [745, 556] on icon at bounding box center [744, 561] width 24 height 19
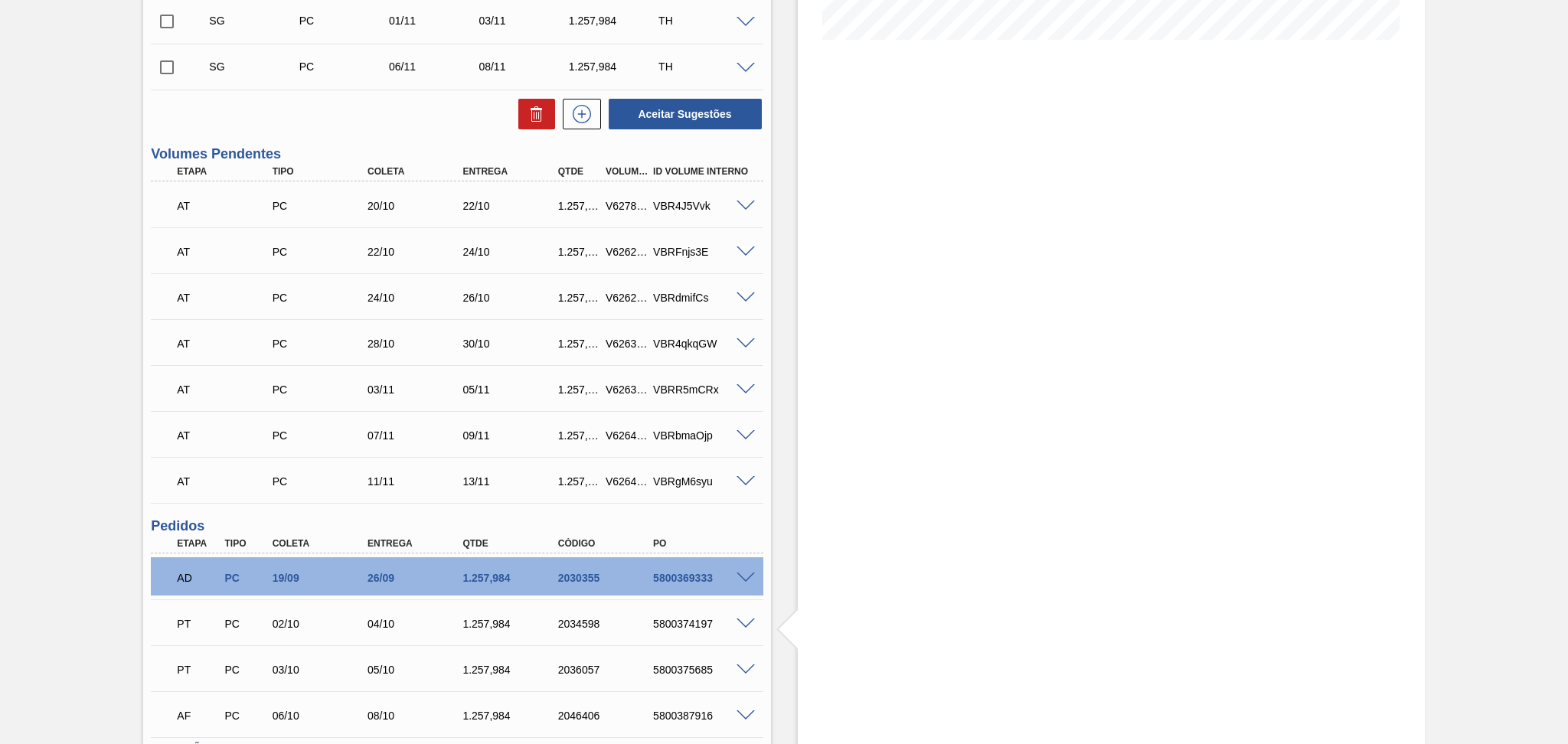
click at [776, 417] on div "Estoque De 03/10/2025 Até 15/11/2025 Filtro" at bounding box center [1097, 266] width 654 height 1195
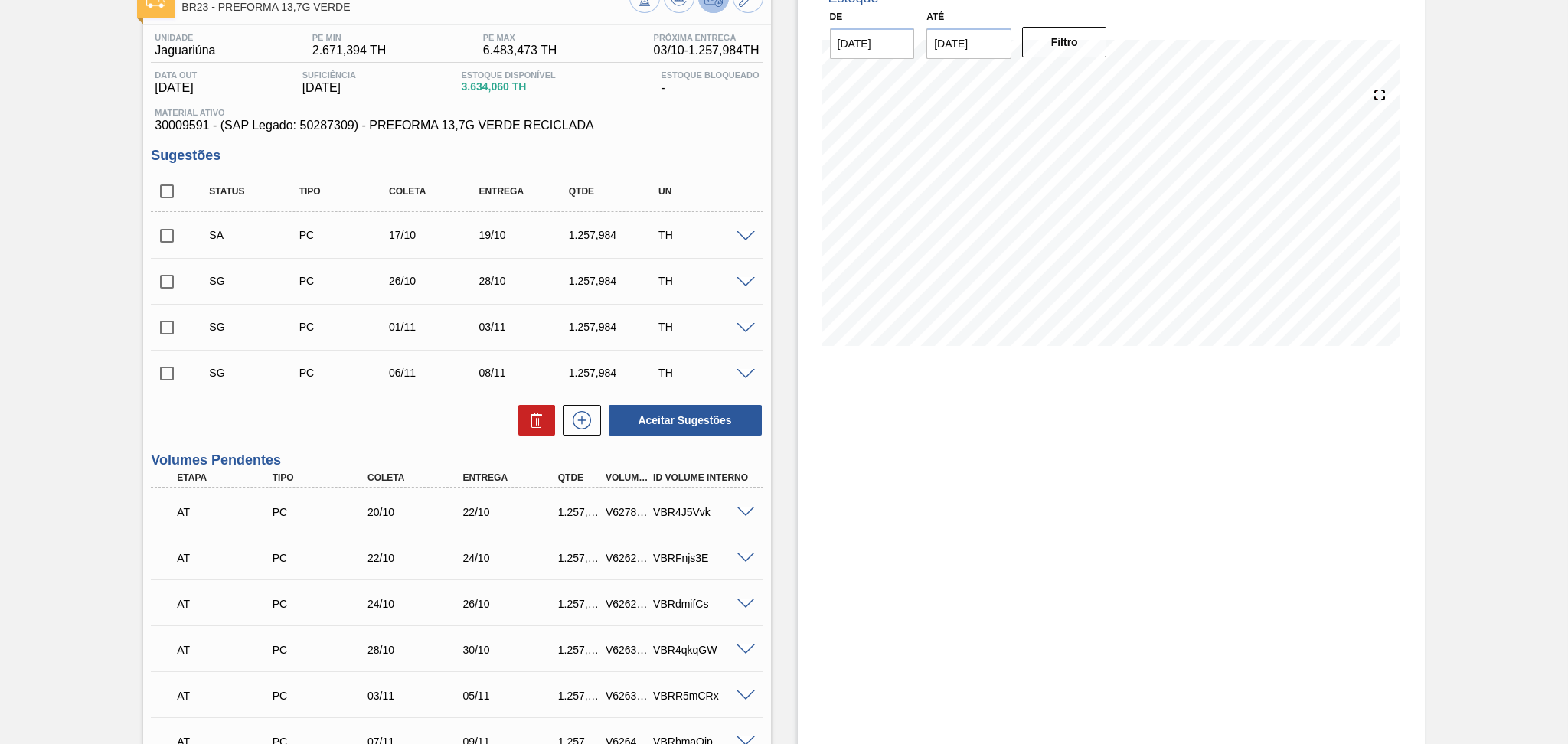
scroll to position [0, 0]
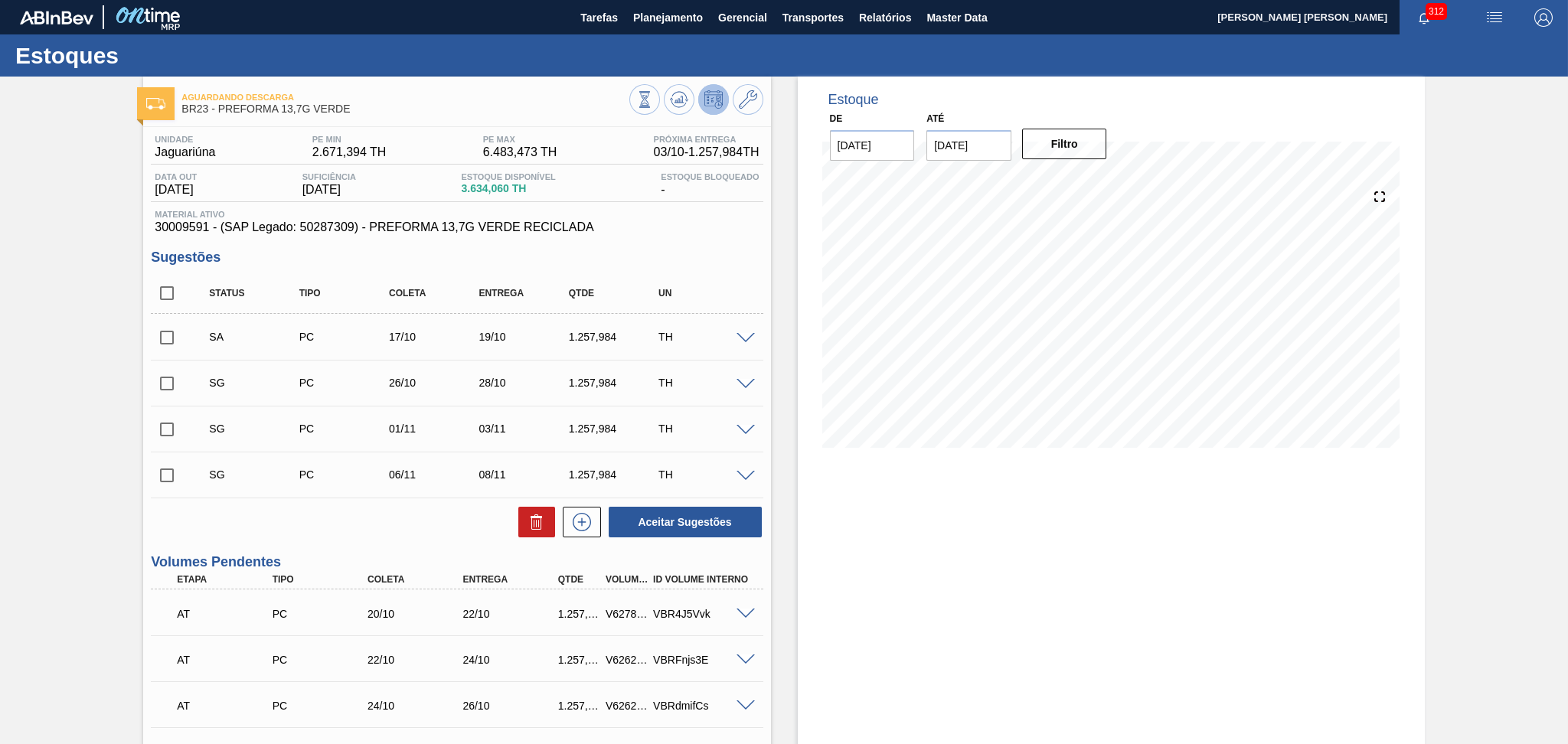
click at [868, 515] on div "Estoque De 03/10/2025 Até 15/11/2025 Filtro 08/10 Projeção de Estoque 6,418.012…" at bounding box center [1111, 675] width 627 height 1195
click at [162, 343] on input "checkbox" at bounding box center [167, 338] width 32 height 32
click at [675, 519] on button "Aceitar Sugestões" at bounding box center [685, 522] width 153 height 31
checkbox input "false"
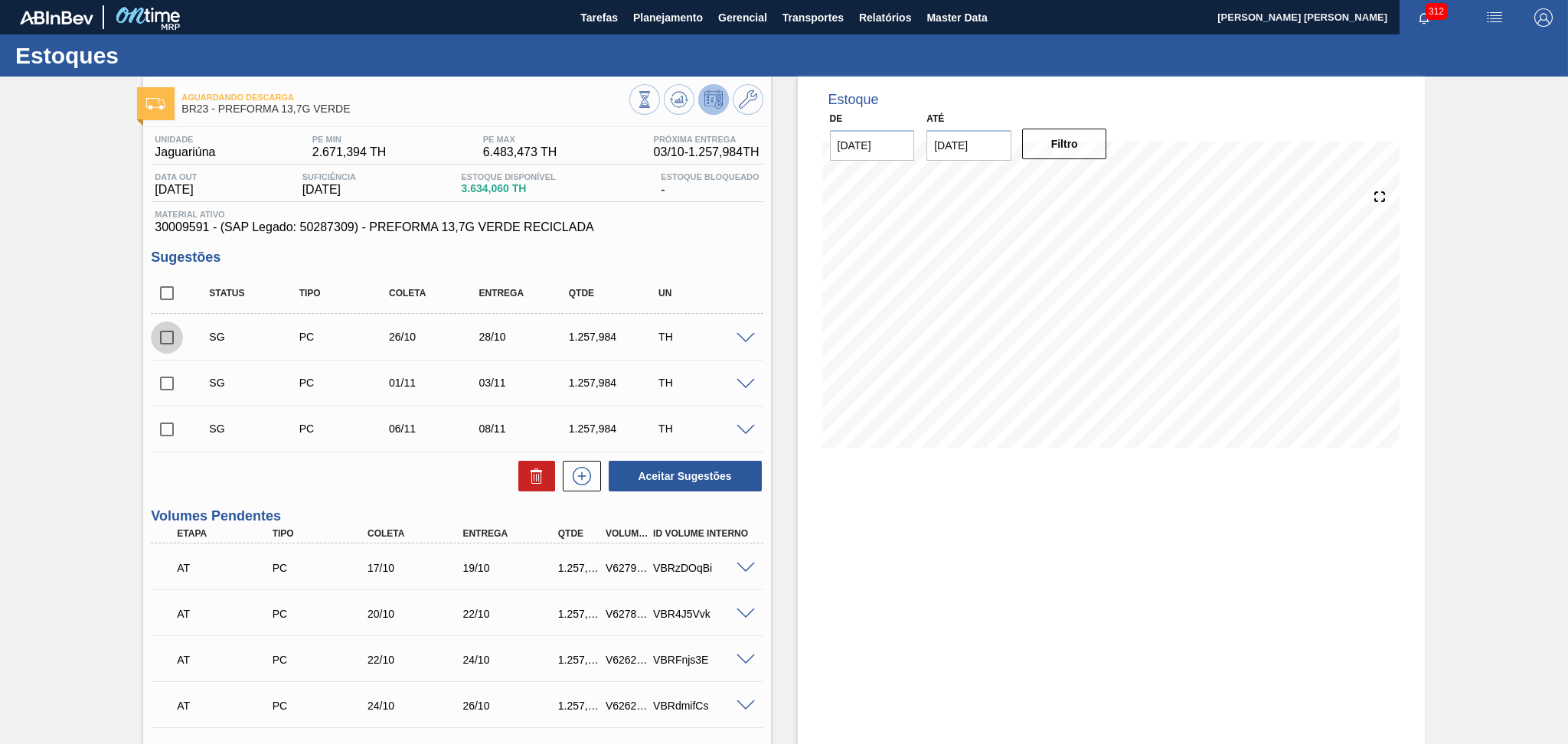
click at [164, 346] on input "checkbox" at bounding box center [167, 338] width 32 height 32
click at [742, 333] on span at bounding box center [746, 339] width 19 height 11
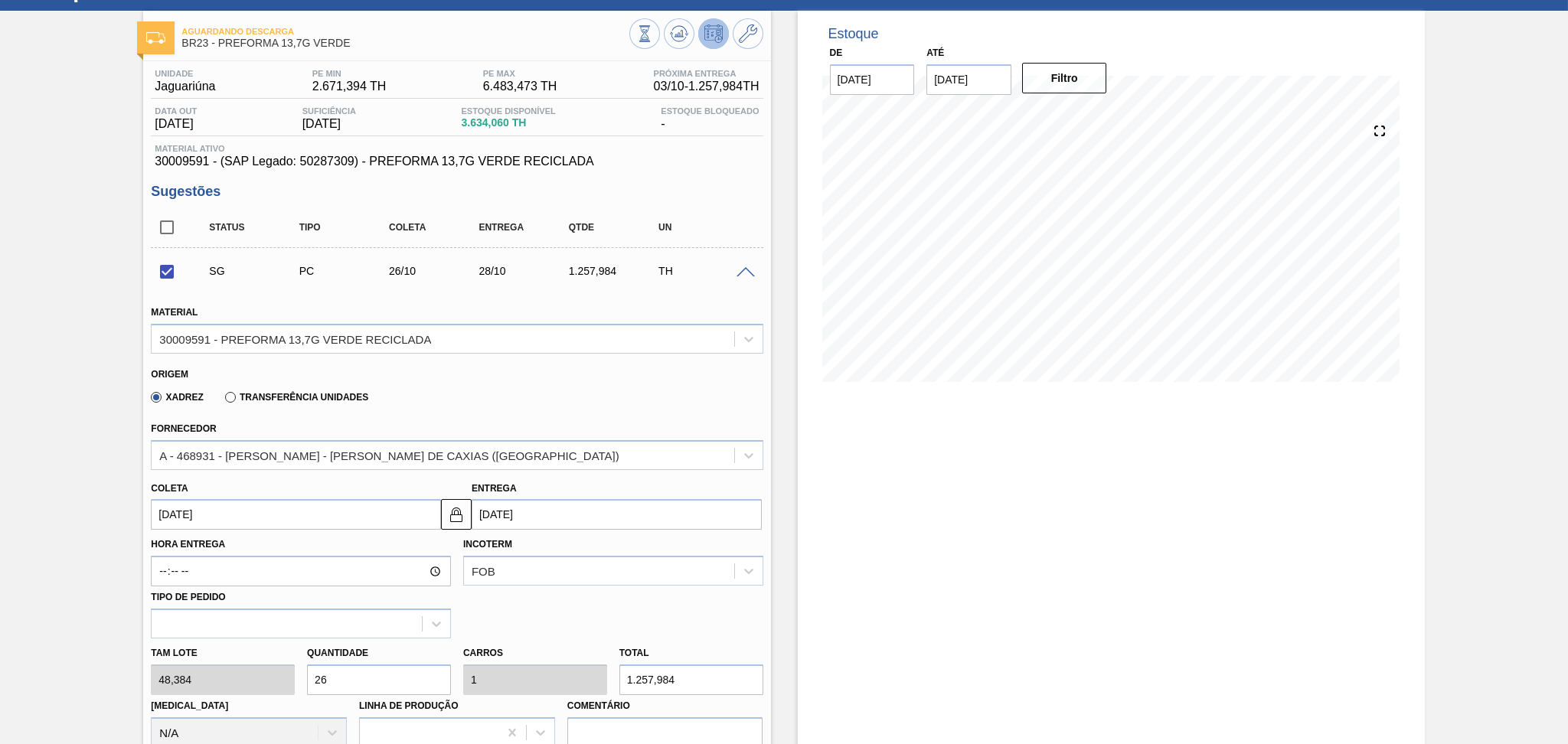
scroll to position [102, 0]
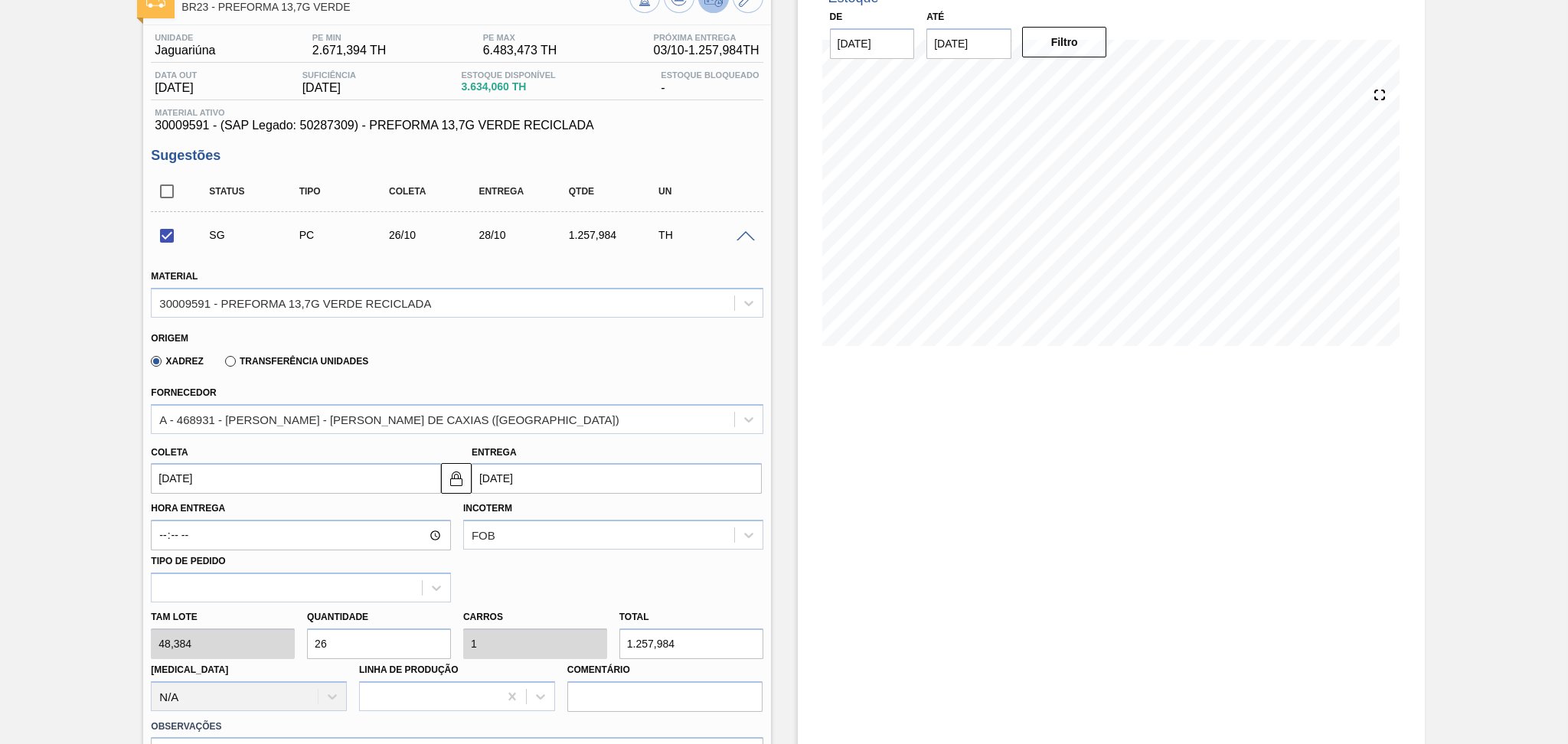
click at [203, 474] on input "26/10/2025" at bounding box center [295, 478] width 290 height 31
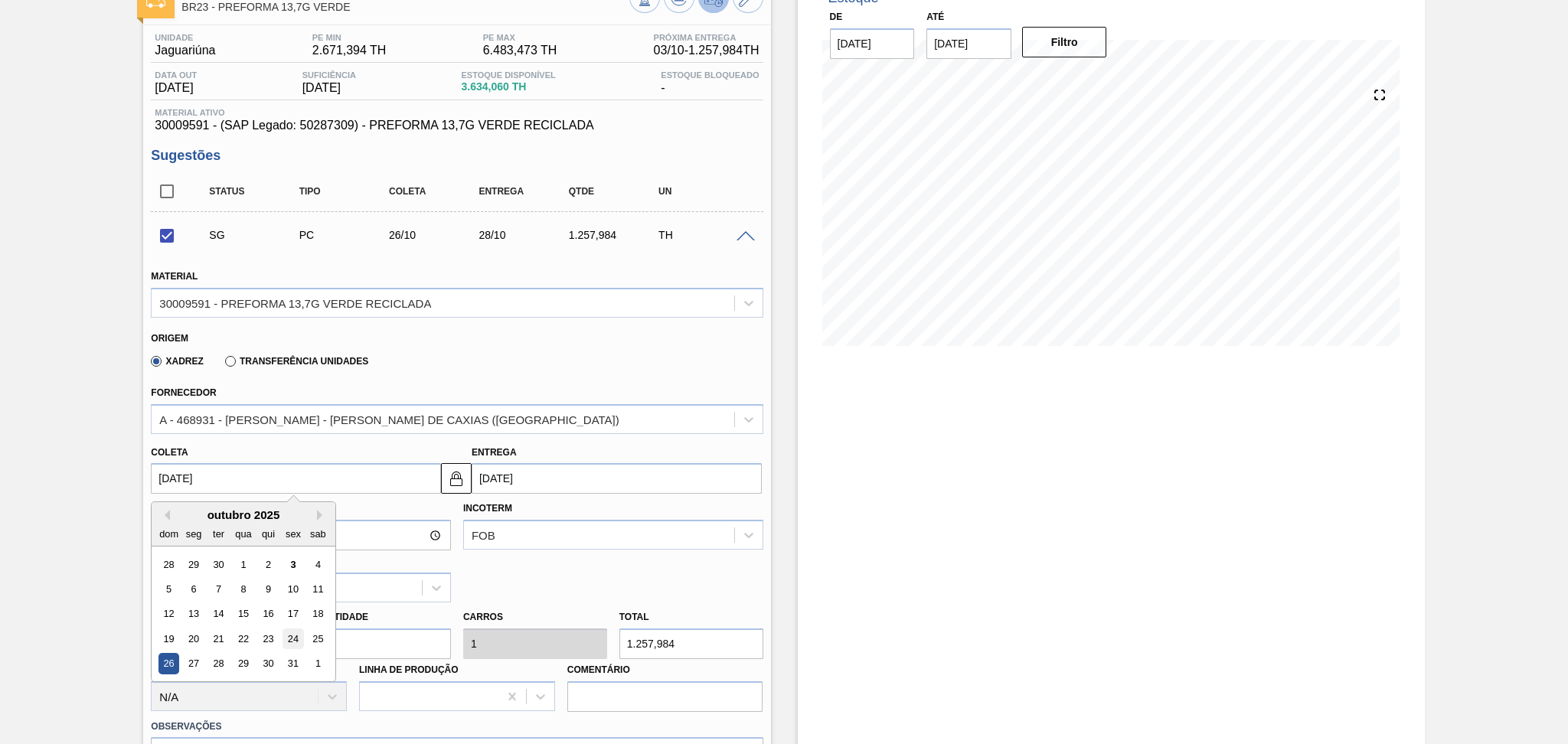
click at [294, 635] on div "24" at bounding box center [294, 639] width 21 height 21
checkbox input "false"
type input "24/10/2025"
type input "26/10/2025"
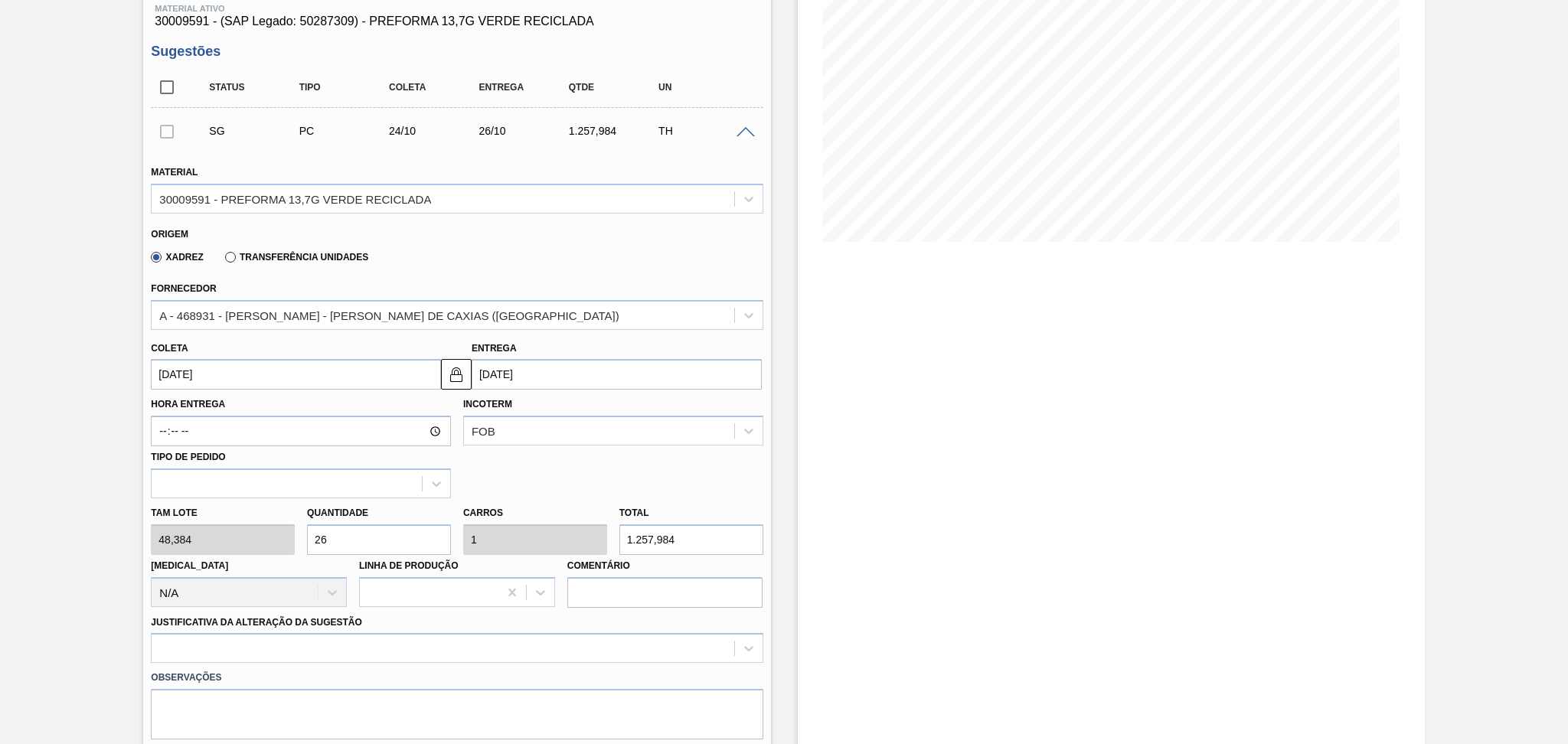
scroll to position [307, 0]
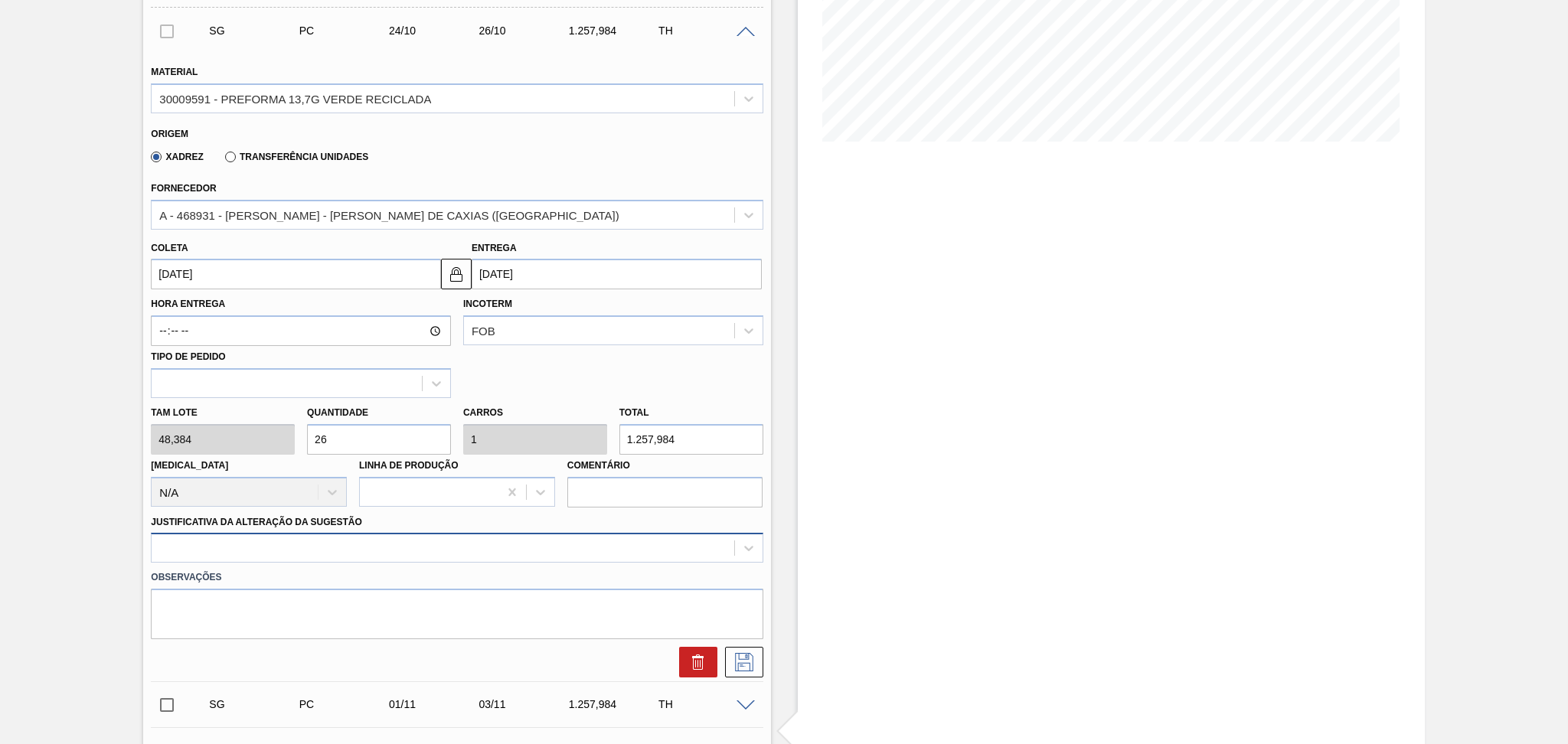
click at [711, 552] on div at bounding box center [457, 548] width 611 height 30
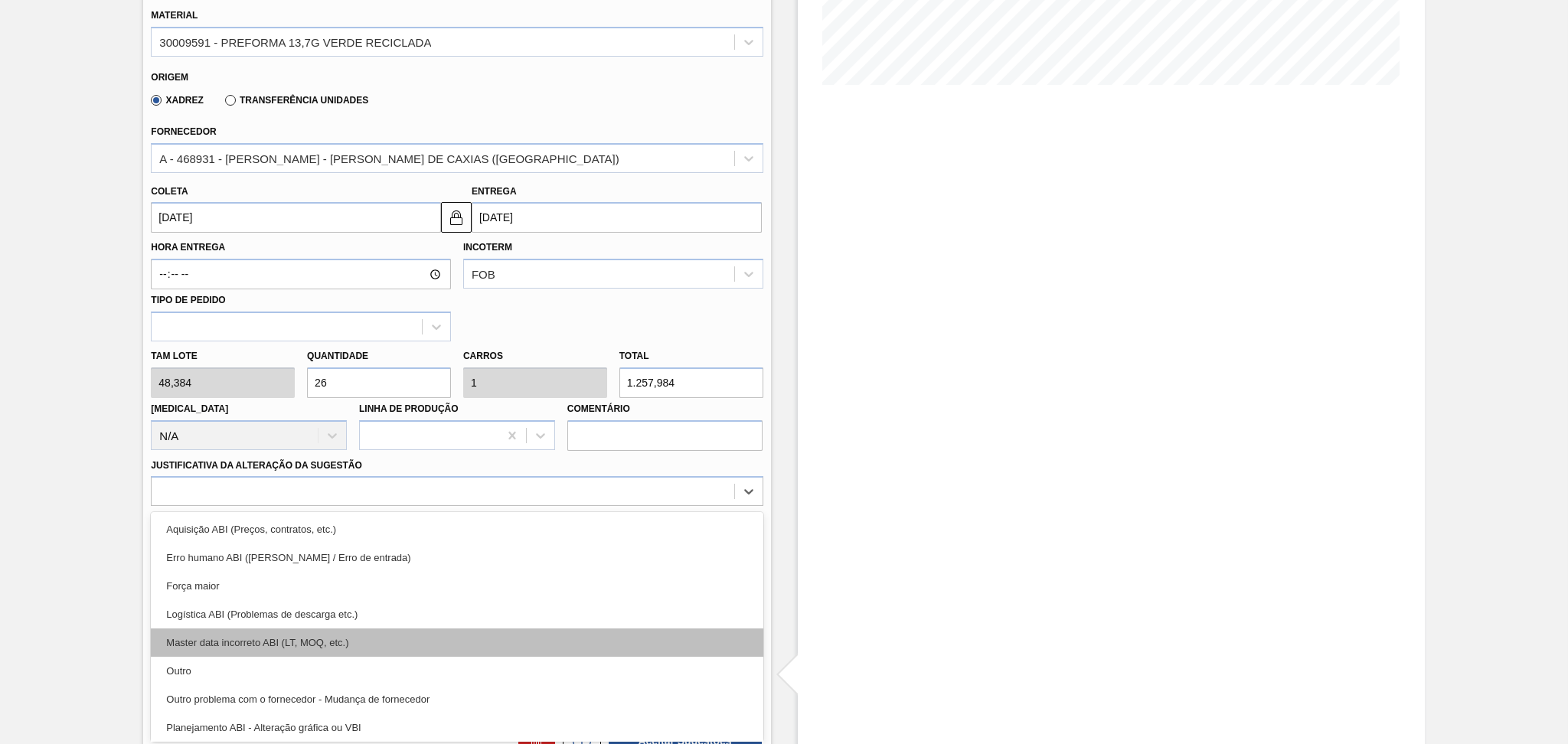
scroll to position [204, 0]
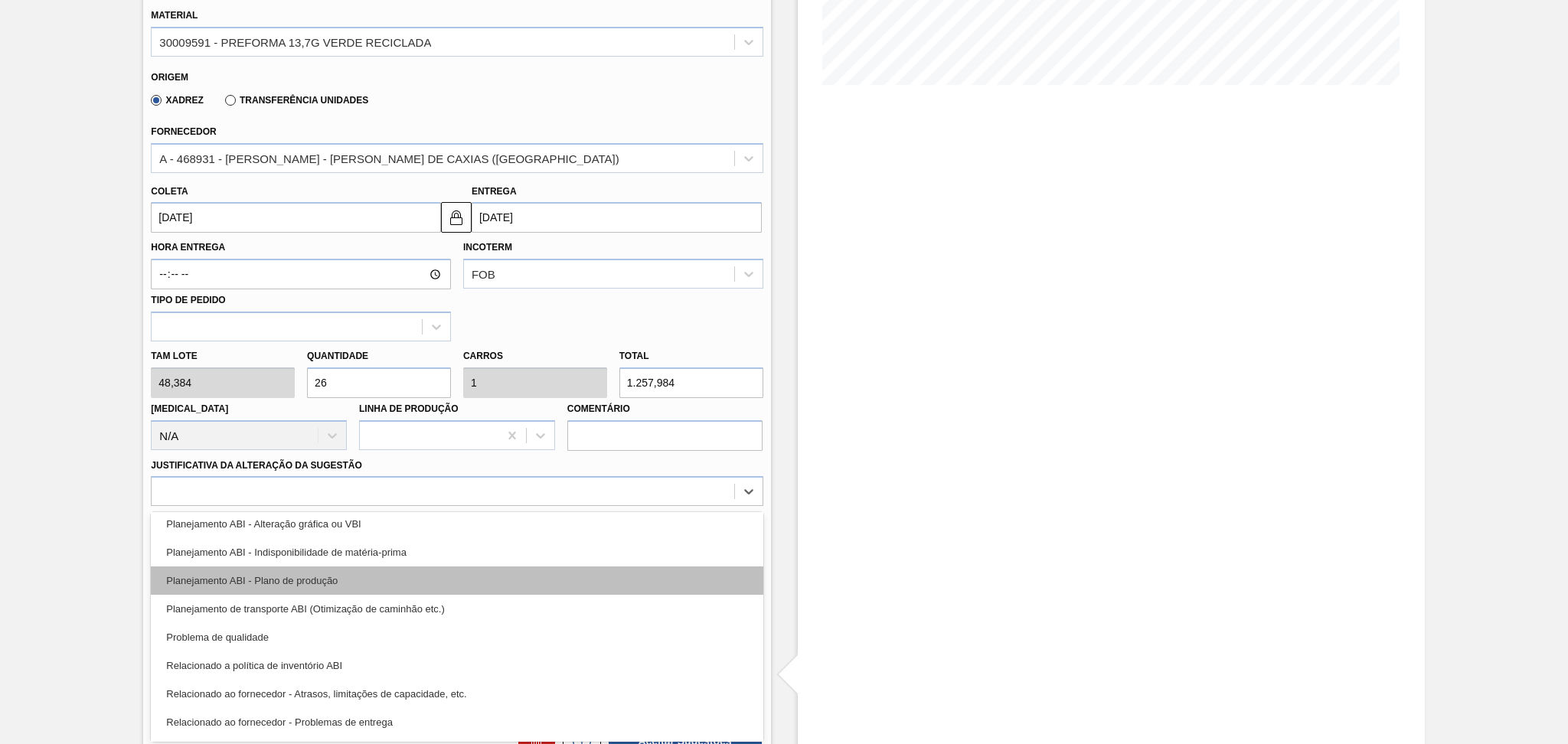
click at [411, 567] on div "Planejamento ABI - Plano de produção" at bounding box center [457, 581] width 611 height 28
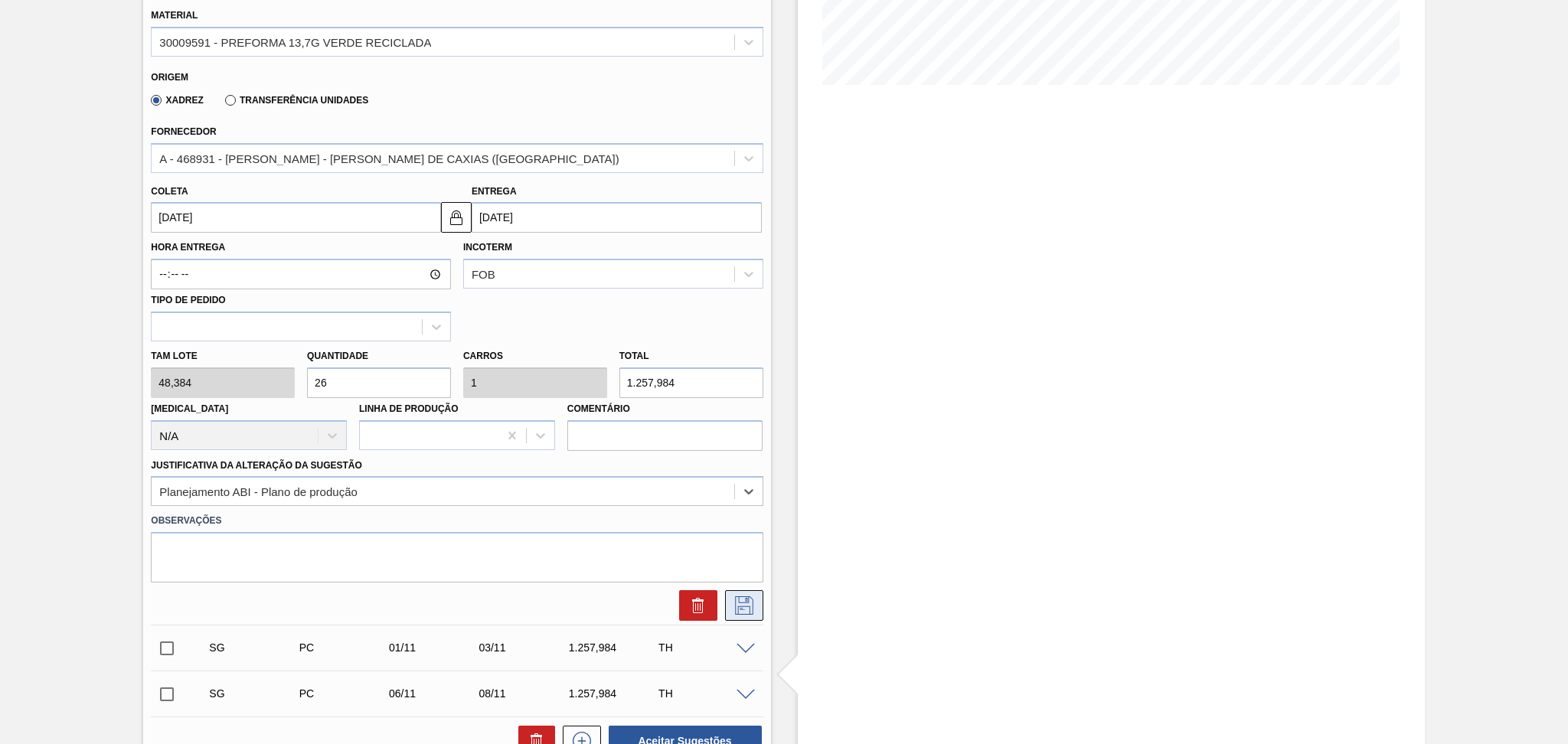
click at [756, 595] on button at bounding box center [744, 605] width 38 height 31
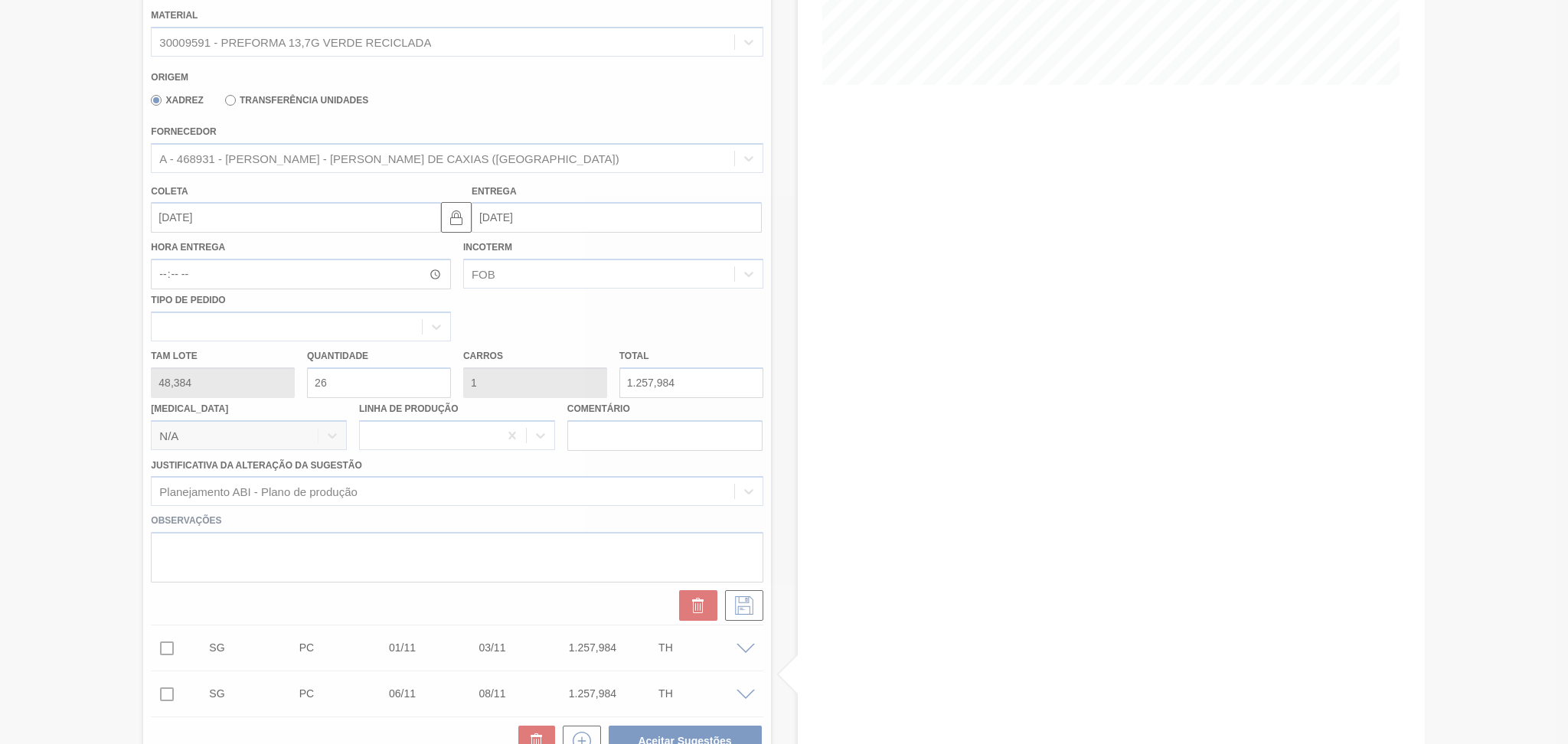
checkbox input "true"
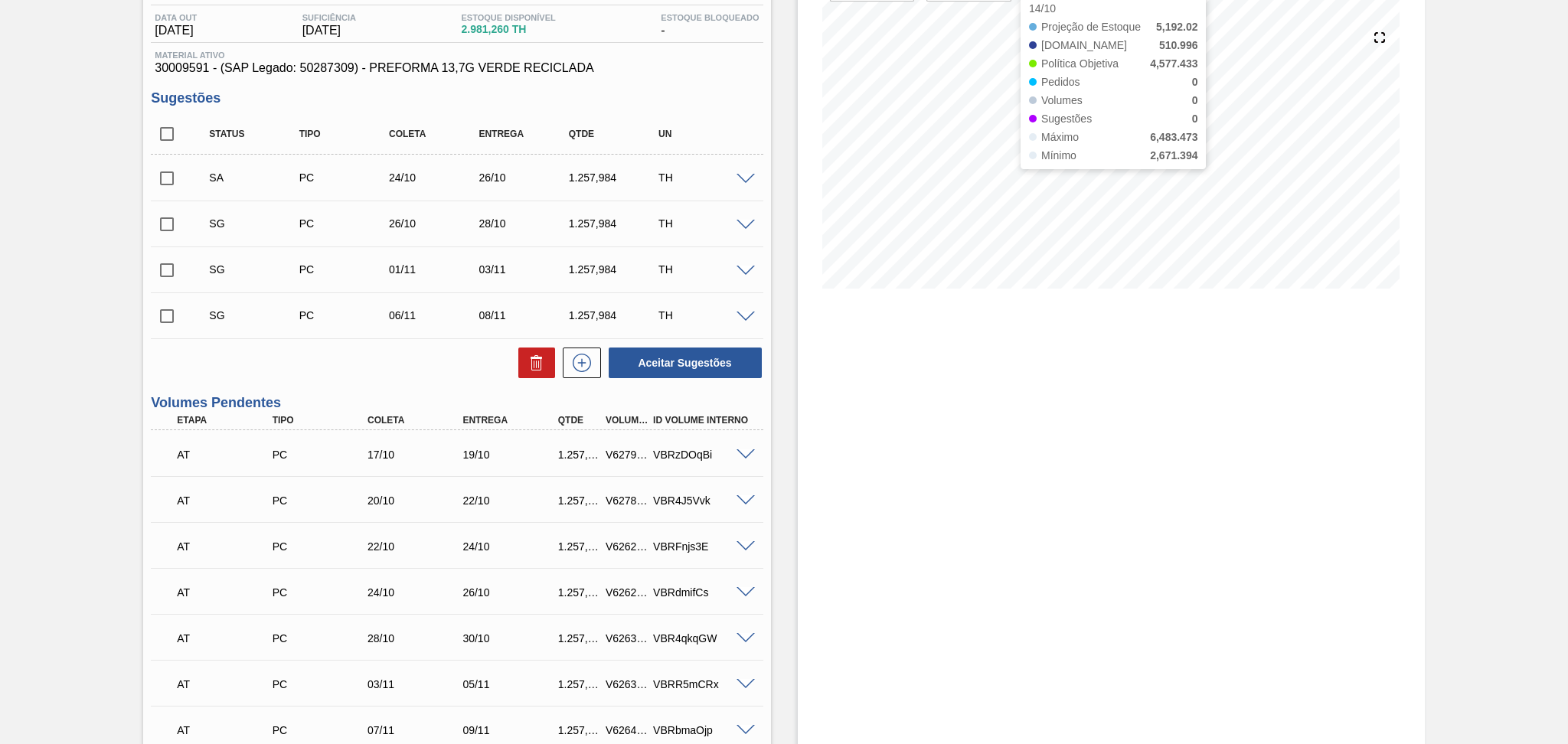
scroll to position [0, 0]
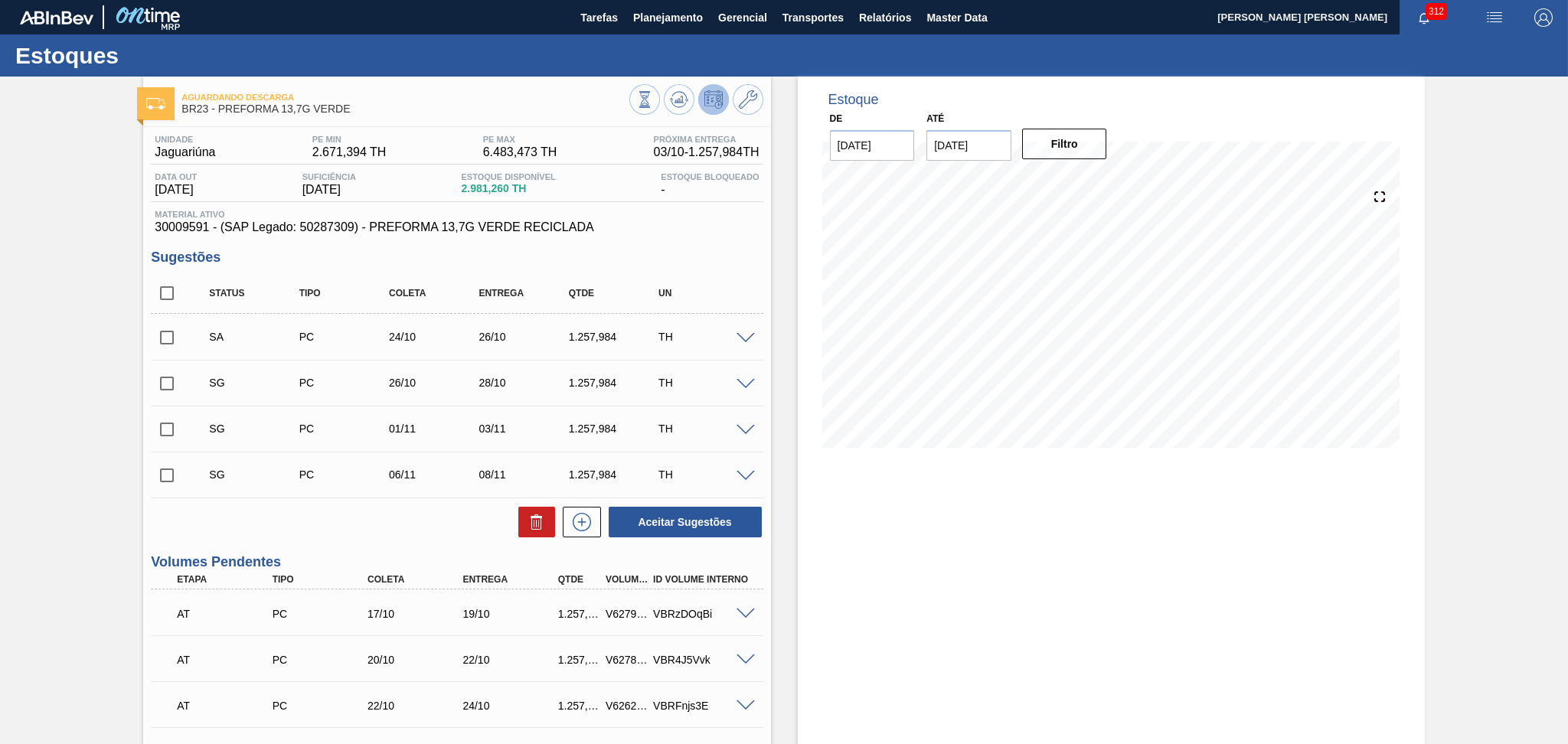
click at [169, 337] on input "checkbox" at bounding box center [167, 338] width 32 height 32
click at [714, 517] on button "Aceitar Sugestões" at bounding box center [685, 522] width 153 height 31
checkbox input "false"
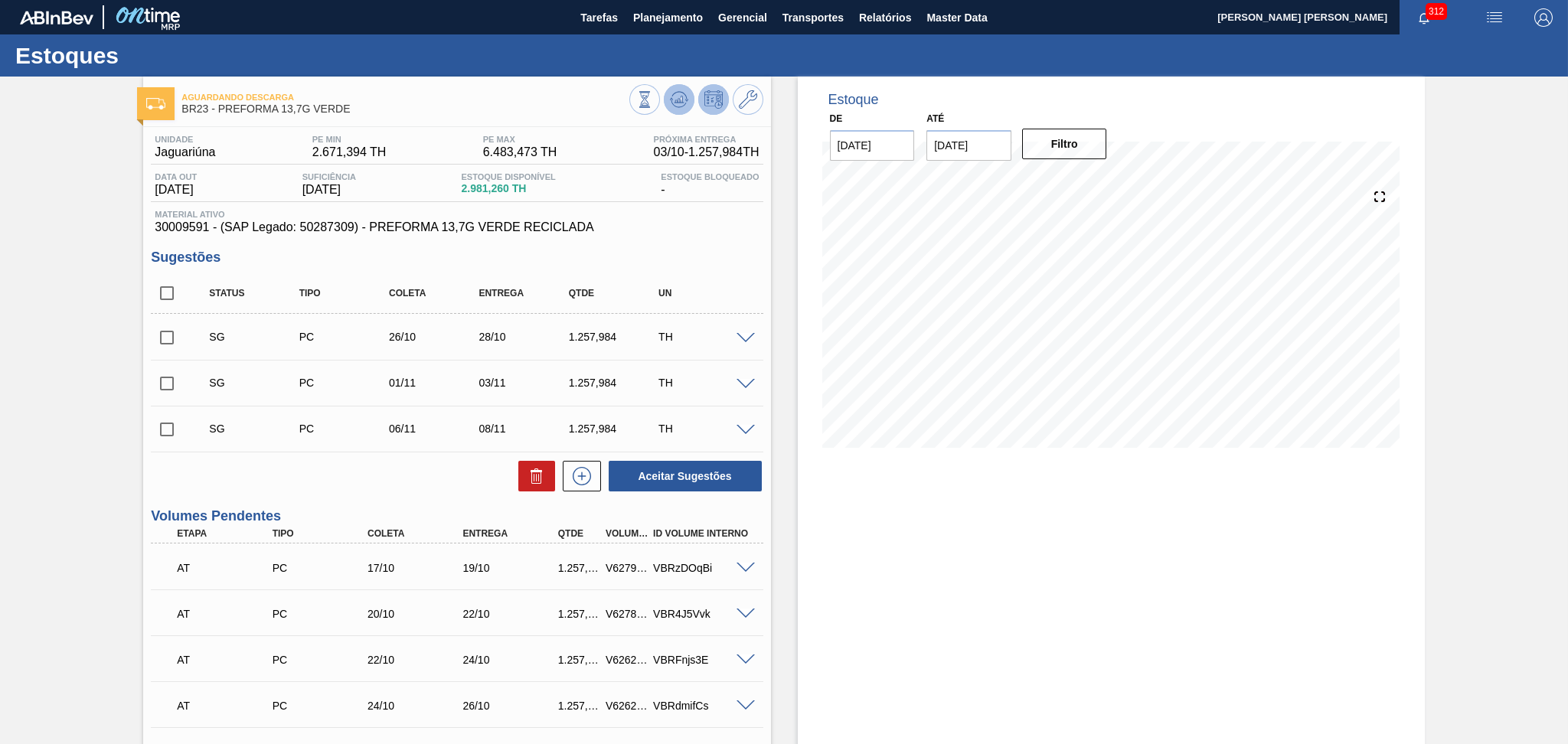
click at [667, 98] on button at bounding box center [679, 99] width 31 height 31
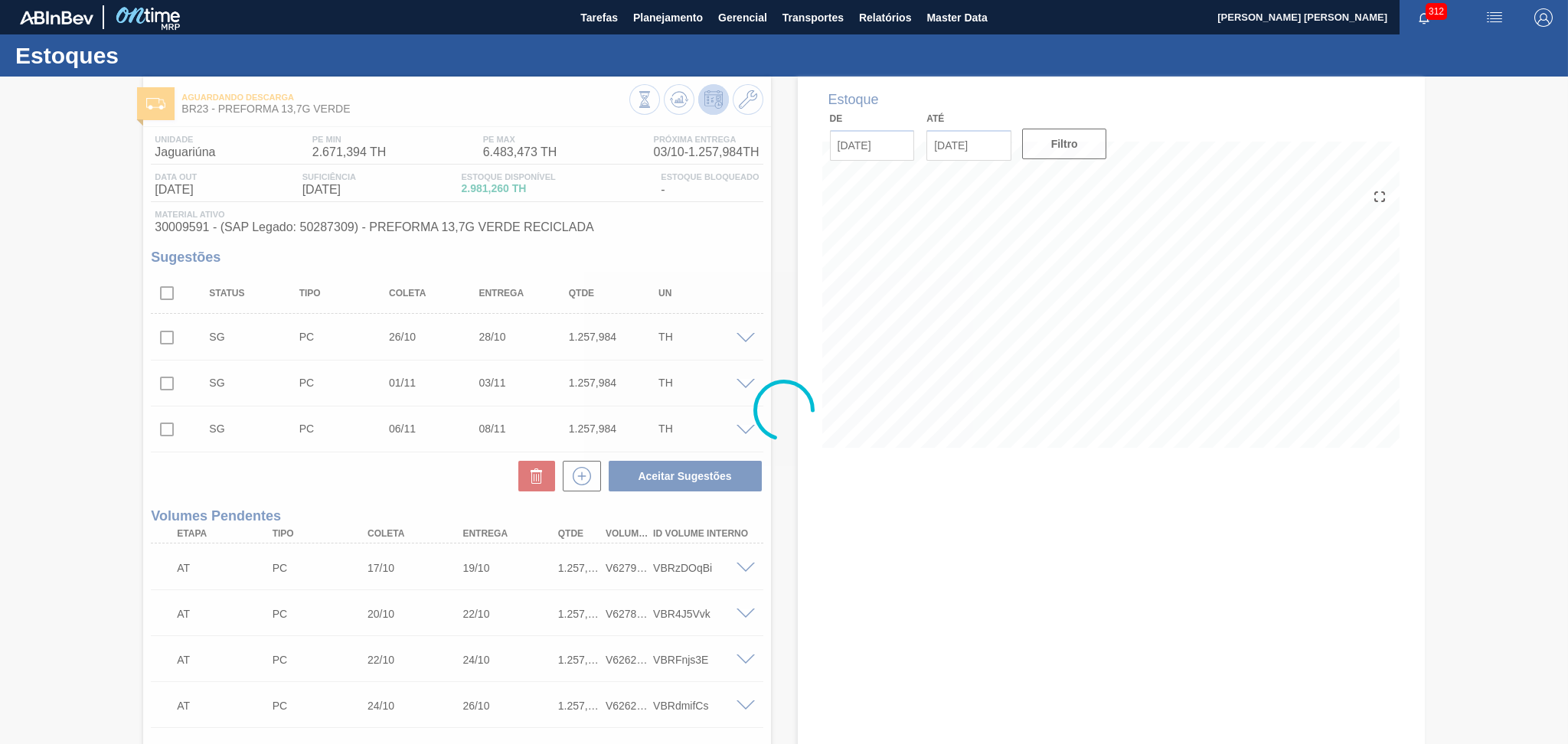
click at [873, 592] on div at bounding box center [784, 411] width 1568 height 668
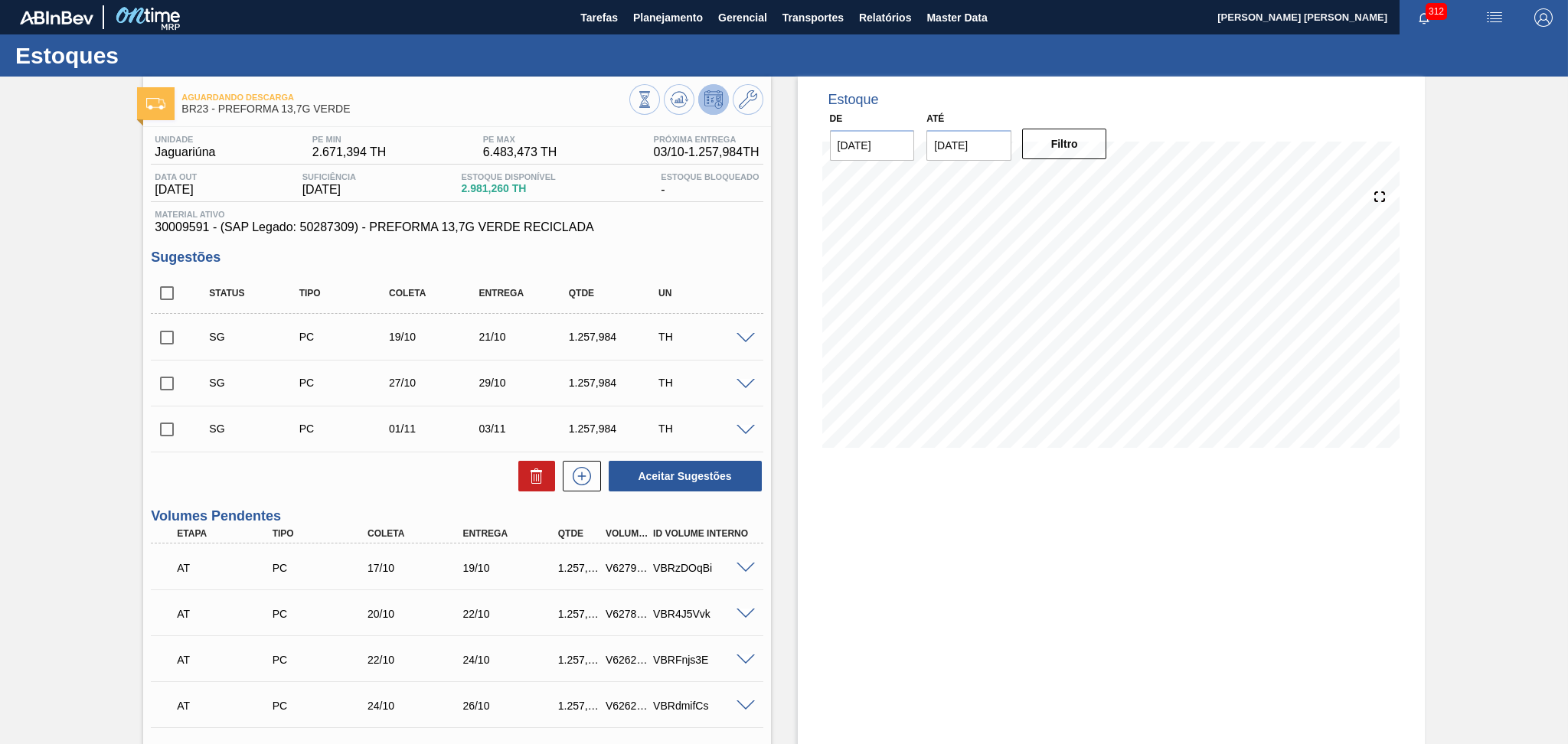
click at [446, 465] on div "Aceitar Sugestões" at bounding box center [457, 477] width 611 height 34
click at [808, 582] on div "Estoque De 03/10/2025 Até 15/11/2025 Filtro 07/10 Projeção de Estoque 5,018.224…" at bounding box center [1111, 675] width 627 height 1195
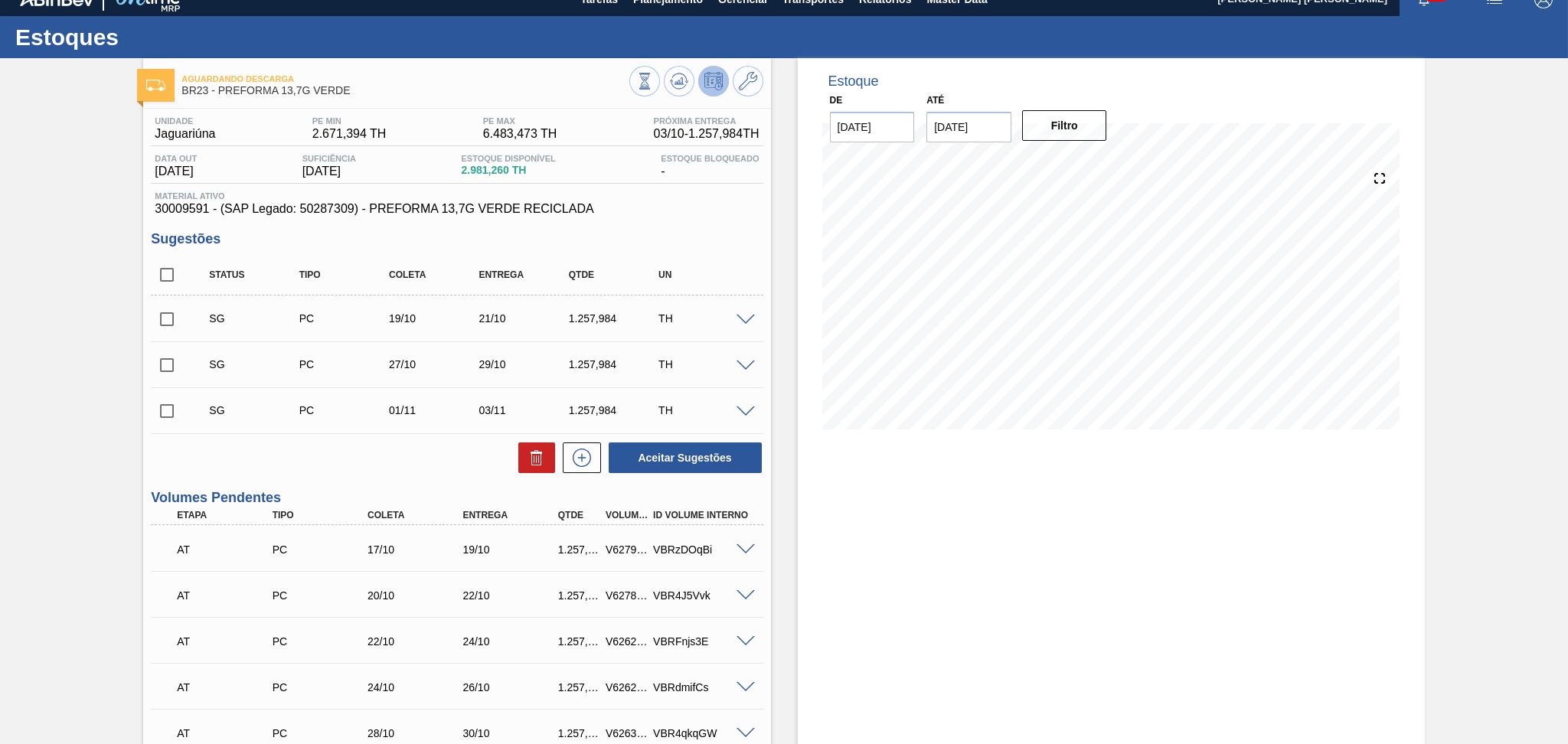
scroll to position [15, 0]
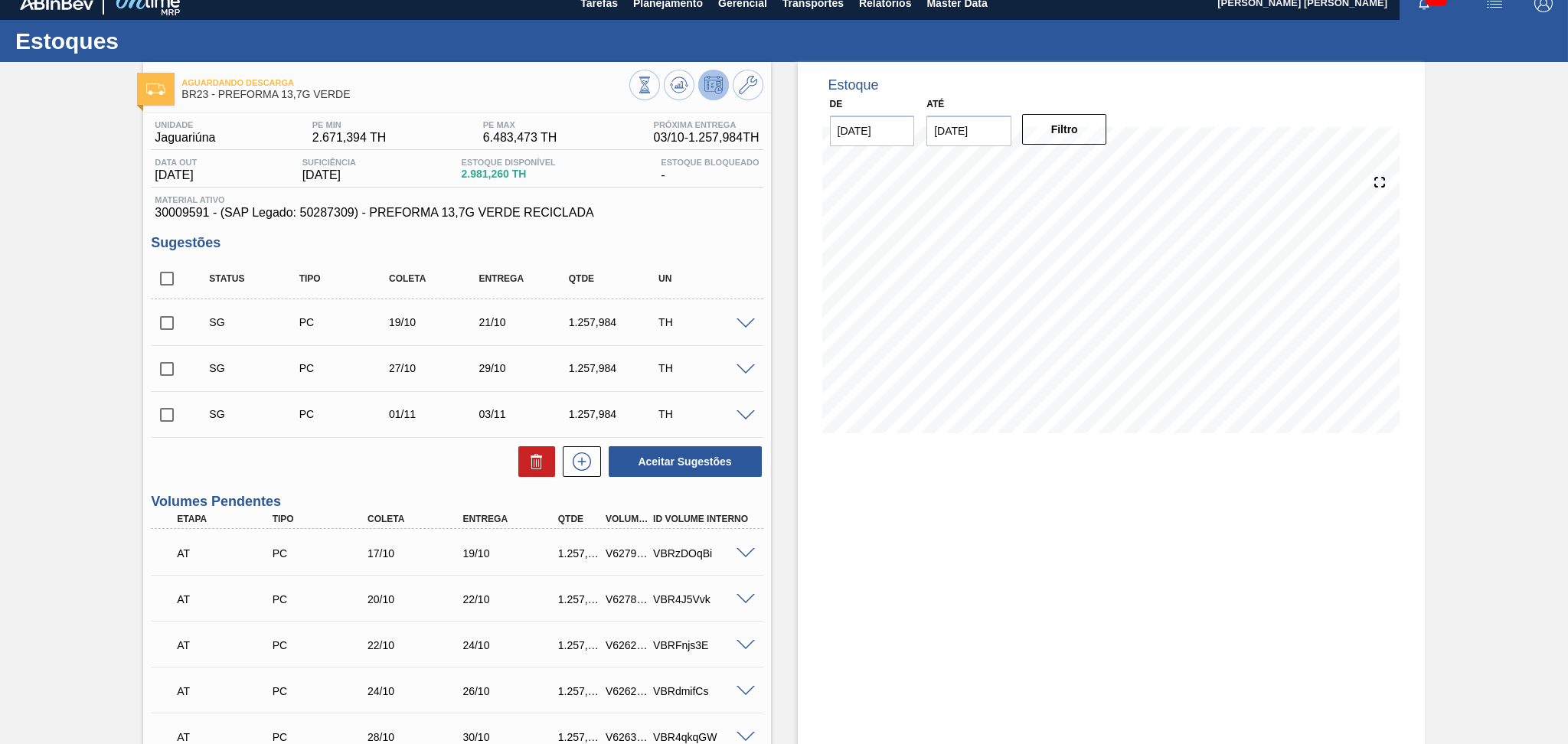
click at [745, 319] on span at bounding box center [746, 325] width 19 height 11
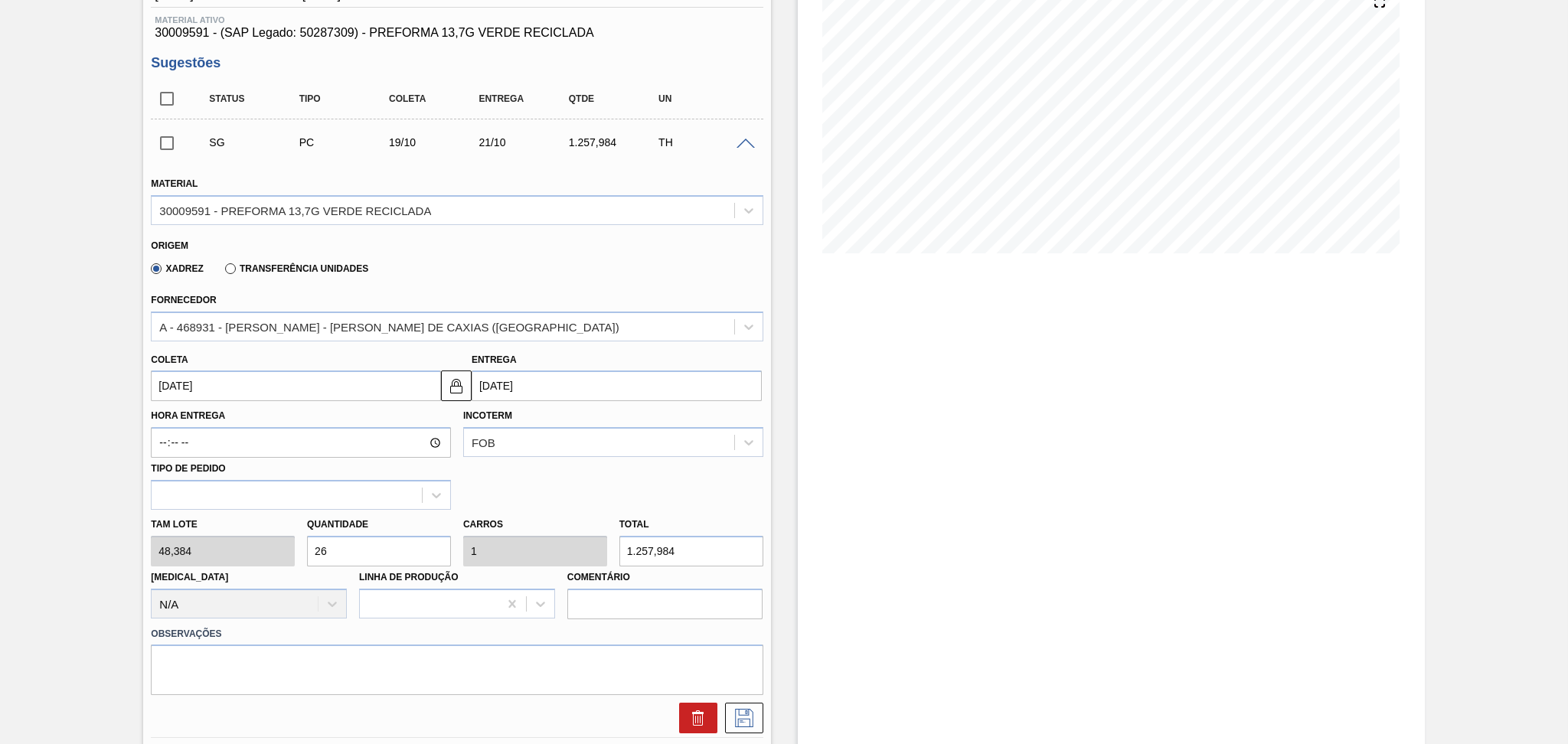
scroll to position [219, 0]
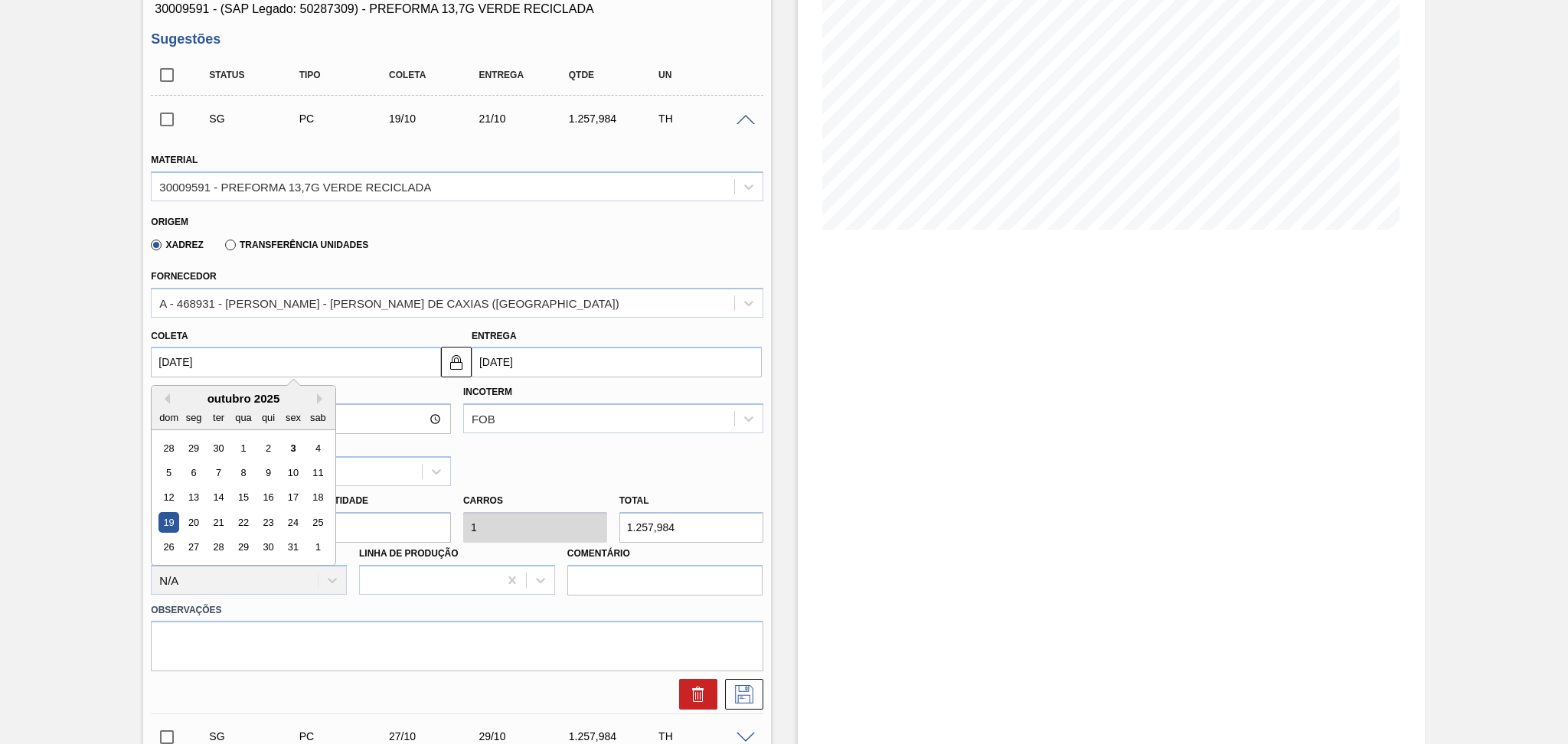
click at [230, 365] on input "19/10/2025" at bounding box center [295, 362] width 290 height 31
click at [198, 467] on div "6" at bounding box center [194, 473] width 21 height 21
type input "06/10/2025"
type input "08/10/2025"
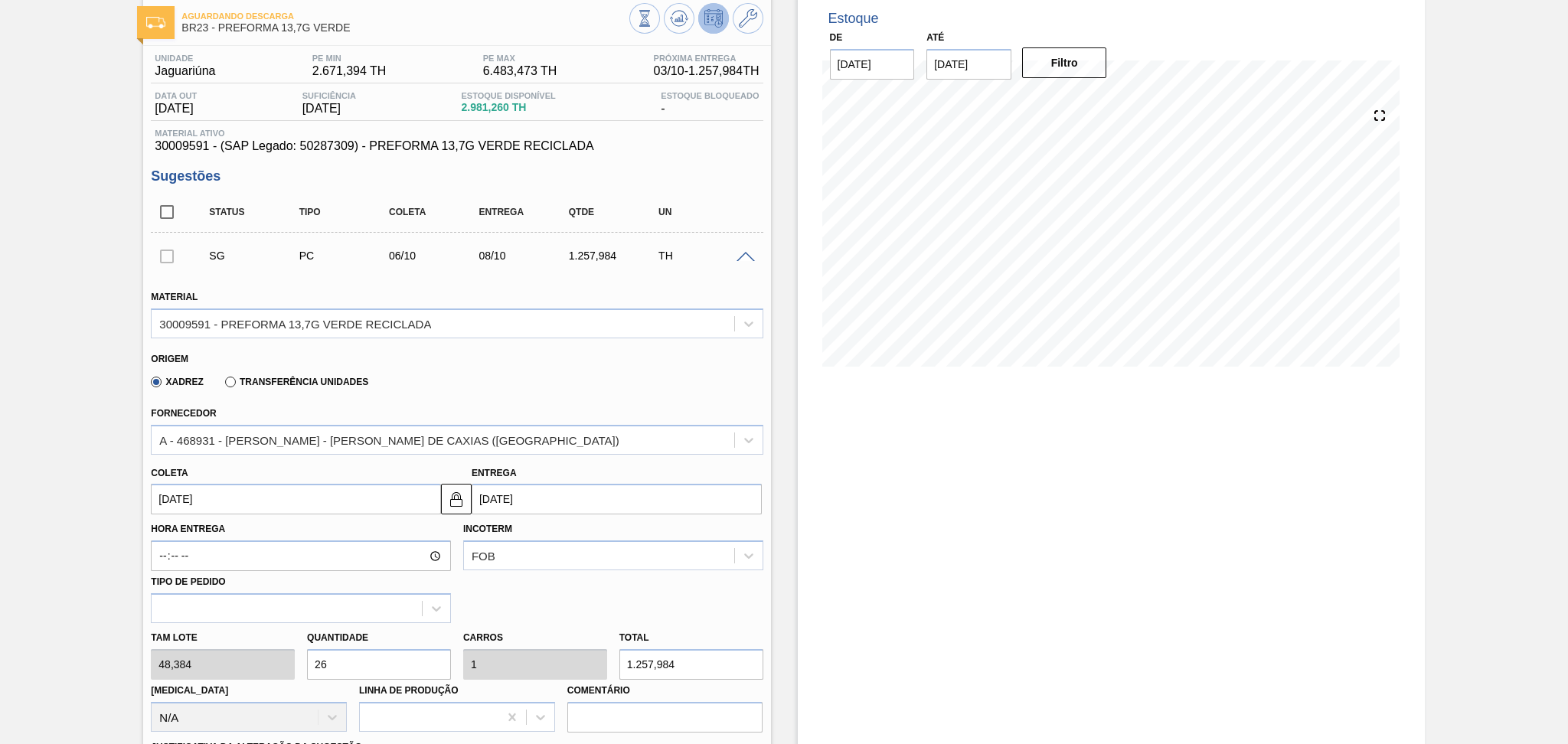
scroll to position [116, 0]
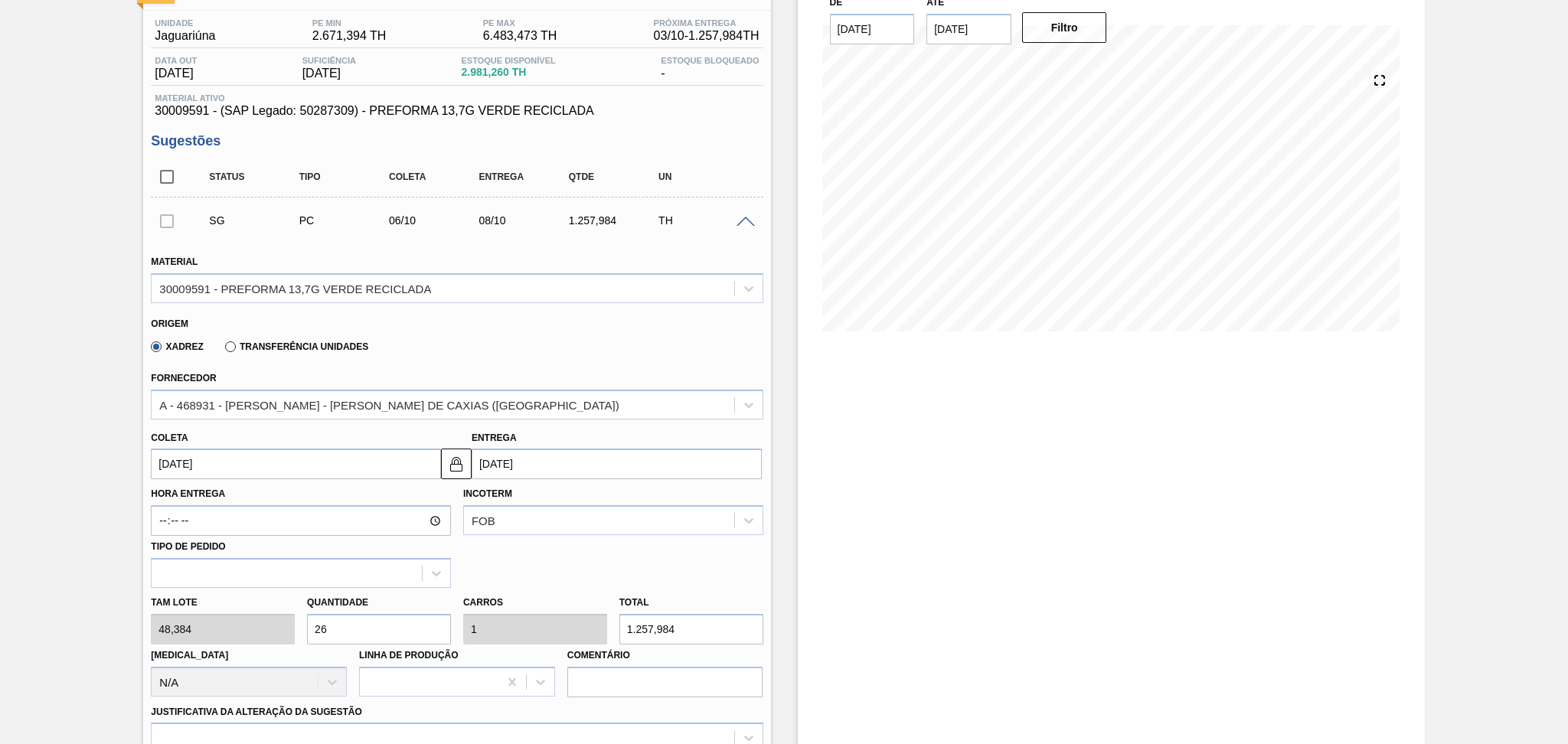
click at [242, 464] on input "06/10/2025" at bounding box center [295, 463] width 290 height 31
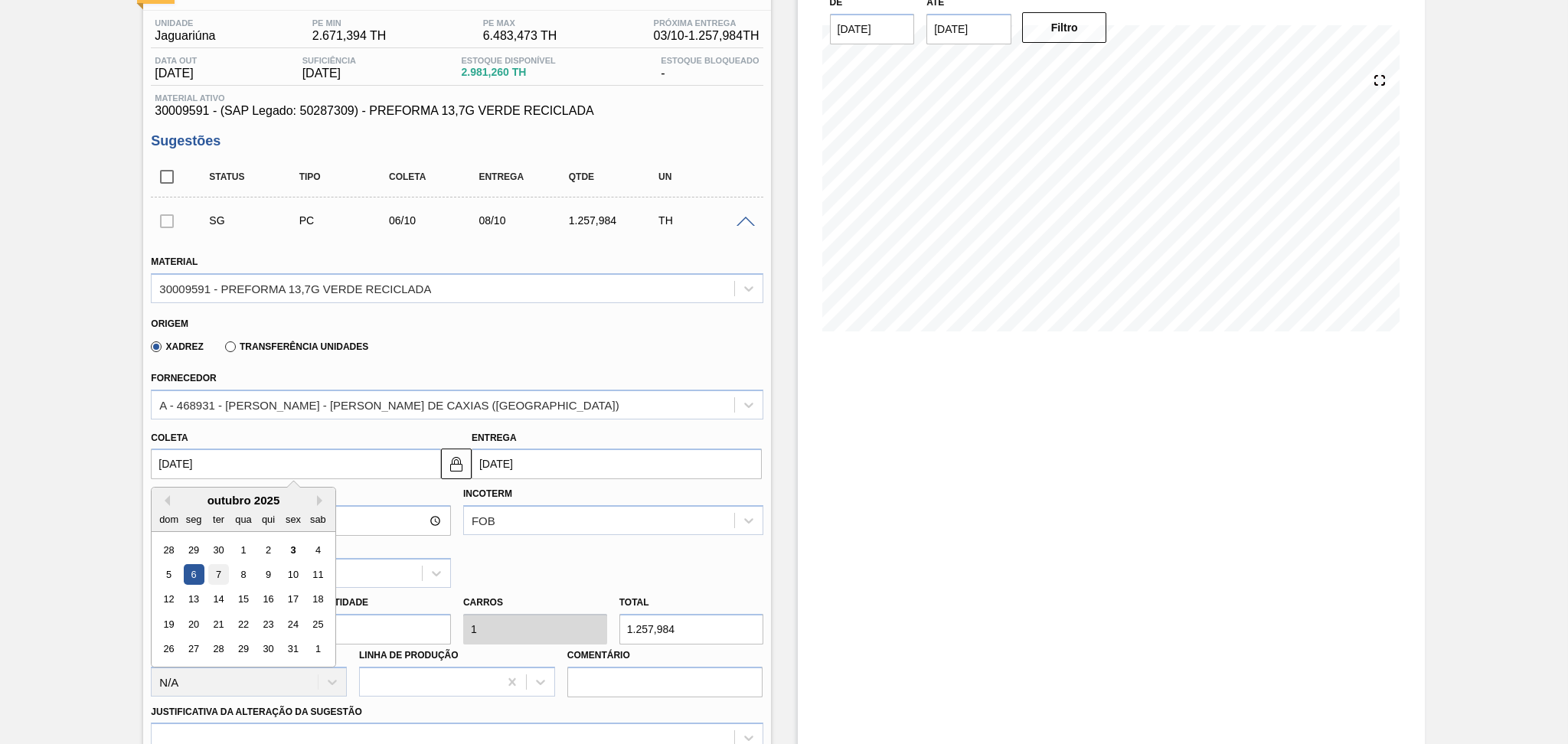
click at [217, 573] on div "7" at bounding box center [219, 575] width 21 height 21
type input "07/10/2025"
type input "[DATE]"
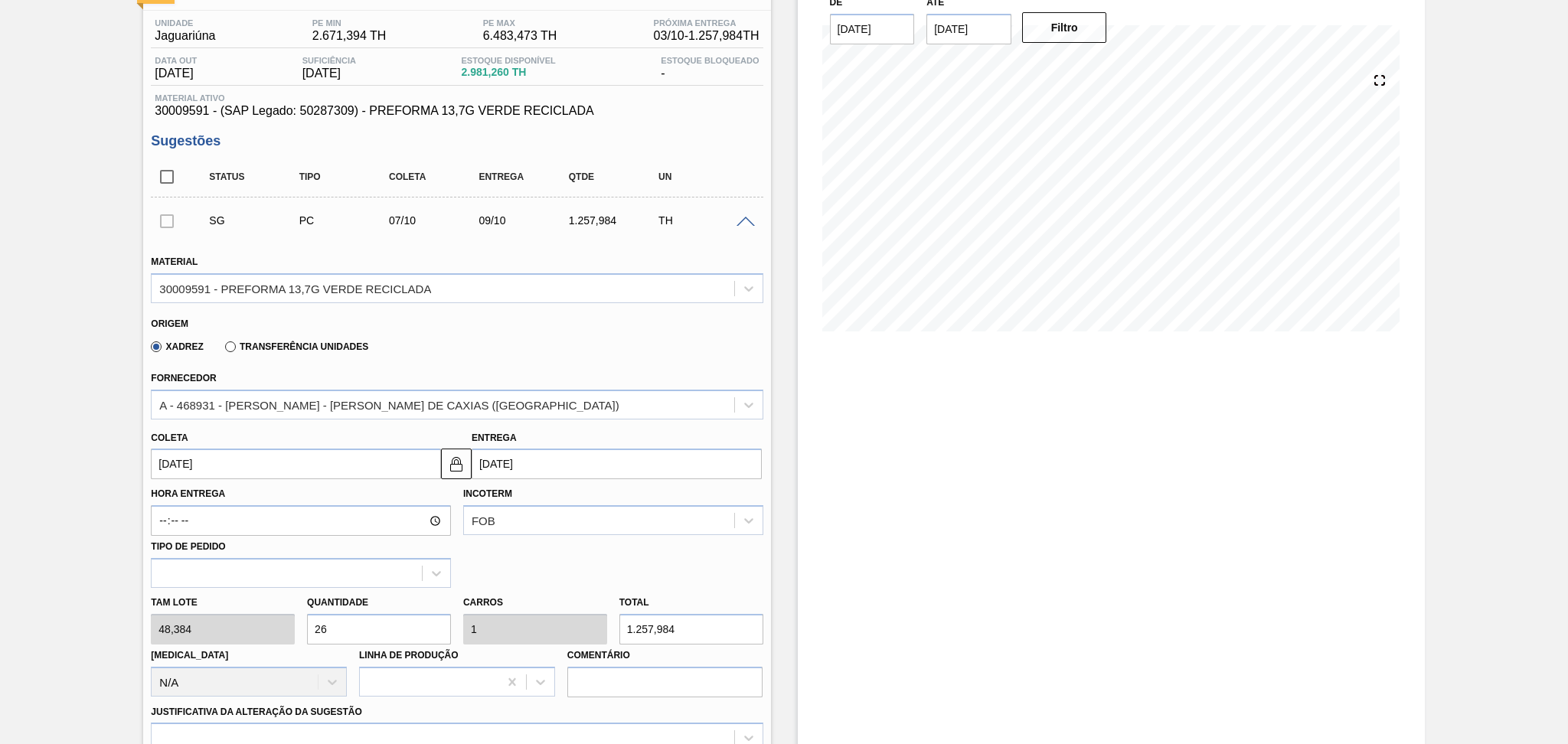
click at [224, 467] on input "07/10/2025" at bounding box center [295, 463] width 290 height 31
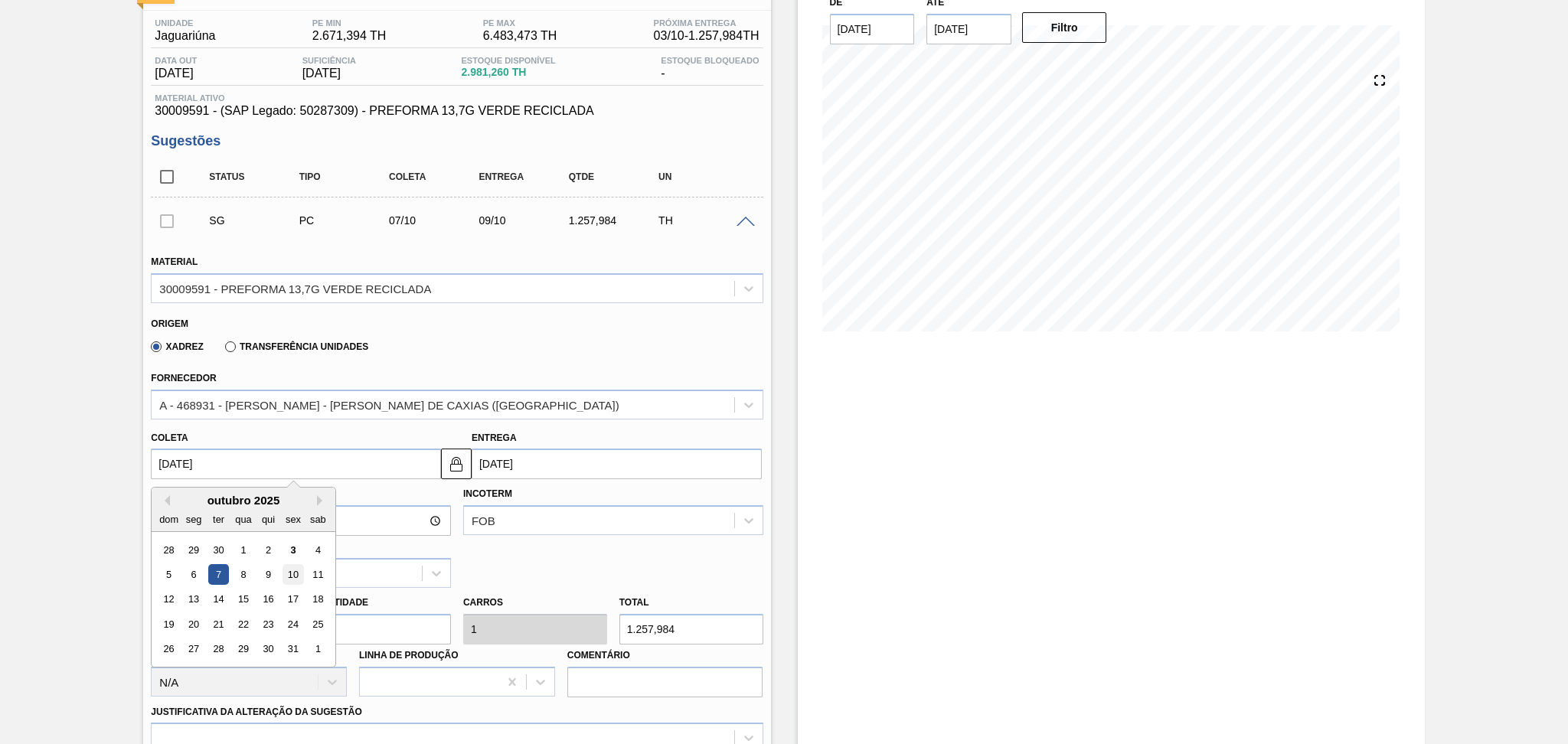
click at [290, 573] on div "10" at bounding box center [294, 575] width 21 height 21
type input "10/10/2025"
type input "12/10/2025"
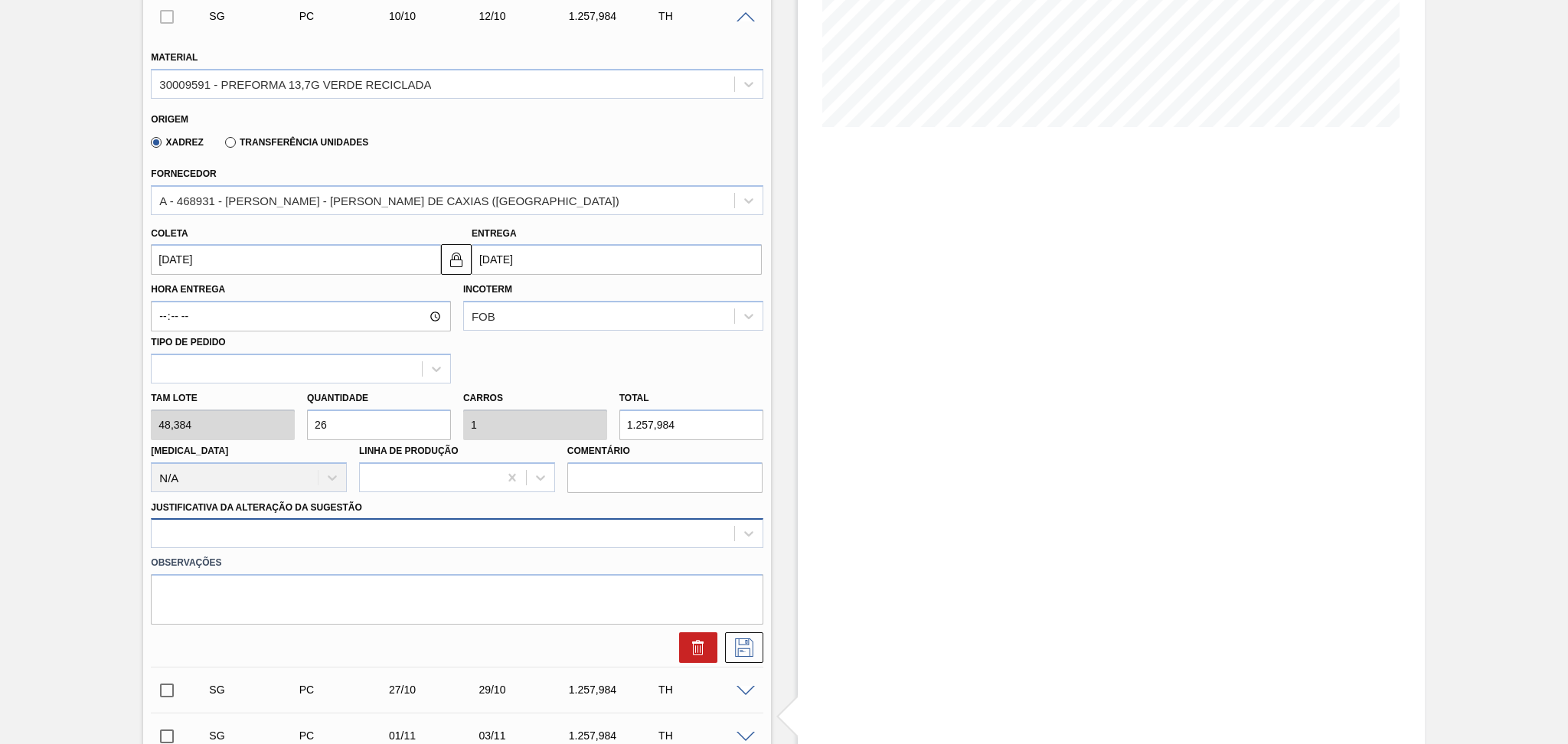
click at [372, 527] on div at bounding box center [457, 534] width 611 height 30
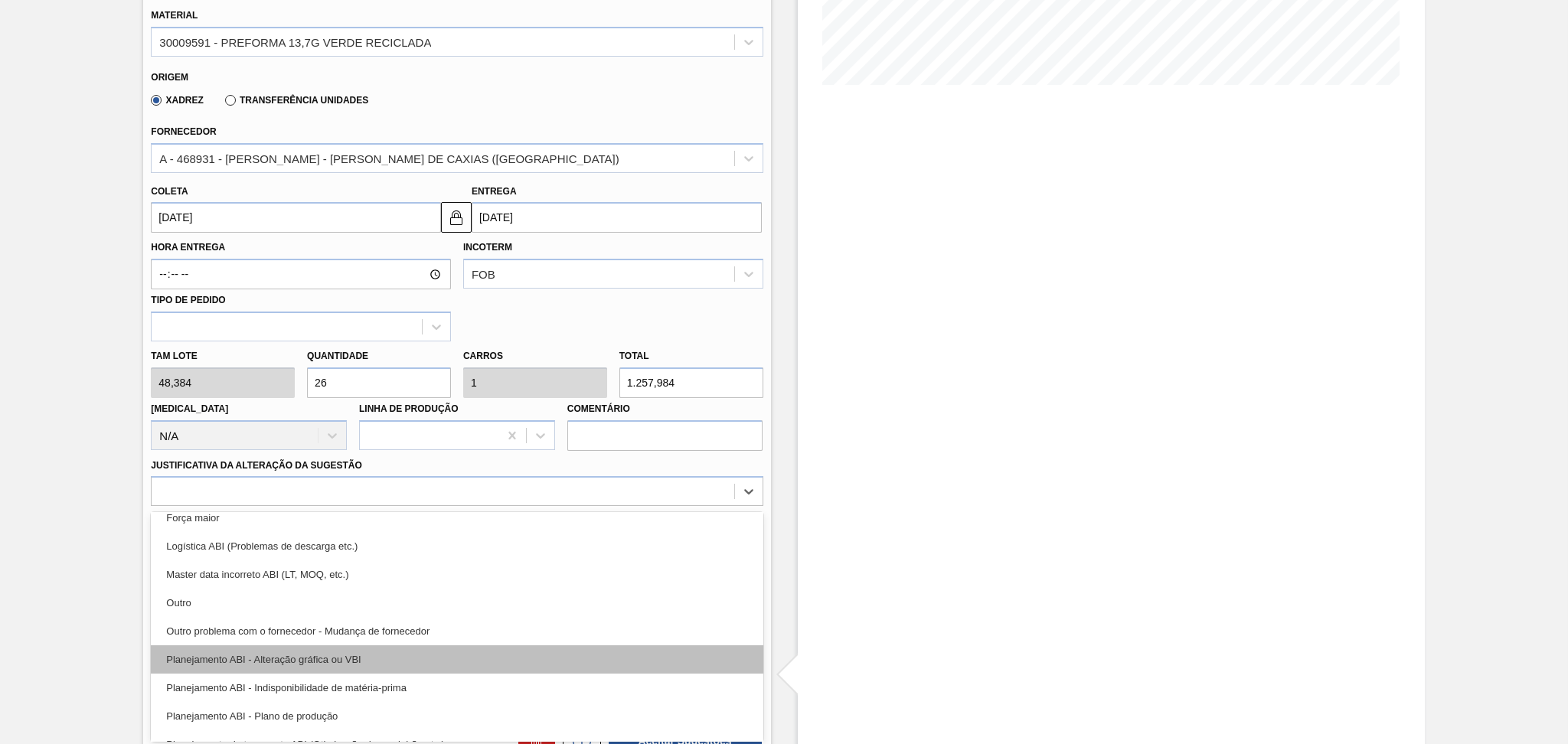
scroll to position [102, 0]
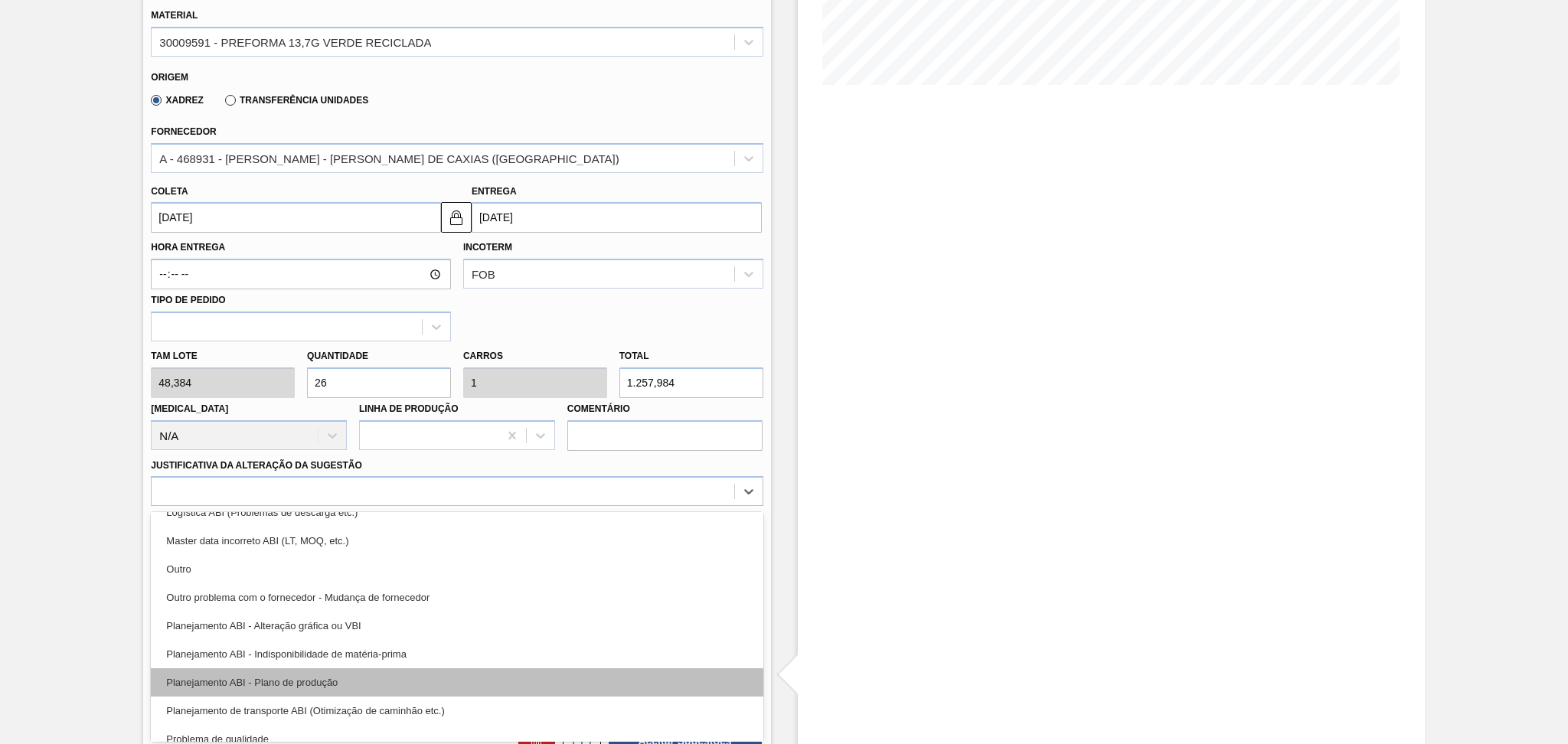
click at [317, 675] on div "Planejamento ABI - Plano de produção" at bounding box center [457, 683] width 611 height 28
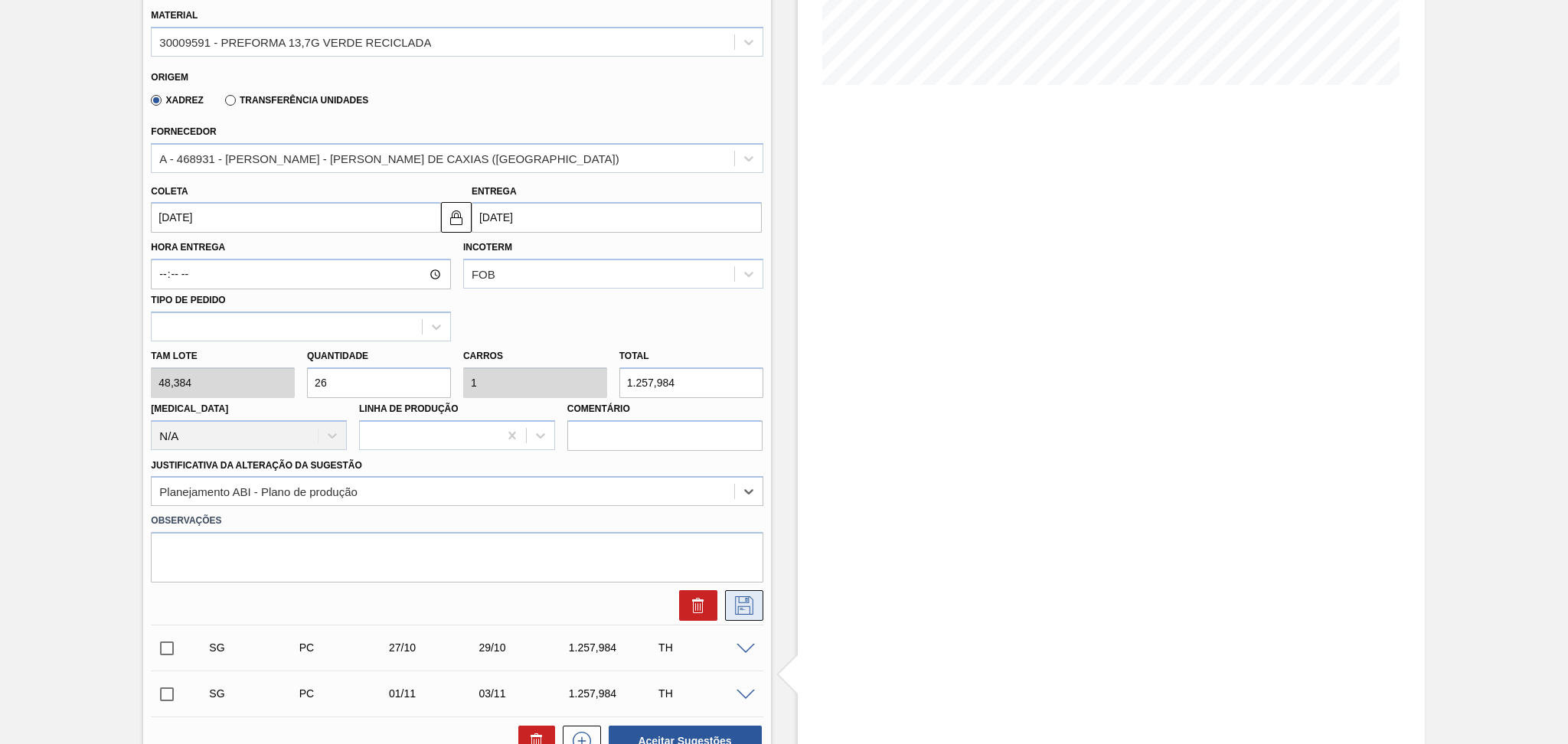
click at [731, 602] on icon at bounding box center [744, 606] width 24 height 19
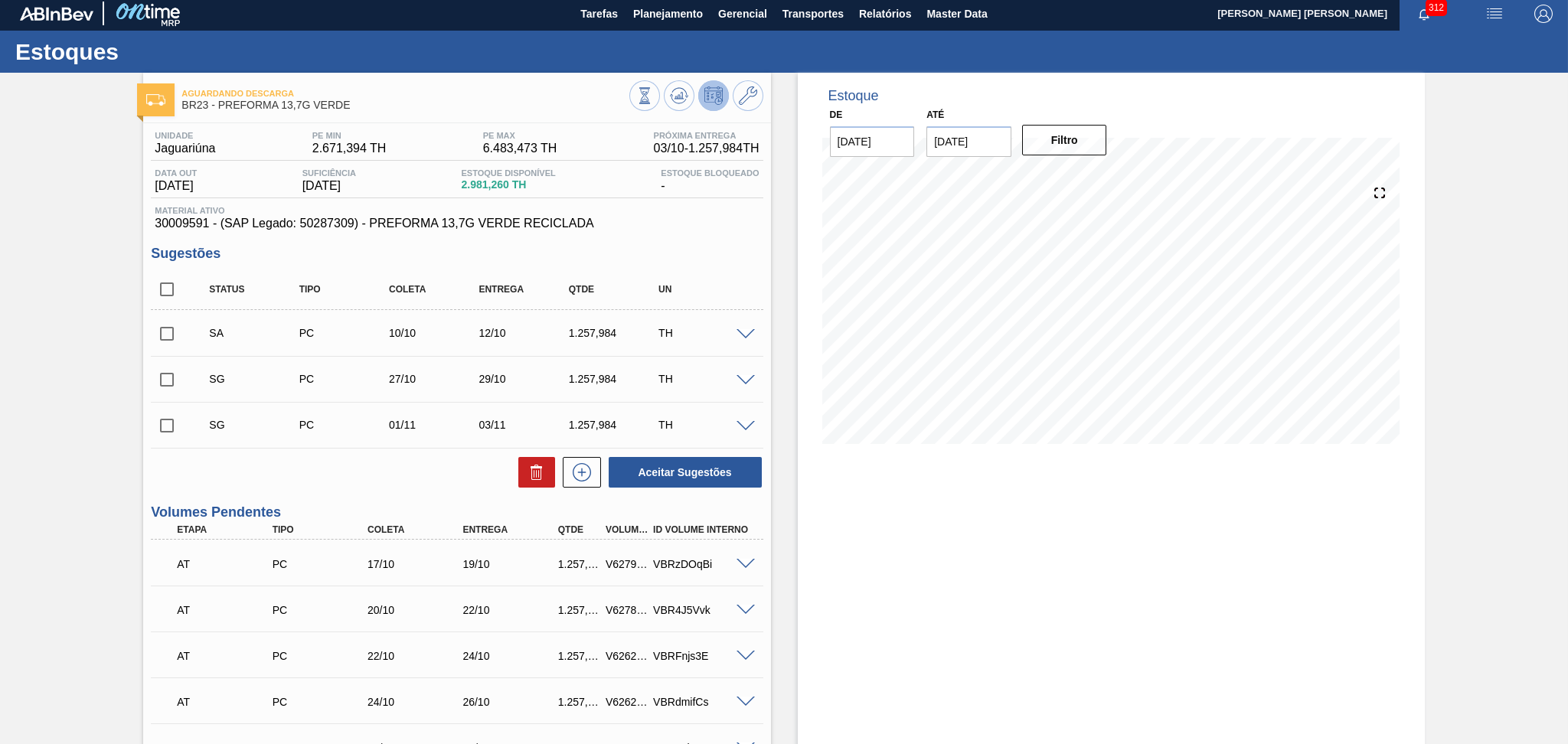
scroll to position [0, 0]
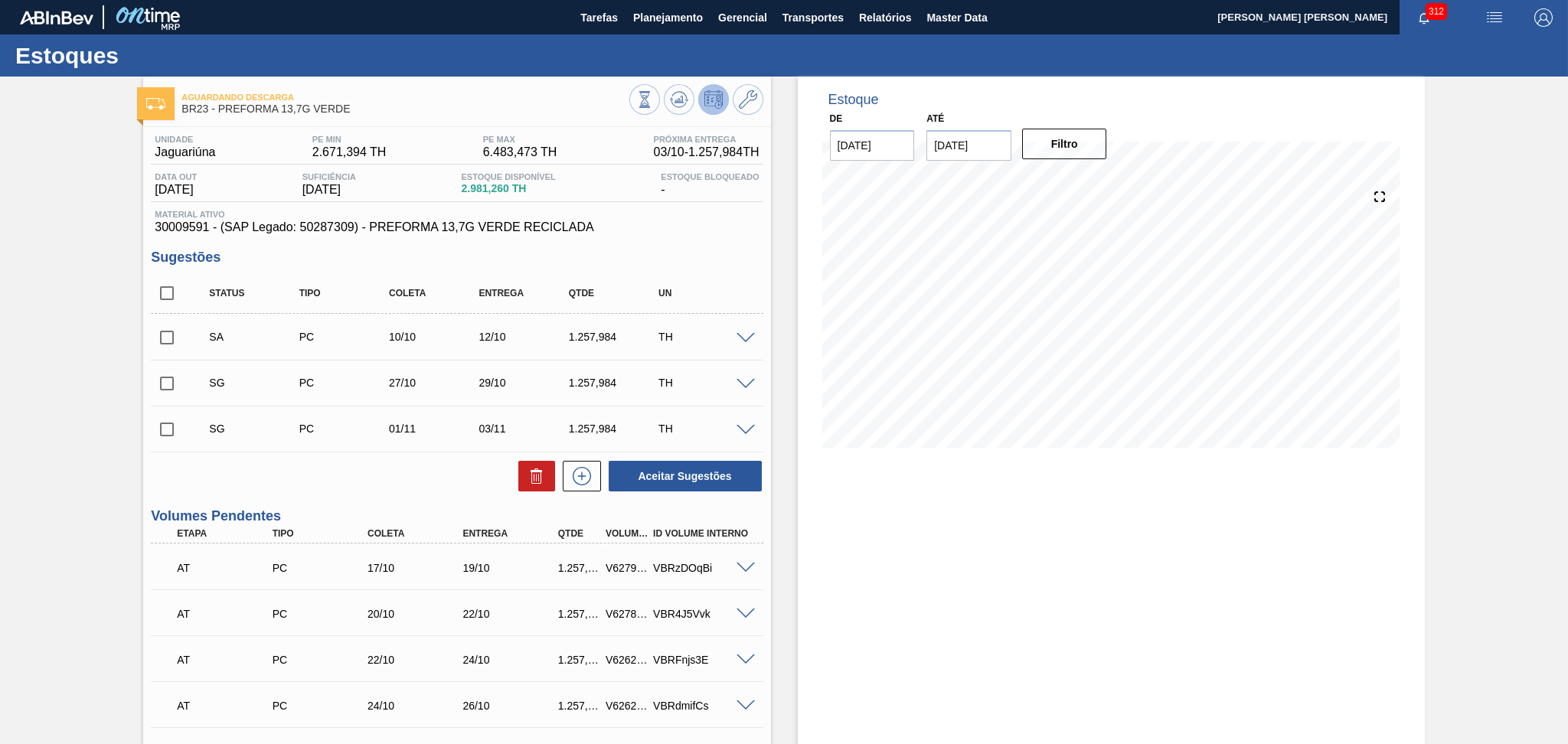
click at [743, 342] on span at bounding box center [746, 339] width 19 height 11
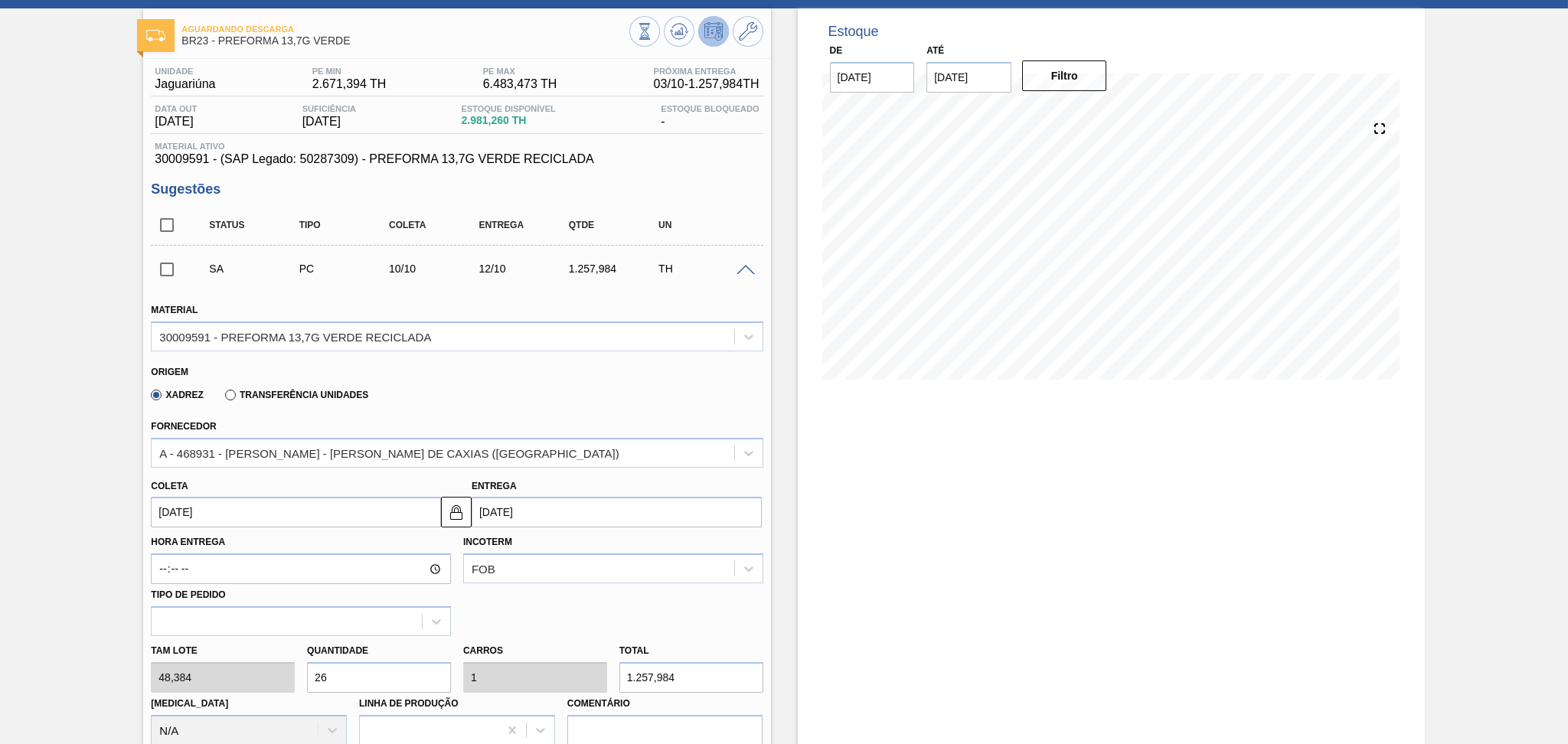
scroll to position [102, 0]
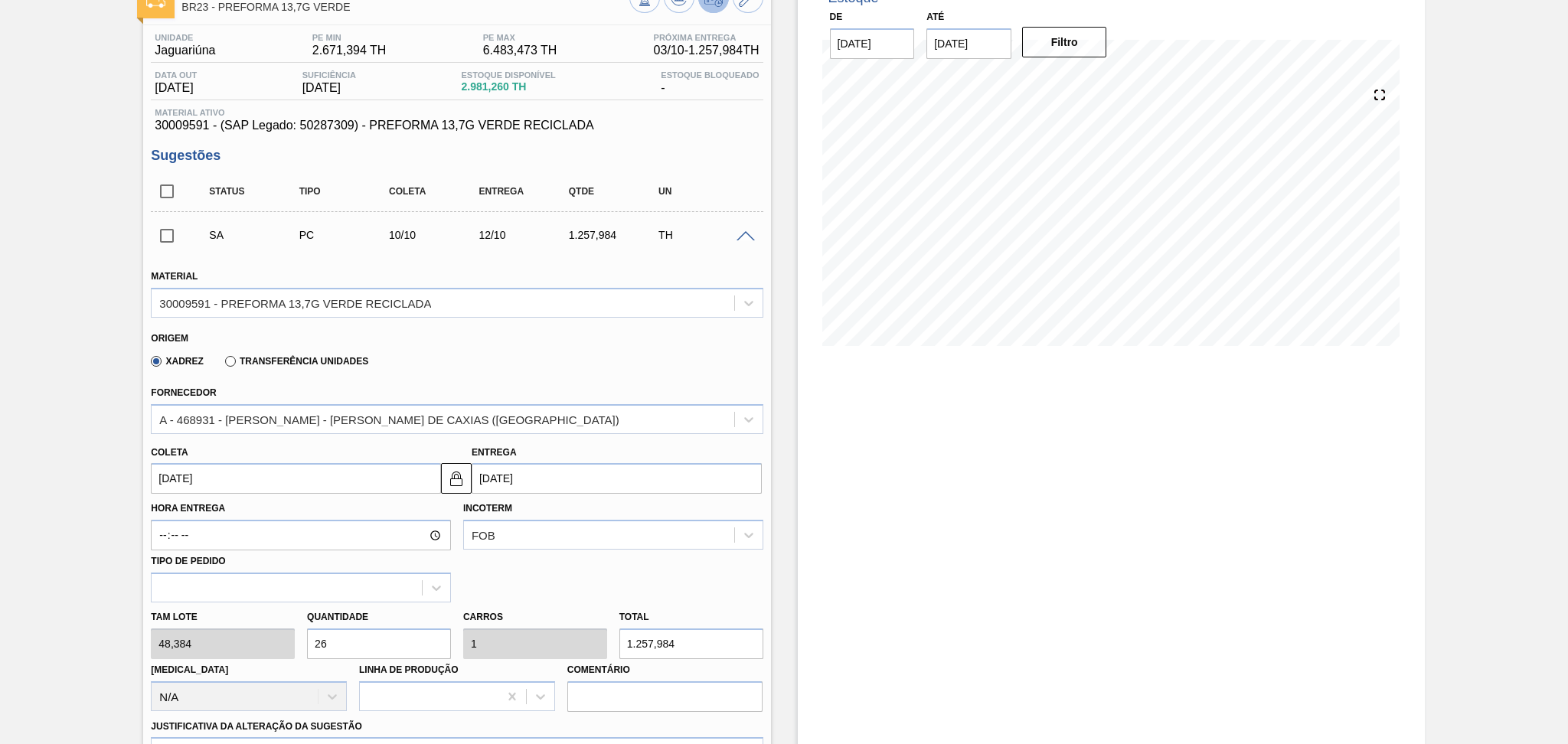
click at [262, 478] on input "10/10/2025" at bounding box center [295, 478] width 290 height 31
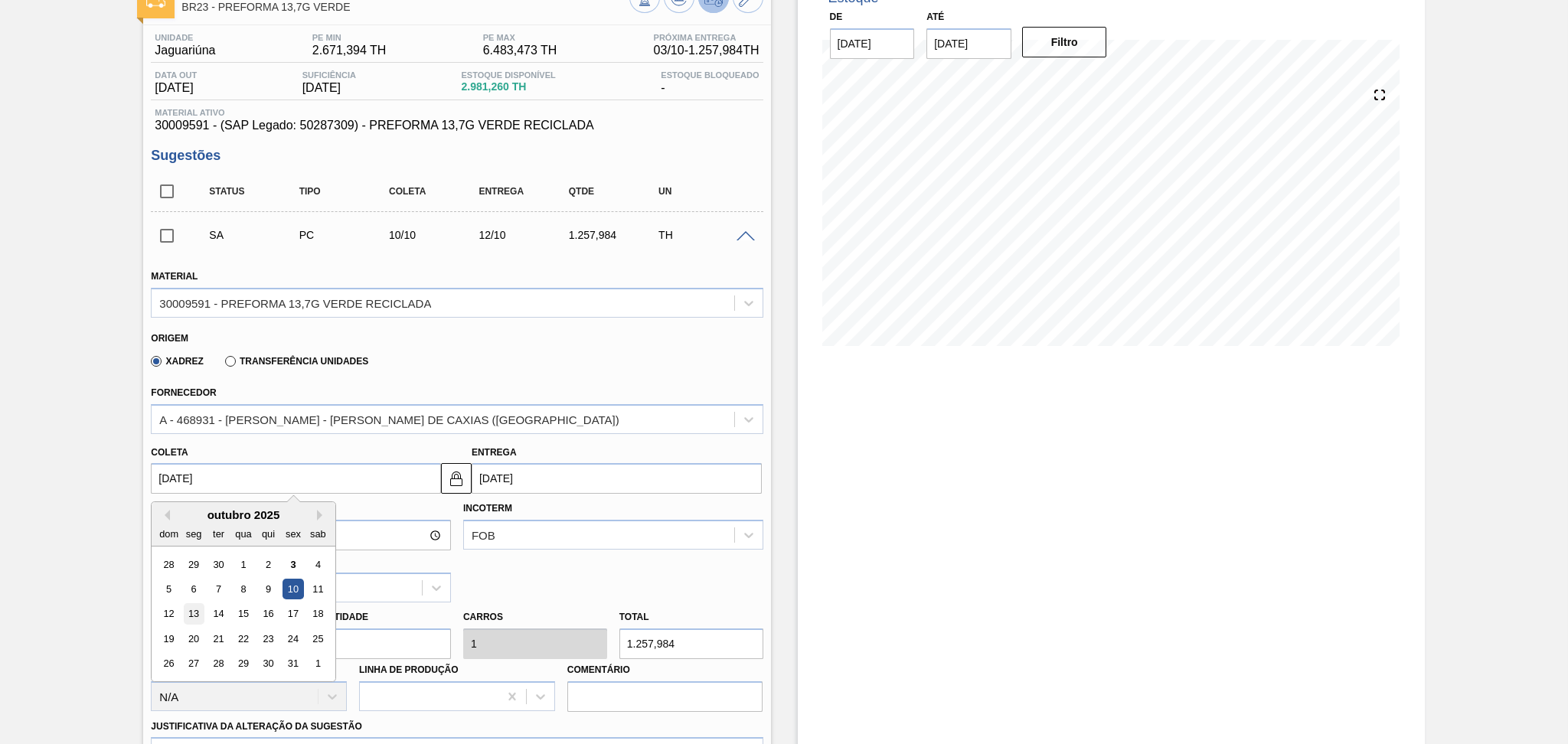
click at [189, 610] on div "13" at bounding box center [194, 615] width 21 height 21
type input "13/10/2025"
type input "[DATE]"
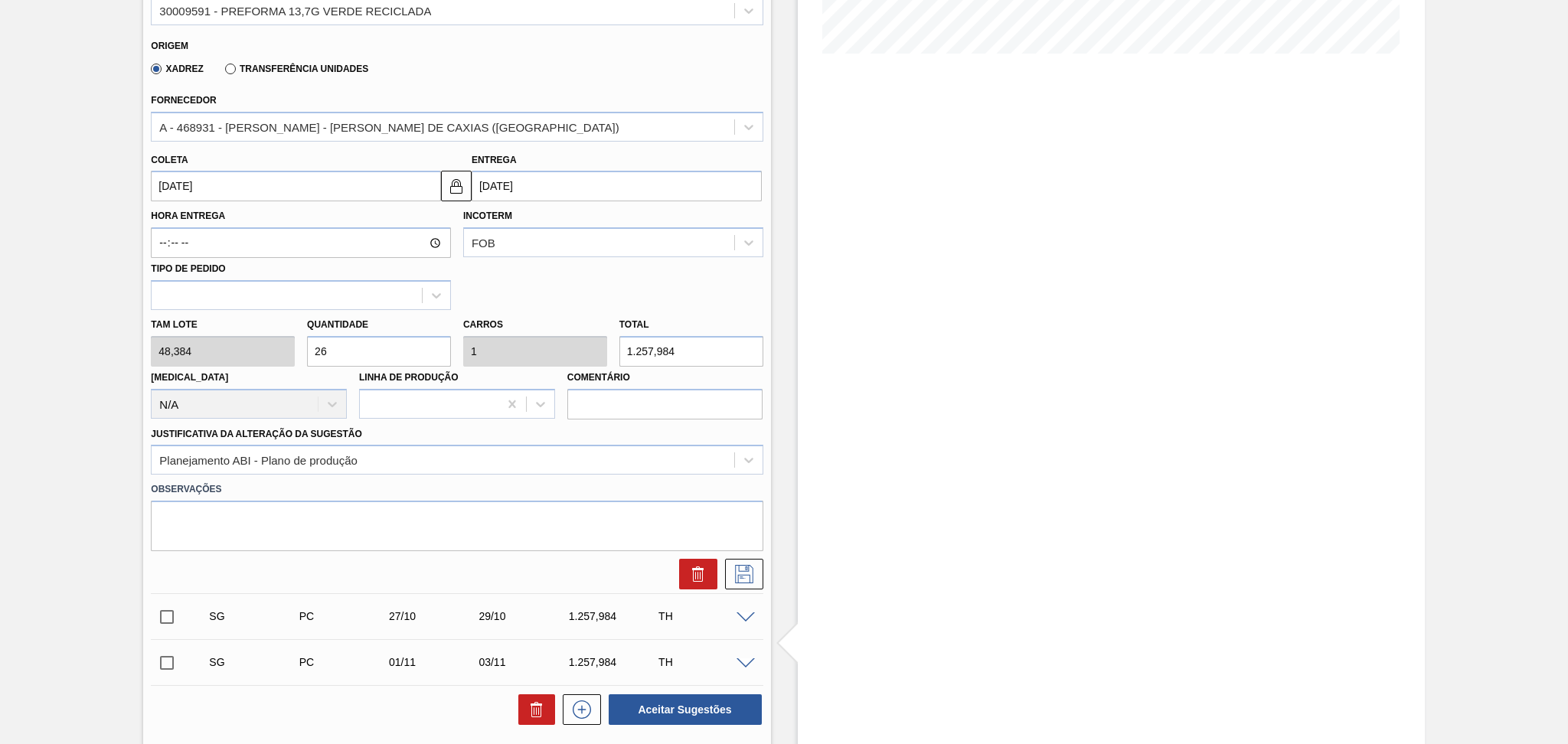
scroll to position [408, 0]
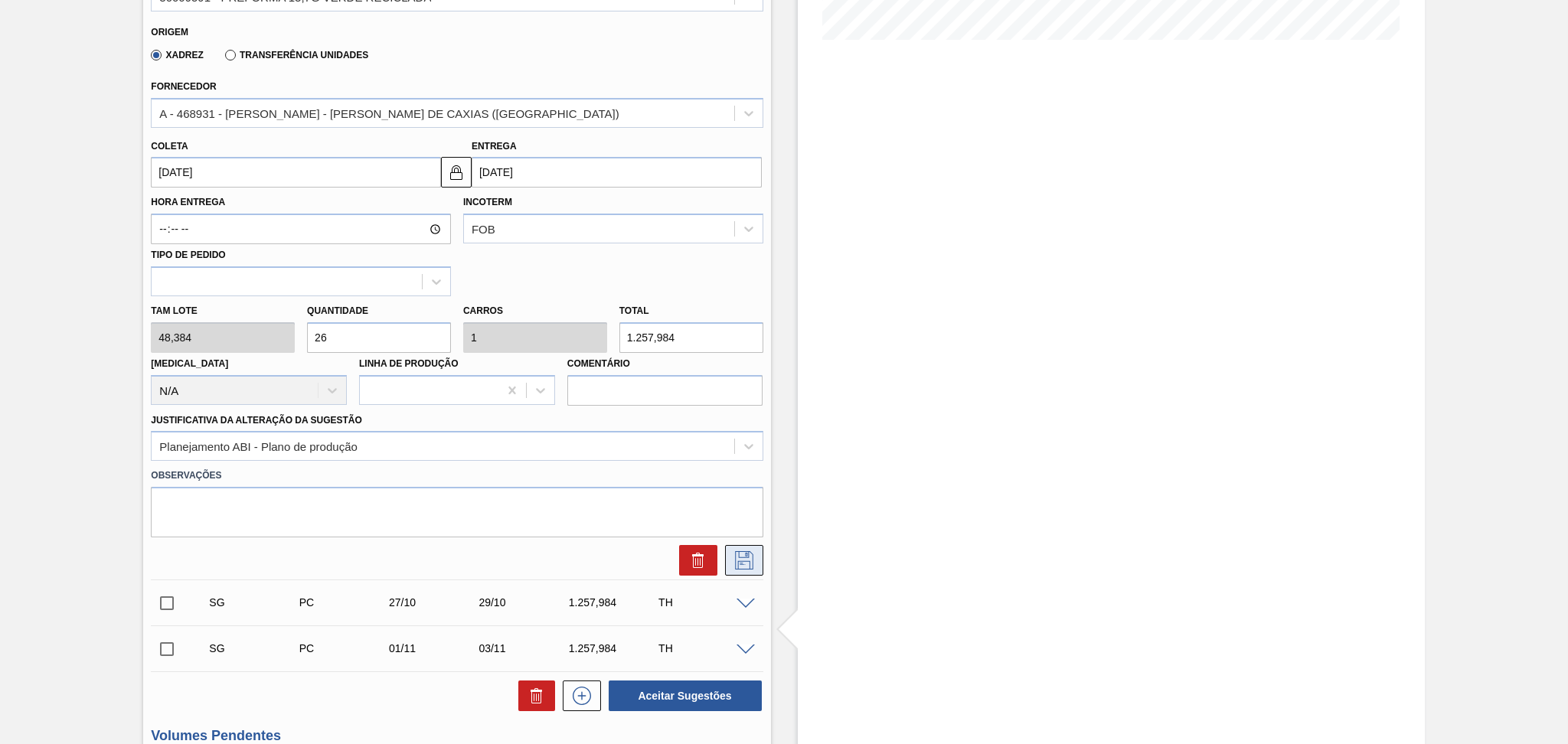
click at [744, 562] on icon at bounding box center [744, 561] width 24 height 19
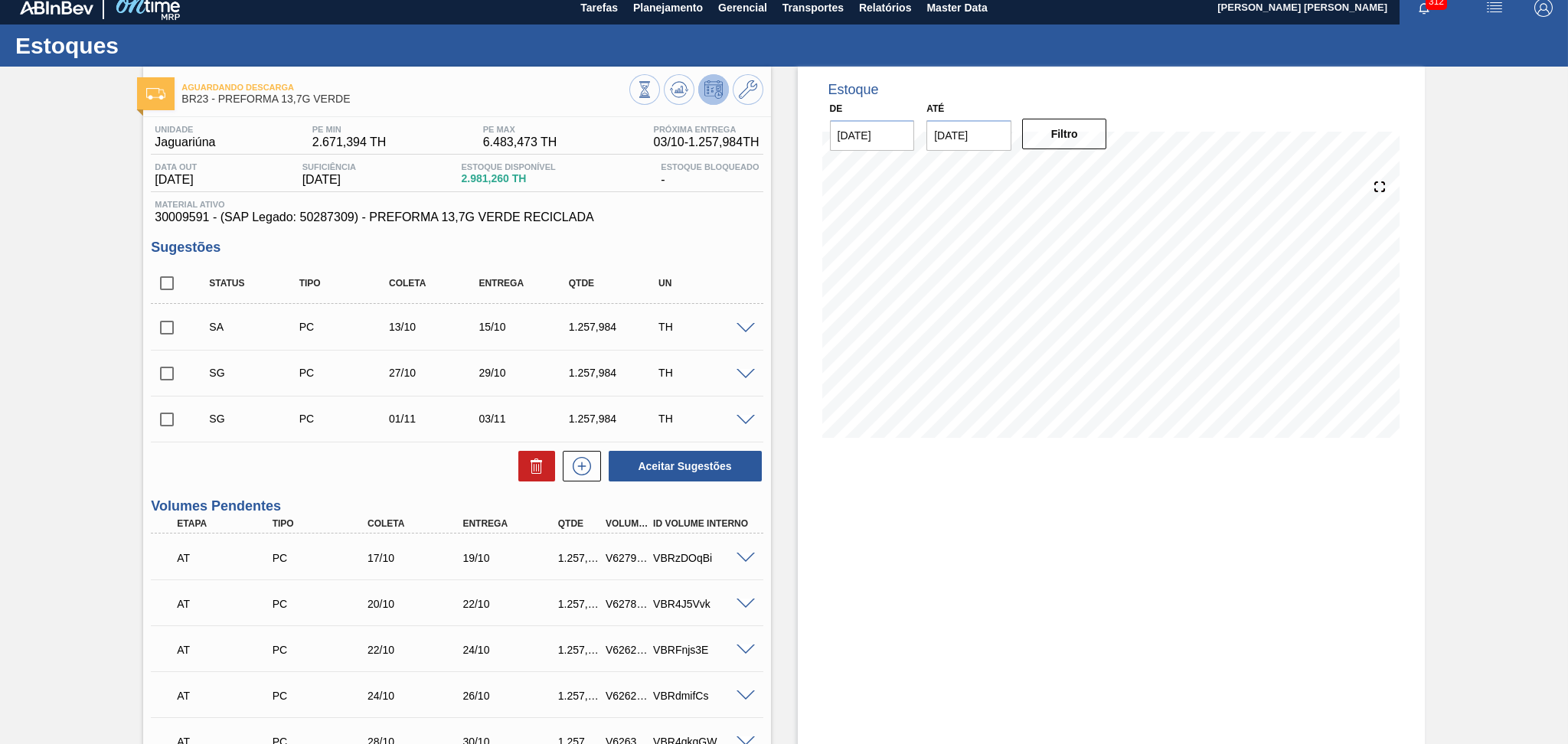
scroll to position [0, 0]
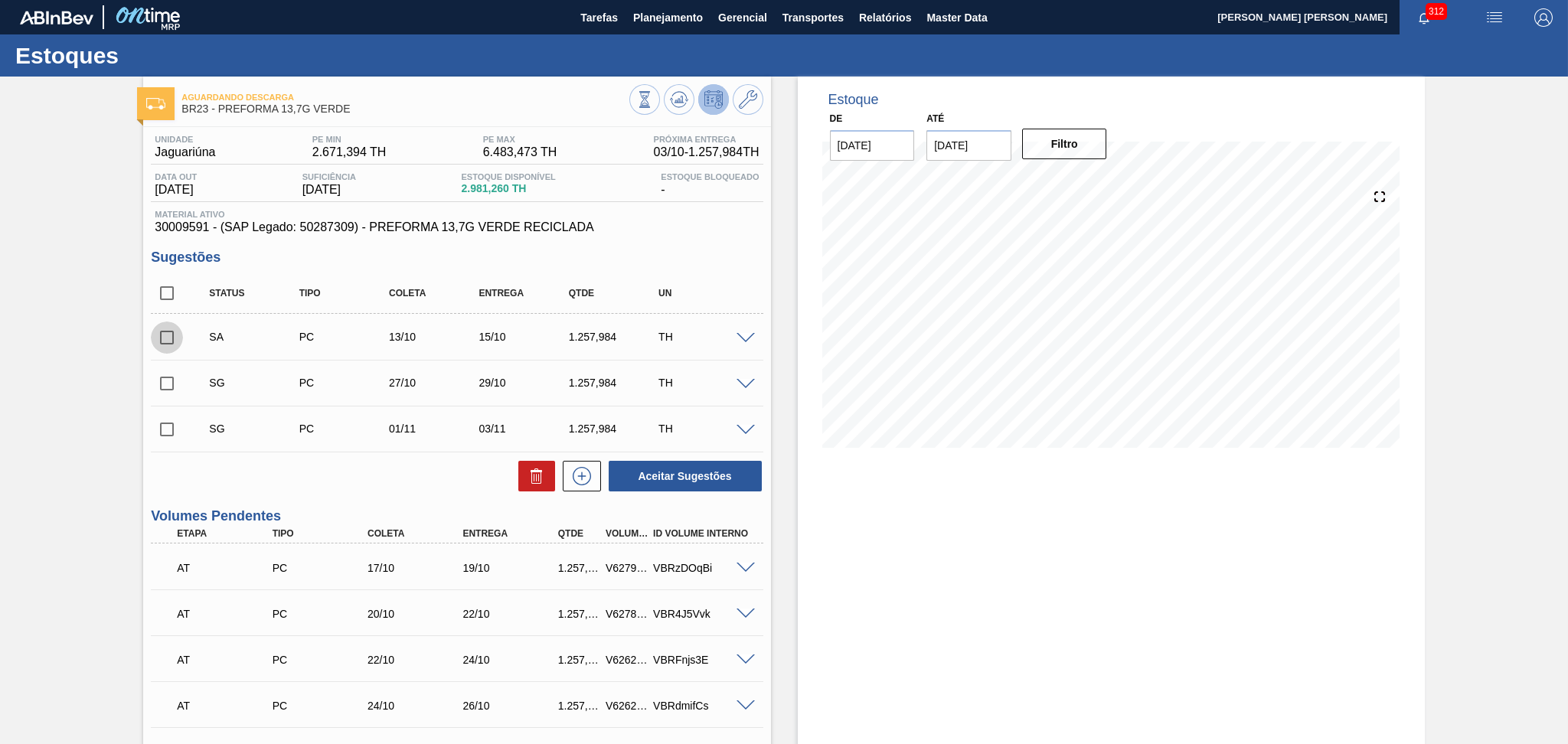
click at [173, 331] on input "checkbox" at bounding box center [167, 338] width 32 height 32
click at [740, 478] on button "Aceitar Sugestões" at bounding box center [685, 476] width 153 height 31
checkbox input "false"
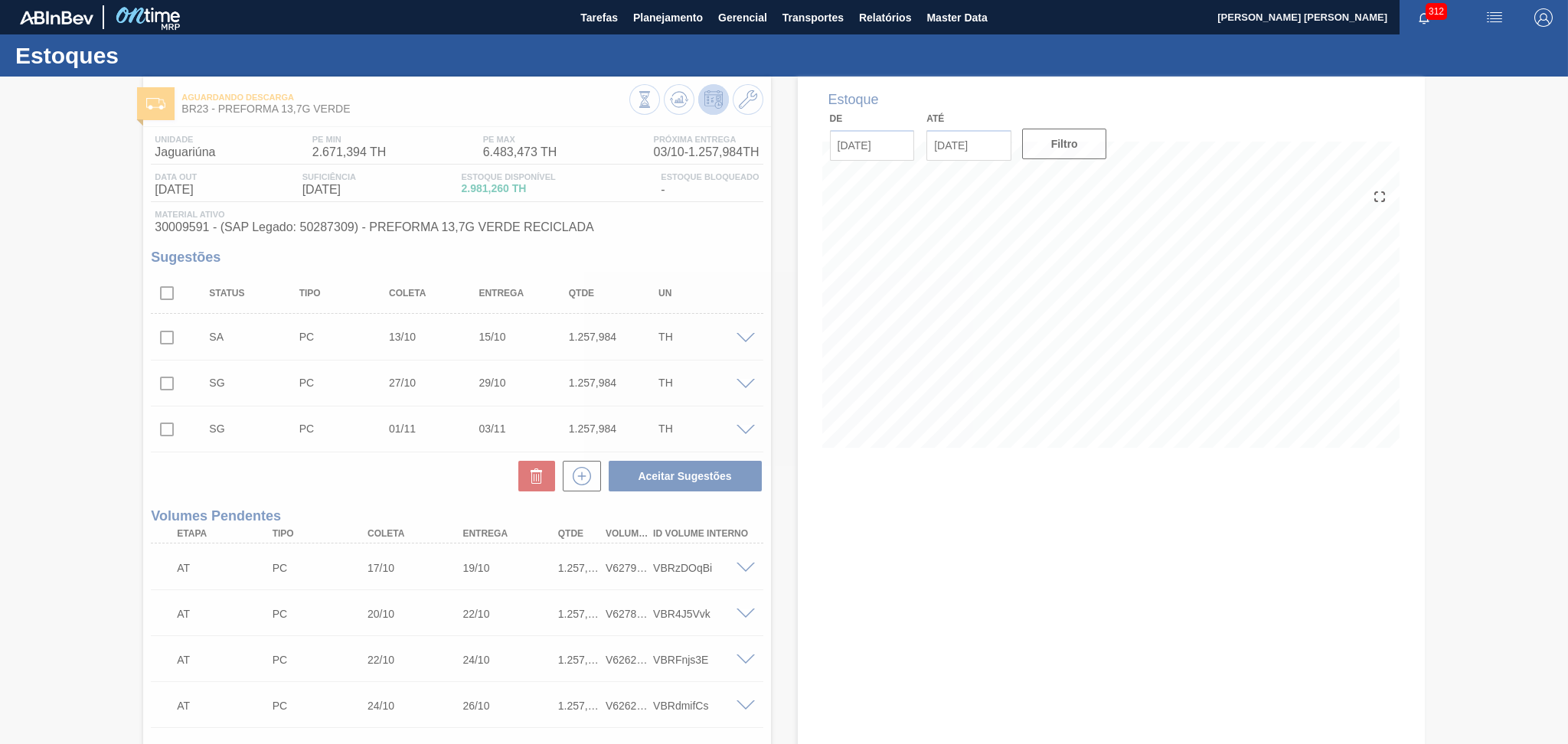
click at [358, 497] on div at bounding box center [784, 411] width 1568 height 668
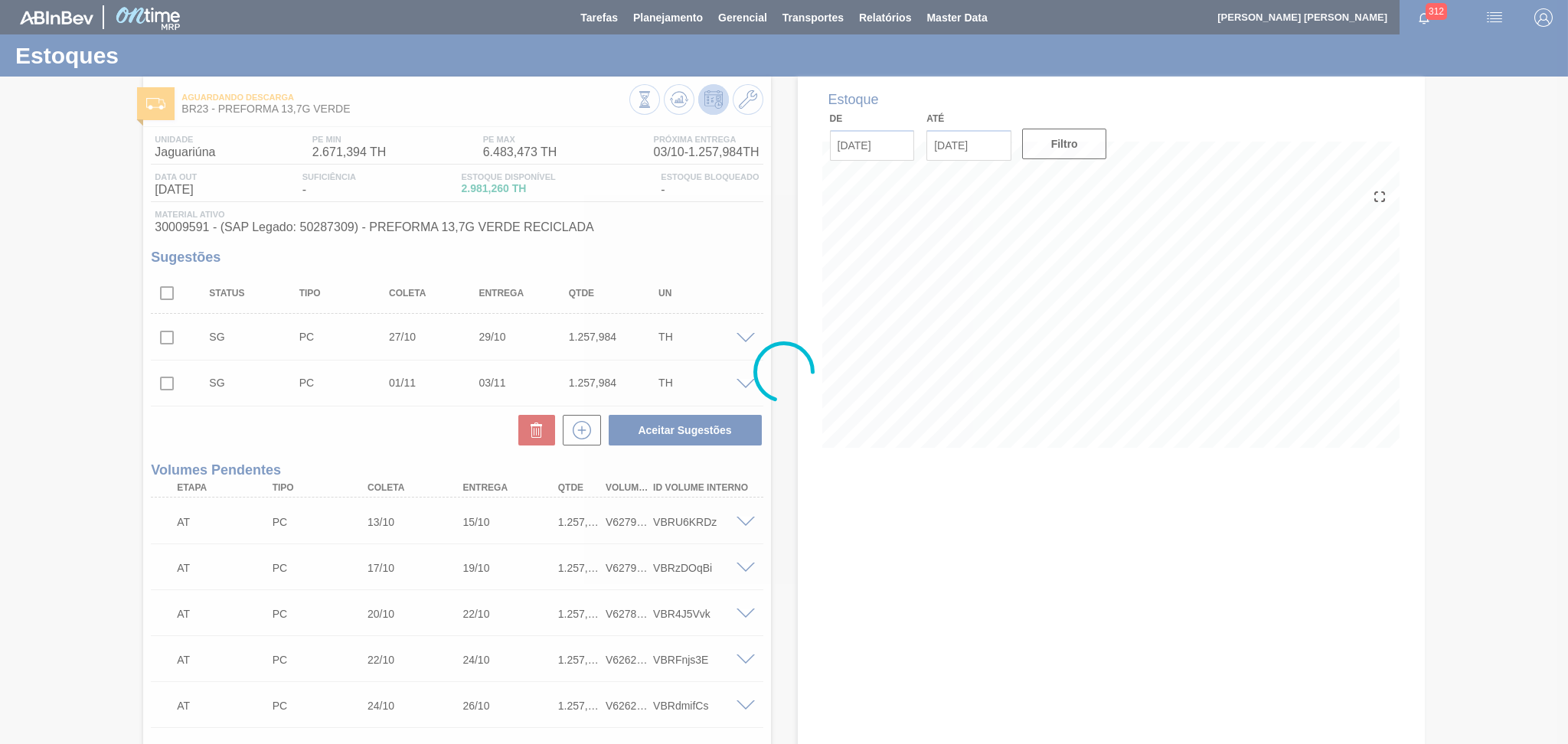
click at [411, 447] on div at bounding box center [784, 372] width 1568 height 744
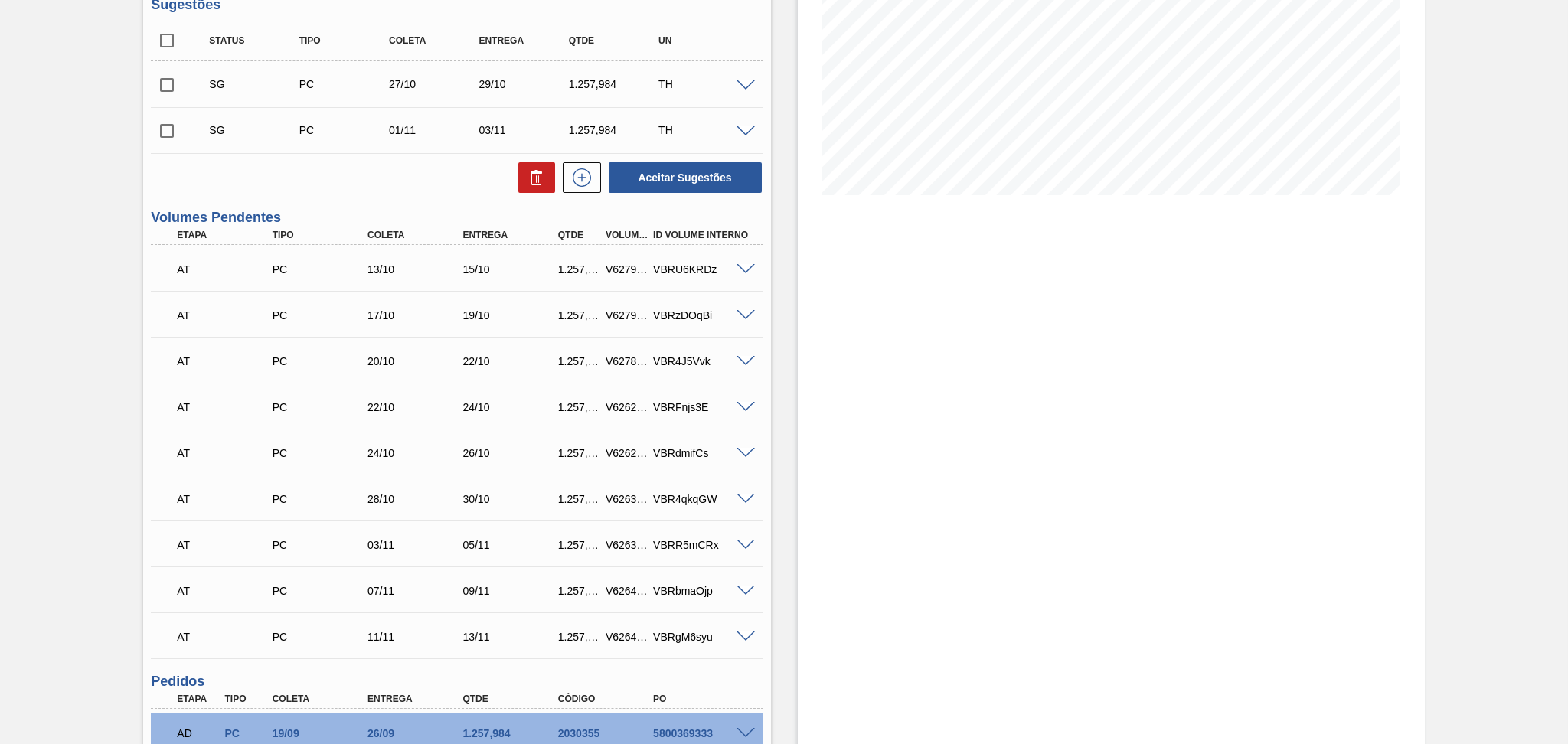
scroll to position [219, 0]
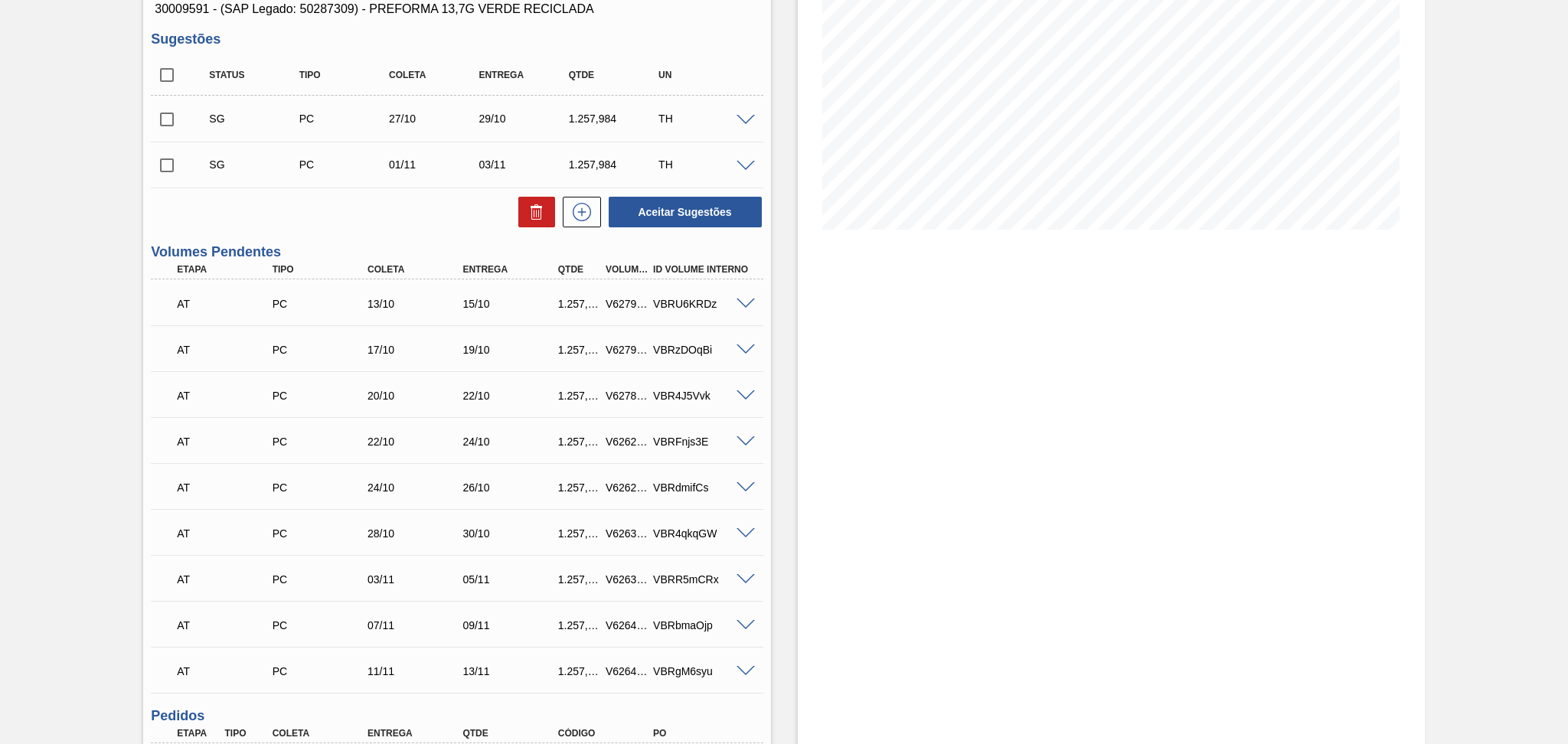
click at [782, 263] on div "Estoque De 03/10/2025 Até 15/11/2025 Filtro 06/10 Projeção de Estoque 5,529.22 …" at bounding box center [1097, 456] width 654 height 1195
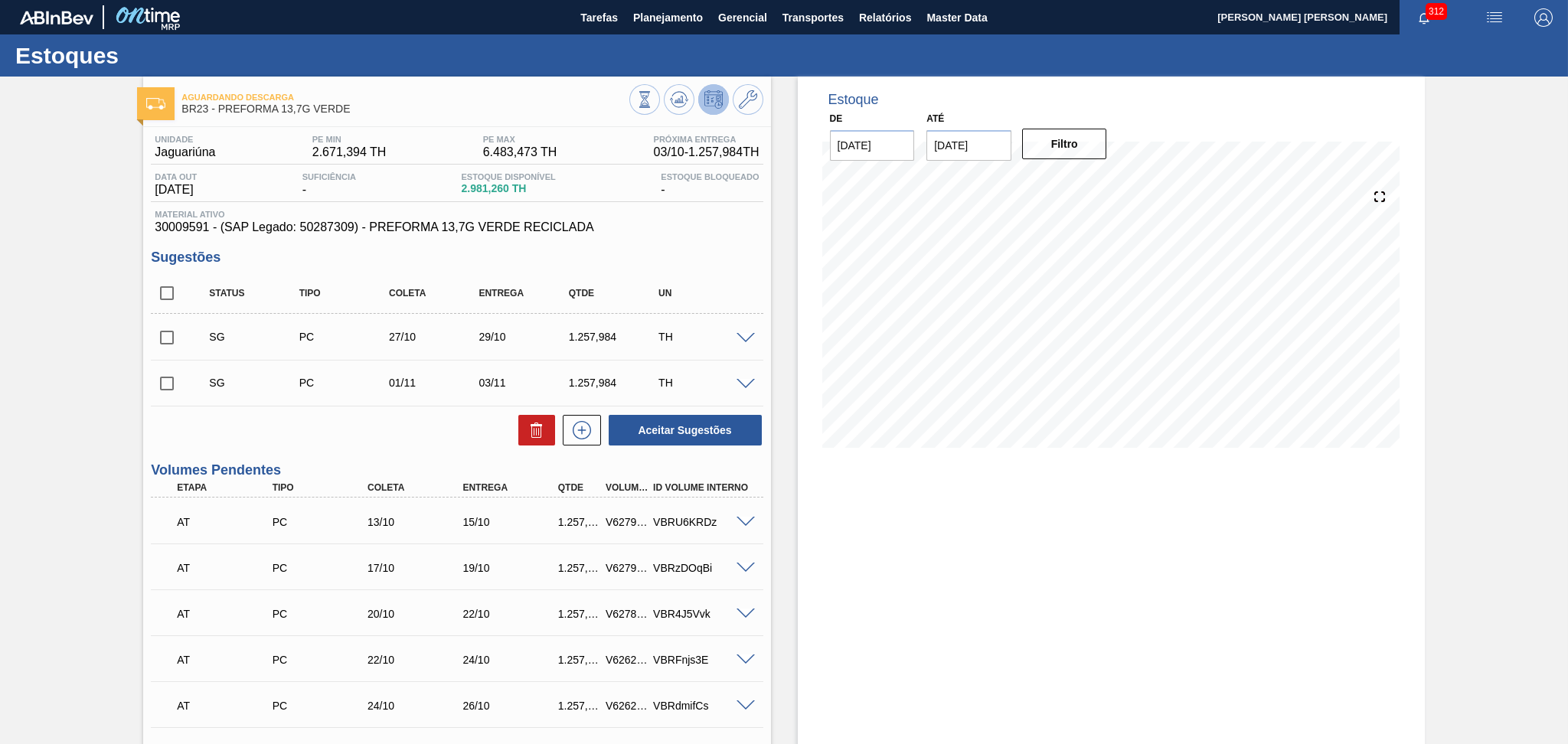
click at [668, 232] on span "30009591 - (SAP Legado: 50287309) - PREFORMA 13,7G VERDE RECICLADA" at bounding box center [457, 227] width 604 height 14
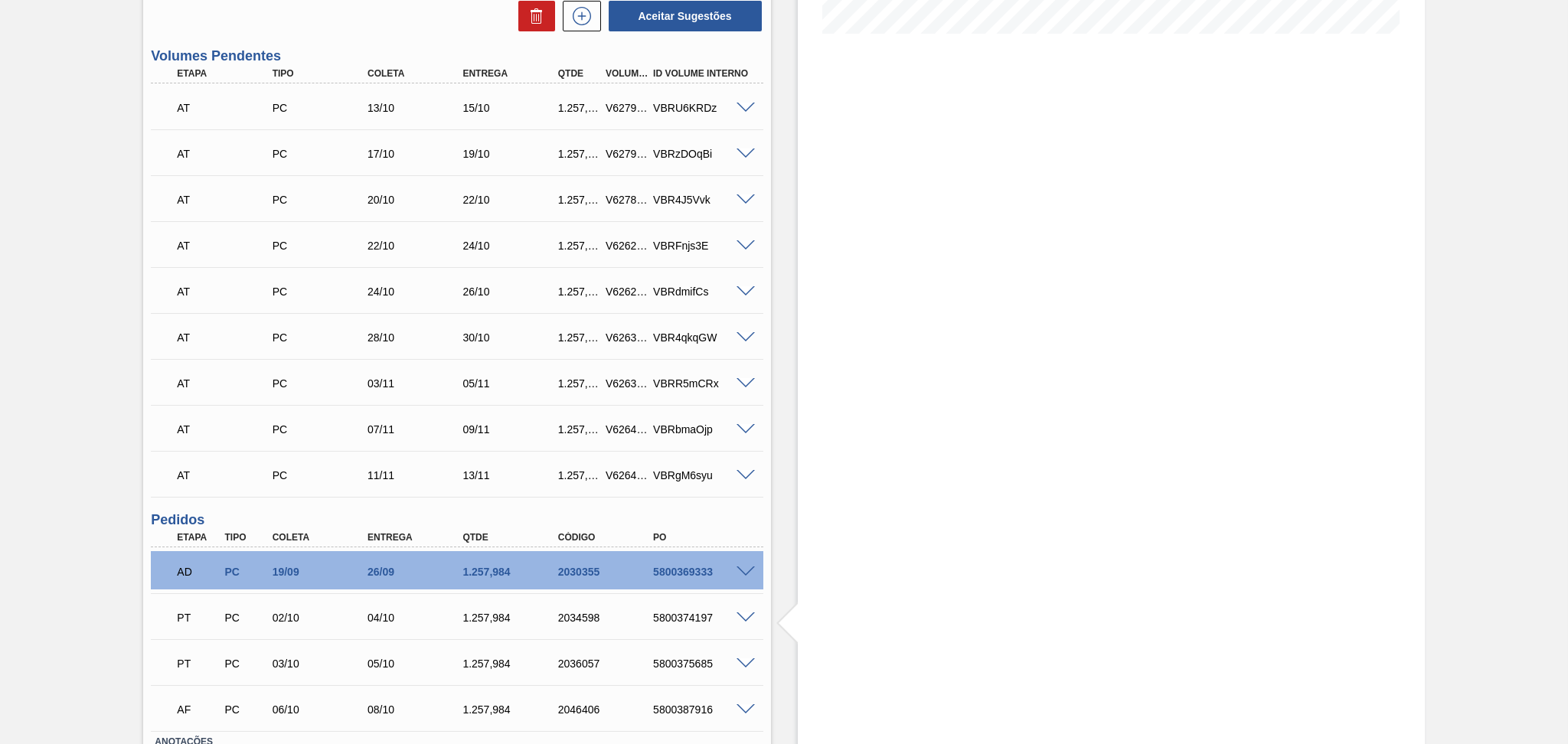
scroll to position [219, 0]
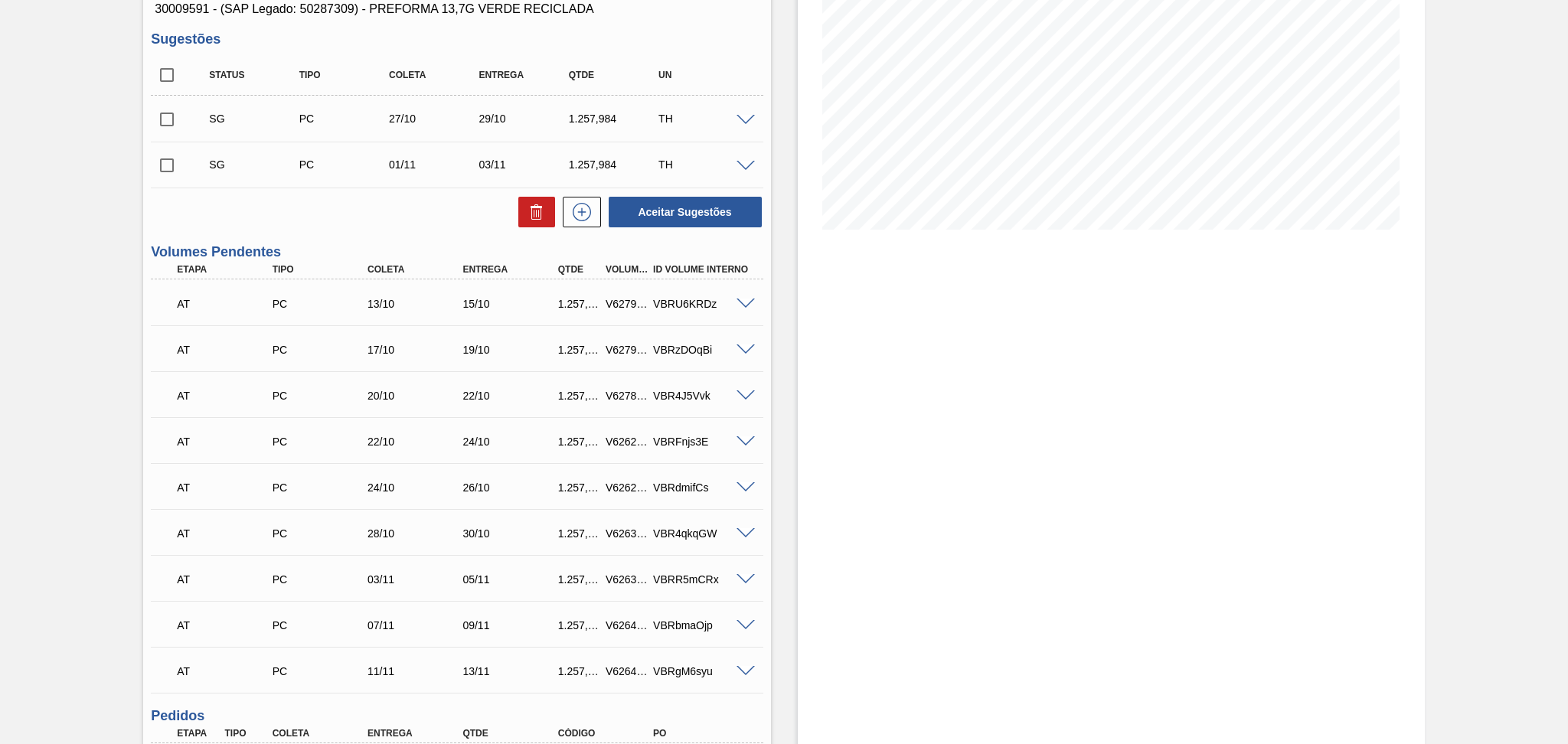
click at [746, 301] on span at bounding box center [746, 304] width 19 height 11
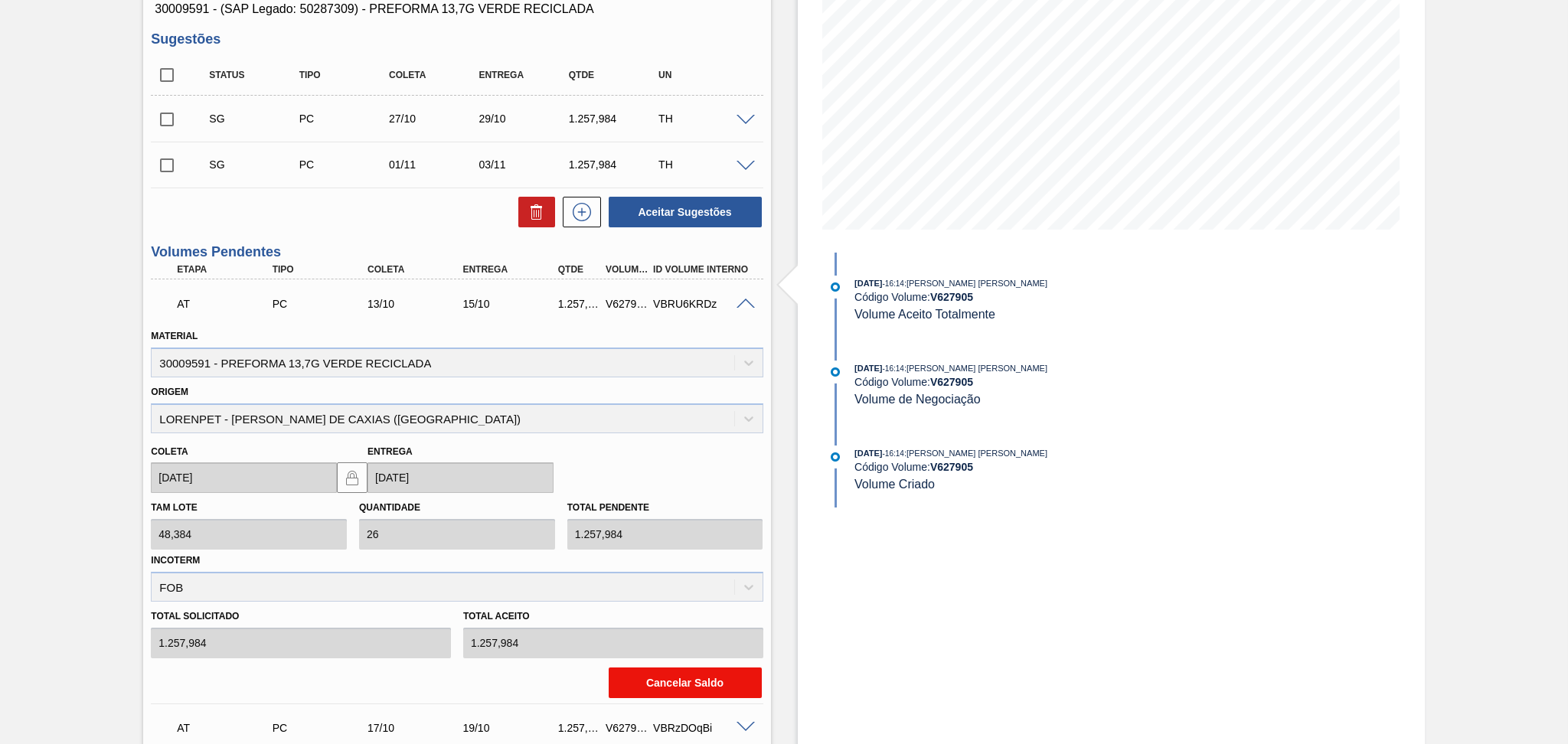
click at [678, 676] on button "Cancelar Saldo" at bounding box center [685, 683] width 153 height 31
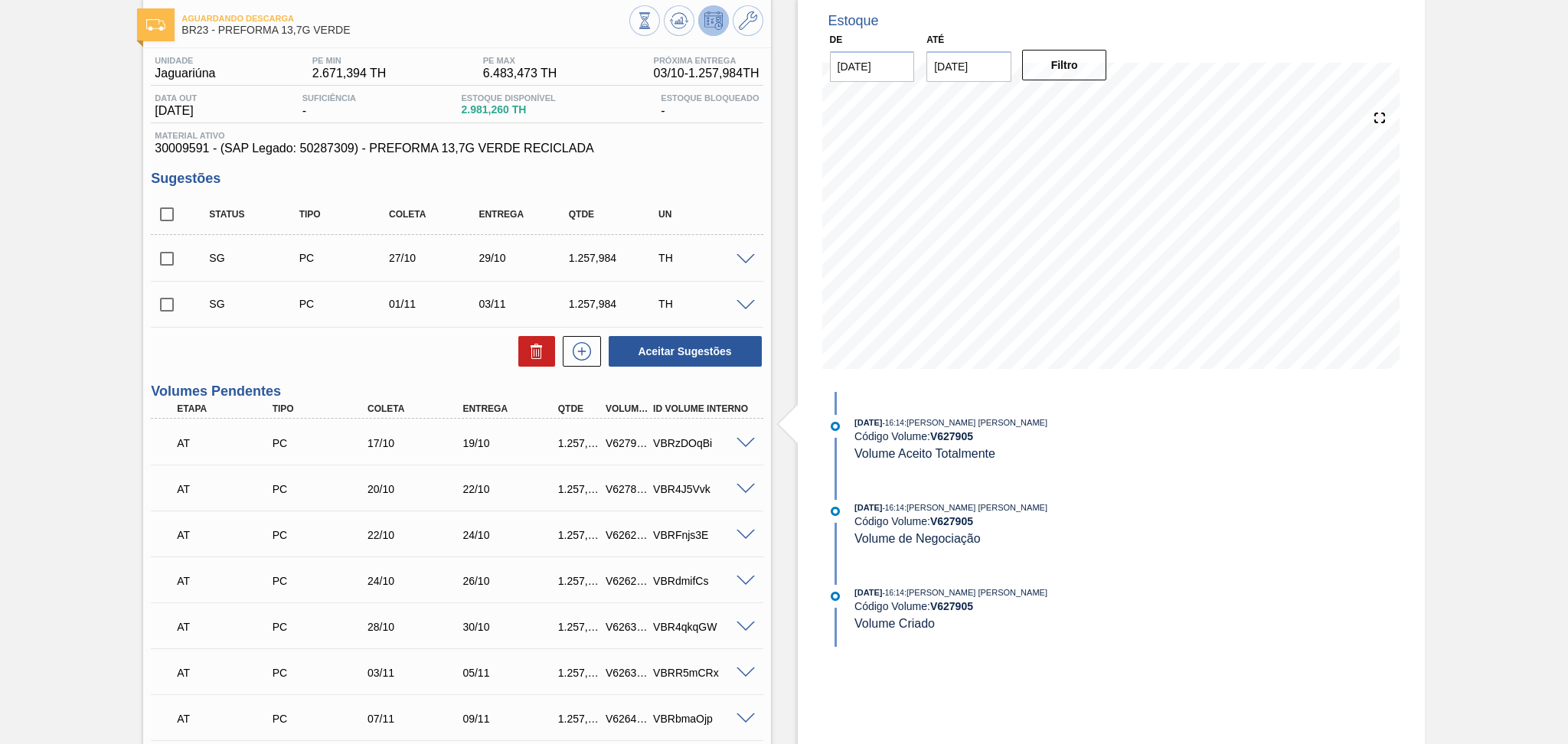
scroll to position [0, 0]
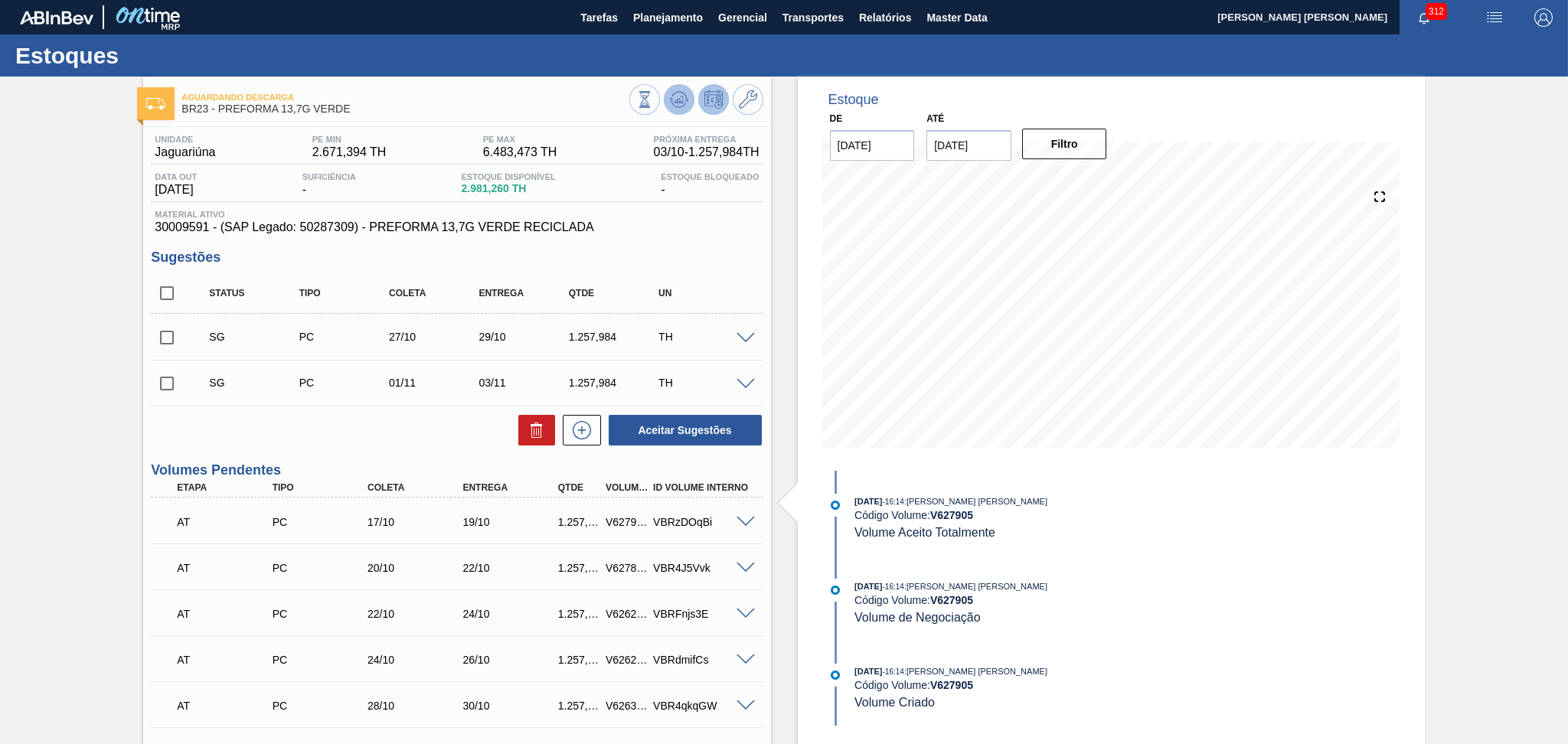
click at [679, 112] on button at bounding box center [679, 99] width 31 height 31
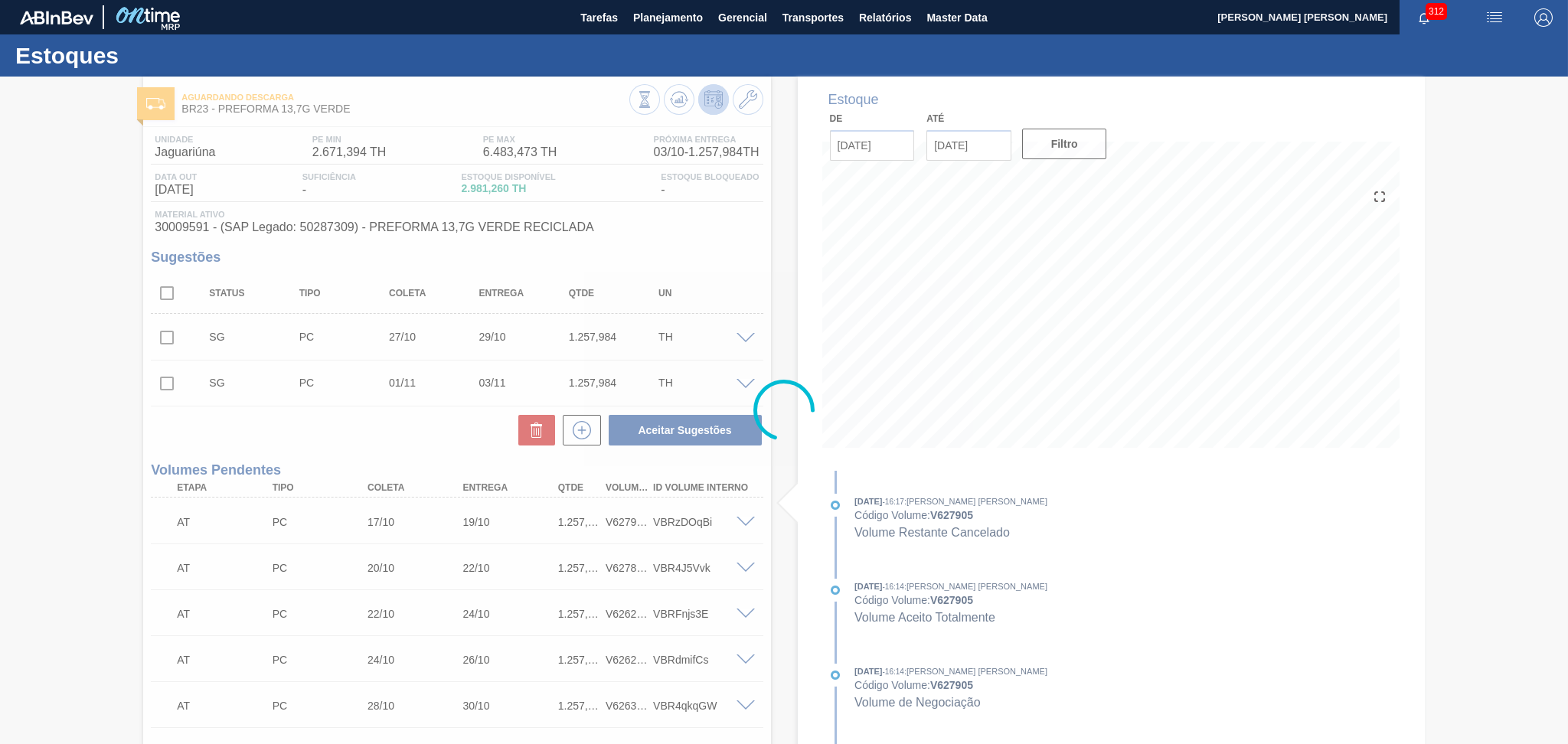
click at [421, 428] on div at bounding box center [784, 411] width 1568 height 668
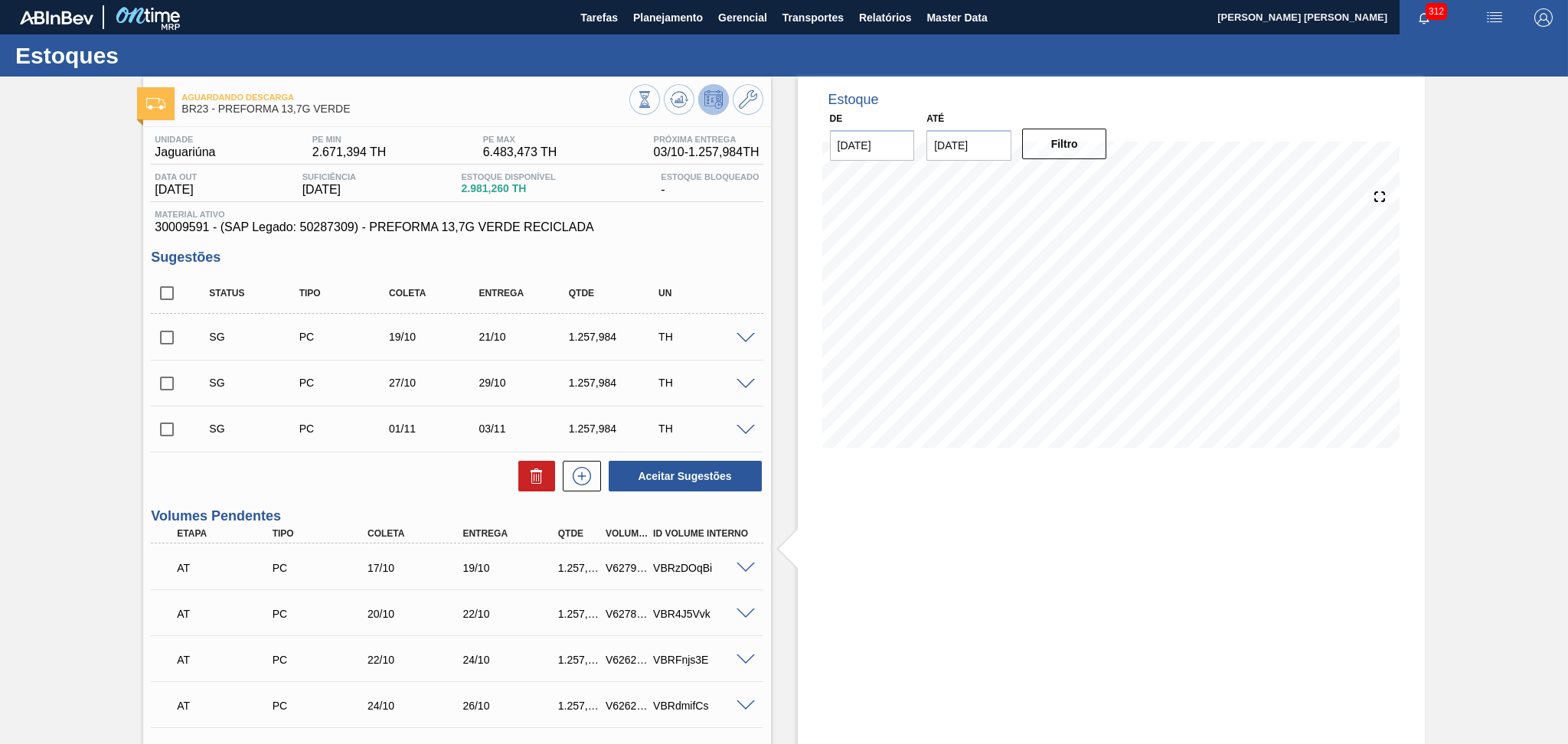
click at [744, 336] on span at bounding box center [746, 339] width 19 height 11
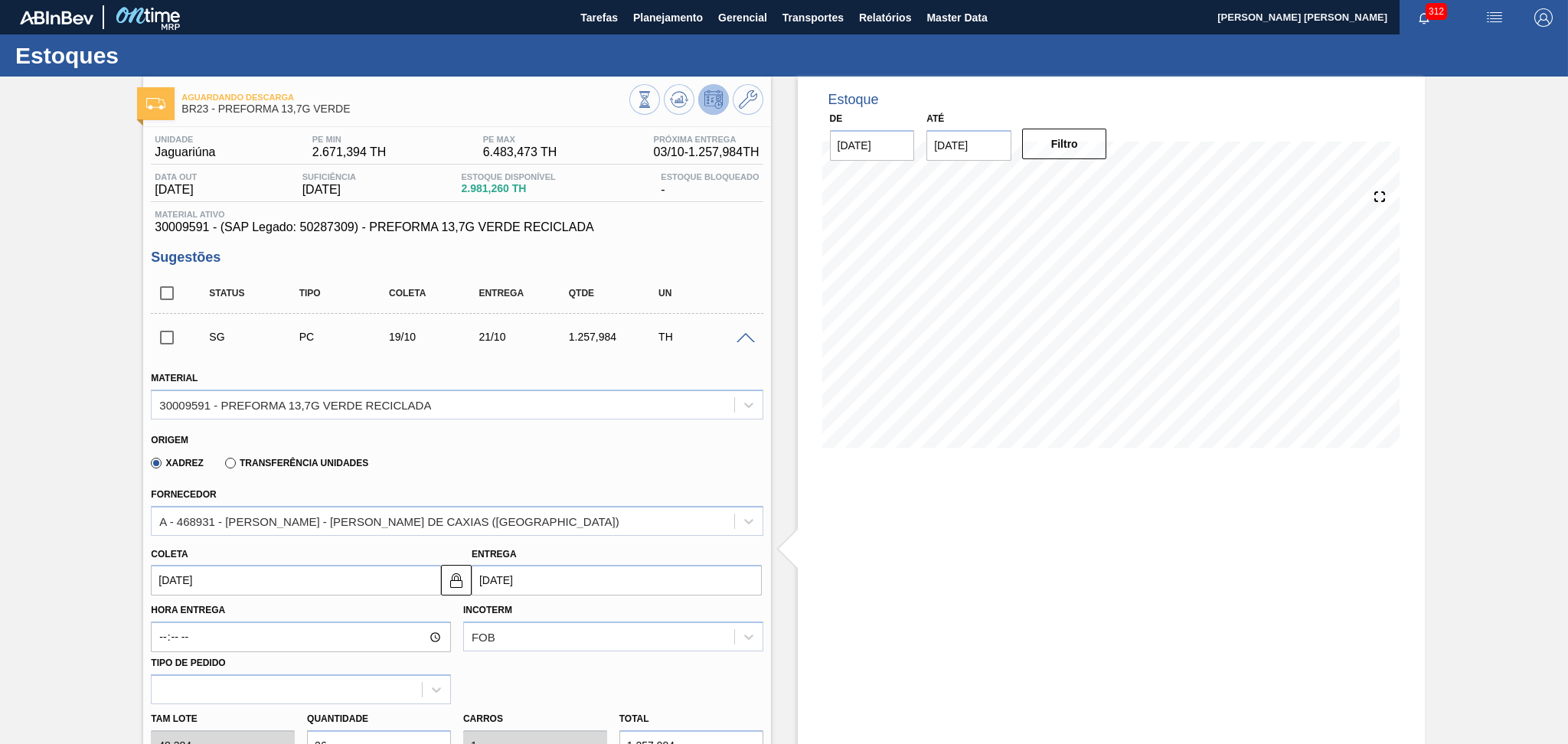
click at [230, 575] on input "19/10/2025" at bounding box center [295, 580] width 290 height 31
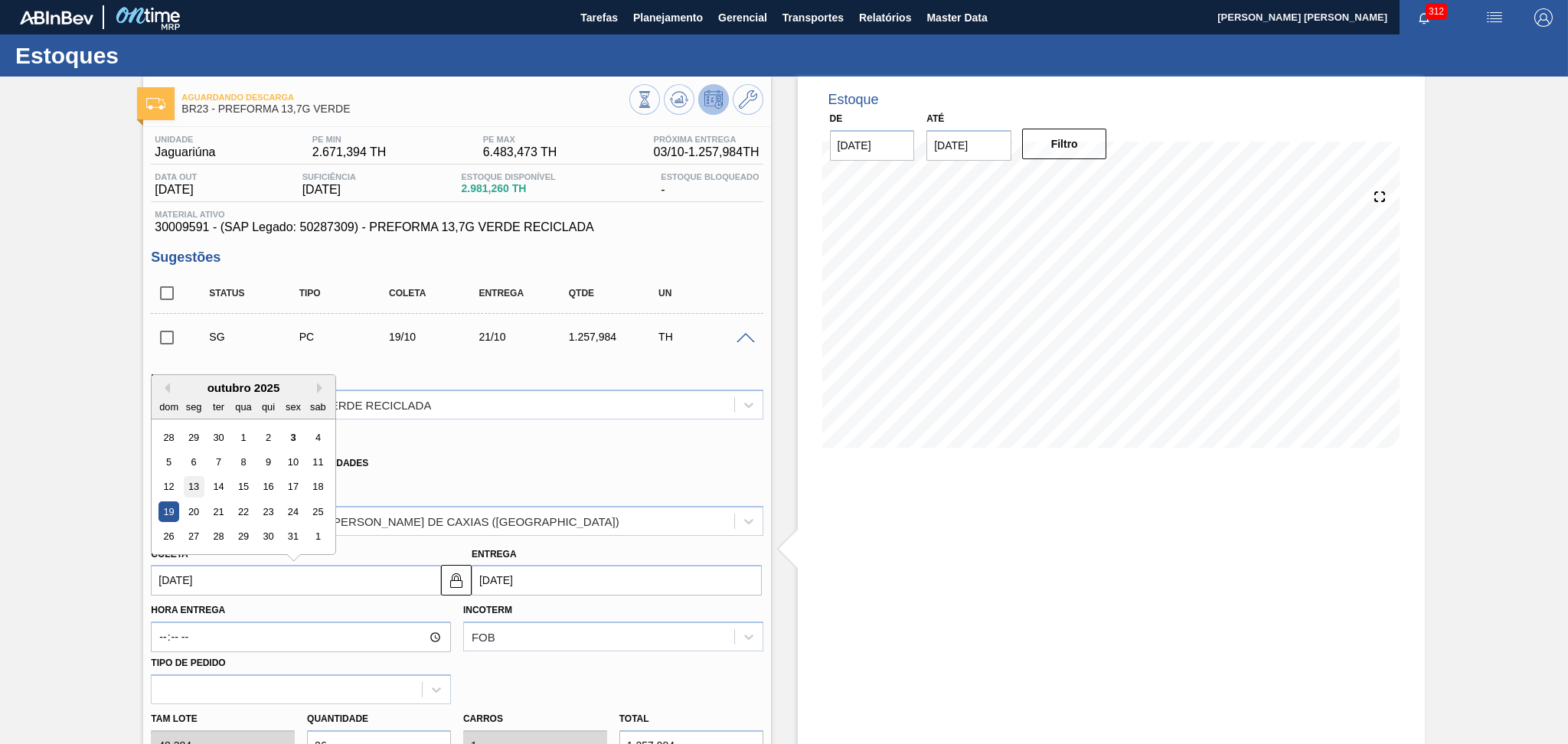
click at [201, 484] on div "13" at bounding box center [194, 488] width 21 height 21
type input "13/10/2025"
type input "[DATE]"
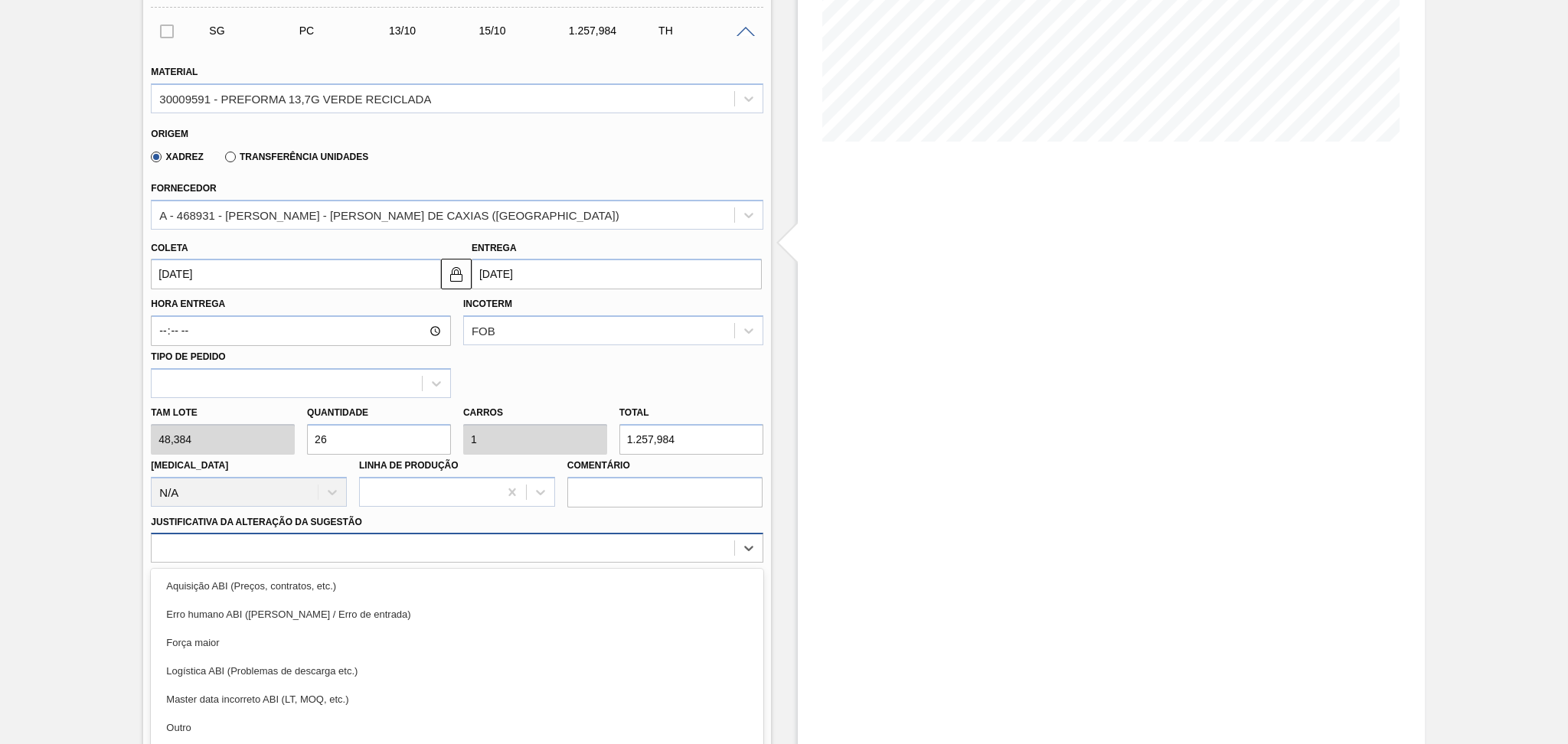
click at [398, 547] on div "option Erro humano ABI (Cálculo / Erro de entrada) focused, 2 of 18. 18 results…" at bounding box center [457, 548] width 611 height 30
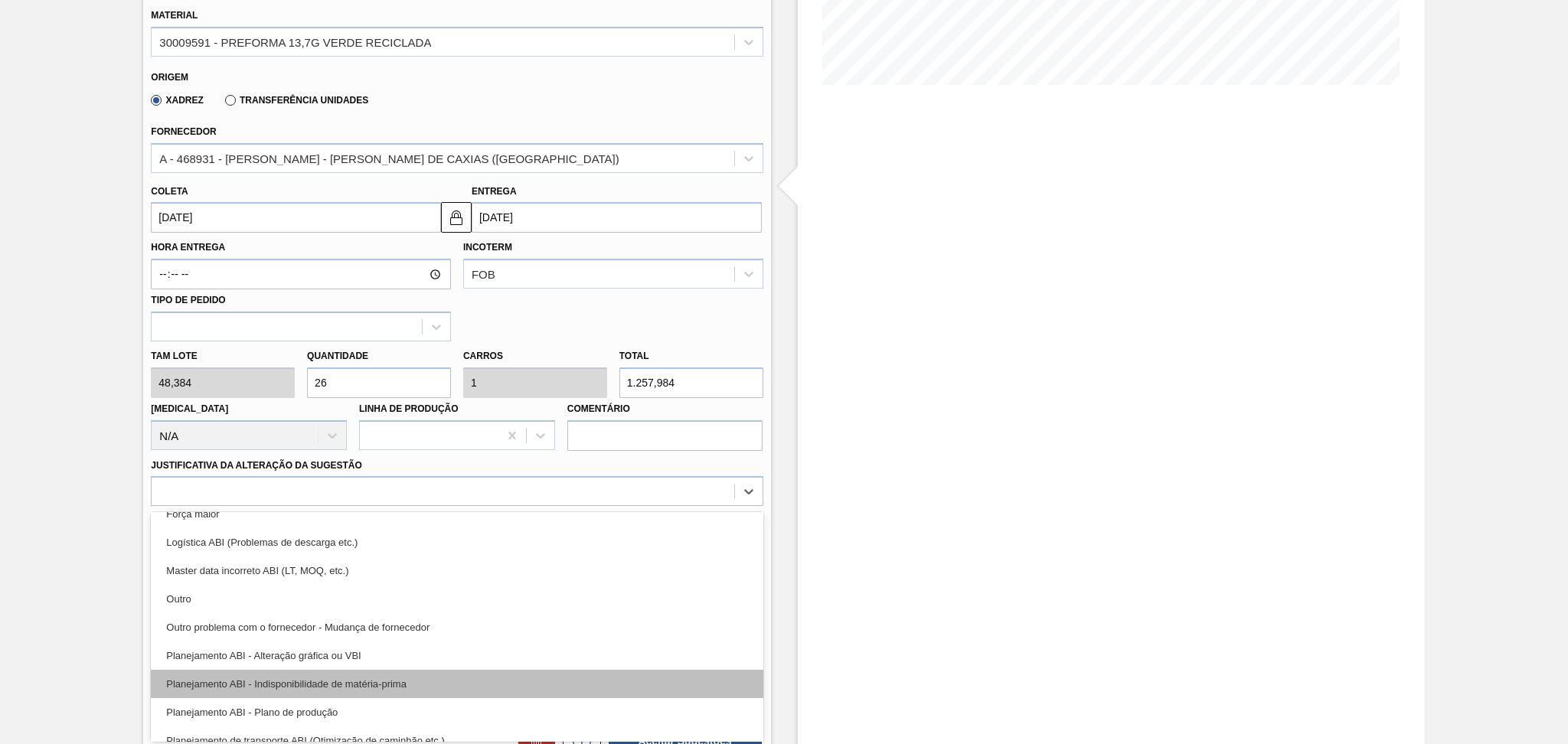
scroll to position [102, 0]
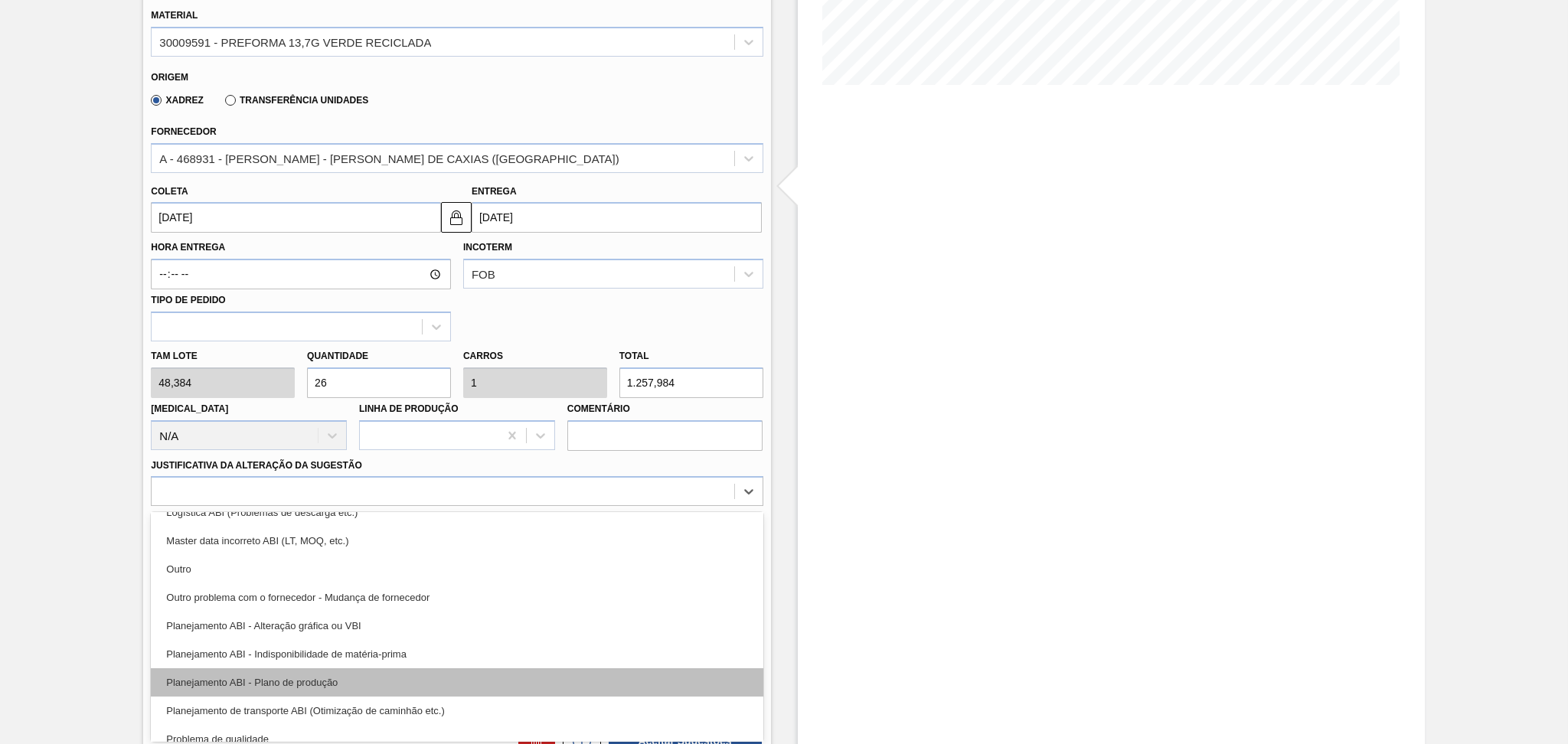
click at [320, 678] on div "Planejamento ABI - Plano de produção" at bounding box center [457, 683] width 611 height 28
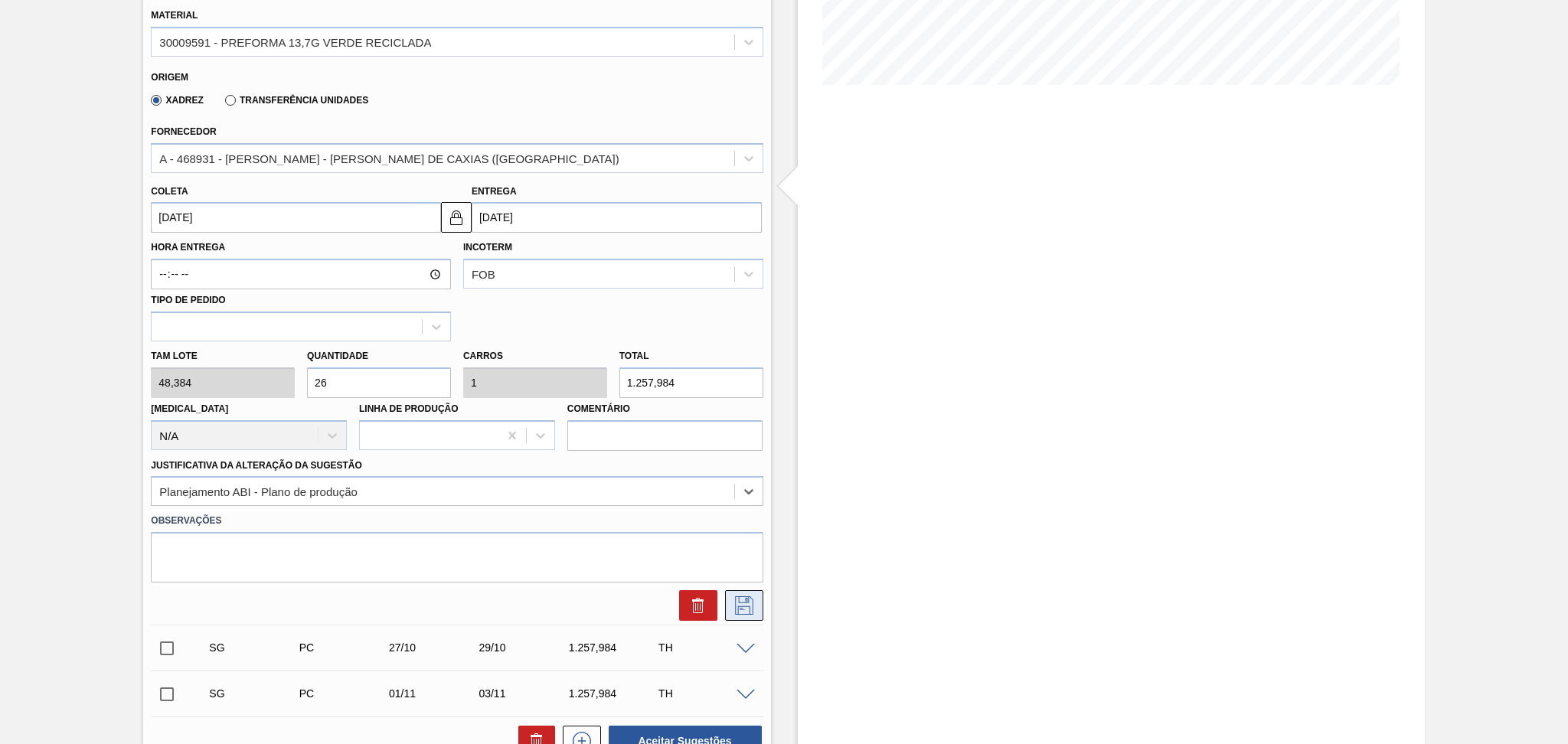
click at [746, 604] on icon at bounding box center [744, 606] width 24 height 19
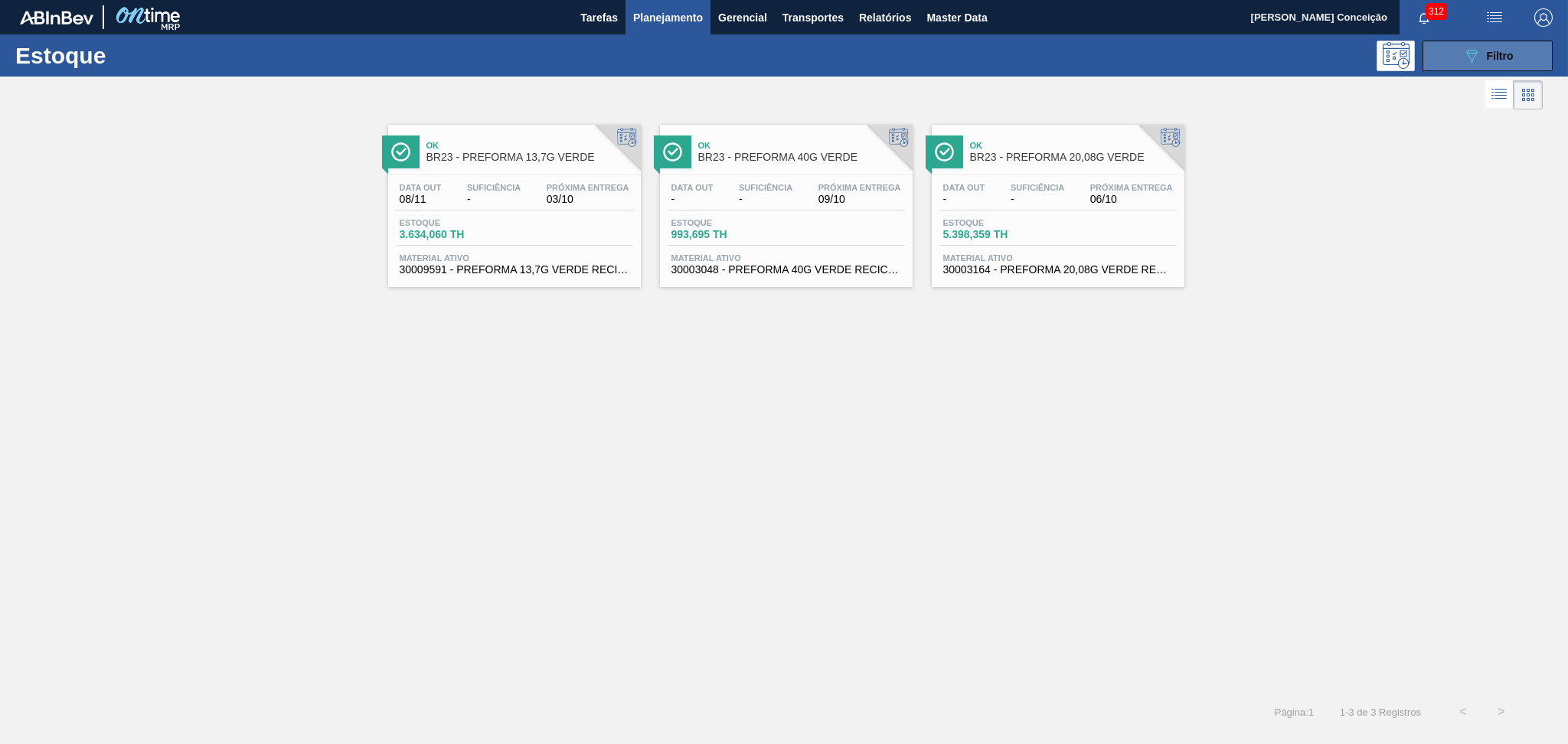
click at [1509, 56] on span "Filtro" at bounding box center [1500, 55] width 27 height 12
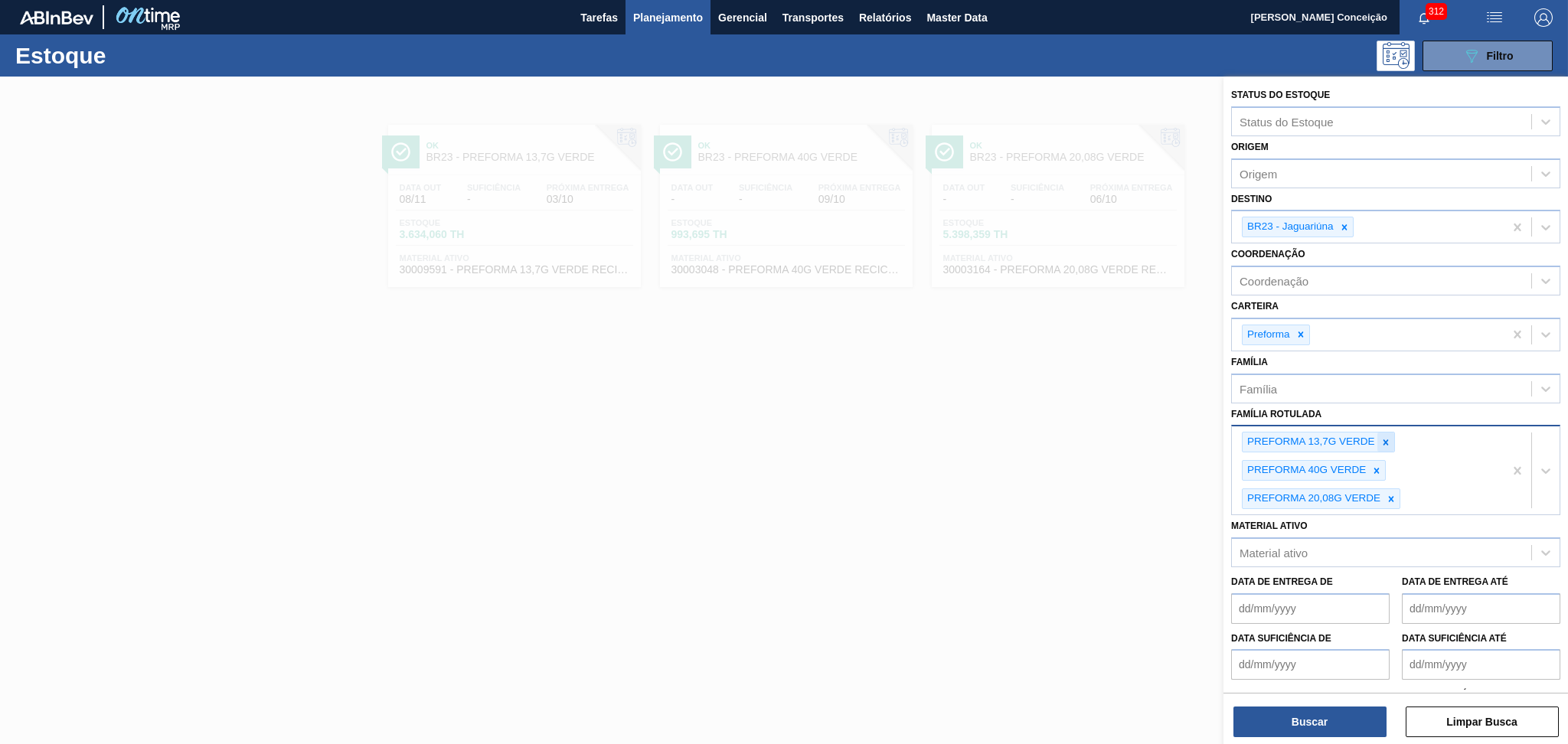
click at [1378, 441] on div at bounding box center [1386, 442] width 17 height 19
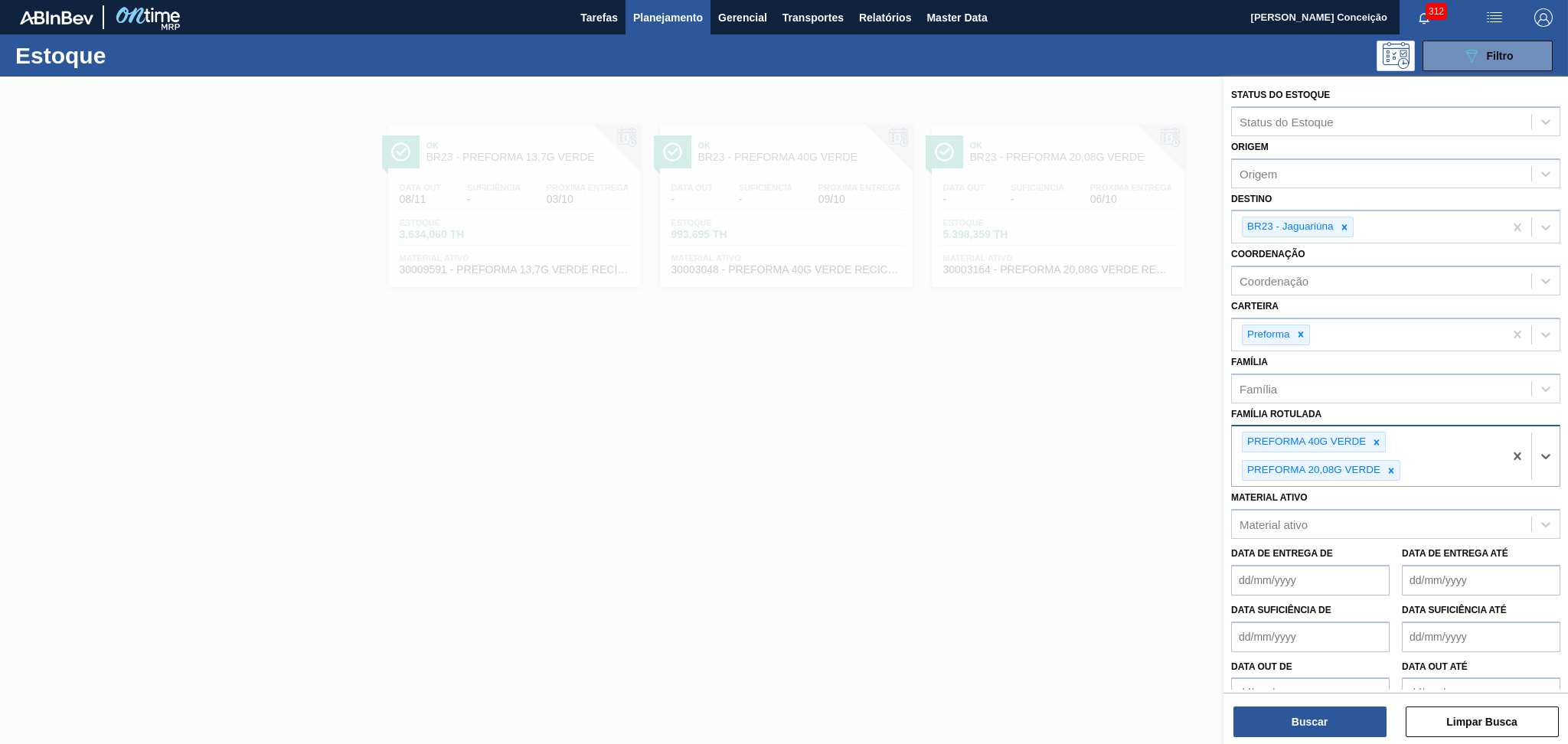
click at [1377, 441] on icon at bounding box center [1376, 442] width 10 height 10
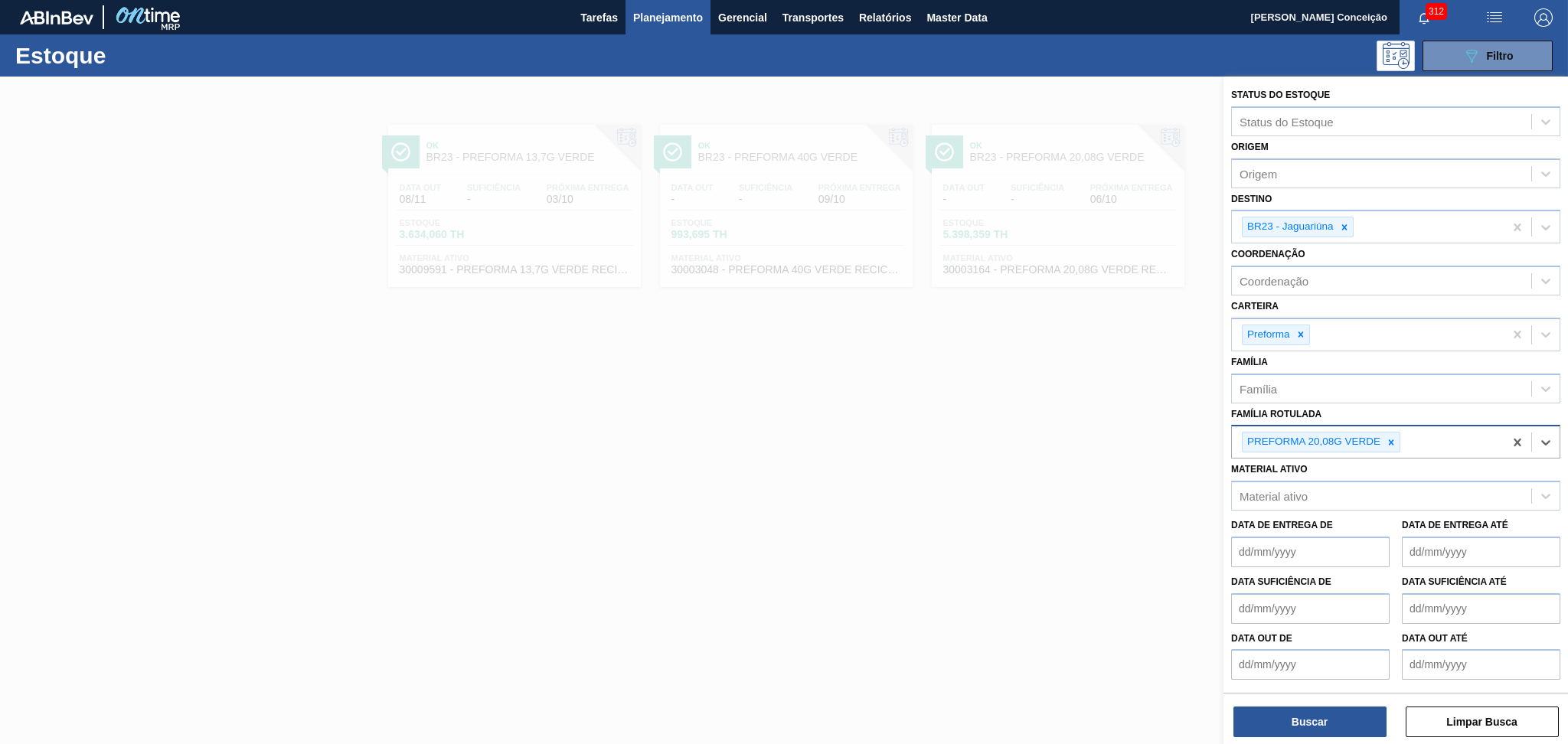
click at [1378, 441] on div "PREFORMA 20,08G VERDE" at bounding box center [1312, 442] width 140 height 19
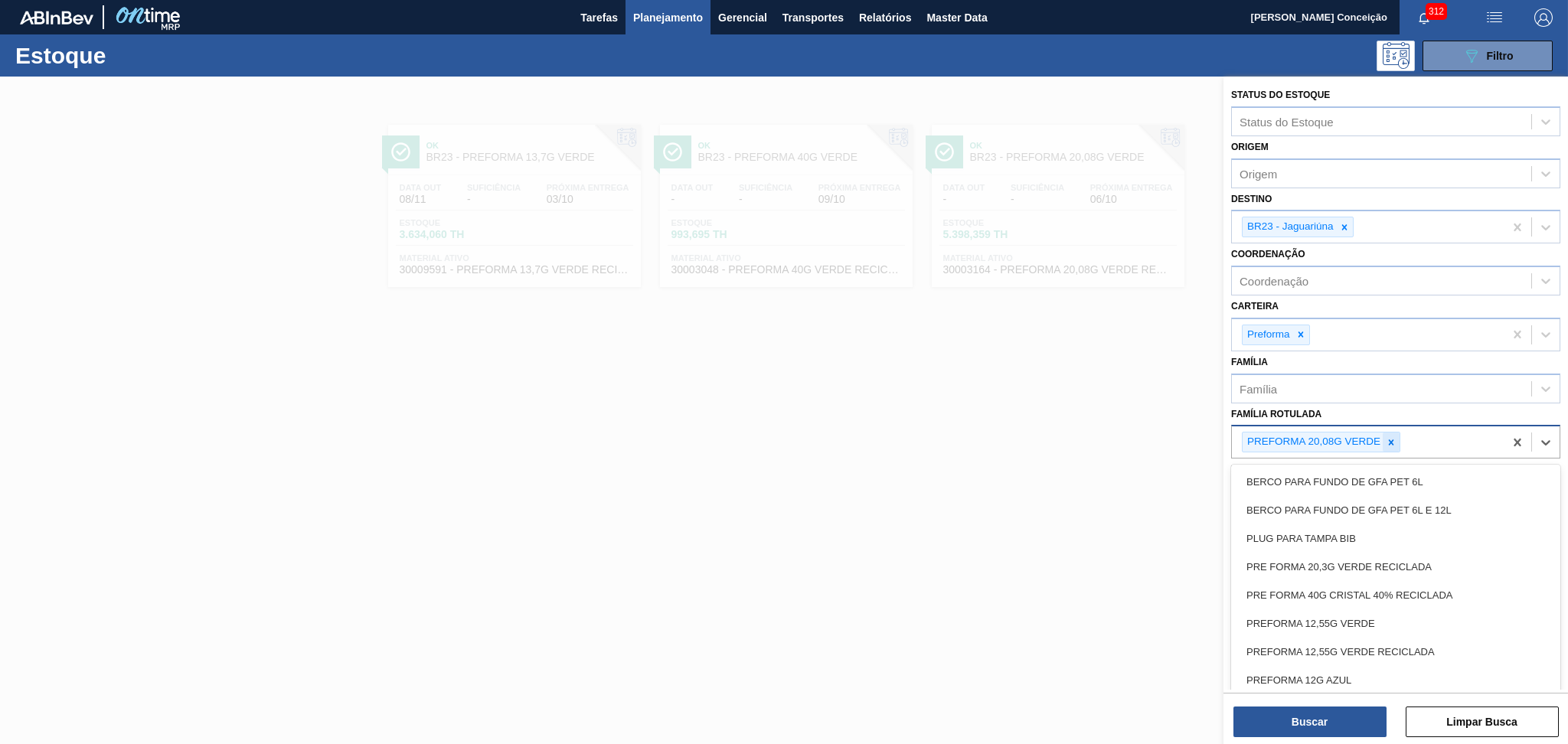
click at [1386, 444] on div at bounding box center [1391, 442] width 17 height 19
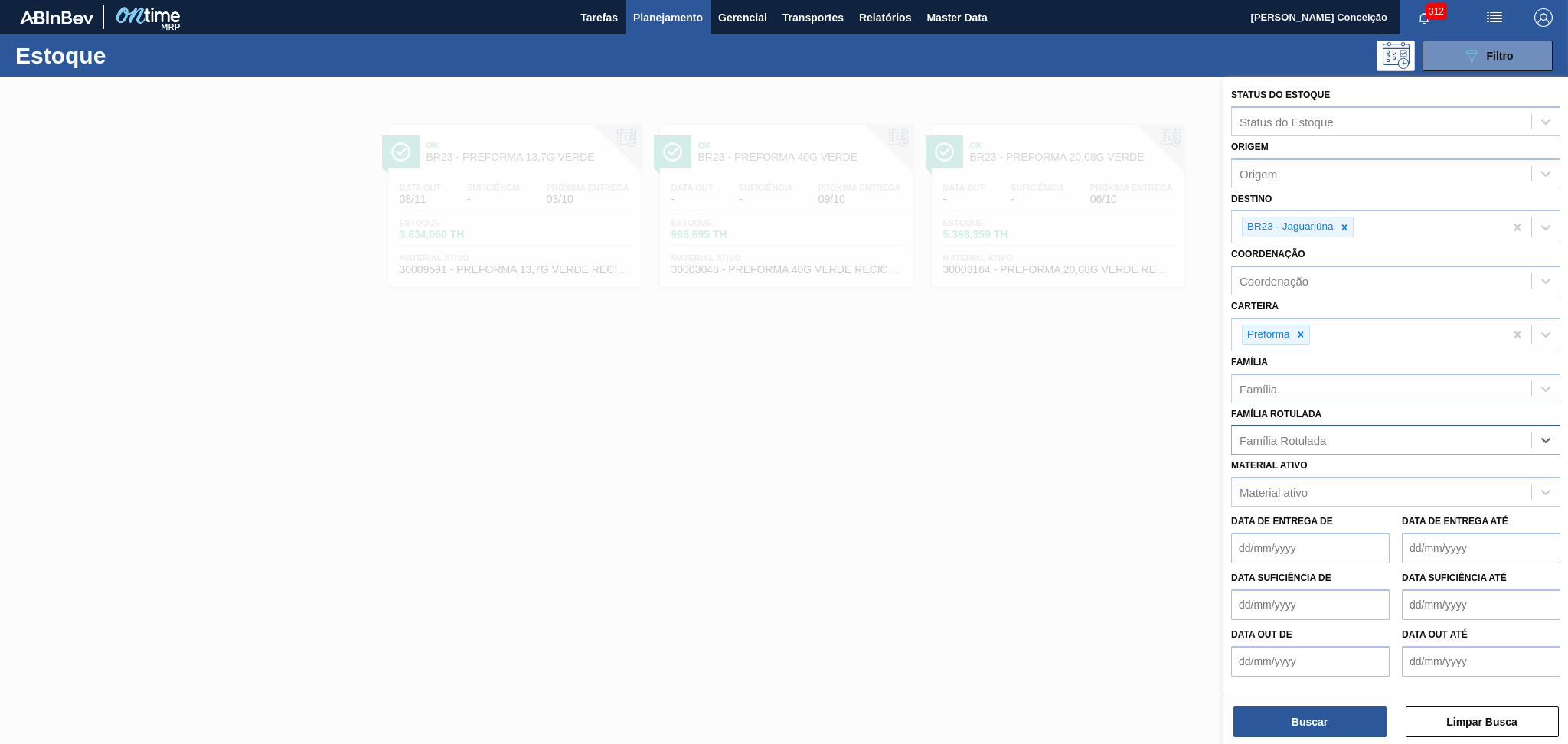
click at [1382, 440] on div "Família Rotulada" at bounding box center [1381, 441] width 299 height 23
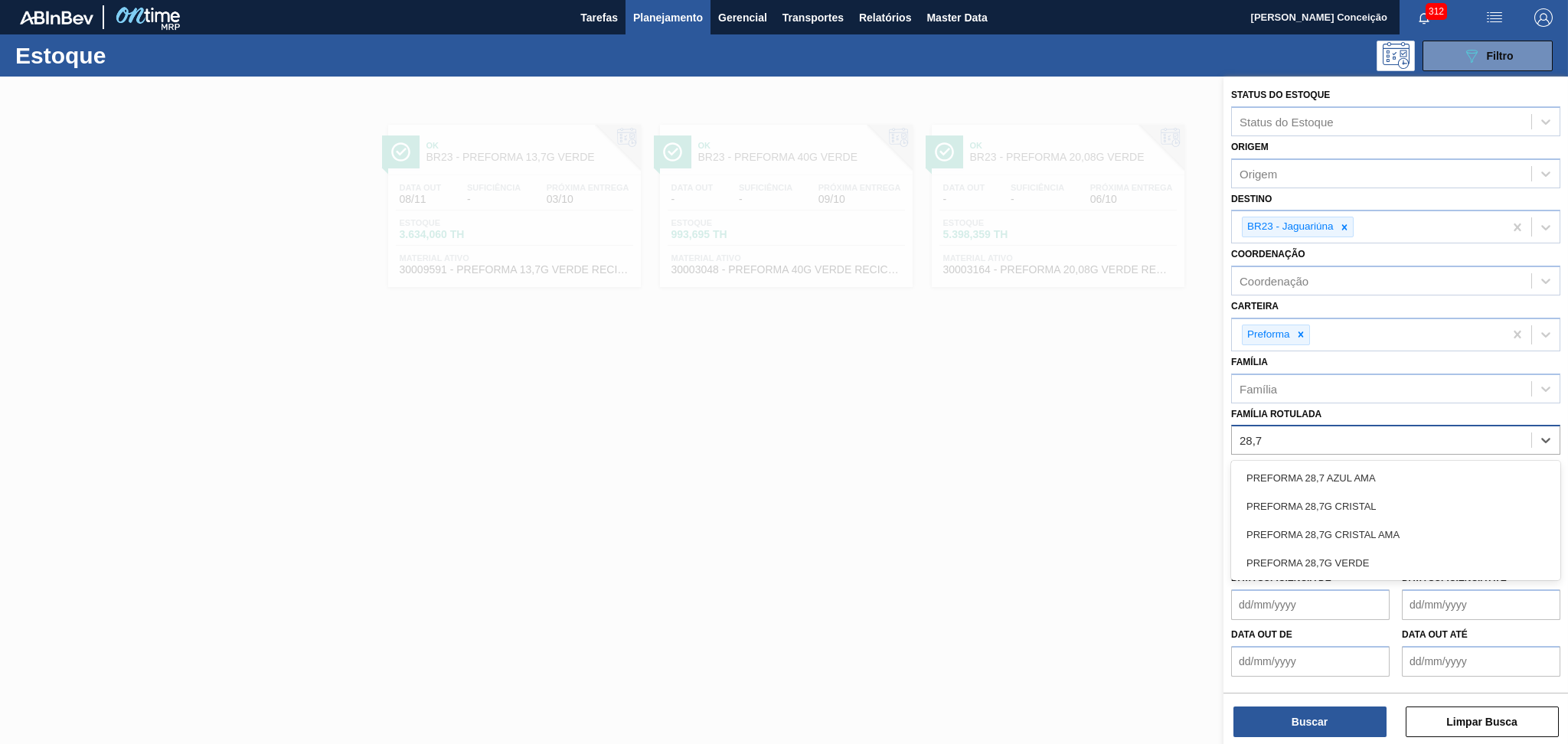
type Rotulada "28,7g"
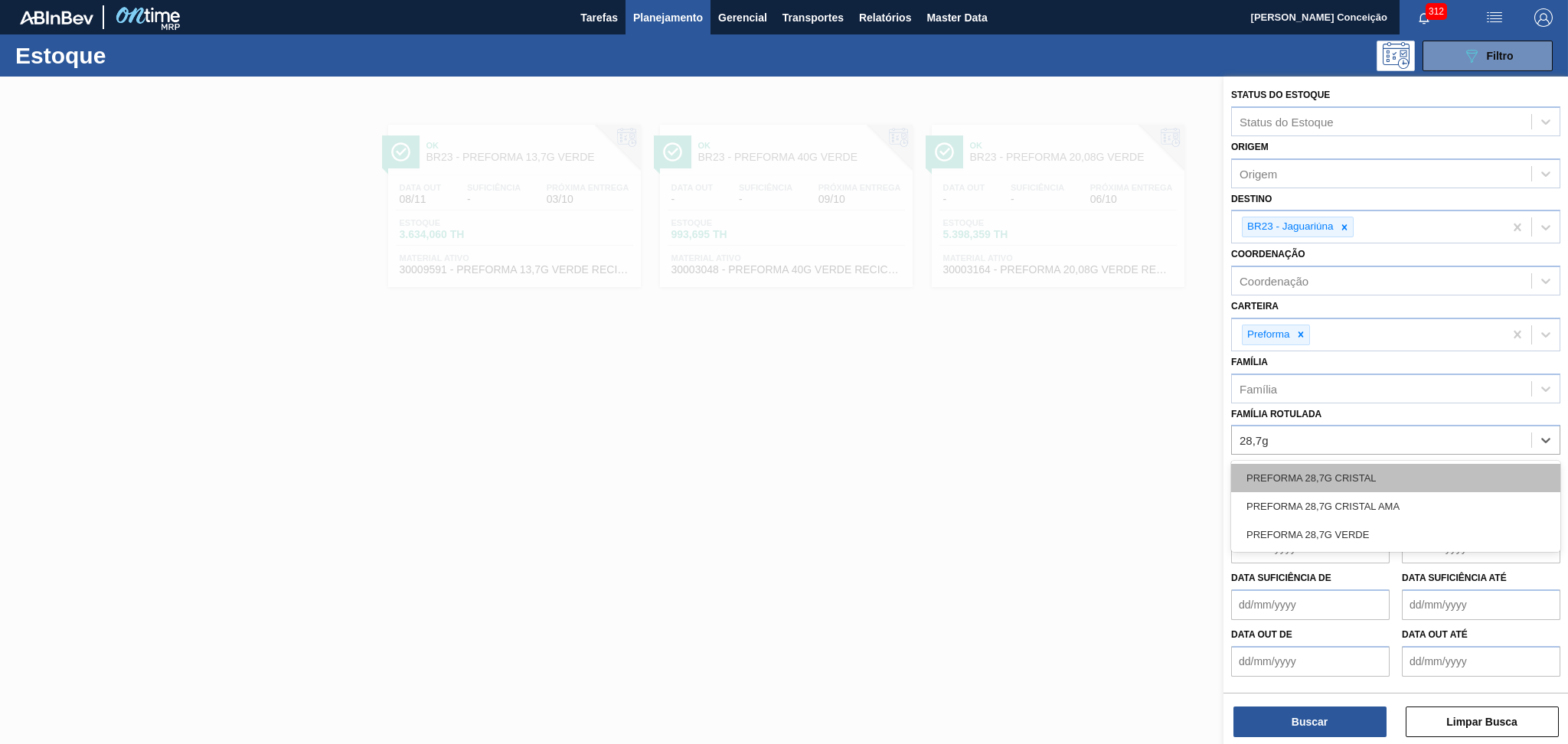
click at [1374, 482] on div "PREFORMA 28,7G CRISTAL" at bounding box center [1395, 478] width 329 height 28
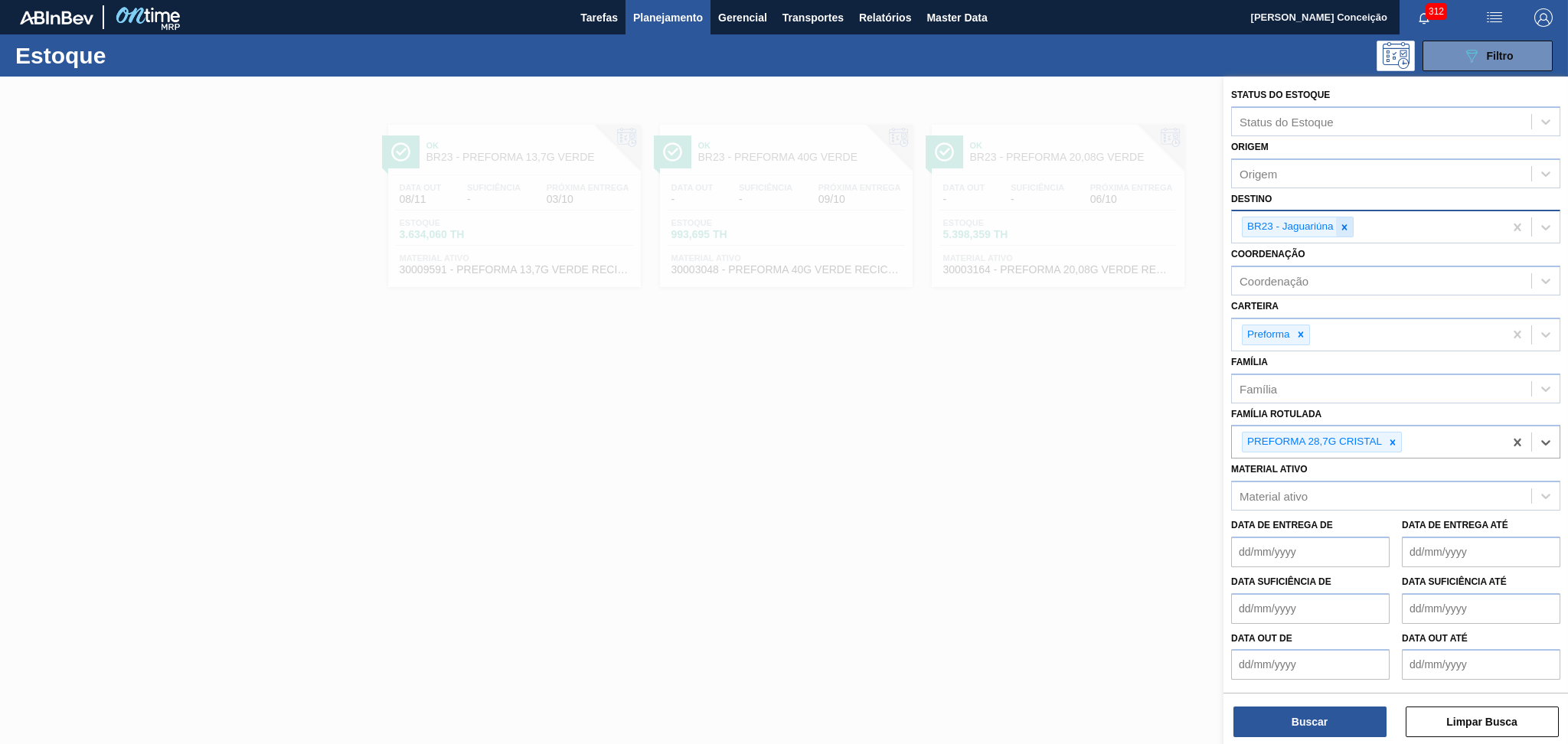
click at [1349, 227] on div at bounding box center [1345, 227] width 17 height 19
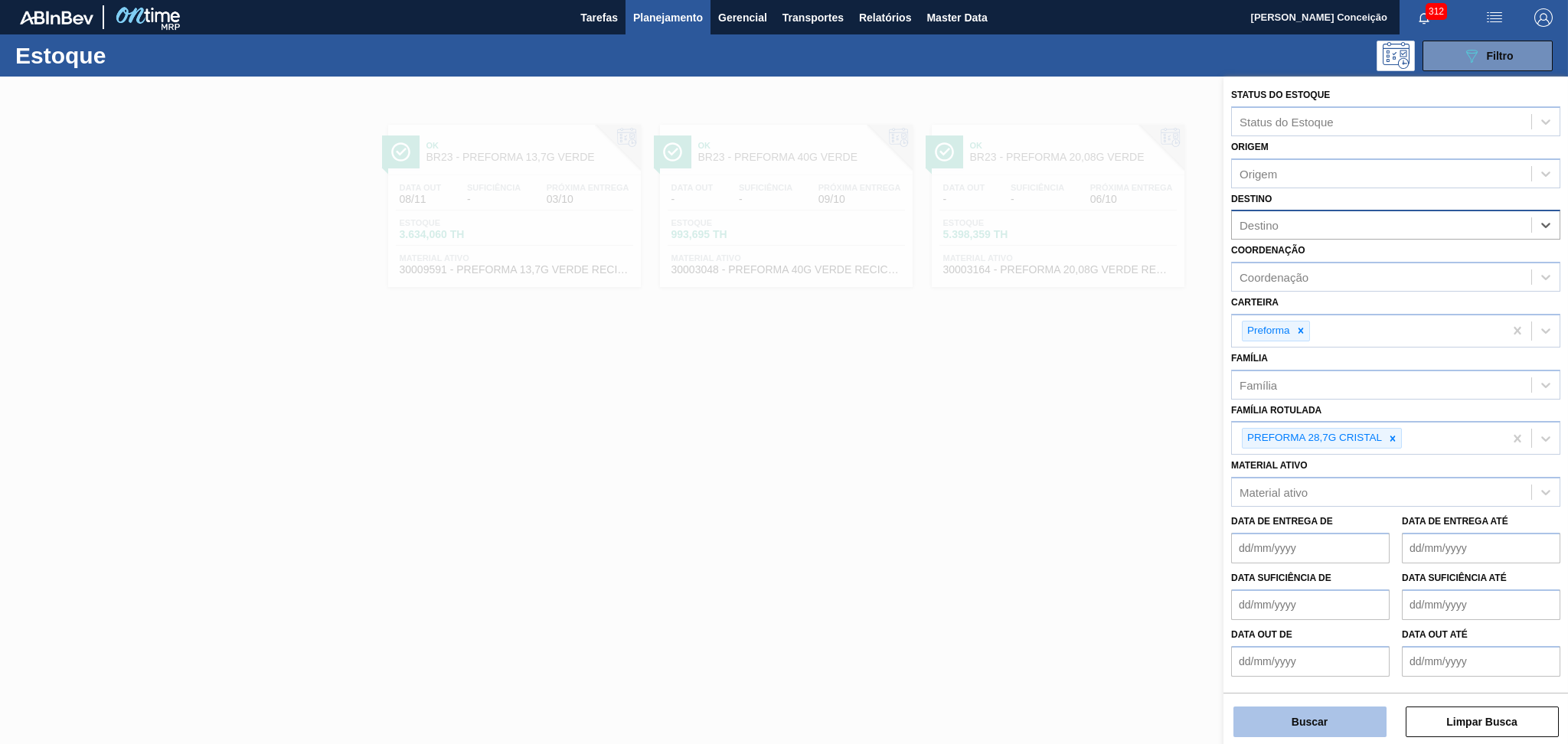
click at [1309, 723] on button "Buscar" at bounding box center [1309, 721] width 153 height 31
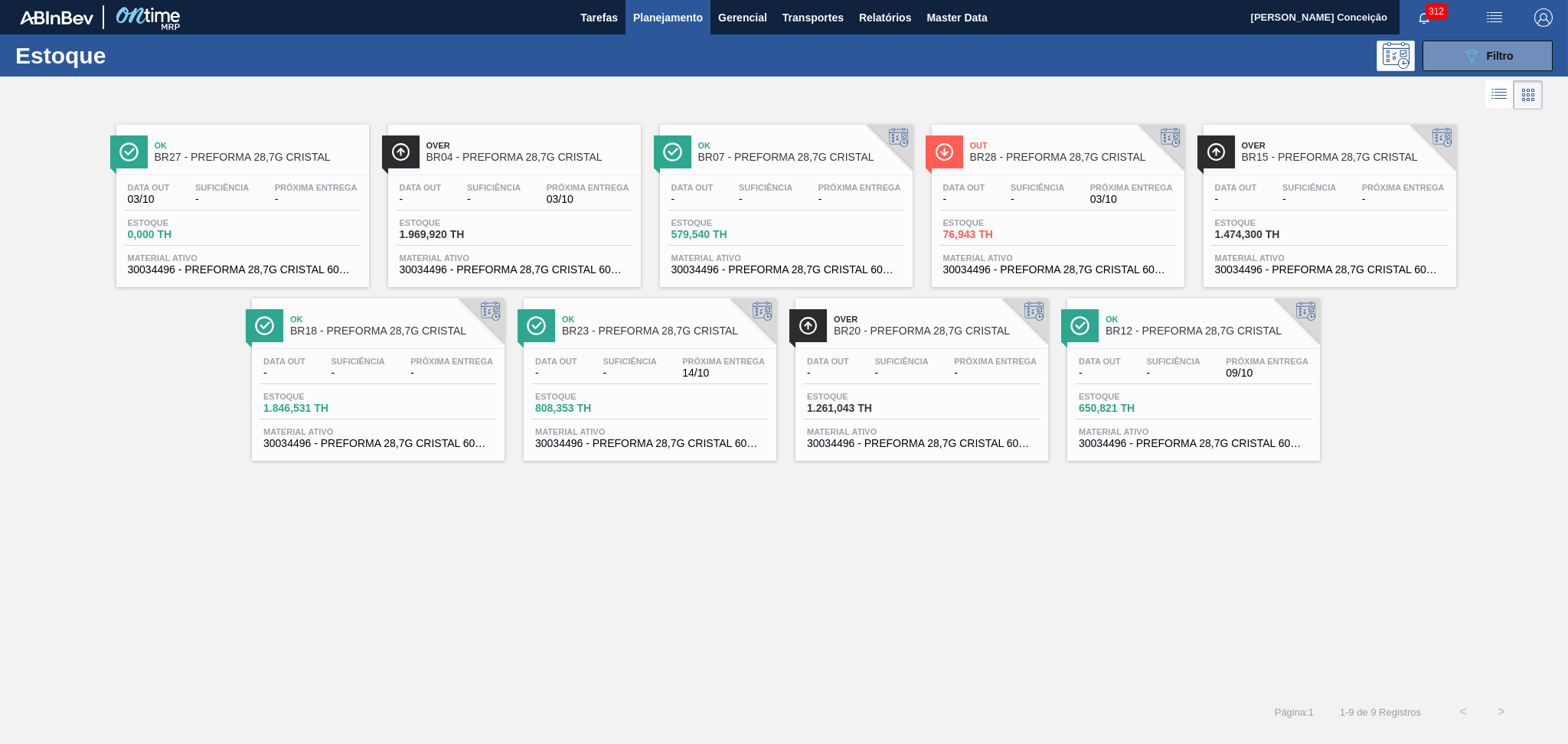
click at [1144, 365] on div "Suficiência -" at bounding box center [1172, 368] width 61 height 23
click at [815, 571] on div "Ok BR27 - PREFORMA 28,7G CRISTAL Data out 03/10 Suficiência - Próxima Entrega -…" at bounding box center [784, 403] width 1568 height 580
click at [704, 520] on div "Ok BR27 - PREFORMA 28,7G CRISTAL Data out 03/10 Suficiência - Próxima Entrega -…" at bounding box center [784, 403] width 1568 height 580
click at [1132, 503] on div "Ok BR27 - PREFORMA 28,7G CRISTAL Data out 03/10 Suficiência - Próxima Entrega -…" at bounding box center [784, 403] width 1568 height 580
click at [366, 507] on div "Ok BR27 - PREFORMA 28,7G CRISTAL Data out 03/10 Suficiência - Próxima Entrega -…" at bounding box center [784, 403] width 1568 height 580
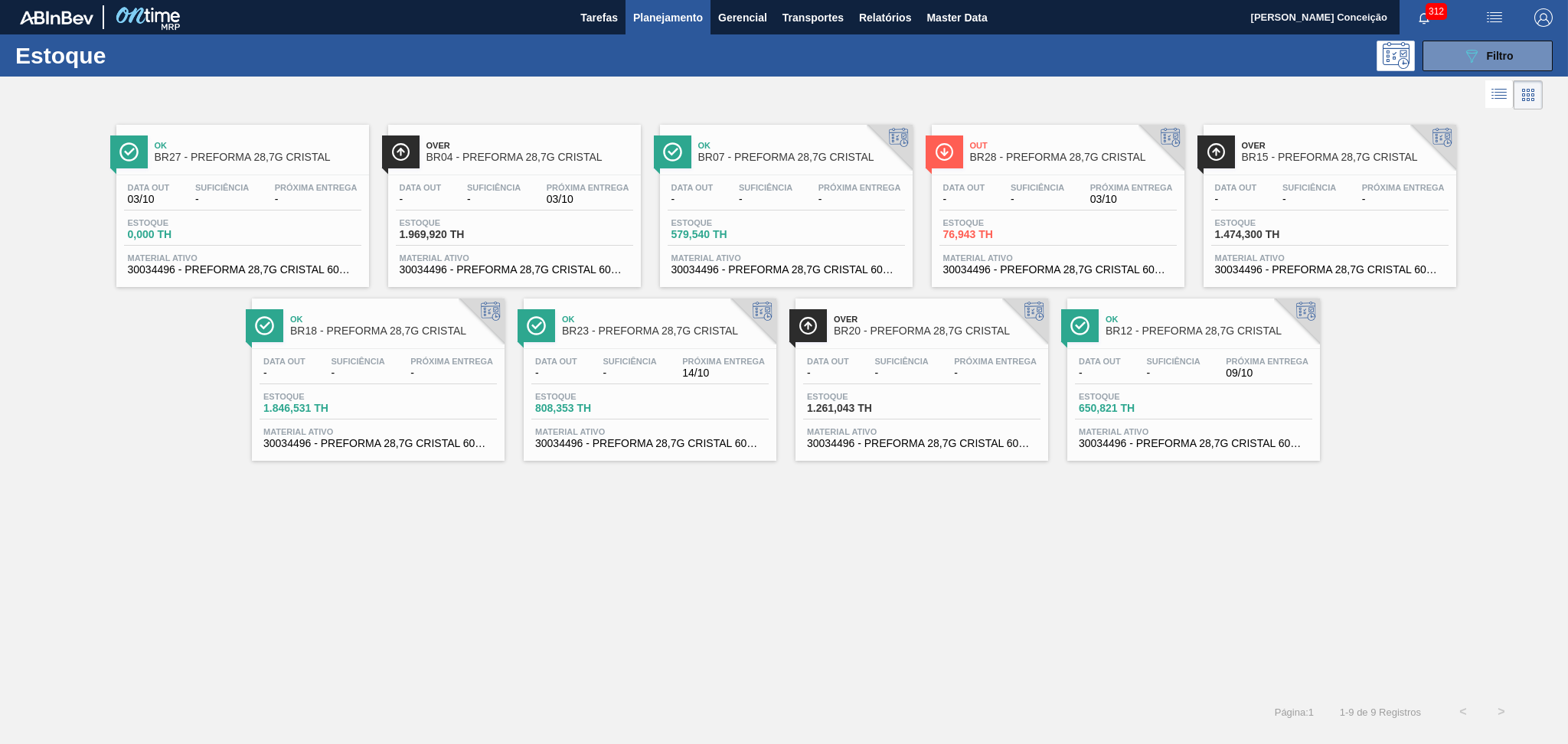
click at [366, 353] on div "Data out - Suficiência - Próxima Entrega - Estoque 1.846,531 TH Material ativo …" at bounding box center [378, 401] width 252 height 104
click at [468, 520] on div "Ok BR27 - PREFORMA 28,7G CRISTAL Data out 03/10 Suficiência - Próxima Entrega -…" at bounding box center [784, 403] width 1568 height 580
click at [210, 211] on div "Data out 03/10 Suficiência - Próxima Entrega - Estoque 0,000 TH Material ativo …" at bounding box center [242, 227] width 252 height 104
click at [757, 578] on div "Ok BR27 - PREFORMA 28,7G CRISTAL Data out 03/10 Suficiência - Próxima Entrega -…" at bounding box center [784, 403] width 1568 height 580
click at [1466, 61] on icon "089F7B8B-B2A5-4AFE-B5C0-19BA573D28AC" at bounding box center [1471, 56] width 19 height 19
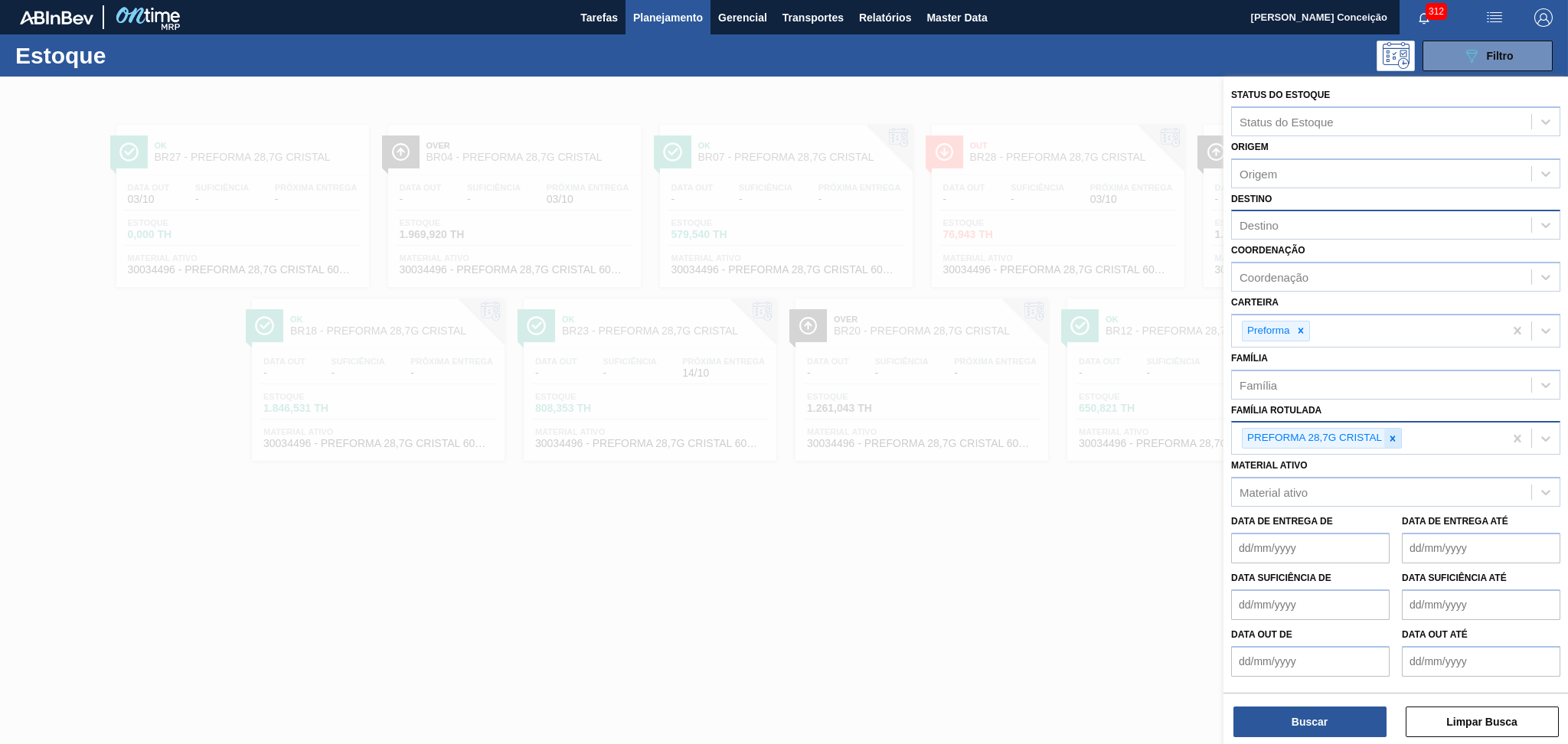
click at [1387, 434] on icon at bounding box center [1392, 438] width 10 height 10
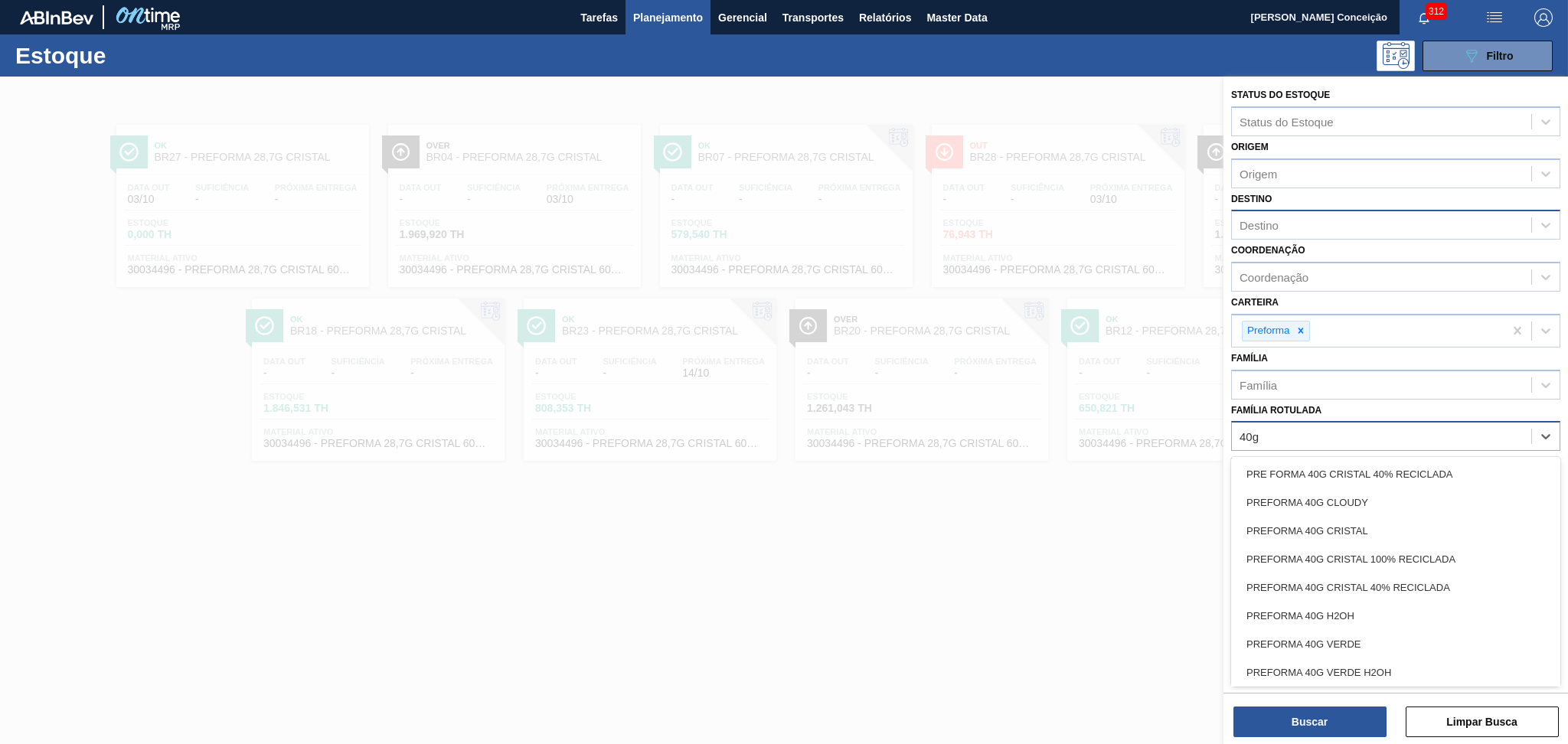
type Rotulada "40g c"
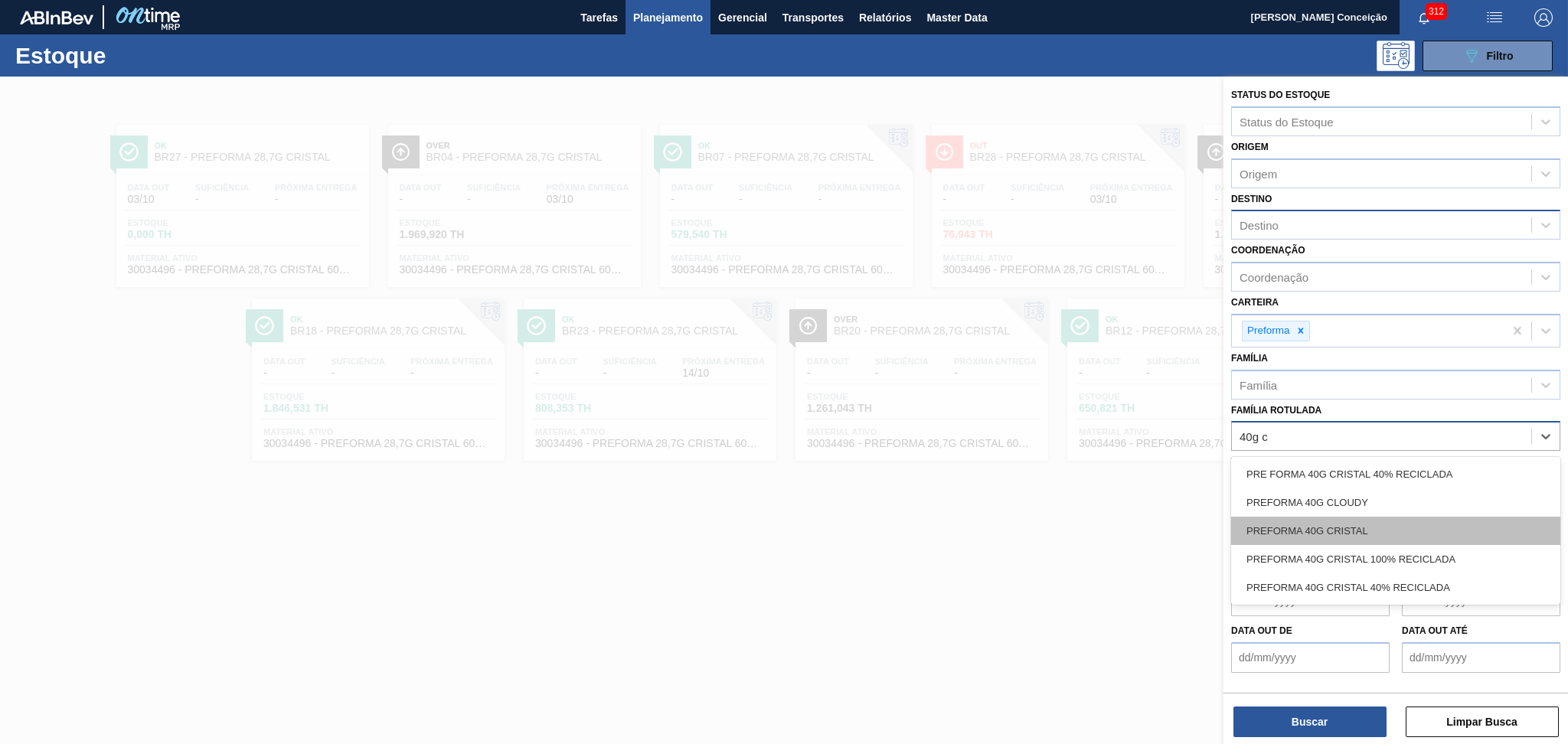
click at [1265, 530] on div "PREFORMA 40G CRISTAL" at bounding box center [1395, 531] width 329 height 28
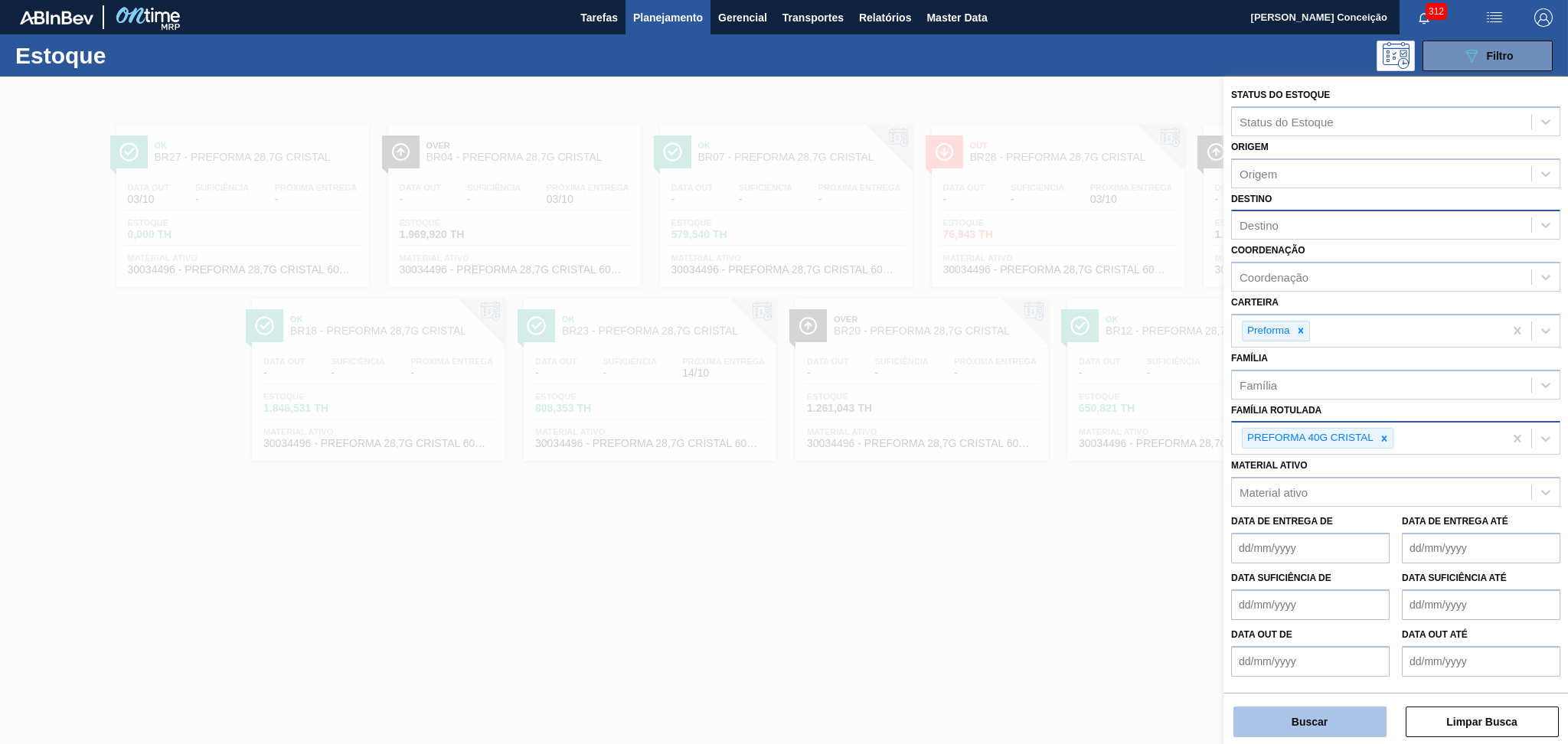
click at [1288, 727] on button "Buscar" at bounding box center [1309, 721] width 153 height 31
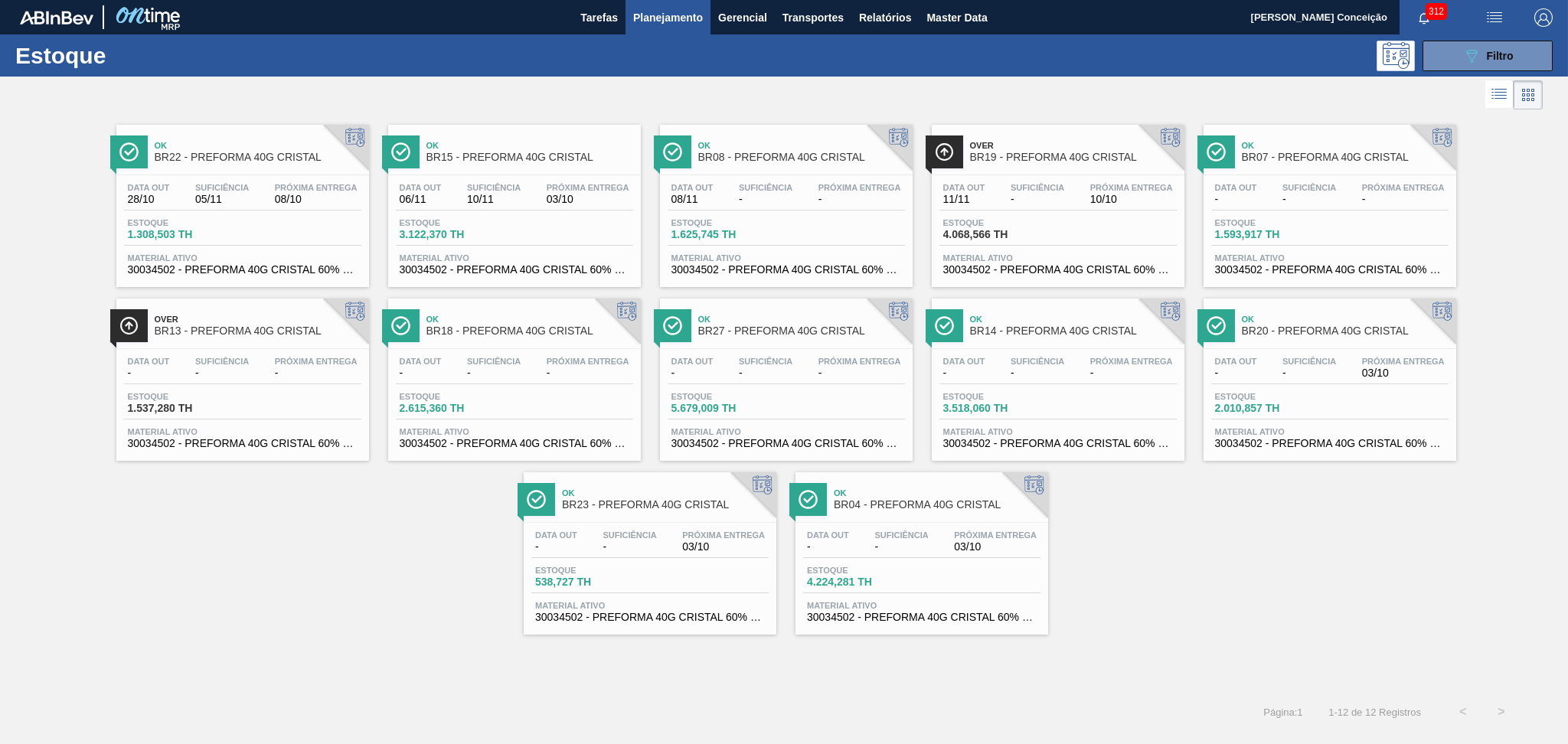
click at [128, 581] on div "Ok BR22 - PREFORMA 40G CRISTAL Data out 28/10 Suficiência 05/11 Próxima Entrega…" at bounding box center [784, 374] width 1568 height 522
click at [778, 170] on div "Ok BR08 - PREFORMA 40G CRISTAL Data out 08/11 Suficiência - Próxima Entrega - E…" at bounding box center [786, 205] width 252 height 162
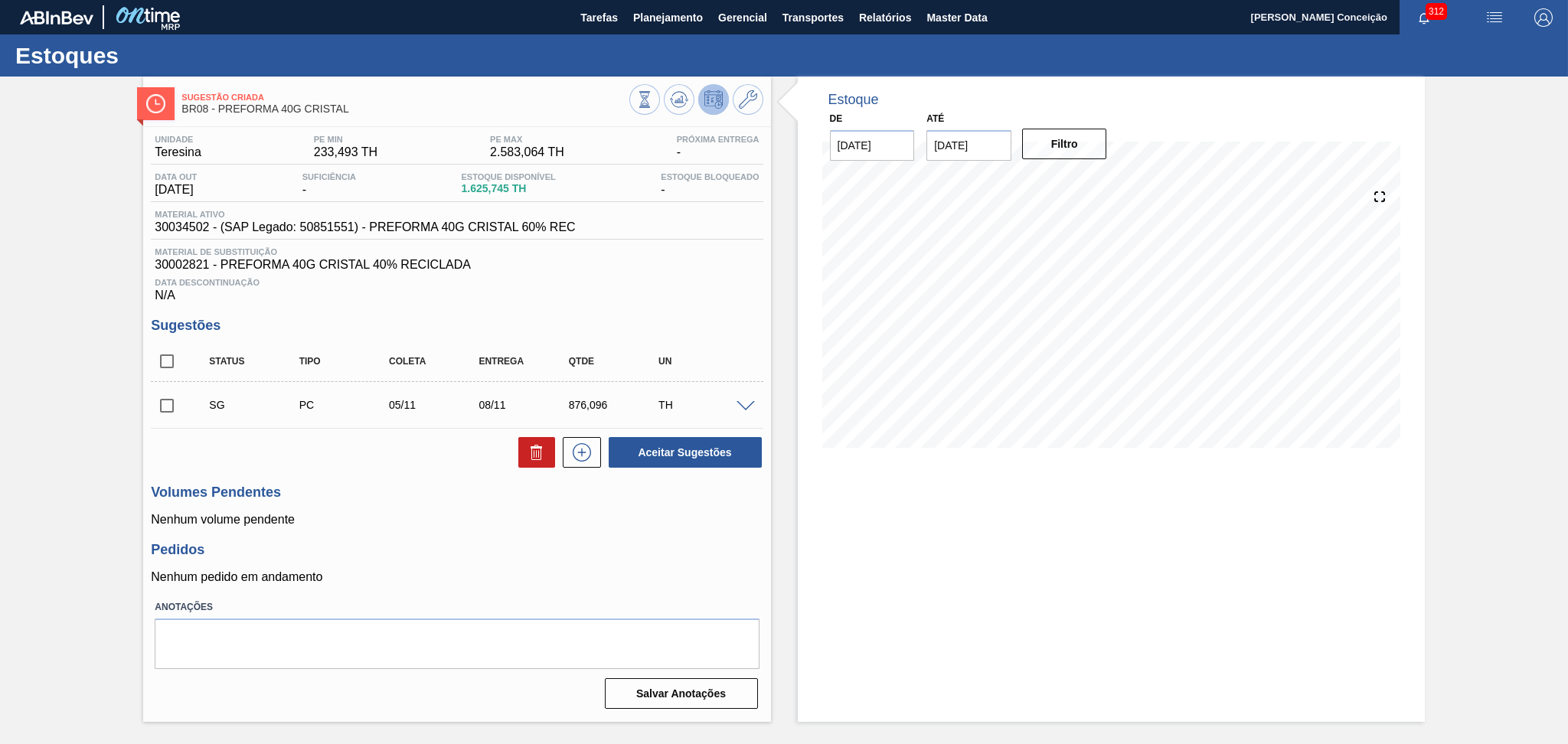
click at [385, 544] on h3 "Pedidos" at bounding box center [457, 550] width 611 height 16
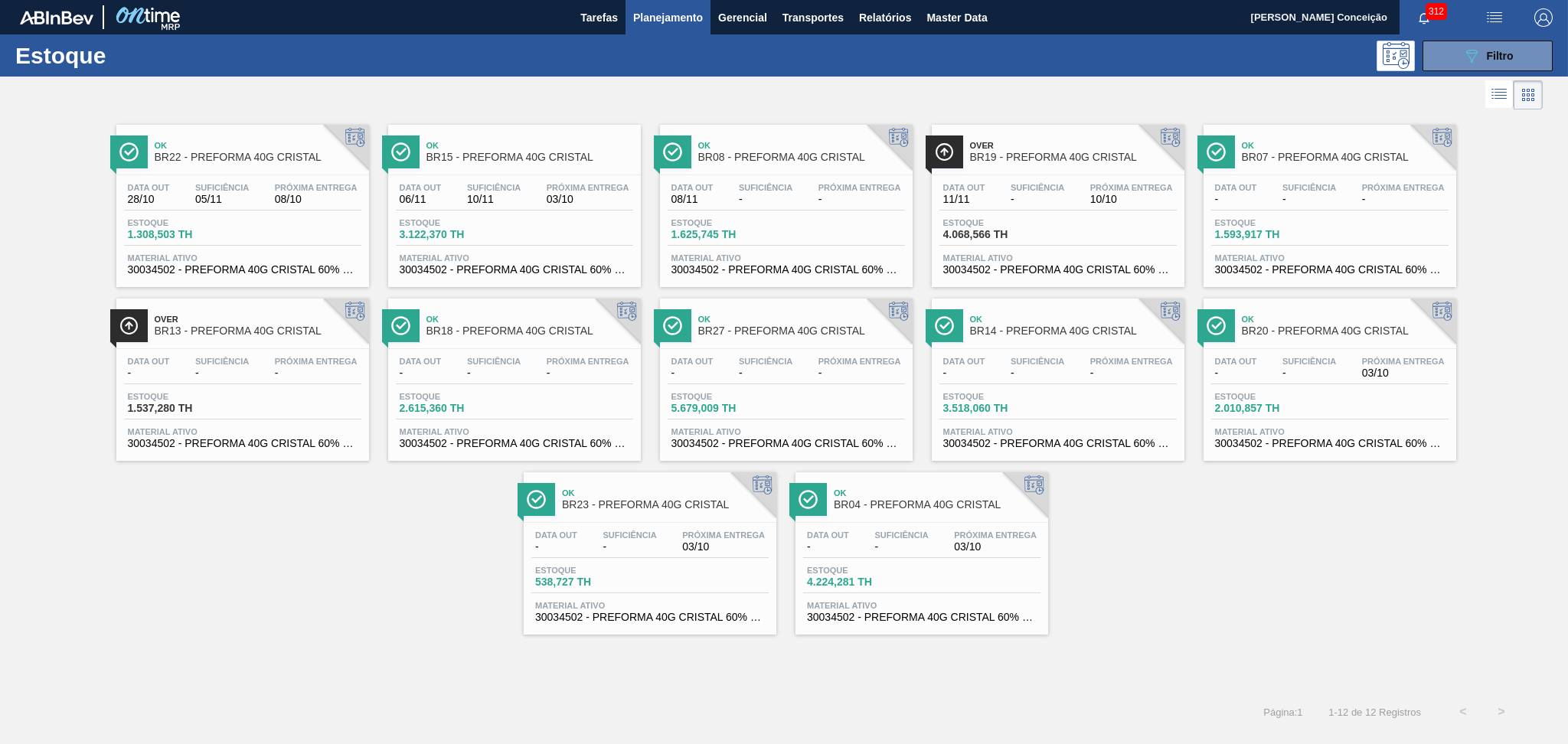
click at [1150, 549] on div "Ok BR22 - PREFORMA 40G CRISTAL Data out 28/10 Suficiência 05/11 Próxima Entrega…" at bounding box center [784, 374] width 1568 height 522
click at [776, 346] on div "Ok BR27 - PREFORMA 40G CRISTAL Data out - Suficiência - Próxima Entrega - Estoq…" at bounding box center [786, 379] width 252 height 162
click at [446, 611] on div "Ok BR22 - PREFORMA 40G CRISTAL Data out 28/10 Suficiência 05/11 Próxima Entrega…" at bounding box center [784, 374] width 1568 height 522
click at [1176, 595] on div "Ok BR22 - PREFORMA 40G CRISTAL Data out 28/10 Suficiência 05/11 Próxima Entrega…" at bounding box center [784, 374] width 1568 height 522
click at [1468, 55] on icon at bounding box center [1471, 56] width 11 height 13
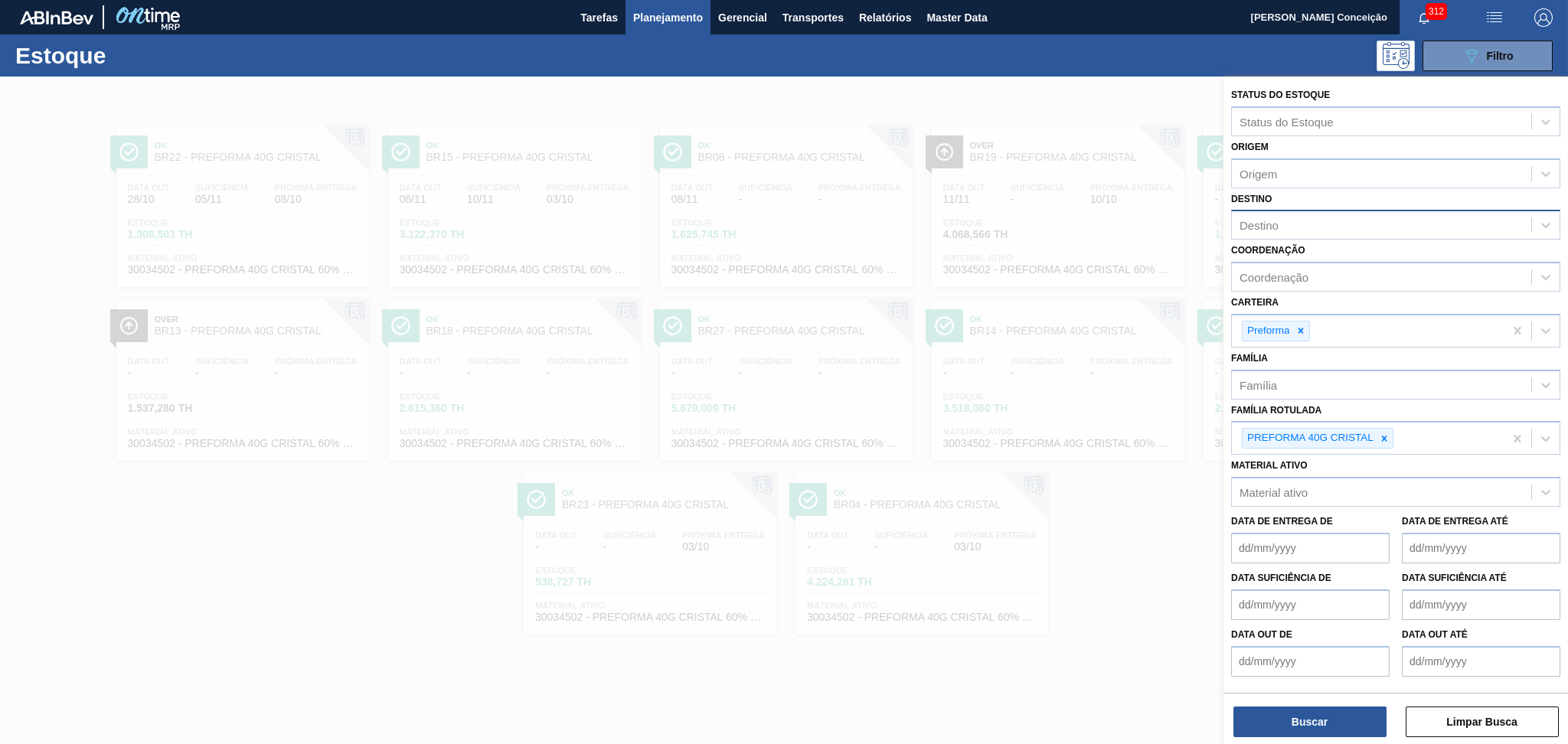
click at [1289, 210] on div "Destino" at bounding box center [1395, 225] width 329 height 30
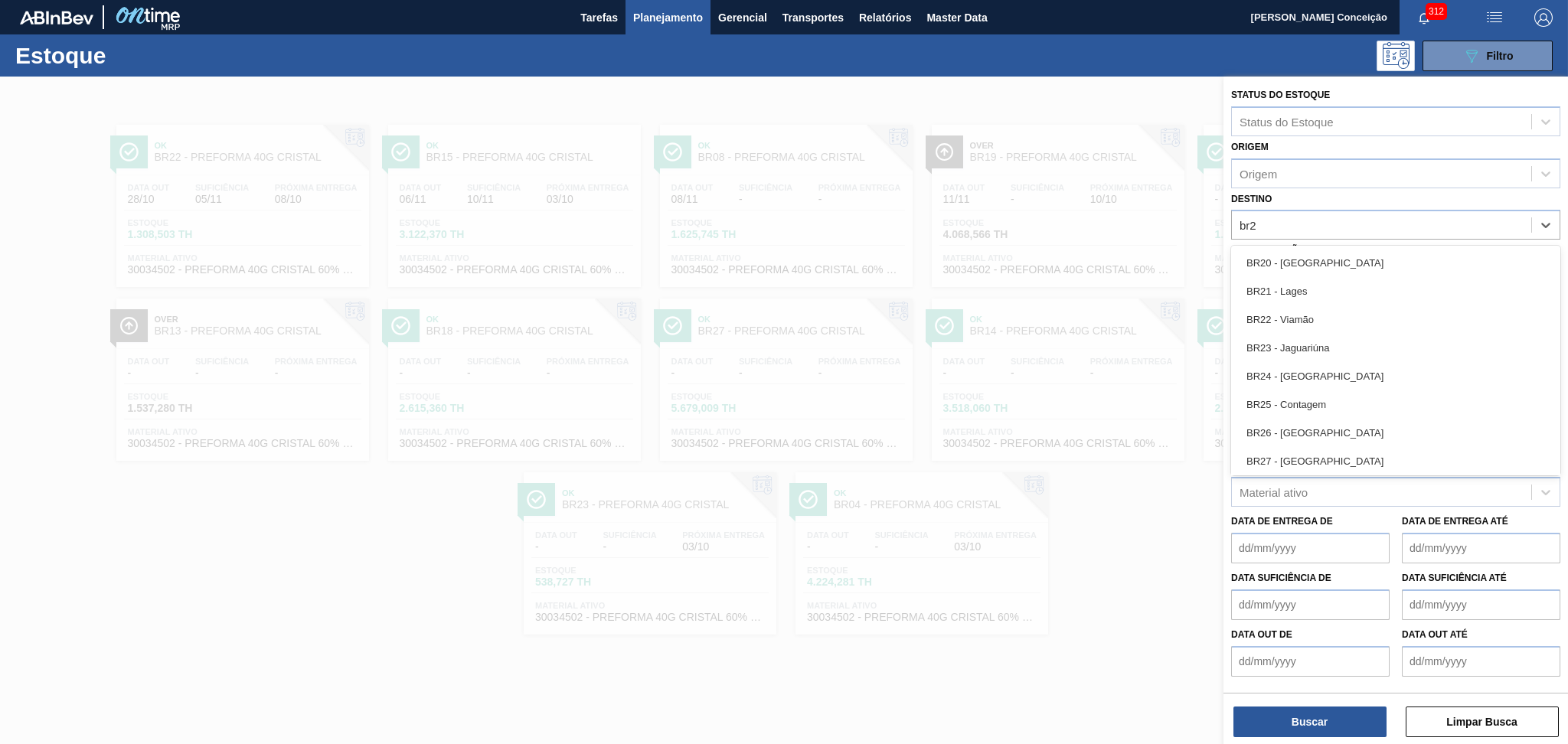
type input "br23"
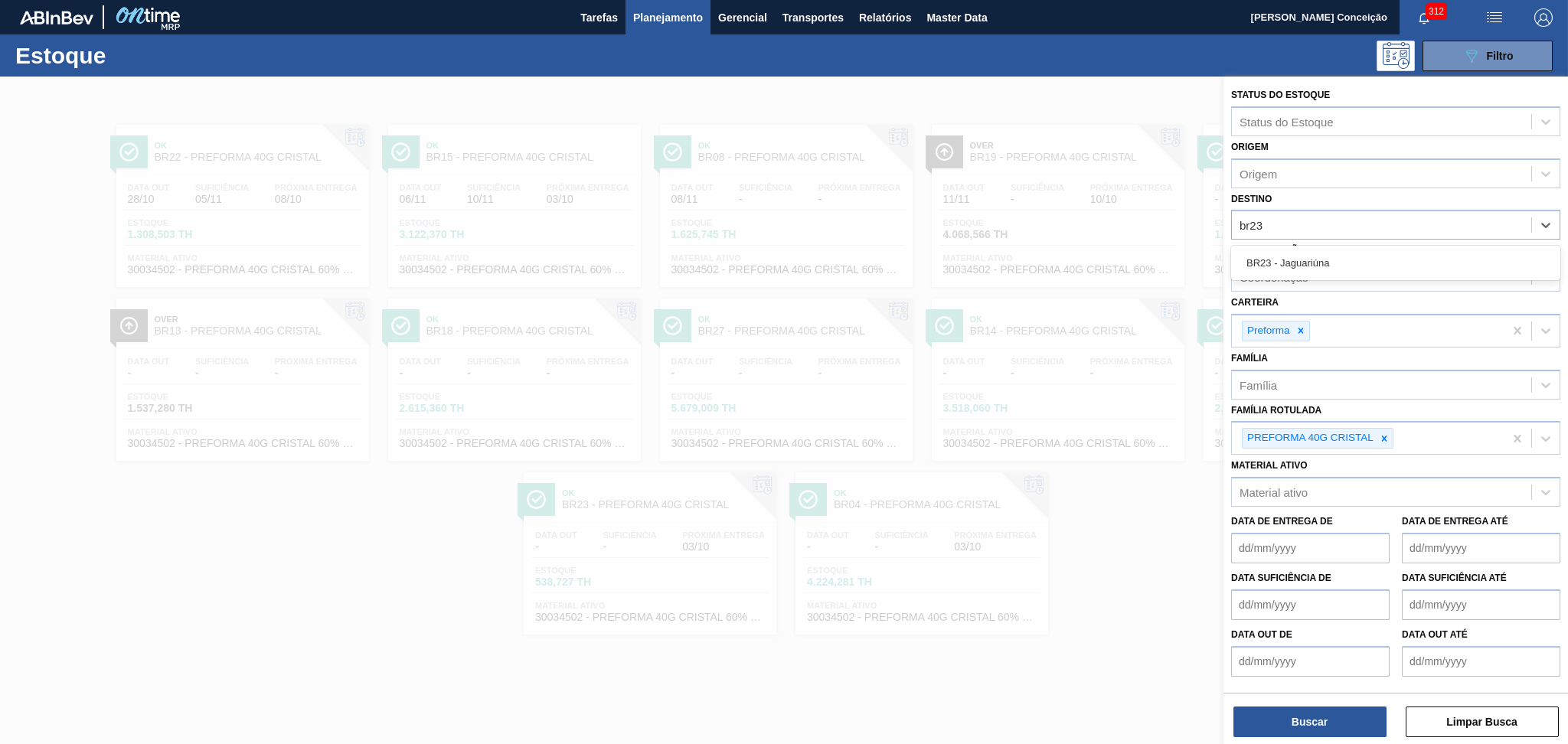
click at [1290, 256] on div "BR23 - Jaguariúna" at bounding box center [1395, 263] width 329 height 28
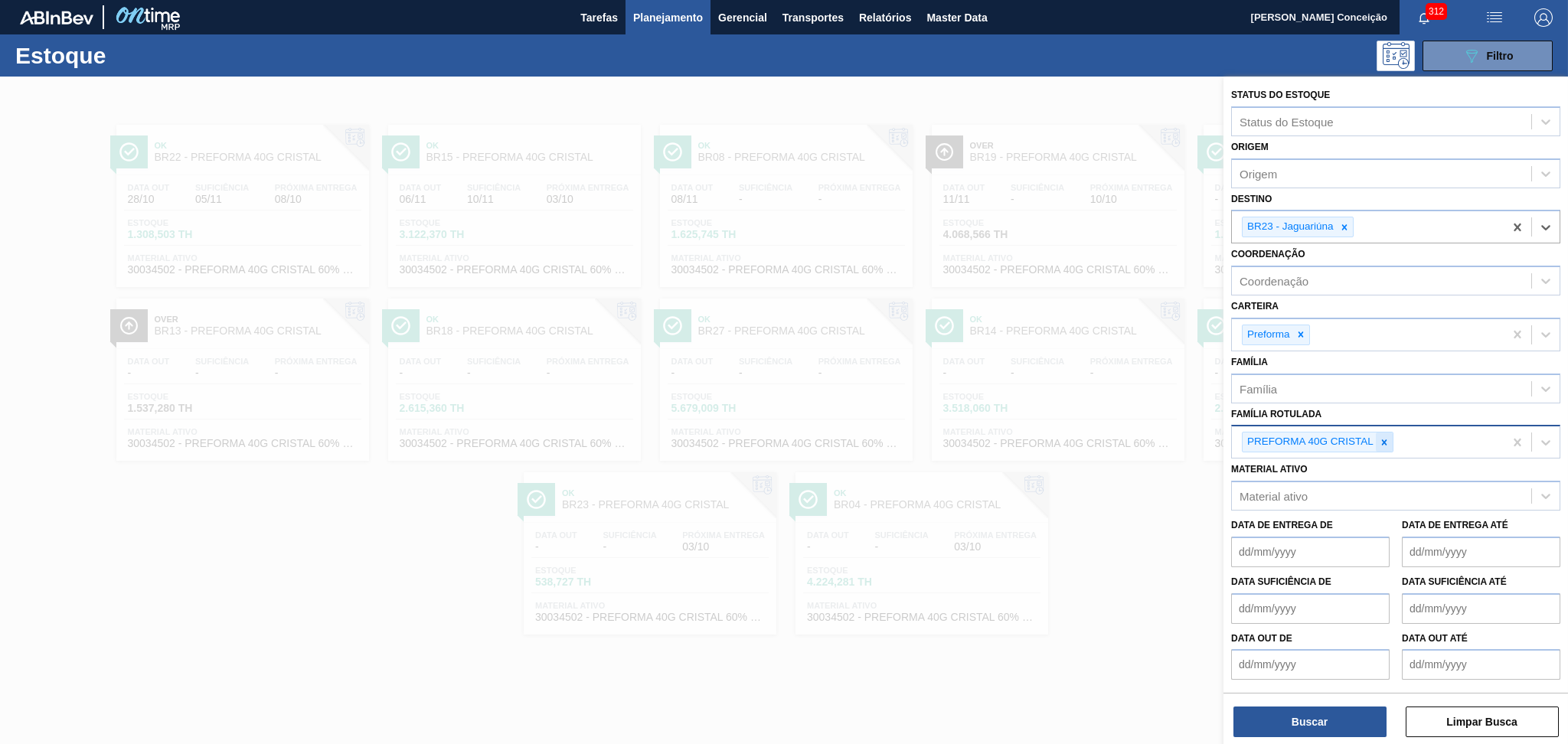
click at [1390, 440] on div at bounding box center [1384, 442] width 17 height 19
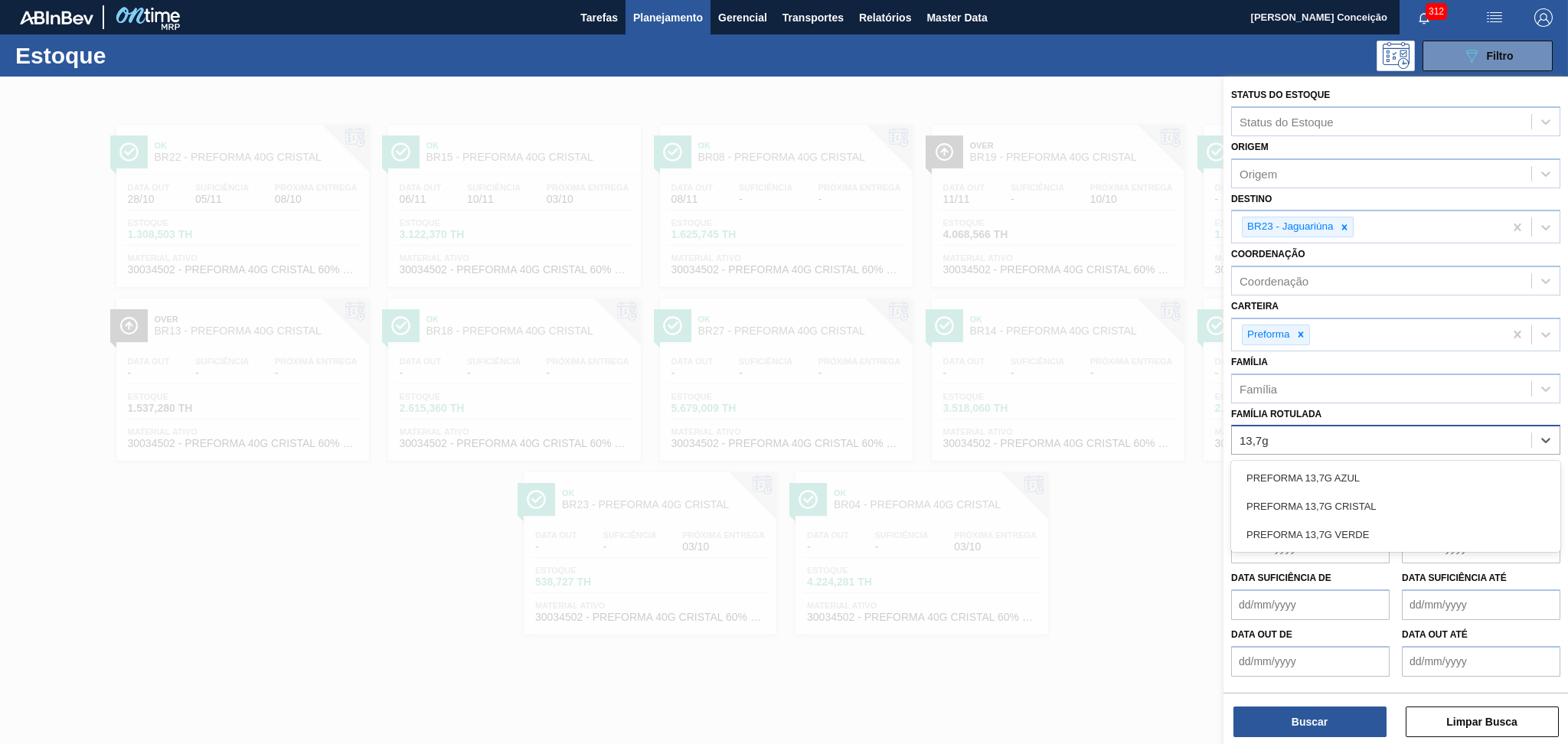
type Rotulada "13,7g v"
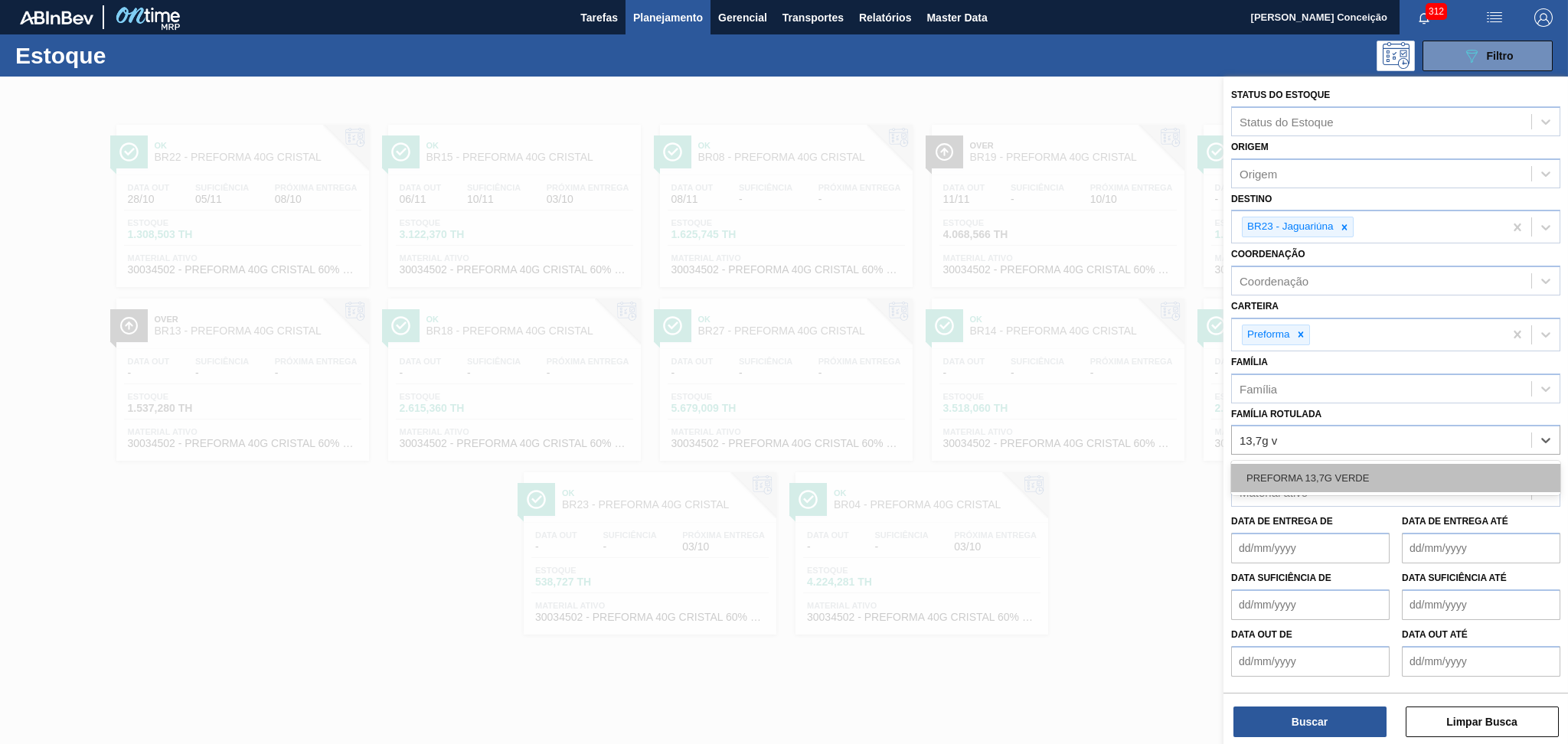
click at [1346, 475] on div "PREFORMA 13,7G VERDE" at bounding box center [1395, 478] width 329 height 28
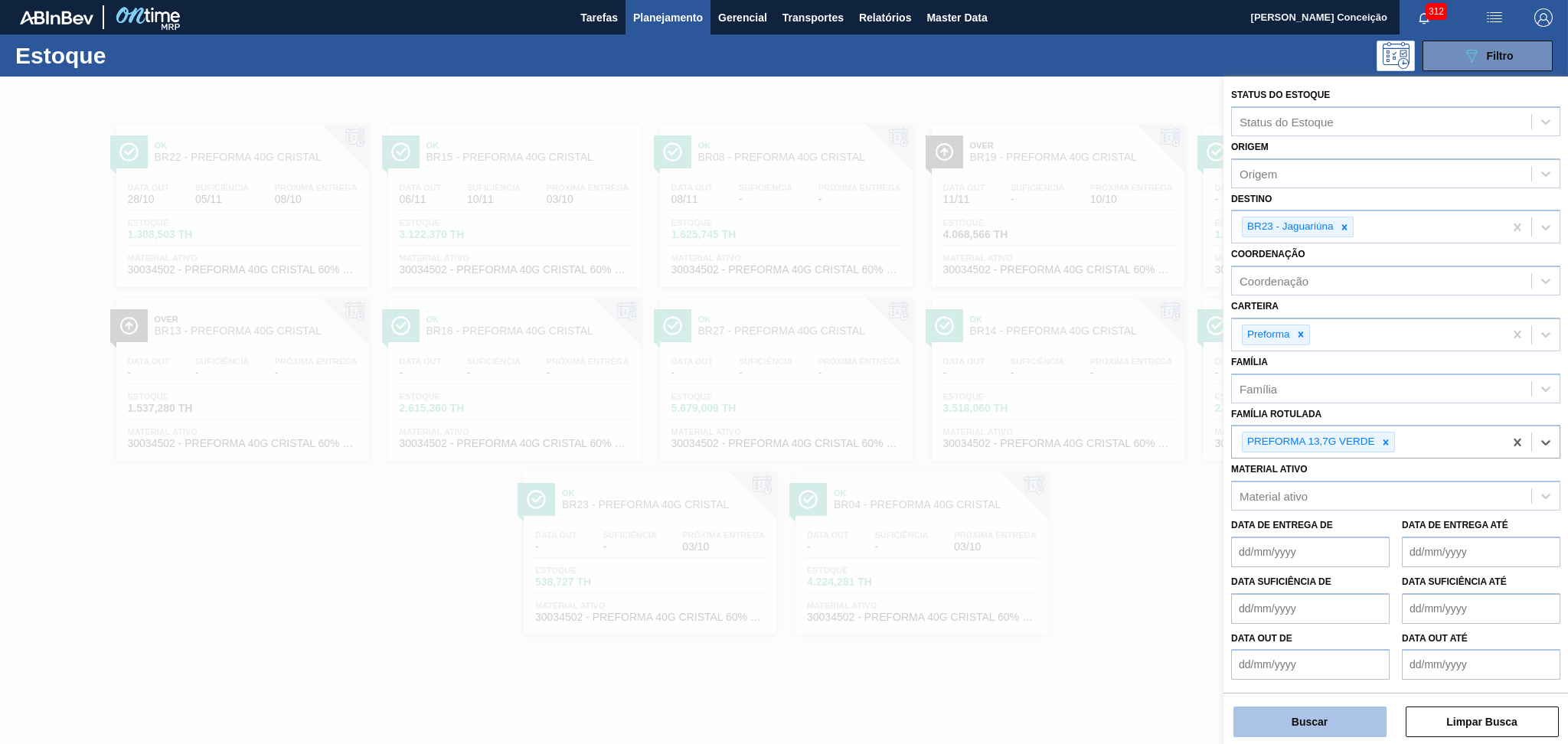
click at [1349, 711] on button "Buscar" at bounding box center [1309, 721] width 153 height 31
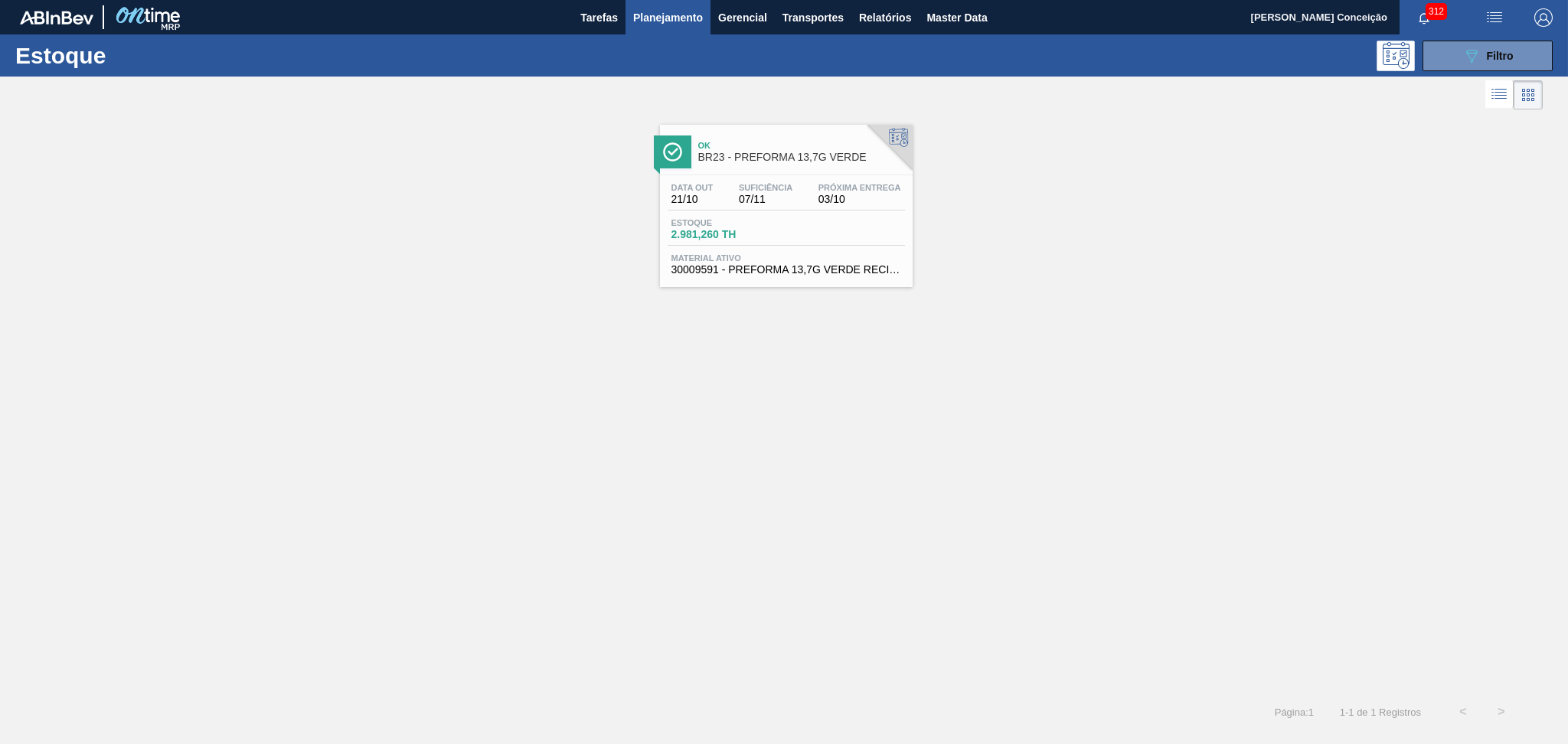
click at [808, 219] on div "Estoque 2.981,260 TH" at bounding box center [786, 232] width 237 height 27
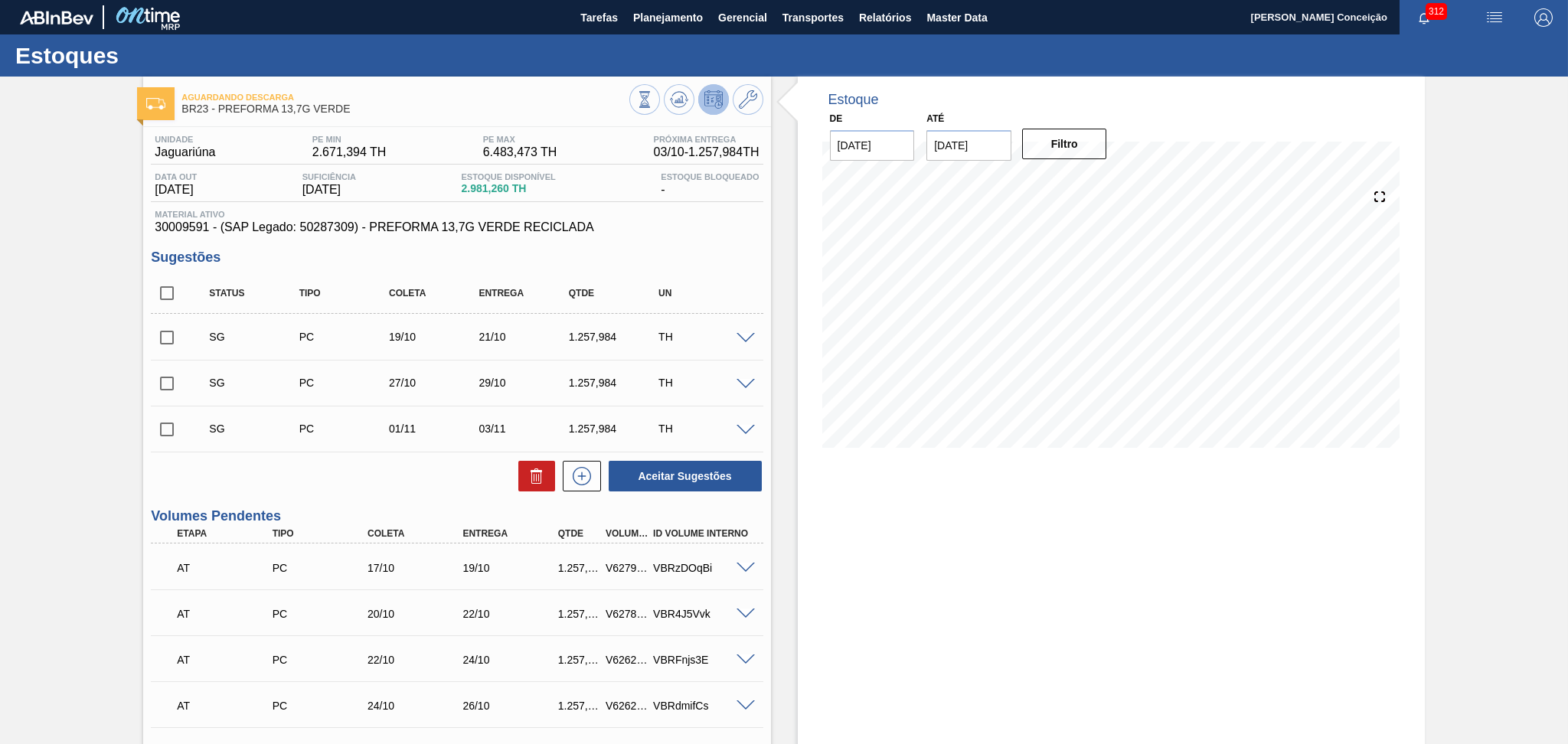
click at [173, 281] on input "checkbox" at bounding box center [167, 294] width 32 height 32
checkbox input "true"
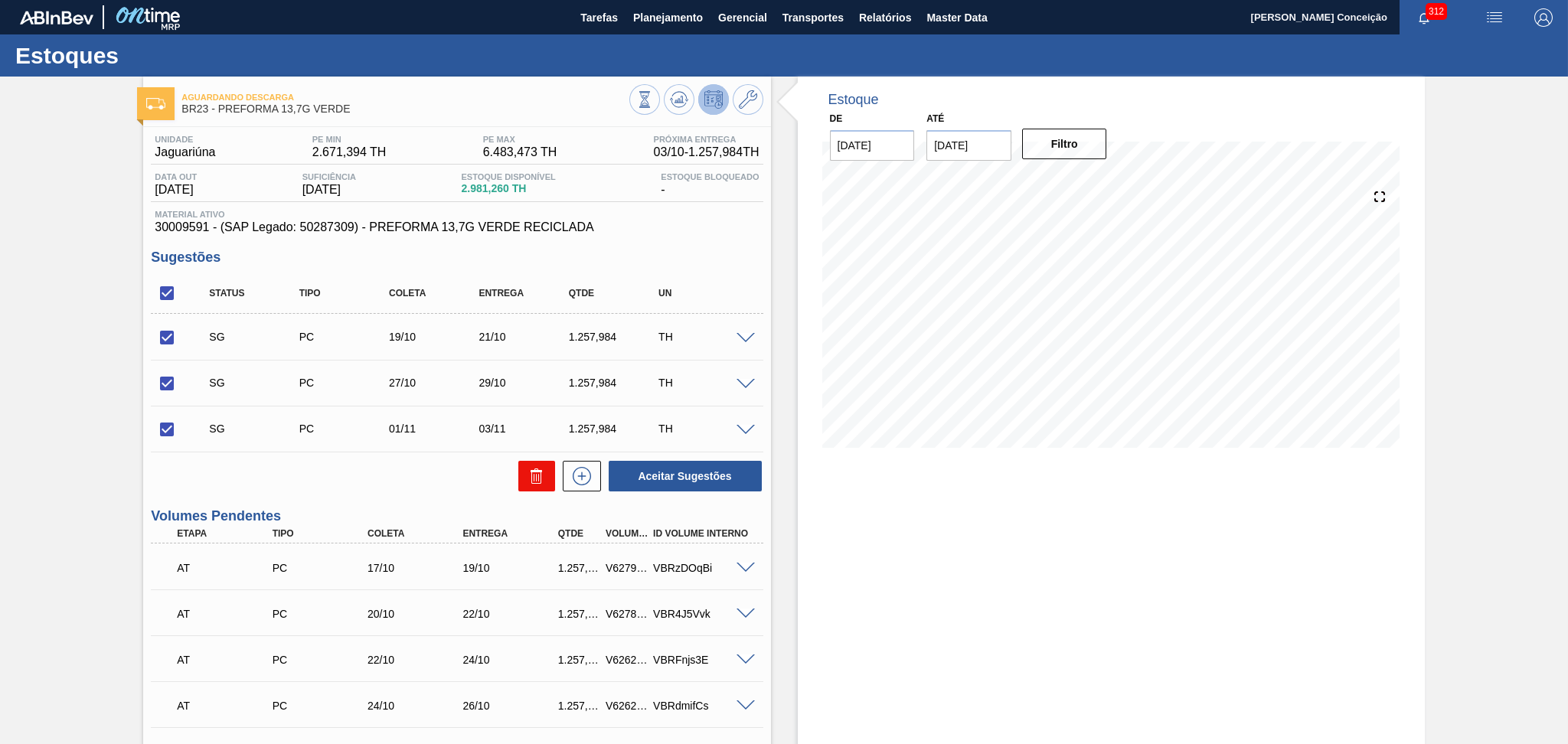
click at [527, 475] on icon at bounding box center [536, 477] width 19 height 19
checkbox input "false"
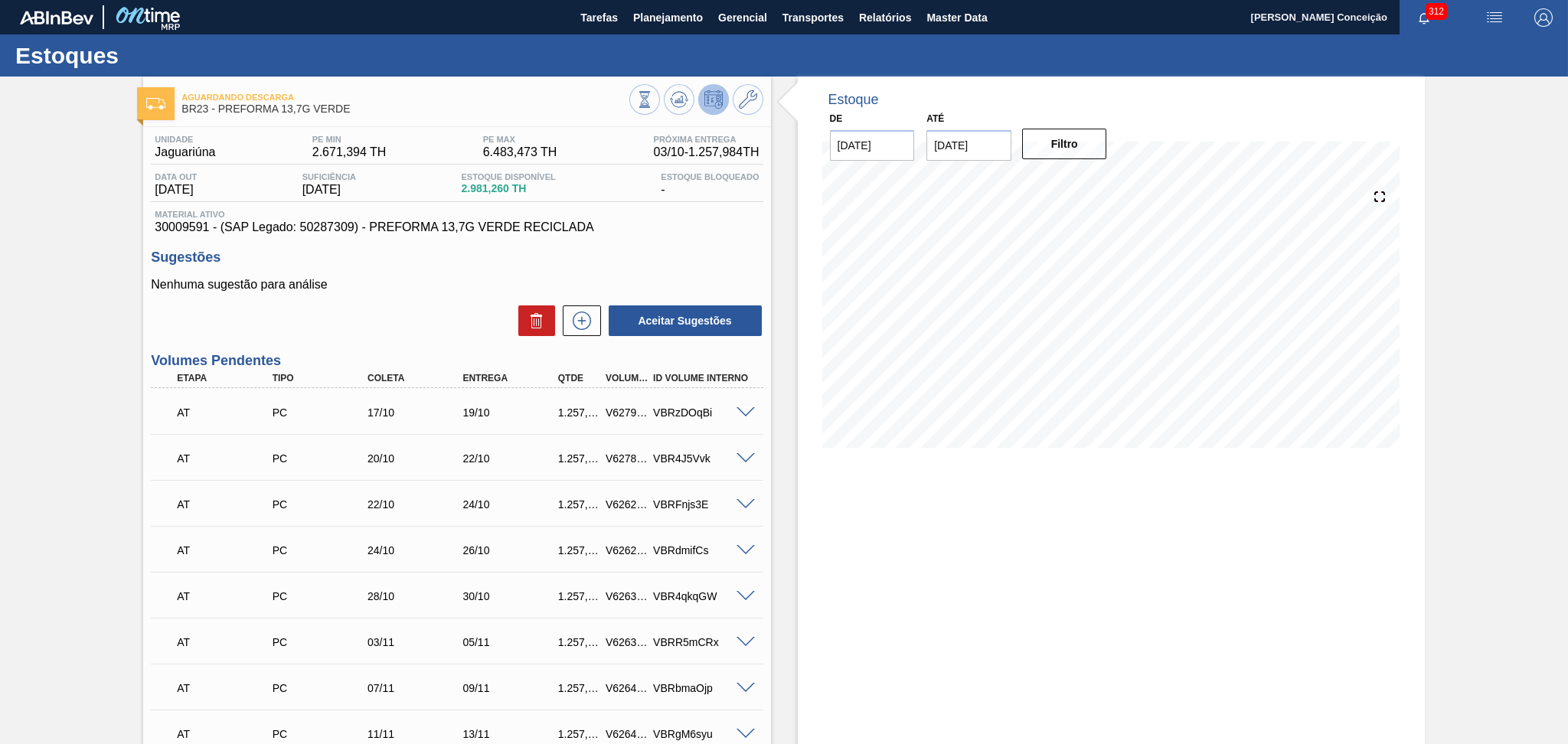
click at [370, 370] on div "Etapa Tipo Coleta Entrega Qtde Volume Portal Id Volume Interno" at bounding box center [457, 378] width 611 height 19
click at [784, 515] on div "Estoque De 03/10/2025 Até 15/11/2025 Filtro 03/10 Projeção de Estoque 4,239.244…" at bounding box center [1097, 597] width 654 height 1040
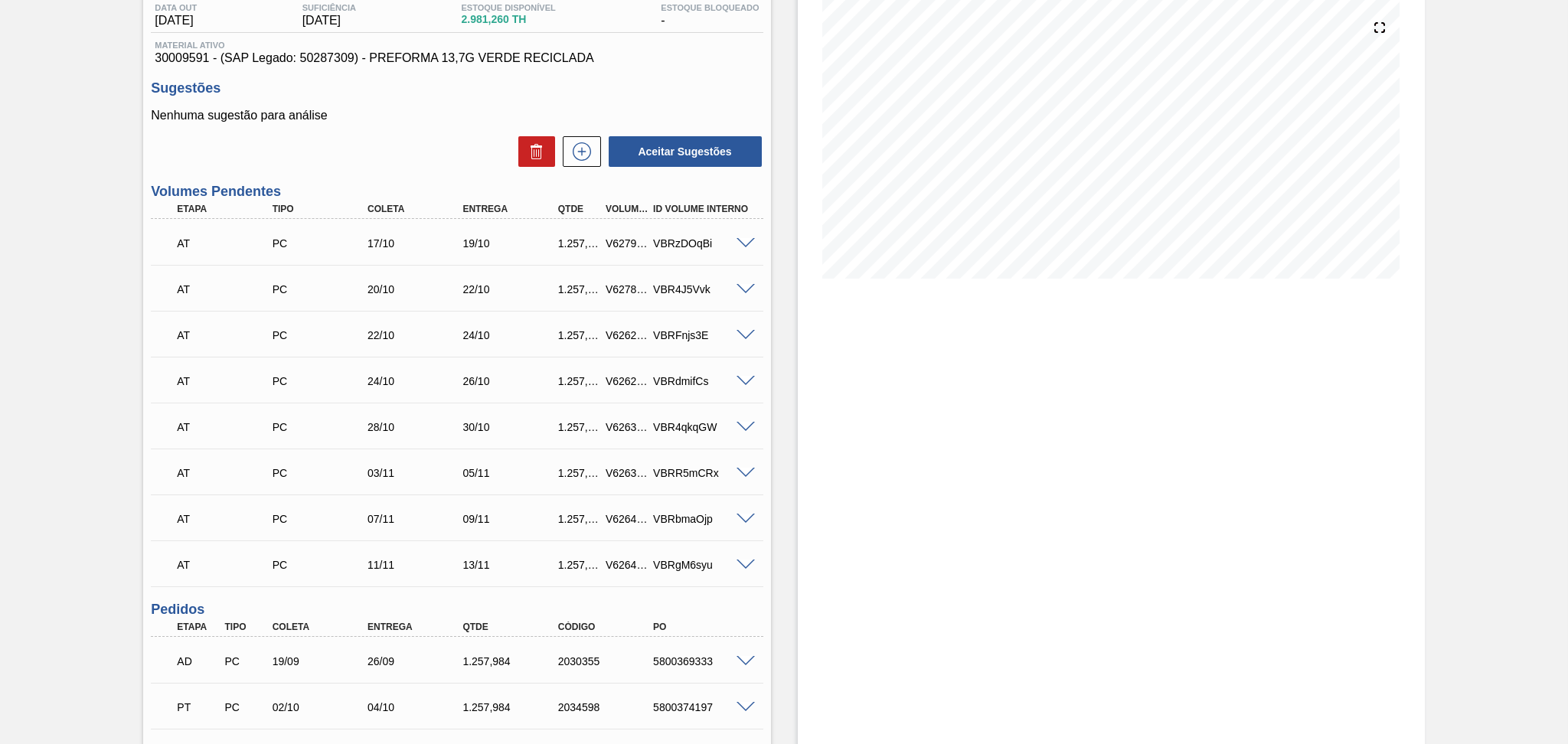
scroll to position [165, 0]
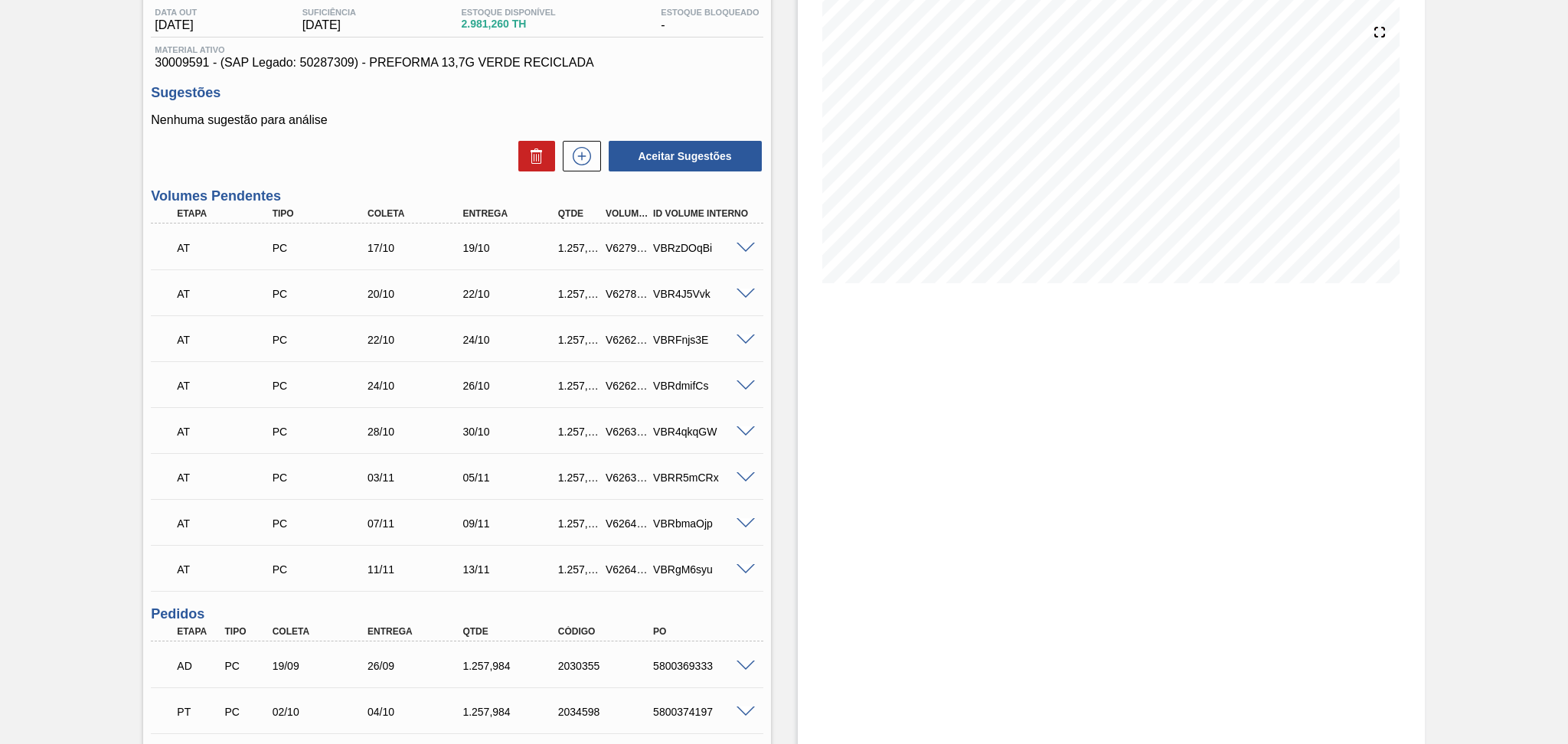
click at [375, 561] on div "AT PC 11/11 13/11 1.257,984 V626468 VBRgM6syu" at bounding box center [452, 568] width 571 height 31
click at [389, 525] on div "07/11" at bounding box center [417, 524] width 107 height 12
click at [385, 482] on div "03/11" at bounding box center [417, 478] width 107 height 12
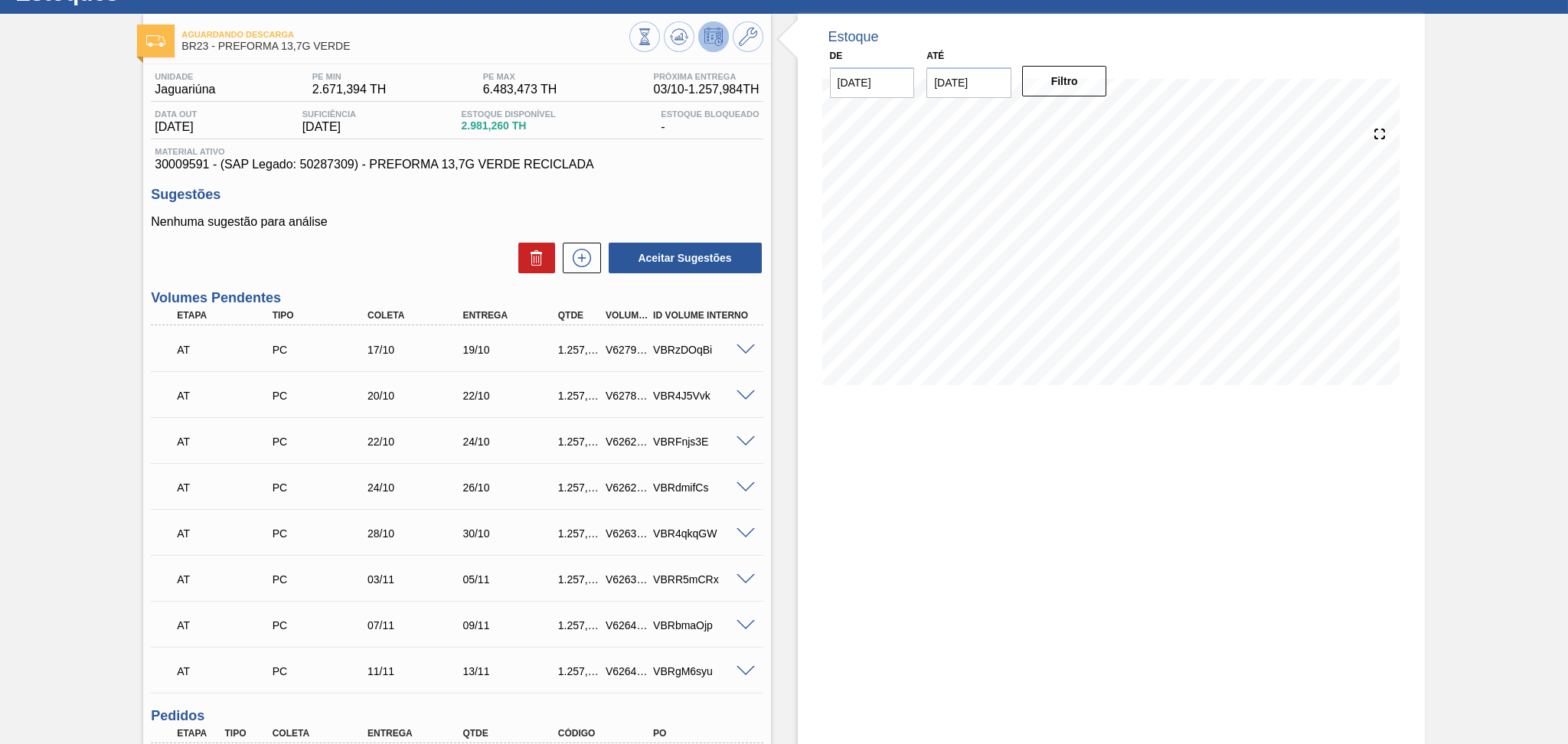
drag, startPoint x: 338, startPoint y: 281, endPoint x: 384, endPoint y: 258, distance: 51.4
click at [339, 281] on div "Unidade Jaguariúna PE MIN 2.671,394 TH PE MAX 6.483,473 TH Próxima Entrega 03/1…" at bounding box center [457, 555] width 627 height 981
click at [432, 235] on div "Nenhuma sugestão para análise Aceitar Sugestões" at bounding box center [457, 245] width 611 height 60
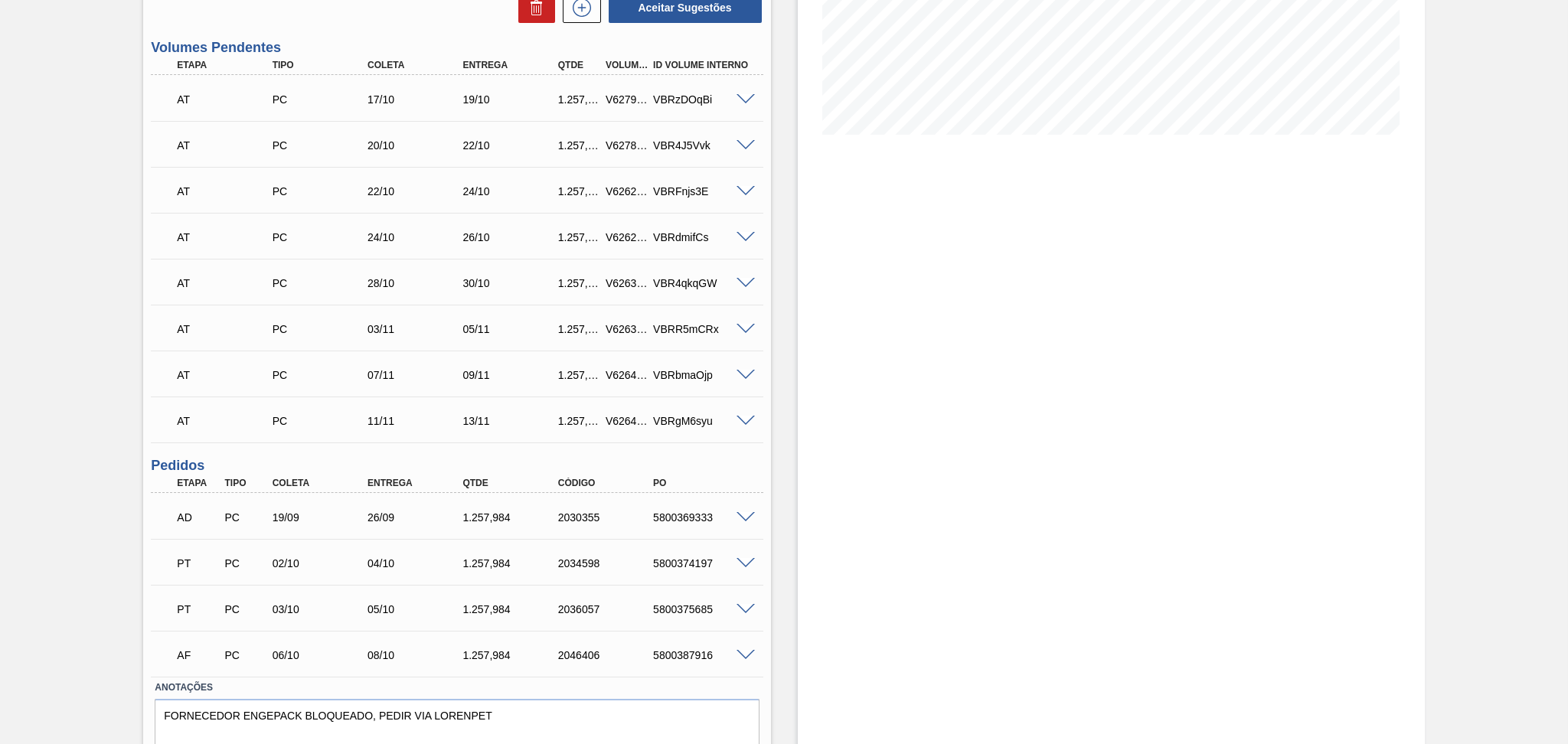
scroll to position [369, 0]
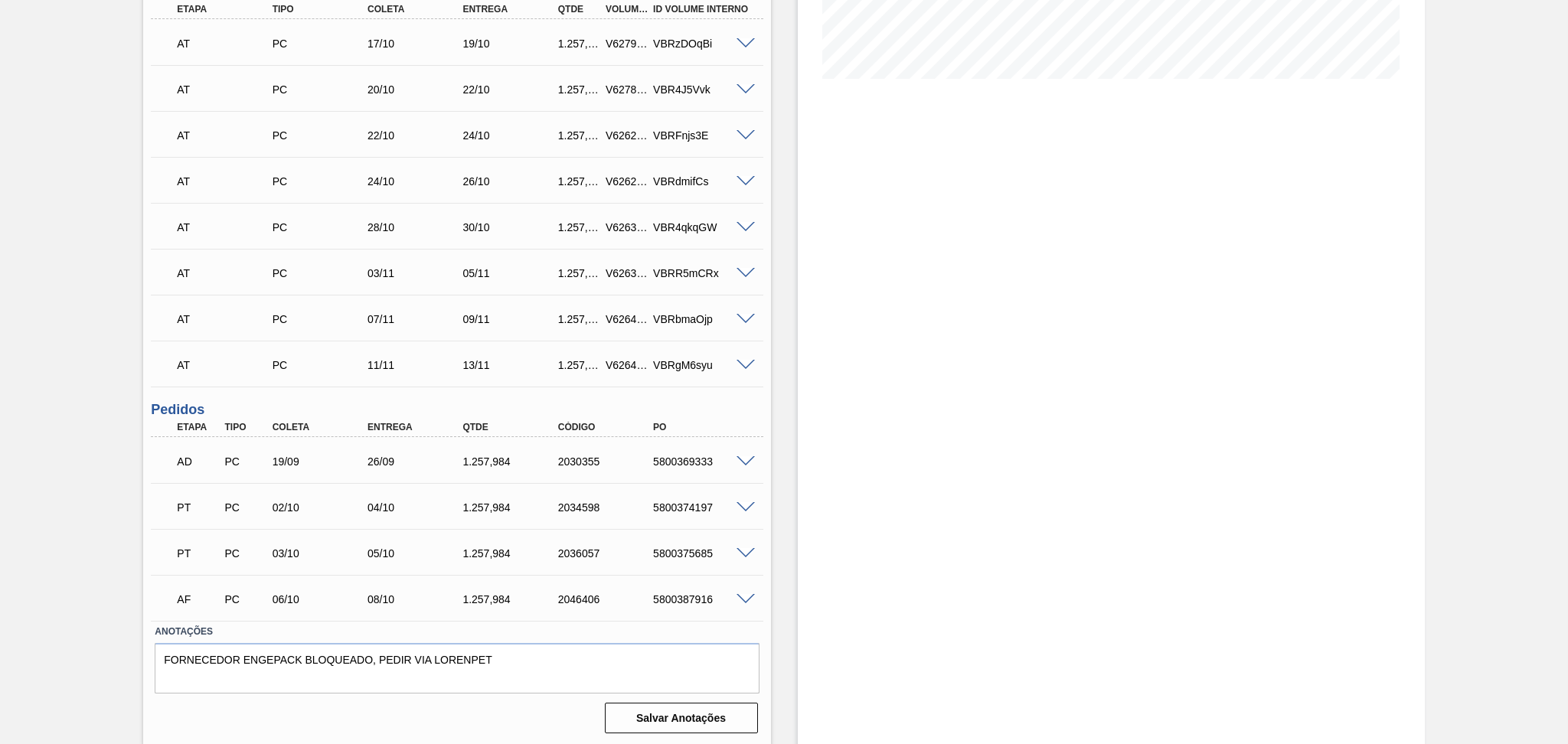
click at [298, 549] on div "03/10" at bounding box center [323, 554] width 107 height 12
click at [302, 497] on div "PT PC 02/10 04/10 1.257,984 2034598 5800374197" at bounding box center [452, 506] width 571 height 31
click at [298, 594] on div "06/10" at bounding box center [323, 600] width 107 height 12
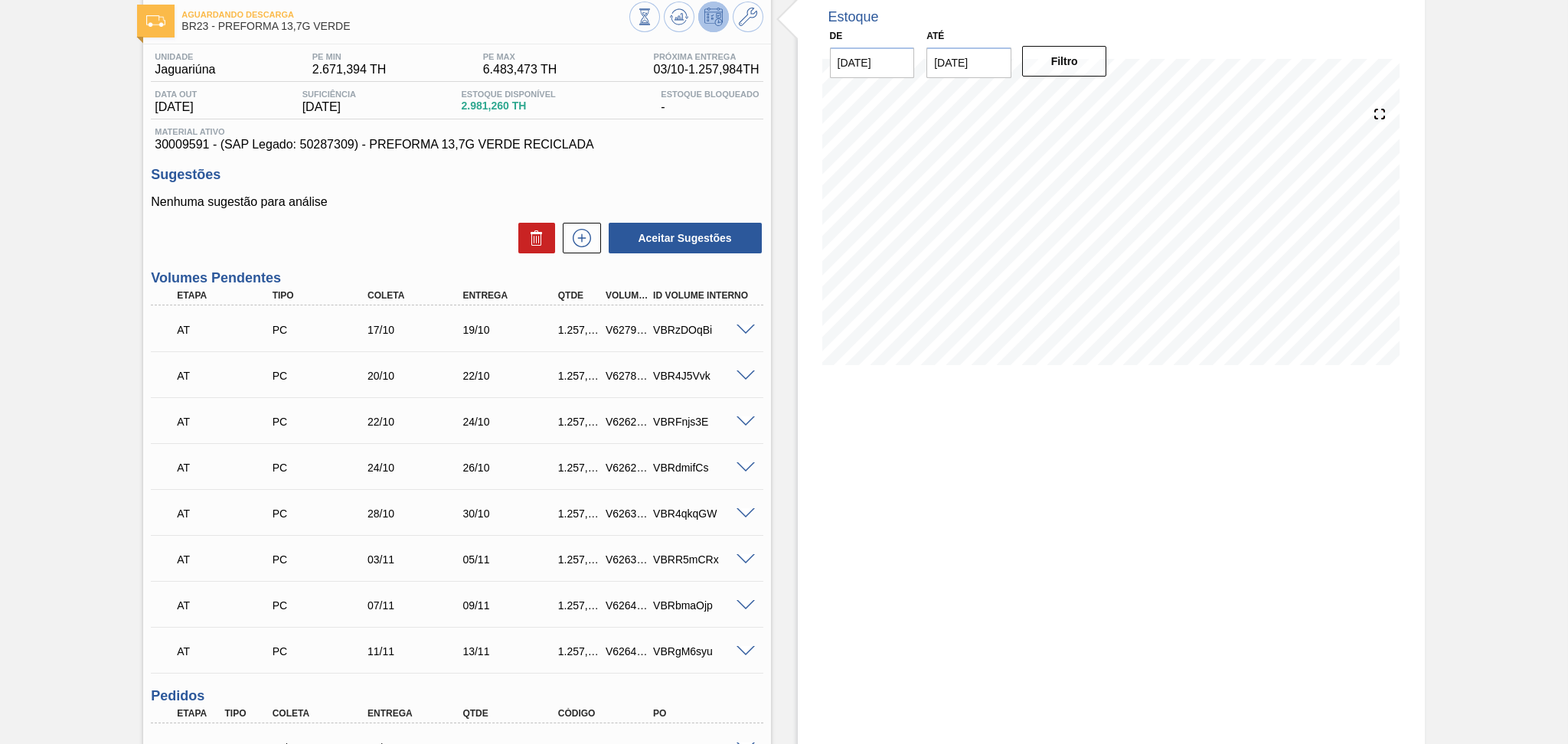
scroll to position [63, 0]
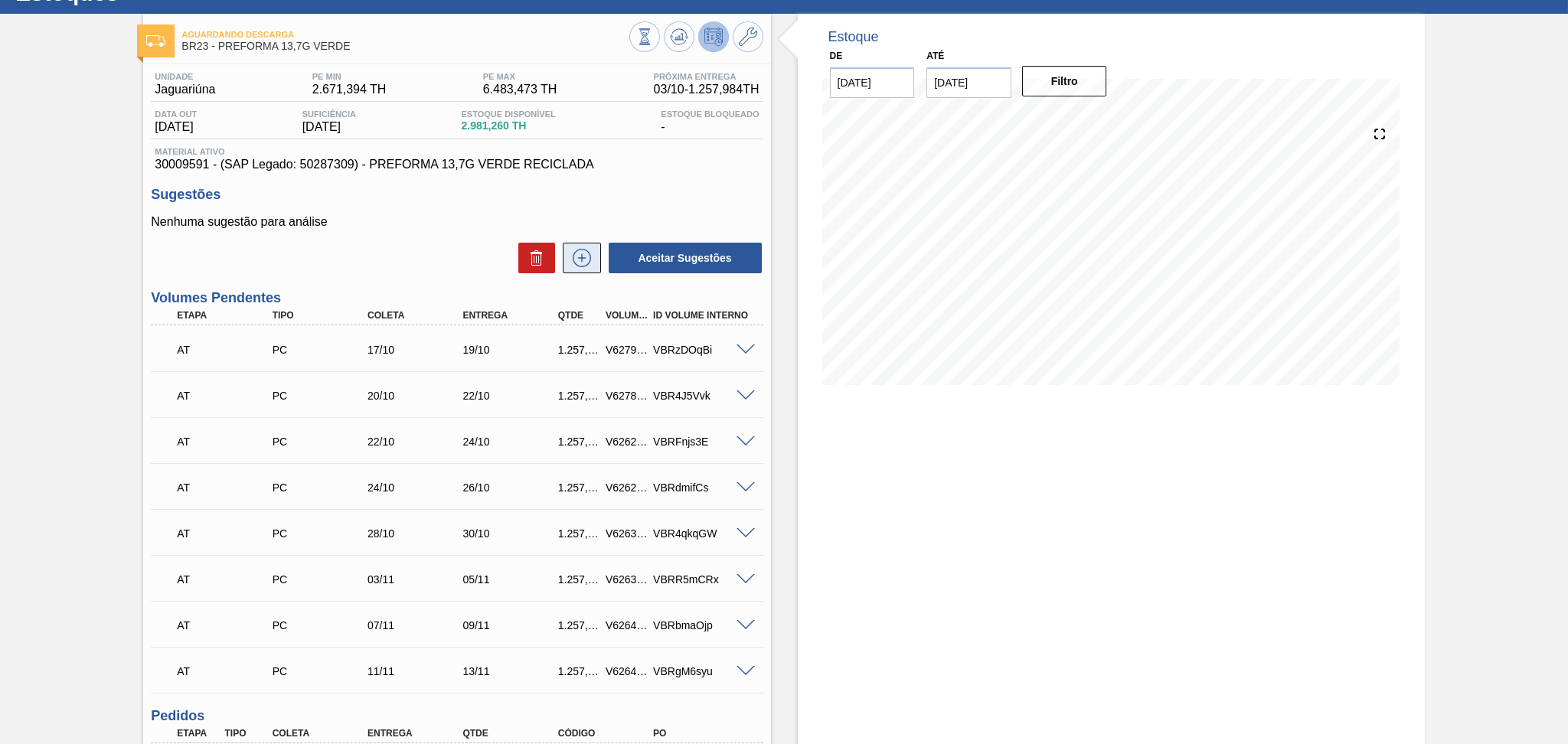
click at [577, 263] on icon at bounding box center [581, 258] width 24 height 19
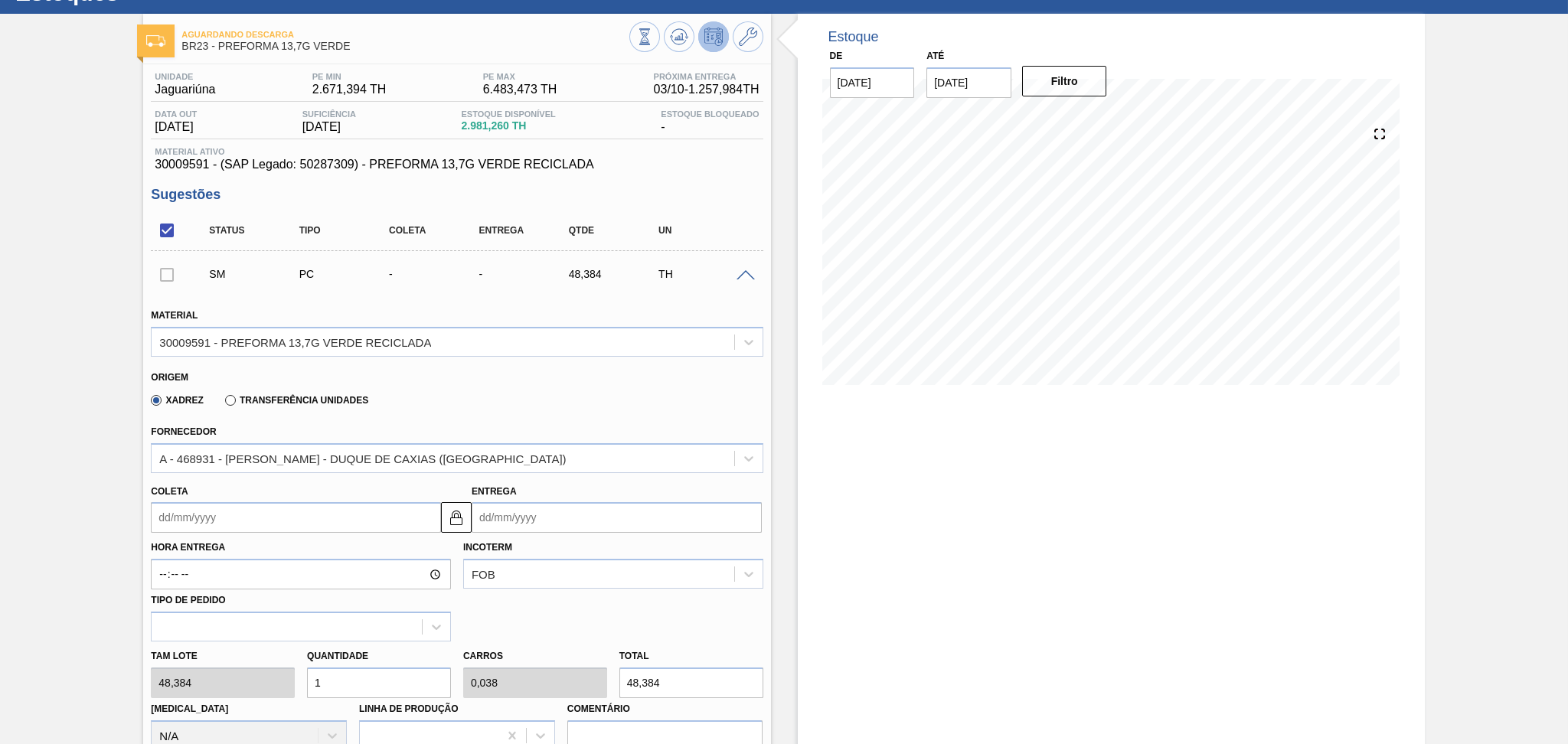
click at [210, 515] on input "Coleta" at bounding box center [295, 518] width 290 height 31
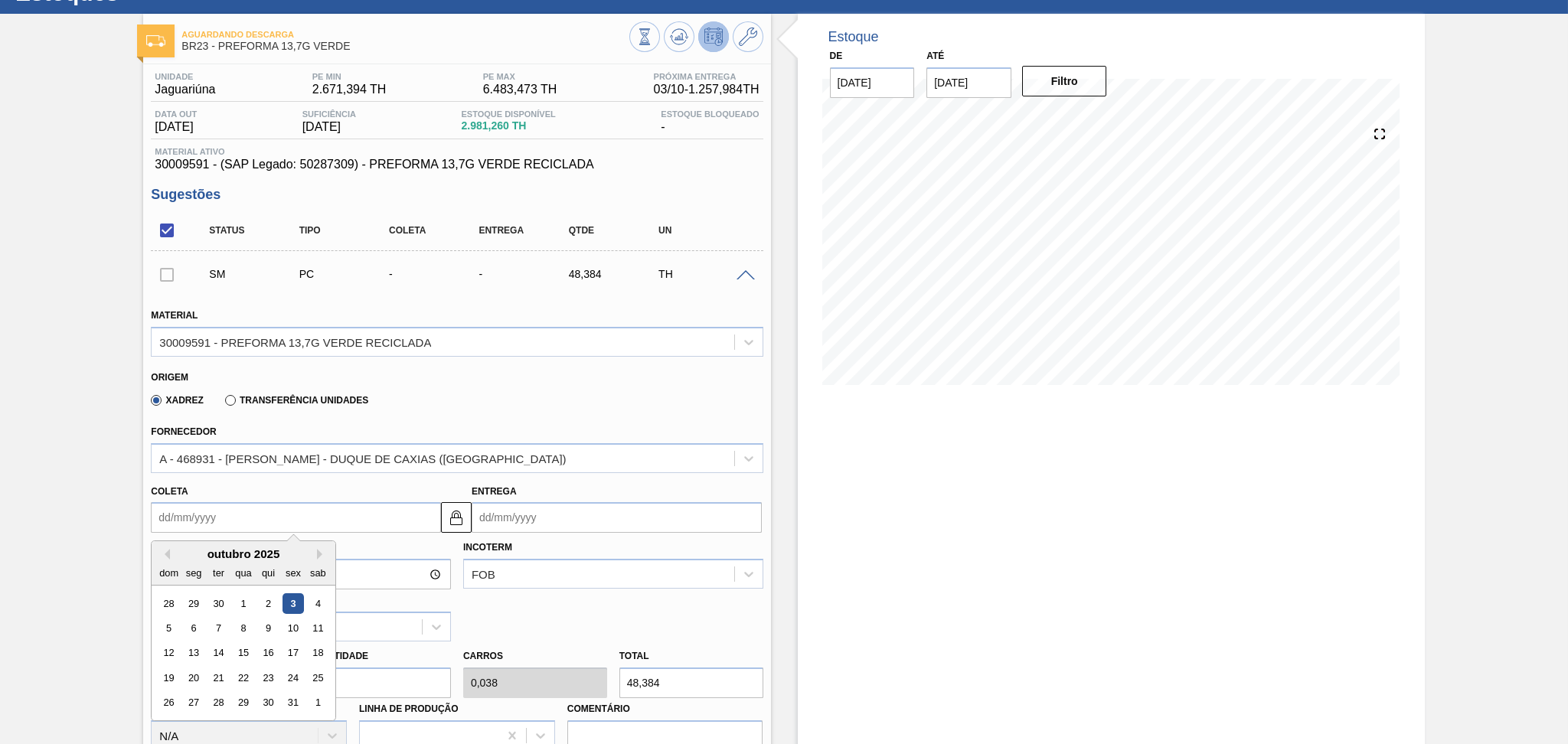
type input "0"
type input "03/01/2000"
type input "07"
type input "[DATE]"
type input "07/1"
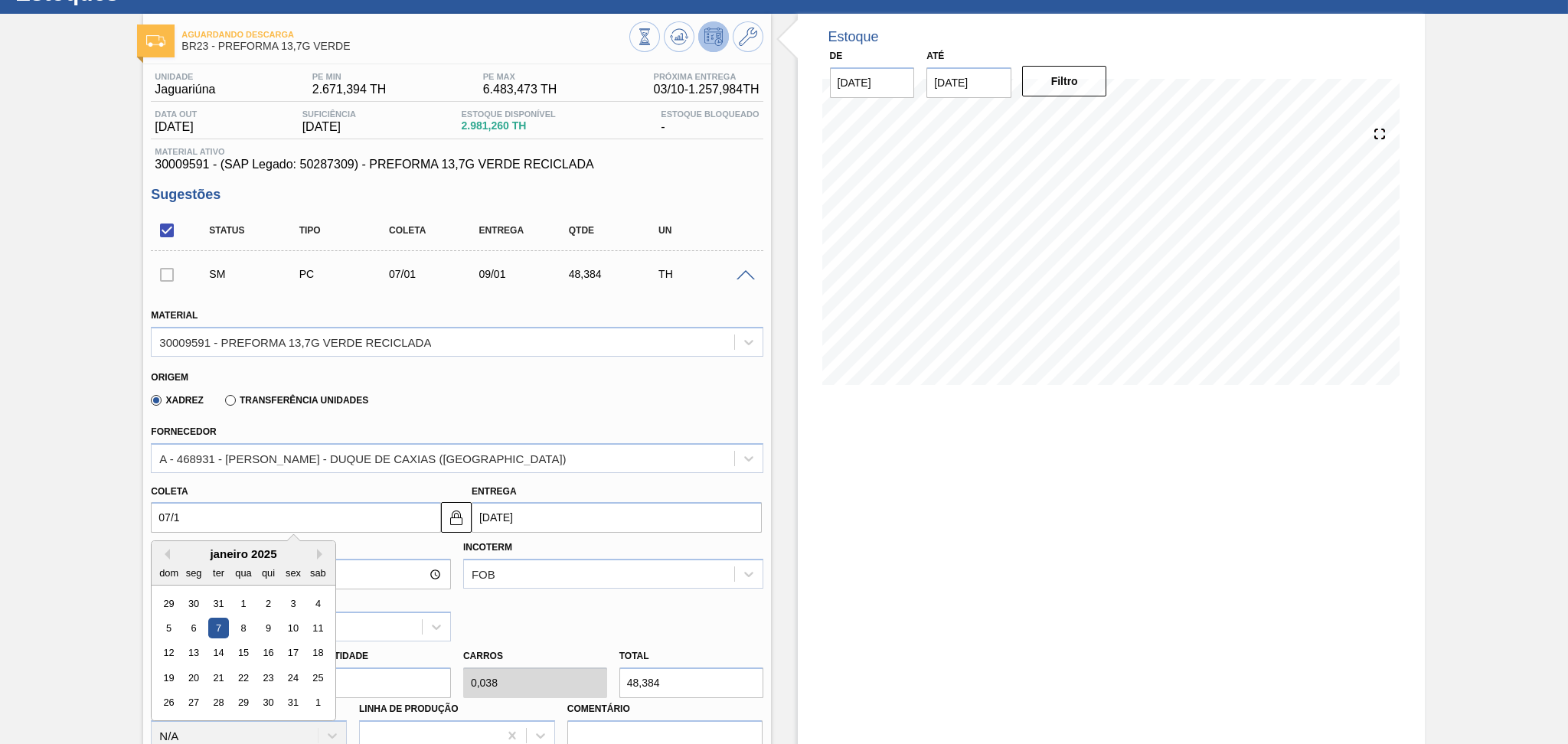
type input "09/01/2025"
type input "07/10"
type input "[DATE]"
click at [219, 624] on div "7" at bounding box center [219, 629] width 21 height 21
type input "07/10/2025"
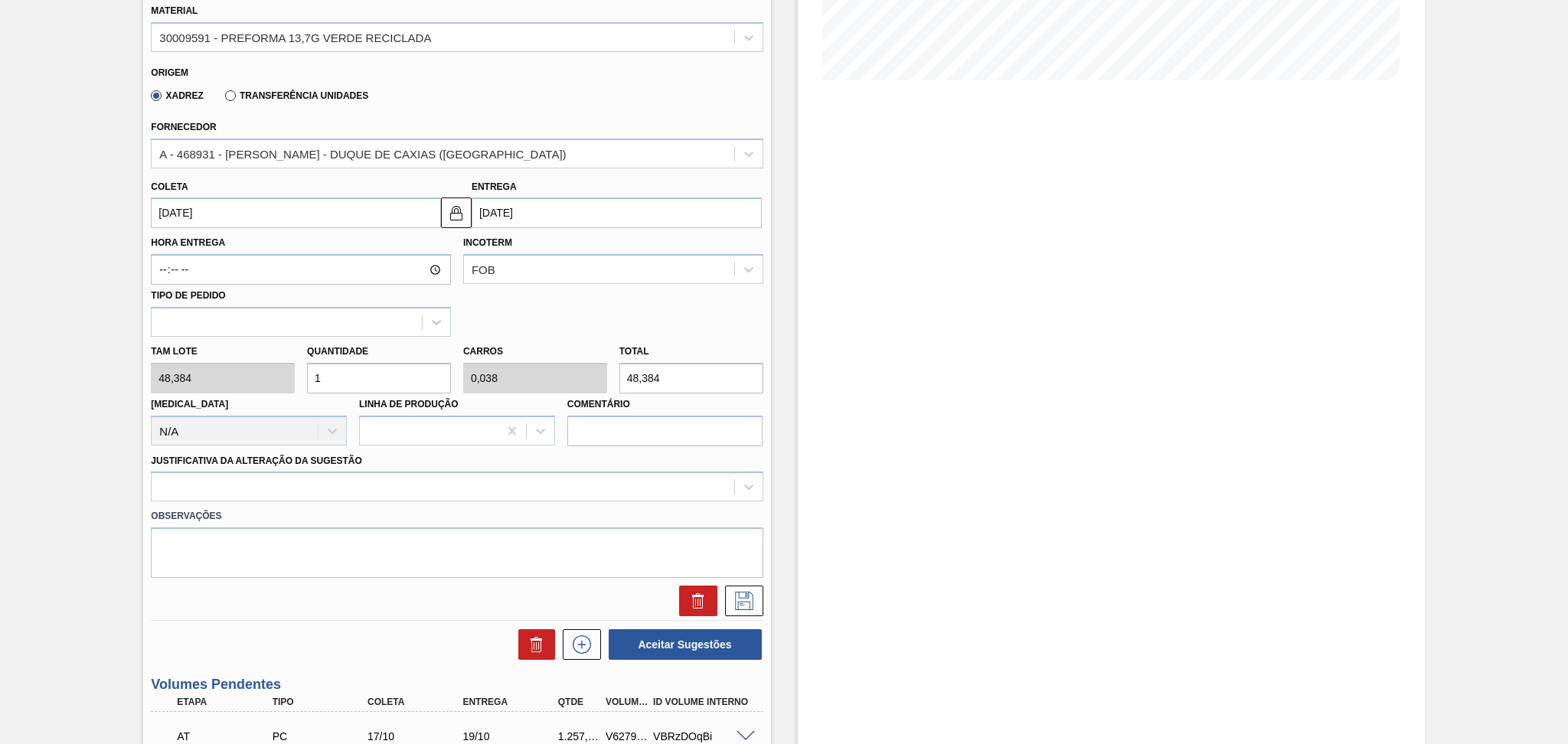
scroll to position [369, 0]
drag, startPoint x: 376, startPoint y: 366, endPoint x: 233, endPoint y: 346, distance: 144.4
click at [263, 353] on div "Tam lote 48,384 Quantidade 1 Carros 0,038 Total 48,384 Doca N/A Linha de Produç…" at bounding box center [456, 390] width 624 height 110
type input "2"
type input "0,077"
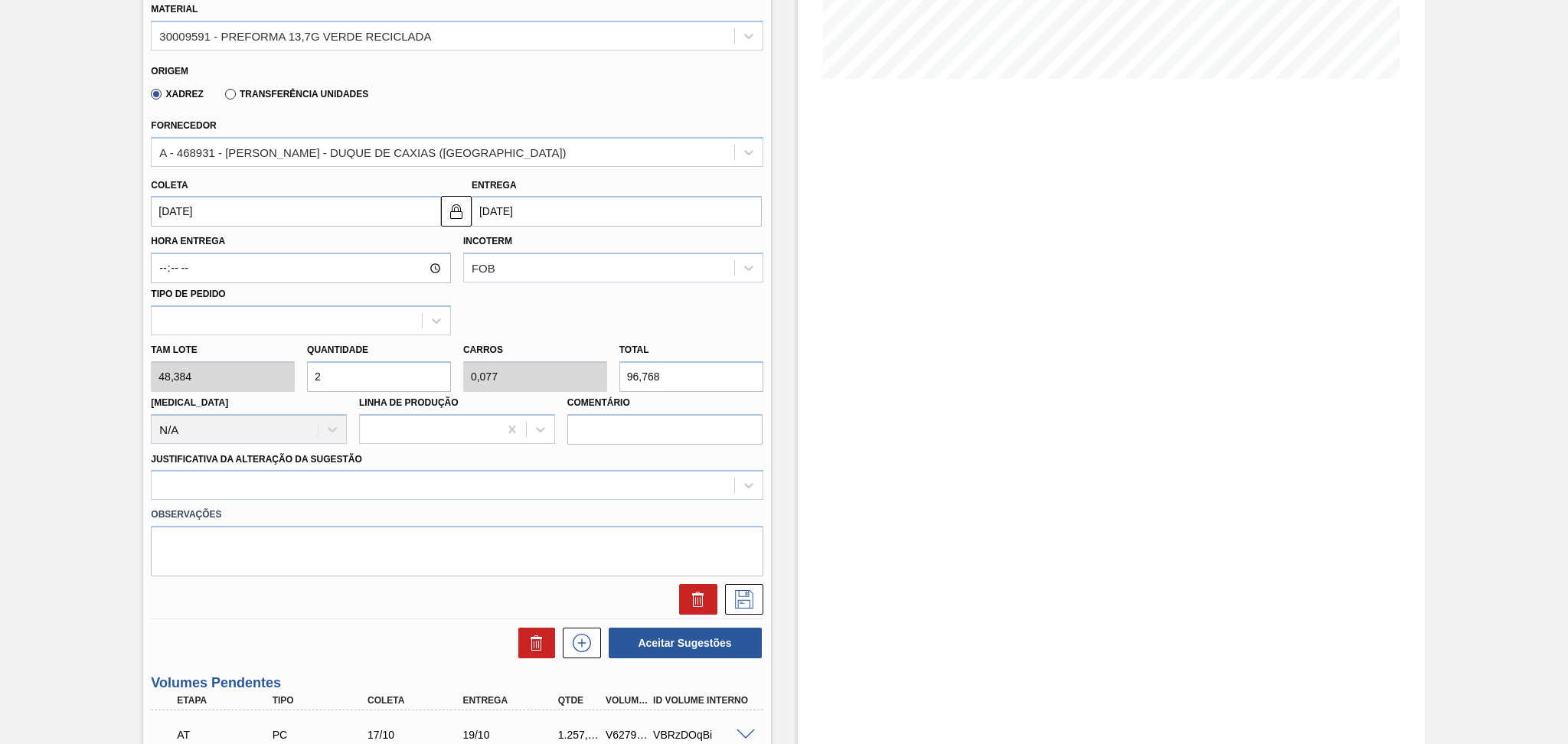
type input "96,768"
type input "26"
type input "1"
type input "1.257,984"
type input "26"
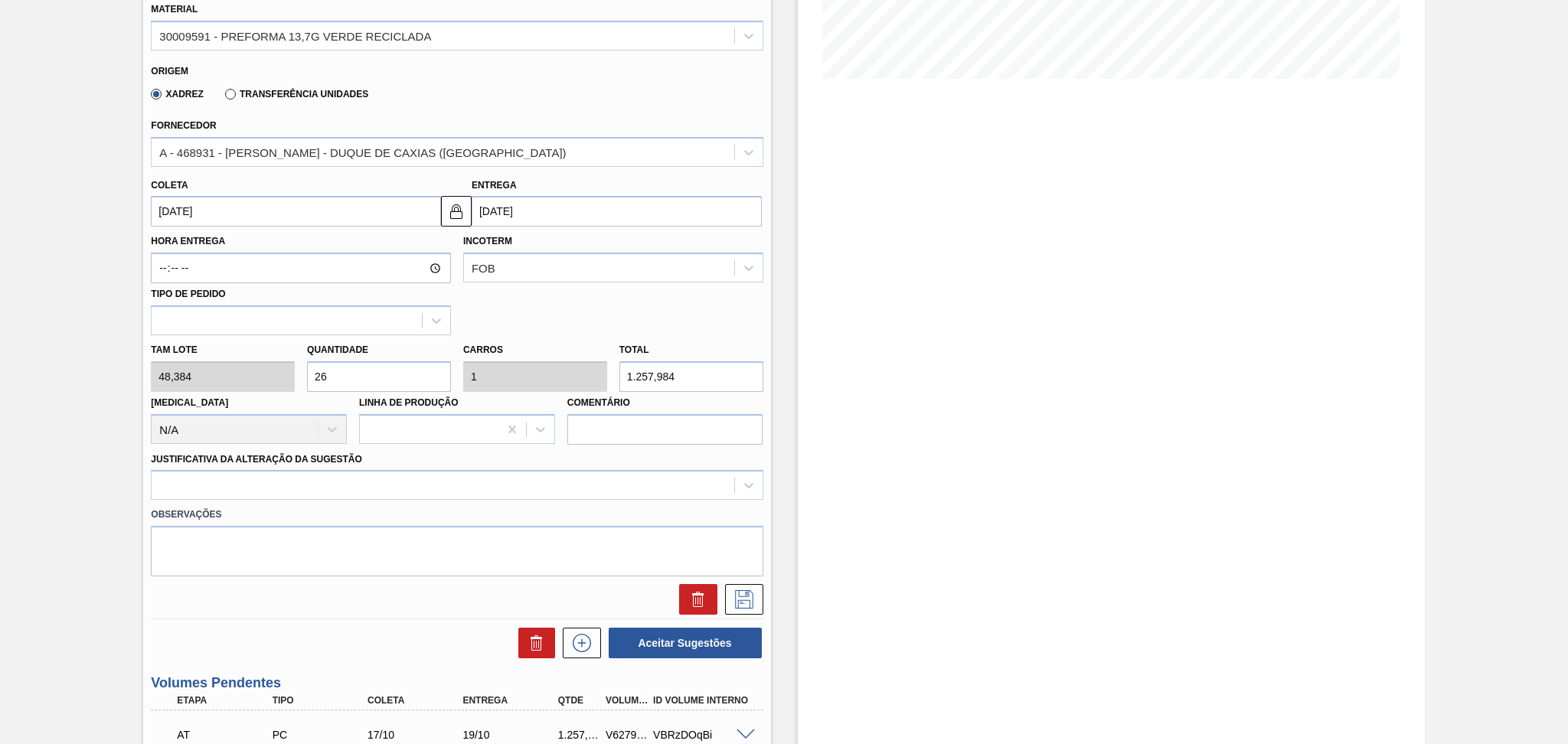
drag, startPoint x: 243, startPoint y: 478, endPoint x: 249, endPoint y: 500, distance: 22.8
click at [245, 478] on div at bounding box center [443, 486] width 581 height 23
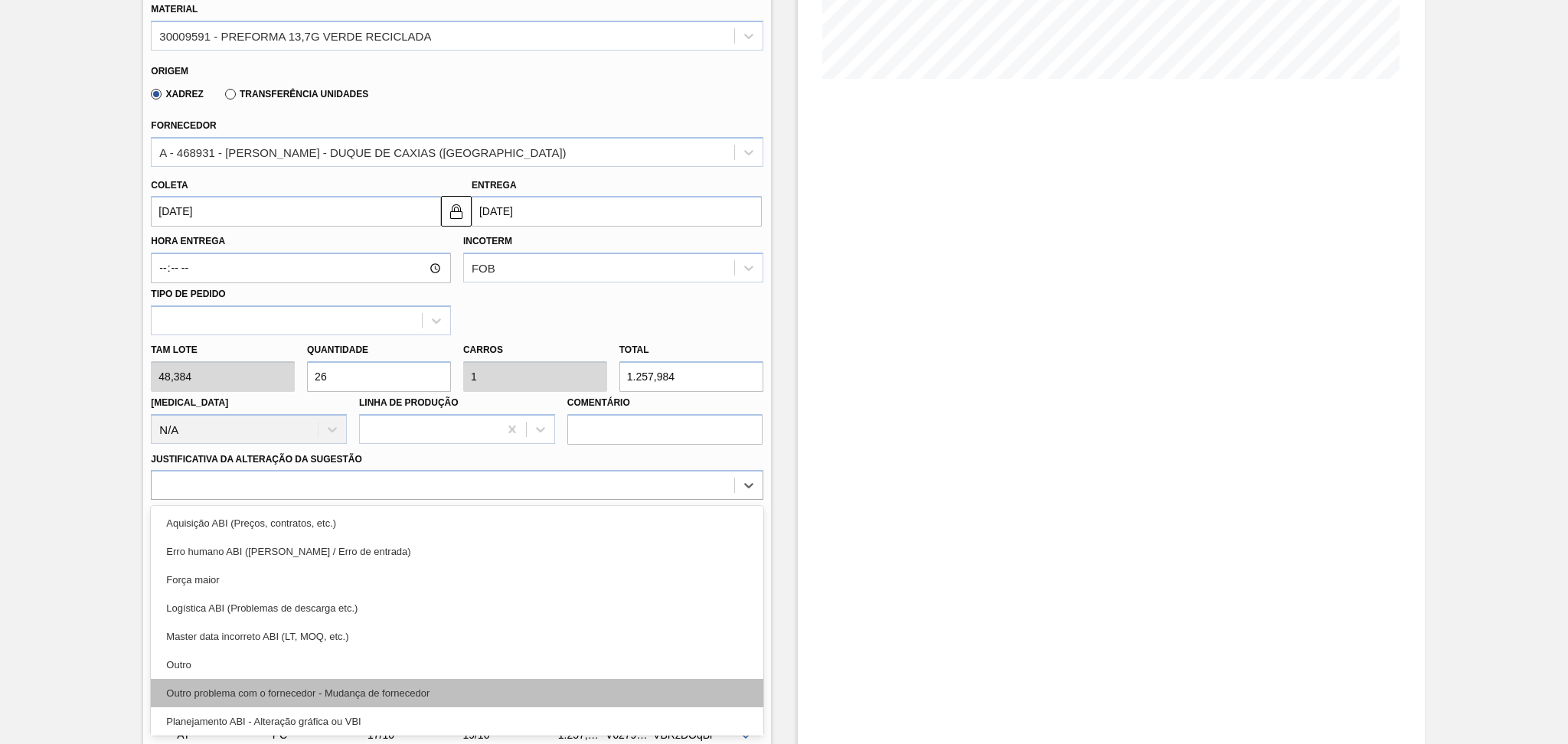
scroll to position [102, 0]
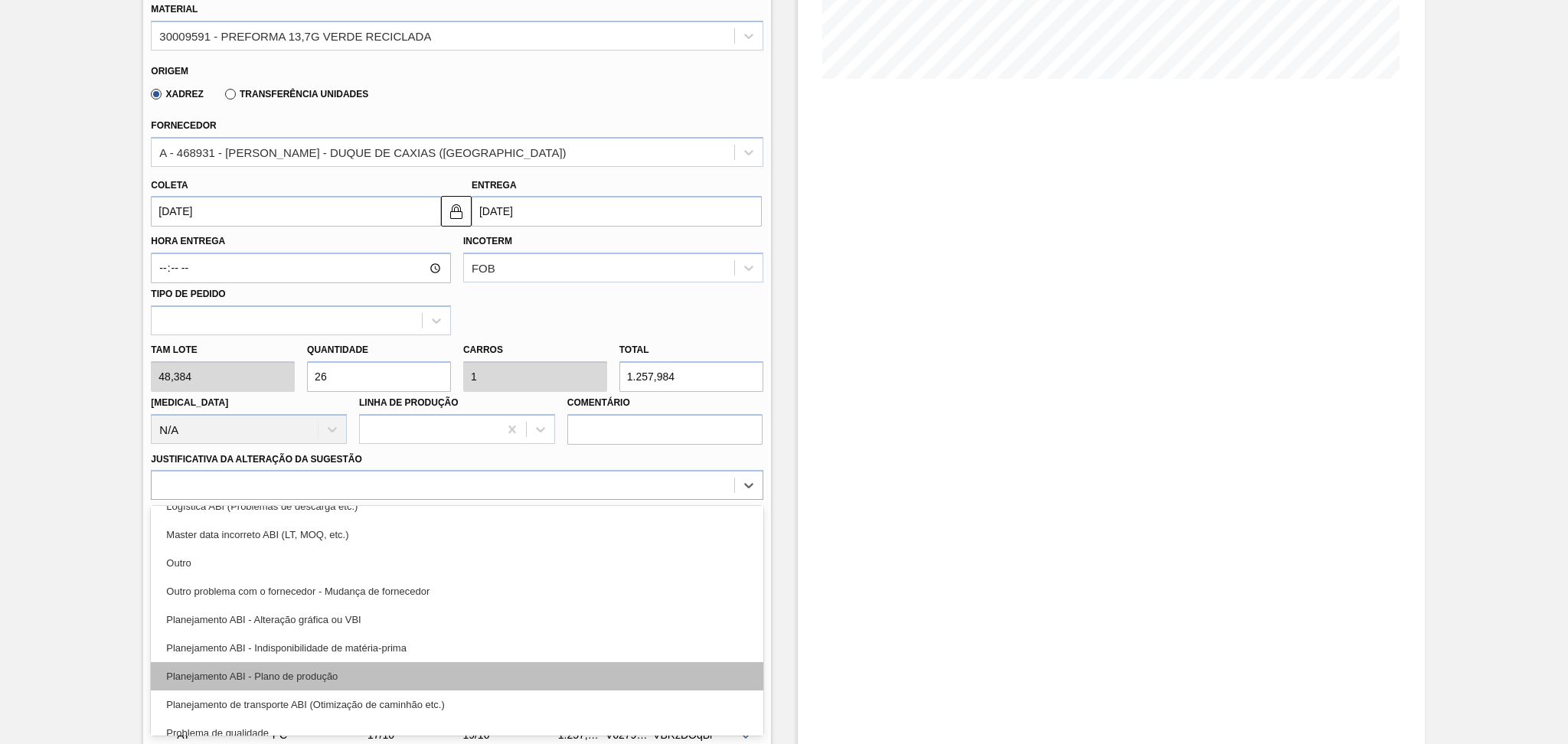
click at [270, 683] on div "Planejamento ABI - Plano de produção" at bounding box center [457, 676] width 611 height 28
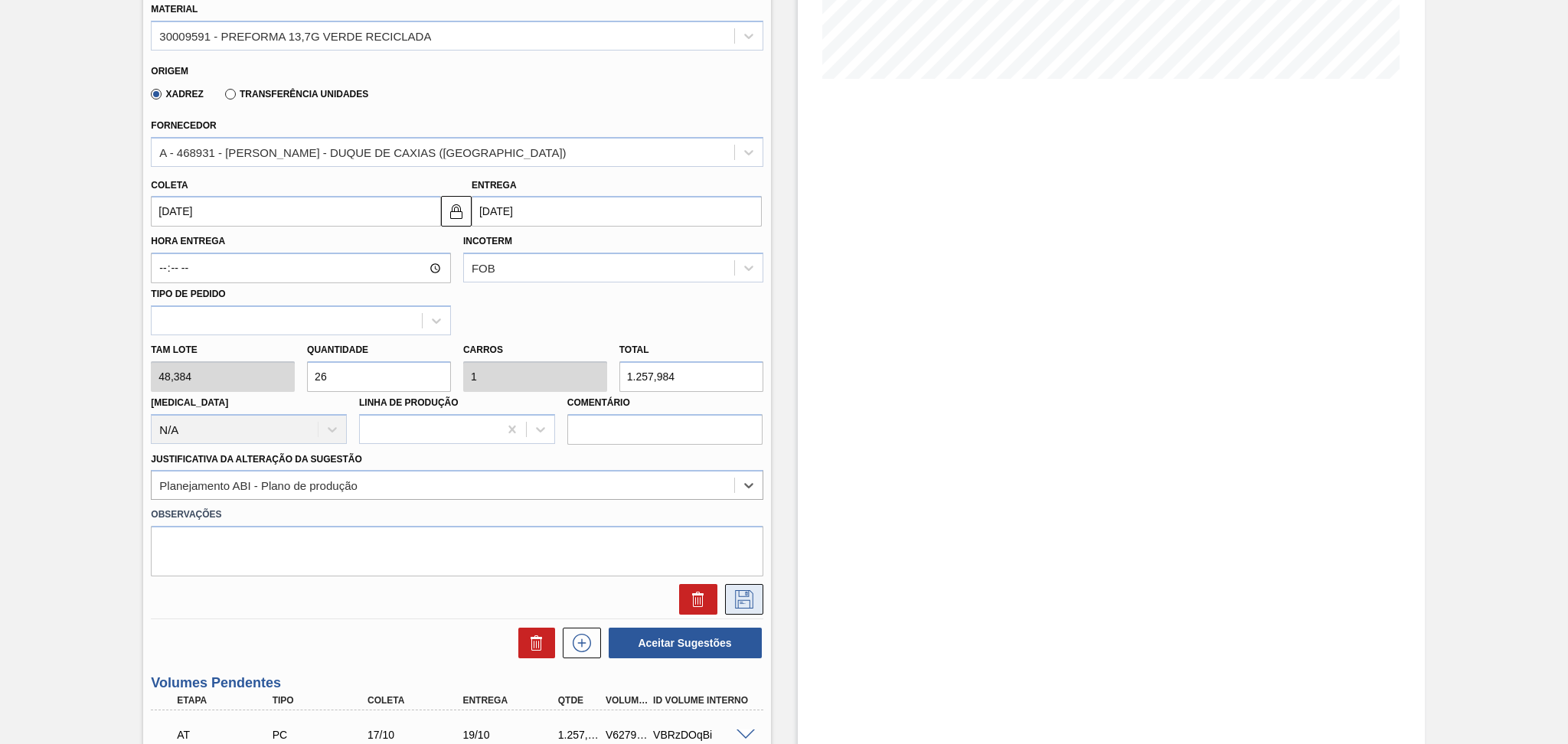
click at [743, 599] on icon at bounding box center [744, 600] width 24 height 19
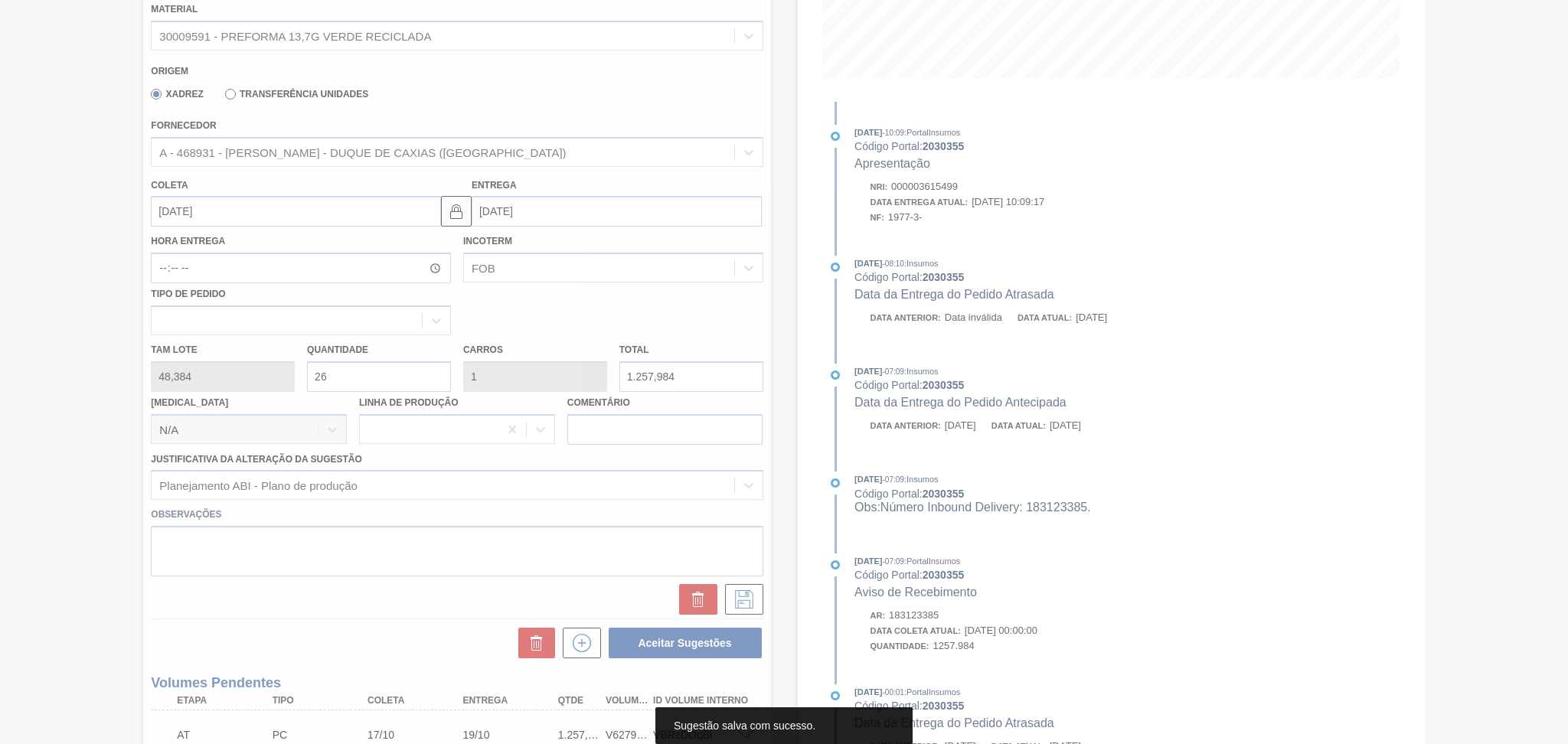
click at [55, 440] on div at bounding box center [784, 372] width 1568 height 744
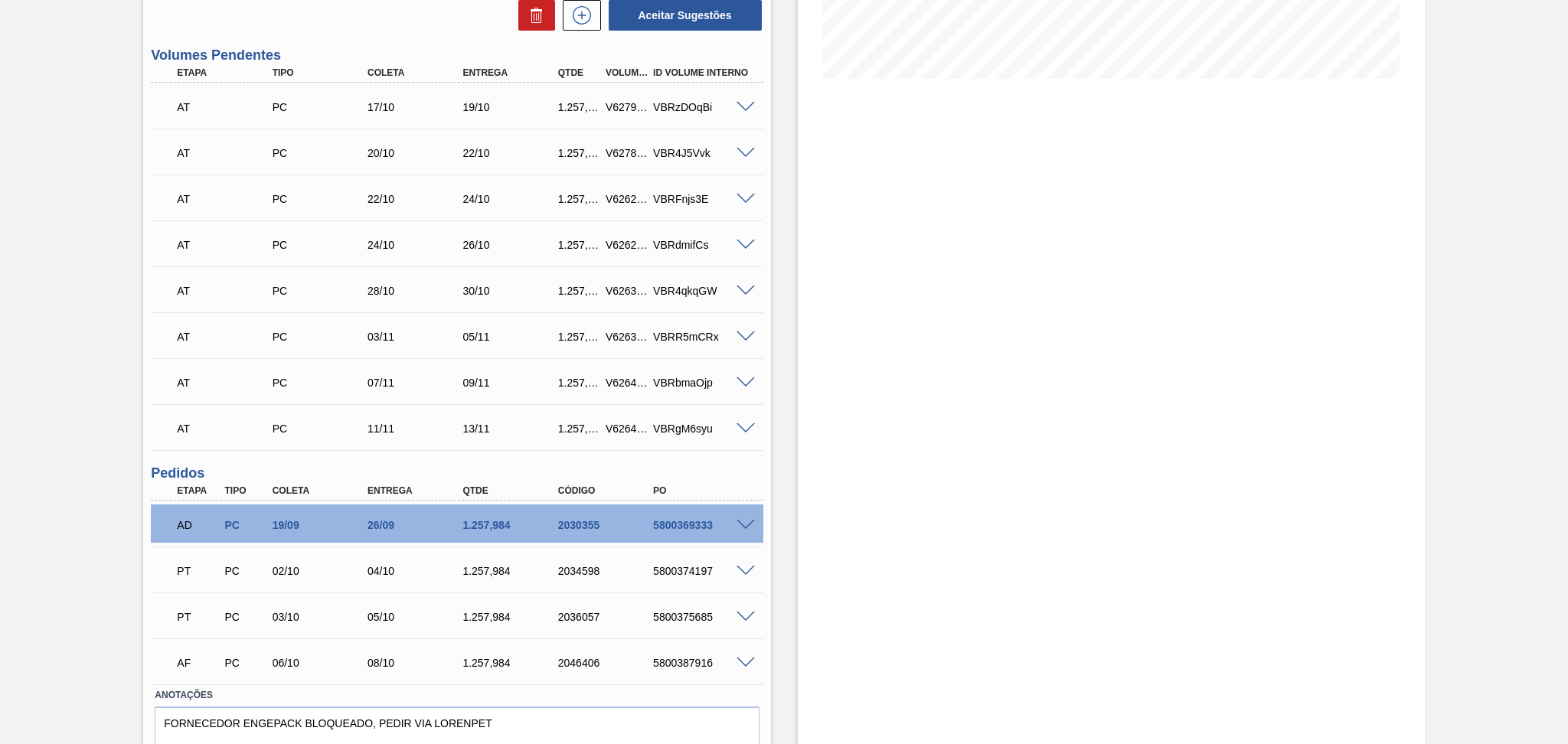
scroll to position [266, 0]
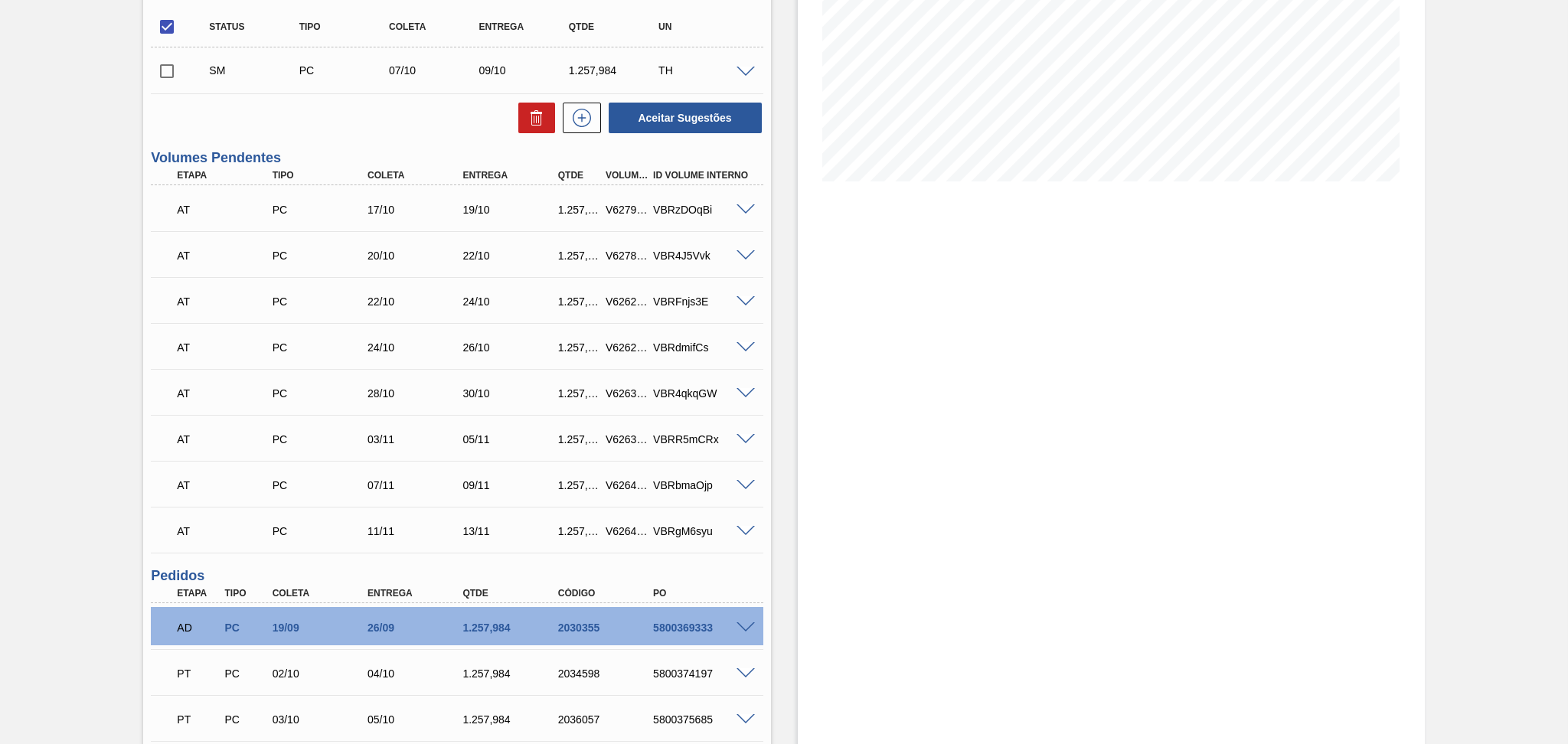
click at [165, 85] on input "checkbox" at bounding box center [167, 71] width 32 height 32
click at [674, 113] on button "Aceitar Sugestões" at bounding box center [685, 117] width 153 height 31
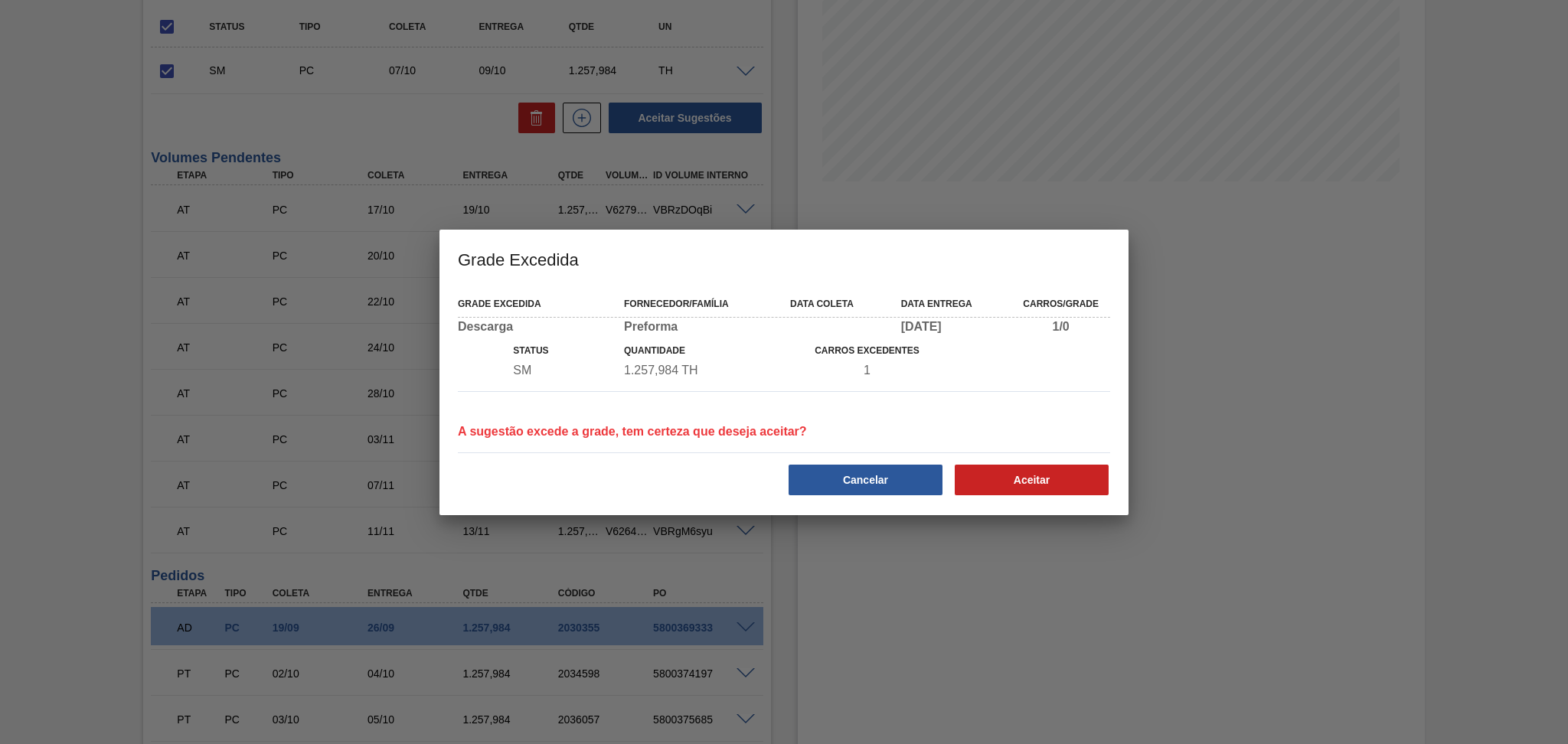
click at [336, 493] on div at bounding box center [784, 372] width 1568 height 744
click at [891, 483] on button "Cancelar" at bounding box center [866, 480] width 154 height 31
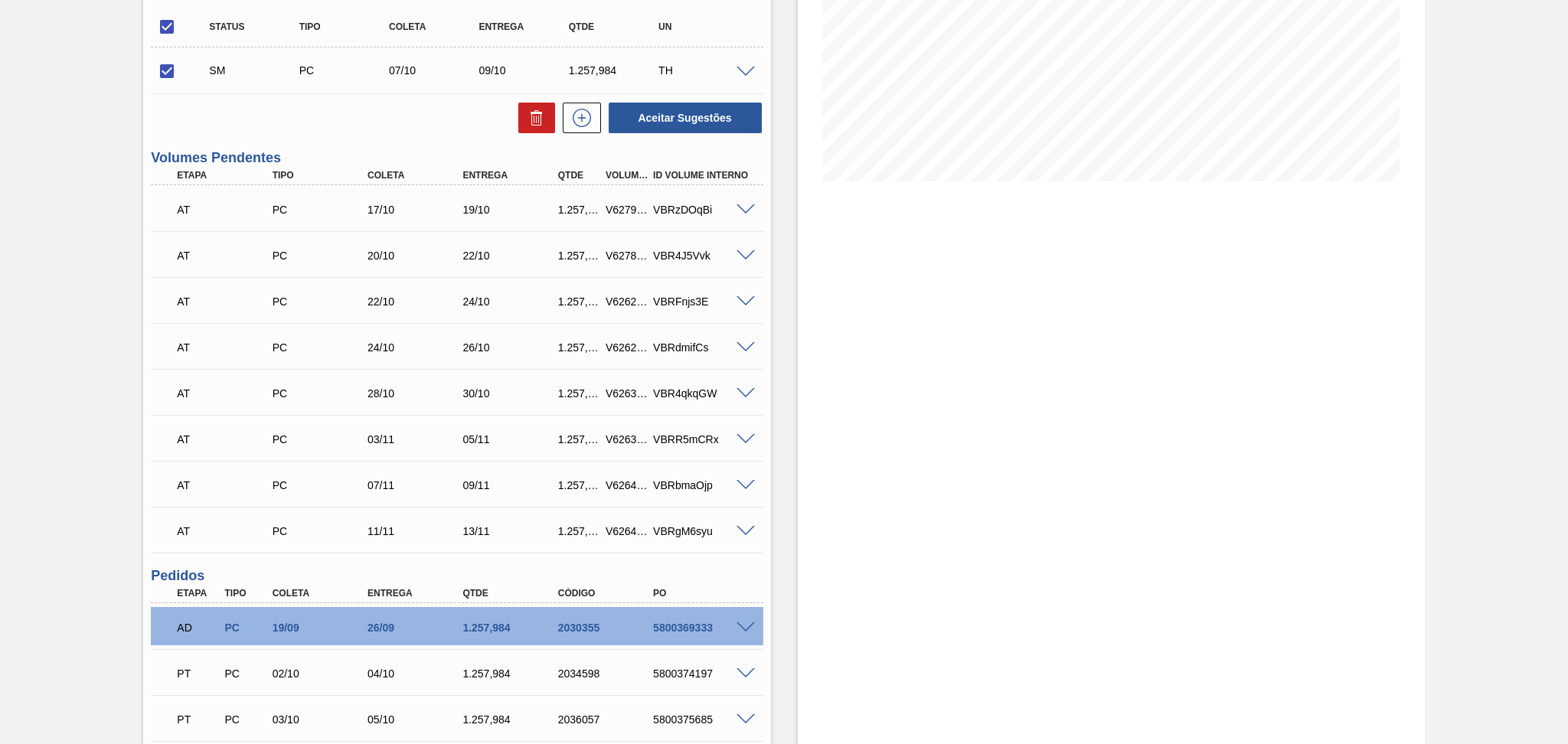
click at [740, 68] on span at bounding box center [746, 72] width 19 height 11
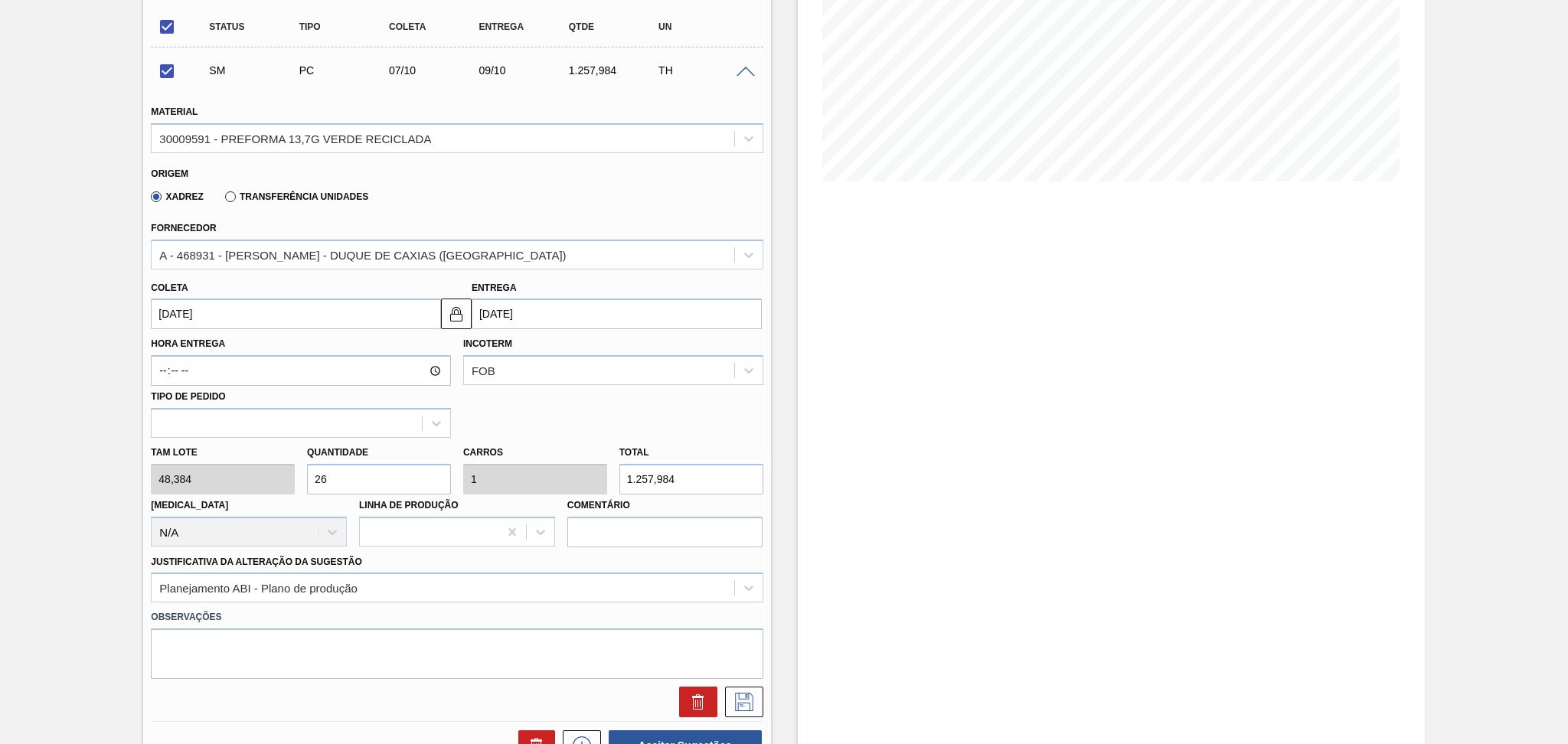
click at [215, 319] on input "07/10/2025" at bounding box center [295, 313] width 290 height 31
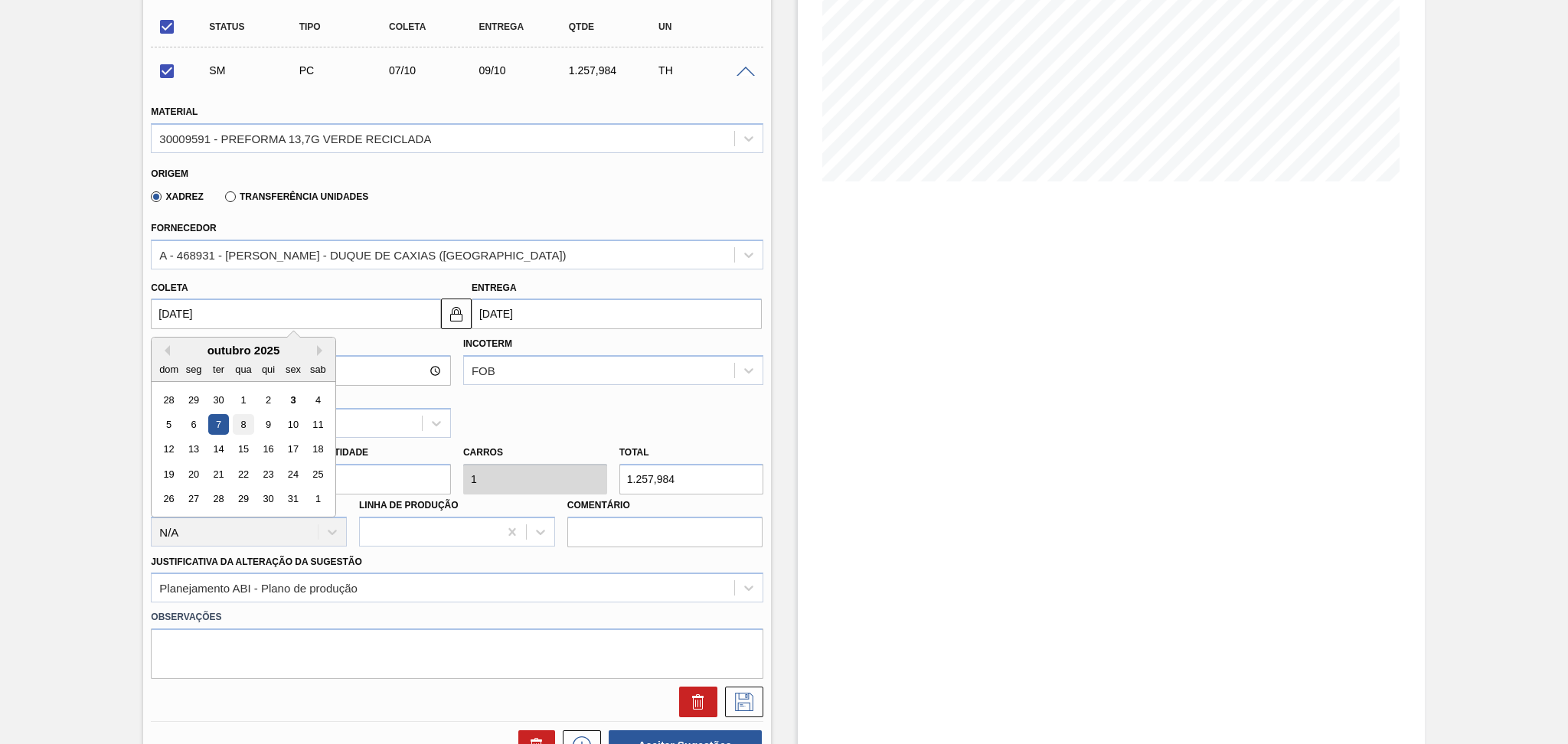
click at [242, 423] on div "8" at bounding box center [244, 425] width 21 height 21
checkbox input "false"
type input "08/10/2025"
type input "10/10/2025"
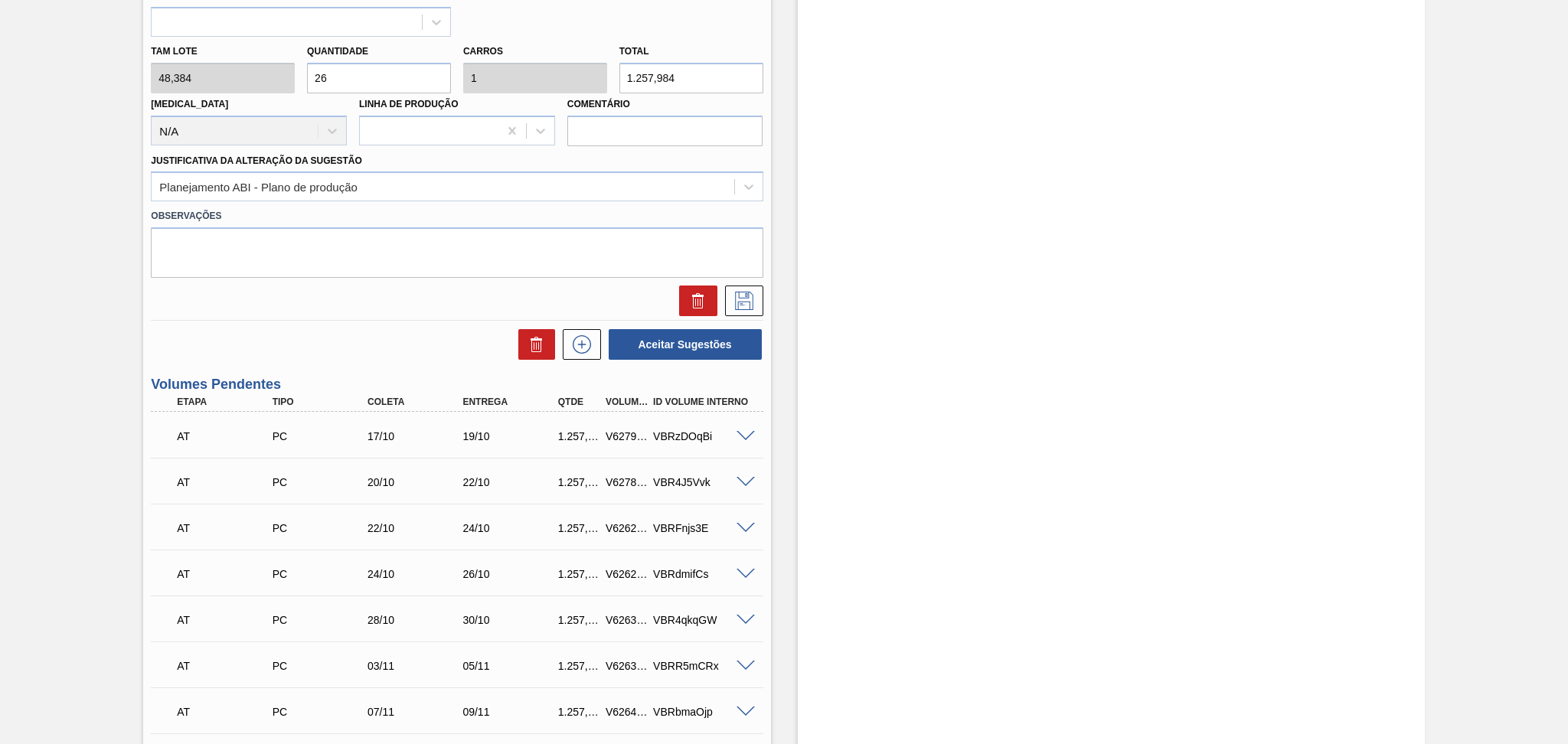
scroll to position [676, 0]
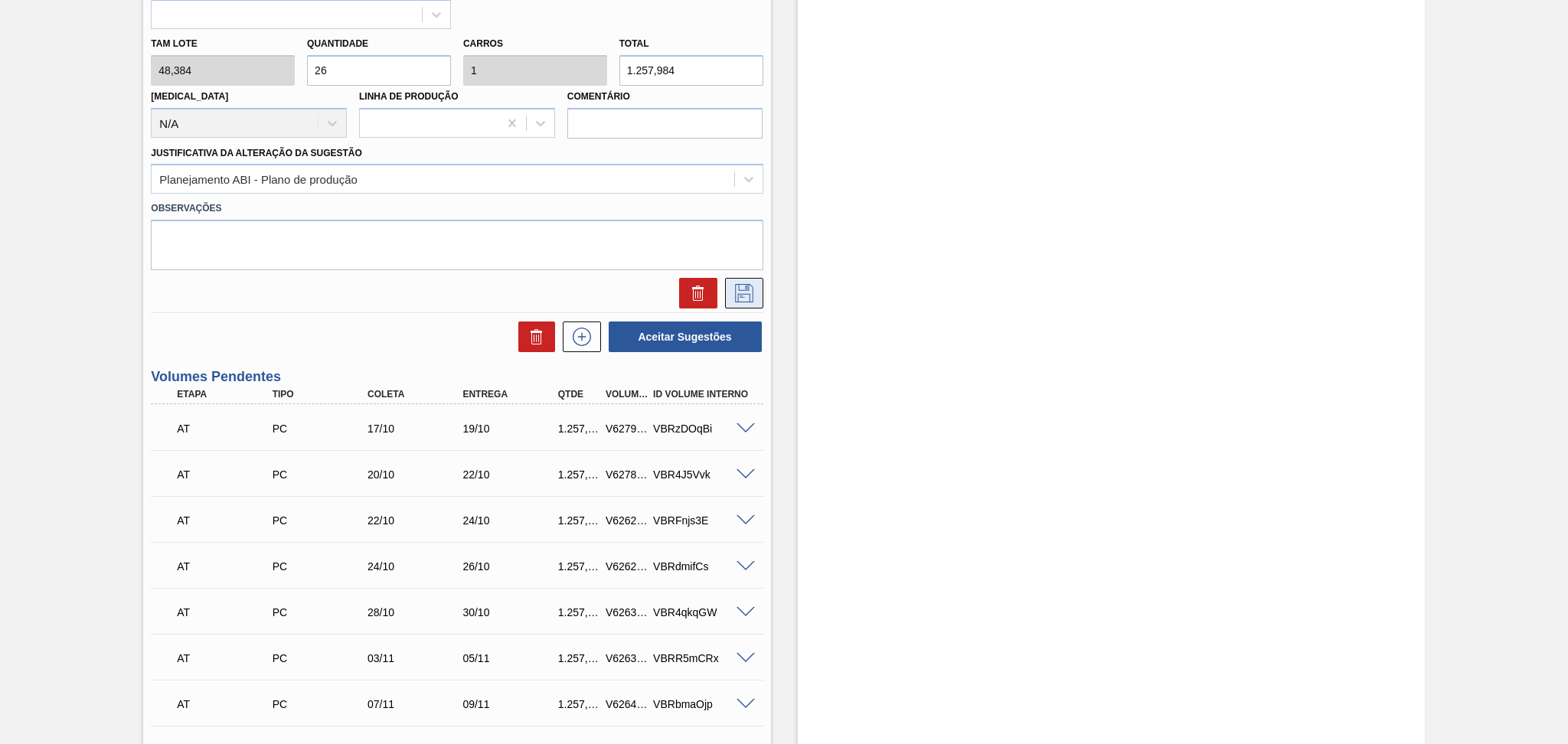
click at [744, 279] on button at bounding box center [744, 293] width 38 height 31
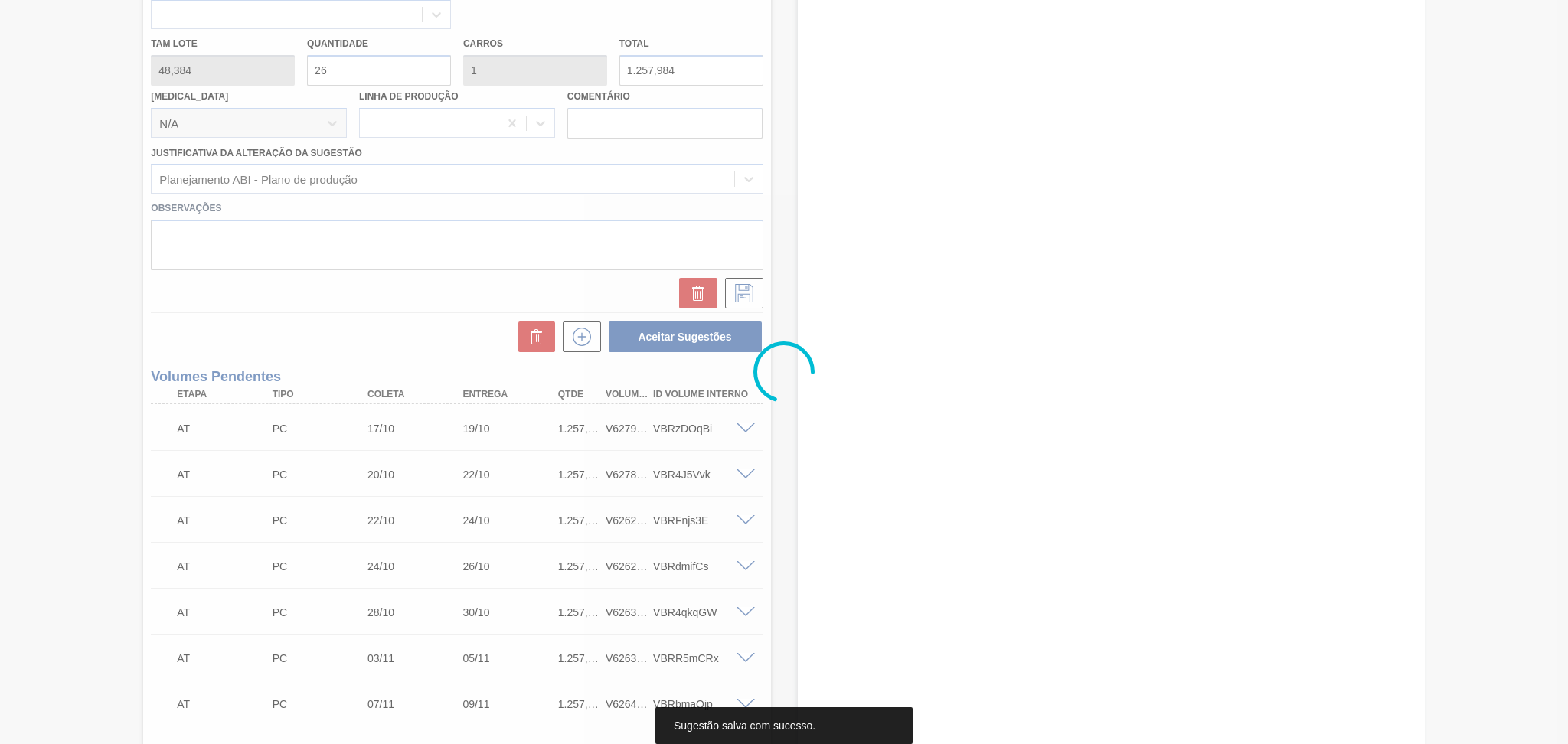
scroll to position [433, 0]
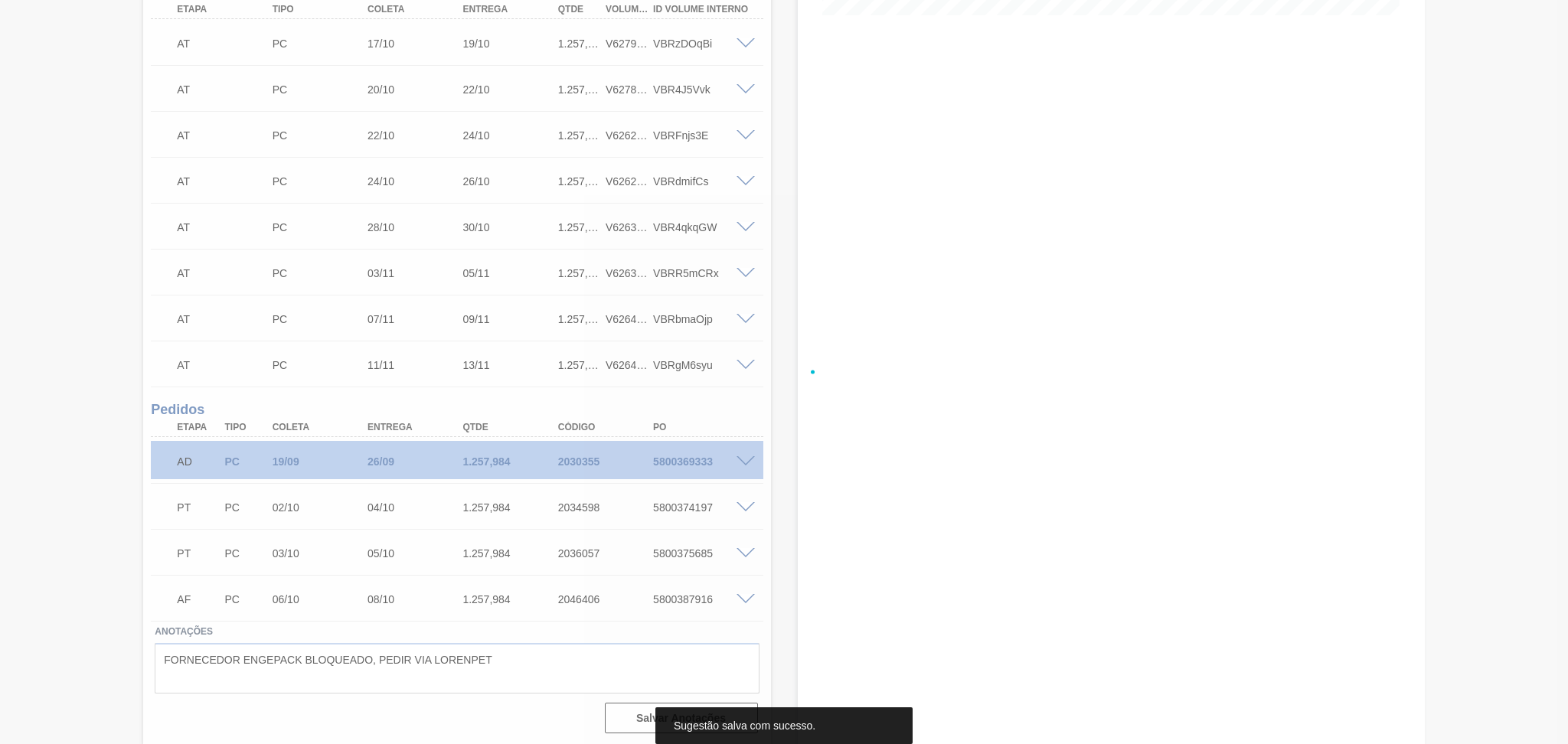
click at [294, 319] on div at bounding box center [784, 372] width 1568 height 744
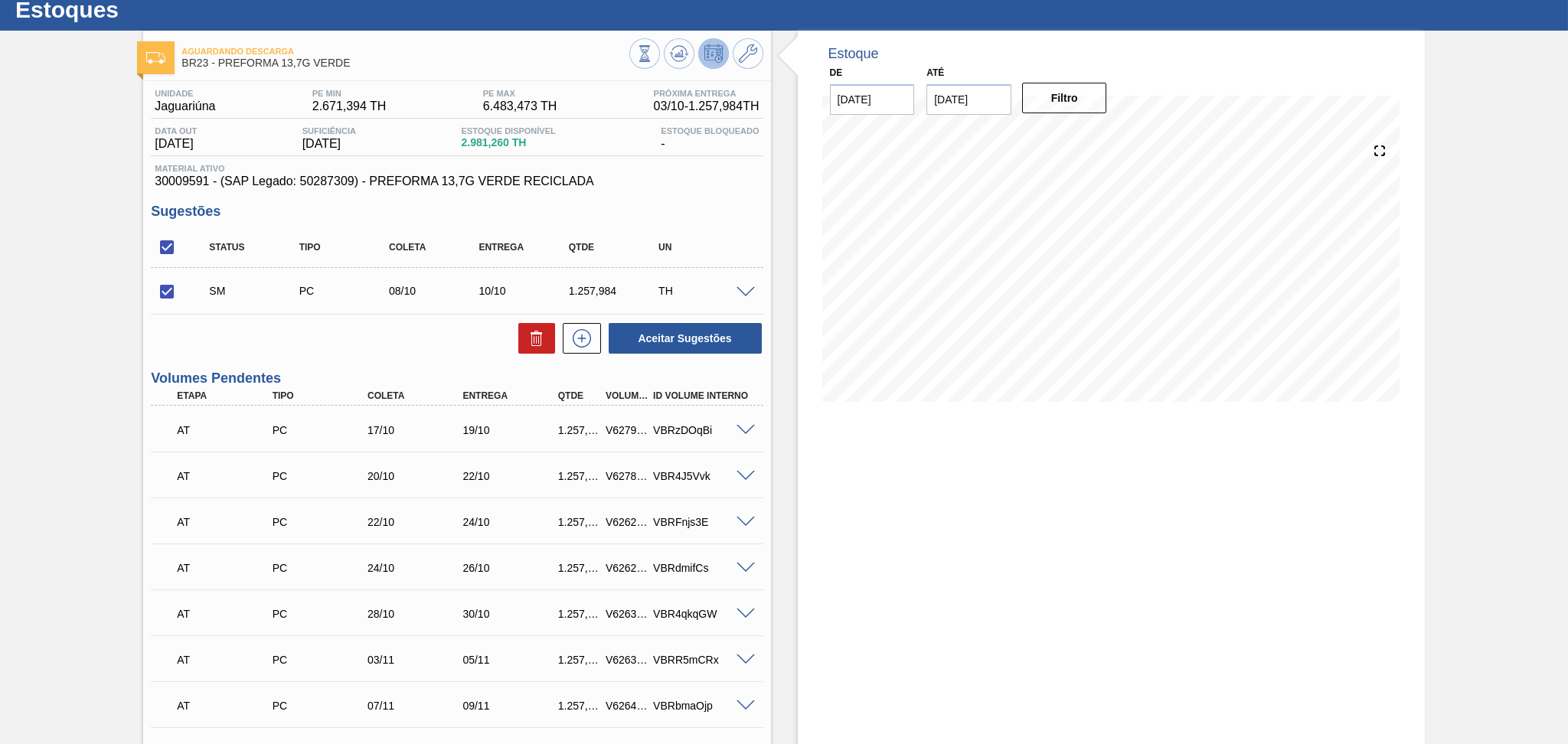
scroll to position [24, 0]
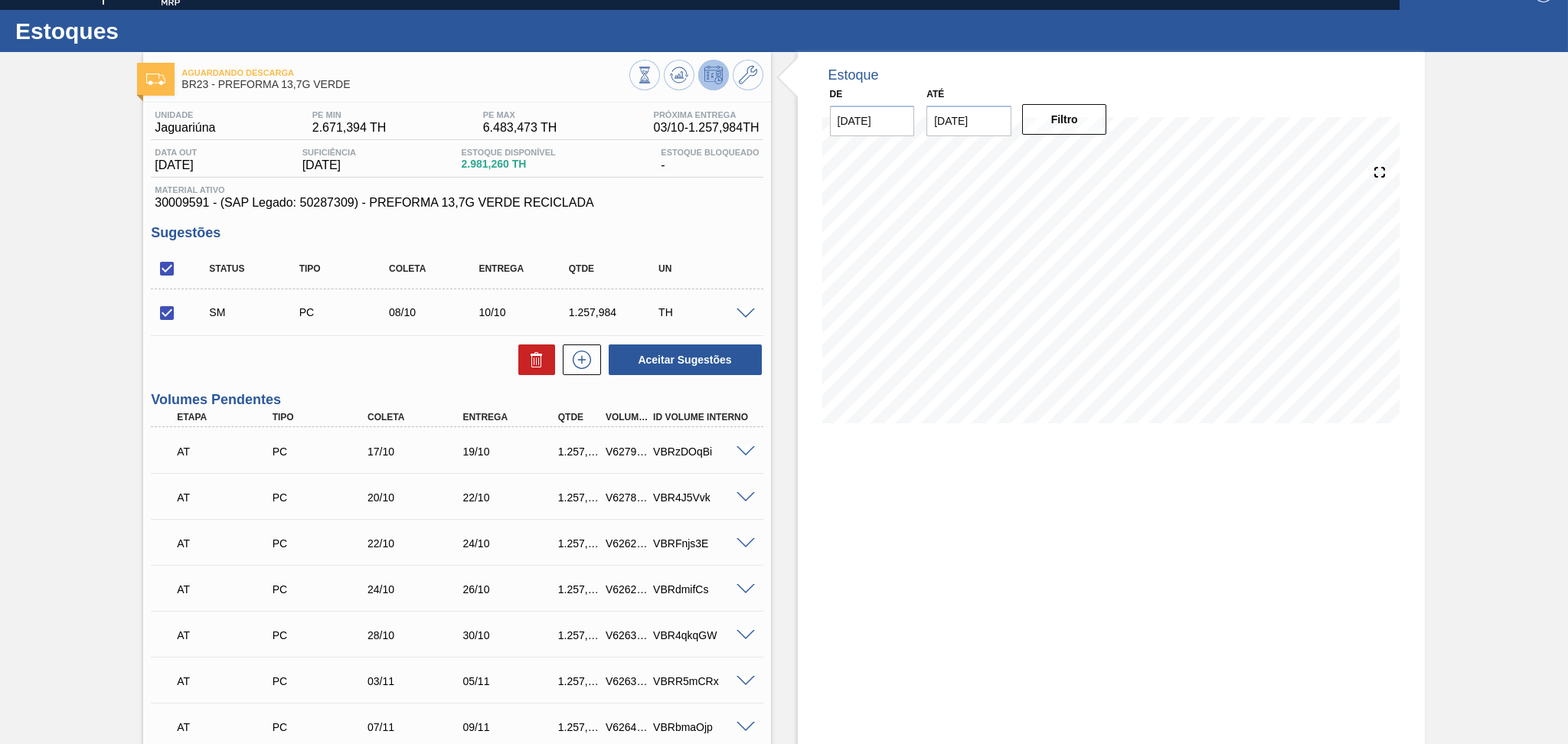
click at [179, 327] on input "checkbox" at bounding box center [167, 313] width 32 height 32
click at [167, 312] on input "checkbox" at bounding box center [167, 313] width 32 height 32
click at [673, 365] on button "Aceitar Sugestões" at bounding box center [685, 359] width 153 height 31
checkbox input "false"
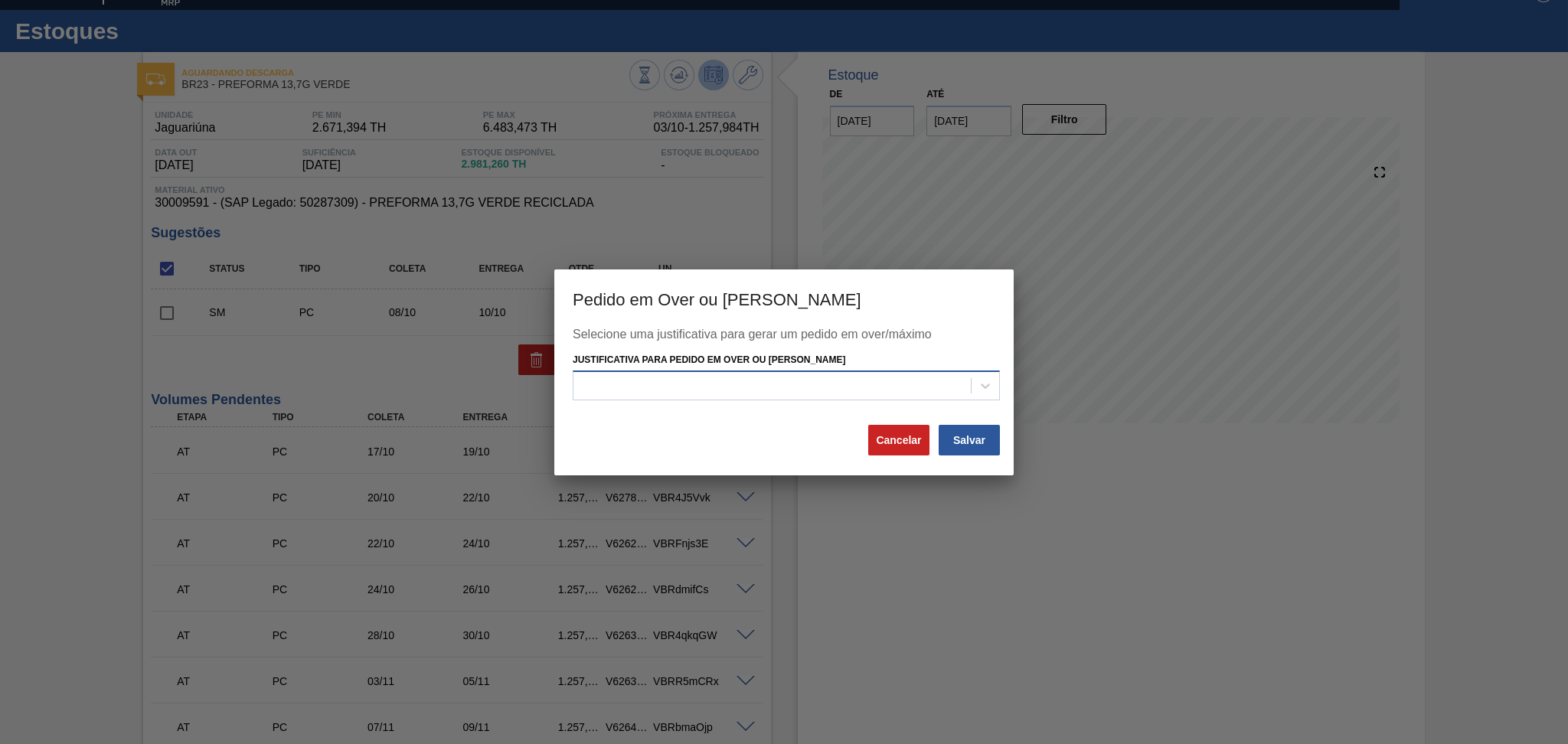
click at [672, 381] on div at bounding box center [772, 387] width 398 height 23
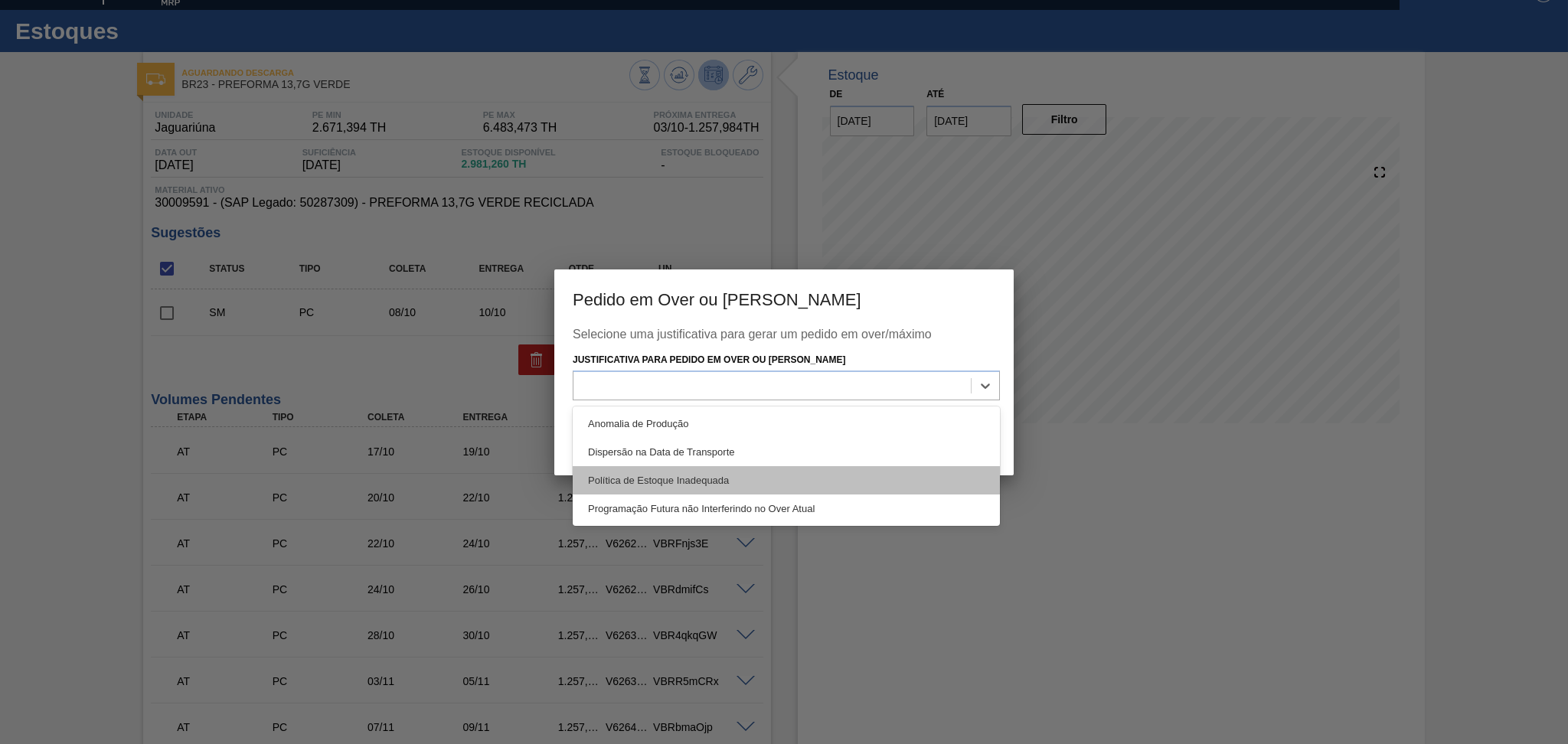
click at [700, 481] on div "Política de Estoque Inadequada" at bounding box center [787, 480] width 428 height 28
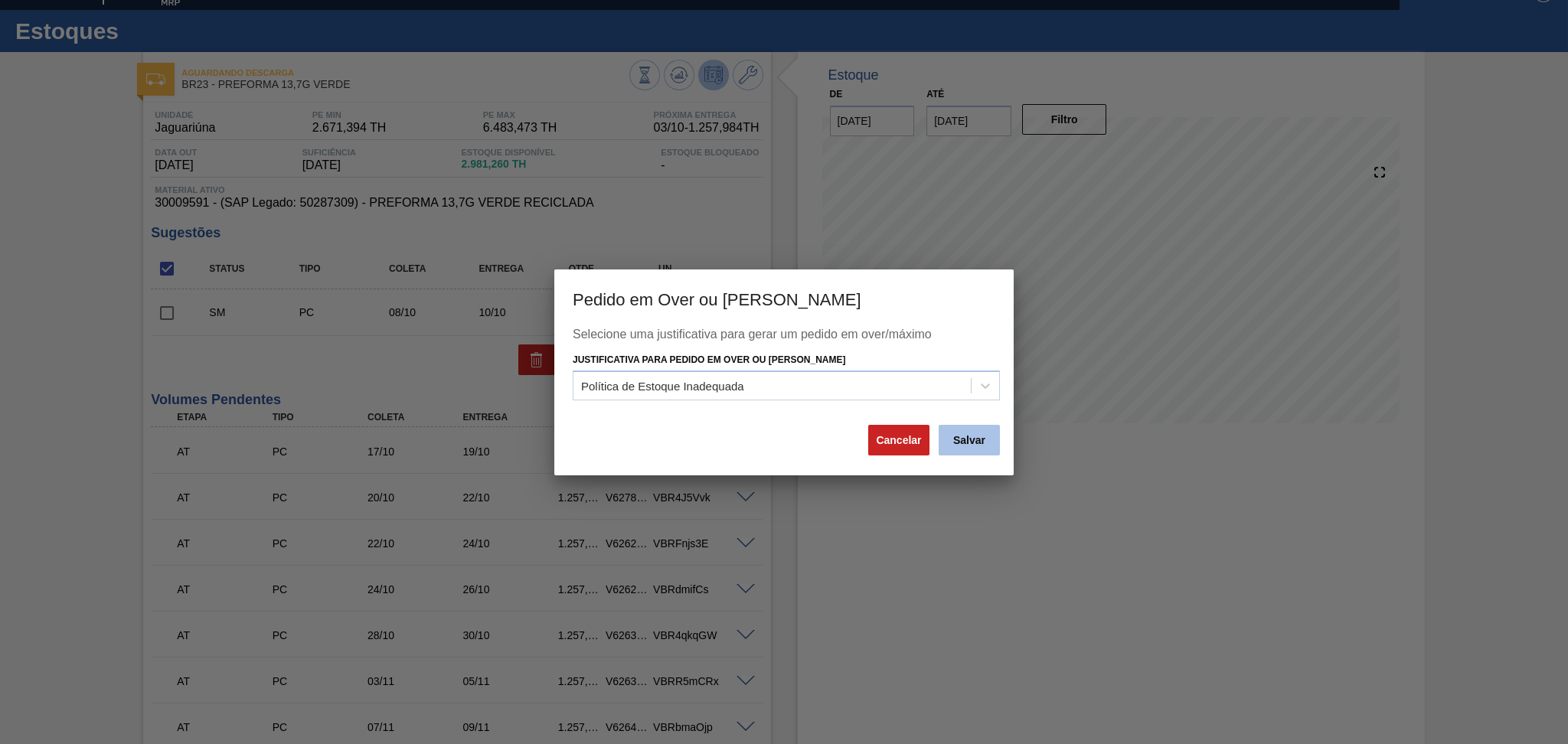
click at [968, 448] on button "Salvar" at bounding box center [969, 440] width 61 height 31
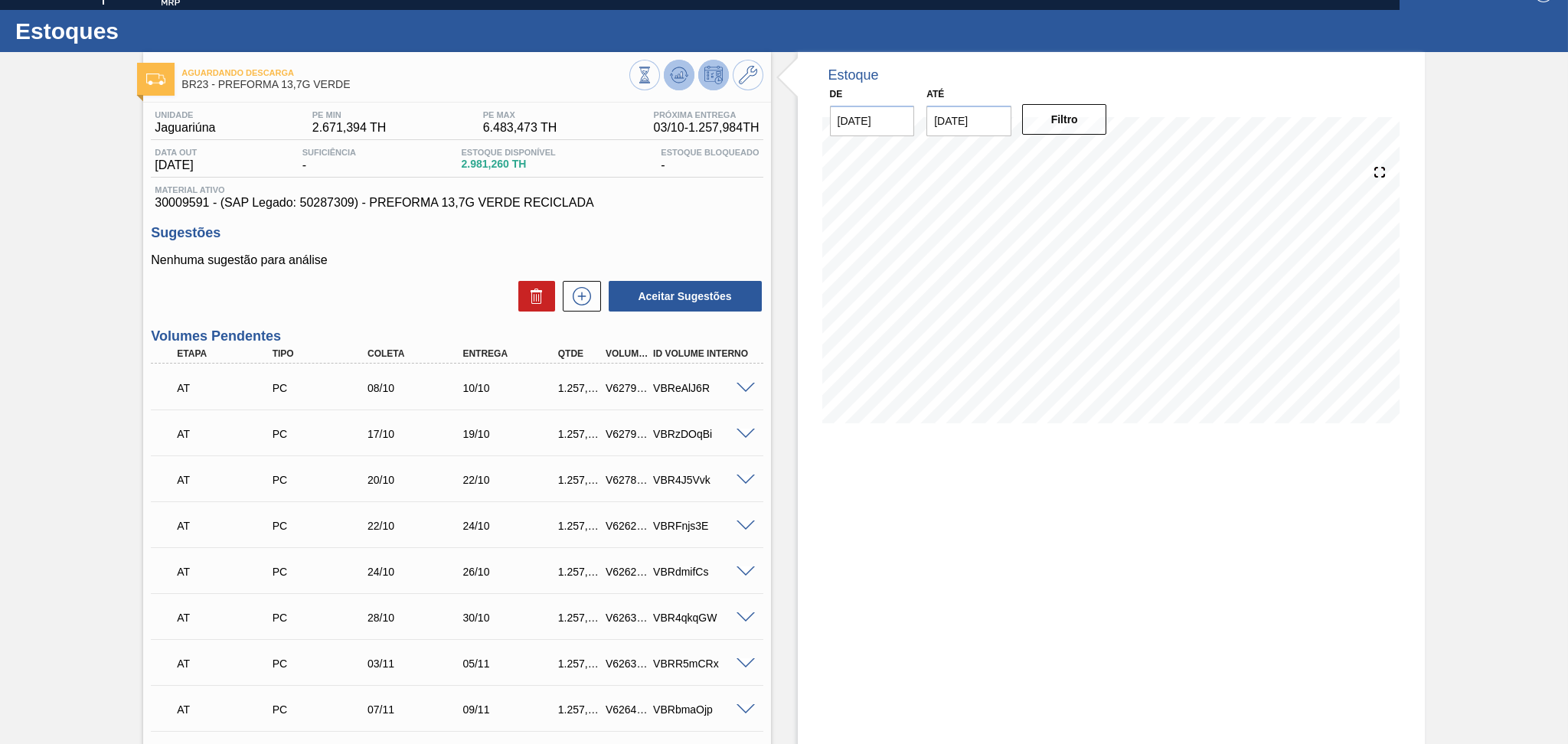
click at [674, 68] on icon at bounding box center [679, 75] width 19 height 19
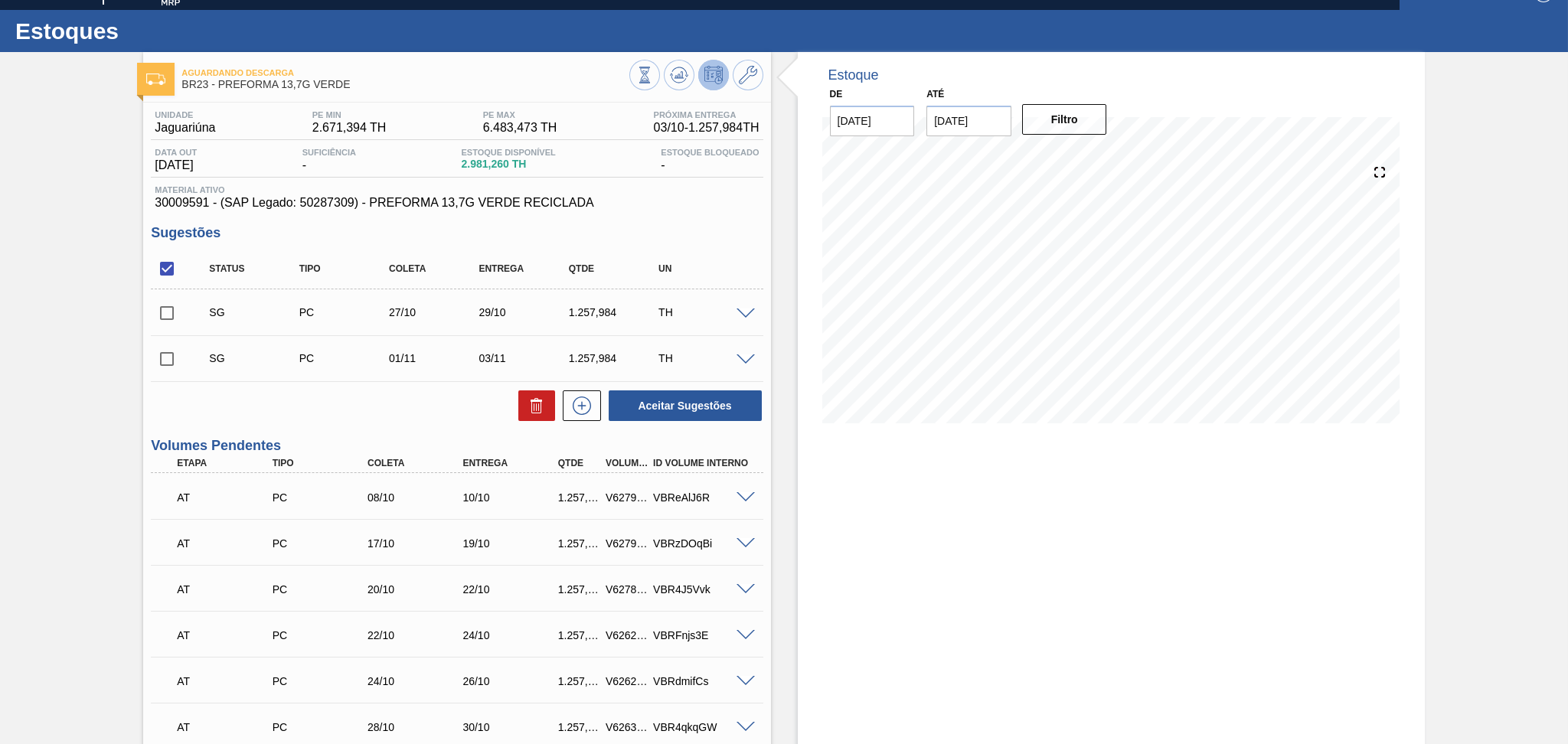
click at [744, 494] on span at bounding box center [746, 498] width 19 height 11
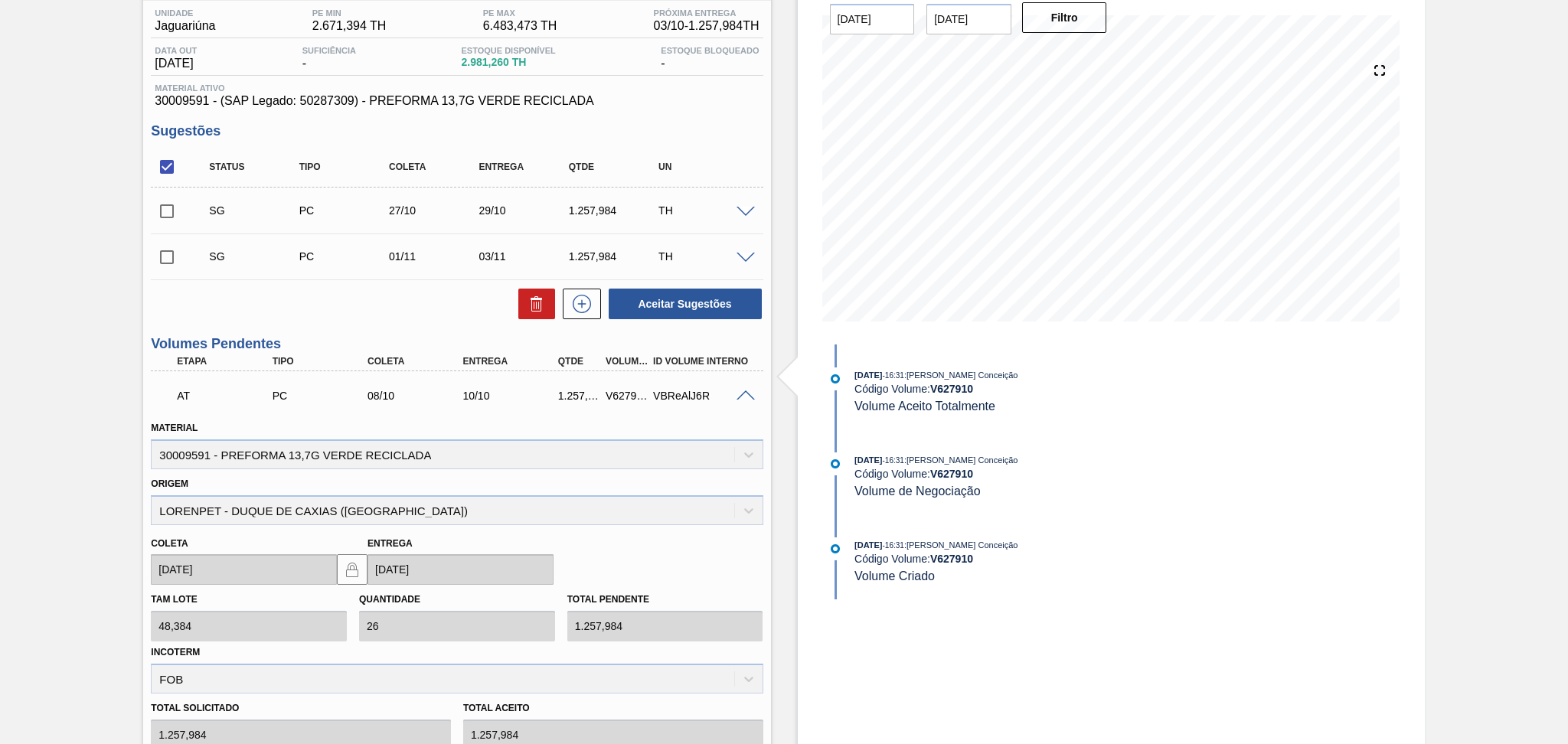
scroll to position [433, 0]
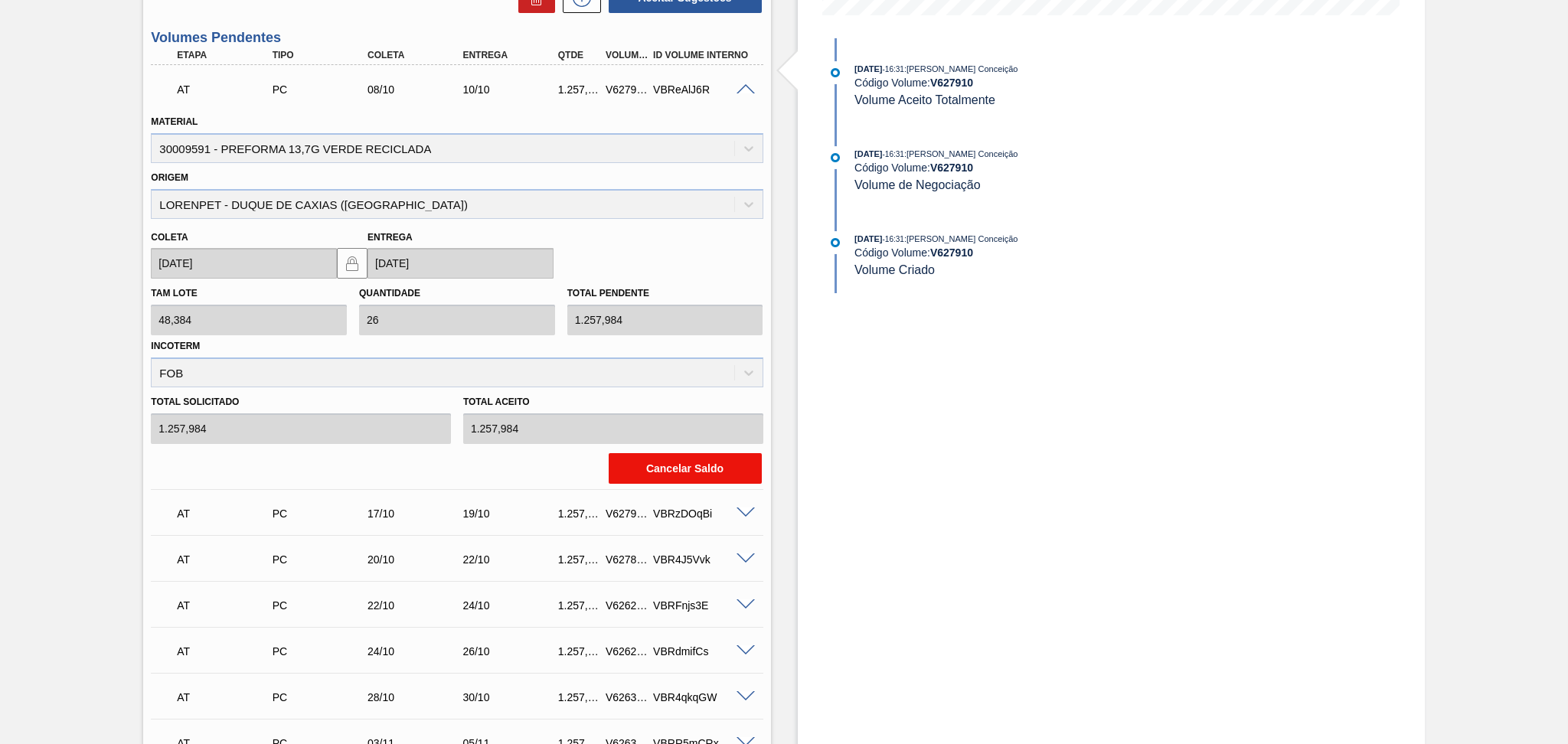
click at [689, 453] on button "Cancelar Saldo" at bounding box center [685, 468] width 153 height 31
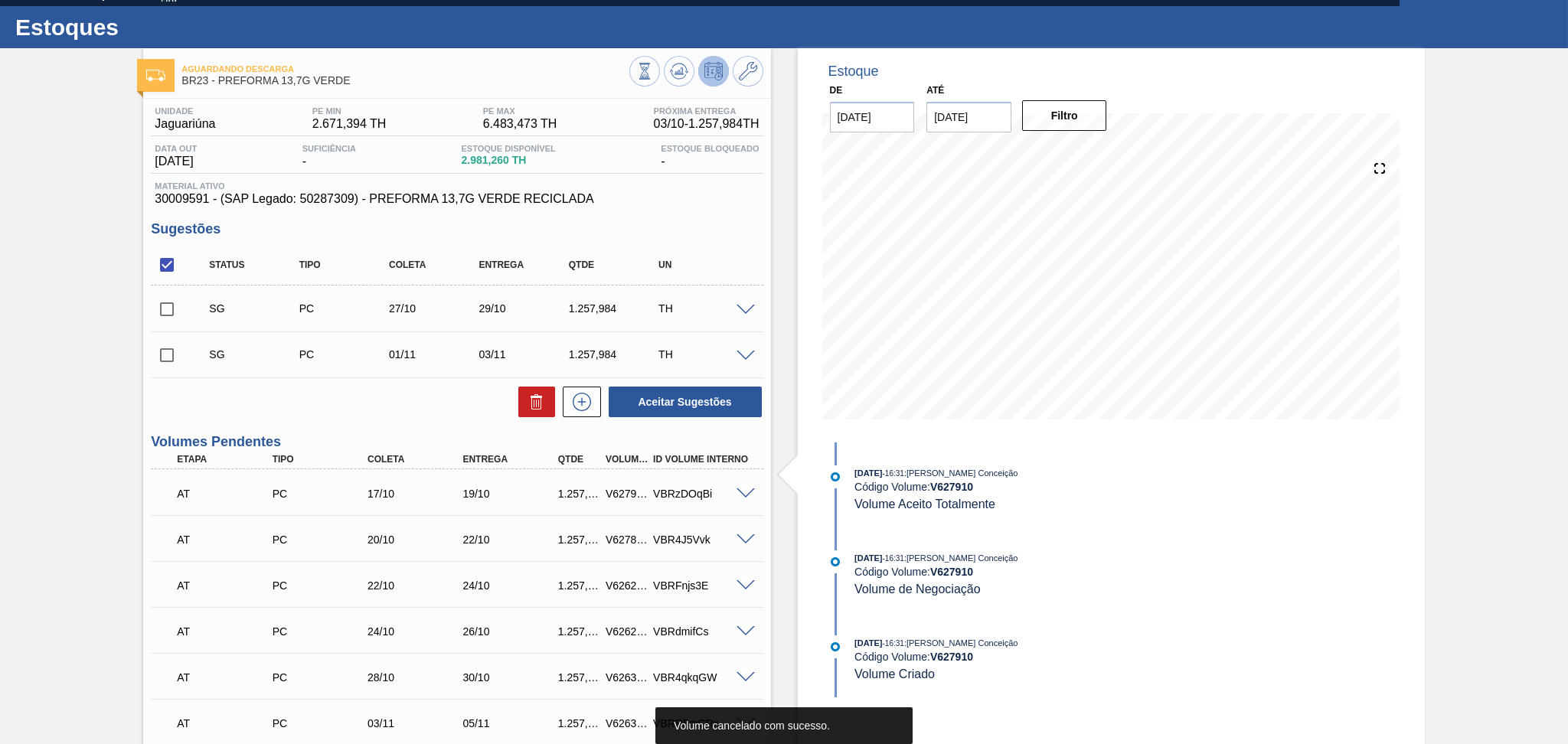
scroll to position [24, 0]
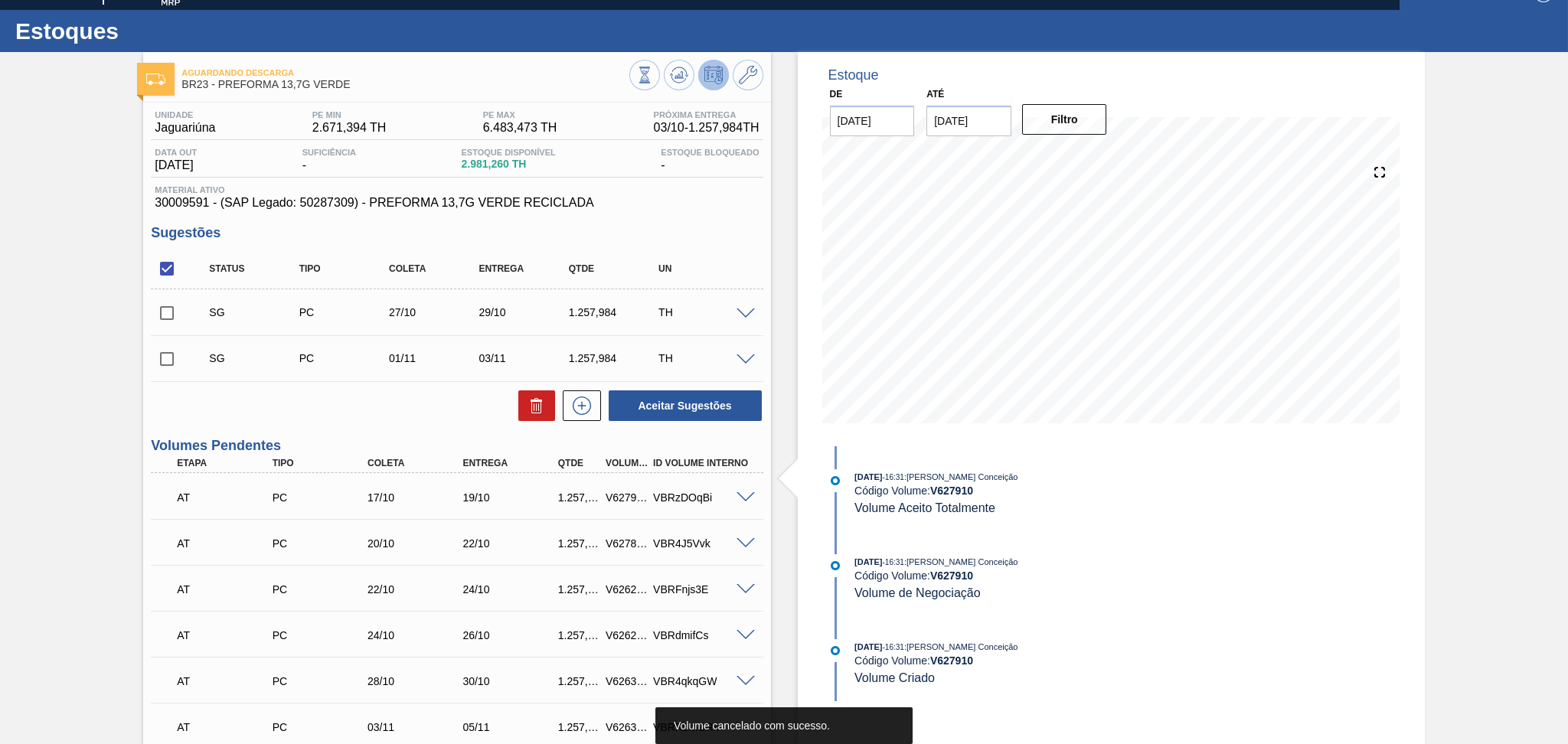
click at [740, 310] on span at bounding box center [746, 314] width 19 height 11
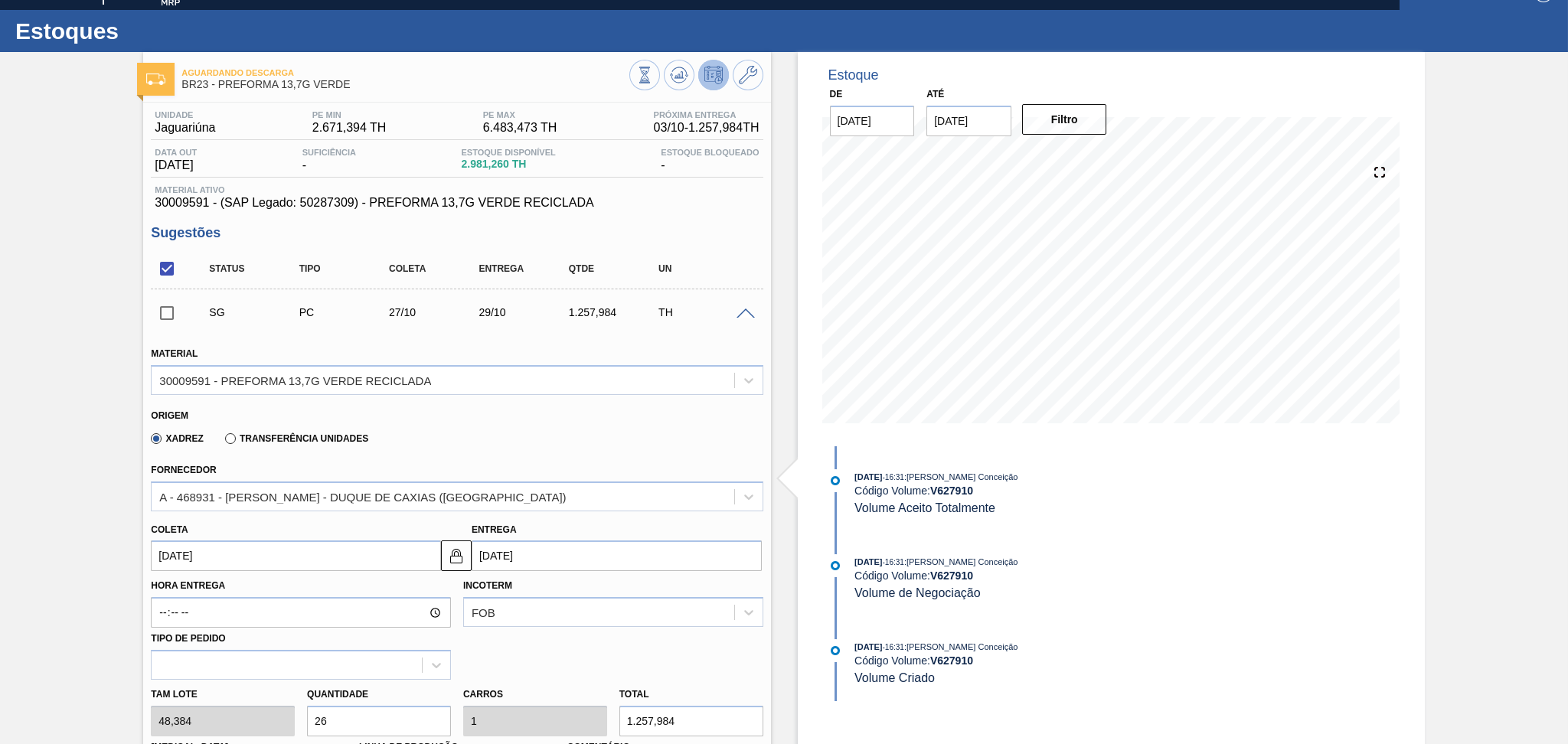
click at [219, 575] on label "Hora Entrega" at bounding box center [301, 586] width 300 height 23
click at [219, 598] on input "Hora Entrega" at bounding box center [301, 613] width 300 height 31
click at [238, 559] on input "[DATE]" at bounding box center [295, 555] width 290 height 31
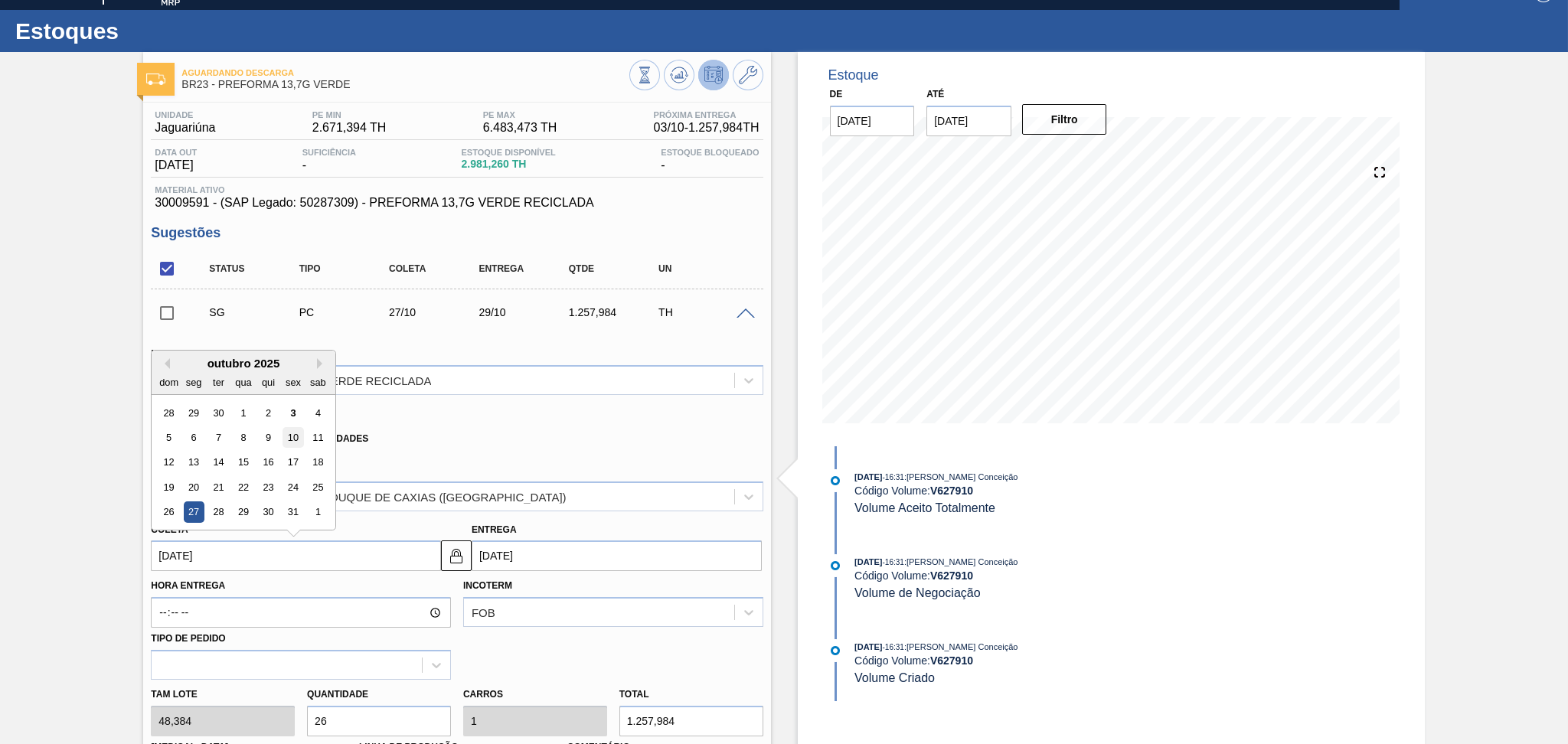
click at [298, 433] on div "10" at bounding box center [294, 438] width 21 height 21
type input "10/10/2025"
type input "12/10/2025"
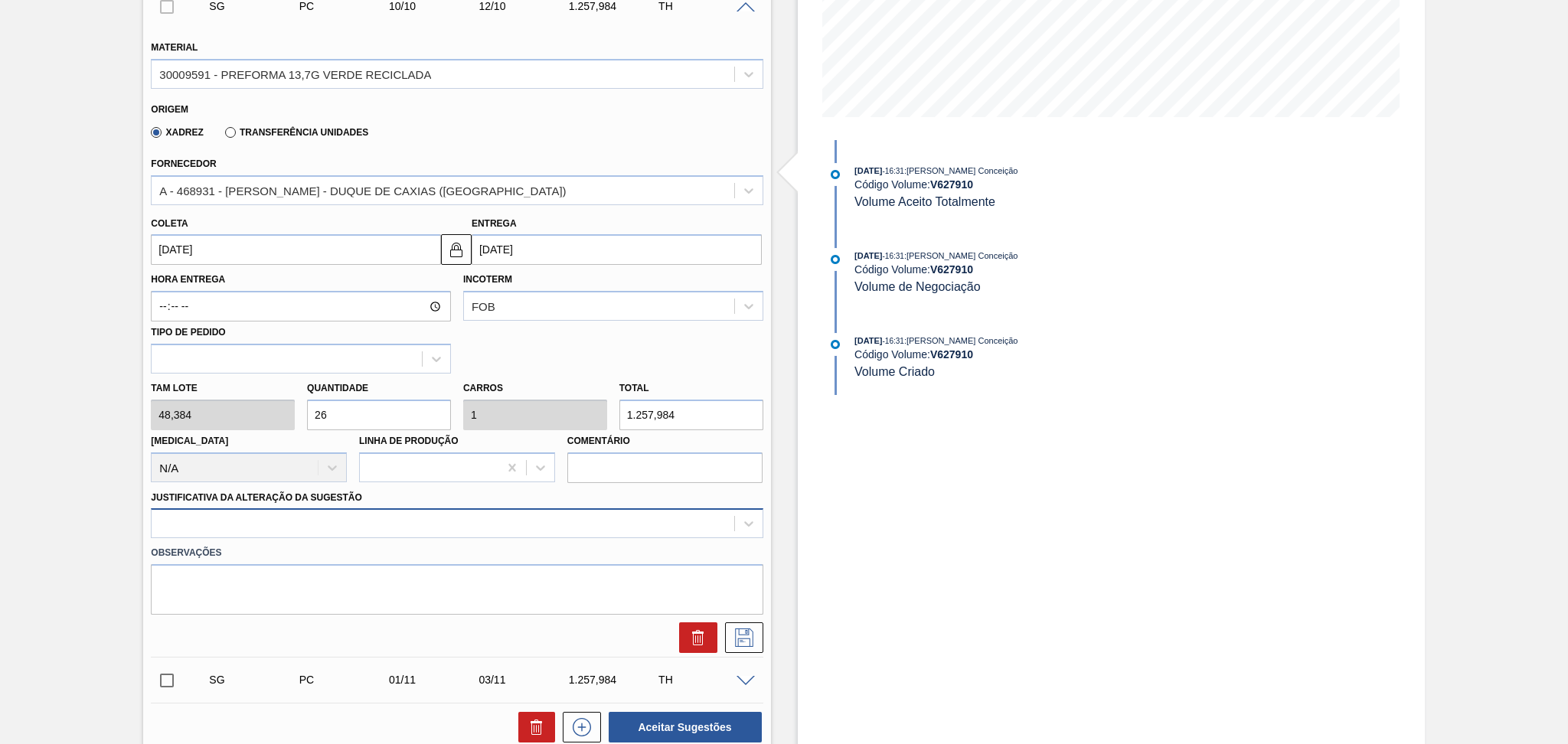
click at [627, 520] on div at bounding box center [457, 524] width 611 height 30
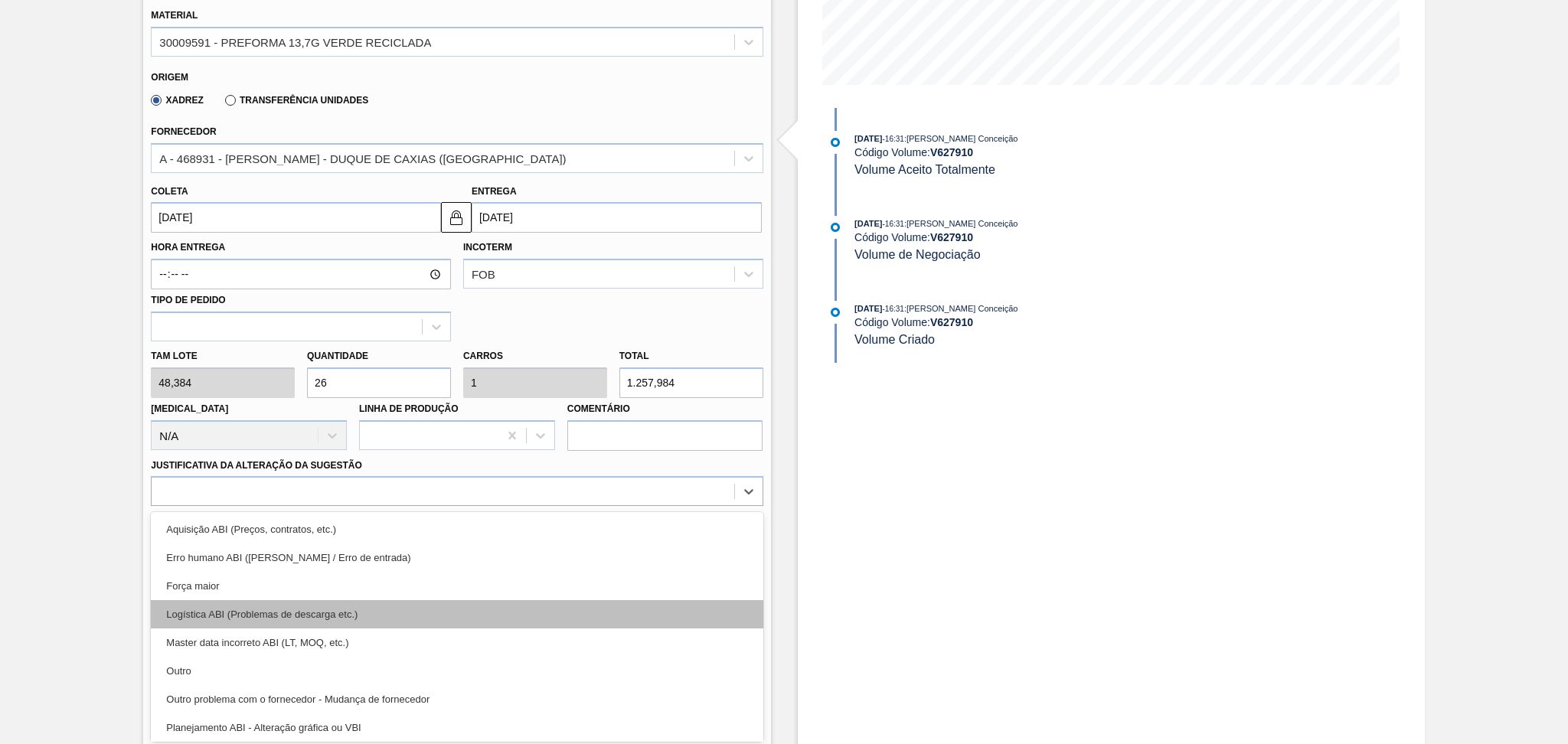
scroll to position [102, 0]
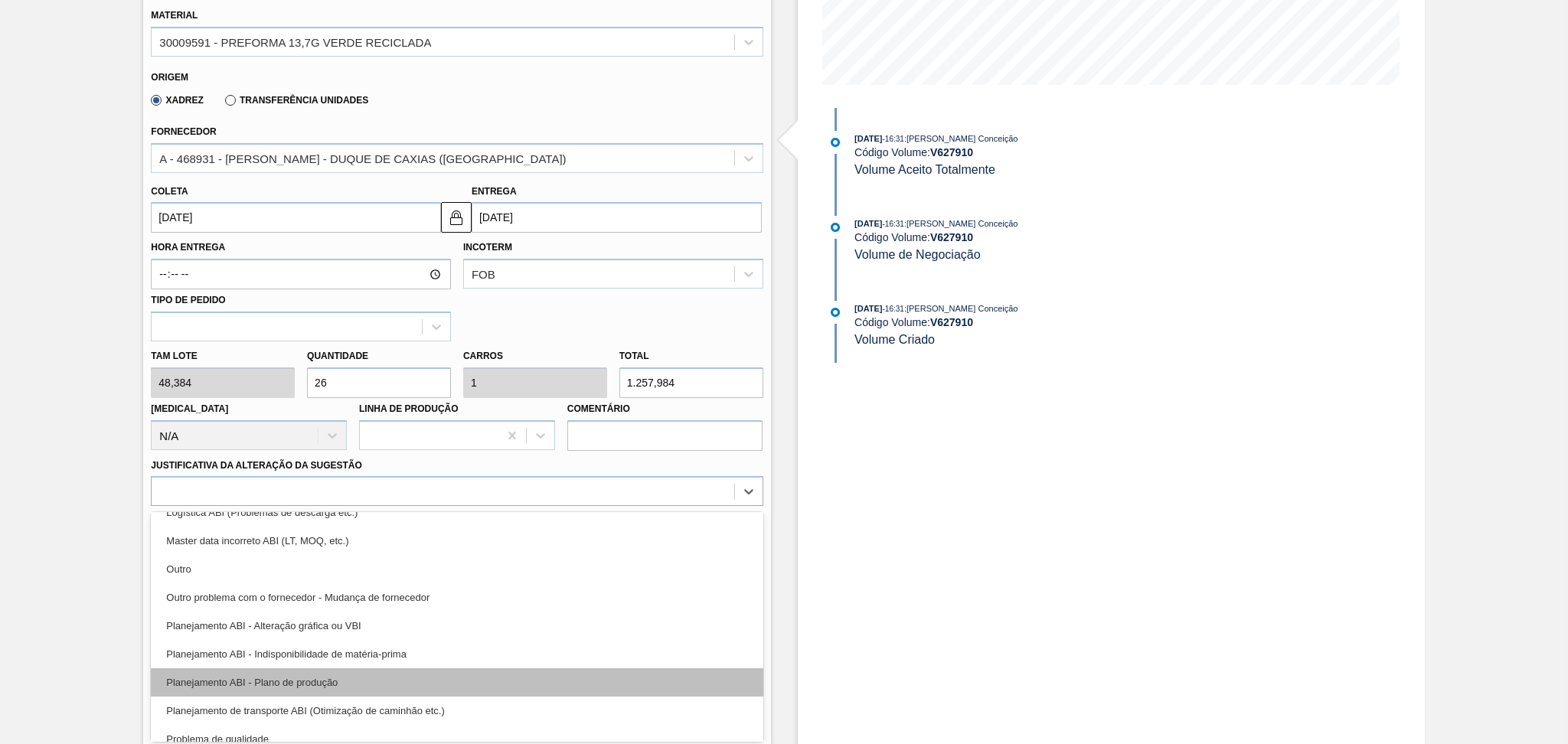
click at [365, 677] on div "Planejamento ABI - Plano de produção" at bounding box center [457, 683] width 611 height 28
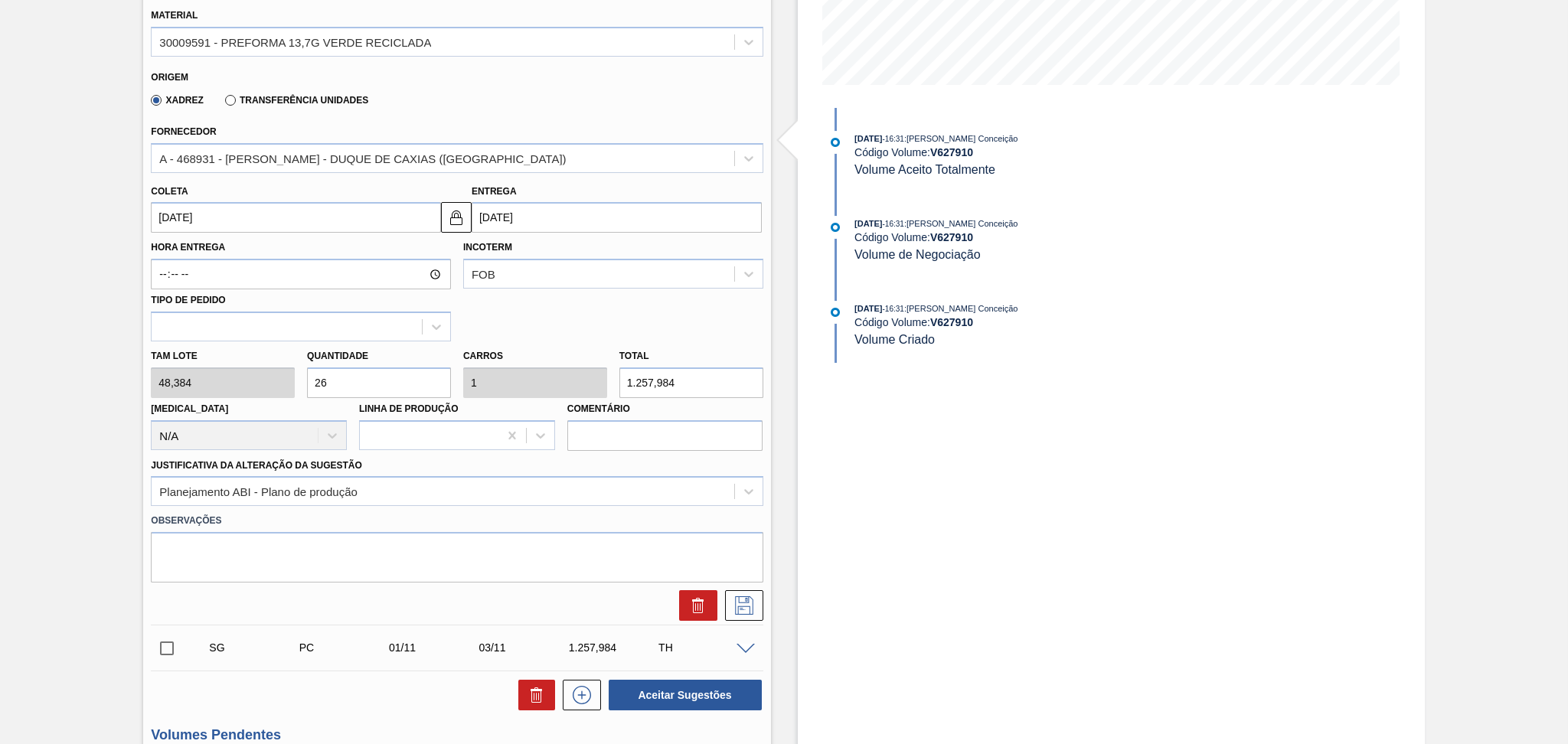
click at [776, 607] on div "Estoque De 03/10/2025 Até 15/11/2025 Filtro 08/10 Projeção de Estoque 5,765.212…" at bounding box center [1097, 602] width 654 height 1777
click at [753, 600] on icon at bounding box center [744, 606] width 24 height 19
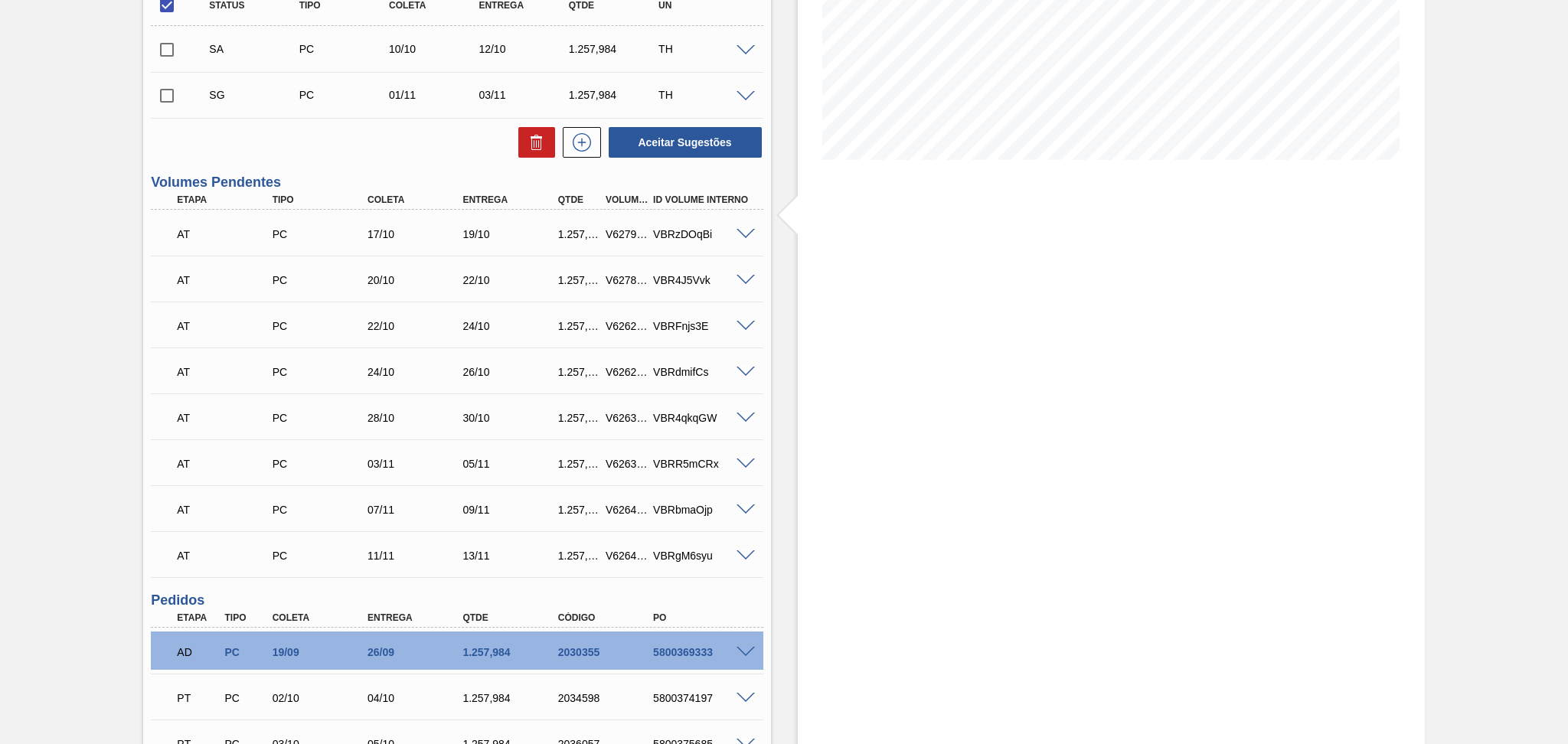
scroll to position [159, 0]
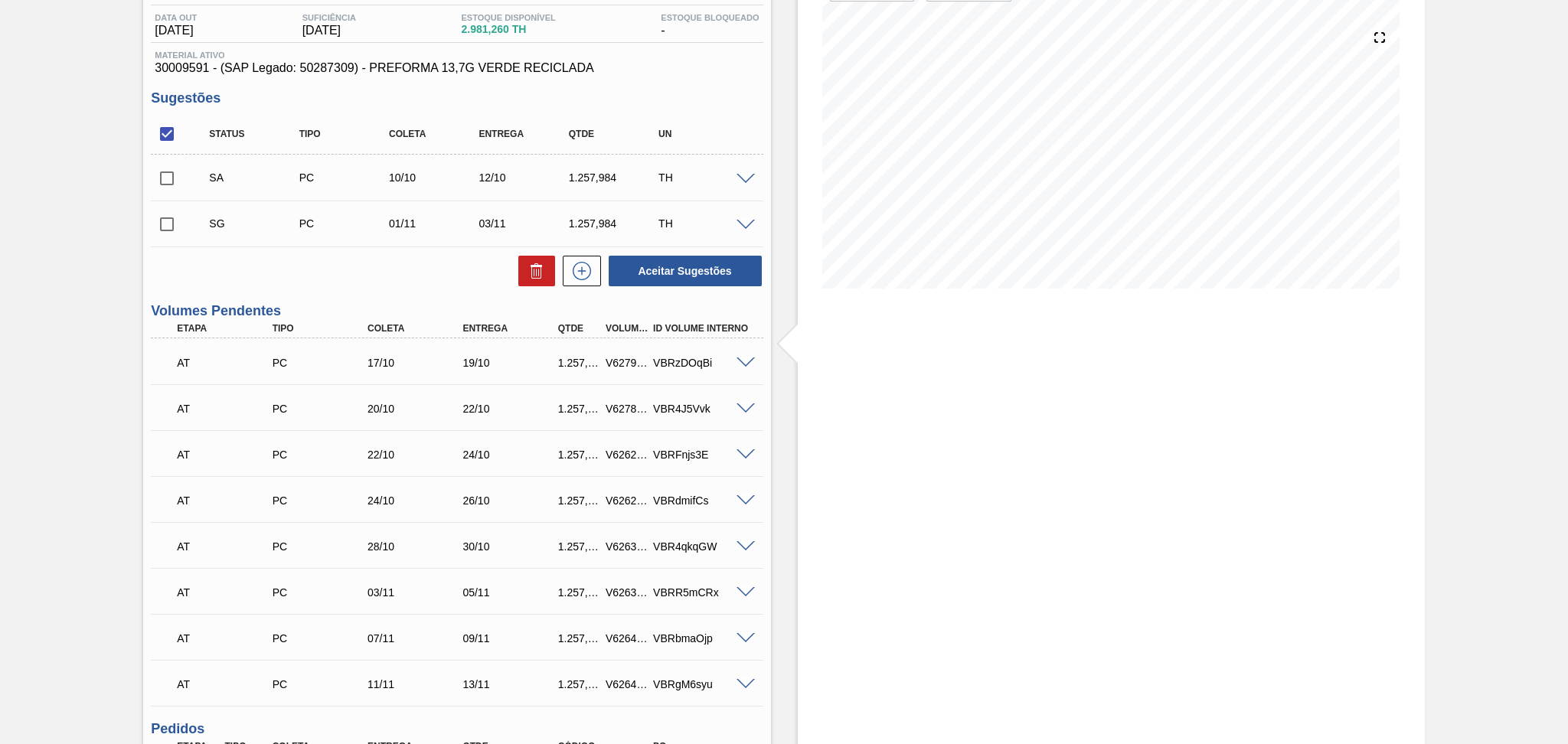
click at [750, 177] on span at bounding box center [746, 179] width 19 height 11
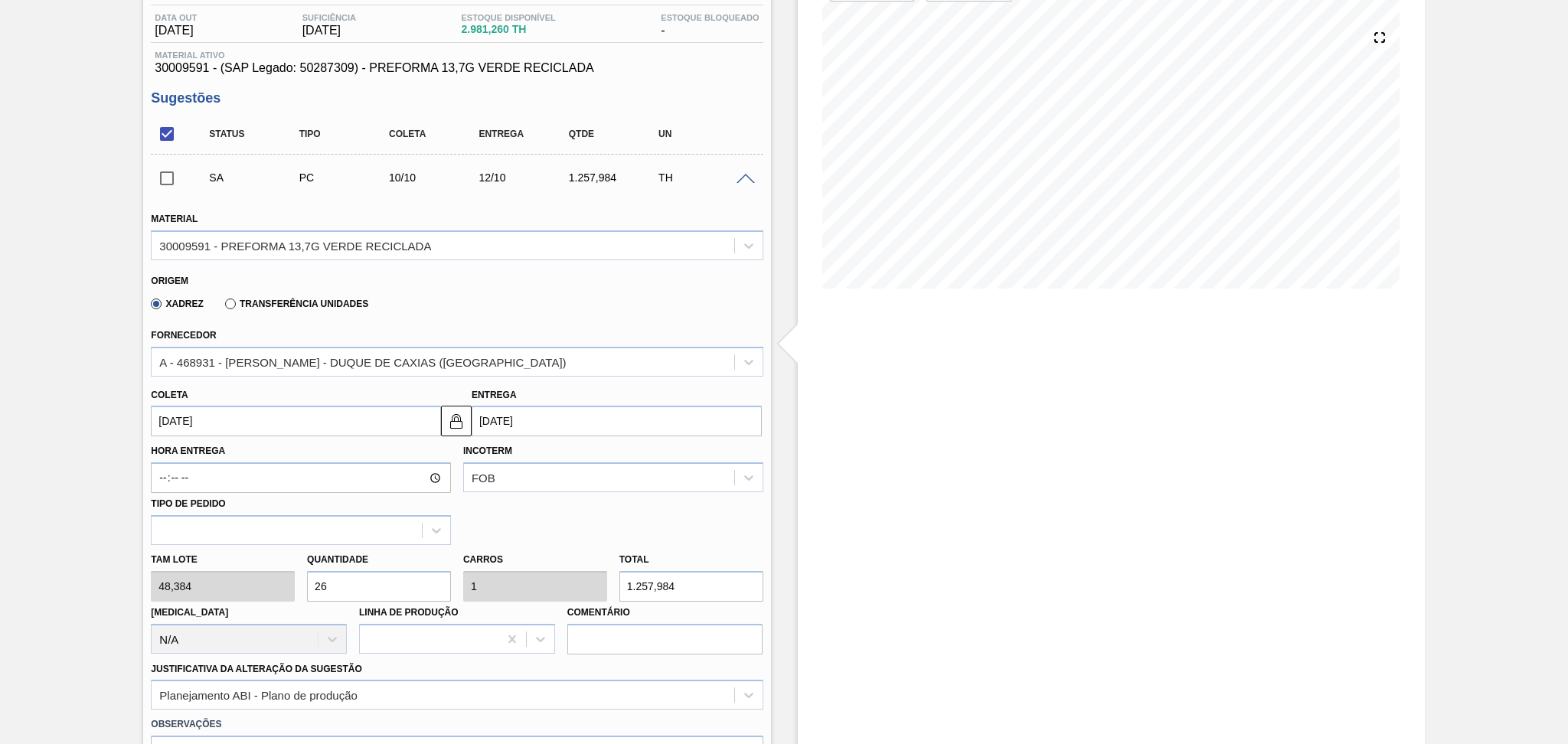
click at [224, 430] on input "10/10/2025" at bounding box center [295, 421] width 290 height 31
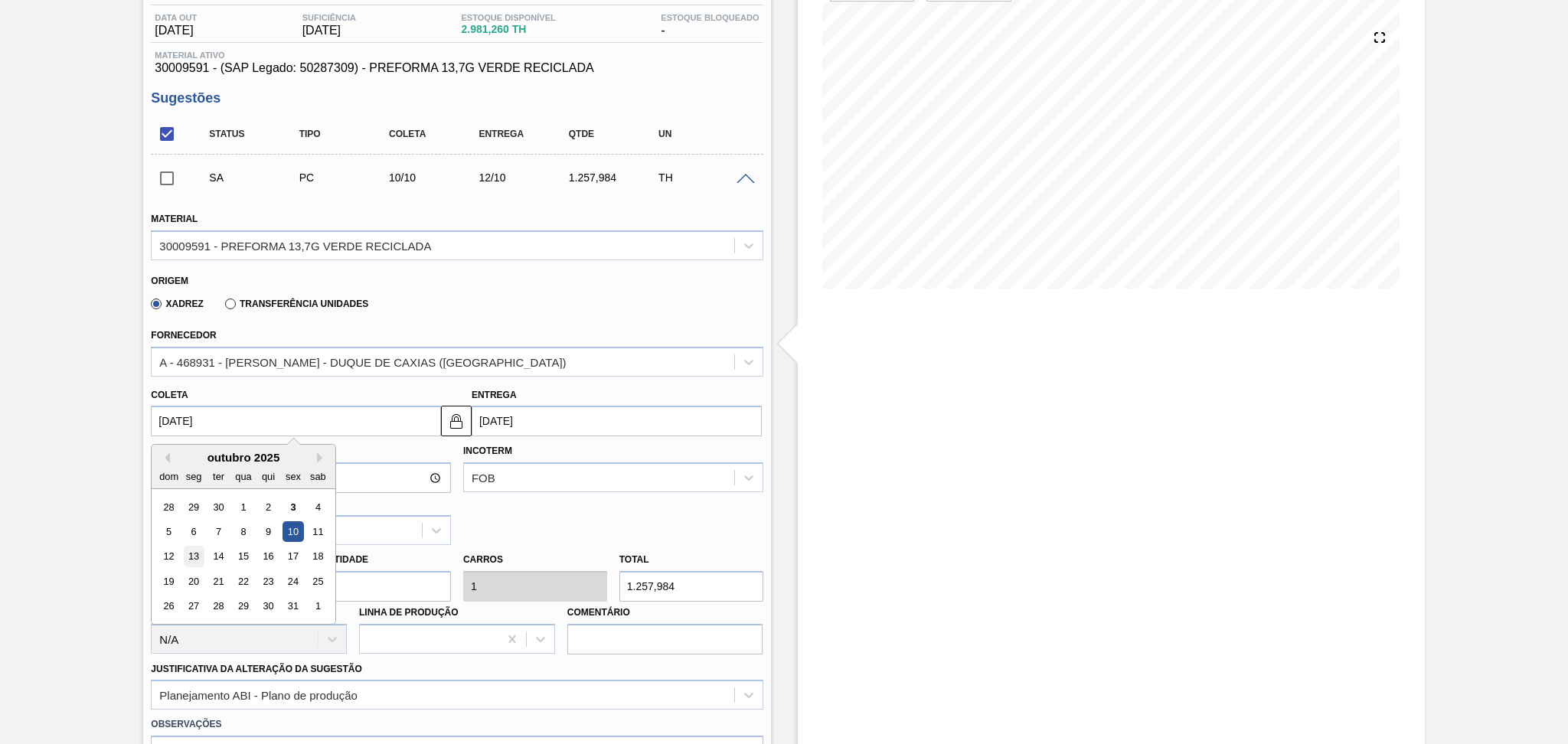
click at [189, 554] on div "13" at bounding box center [194, 557] width 21 height 21
type input "13/10/2025"
type input "[DATE]"
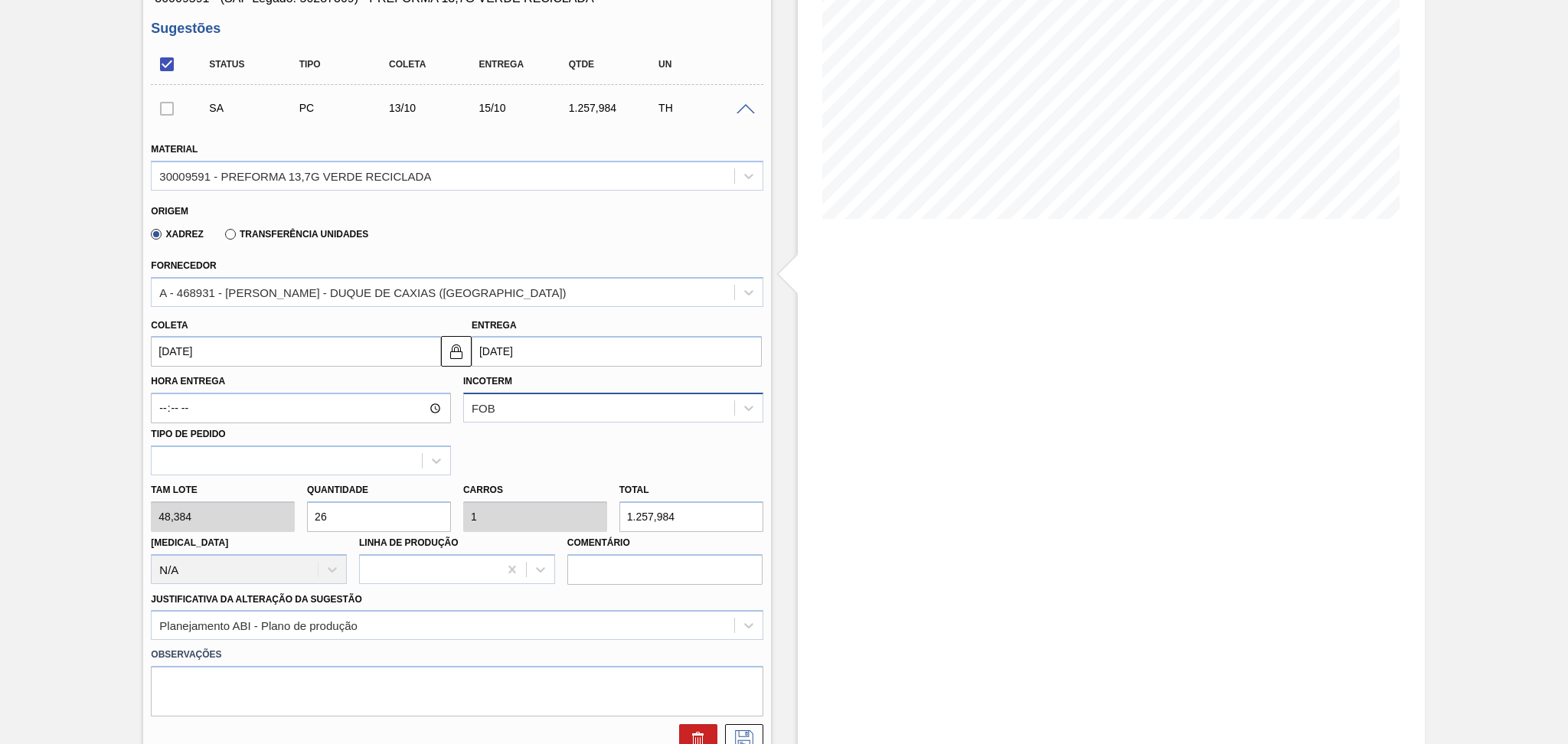
scroll to position [261, 0]
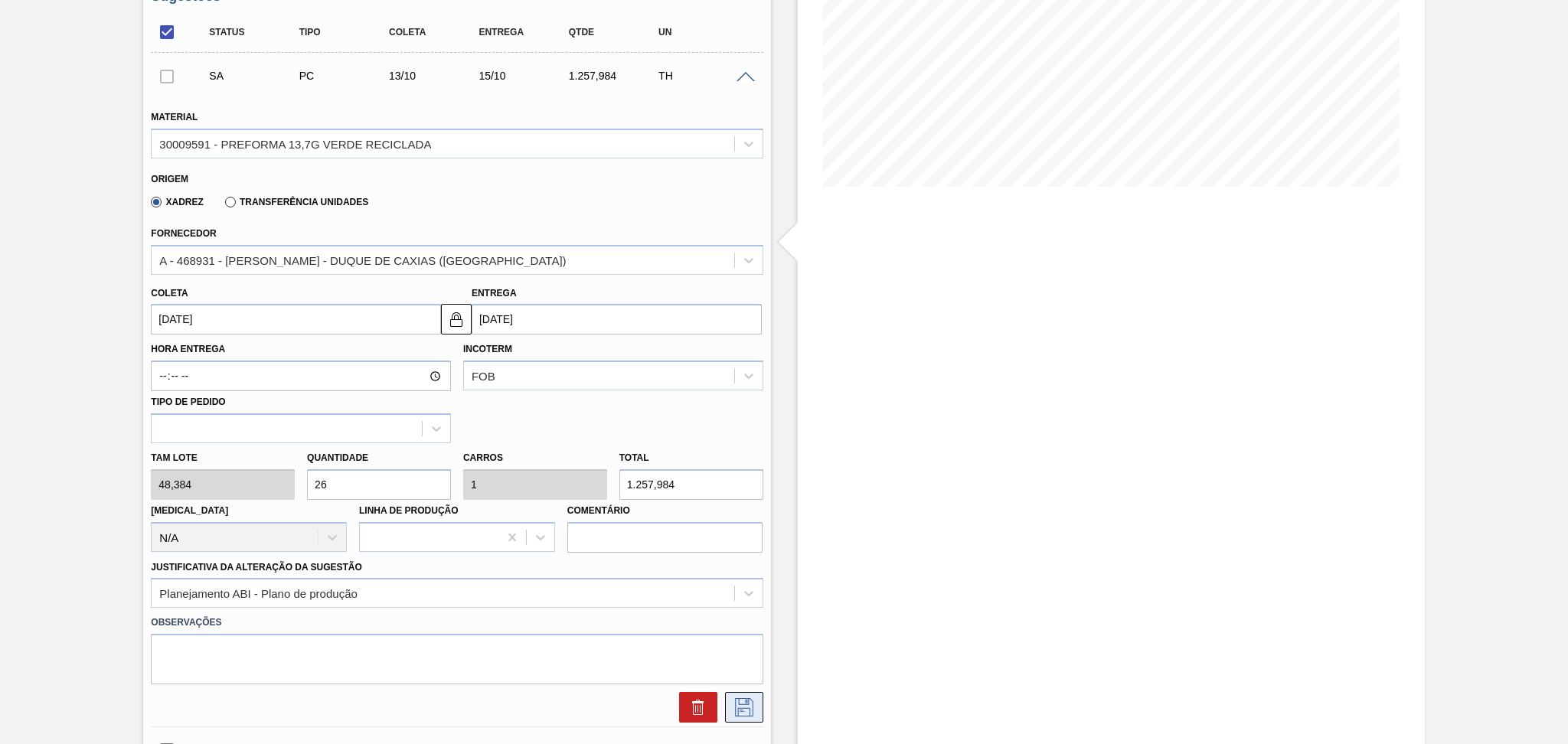
click at [755, 708] on button at bounding box center [744, 707] width 38 height 31
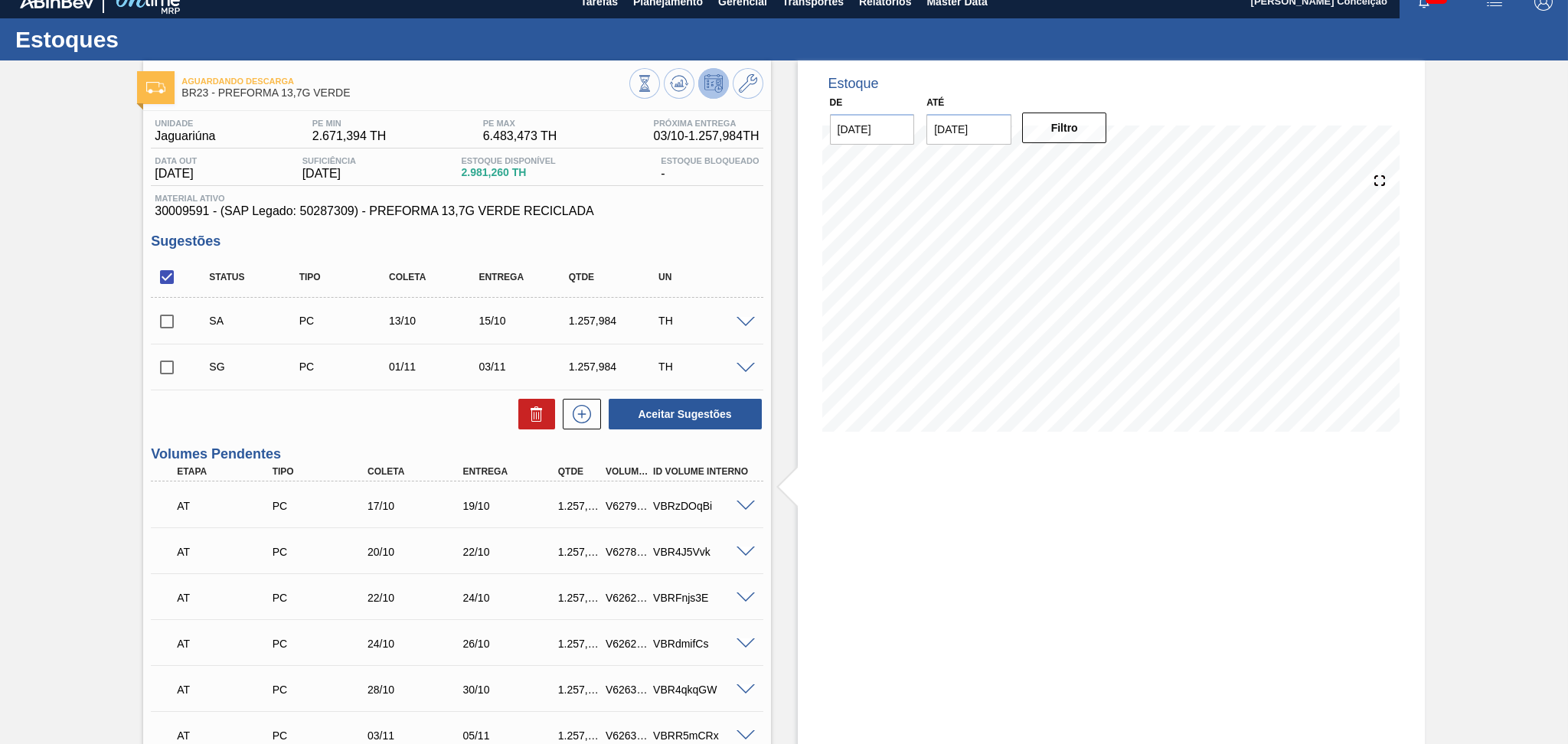
scroll to position [0, 0]
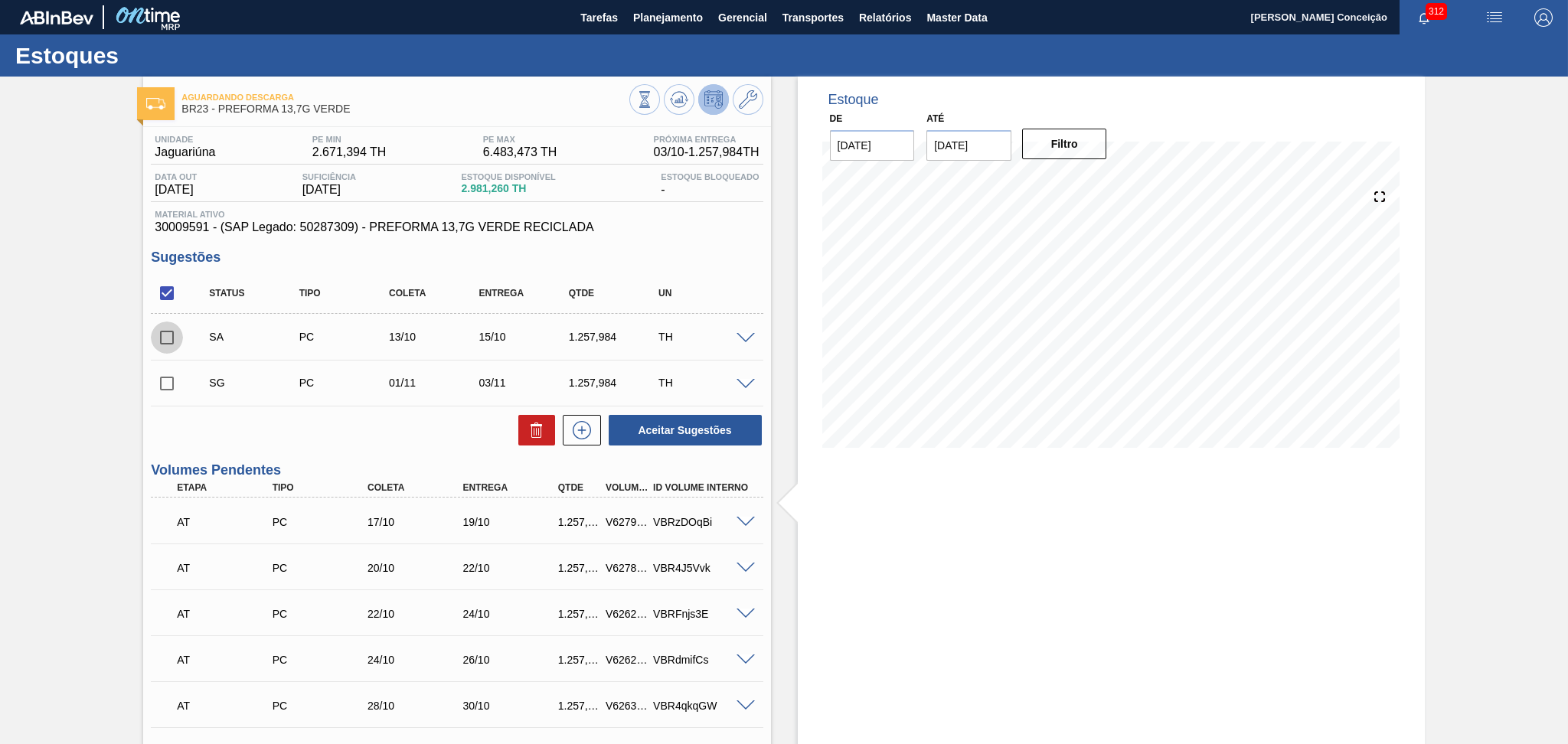
click at [159, 345] on input "checkbox" at bounding box center [167, 338] width 32 height 32
click at [719, 430] on button "Aceitar Sugestões" at bounding box center [685, 430] width 153 height 31
checkbox input "false"
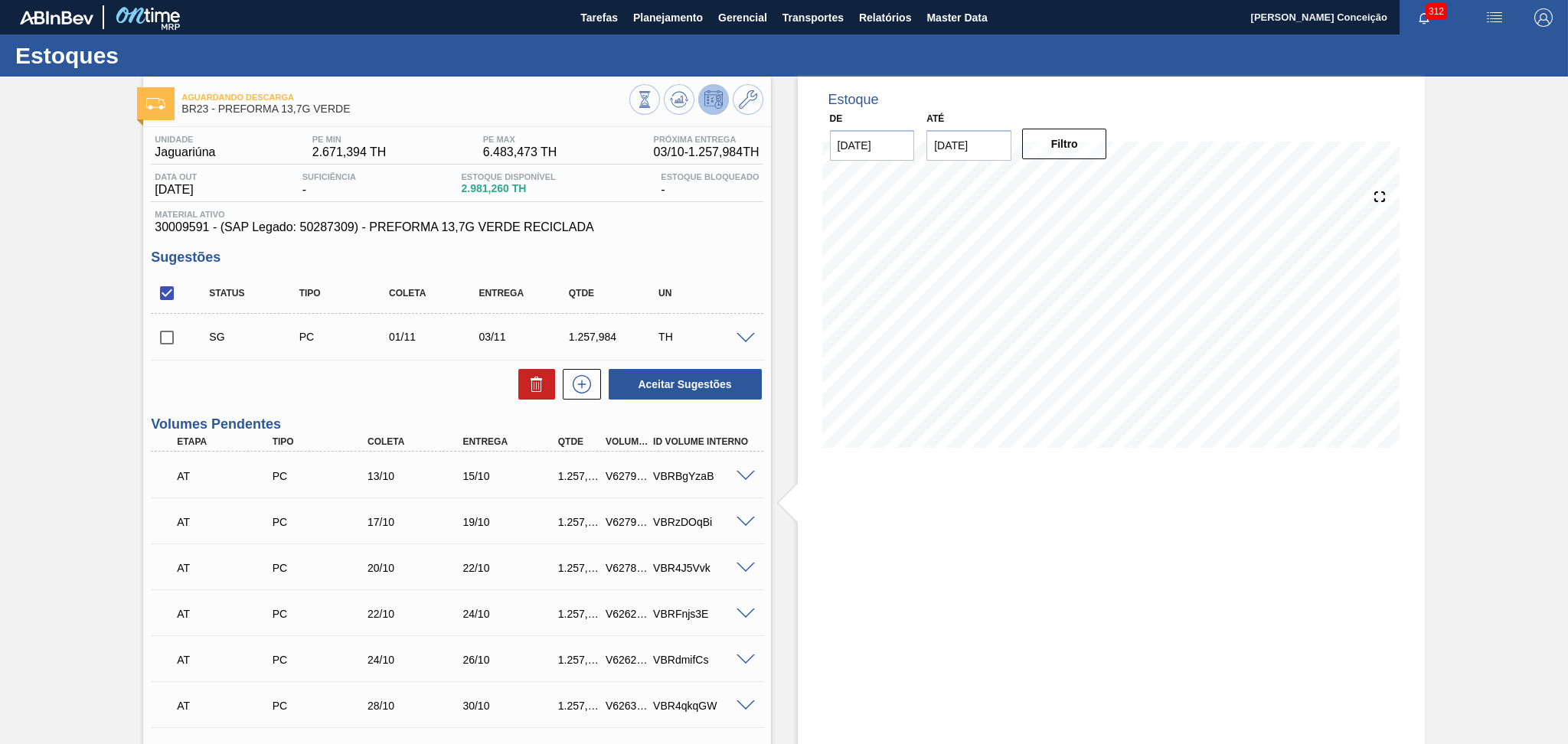
click at [365, 403] on div "Unidade Jaguariúna PE MIN 2.671,394 TH PE MAX 6.483,473 TH Próxima Entrega 03/1…" at bounding box center [457, 673] width 627 height 1090
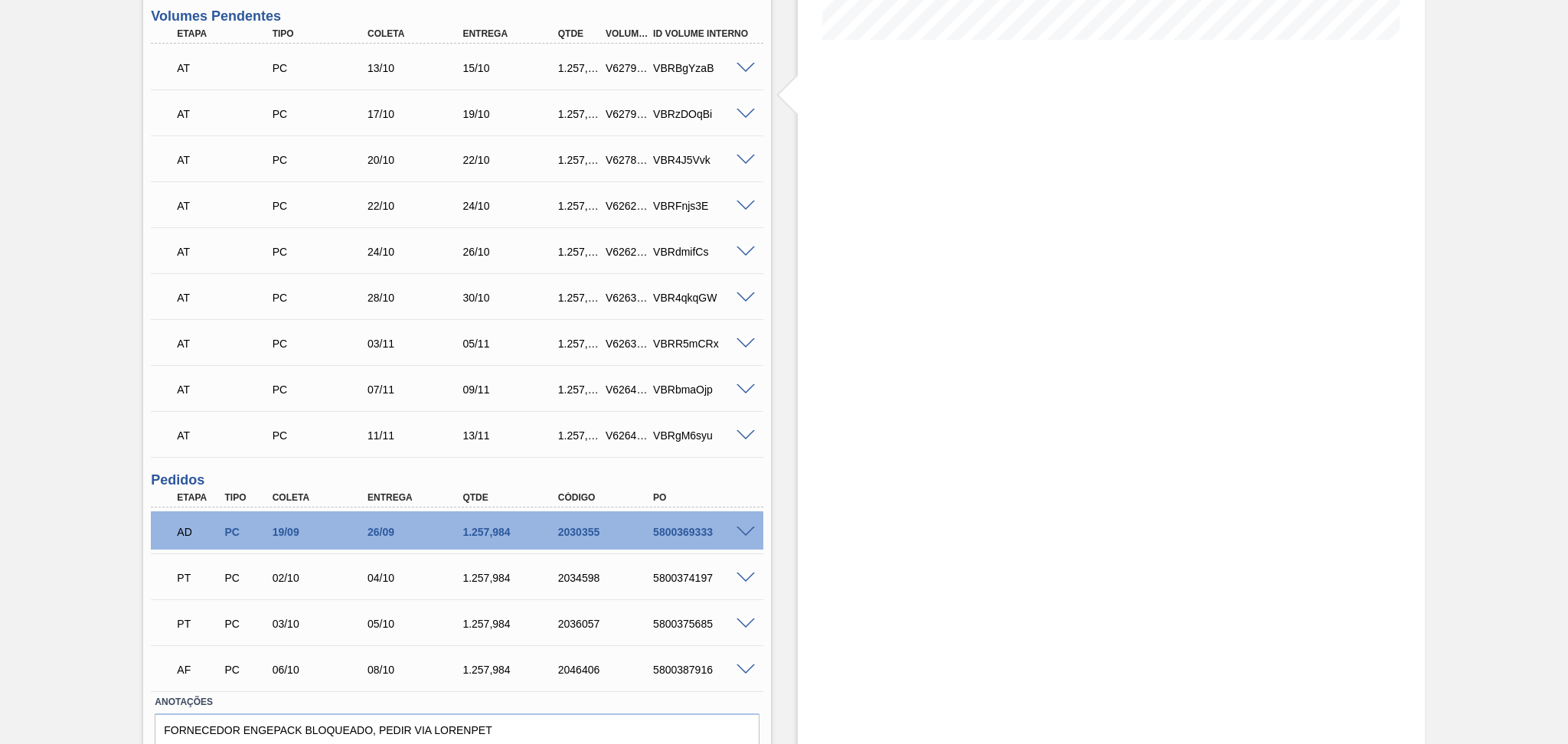
click at [321, 625] on div "03/10" at bounding box center [323, 624] width 107 height 12
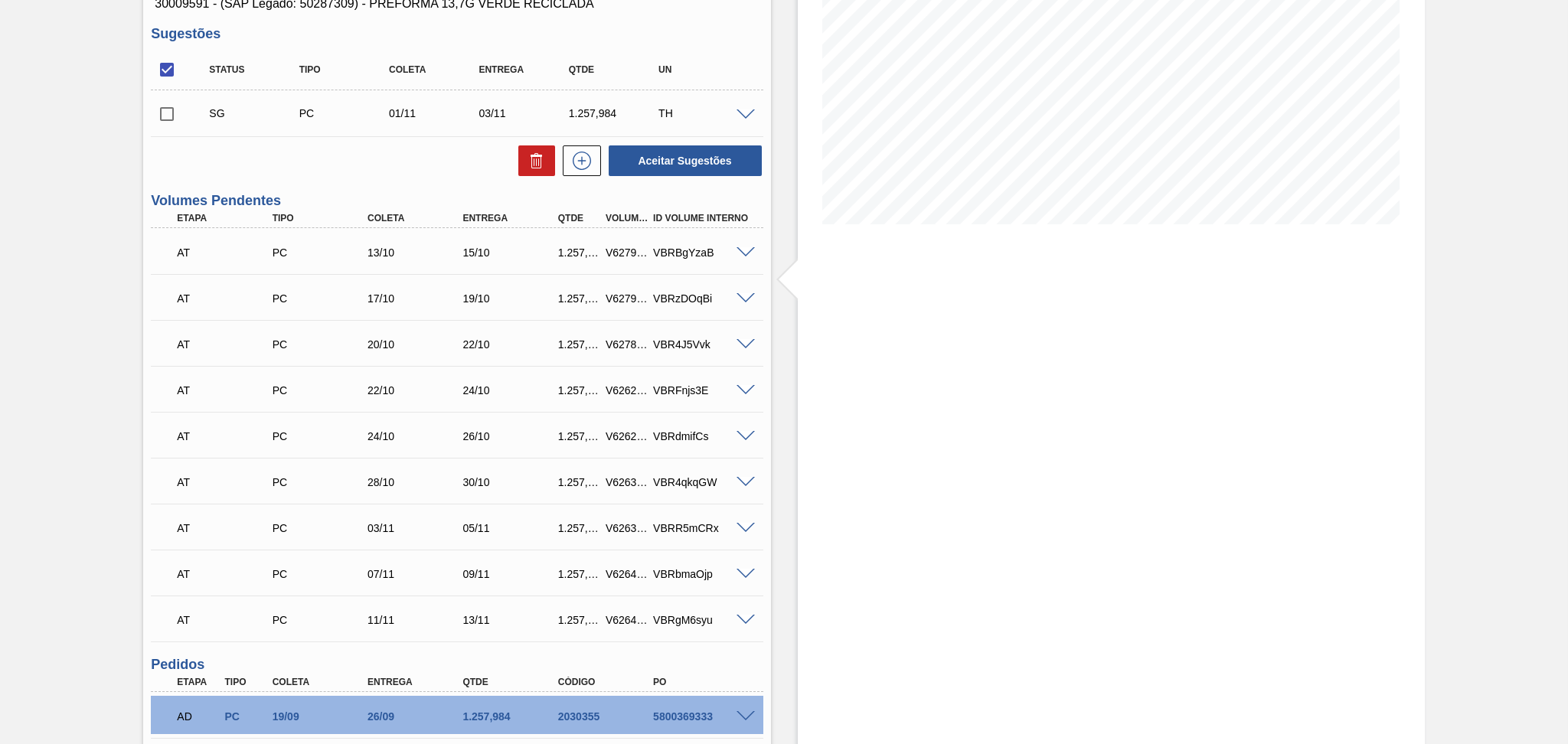
scroll to position [204, 0]
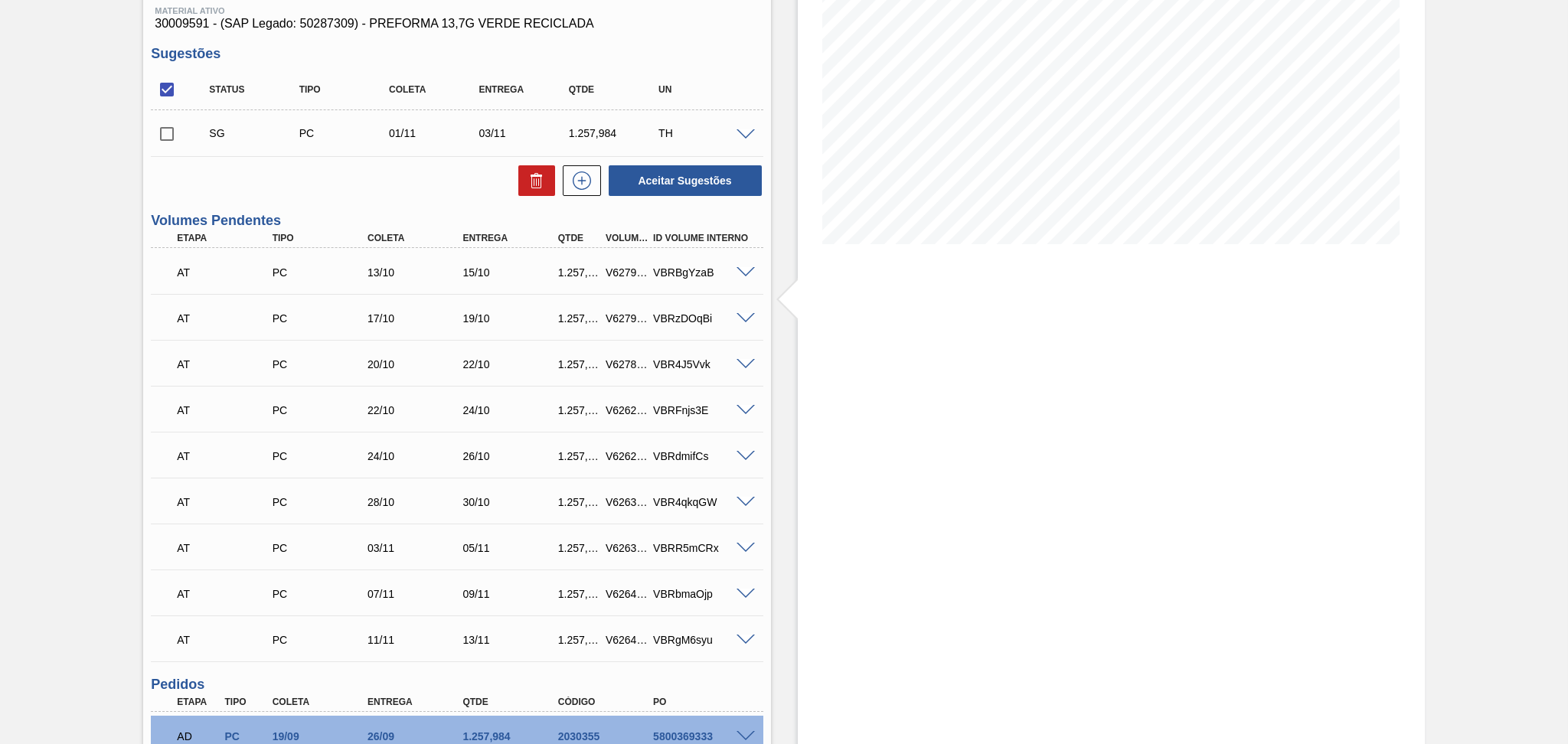
click at [406, 450] on div "24/10" at bounding box center [417, 456] width 107 height 12
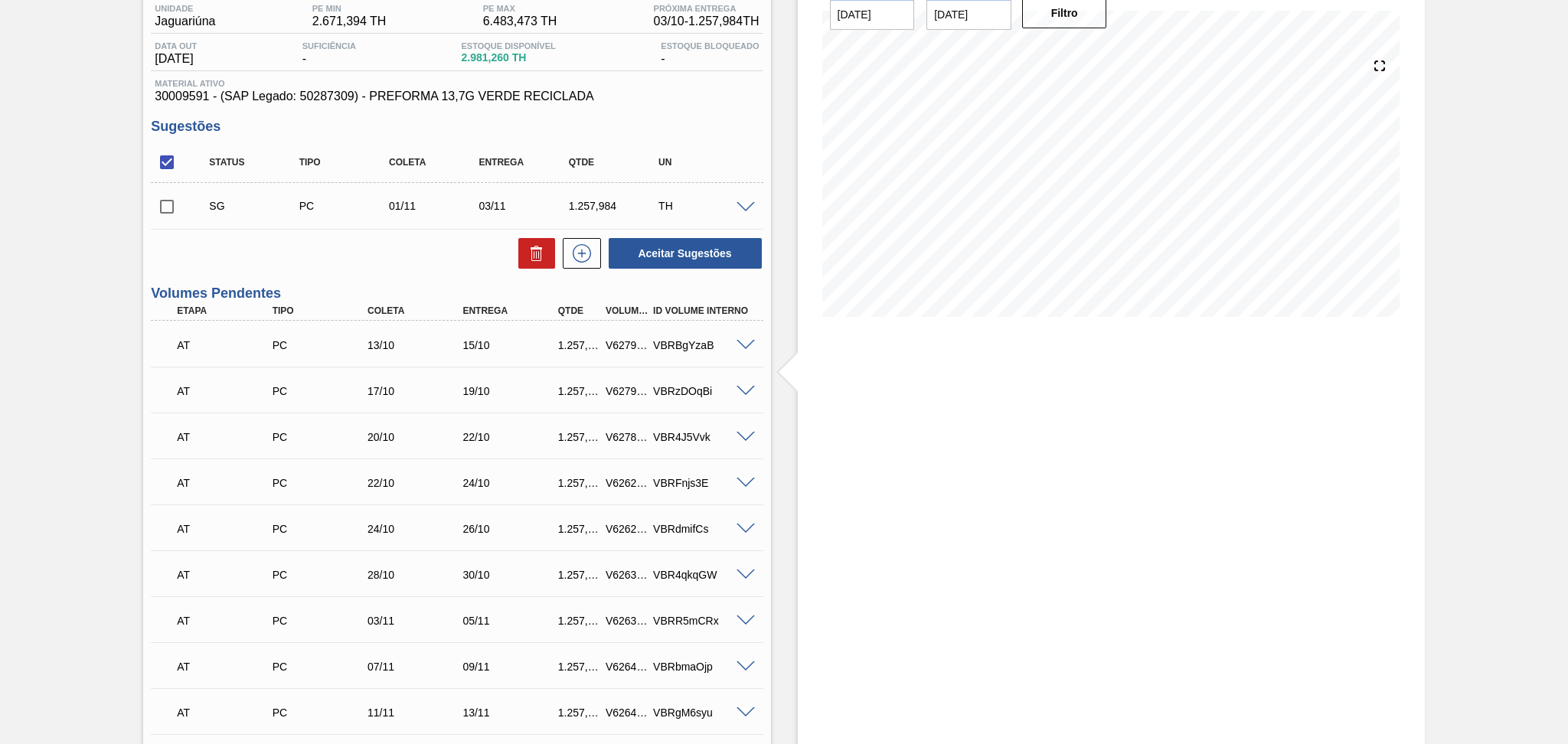
scroll to position [102, 0]
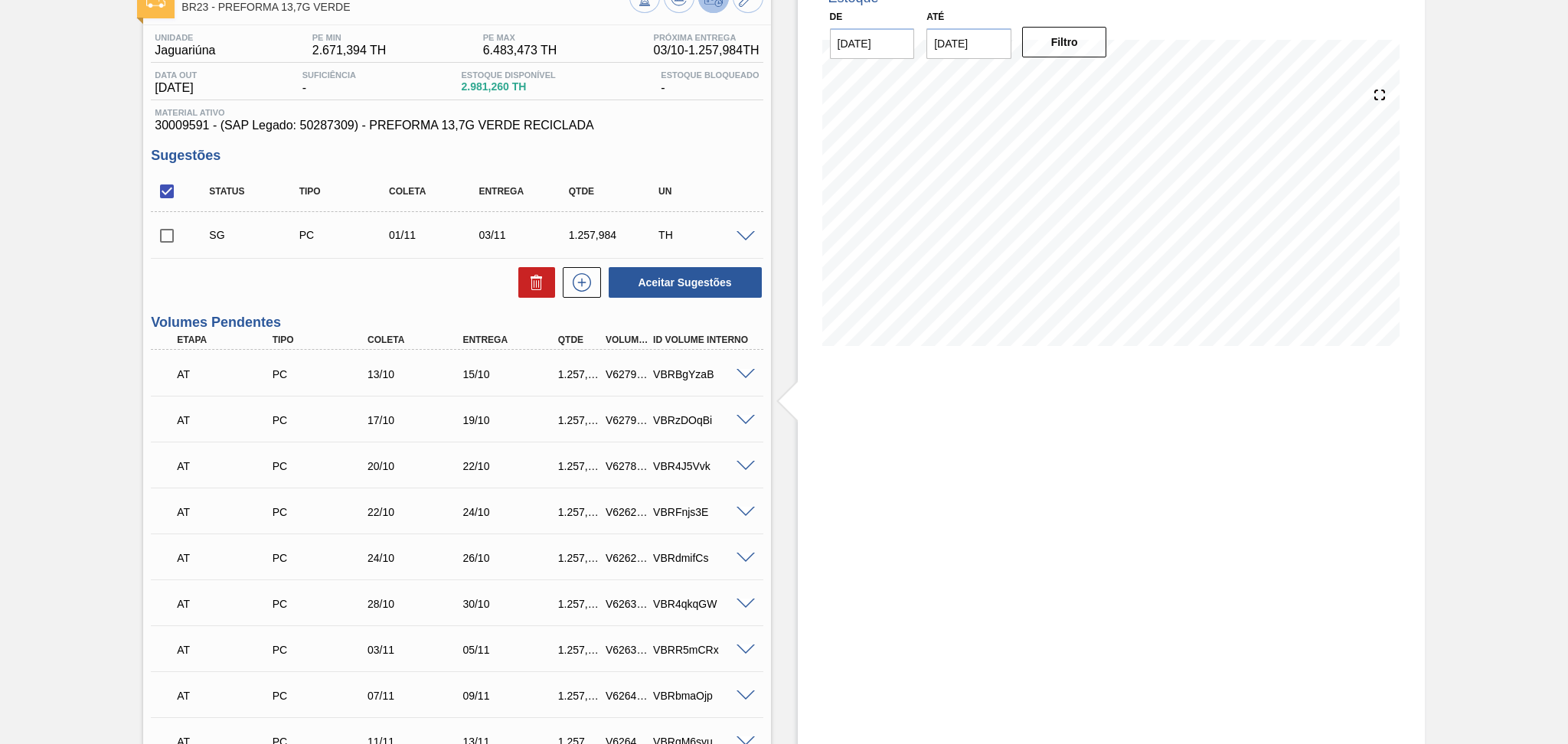
click at [411, 294] on div "Aceitar Sugestões" at bounding box center [457, 282] width 611 height 34
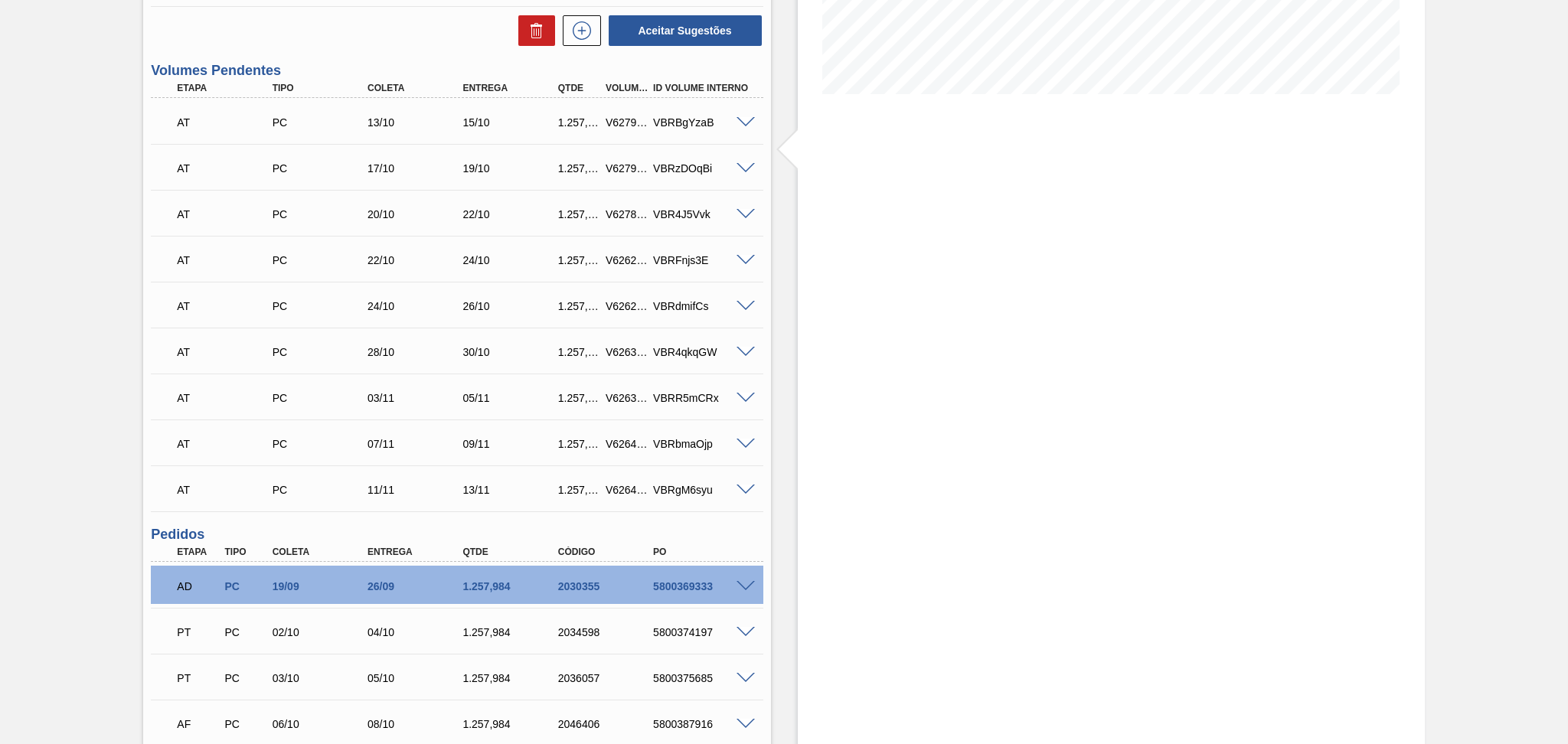
scroll to position [274, 0]
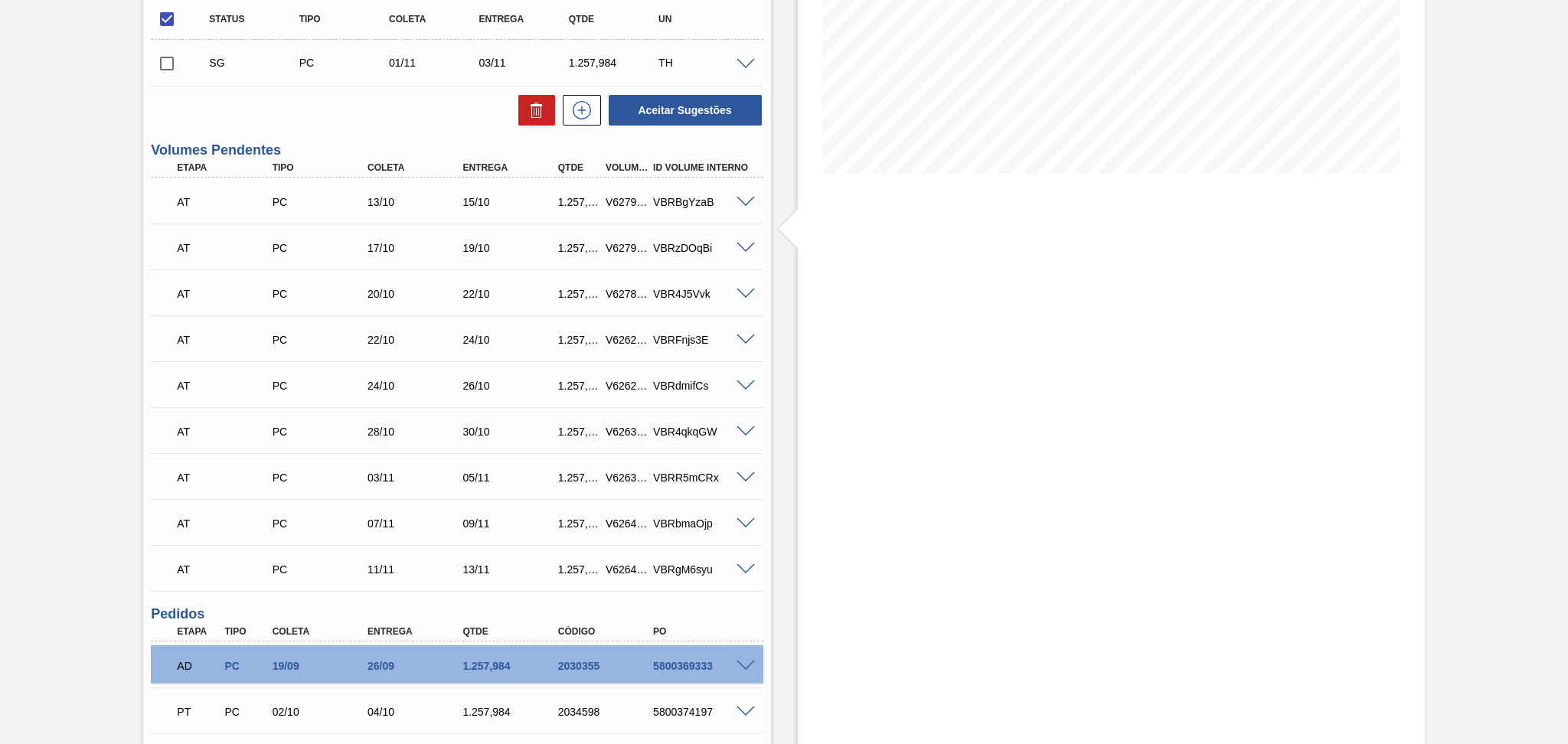
click at [771, 377] on div "Estoque De 03/10/2025 Até 15/11/2025 Filtro" at bounding box center [1097, 376] width 654 height 1149
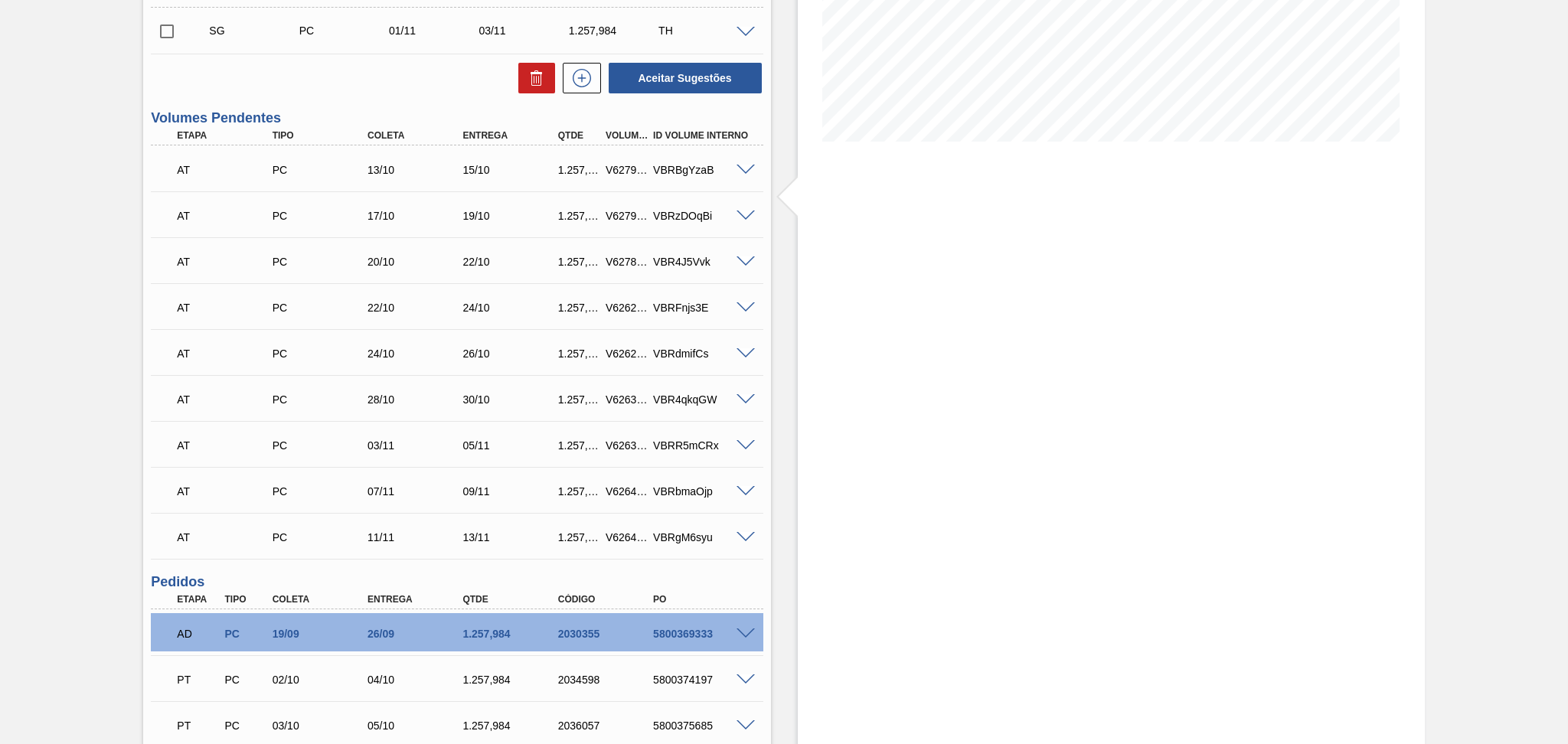
scroll to position [0, 0]
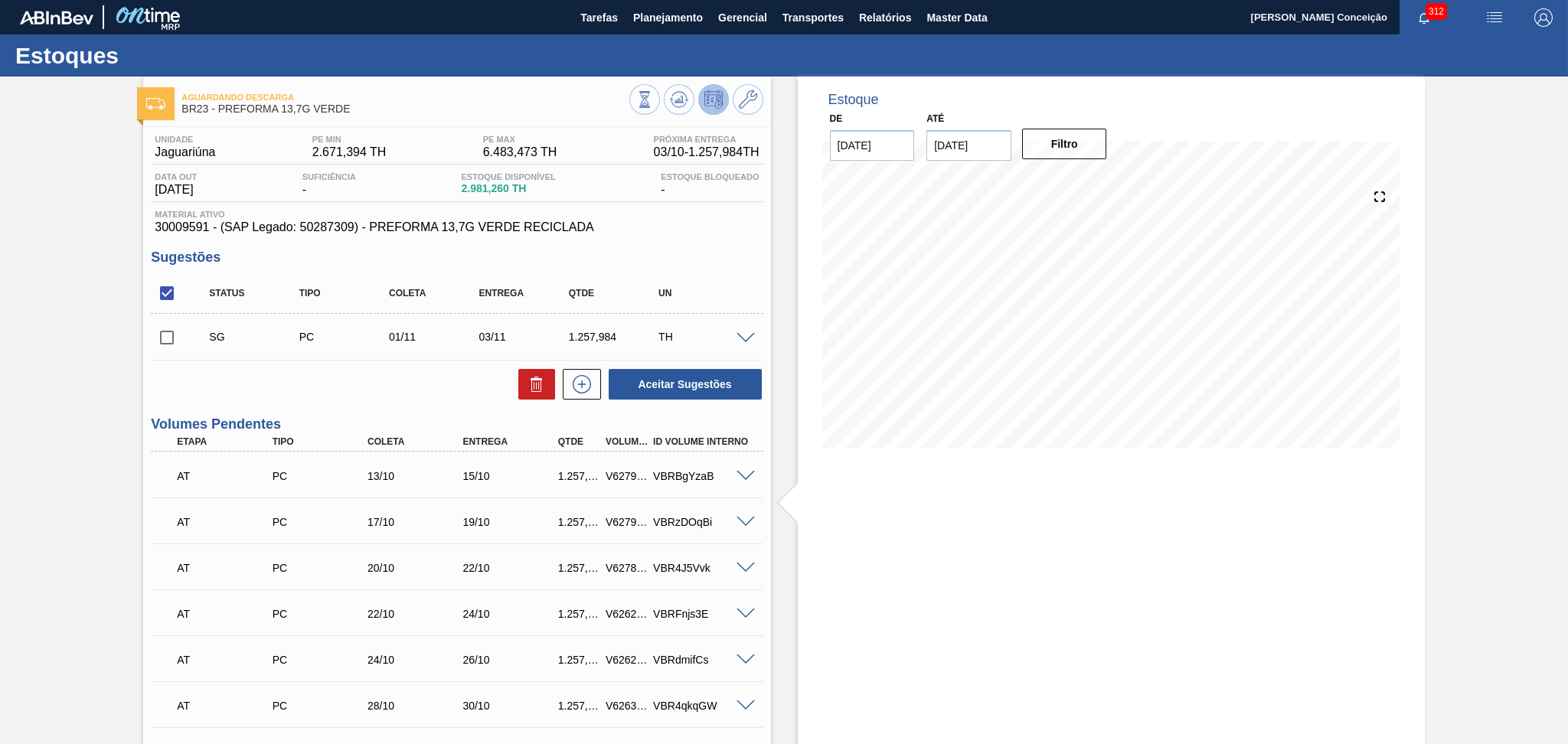
click at [743, 335] on span at bounding box center [746, 339] width 19 height 11
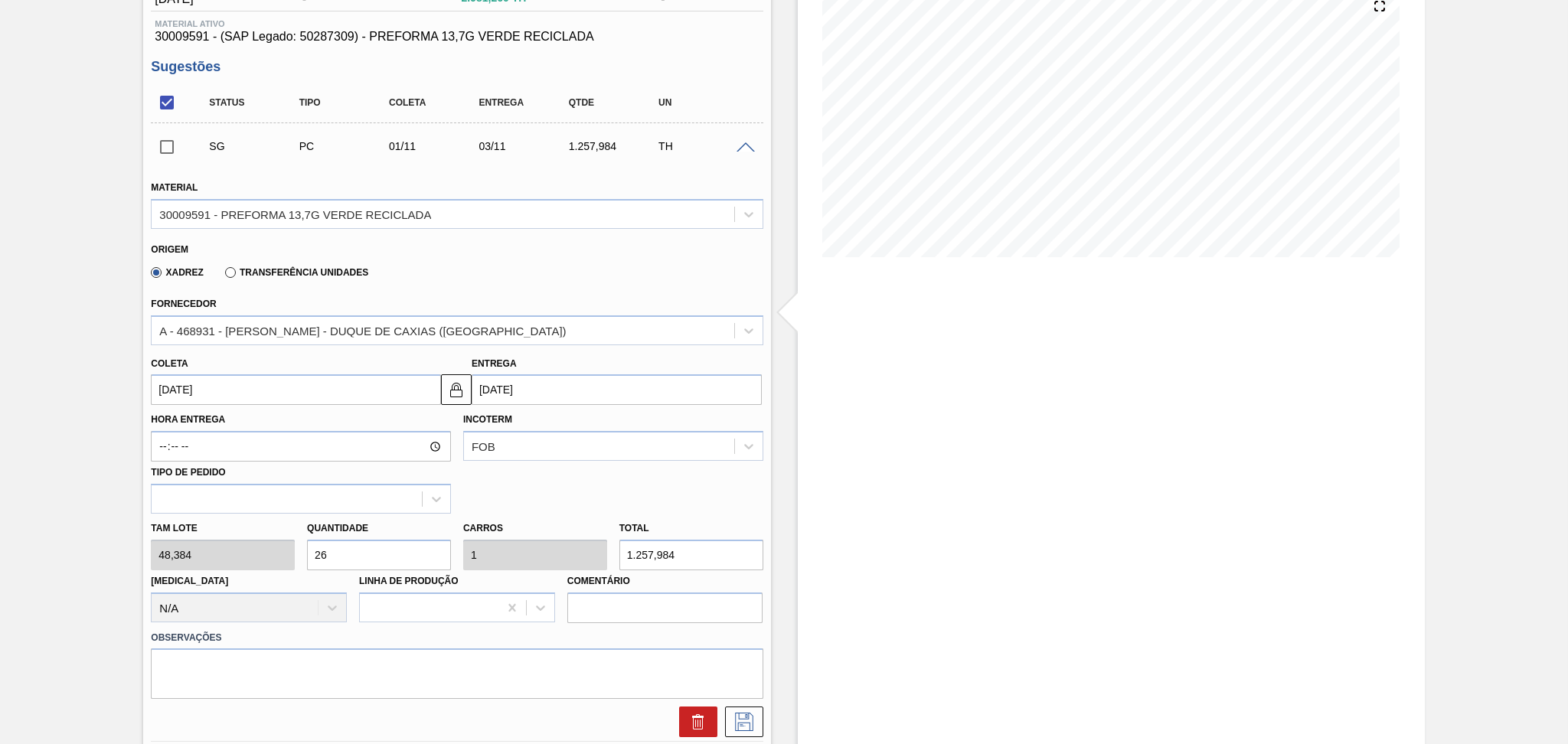
scroll to position [204, 0]
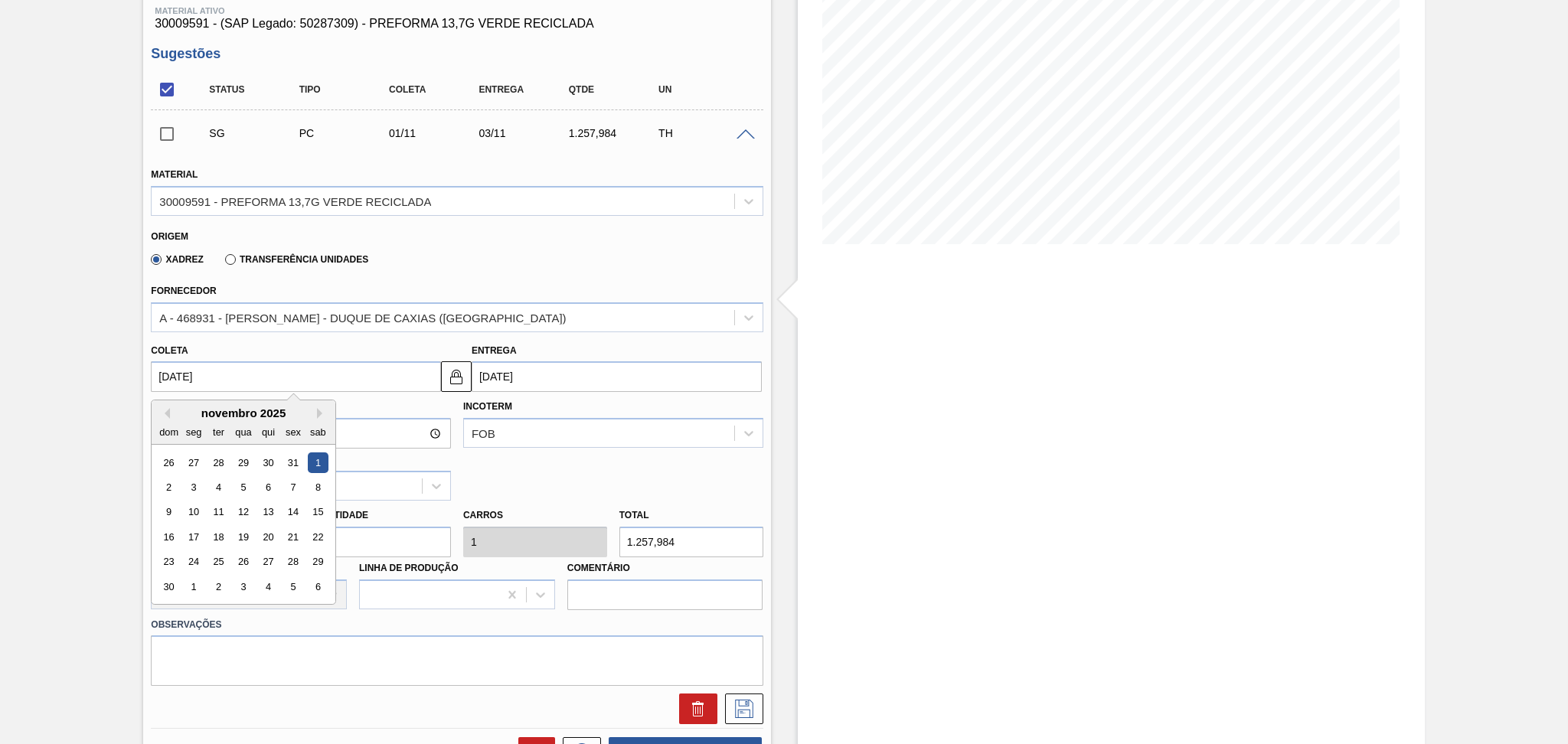
click at [277, 361] on input "01/11/2025" at bounding box center [295, 376] width 290 height 31
click at [165, 419] on div "dom seg ter qua qui sex sab" at bounding box center [244, 432] width 184 height 24
click at [170, 412] on div "novembro 2025" at bounding box center [244, 413] width 184 height 13
click at [169, 412] on button "Previous Month" at bounding box center [164, 413] width 10 height 10
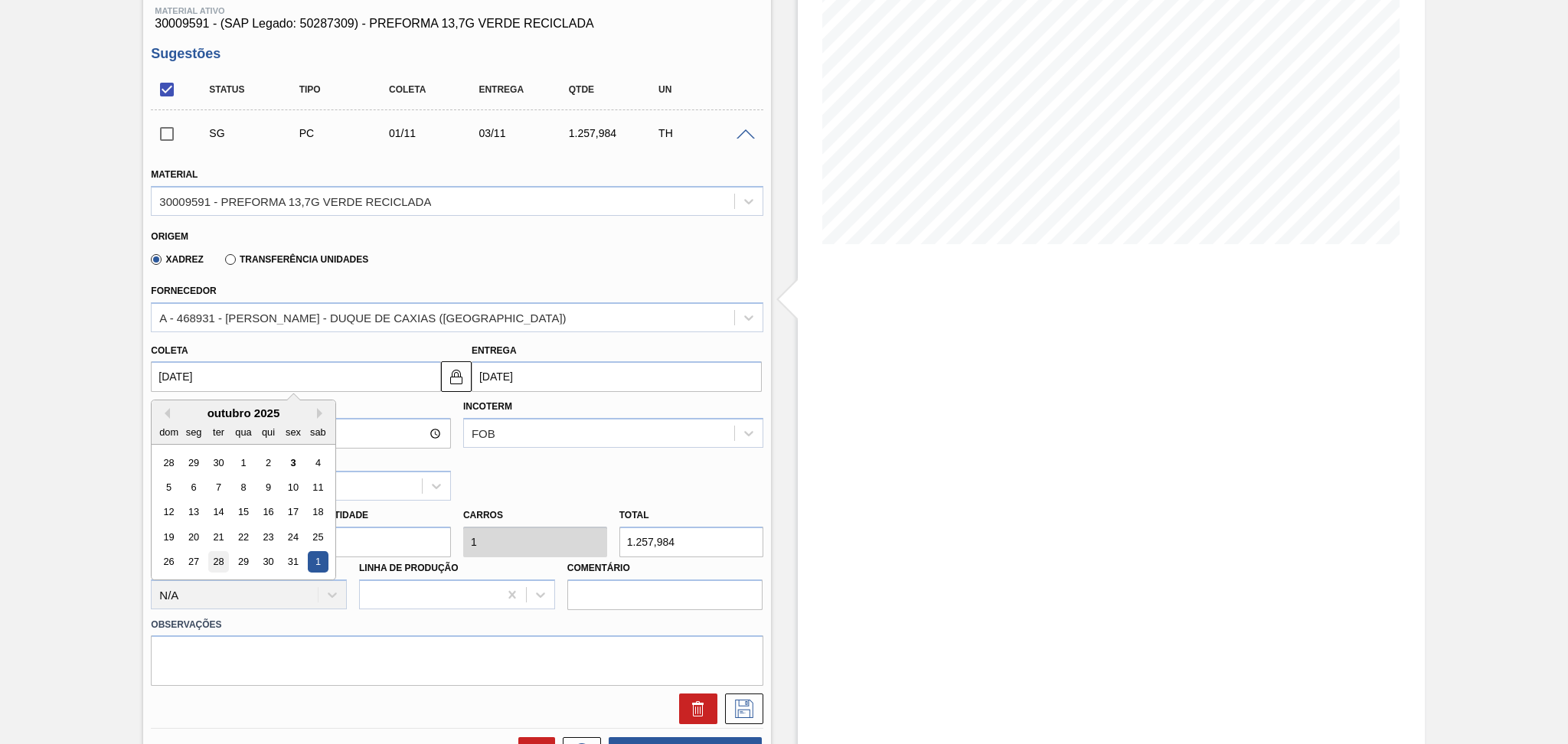
click at [222, 561] on div "28" at bounding box center [219, 563] width 21 height 21
type input "28/10/2025"
type input "30/10/2025"
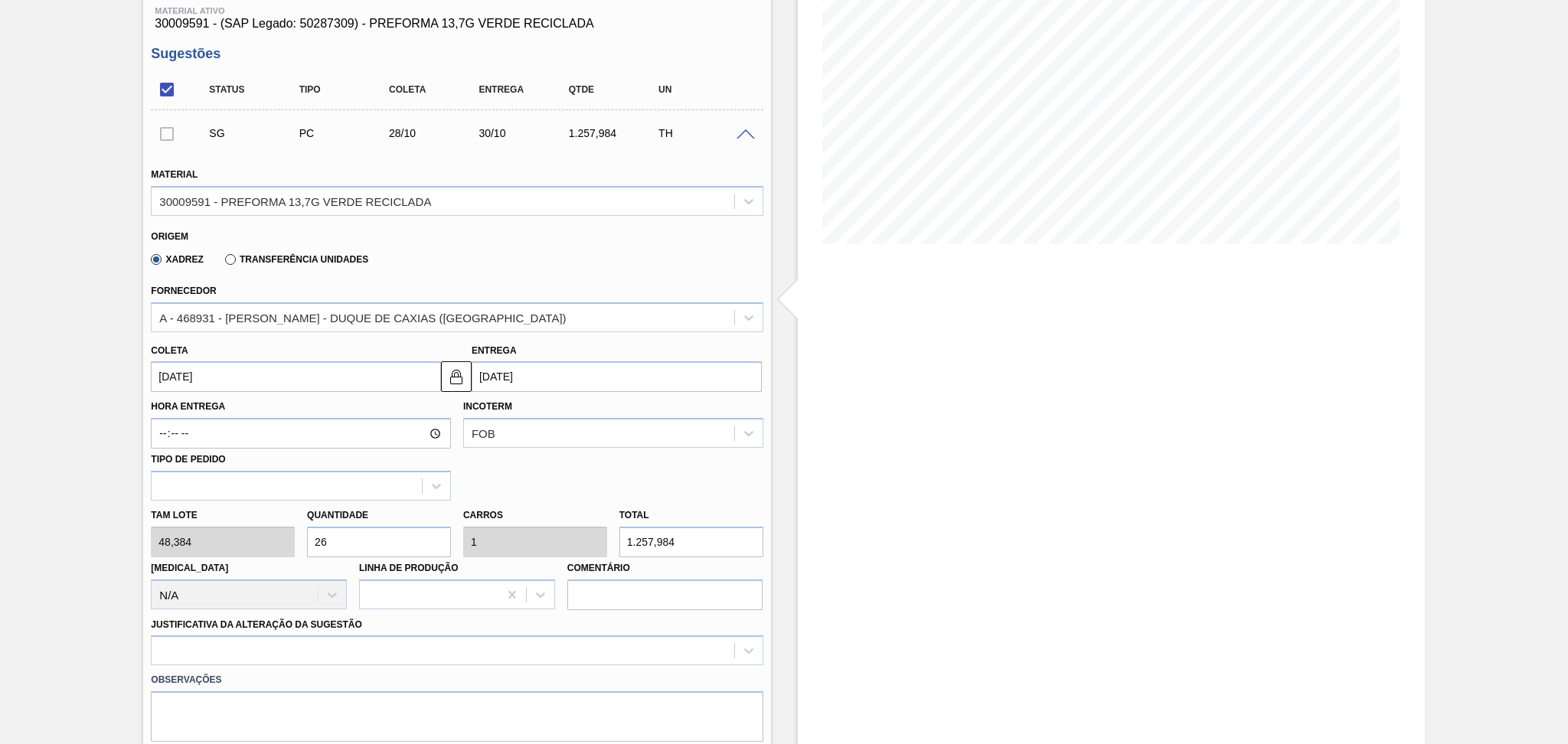
click at [277, 379] on input "28/10/2025" at bounding box center [295, 376] width 290 height 31
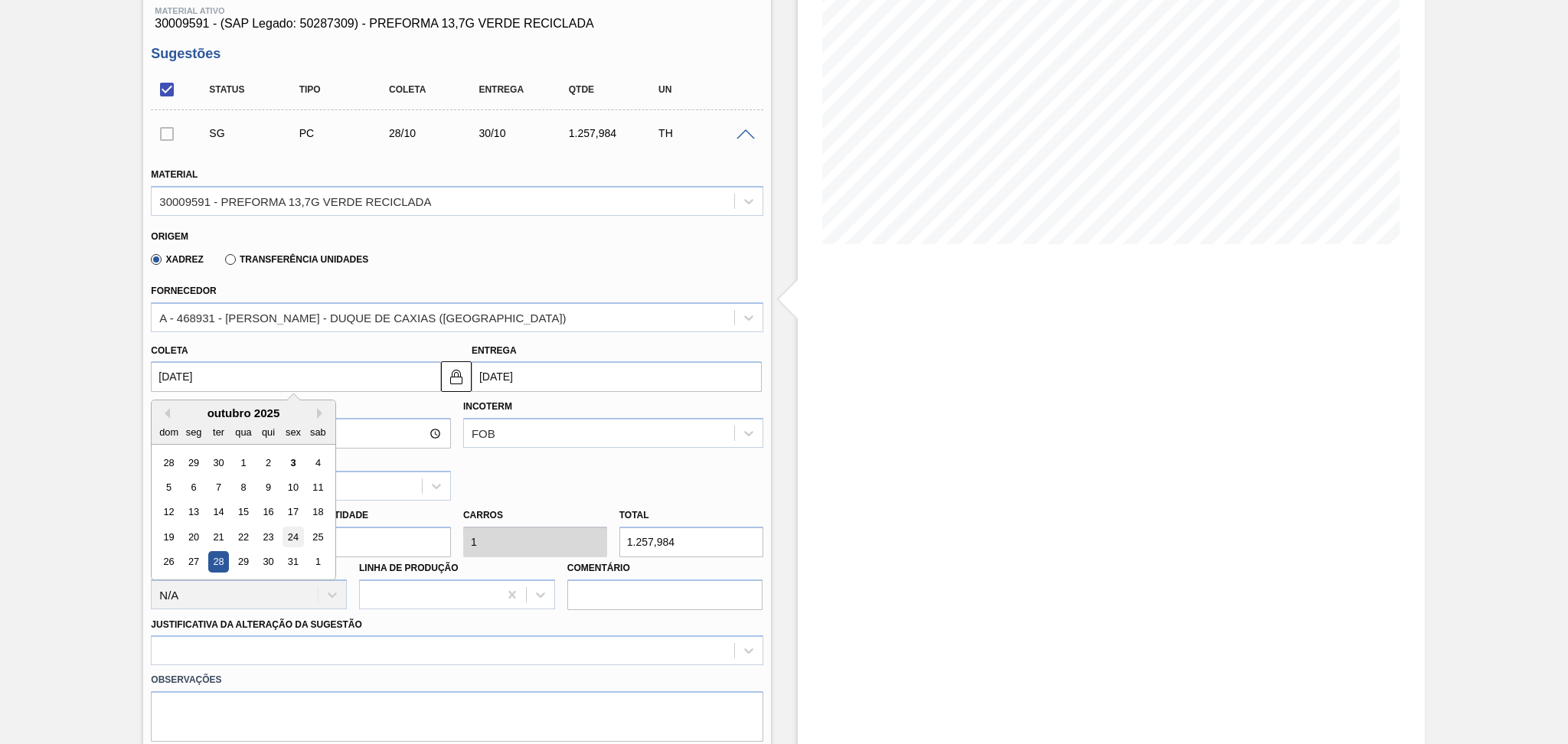
click at [294, 536] on div "24" at bounding box center [294, 538] width 21 height 21
type input "24/10/2025"
type input "26/10/2025"
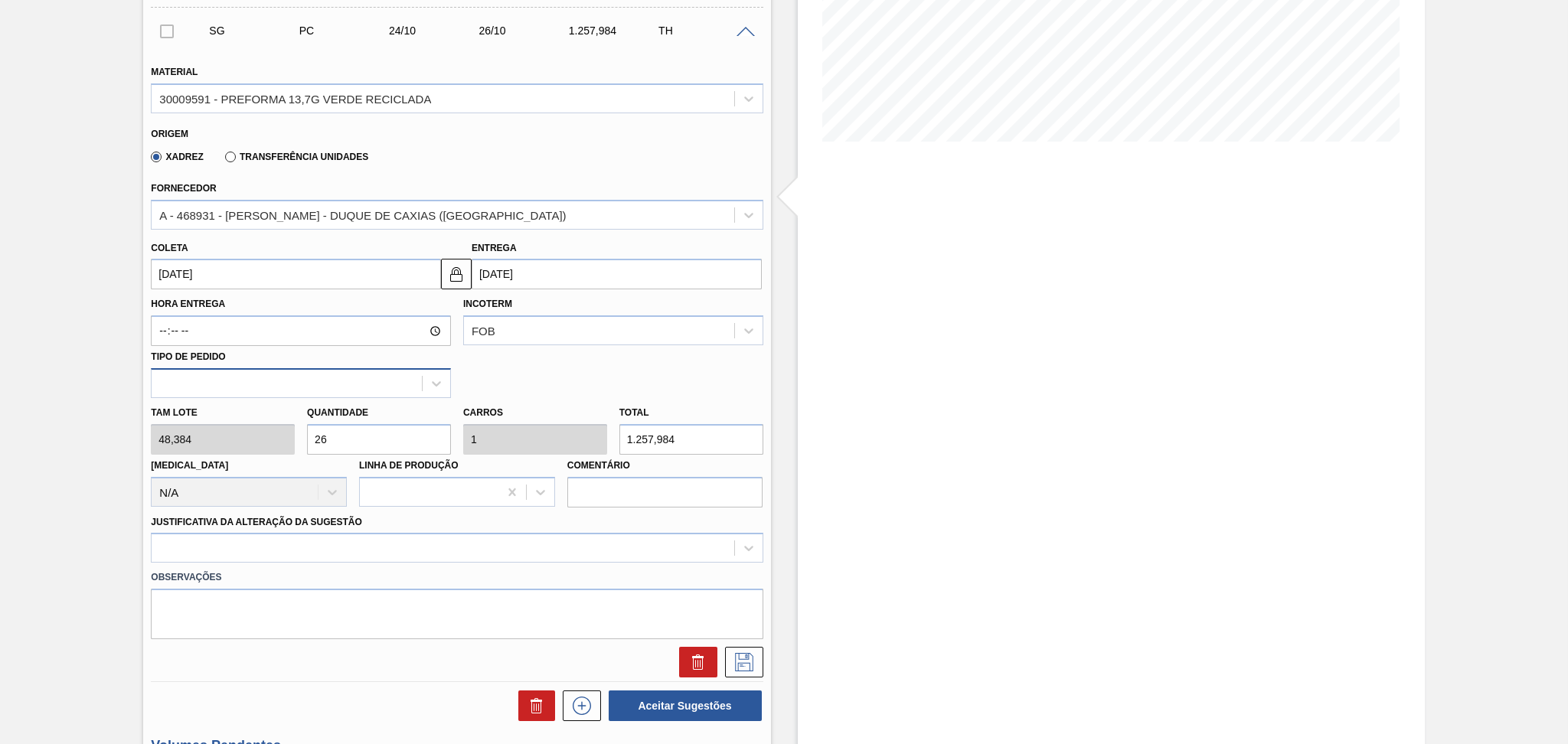
scroll to position [0, 0]
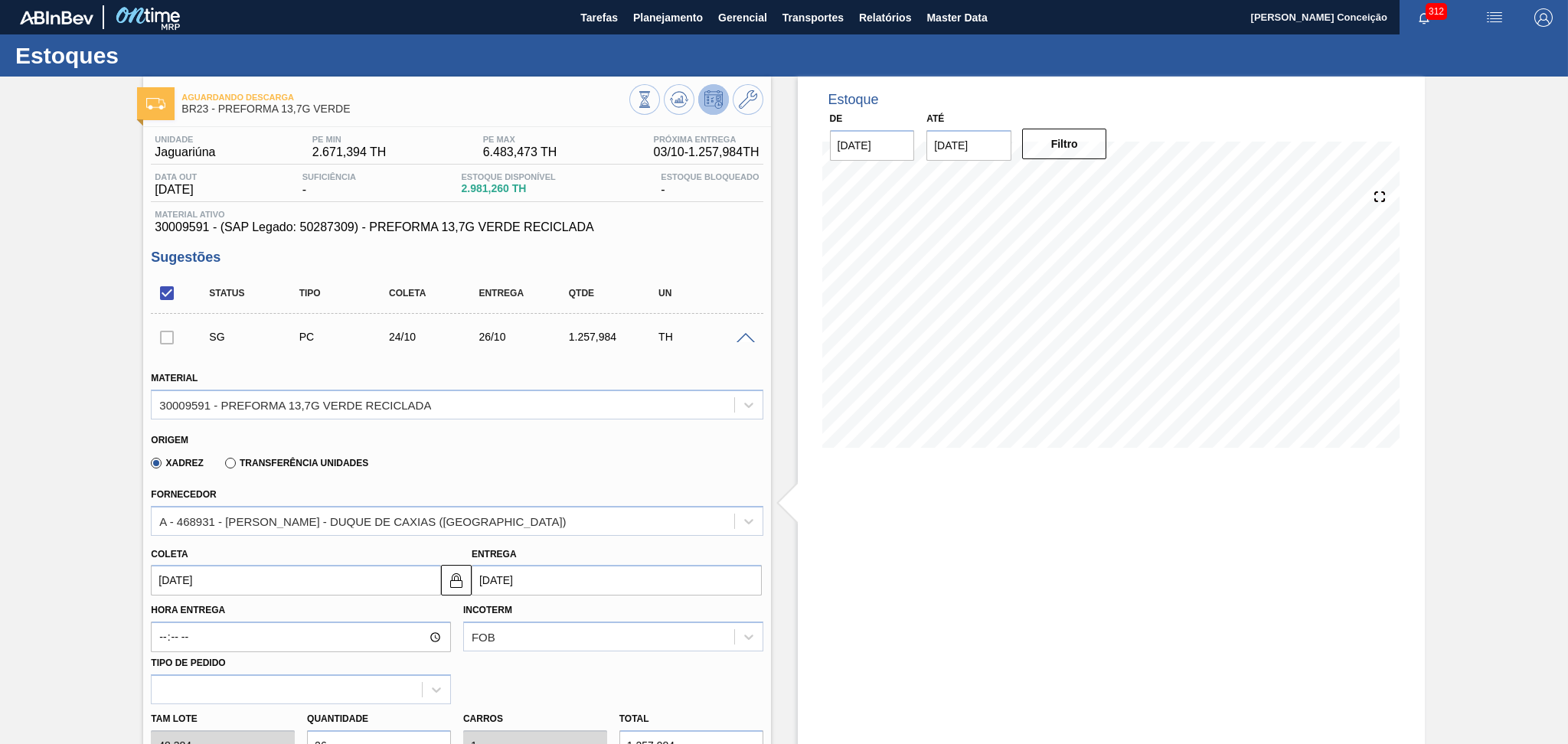
click at [167, 328] on div at bounding box center [167, 337] width 32 height 31
click at [167, 348] on div at bounding box center [167, 337] width 32 height 31
click at [169, 337] on div at bounding box center [167, 337] width 32 height 31
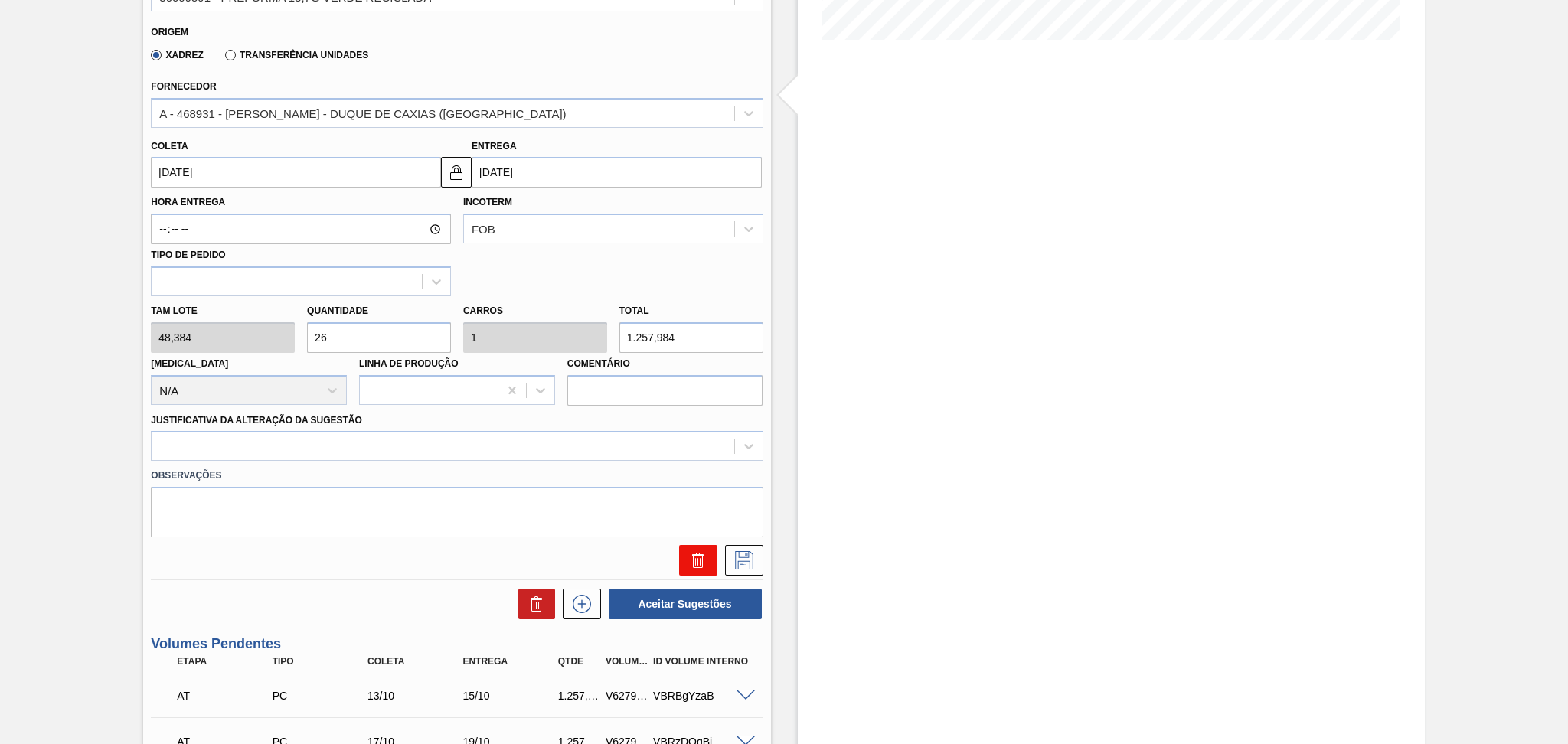
click at [699, 565] on icon at bounding box center [699, 561] width 19 height 19
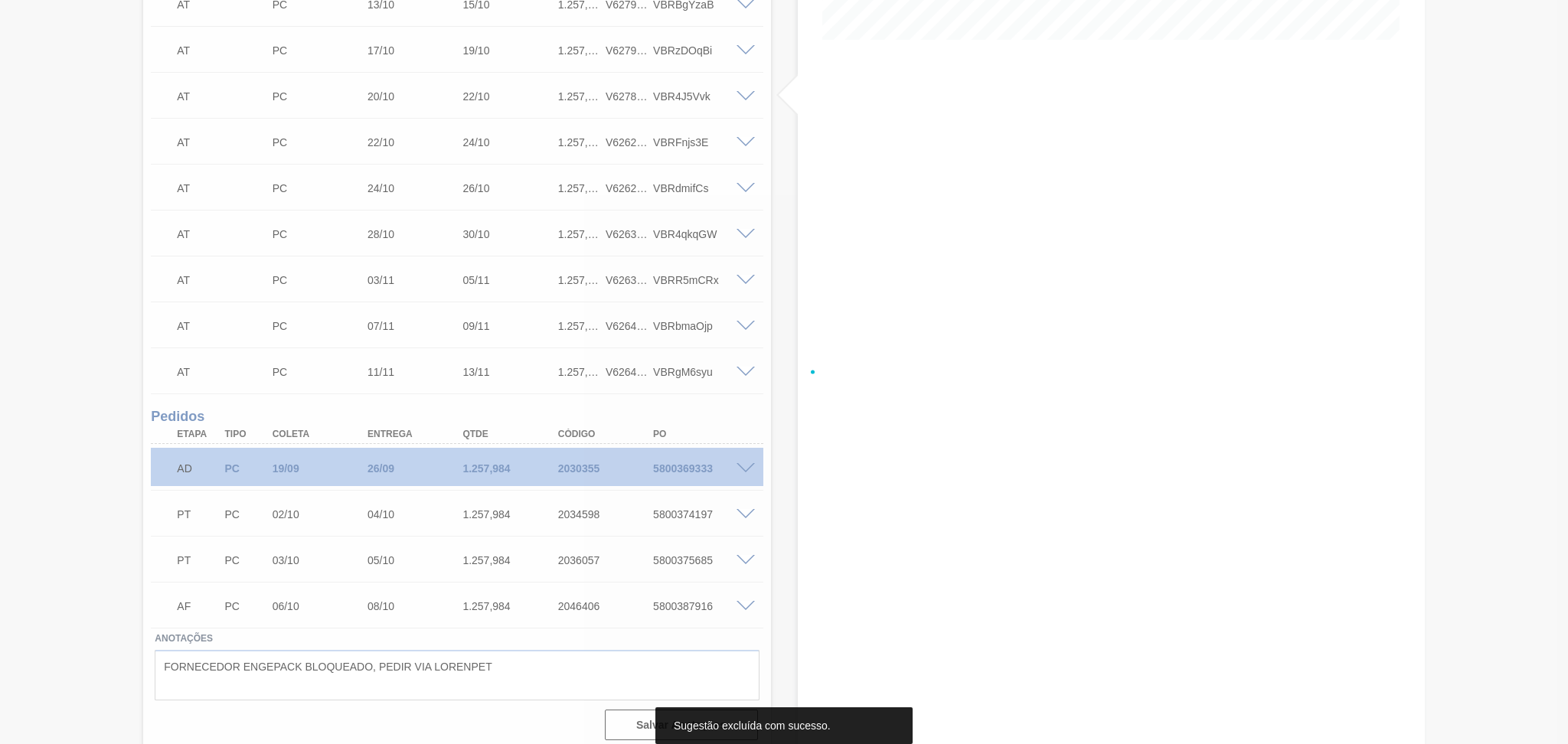
scroll to position [372, 0]
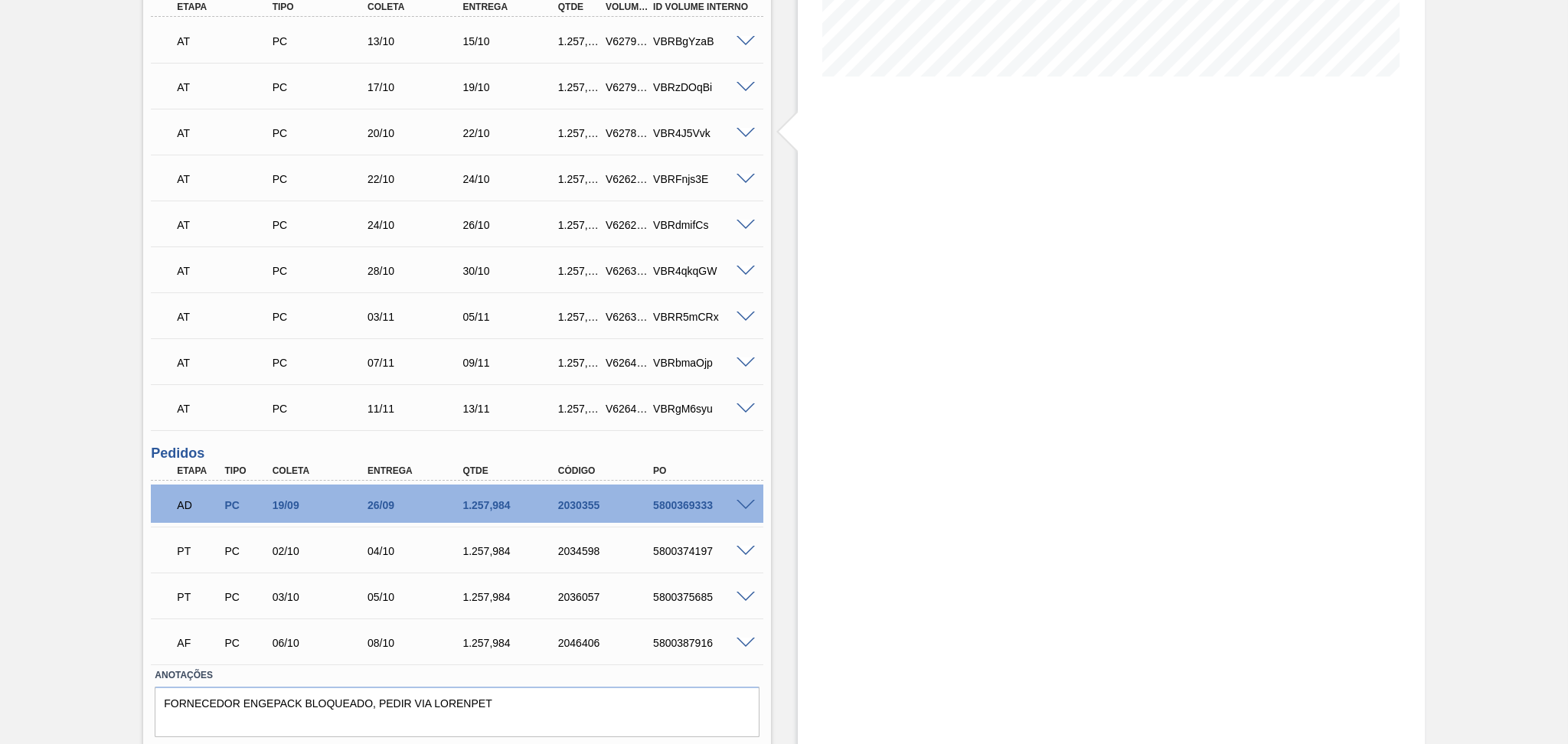
click at [374, 635] on div "AF PC 06/10 08/10 1.257,984 2046406 5800387916" at bounding box center [452, 642] width 571 height 31
click at [384, 588] on div "PT PC 03/10 05/10 1.257,984 2036057 5800375685" at bounding box center [452, 596] width 571 height 31
click at [387, 549] on div "04/10" at bounding box center [417, 551] width 107 height 12
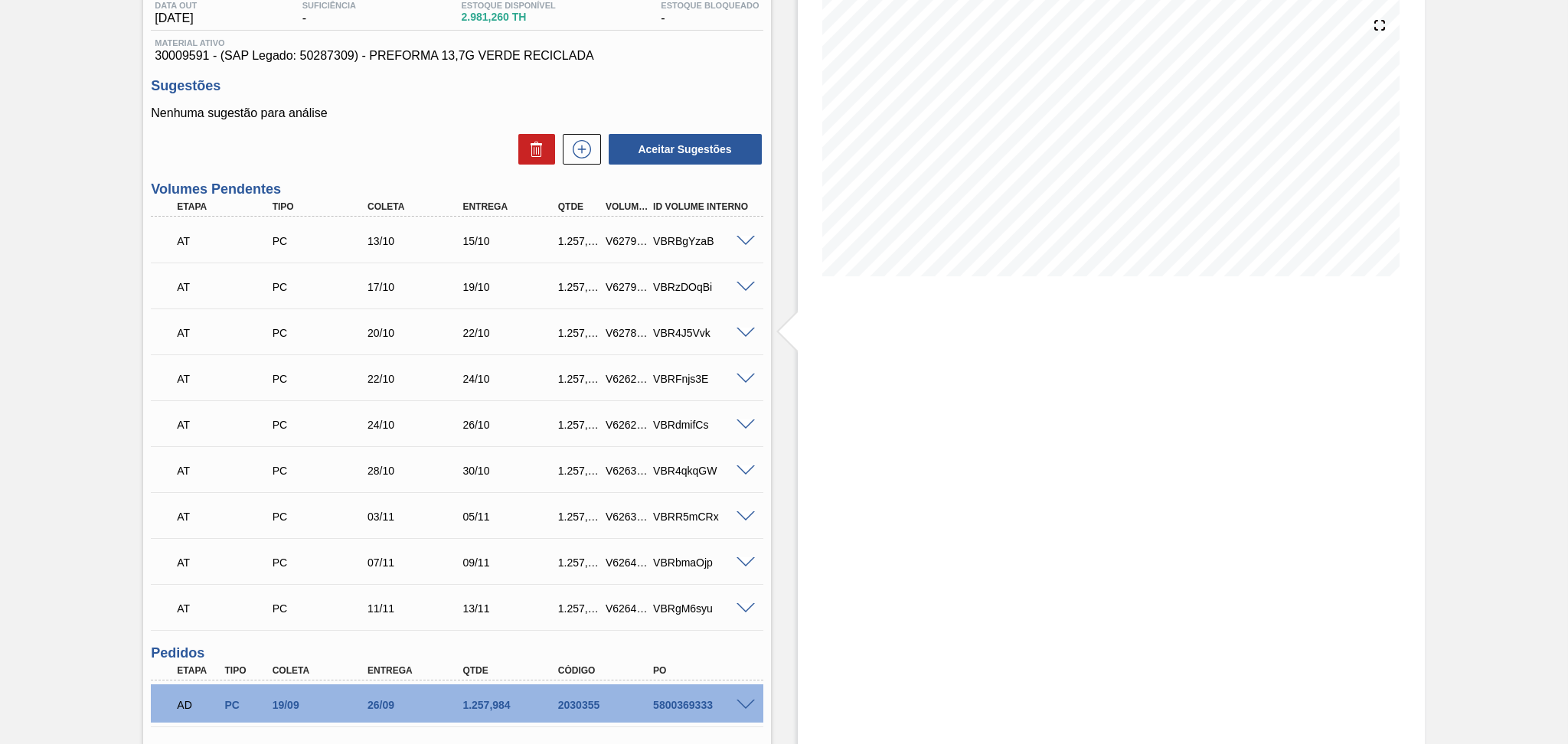
scroll to position [167, 0]
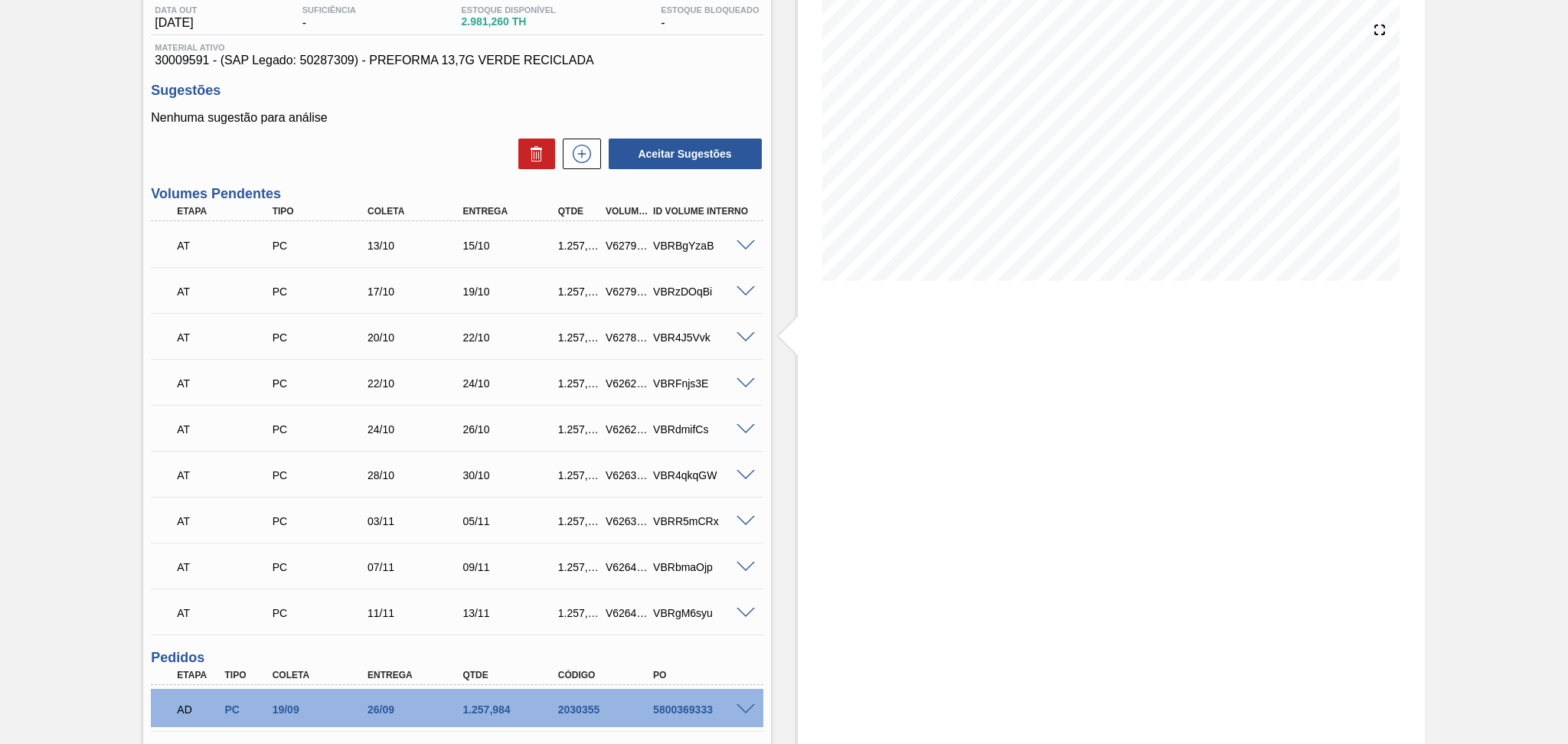
click at [481, 246] on div "15/10" at bounding box center [512, 246] width 107 height 12
click at [476, 283] on div "AT PC 17/10 19/10 1.257,984 V627904 VBRzDOqBi" at bounding box center [452, 290] width 571 height 31
click at [476, 346] on div "AT PC 20/10 22/10 1.257,984 V627863 VBR4J5Vvk" at bounding box center [452, 336] width 571 height 31
click at [474, 377] on div "24/10" at bounding box center [512, 383] width 107 height 12
click at [475, 422] on div "AT PC 24/10 26/10 1.257,984 V626299 VBRdmifCs" at bounding box center [452, 428] width 571 height 31
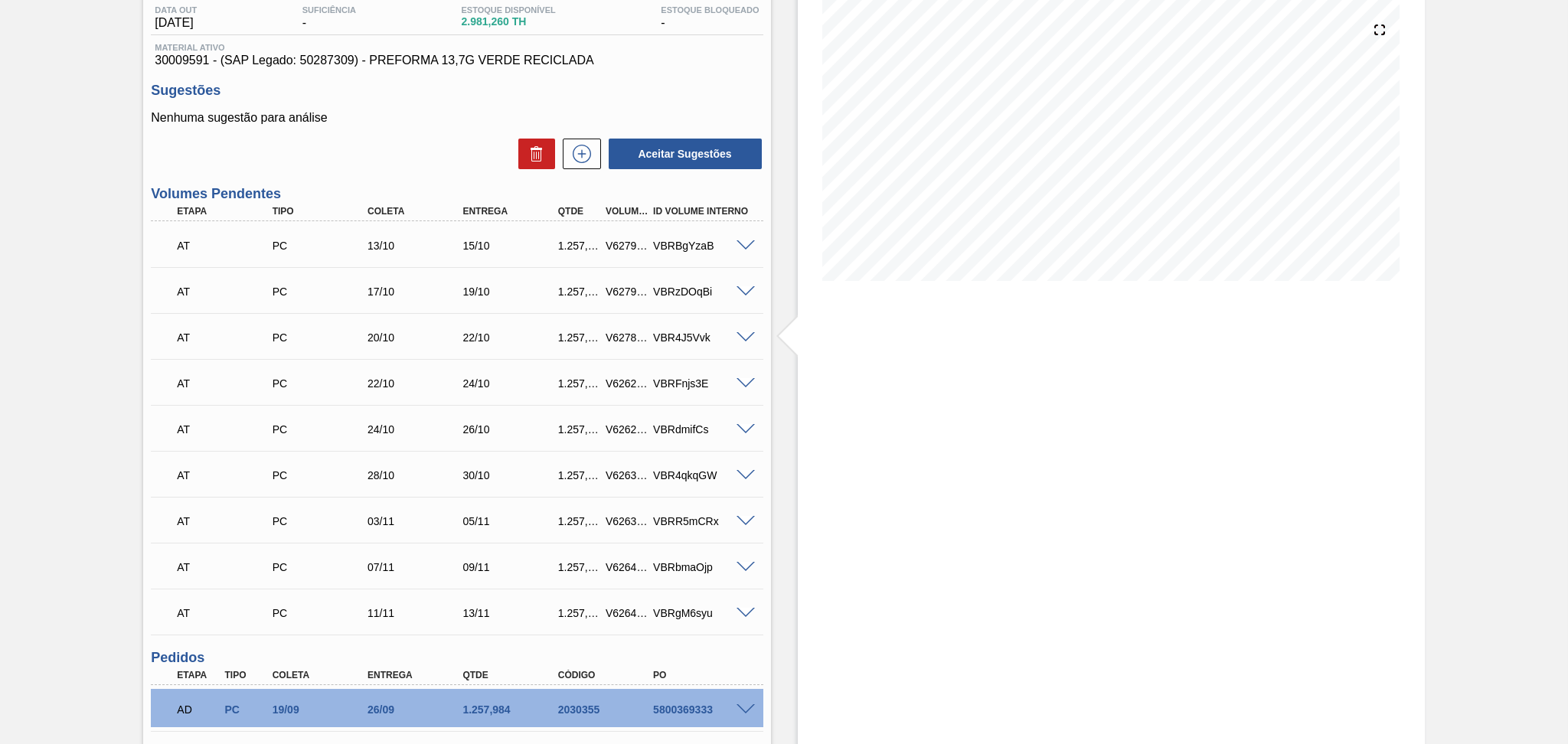
click at [466, 473] on div "30/10" at bounding box center [512, 475] width 107 height 12
click at [471, 516] on div "05/11" at bounding box center [512, 521] width 107 height 12
click at [470, 561] on div "09/11" at bounding box center [512, 567] width 107 height 12
click at [467, 611] on div "13/11" at bounding box center [512, 613] width 107 height 12
click at [936, 494] on div "Estoque De 03/10/2025 Até 15/11/2025 Filtro" at bounding box center [1111, 452] width 627 height 1086
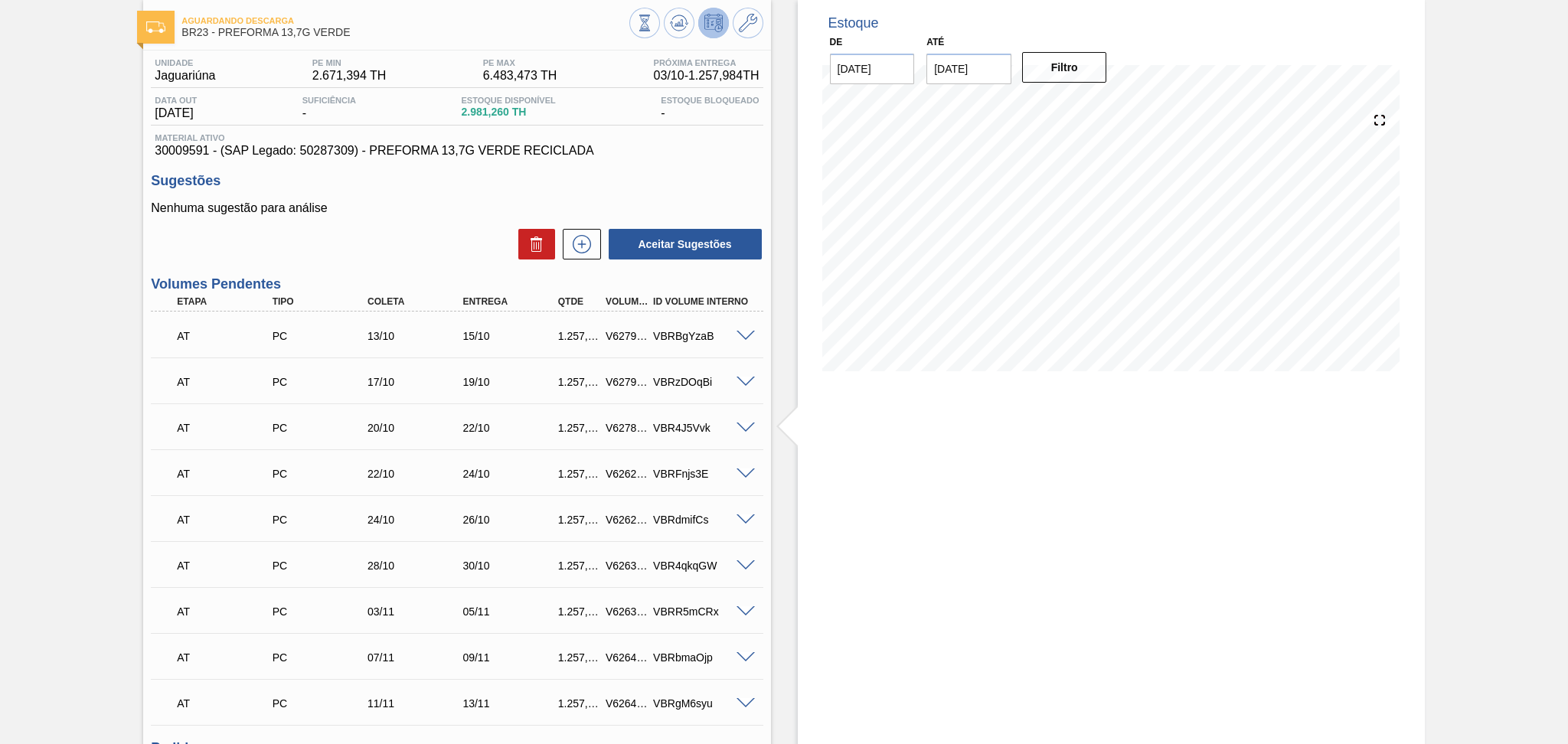
scroll to position [0, 0]
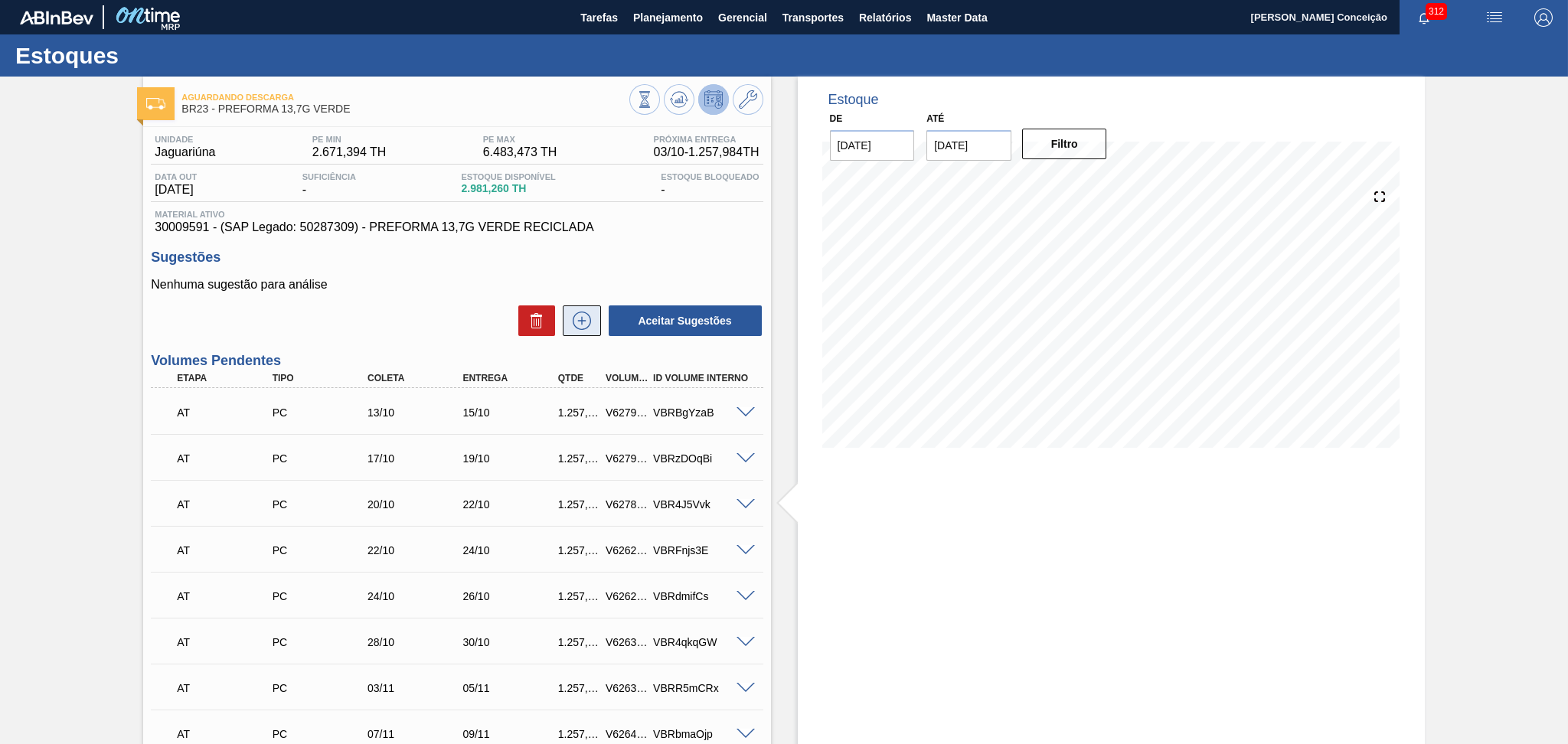
click at [583, 314] on icon at bounding box center [581, 321] width 24 height 19
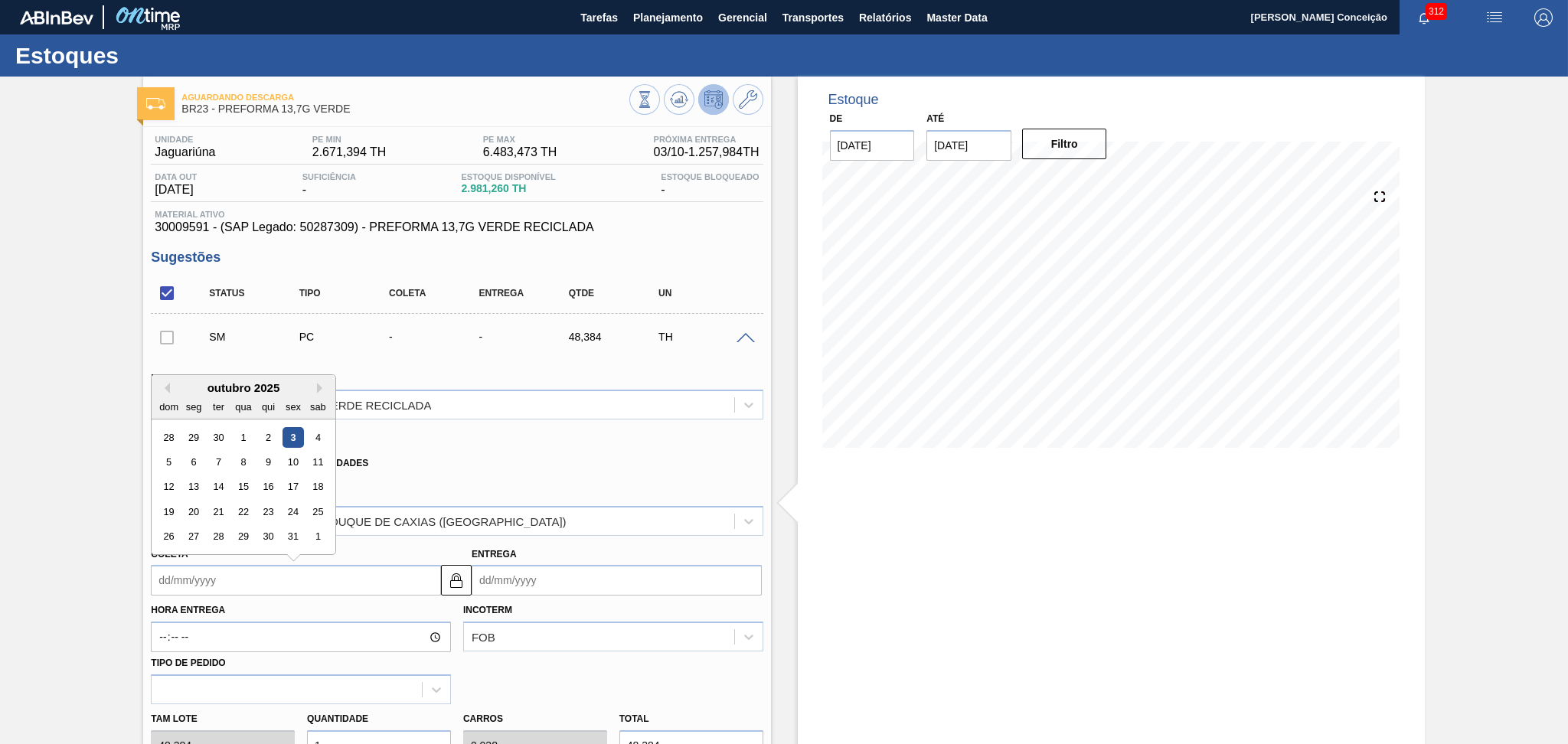
click at [227, 581] on input "Coleta" at bounding box center [295, 580] width 290 height 31
click at [193, 528] on div "27" at bounding box center [194, 538] width 21 height 21
type input "[DATE]"
type input "29/10/2025"
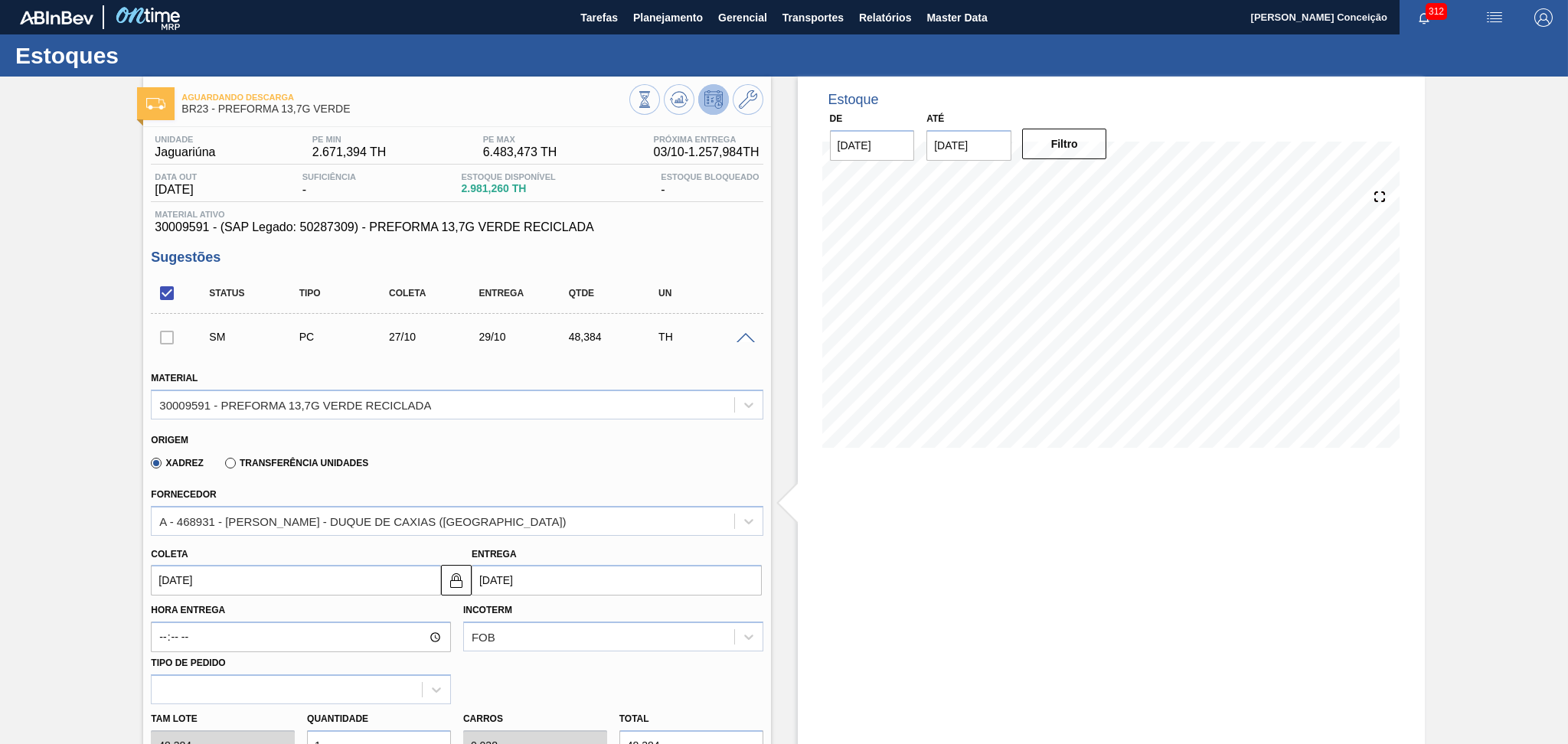
scroll to position [307, 0]
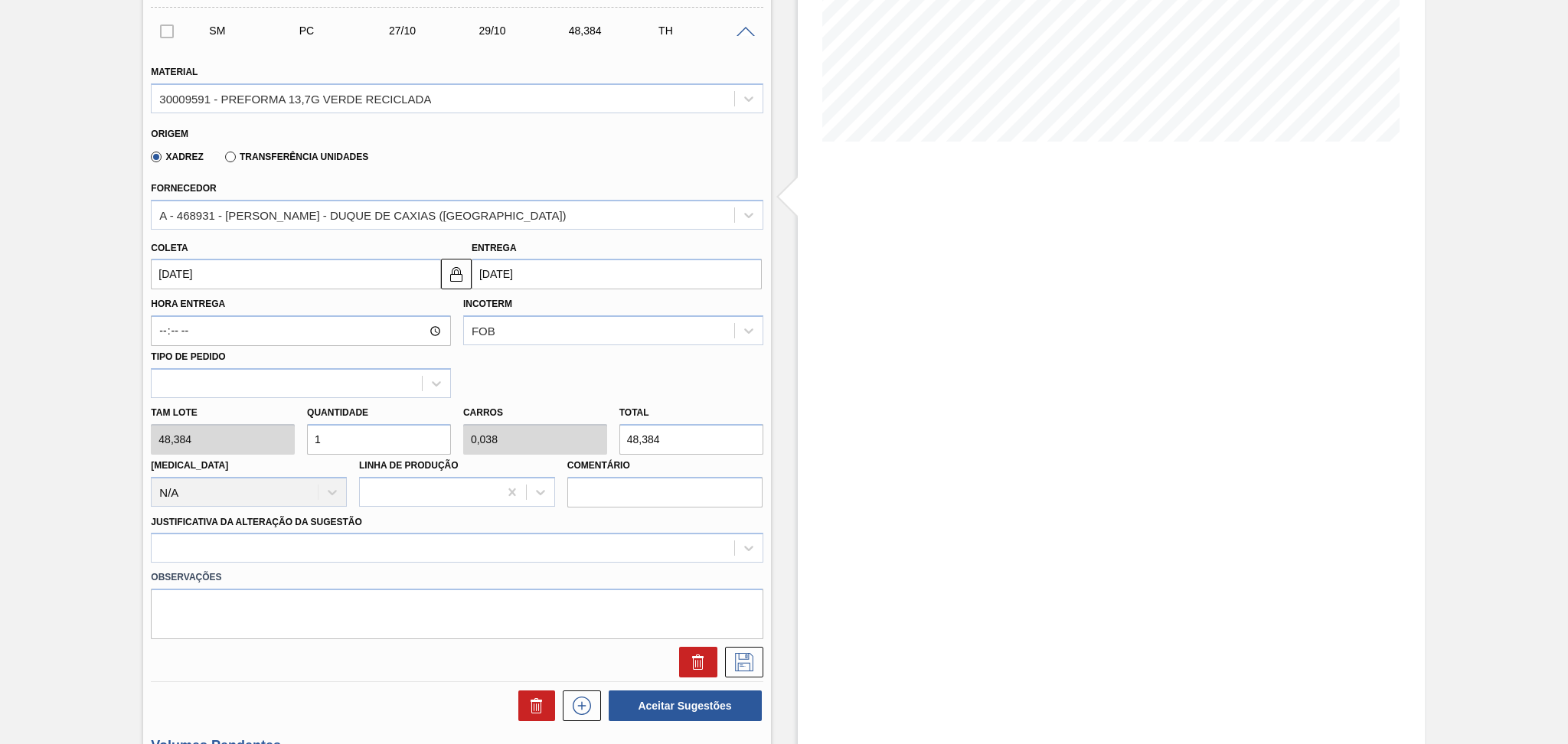
click at [261, 439] on div "Tam lote 48,384 Quantidade 1 Carros 0,038 Total 48,384 Doca N/A Linha de Produç…" at bounding box center [456, 453] width 624 height 110
type input "2"
type input "0,077"
type input "96,768"
type input "26"
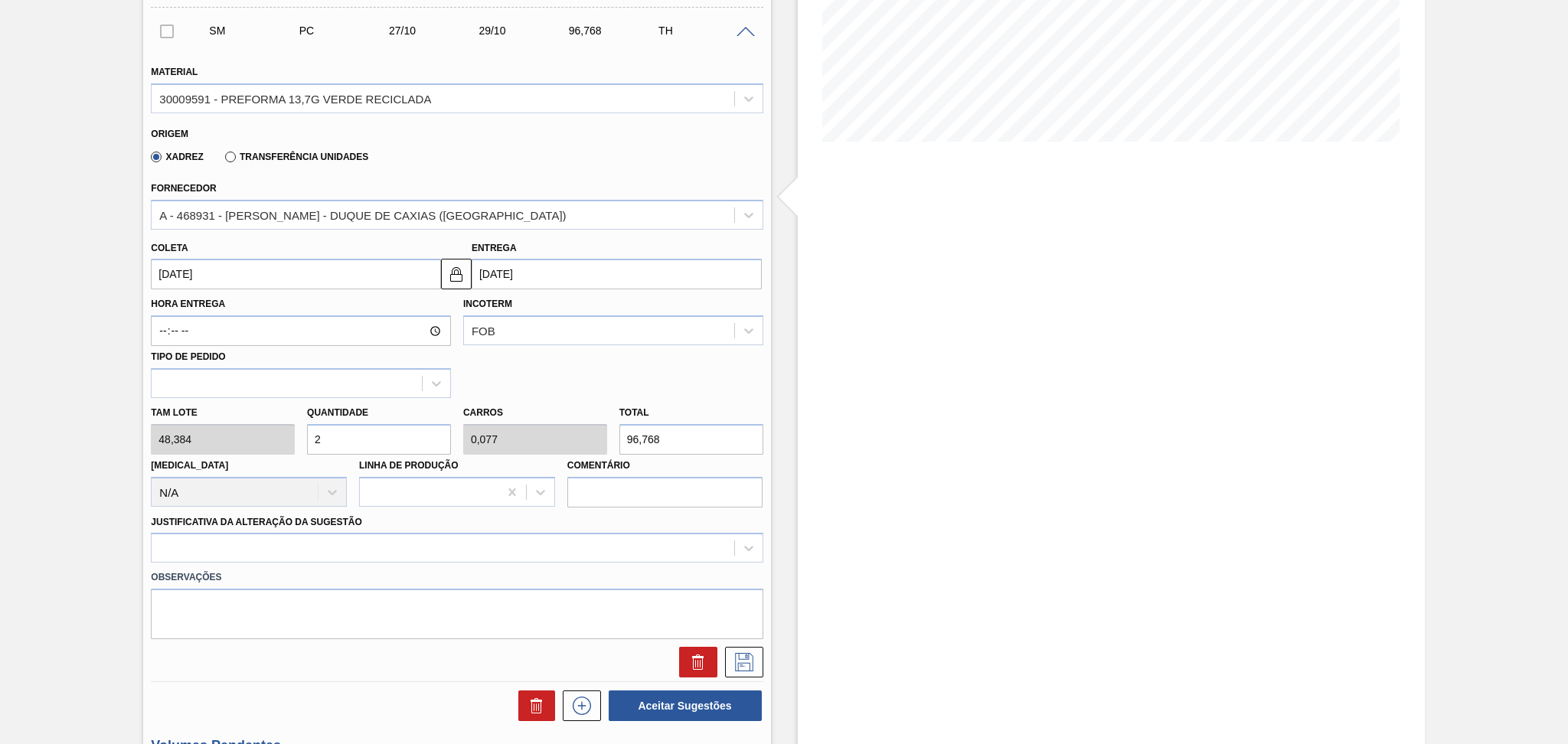
type input "1"
type input "1.257,984"
type input "26"
click at [328, 559] on div at bounding box center [457, 548] width 611 height 30
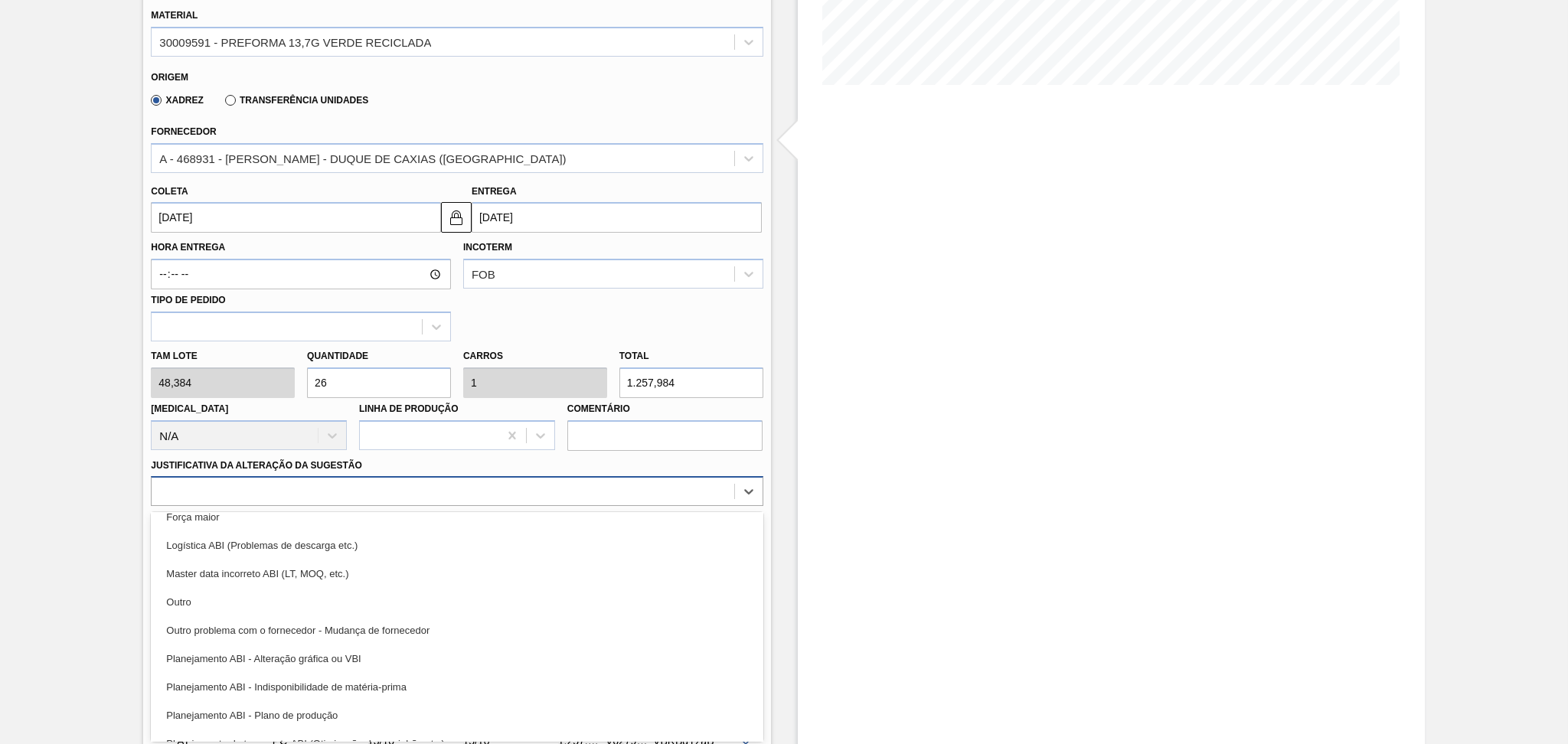
scroll to position [102, 0]
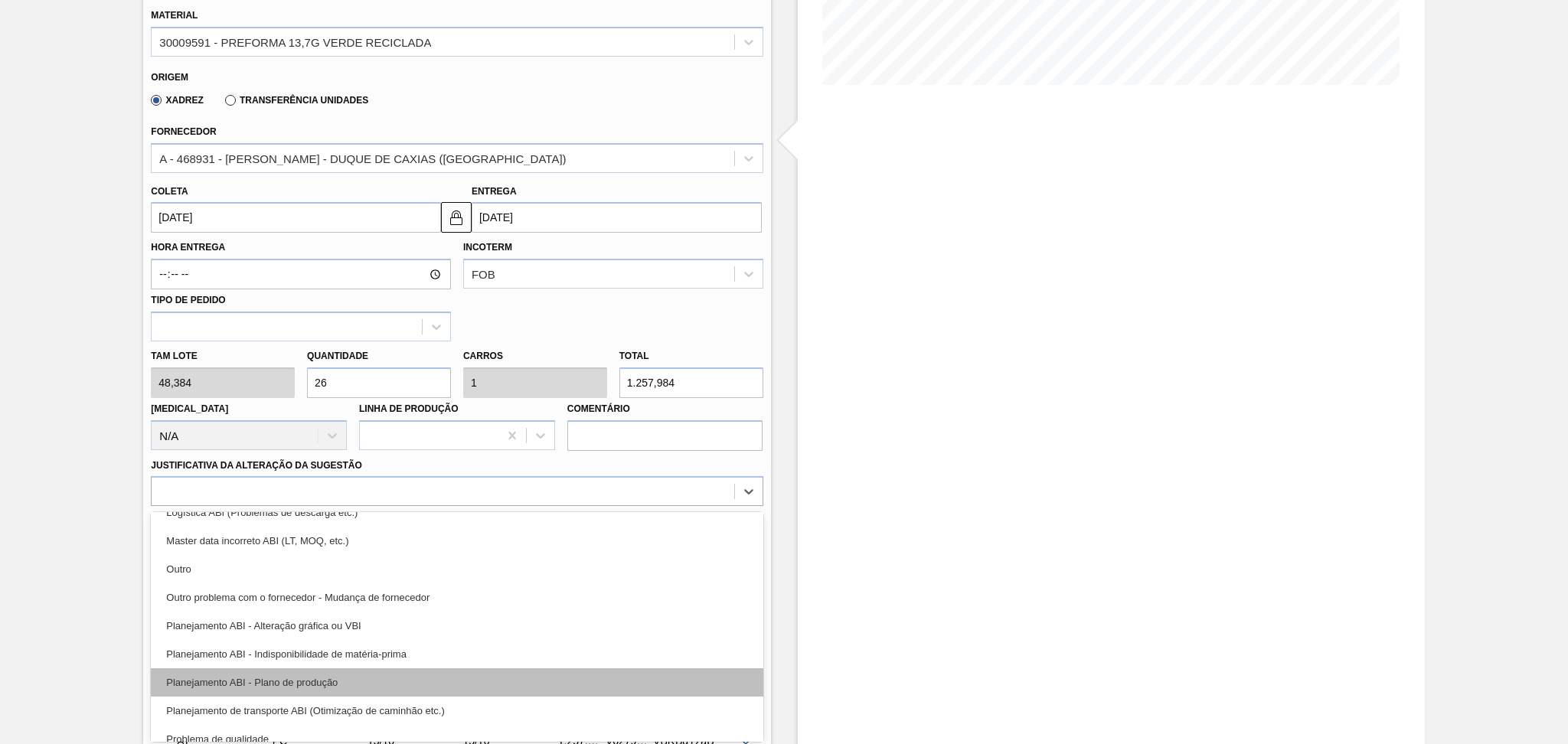
click at [356, 676] on div "Planejamento ABI - Plano de produção" at bounding box center [457, 683] width 611 height 28
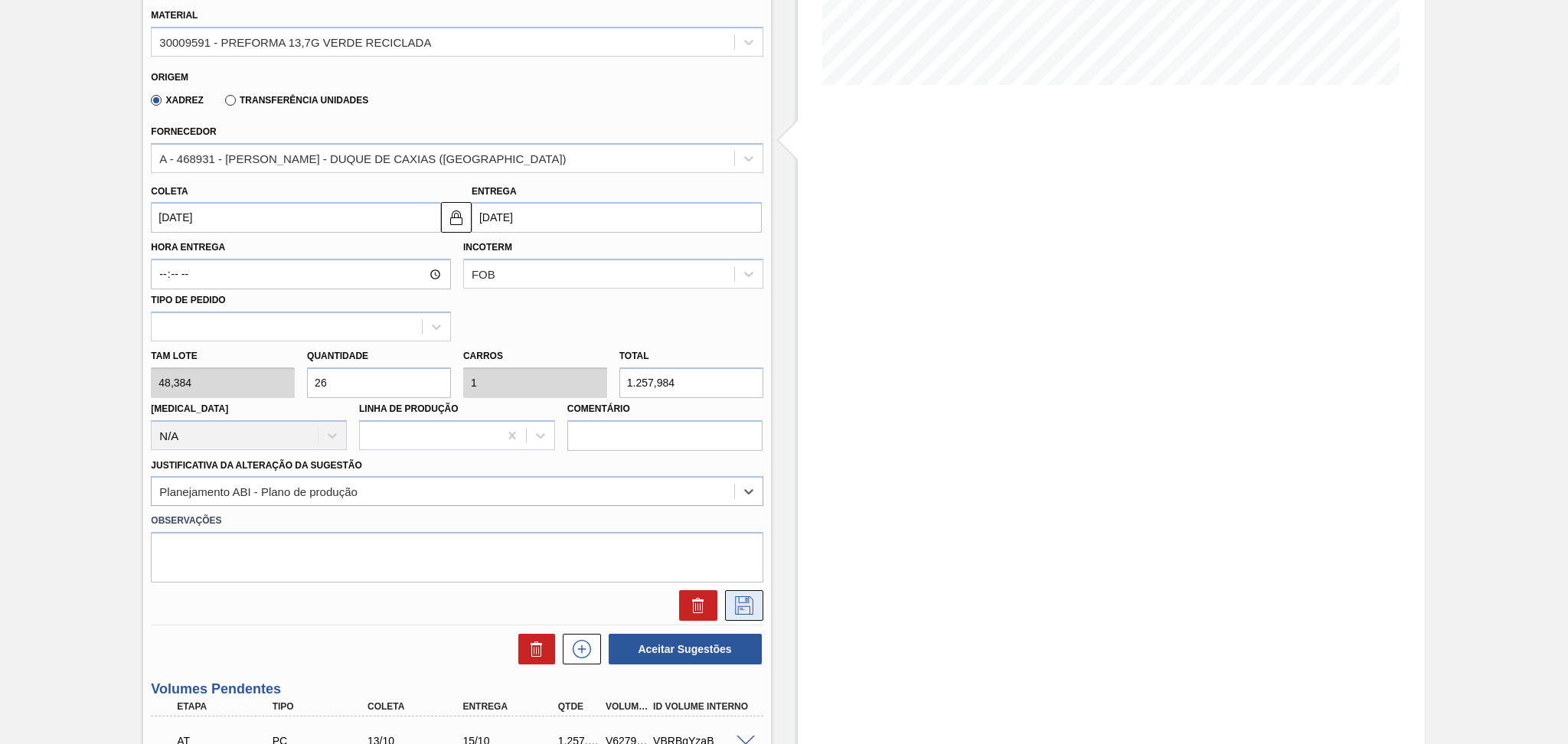
click at [735, 600] on icon at bounding box center [745, 606] width 19 height 19
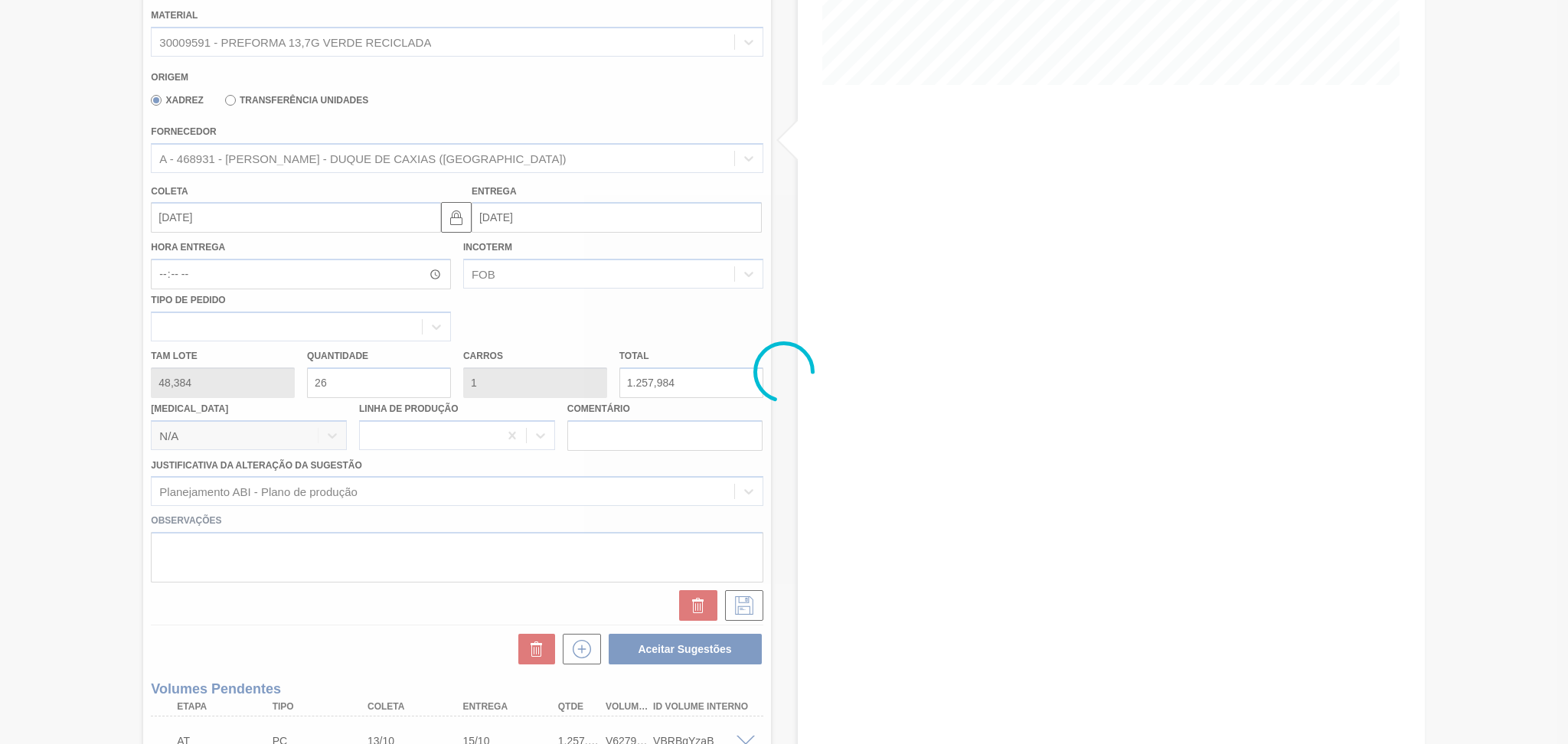
click at [780, 481] on div at bounding box center [784, 372] width 1568 height 744
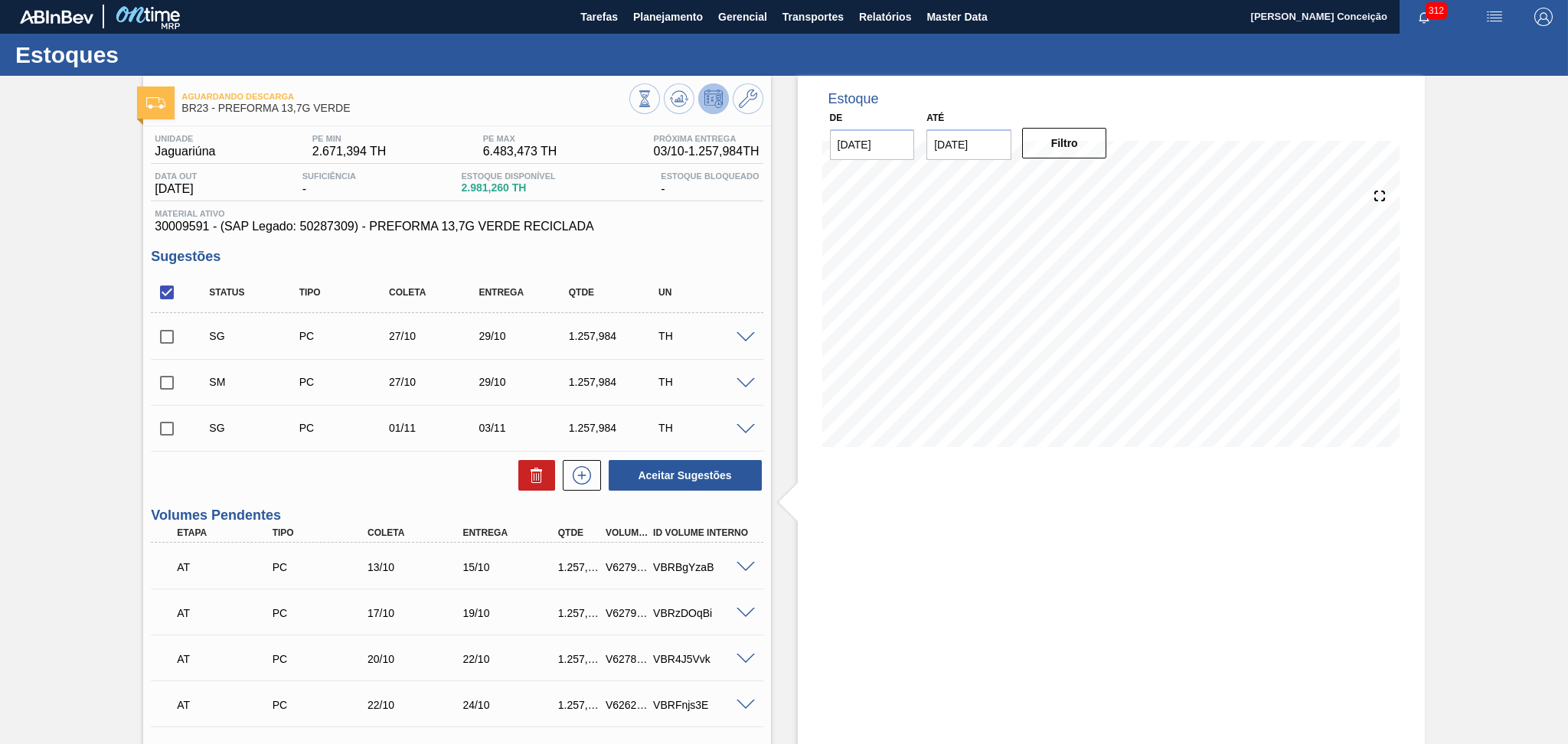
scroll to position [0, 0]
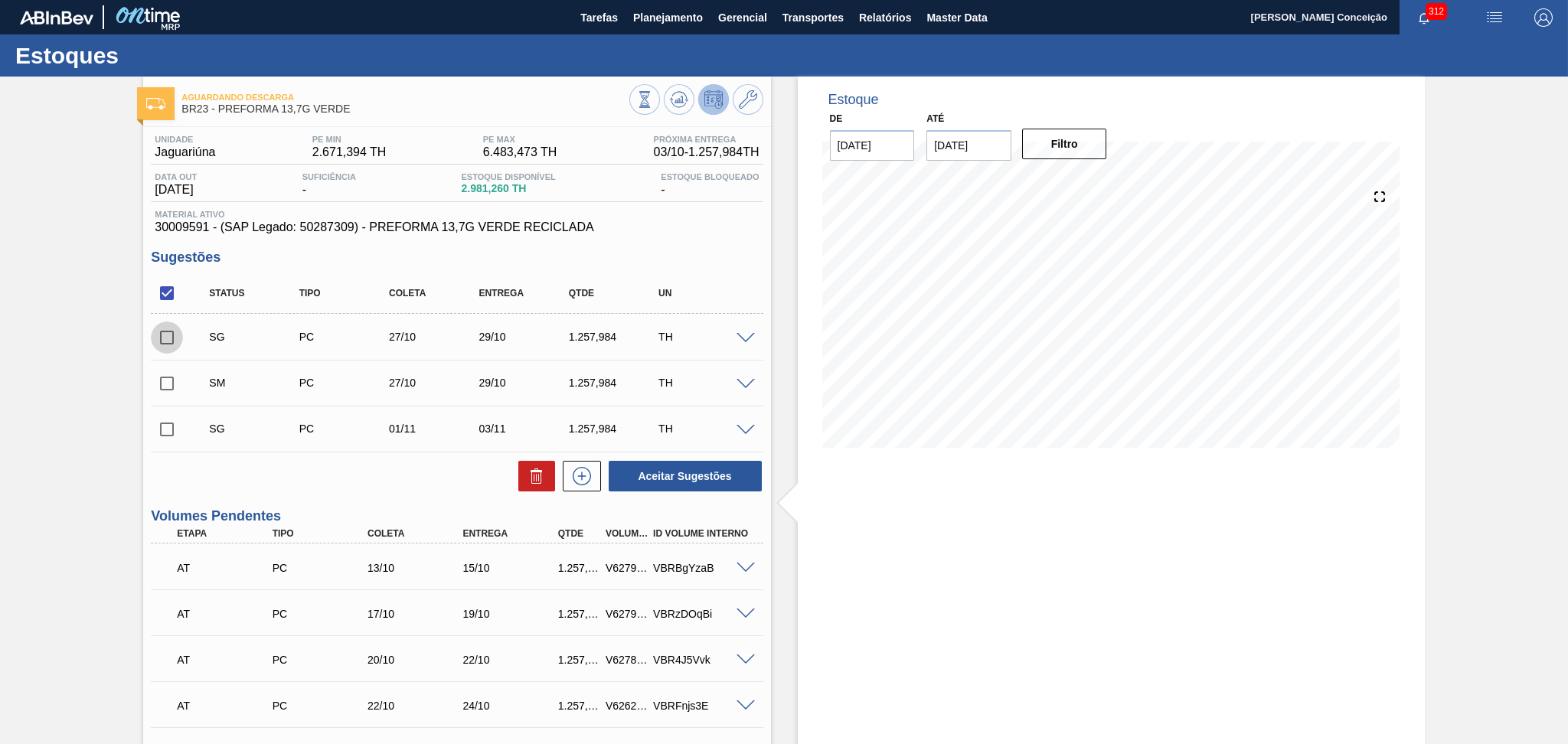
click at [167, 343] on input "checkbox" at bounding box center [167, 338] width 32 height 32
click at [703, 478] on button "Aceitar Sugestões" at bounding box center [685, 476] width 153 height 31
checkbox input "false"
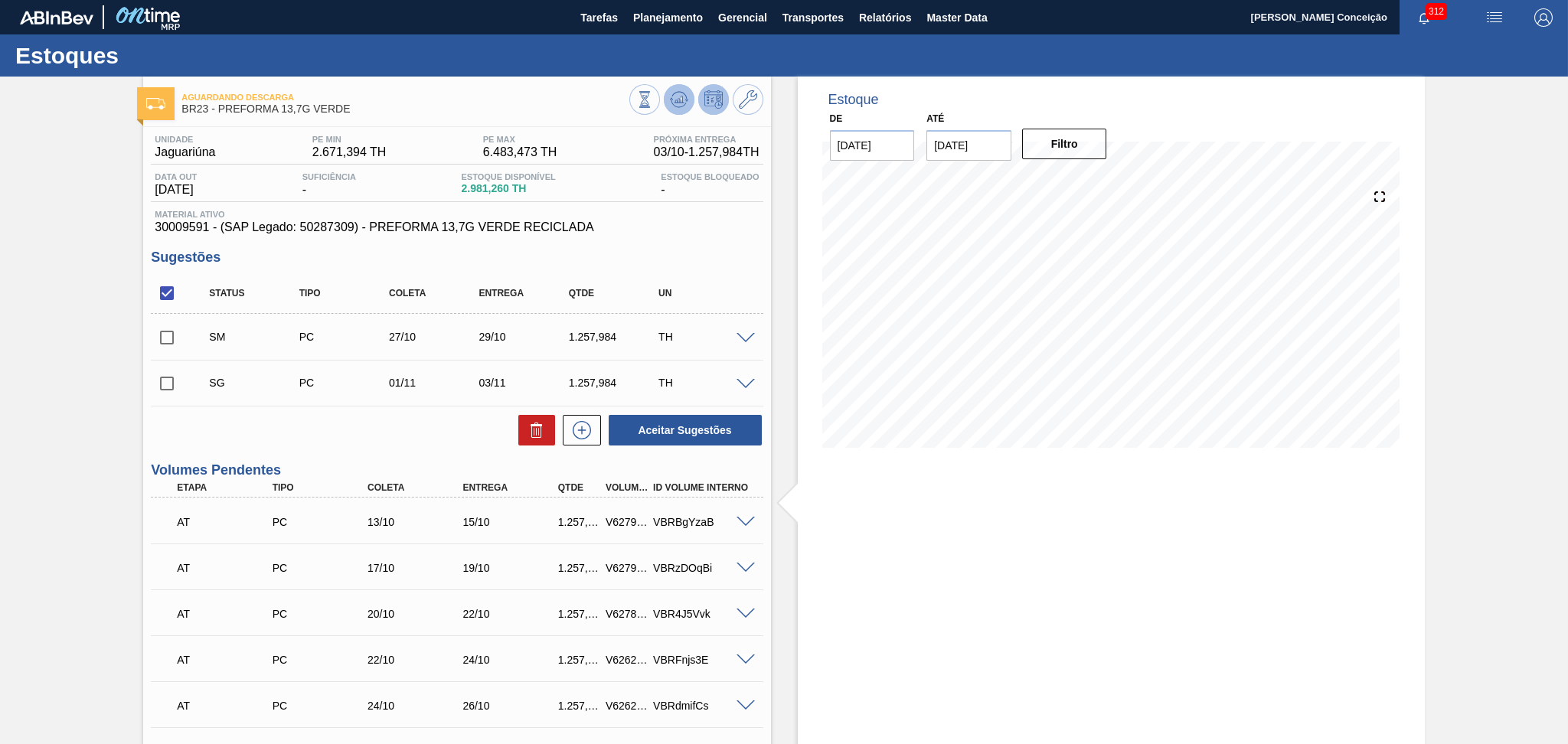
click at [671, 98] on icon at bounding box center [679, 99] width 19 height 19
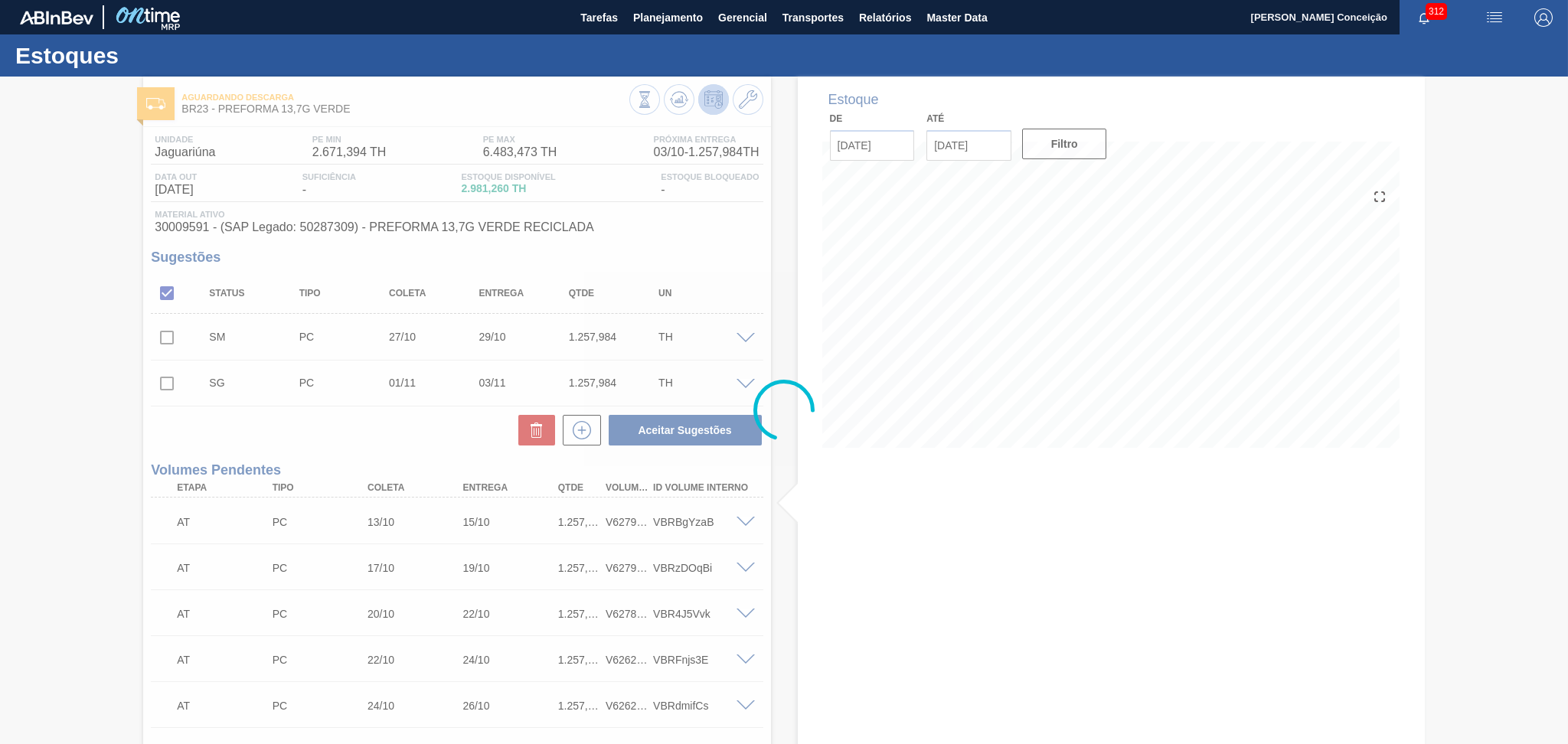
click at [96, 478] on div at bounding box center [784, 411] width 1568 height 668
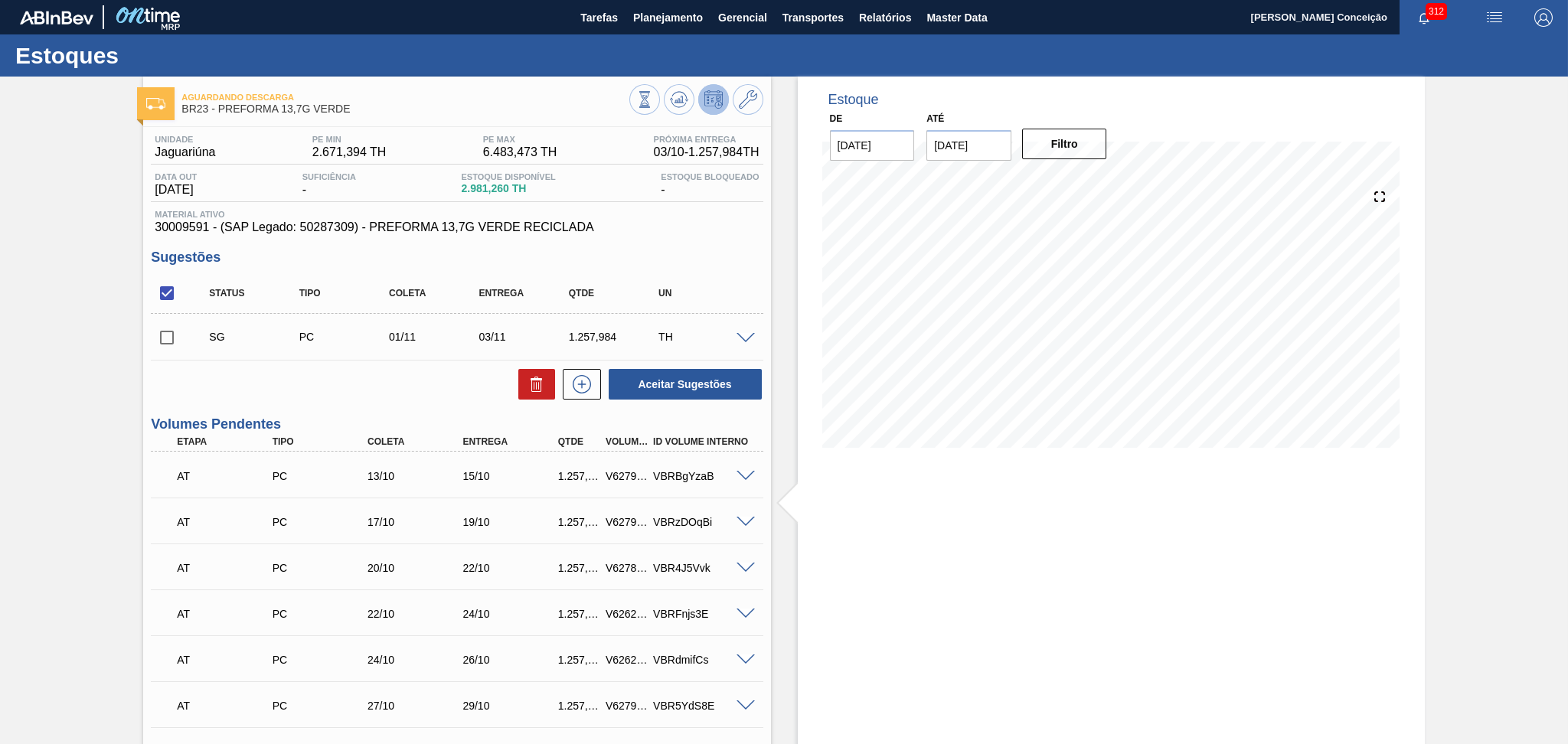
click at [1244, 578] on div "Estoque De 03/10/2025 Até 15/11/2025 Filtro" at bounding box center [1111, 675] width 627 height 1195
click at [924, 473] on div "Estoque De 03/10/2025 Até 15/11/2025 Filtro 18/10 Projeção de Estoque 4,009.216…" at bounding box center [1111, 675] width 627 height 1195
click at [668, 19] on span "Planejamento" at bounding box center [668, 18] width 69 height 19
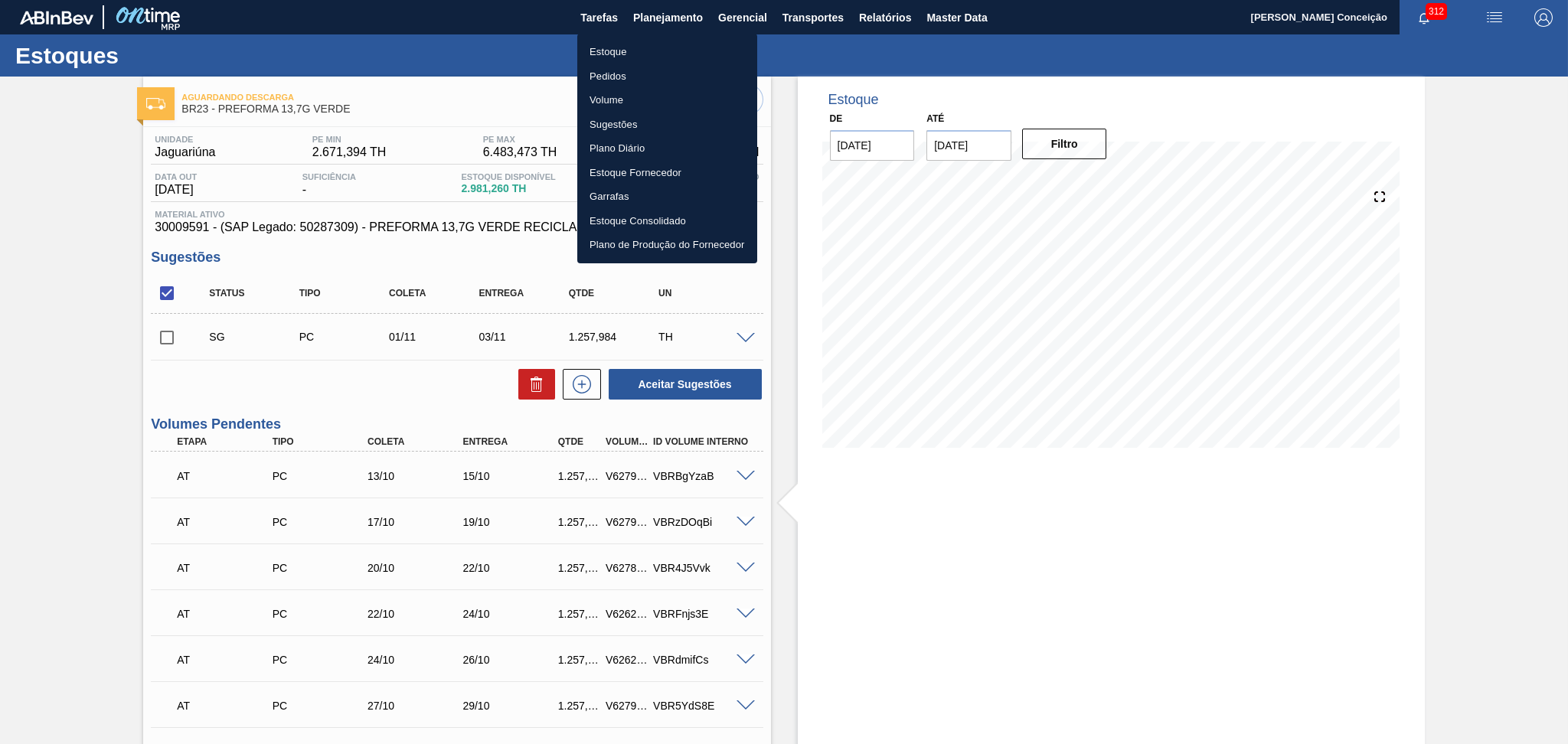
click at [596, 49] on li "Estoque" at bounding box center [668, 52] width 180 height 24
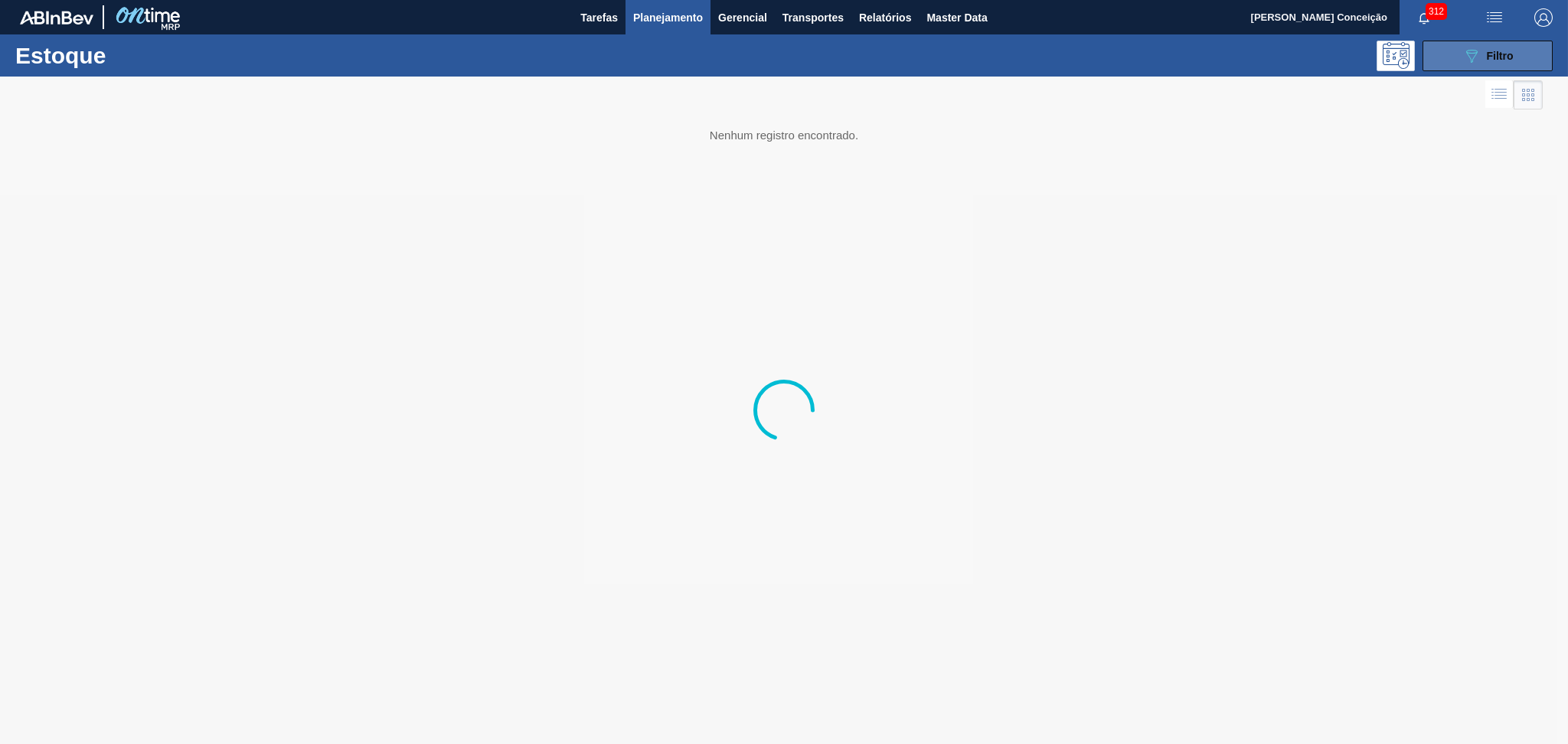
click at [1455, 49] on button "089F7B8B-B2A5-4AFE-B5C0-19BA573D28AC Filtro" at bounding box center [1487, 55] width 130 height 31
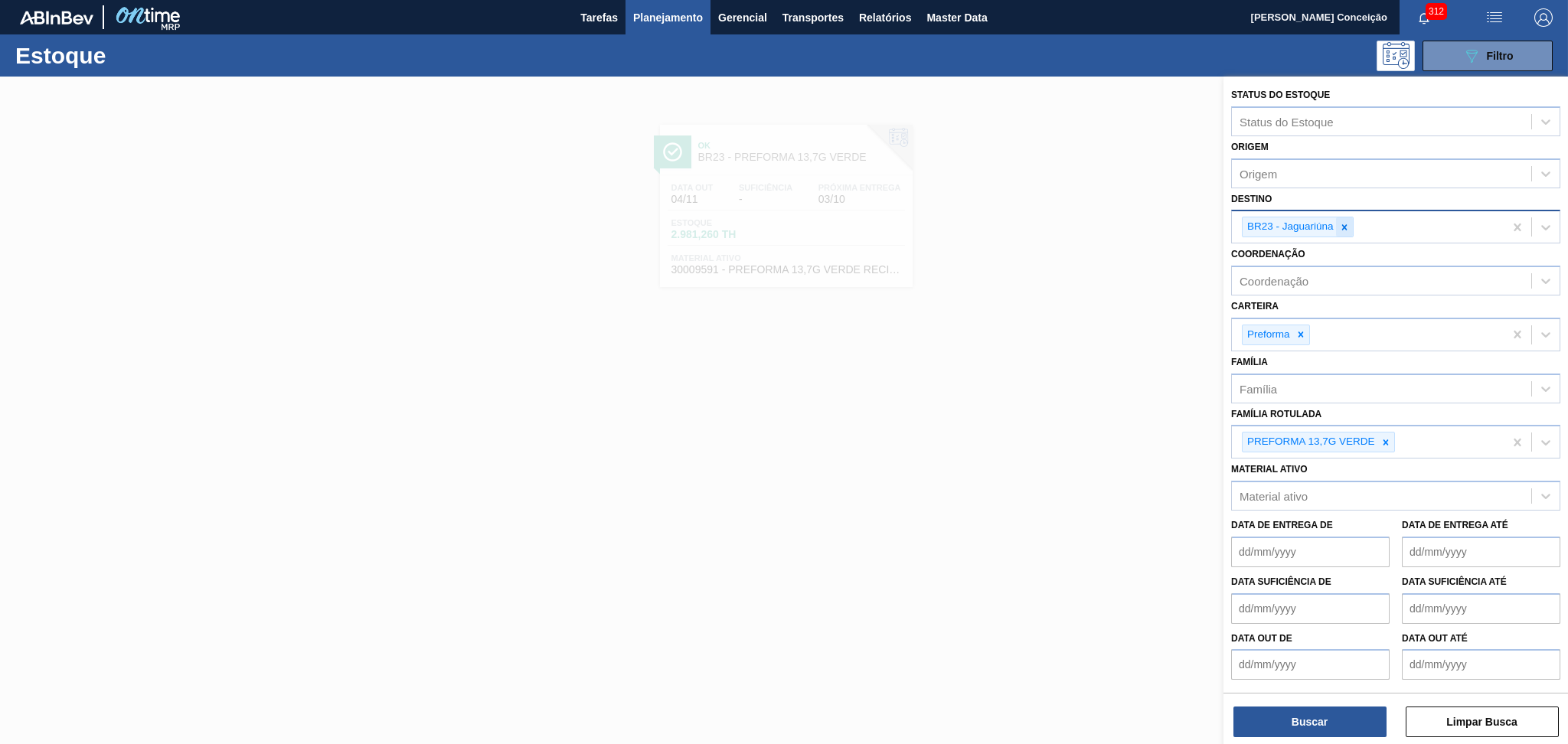
click at [1341, 230] on icon at bounding box center [1344, 227] width 10 height 10
click at [1290, 224] on div "Destino" at bounding box center [1381, 226] width 299 height 23
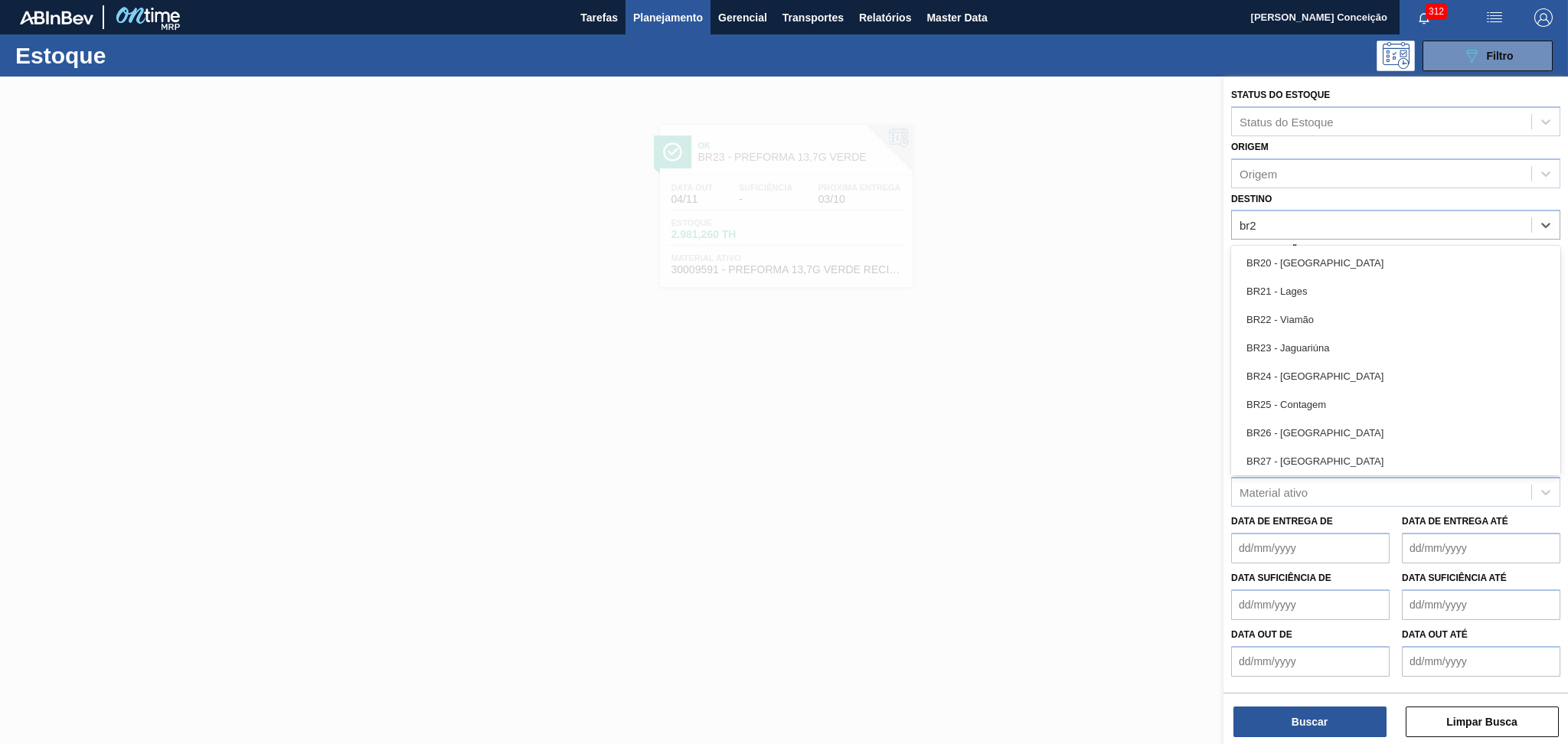
type input "br27"
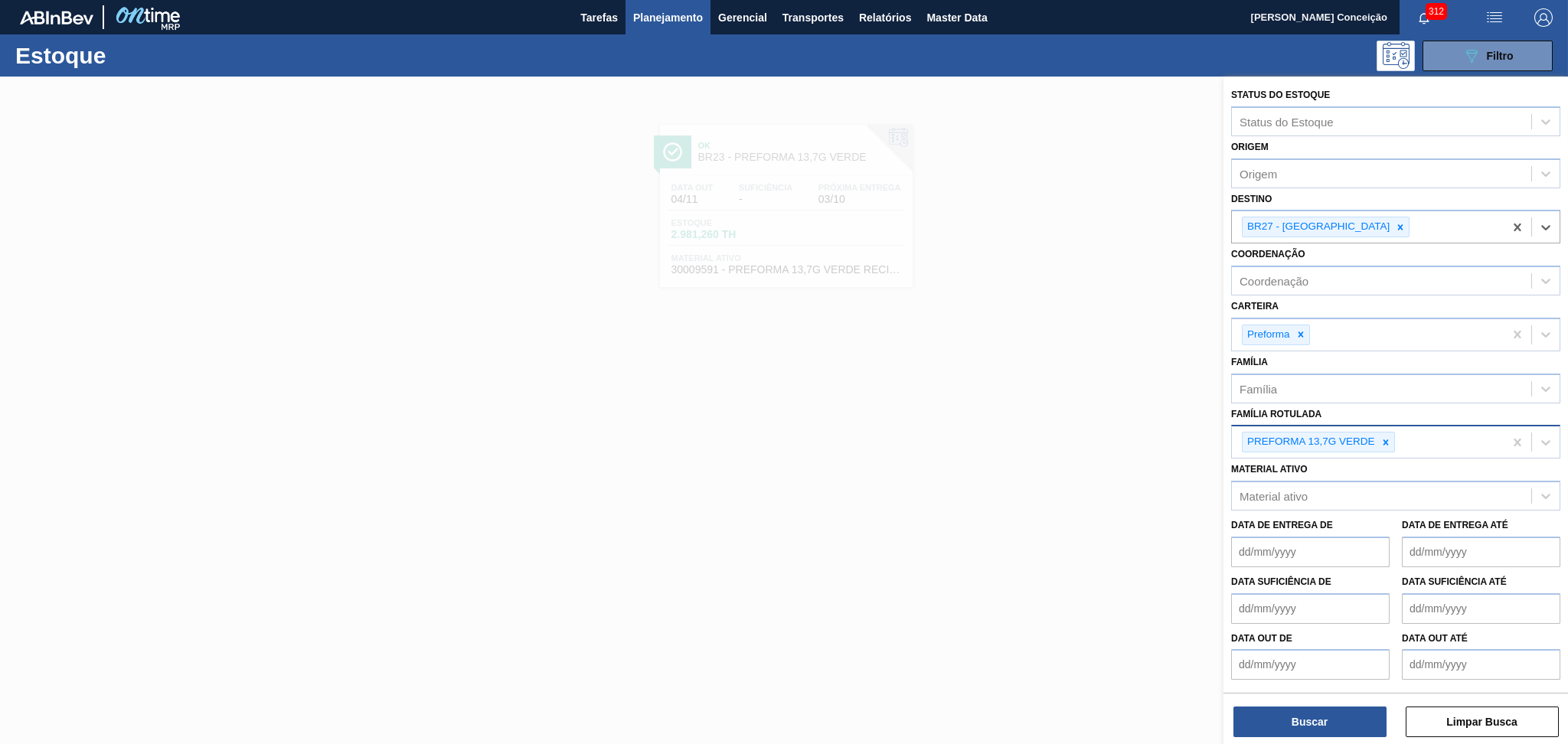
click at [1381, 441] on icon at bounding box center [1385, 442] width 10 height 10
click at [1395, 223] on icon at bounding box center [1399, 227] width 10 height 10
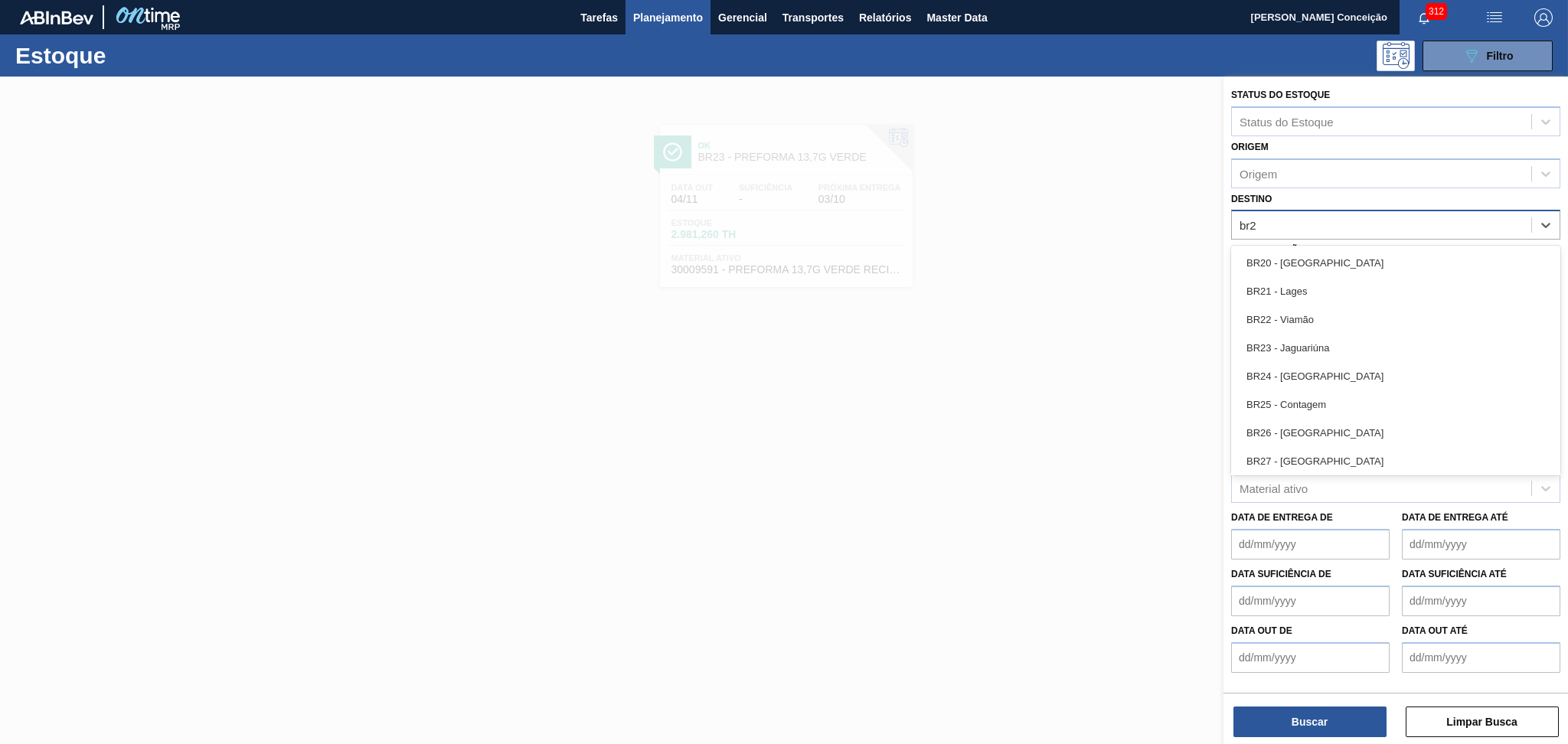
type input "br27"
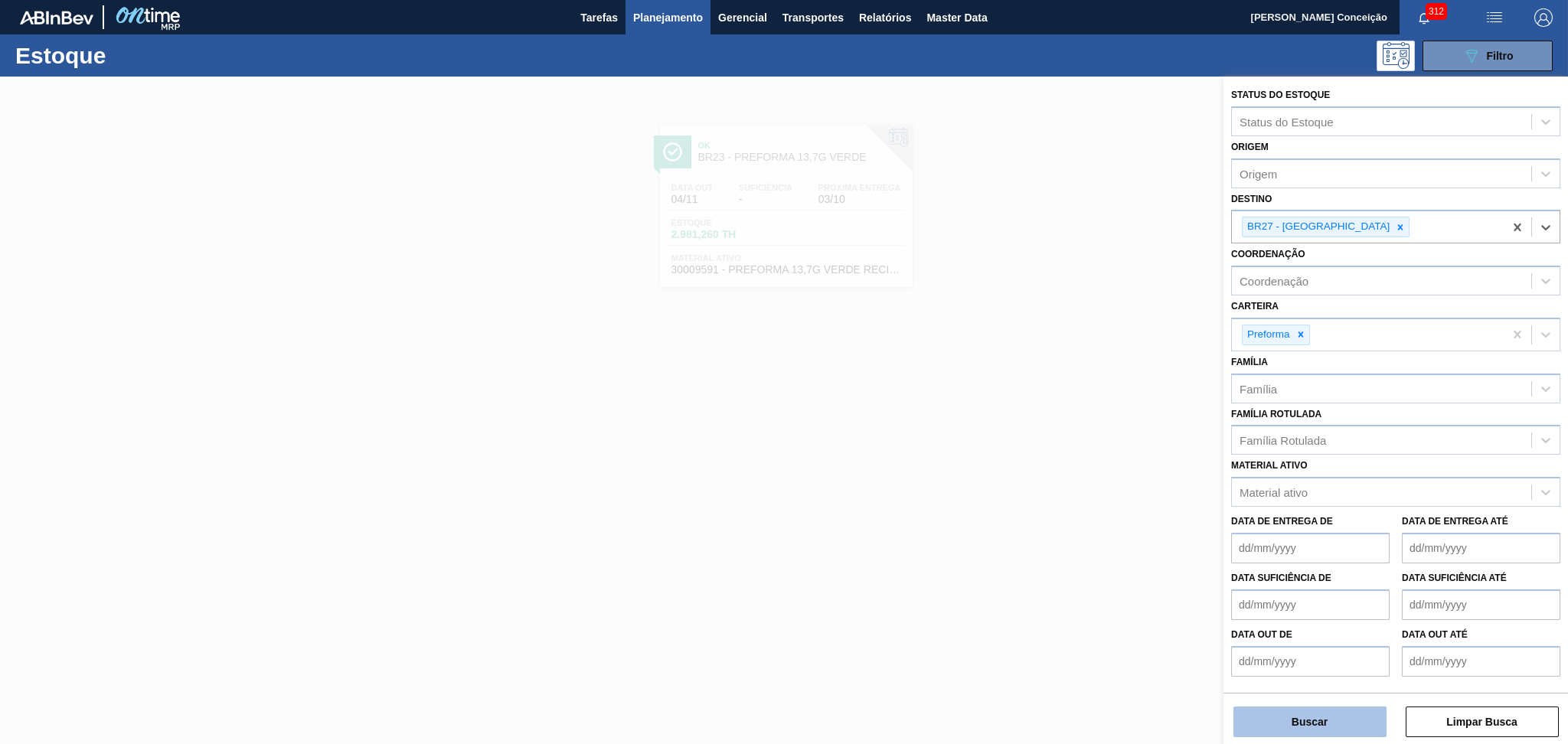
click at [1307, 715] on button "Buscar" at bounding box center [1309, 721] width 153 height 31
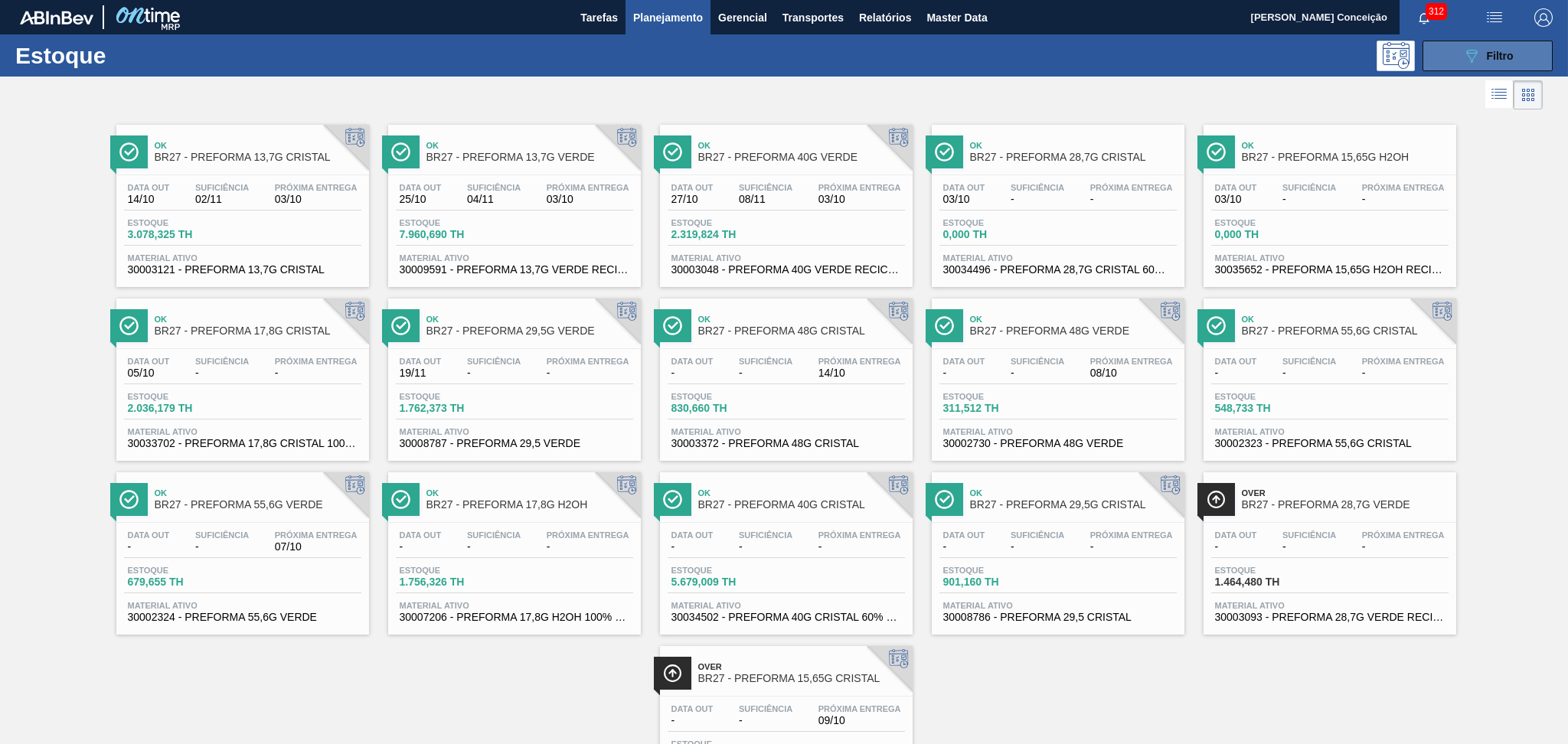
click at [1473, 54] on icon at bounding box center [1471, 56] width 11 height 13
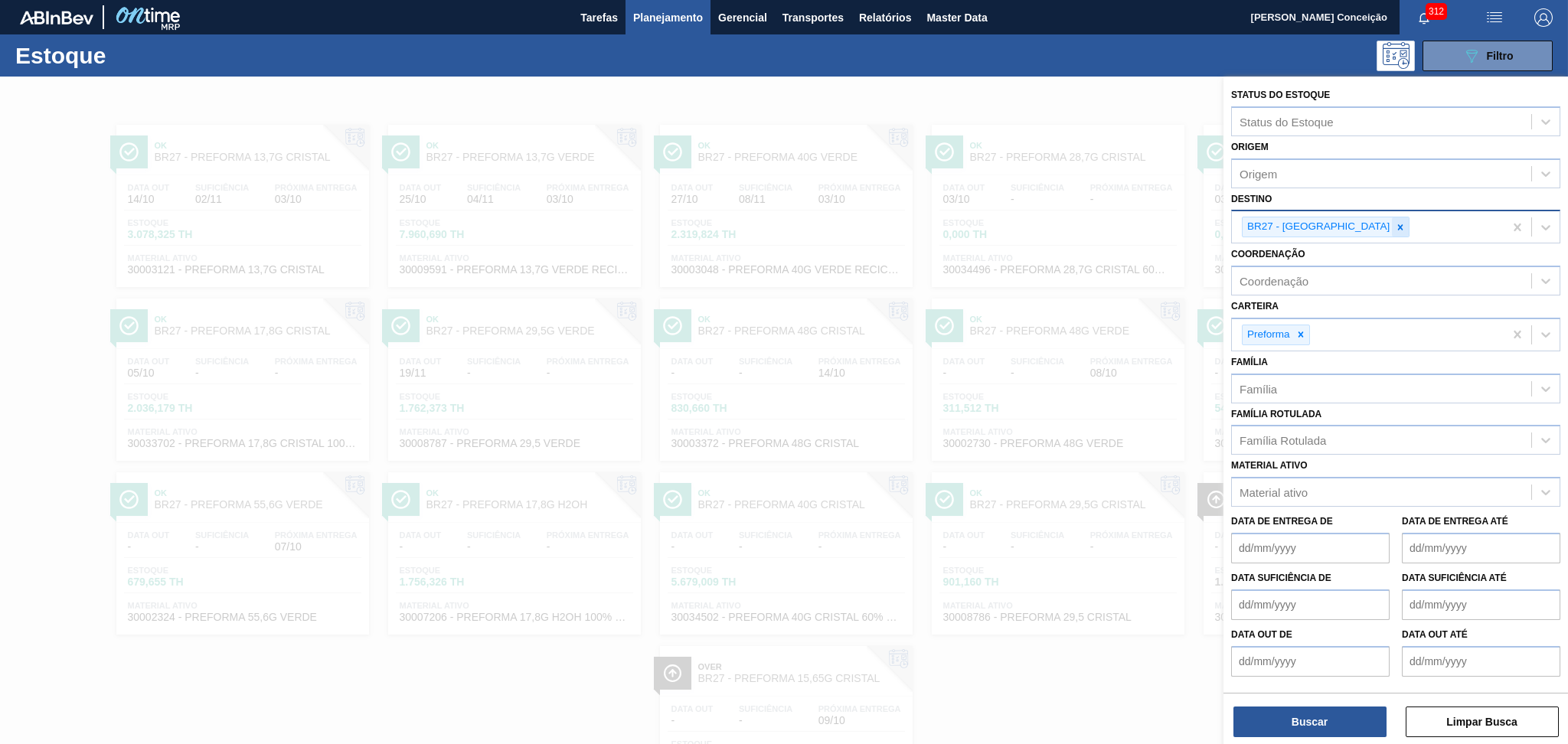
click at [1395, 226] on icon at bounding box center [1399, 227] width 10 height 10
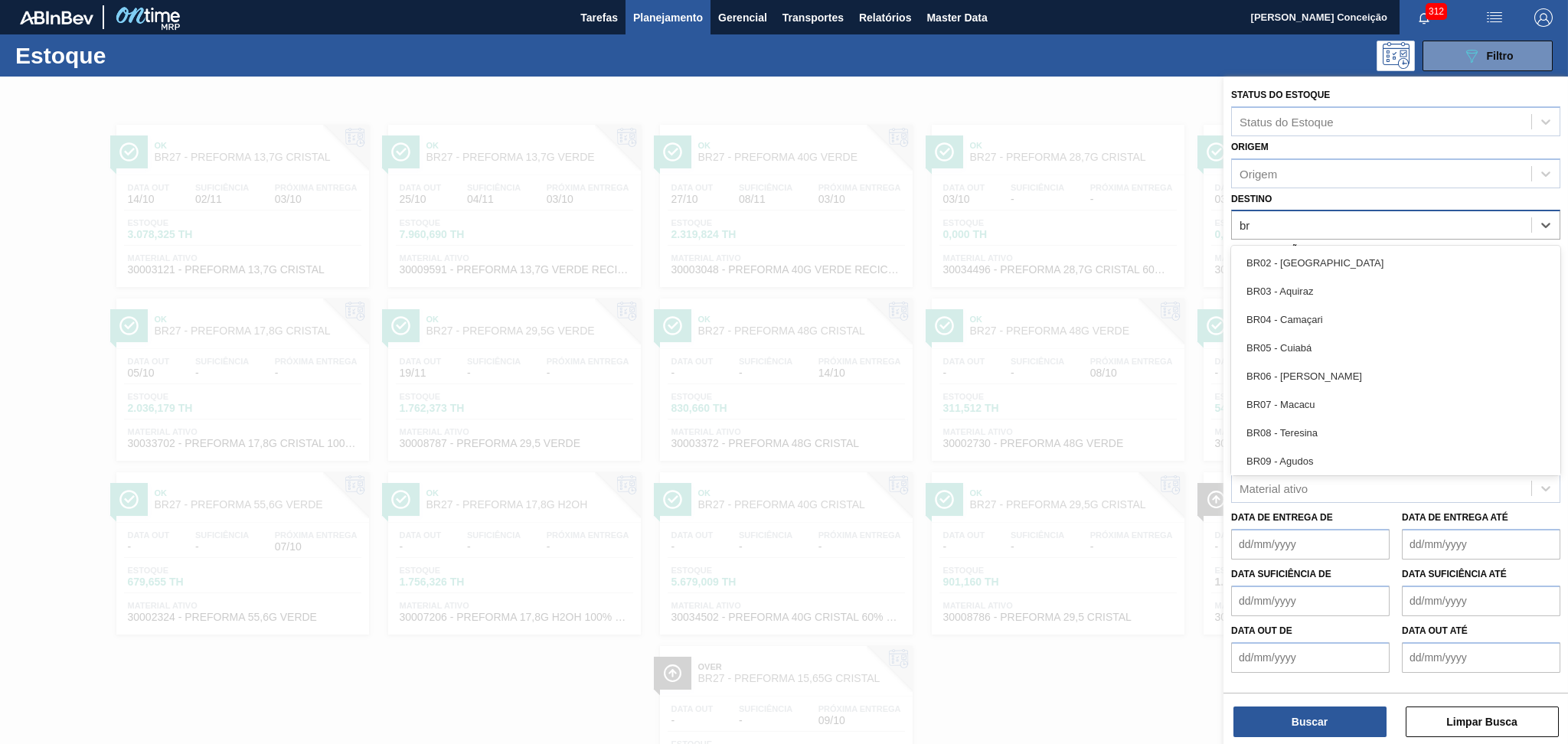
type input "br2"
type input "br23"
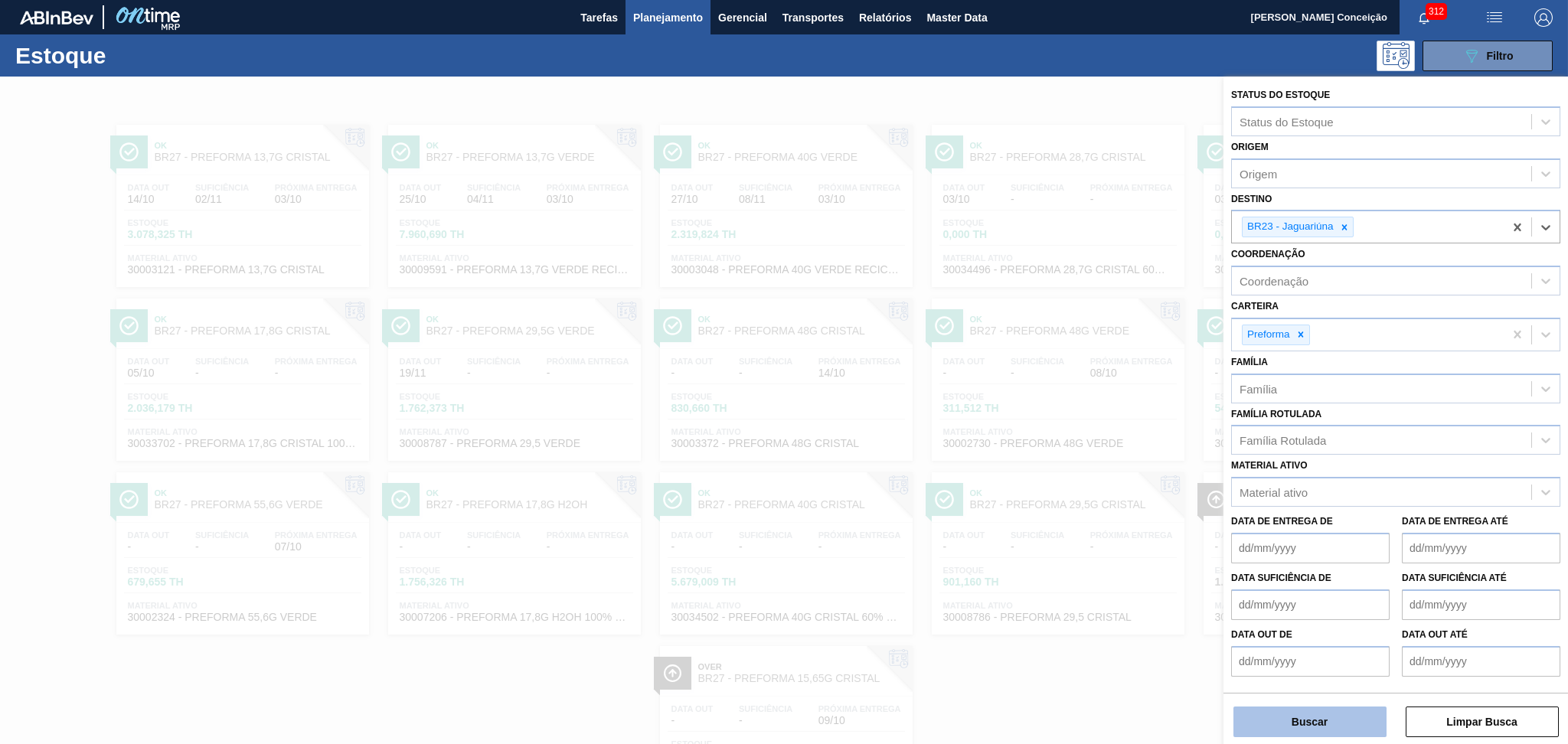
click at [1319, 715] on button "Buscar" at bounding box center [1309, 721] width 153 height 31
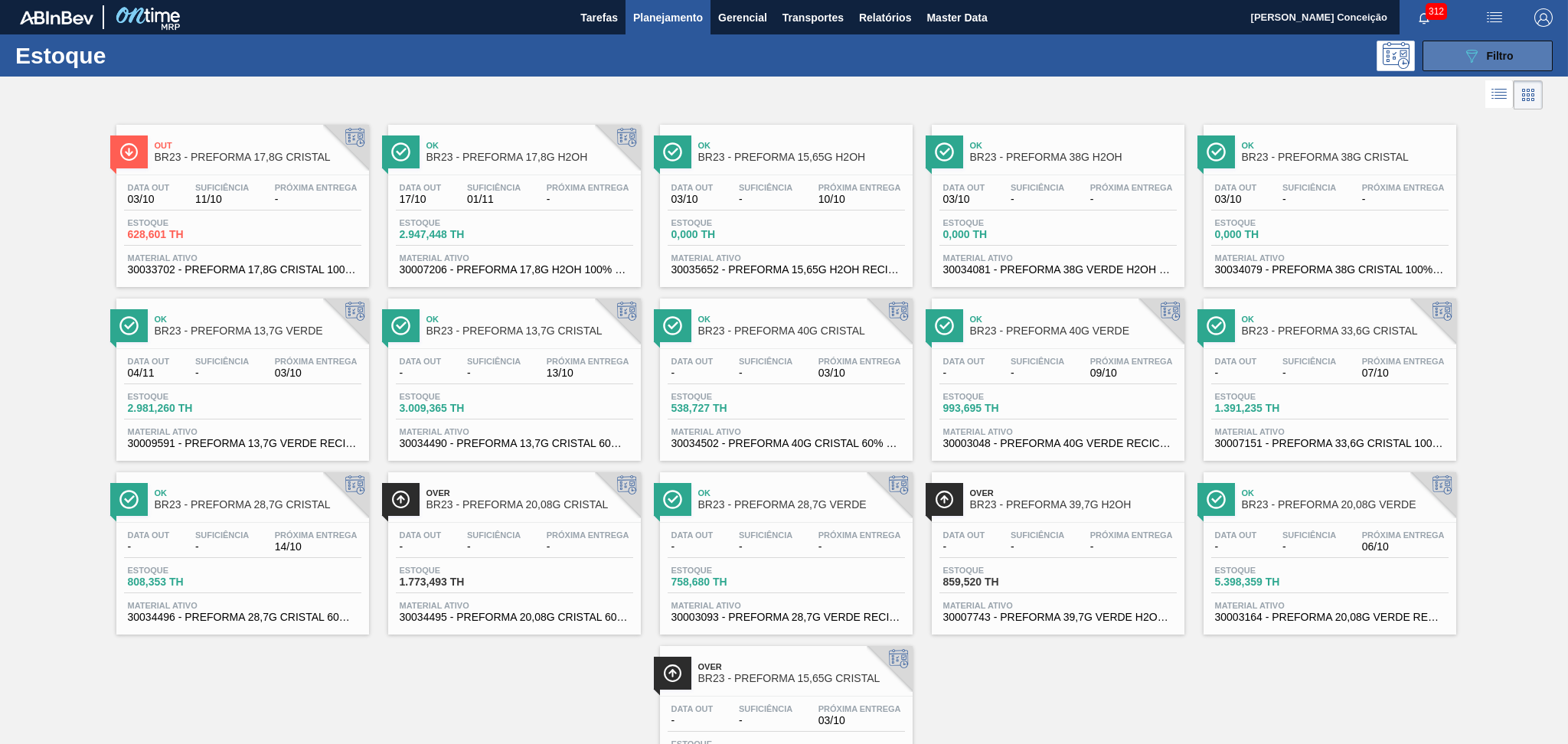
click at [1486, 60] on span "Filtro" at bounding box center [1500, 55] width 27 height 12
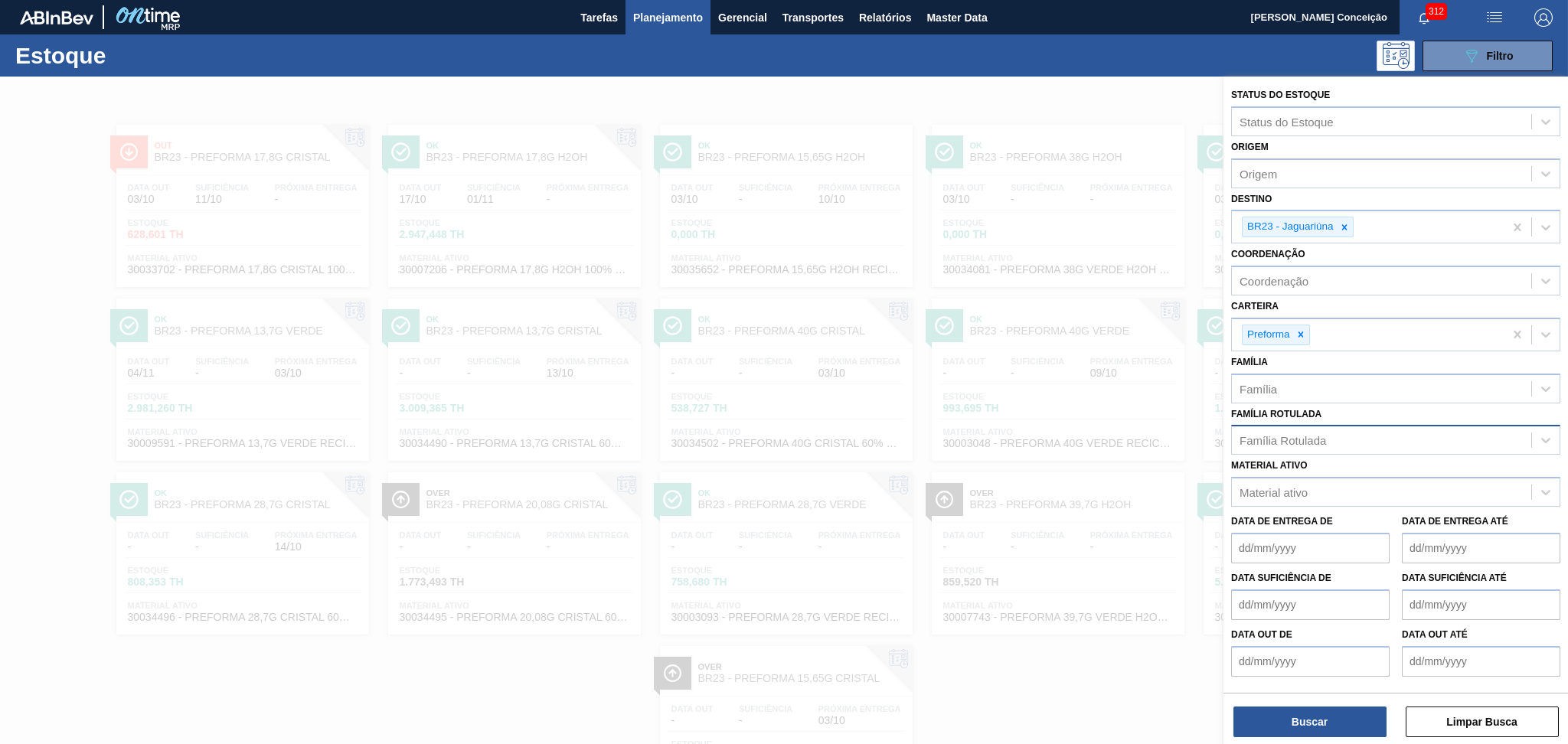
click at [1278, 440] on div "Família Rotulada" at bounding box center [1283, 441] width 86 height 13
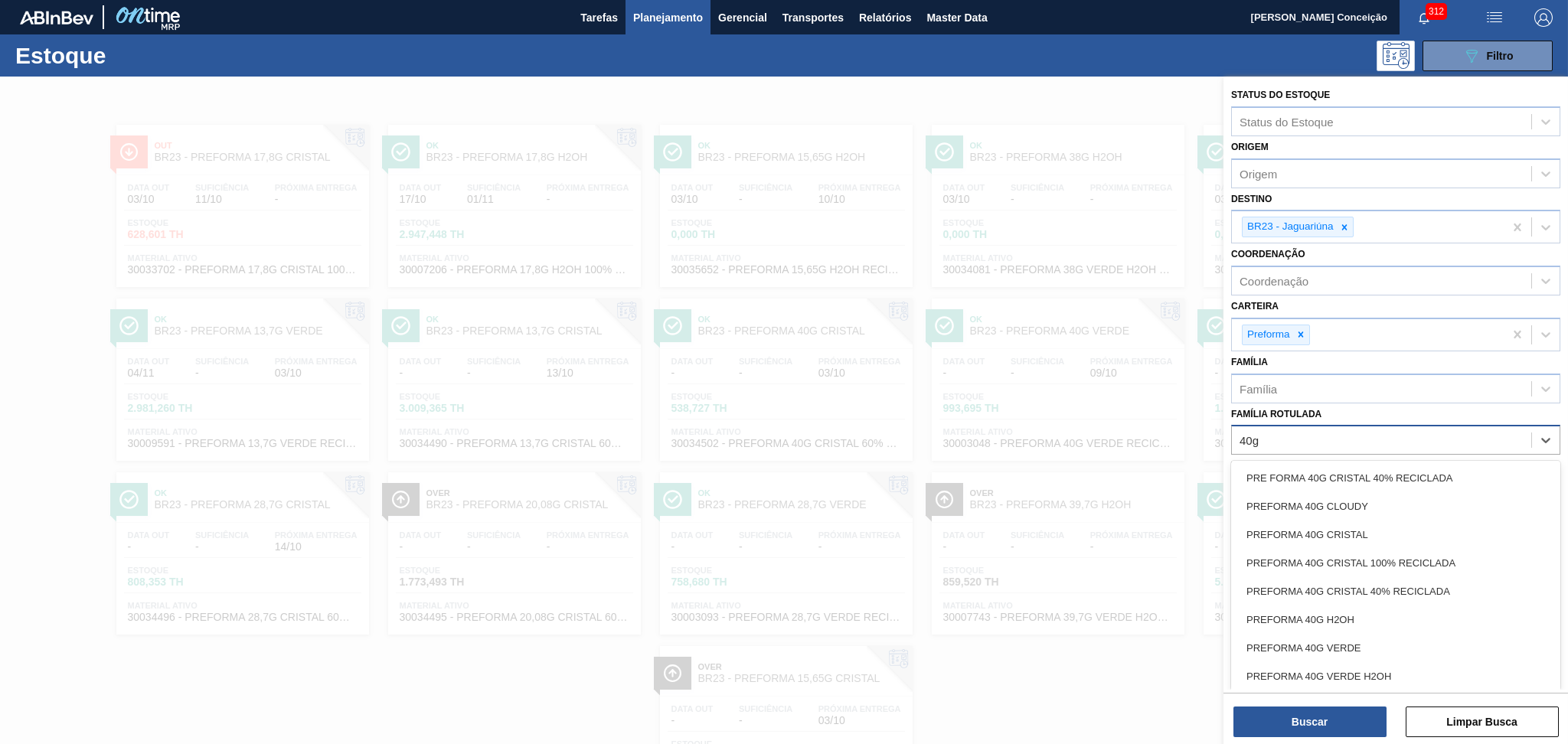
type Rotulada "40g v"
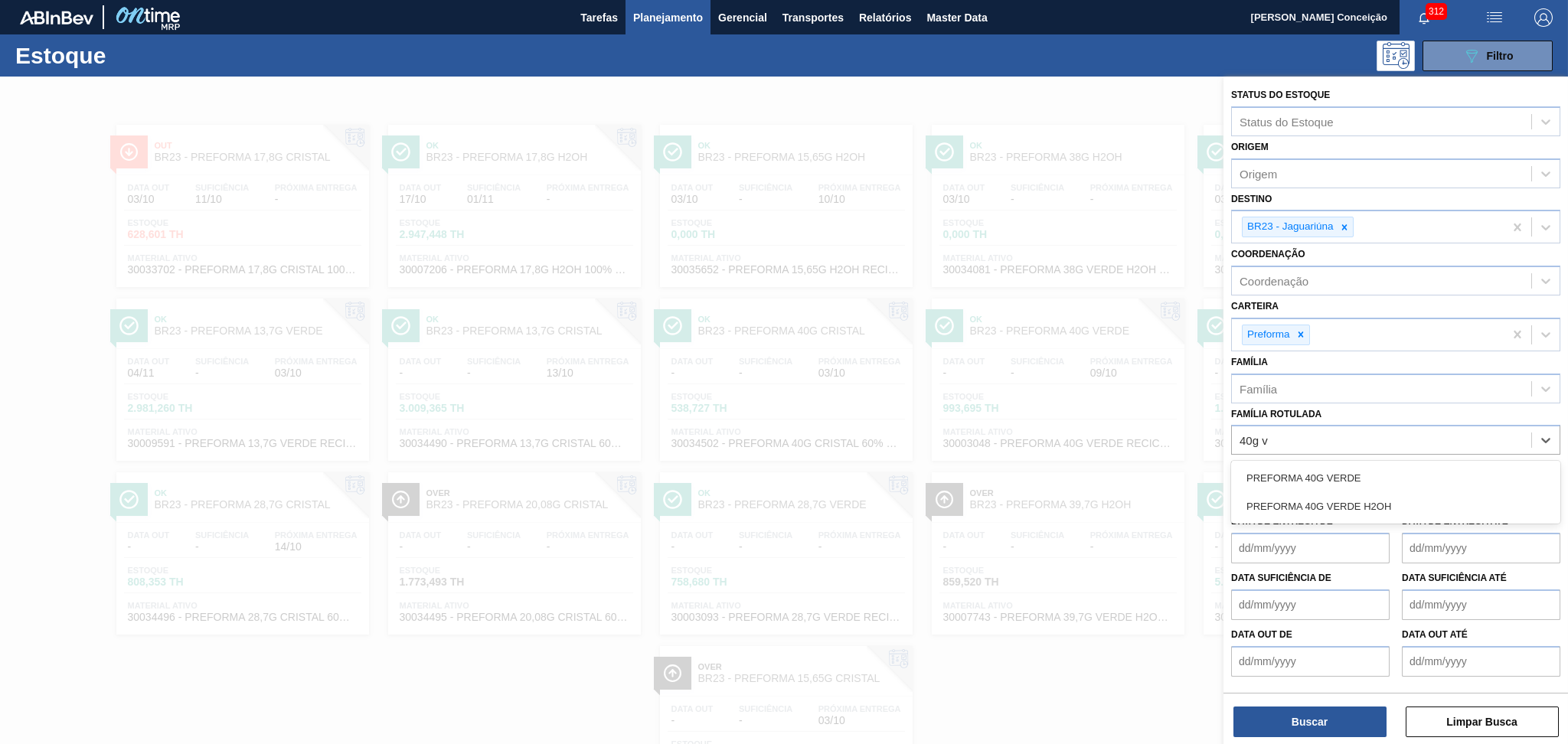
click at [1328, 477] on div "PREFORMA 40G VERDE" at bounding box center [1395, 478] width 329 height 28
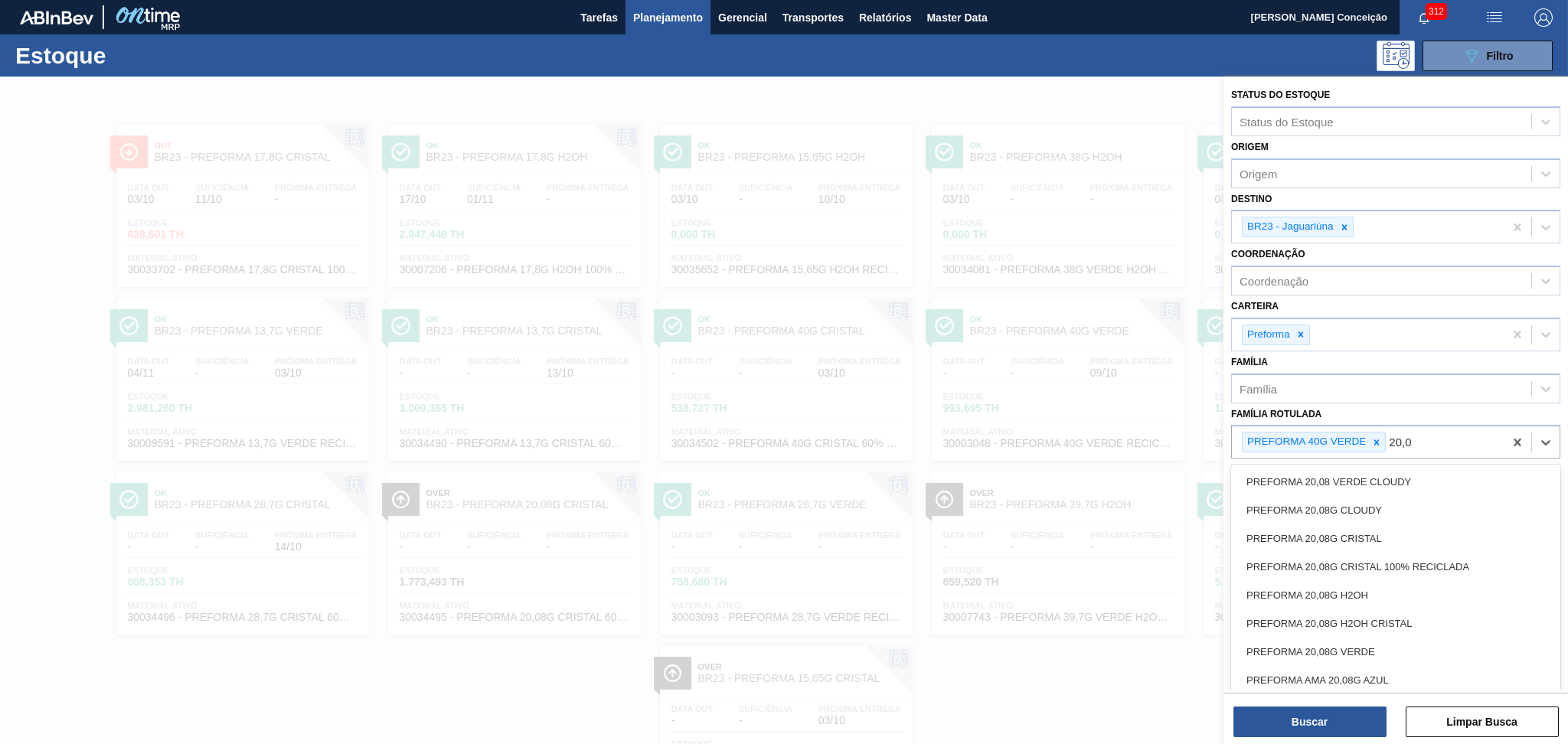
type Rotulada "20,08"
click at [1294, 644] on div "PREFORMA 20,08G VERDE" at bounding box center [1395, 652] width 329 height 28
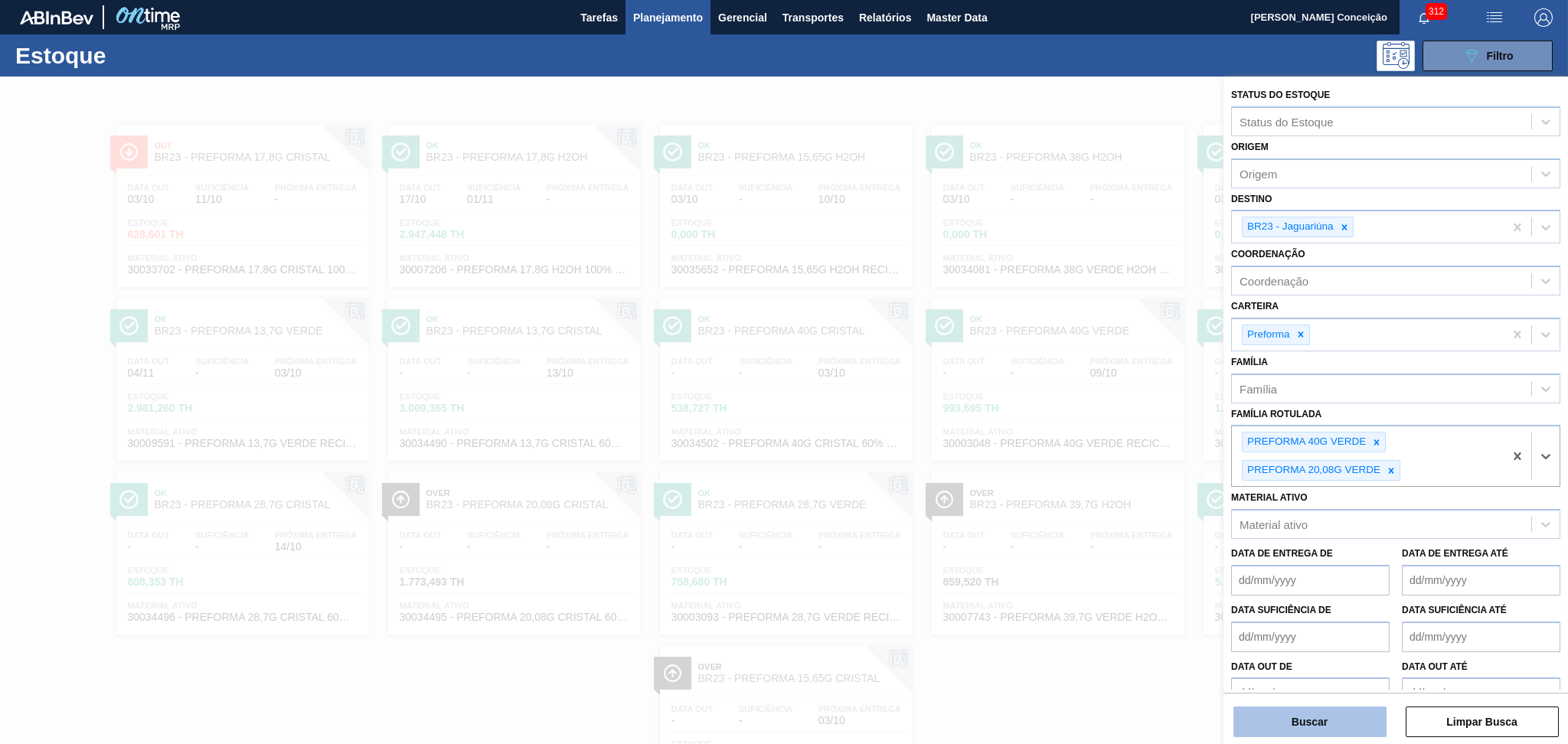
click at [1300, 720] on button "Buscar" at bounding box center [1309, 721] width 153 height 31
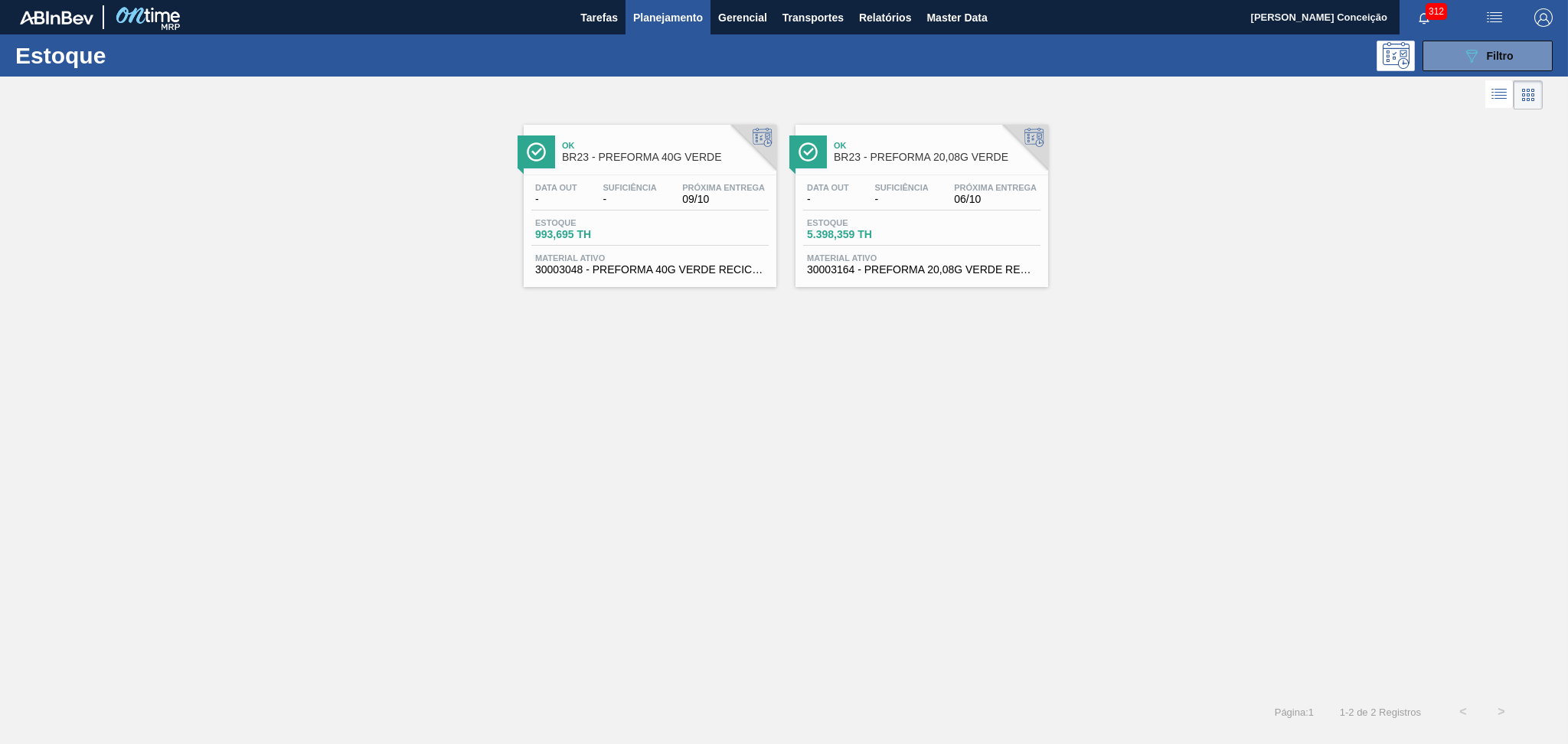
click at [644, 432] on div "Ok BR23 - PREFORMA 40G VERDE Data out - Suficiência - Próxima Entrega 09/10 Est…" at bounding box center [784, 403] width 1568 height 580
click at [670, 228] on div "Estoque 993,695 TH" at bounding box center [650, 232] width 237 height 27
click at [981, 243] on div "Estoque 5.398,359 TH" at bounding box center [921, 232] width 237 height 27
click at [527, 474] on div "Ok BR23 - PREFORMA 40G VERDE Data out - Suficiência - Próxima Entrega 09/10 Est…" at bounding box center [784, 403] width 1568 height 580
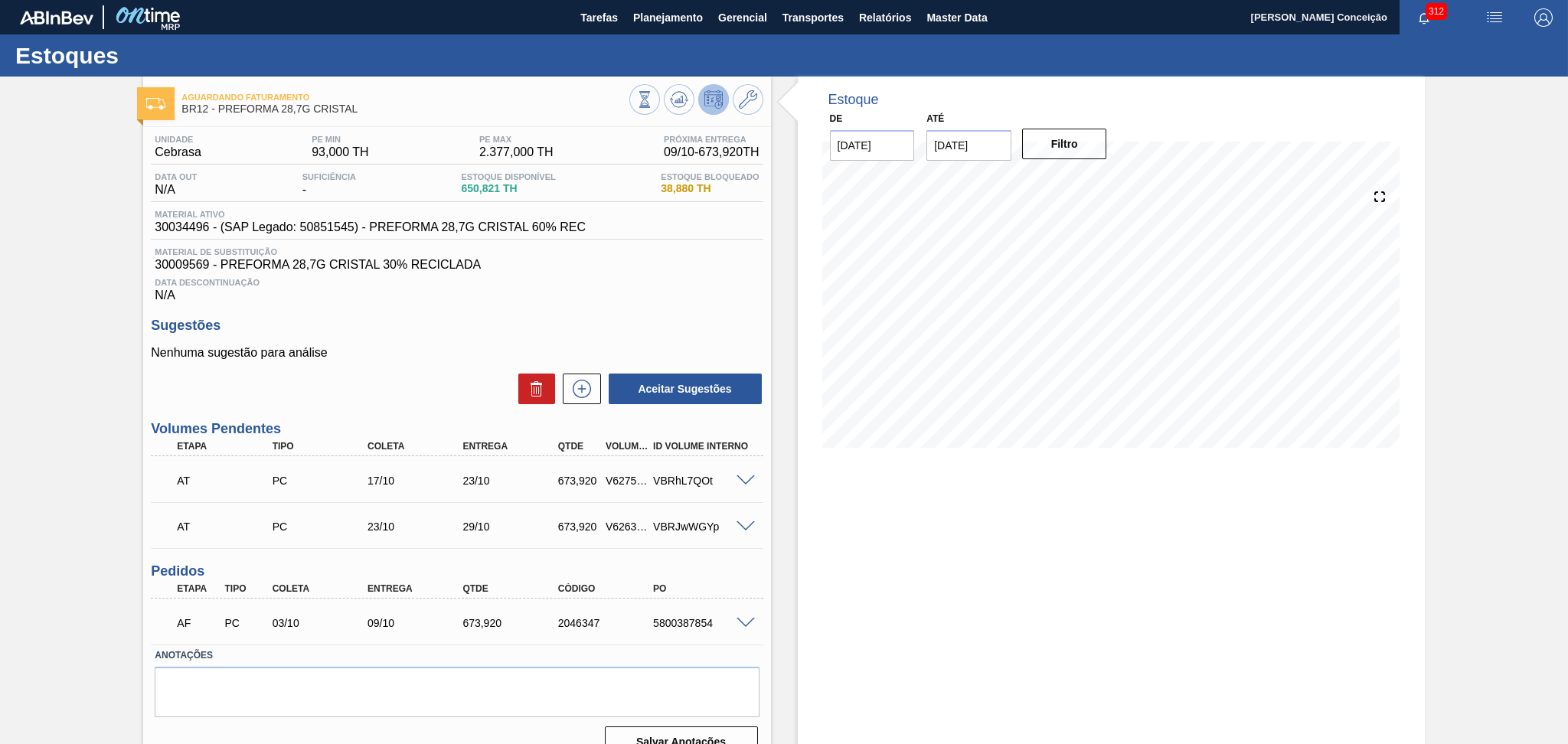
click at [533, 301] on div "Data Descontinuação N/A" at bounding box center [457, 287] width 611 height 31
click at [543, 306] on div "Unidade Cebrasa PE MIN 93,000 TH PE MAX 2.377,000 TH Próxima Entrega 09/10 - 67…" at bounding box center [457, 446] width 627 height 636
click at [660, 313] on div "Unidade Cebrasa PE MIN 93,000 TH PE MAX 2.377,000 TH Próxima Entrega 09/10 - 67…" at bounding box center [457, 446] width 627 height 636
click at [262, 368] on div "Nenhuma sugestão para análise Aceitar Sugestões" at bounding box center [457, 376] width 611 height 60
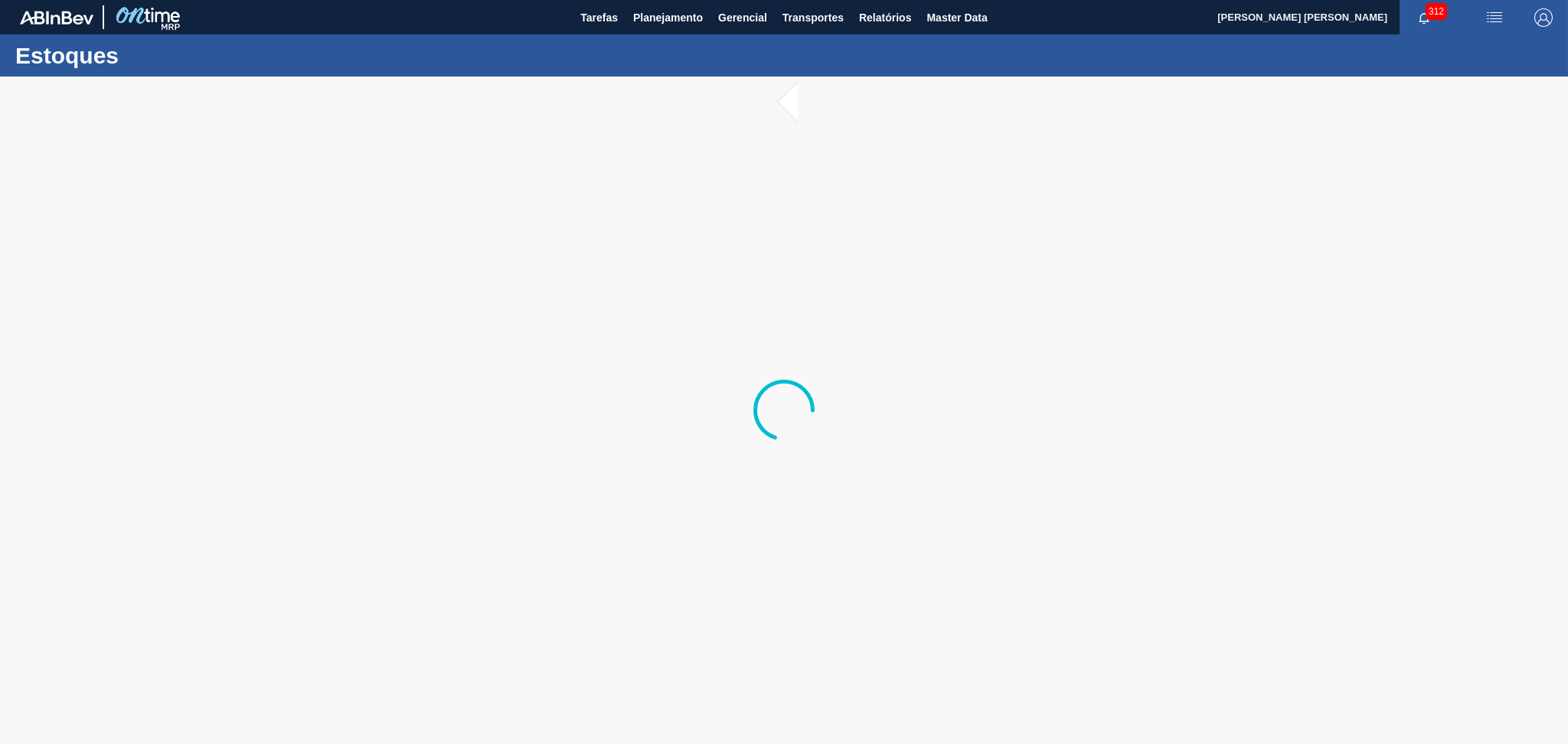
drag, startPoint x: 597, startPoint y: 493, endPoint x: 469, endPoint y: 552, distance: 140.9
click at [469, 552] on div at bounding box center [784, 411] width 1568 height 668
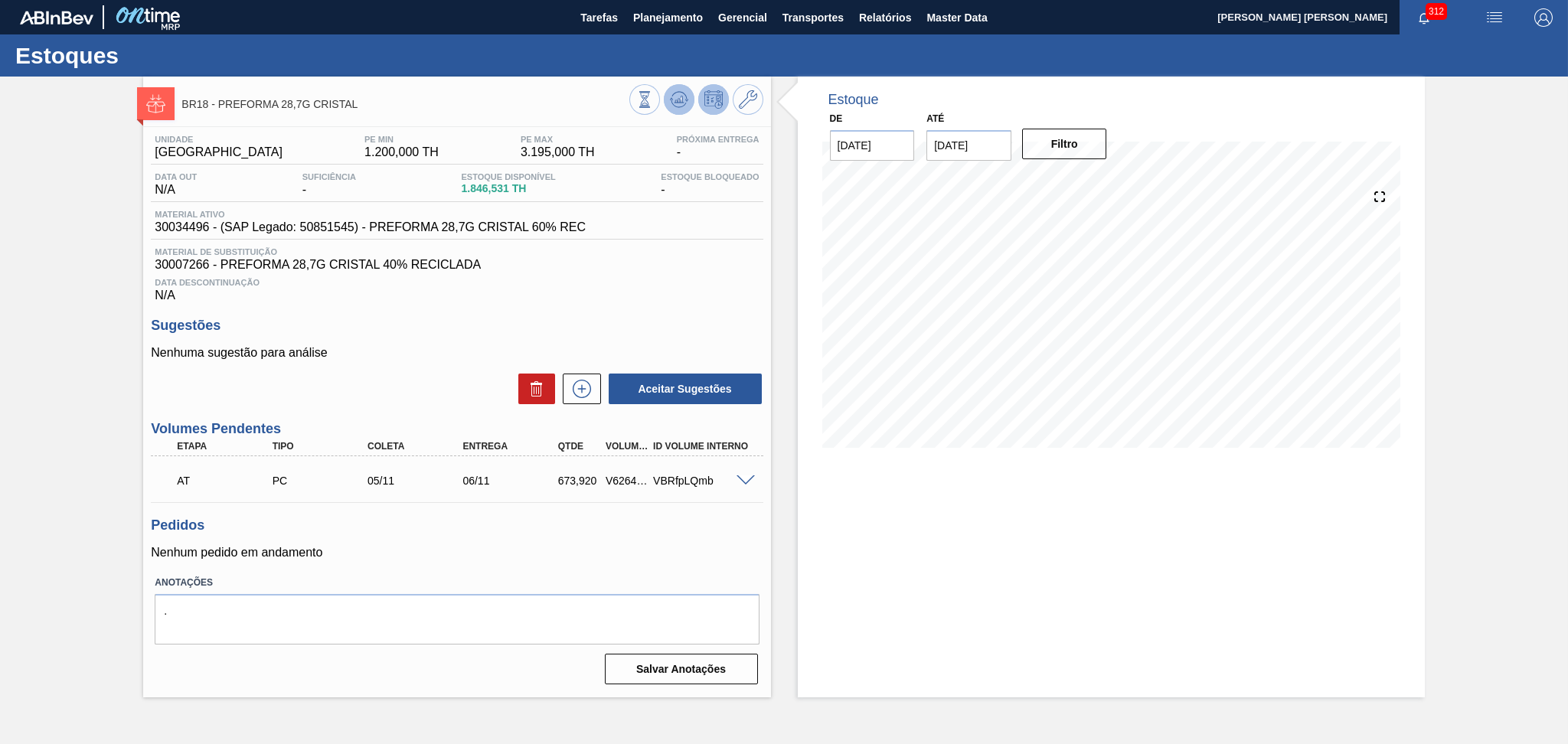
click at [668, 103] on button at bounding box center [679, 99] width 31 height 31
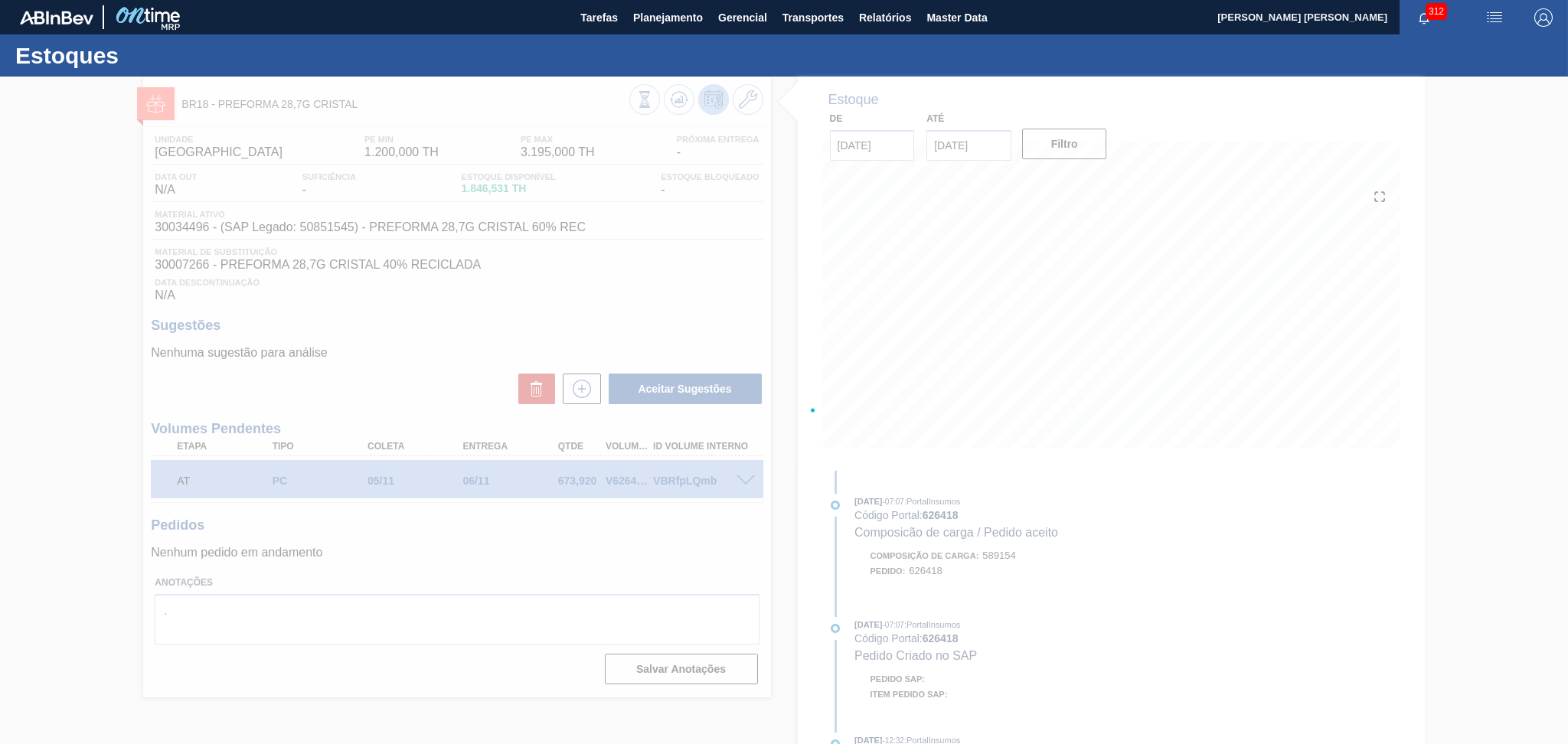
click at [662, 281] on div at bounding box center [784, 411] width 1568 height 668
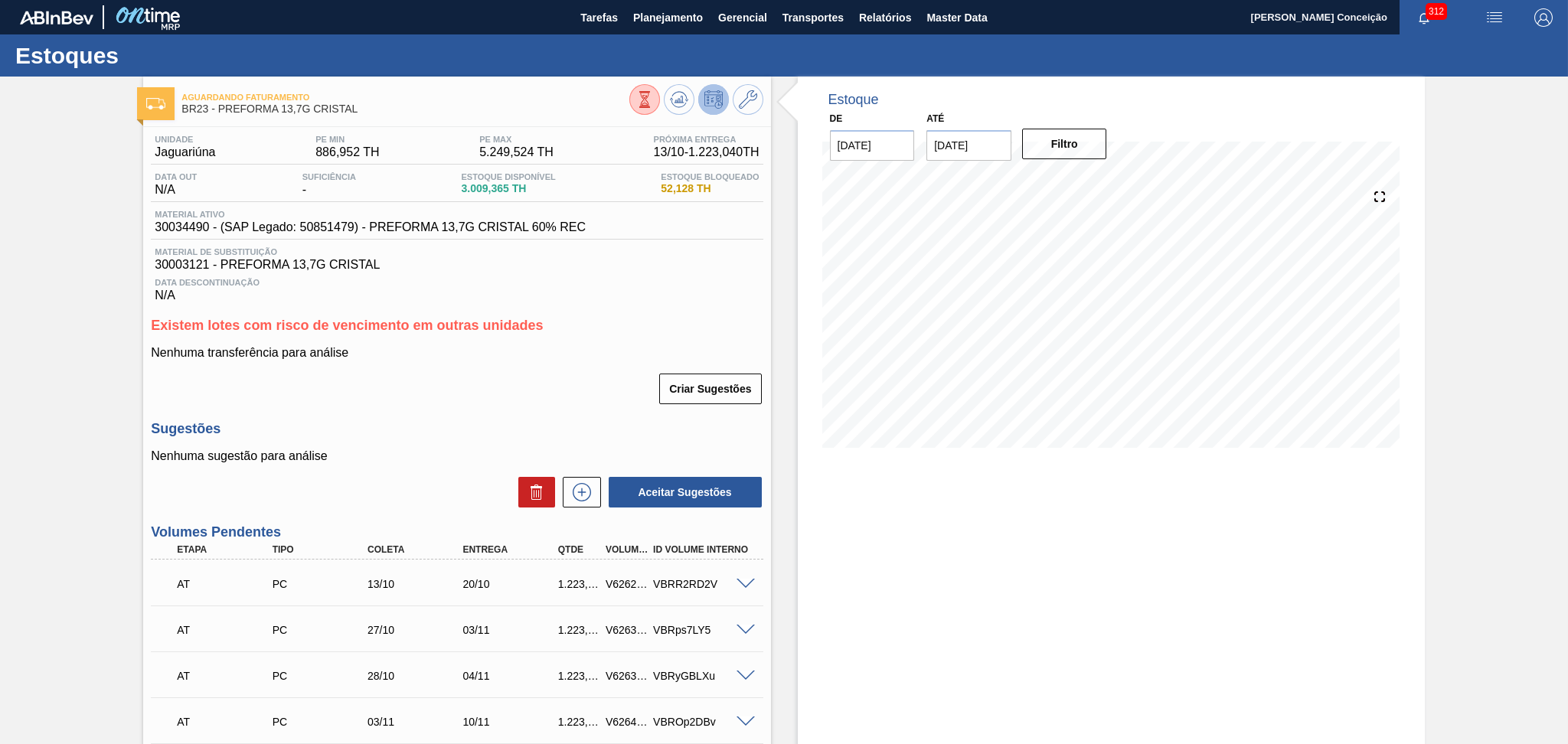
click at [592, 421] on h3 "Sugestões" at bounding box center [457, 429] width 611 height 16
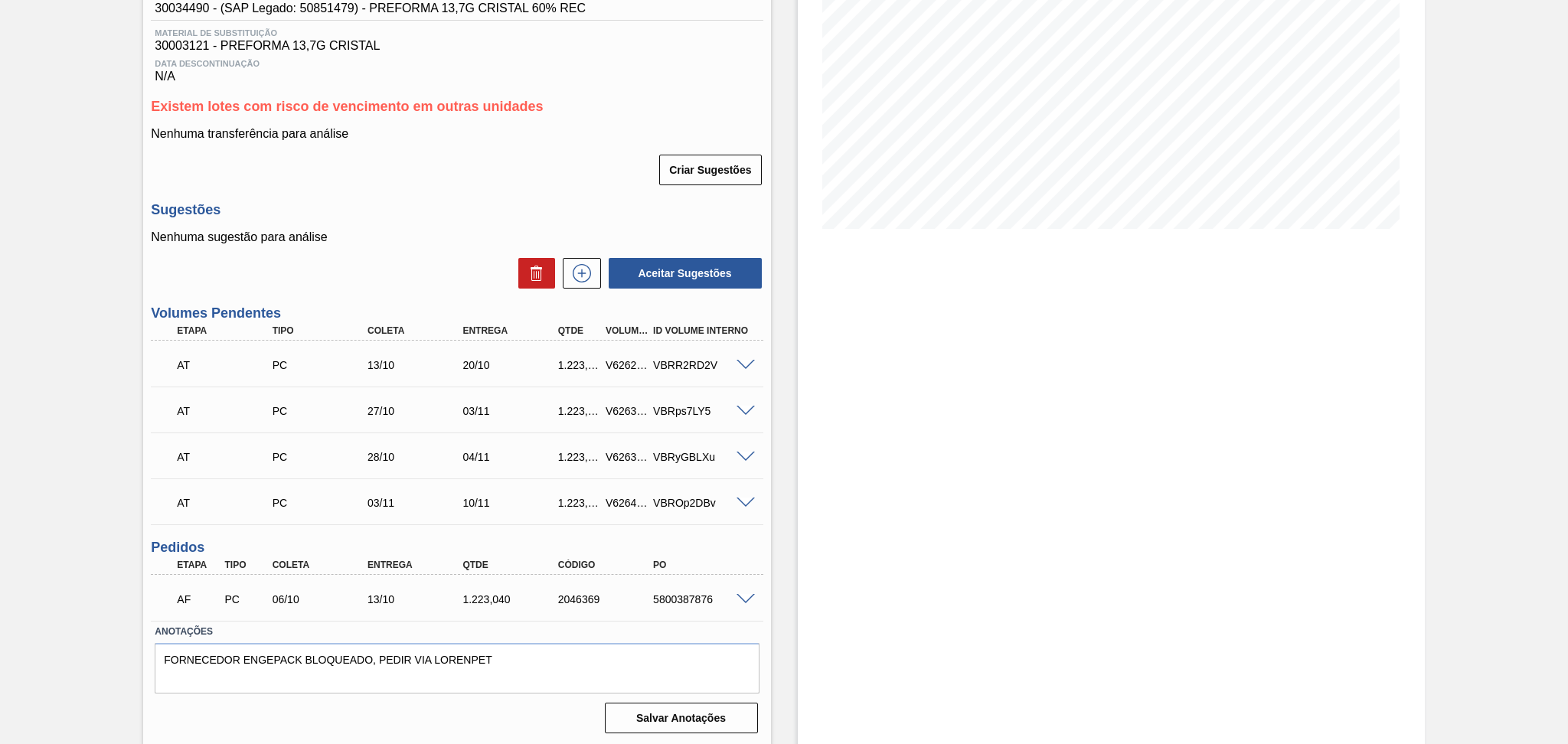
scroll to position [15, 0]
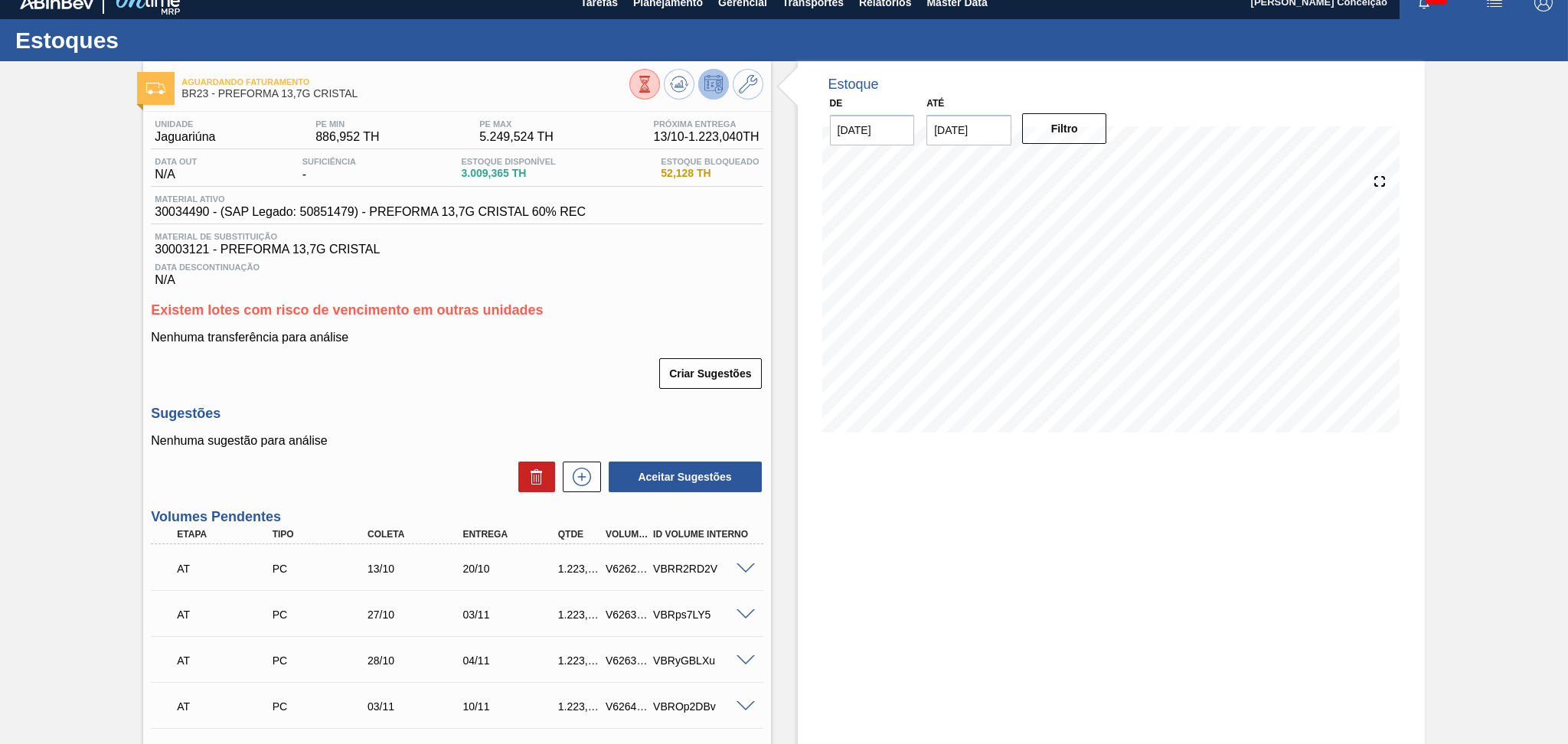
click at [693, 289] on div "Unidade Jaguariúna PE MIN 886,952 TH PE MAX 5.249,524 TH Próxima Entrega 13/10 …" at bounding box center [457, 527] width 627 height 831
click at [687, 295] on div "Unidade Jaguariúna PE MIN 886,952 TH PE MAX 5.249,524 TH Próxima Entrega 13/10 …" at bounding box center [457, 527] width 627 height 831
click at [569, 309] on h3 "Existem lotes com risco de vencimento em outras unidades" at bounding box center [457, 310] width 611 height 16
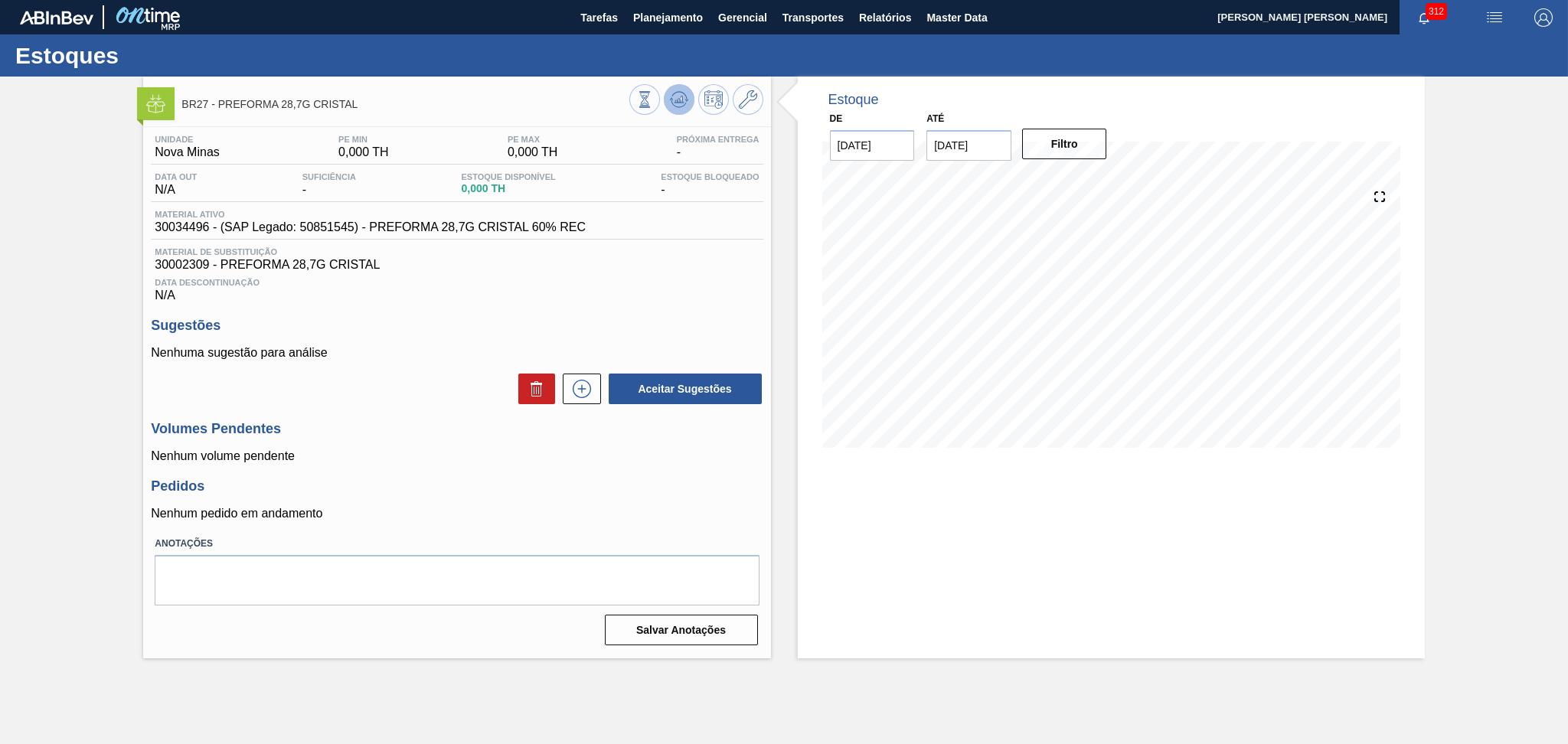
click at [672, 100] on icon at bounding box center [679, 99] width 19 height 19
click at [726, 335] on div "Sugestões Nenhuma sugestão para análise Aceitar Sugestões" at bounding box center [457, 362] width 611 height 88
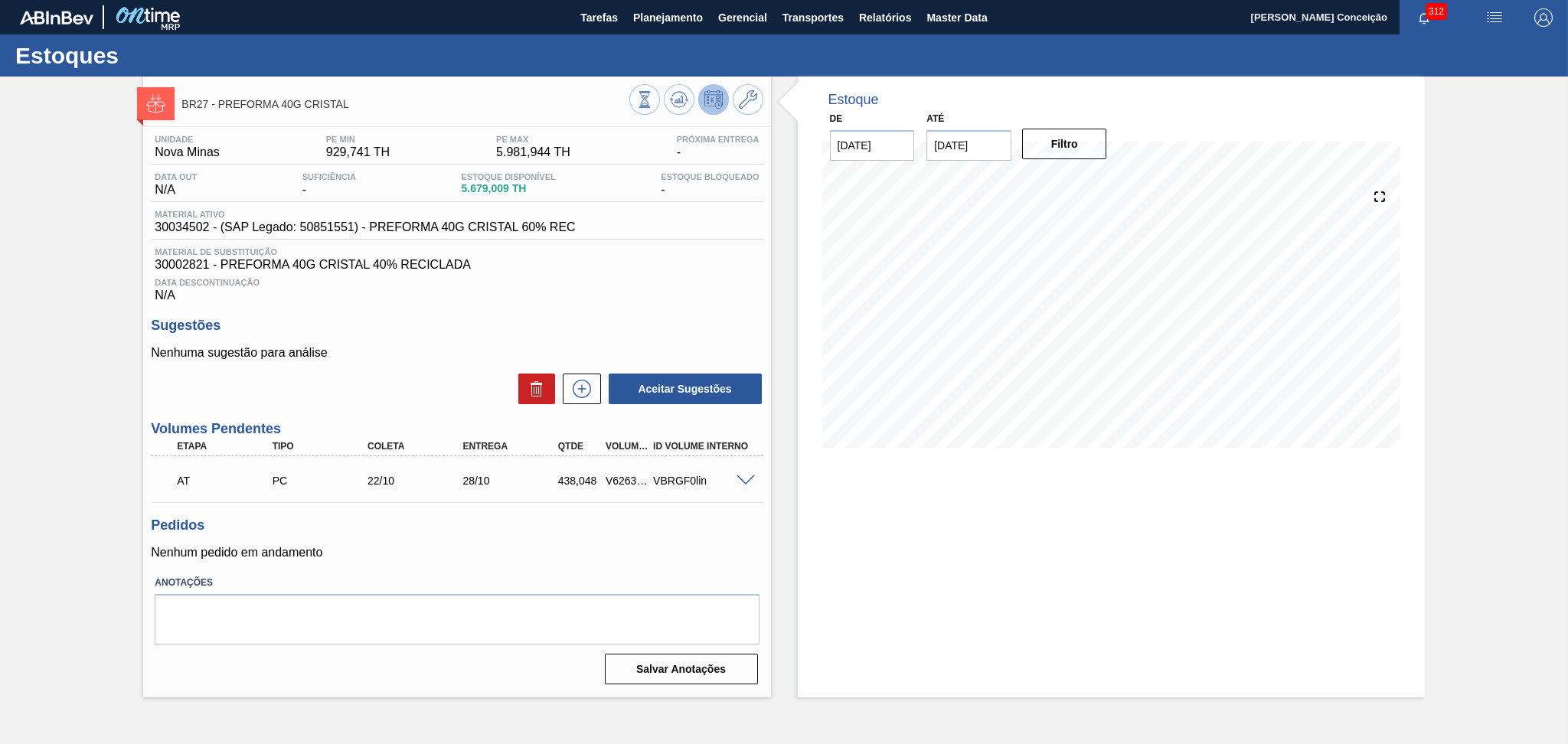
click at [521, 513] on div "Unidade Nova Minas PE MIN 929,741 TH PE MAX 5.981,944 TH Próxima Entrega - Data…" at bounding box center [457, 409] width 627 height 563
click at [645, 273] on div "Data Descontinuação N/A" at bounding box center [457, 287] width 611 height 31
click at [595, 290] on div "Data Descontinuação N/A" at bounding box center [457, 287] width 611 height 31
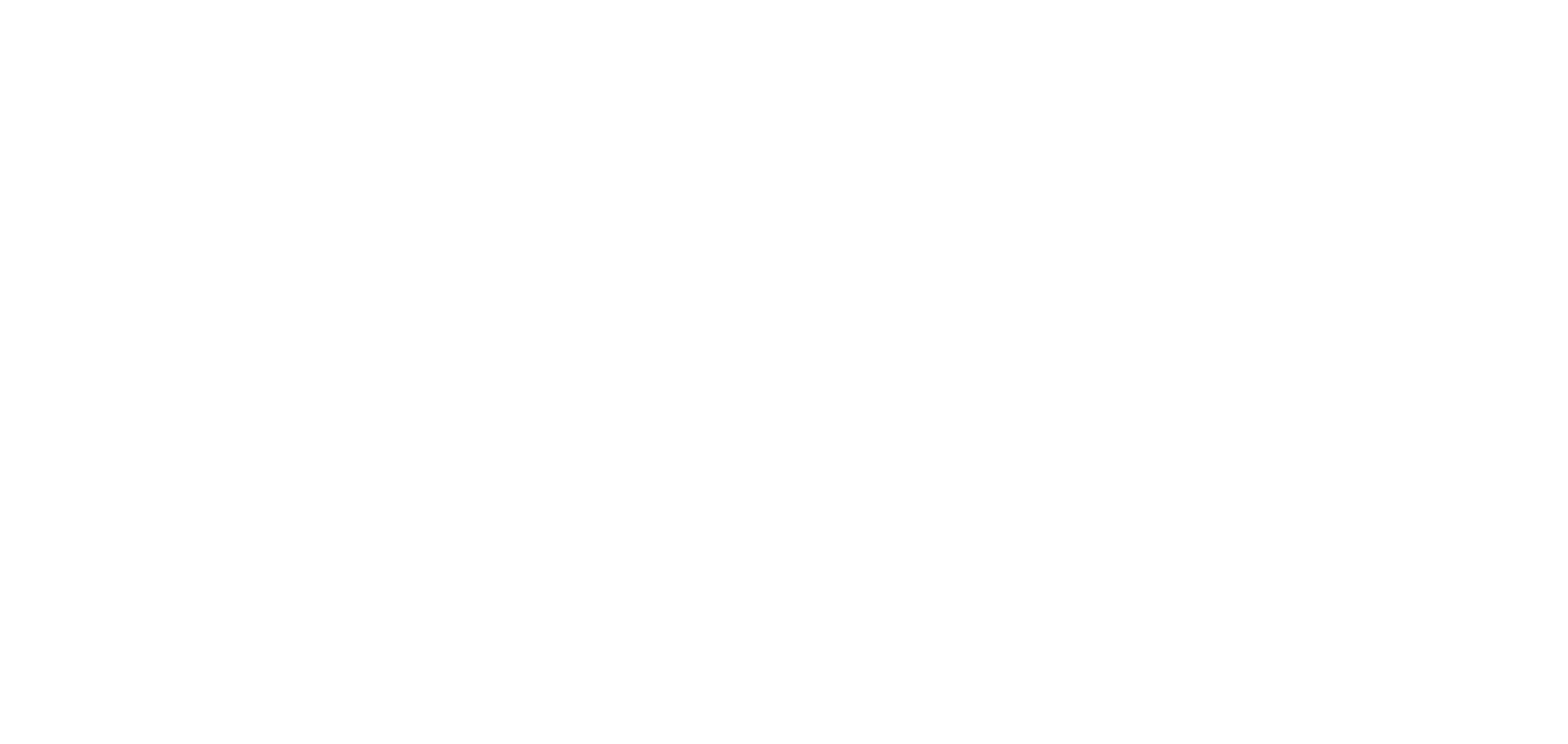
click at [596, 0] on html at bounding box center [784, 0] width 1568 height 0
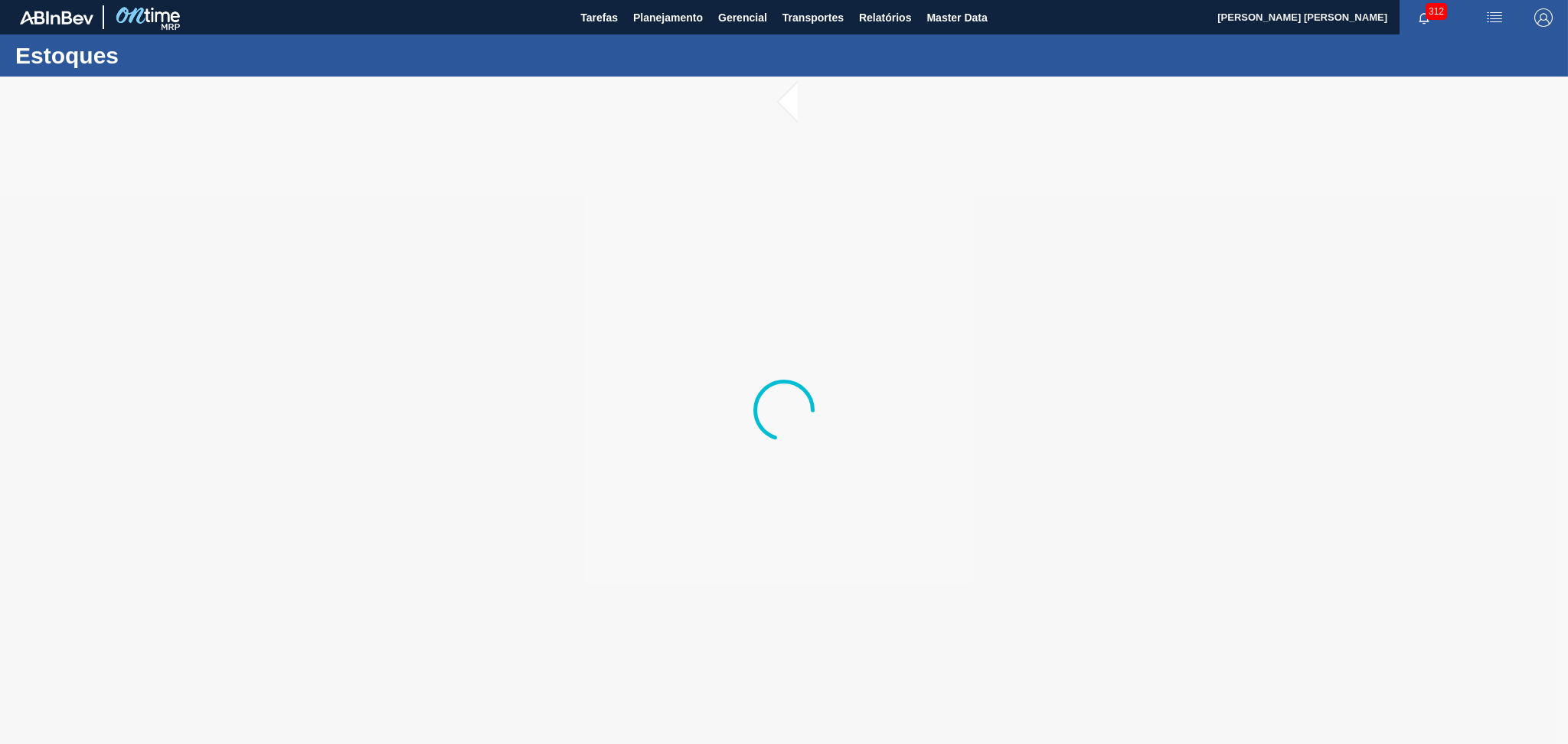
click at [673, 302] on div at bounding box center [784, 411] width 1568 height 668
click at [677, 27] on button "Planejamento" at bounding box center [668, 17] width 85 height 35
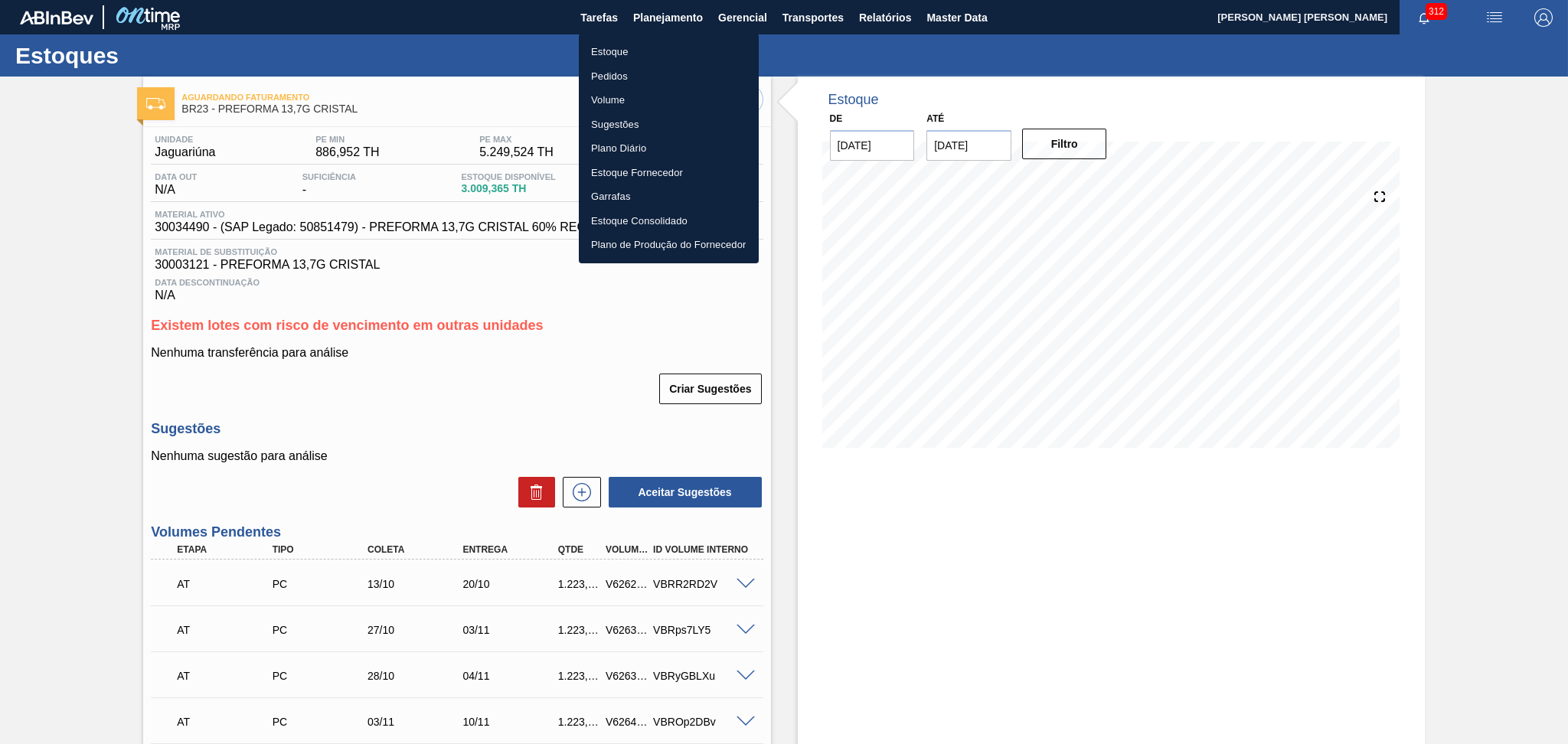
click at [622, 54] on li "Estoque" at bounding box center [669, 52] width 180 height 24
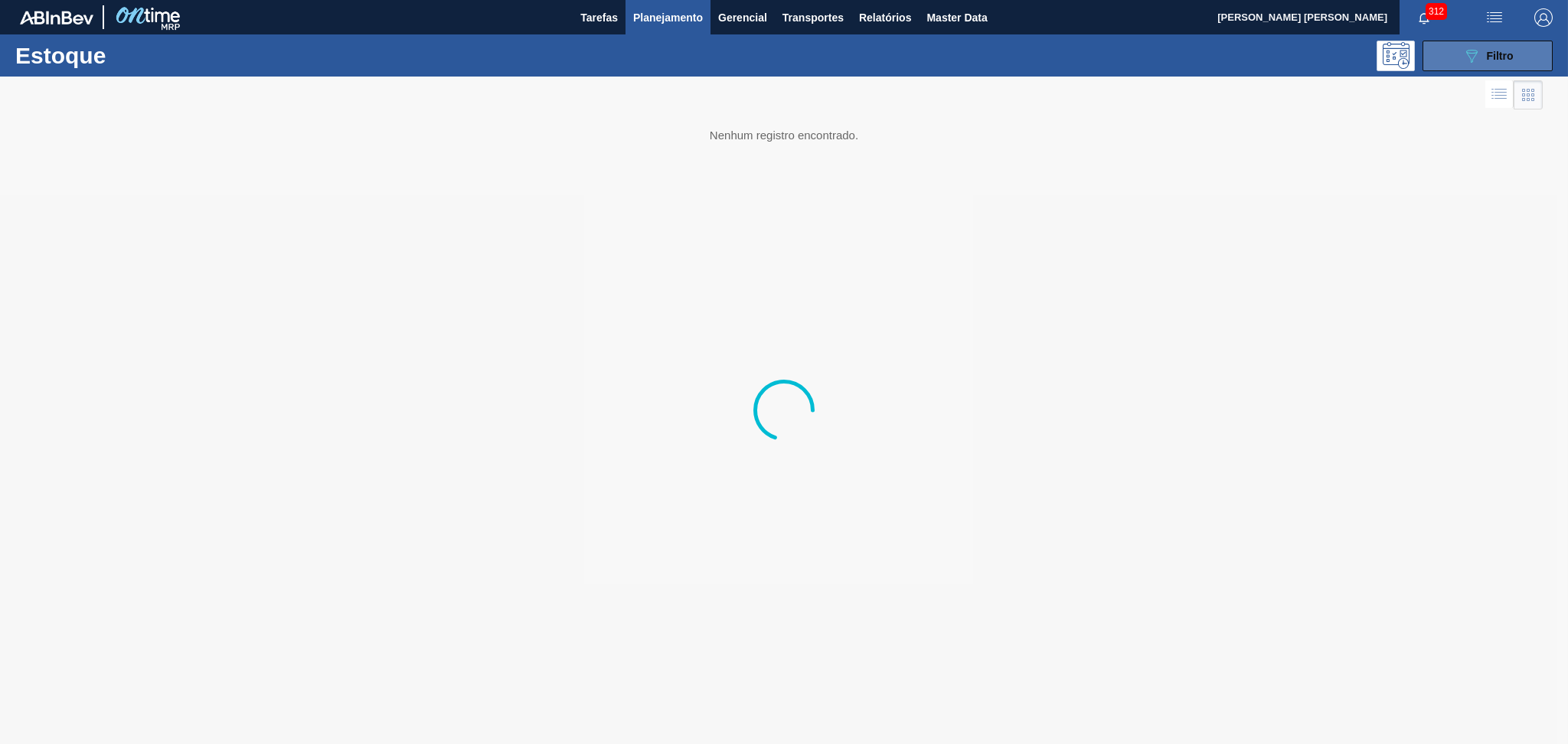
click at [1503, 47] on div "089F7B8B-B2A5-4AFE-B5C0-19BA573D28AC Filtro" at bounding box center [1487, 56] width 52 height 19
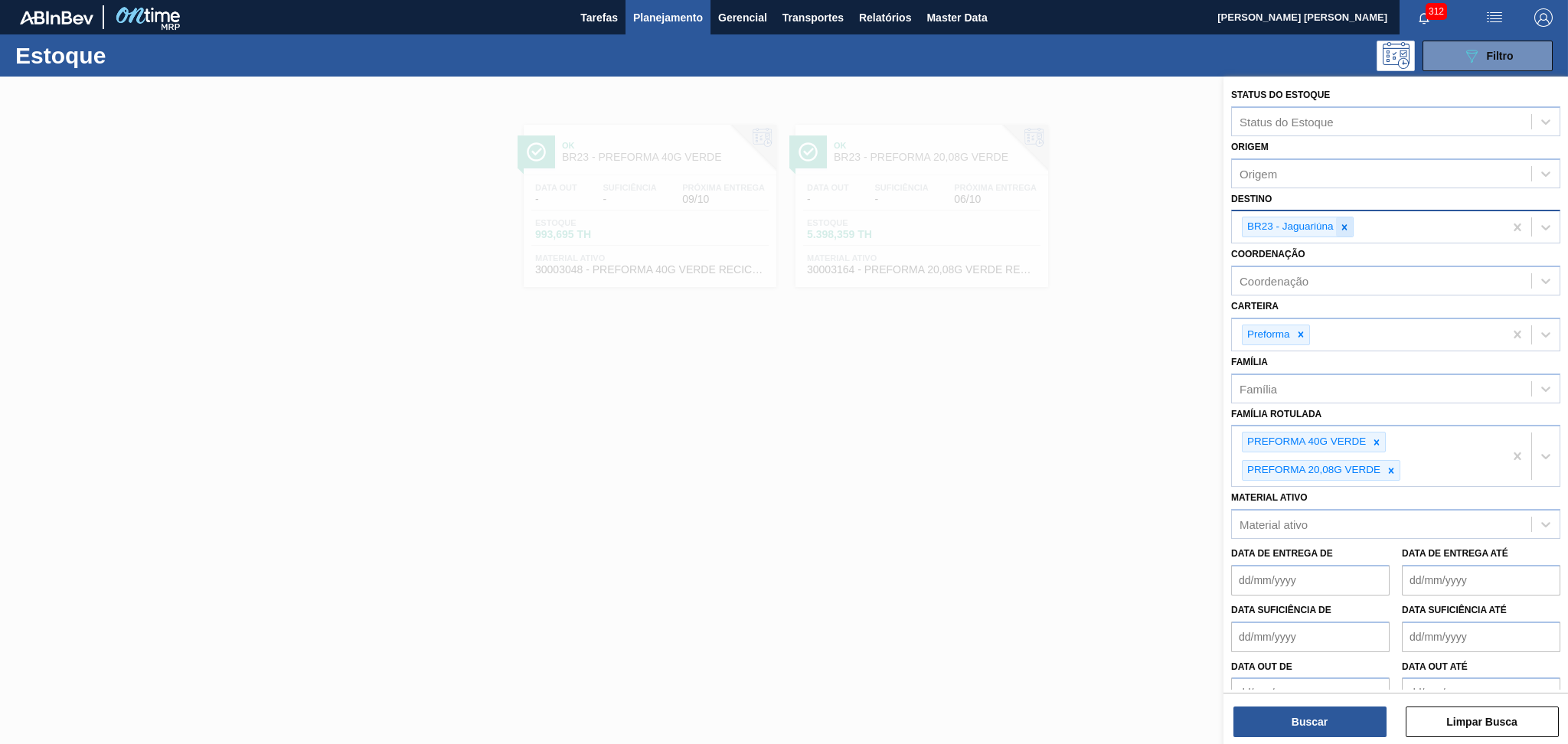
click at [1341, 227] on icon at bounding box center [1344, 227] width 10 height 10
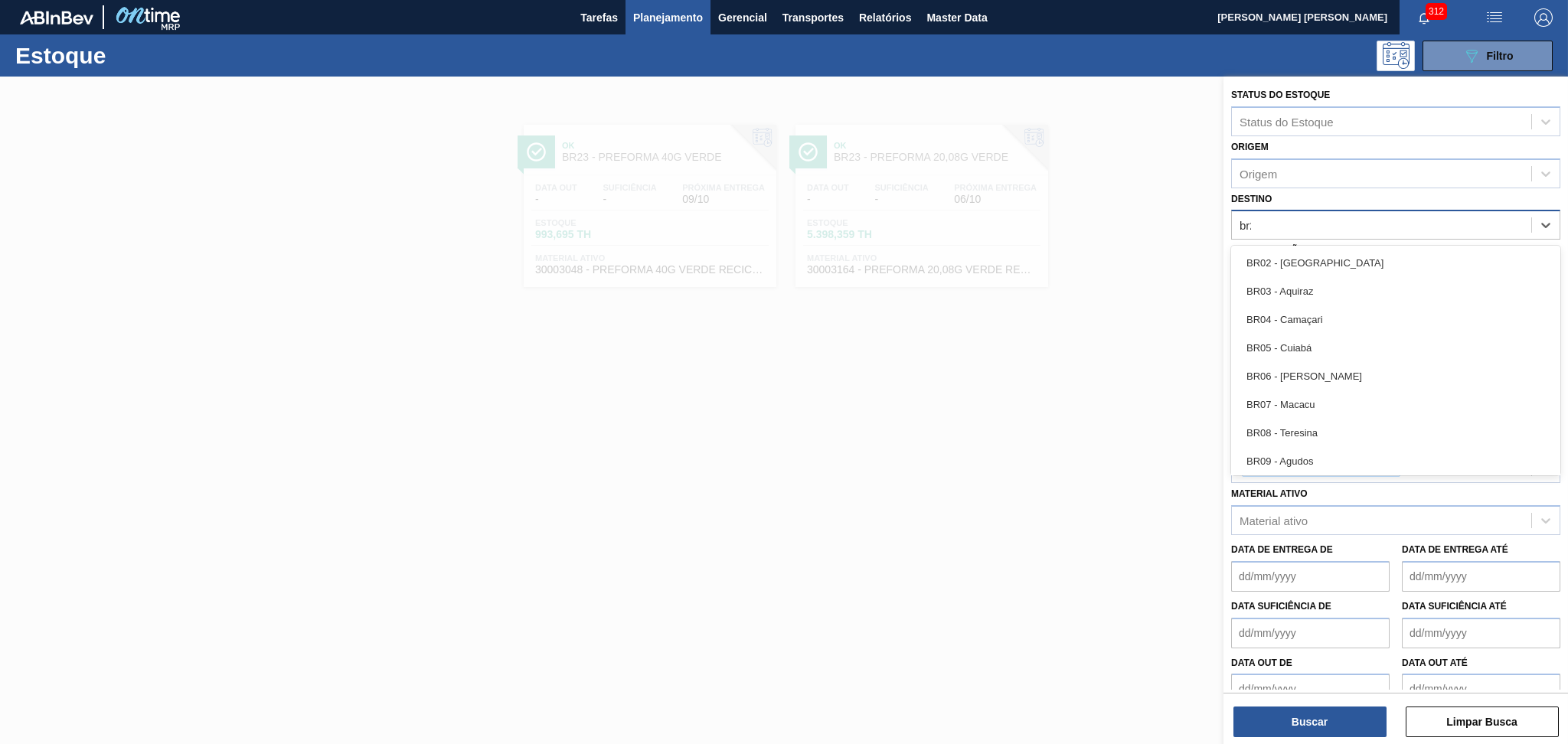
type input "br27"
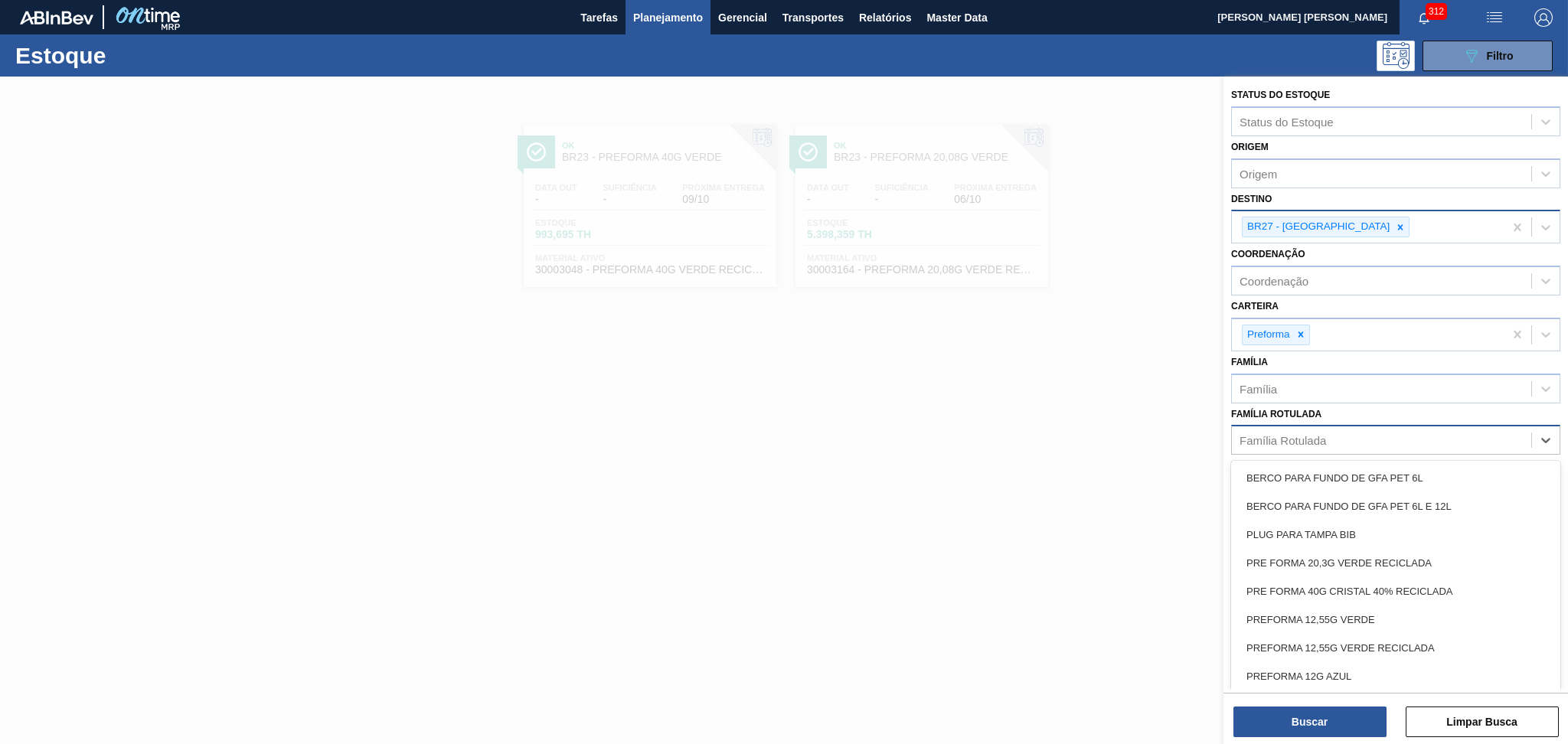
click at [1327, 432] on div "Família Rotulada" at bounding box center [1381, 441] width 299 height 23
click at [1304, 336] on icon at bounding box center [1300, 334] width 10 height 10
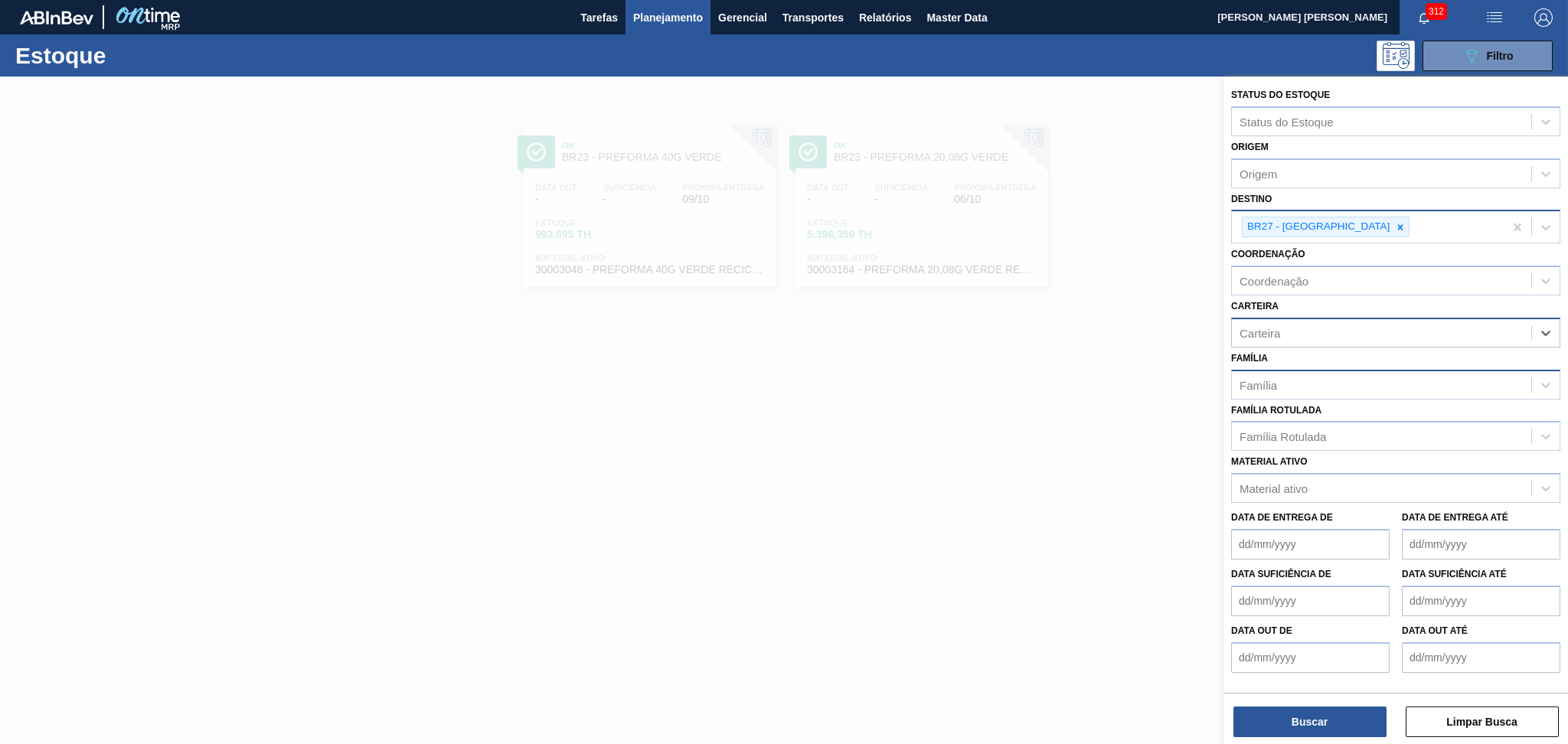
click at [1297, 382] on div "Família" at bounding box center [1381, 385] width 299 height 23
type input "rolhas"
click at [1304, 414] on div "Rolhas" at bounding box center [1395, 423] width 329 height 28
click at [1274, 735] on button "Buscar" at bounding box center [1309, 721] width 153 height 31
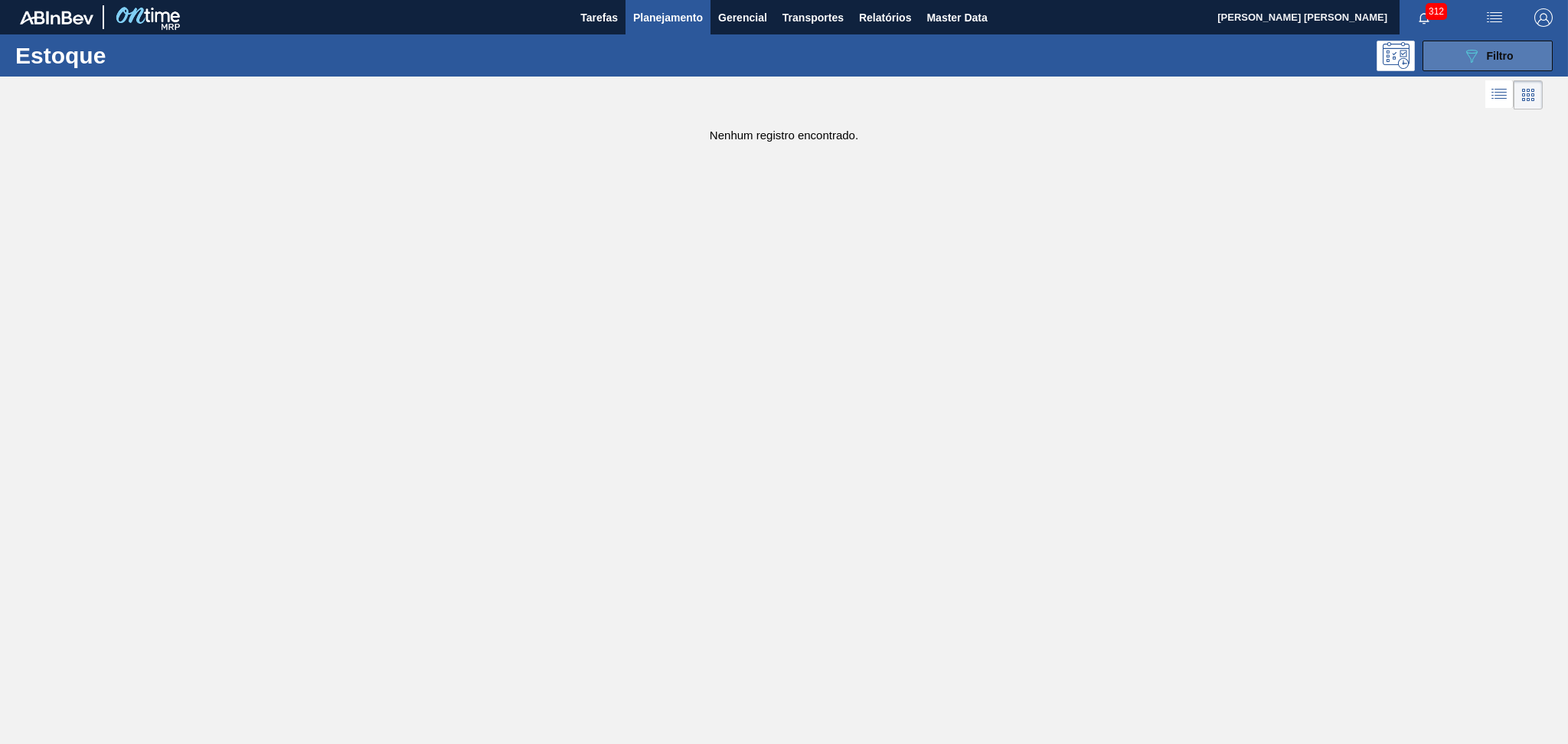
click at [1470, 62] on icon "089F7B8B-B2A5-4AFE-B5C0-19BA573D28AC" at bounding box center [1471, 56] width 19 height 19
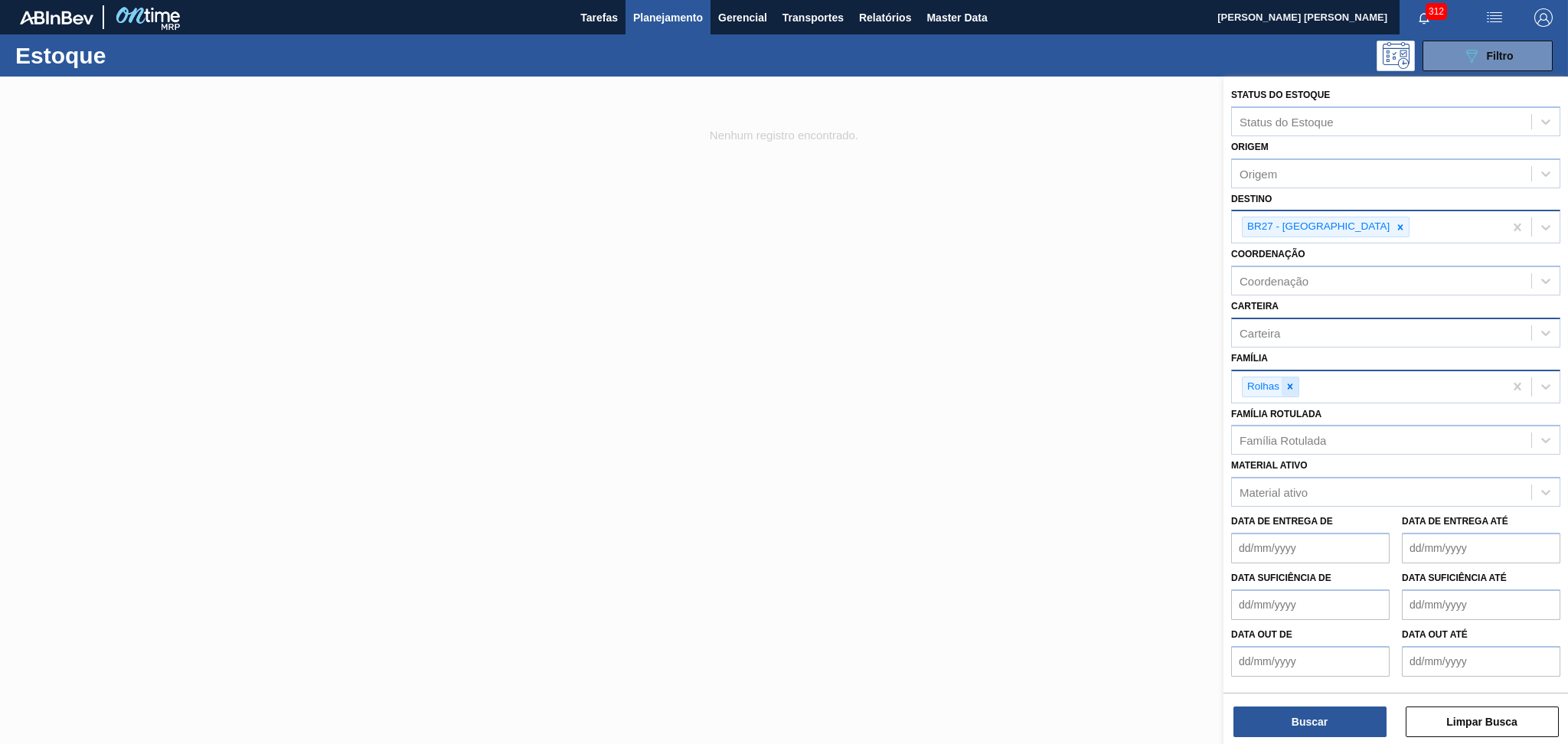
click at [1294, 386] on icon at bounding box center [1289, 387] width 10 height 10
click at [1288, 431] on div "Família Rotulada" at bounding box center [1283, 437] width 86 height 13
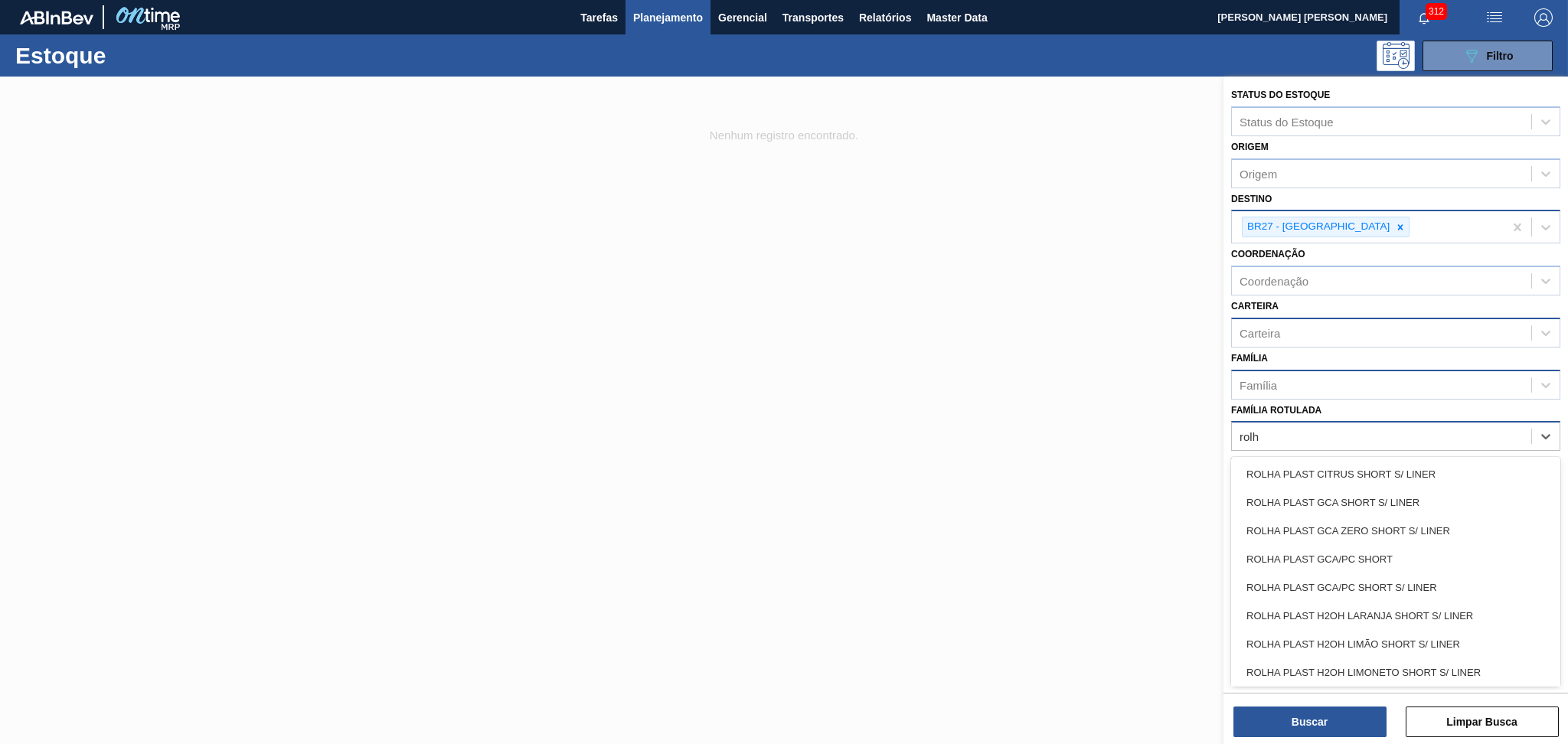
type Rotulada "rolha"
drag, startPoint x: 1290, startPoint y: 431, endPoint x: 1157, endPoint y: 443, distance: 133.5
click at [1224, 439] on div "Status do Estoque Status do Estoque Origem Origem Destino BR27 - Nova Minas Coo…" at bounding box center [1395, 448] width 344 height 744
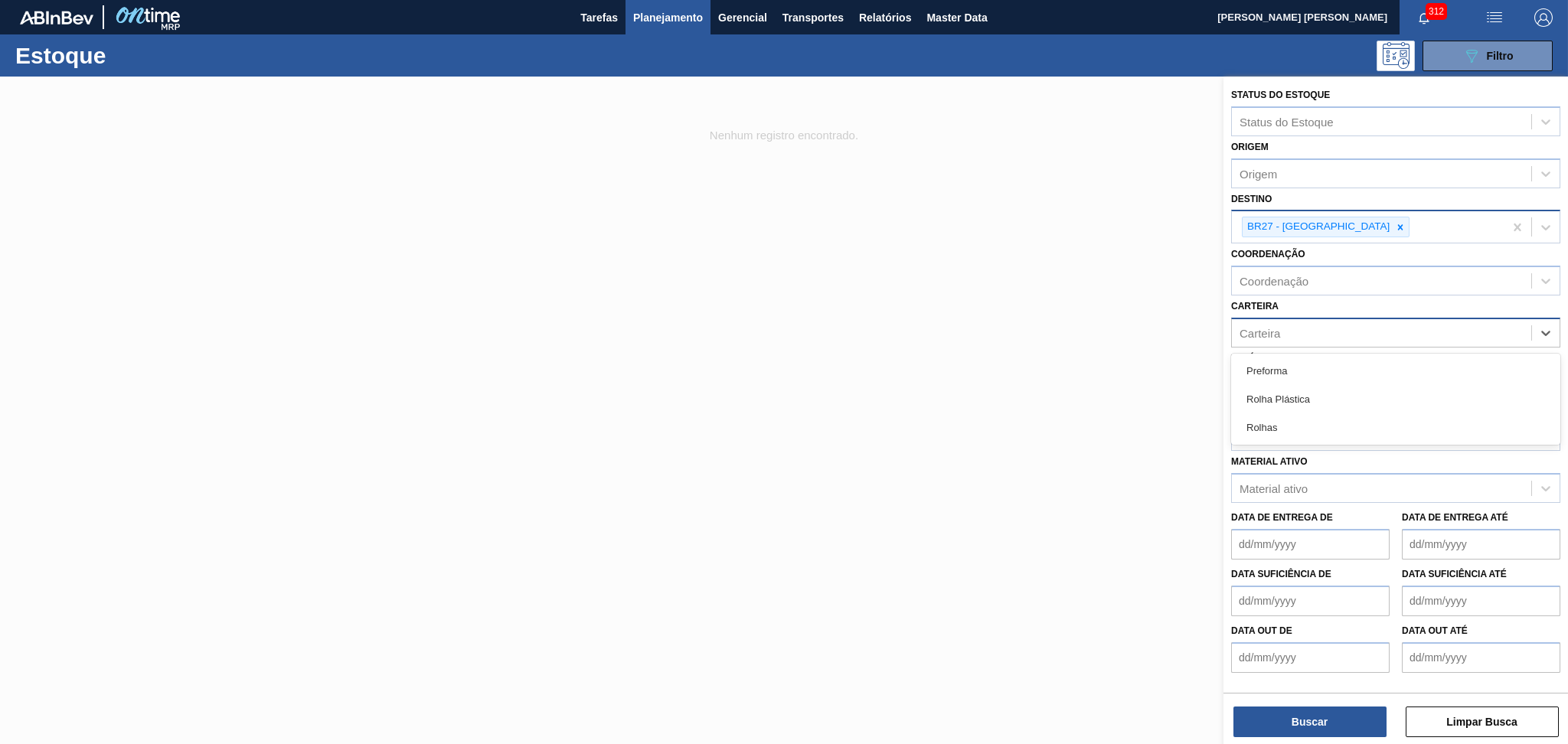
click at [1277, 326] on div "Carteira" at bounding box center [1259, 333] width 40 height 13
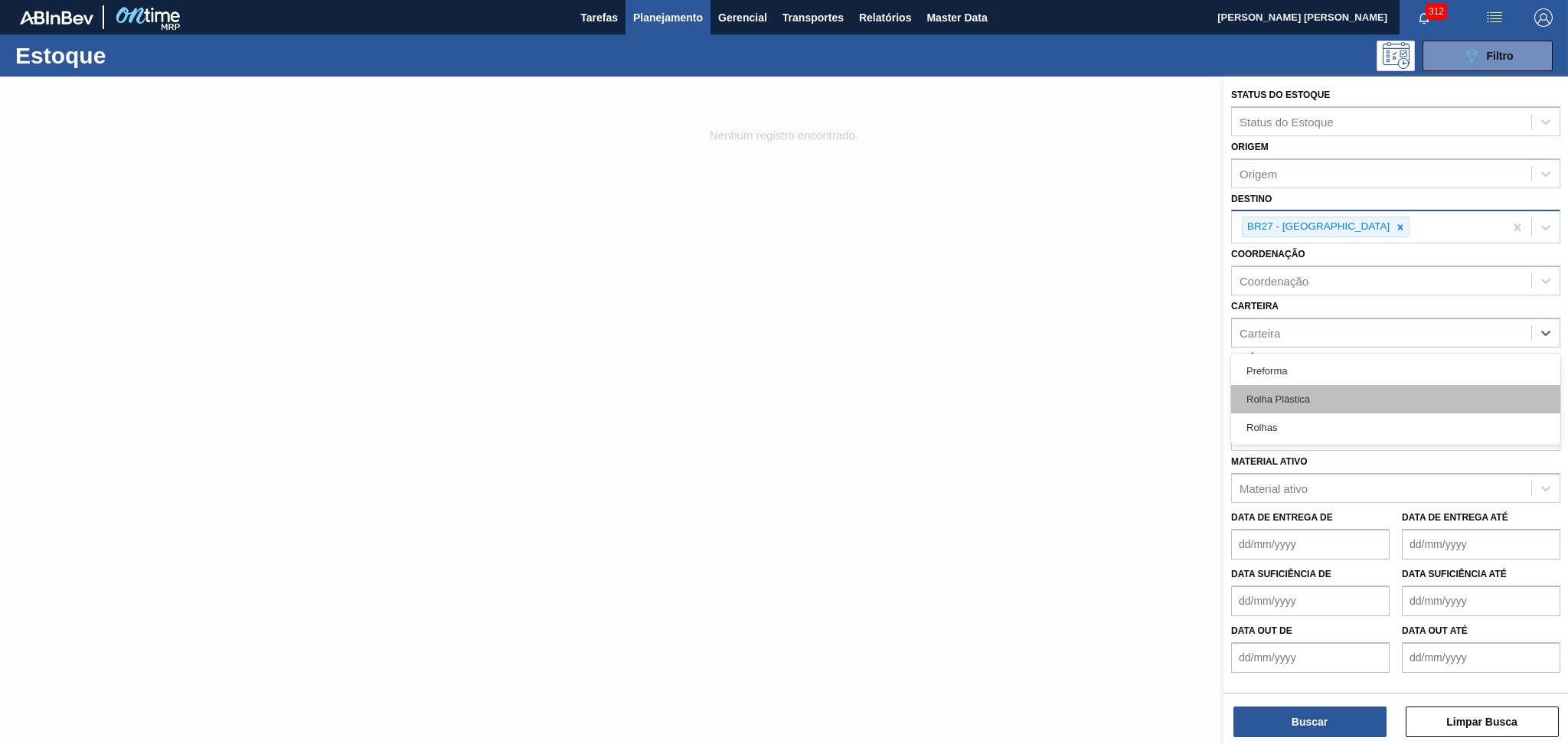
click at [1282, 396] on div "Rolha Plástica" at bounding box center [1395, 400] width 329 height 28
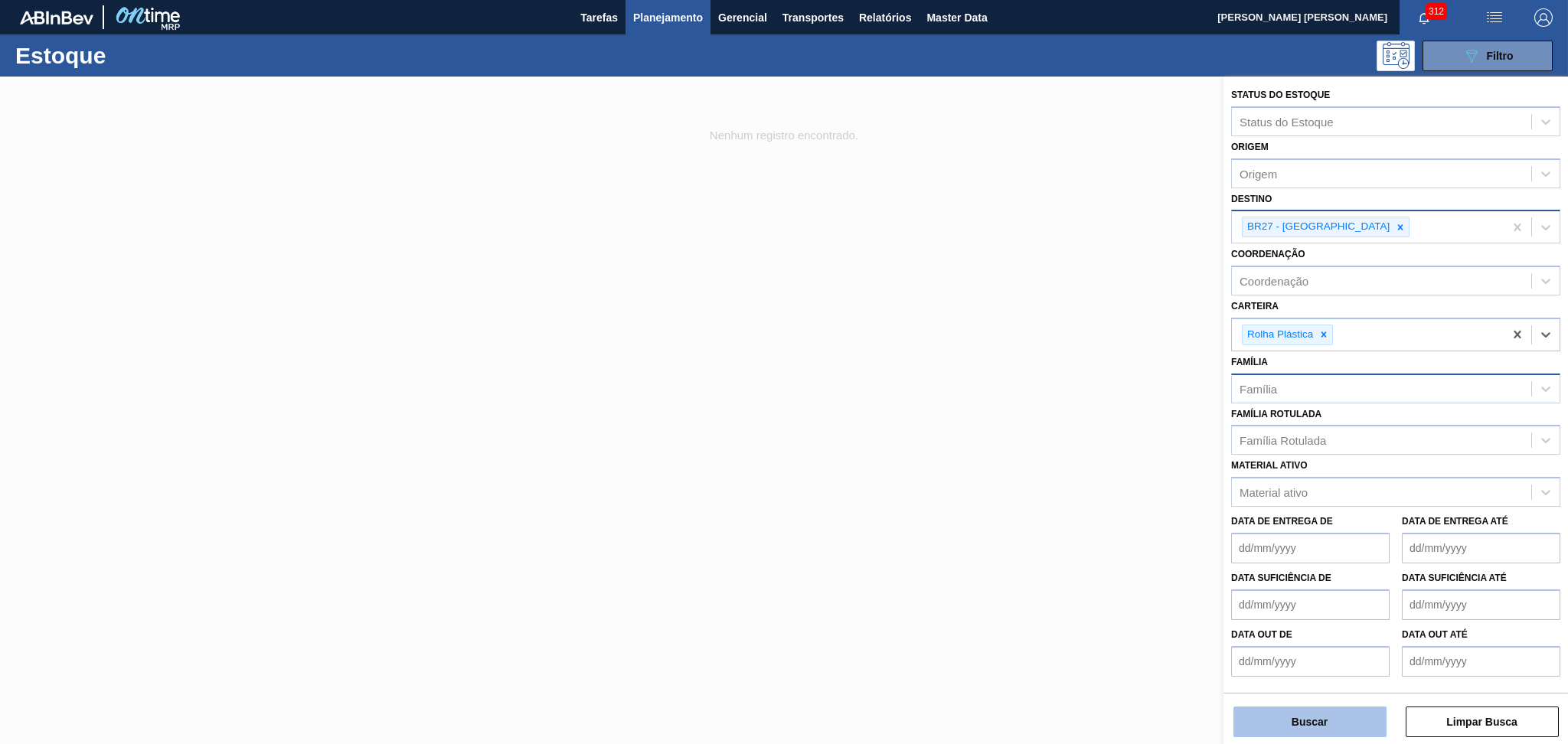
click at [1281, 723] on button "Buscar" at bounding box center [1309, 721] width 153 height 31
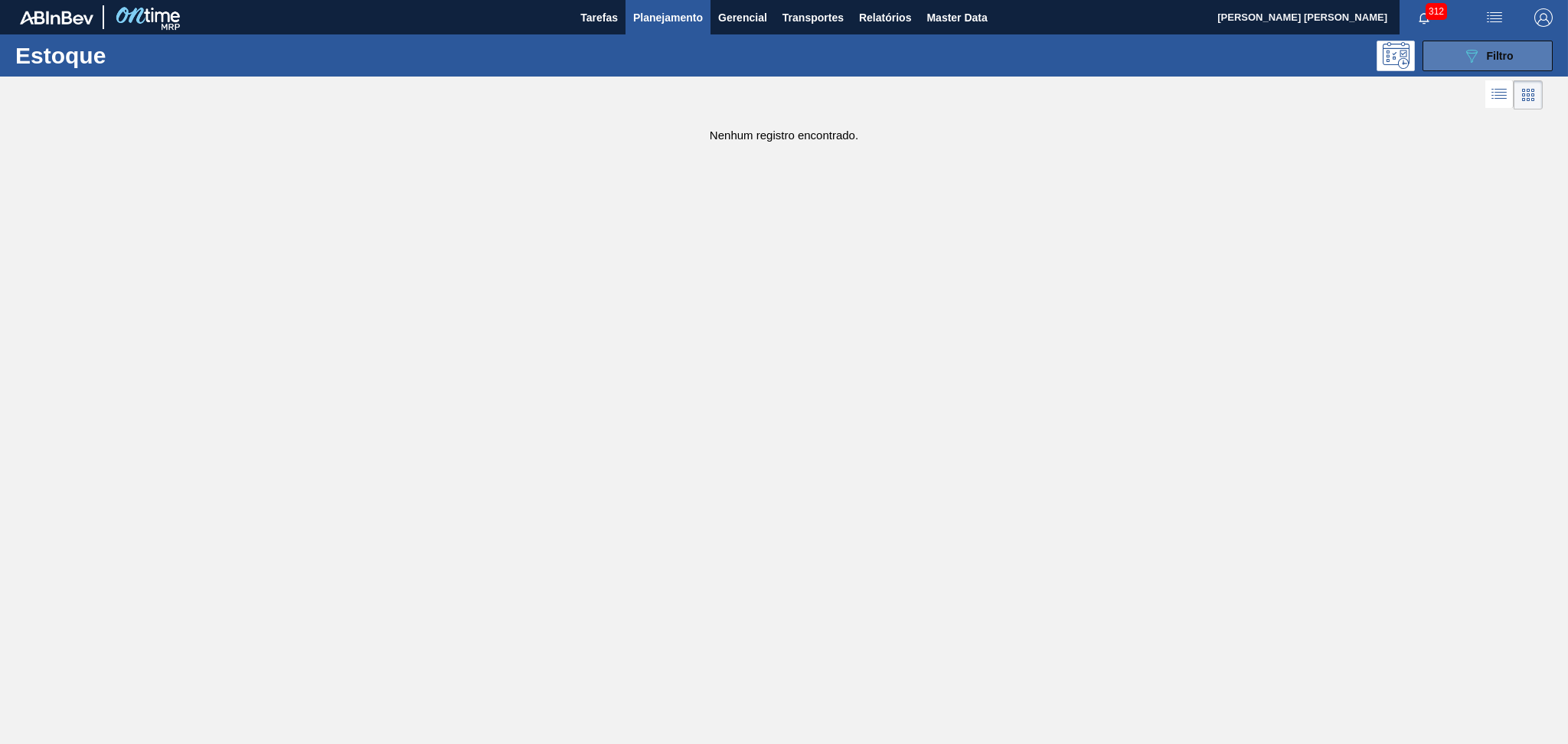
click at [1473, 65] on button "089F7B8B-B2A5-4AFE-B5C0-19BA573D28AC Filtro" at bounding box center [1487, 55] width 130 height 31
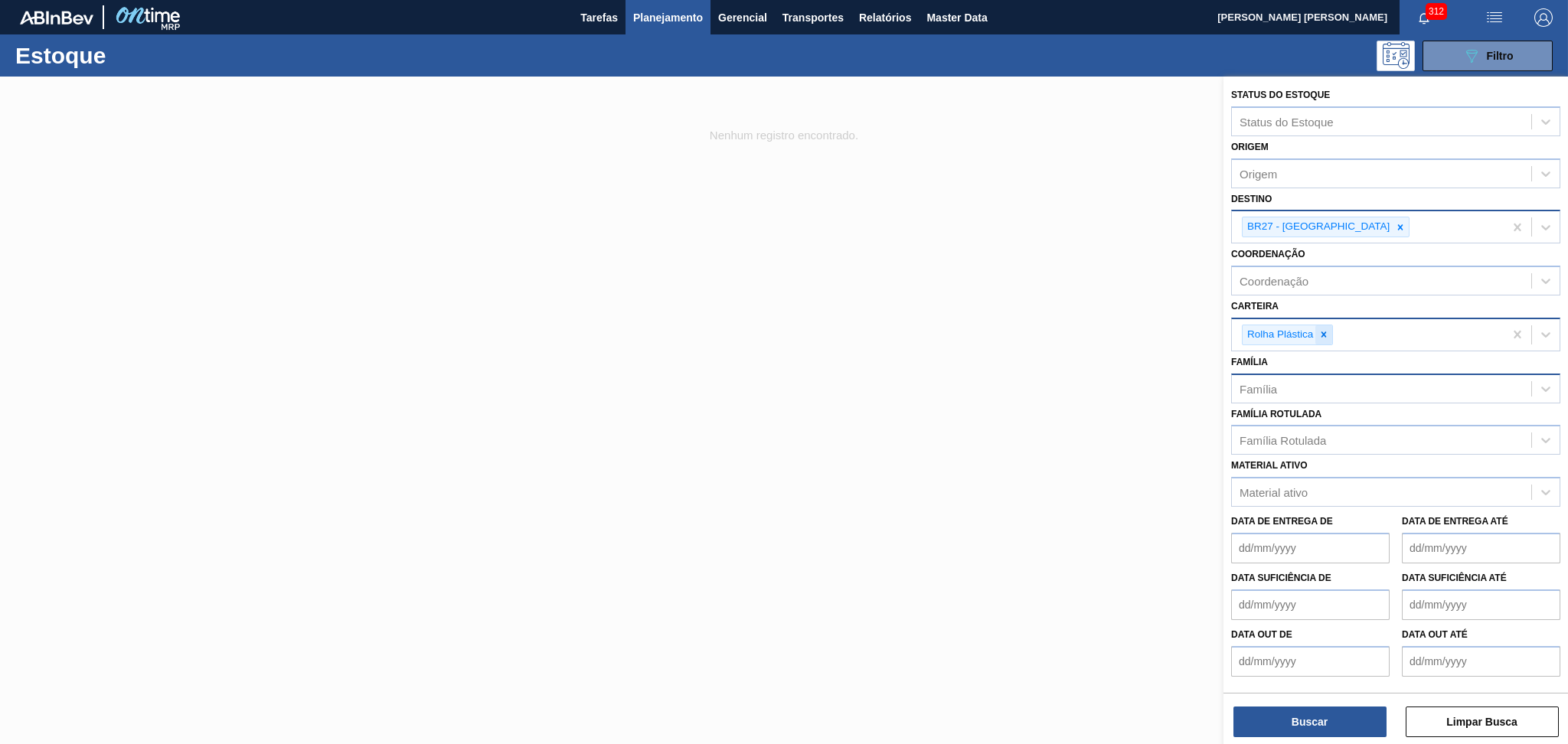
click at [1329, 331] on div at bounding box center [1323, 335] width 17 height 19
click at [1266, 400] on div "Família Rotulada Família Rotulada" at bounding box center [1395, 426] width 329 height 53
click at [1263, 380] on div "Família" at bounding box center [1259, 385] width 38 height 13
type input "rolha"
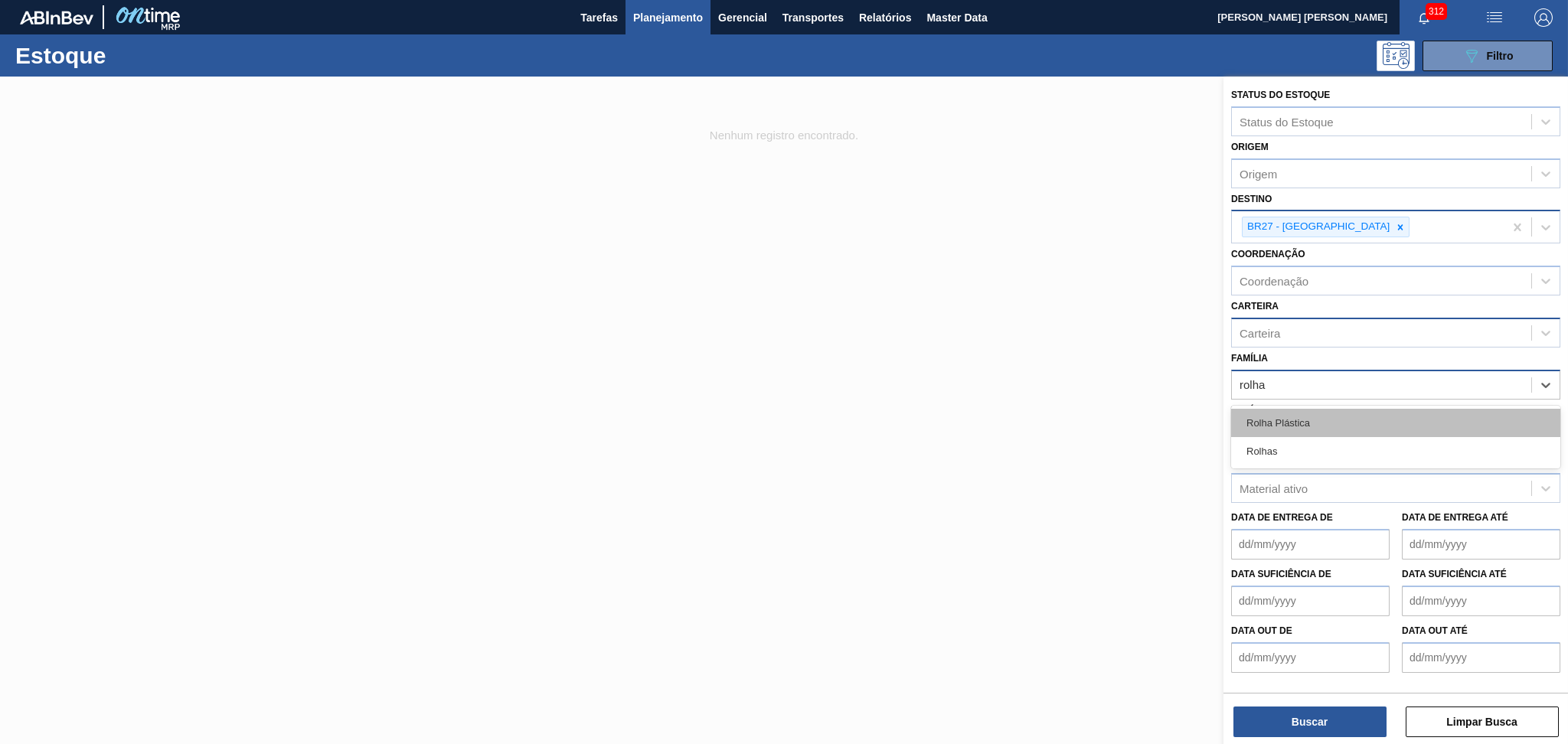
click at [1288, 428] on div "Rolha Plástica" at bounding box center [1395, 423] width 329 height 28
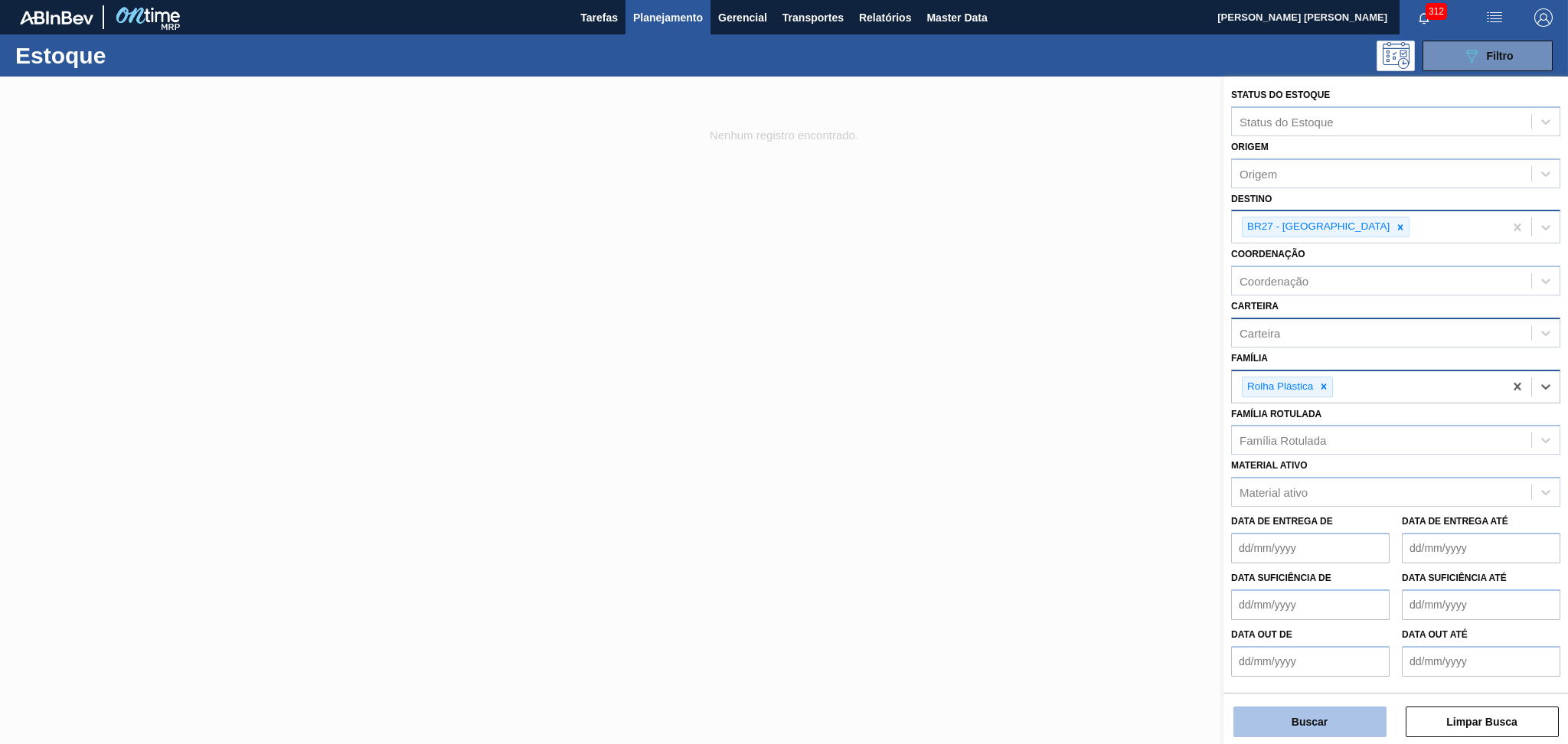
click at [1304, 724] on button "Buscar" at bounding box center [1309, 721] width 153 height 31
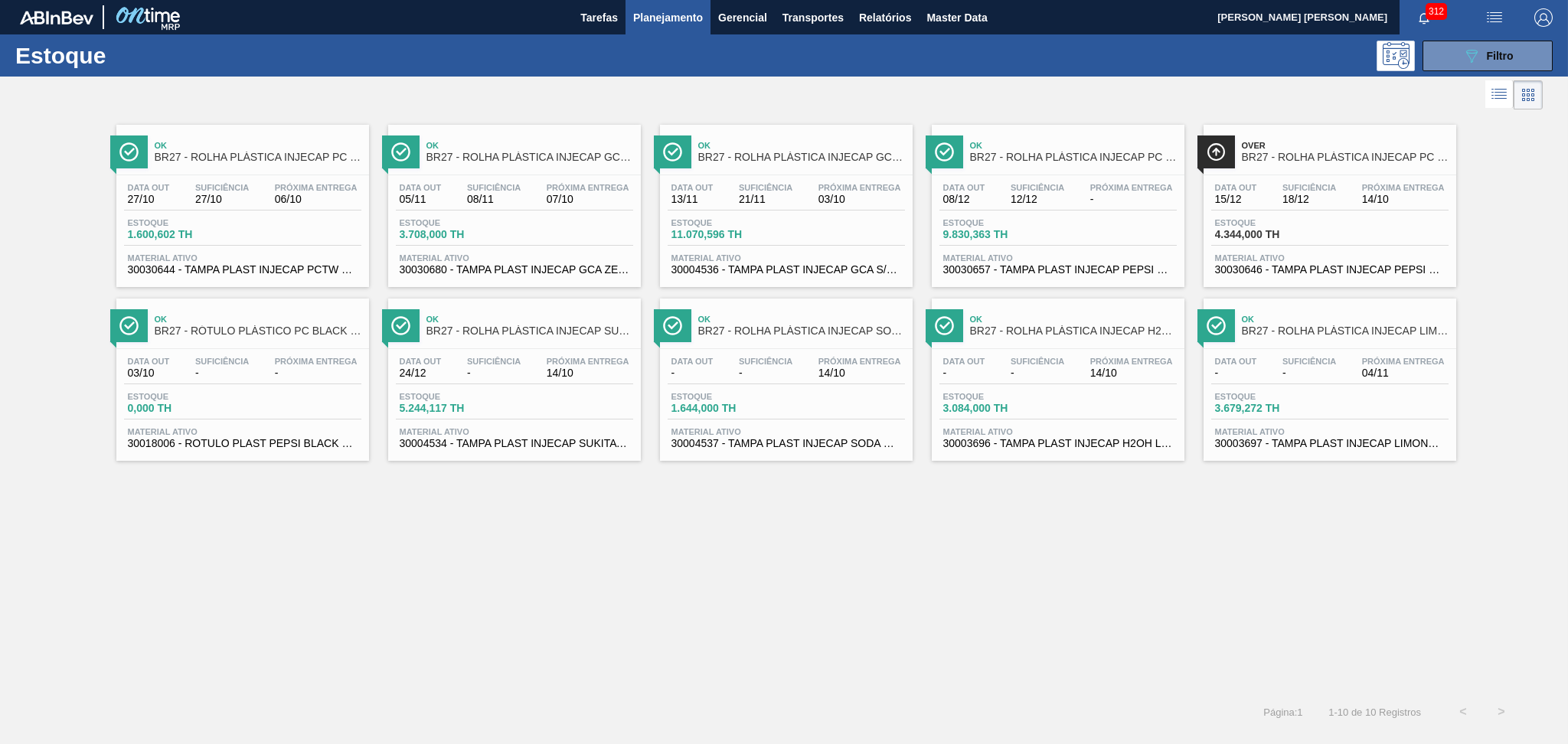
click at [326, 272] on span "30030644 - TAMPA PLAST INJECAP PCTW NIV24" at bounding box center [242, 270] width 230 height 11
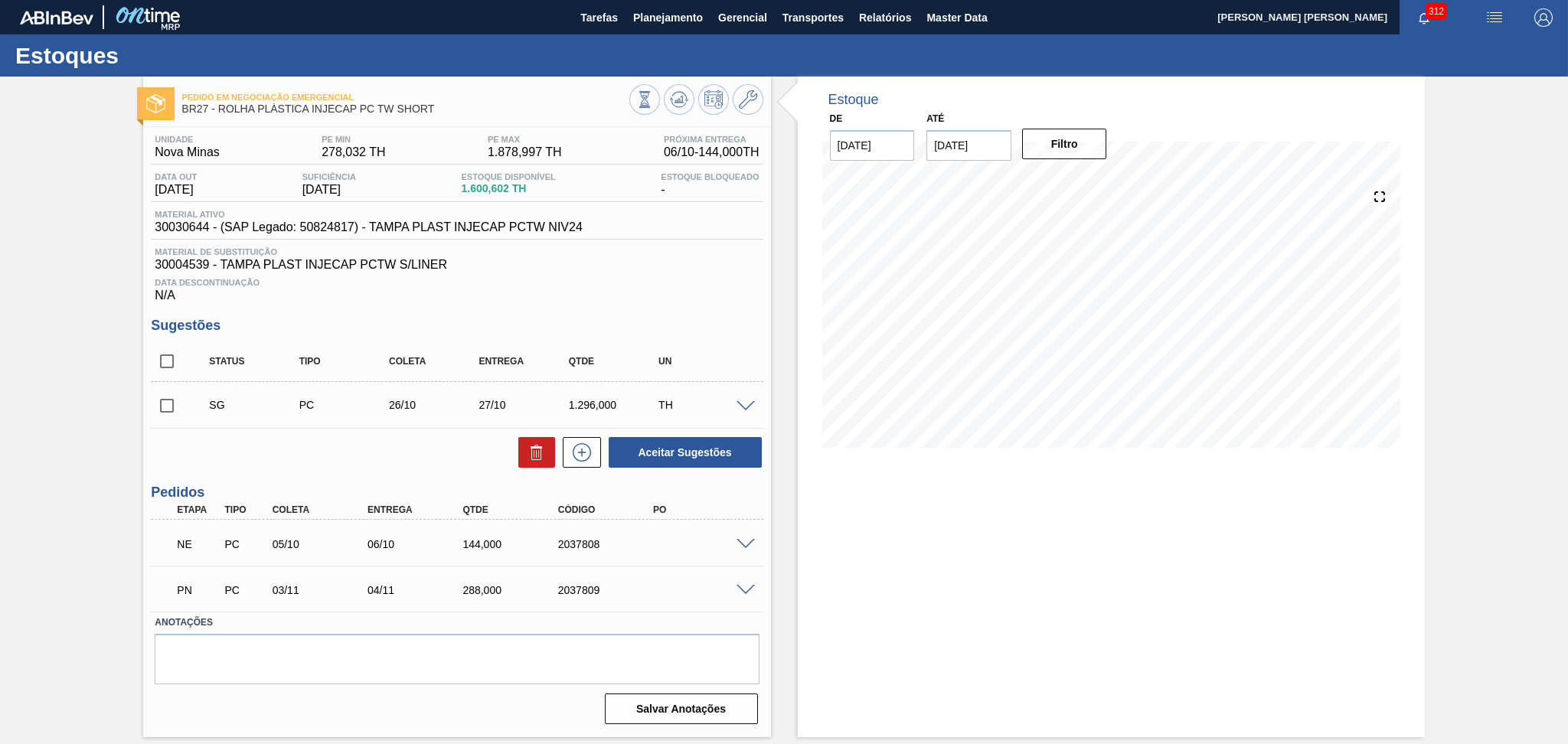
click at [754, 584] on div at bounding box center [747, 589] width 31 height 11
click at [745, 544] on span at bounding box center [746, 545] width 19 height 11
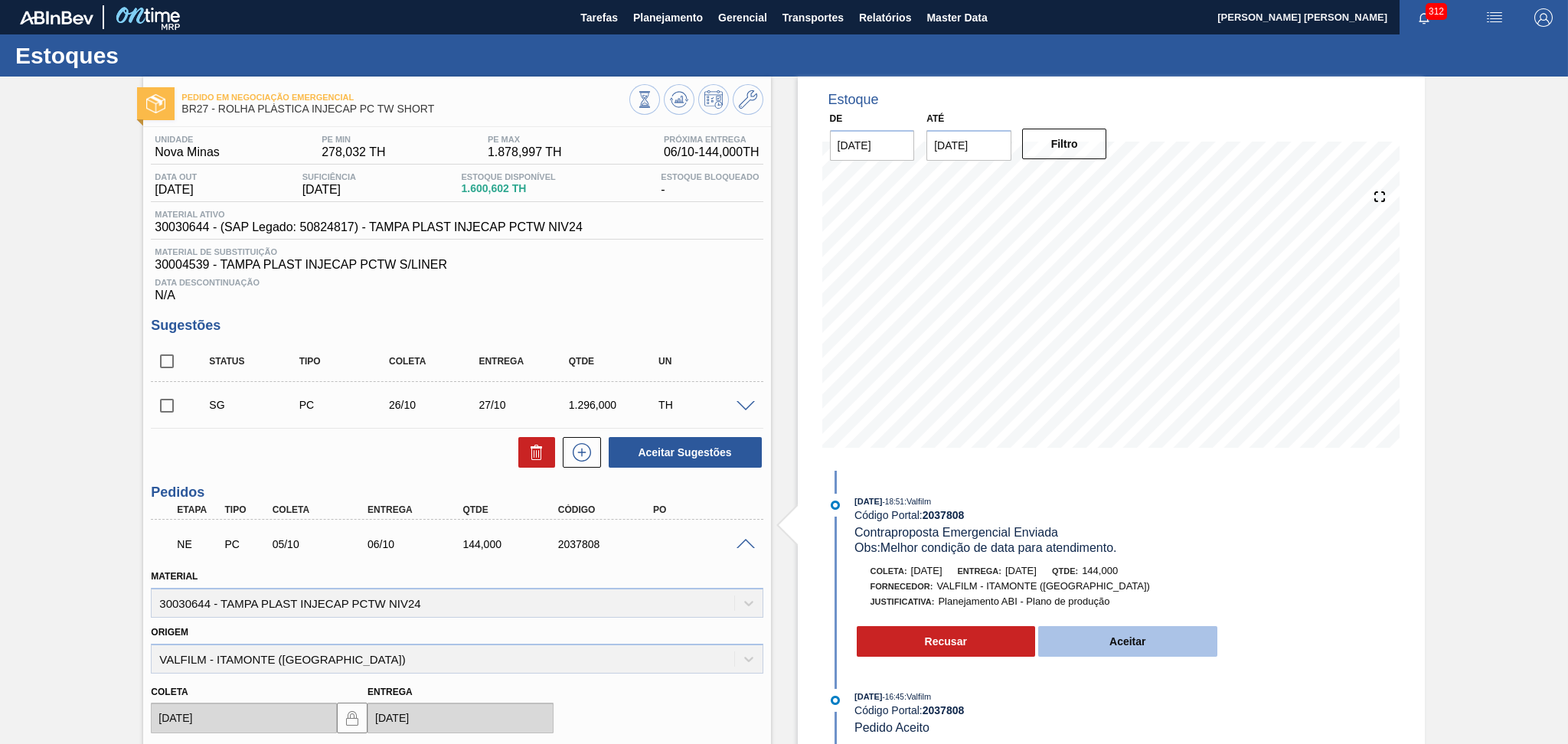
click at [1155, 653] on button "Aceitar" at bounding box center [1127, 642] width 179 height 31
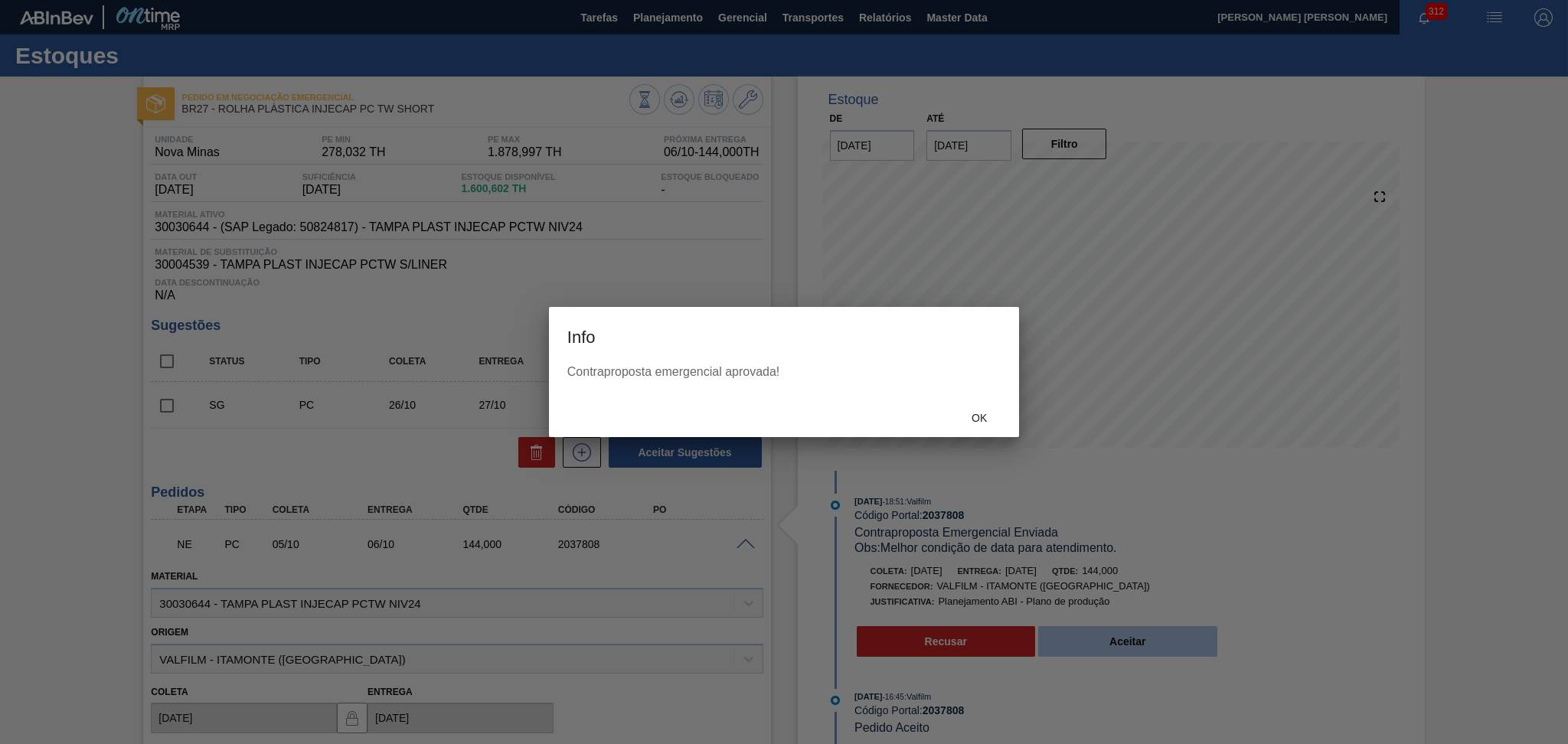
click at [1108, 0] on body "Tarefas Planejamento Gerencial Transportes Relatórios Master Data [PERSON_NAME]…" at bounding box center [784, 0] width 1568 height 0
click at [978, 423] on div "Ok" at bounding box center [979, 418] width 68 height 28
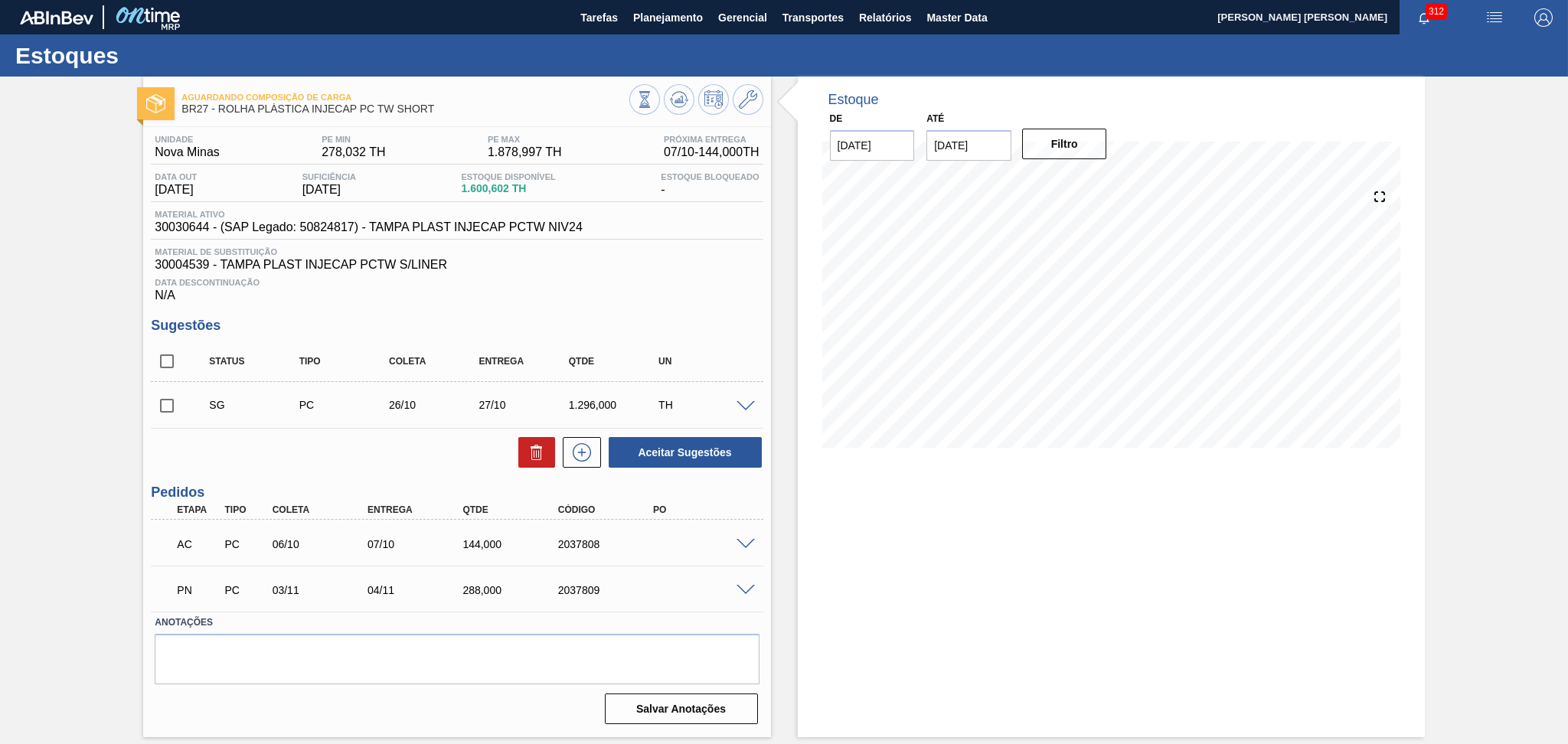
click at [746, 590] on span at bounding box center [746, 591] width 19 height 11
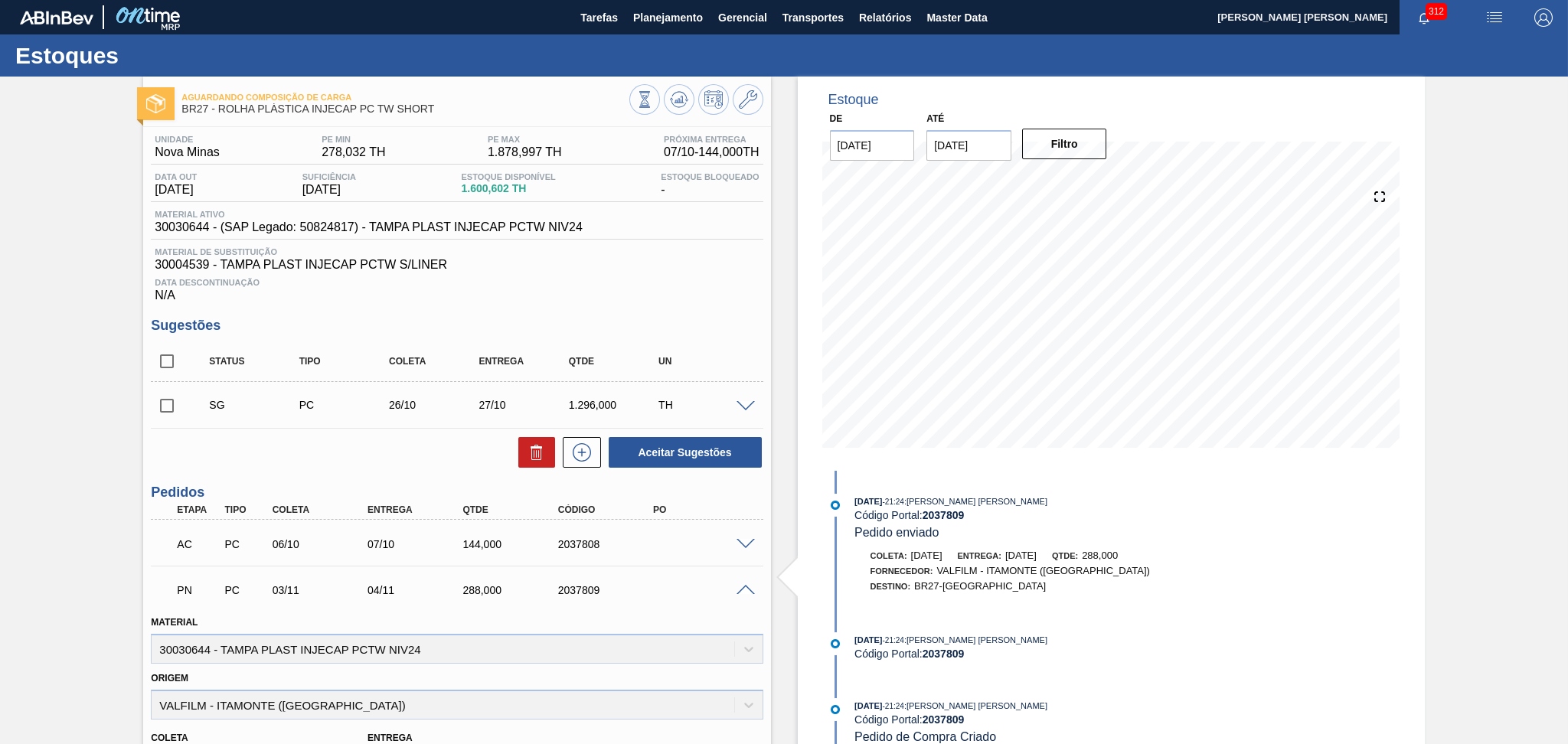
click at [746, 591] on span at bounding box center [746, 591] width 19 height 11
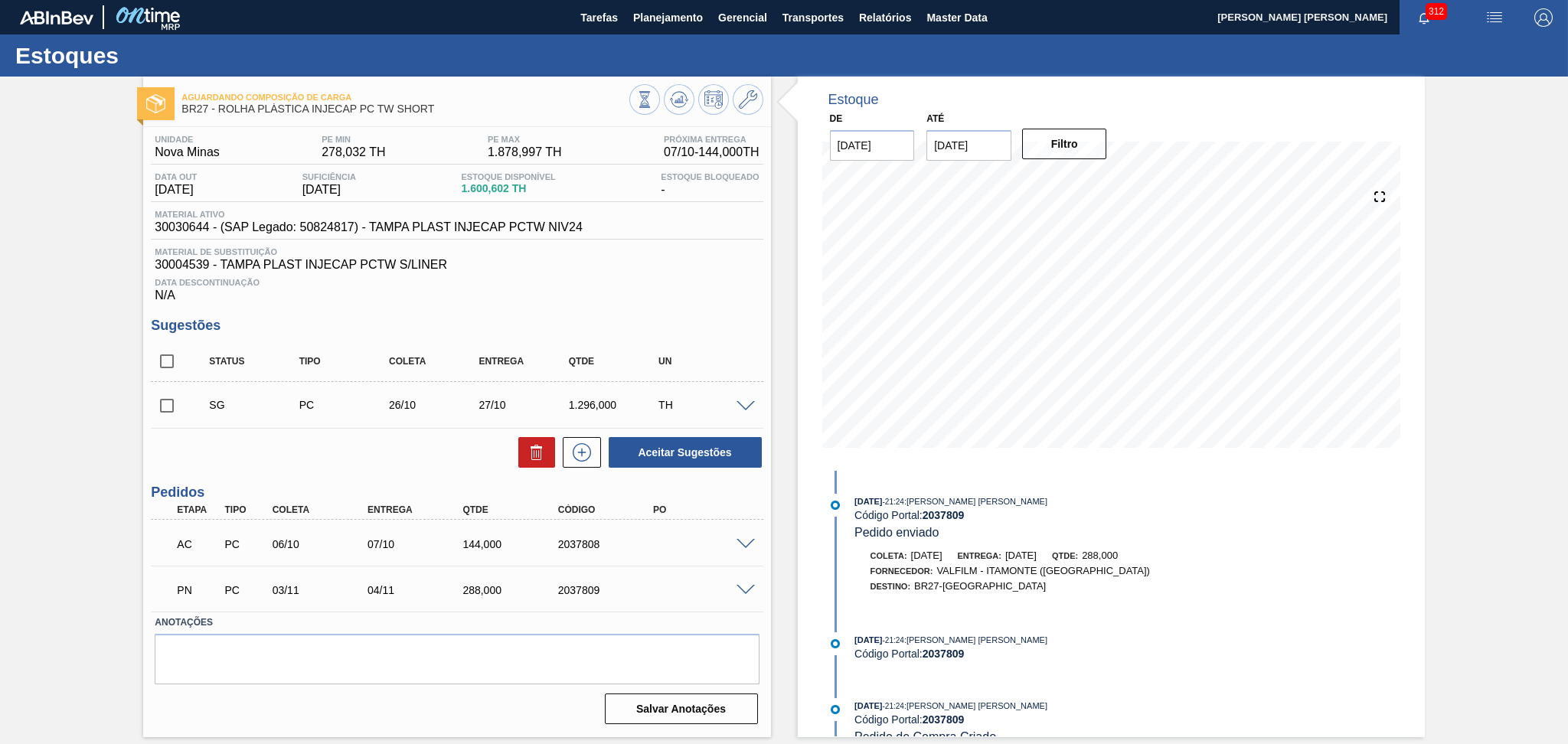
click at [248, 466] on div "Aceitar Sugestões" at bounding box center [457, 453] width 611 height 34
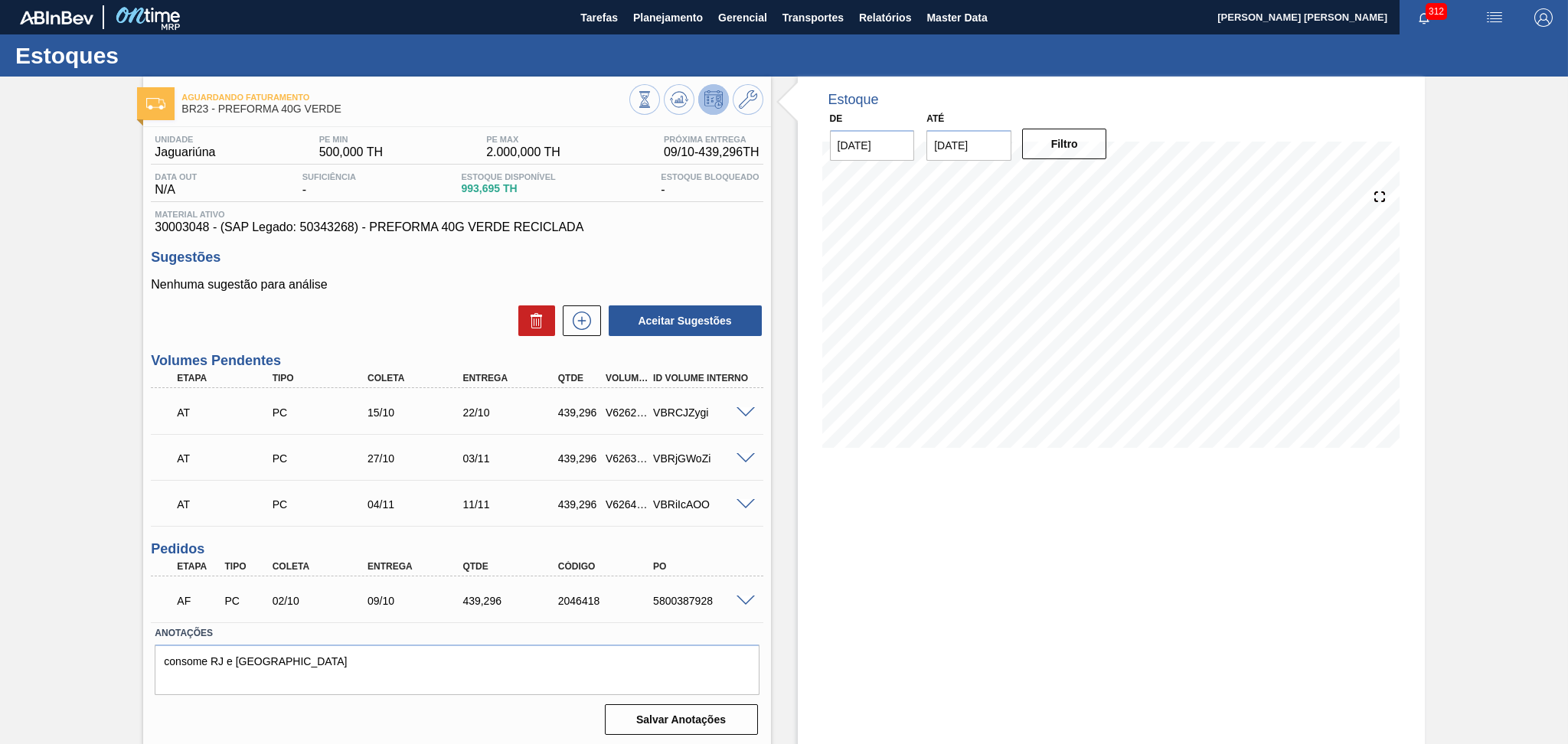
click at [438, 263] on h3 "Sugestões" at bounding box center [457, 257] width 611 height 16
click at [453, 281] on p "Nenhuma sugestão para análise" at bounding box center [457, 284] width 611 height 14
click at [426, 281] on p "Nenhuma sugestão para análise" at bounding box center [457, 284] width 611 height 14
click at [482, 298] on div "Nenhuma sugestão para análise Aceitar Sugestões" at bounding box center [457, 308] width 611 height 60
click at [683, 92] on icon at bounding box center [679, 99] width 19 height 19
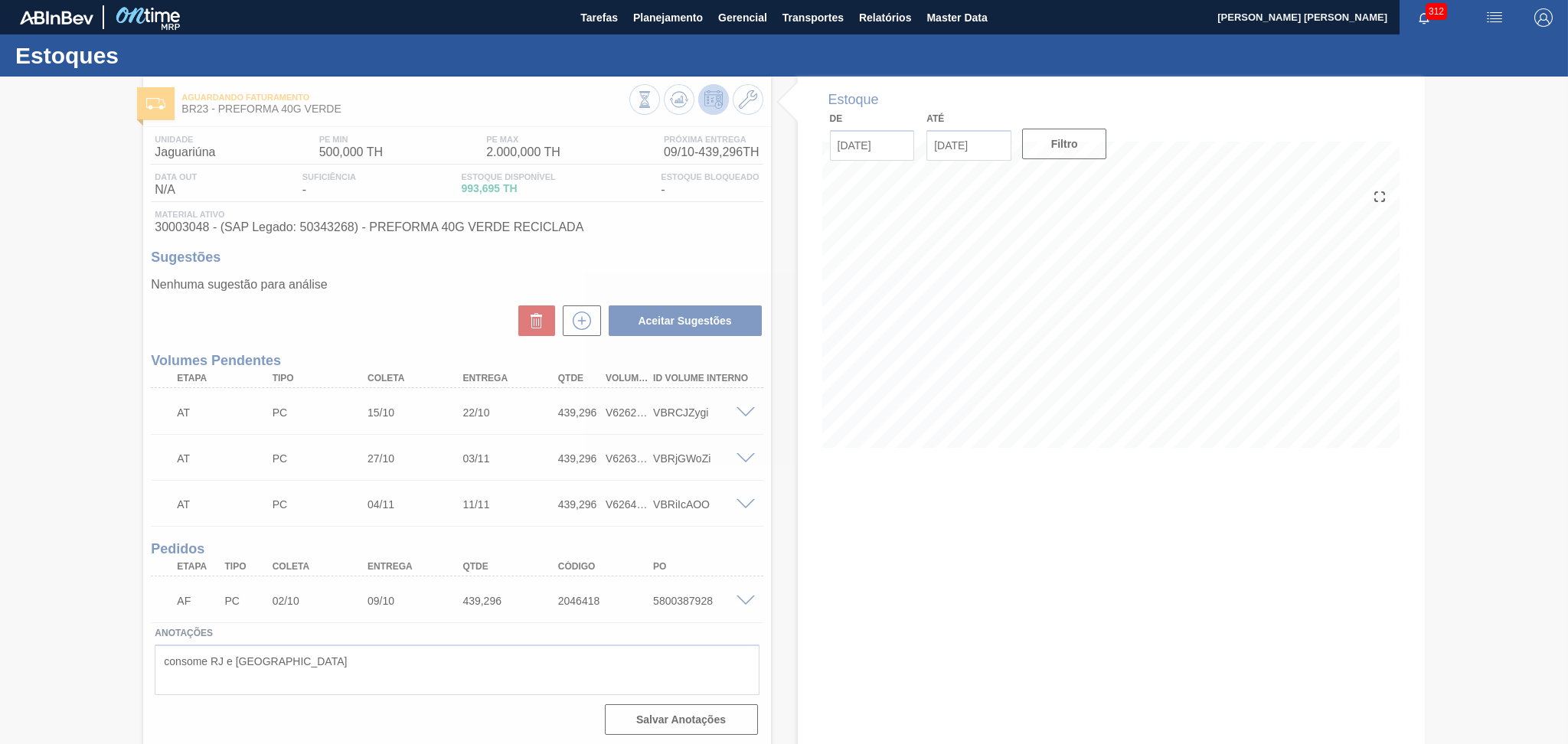
click at [786, 498] on div at bounding box center [784, 411] width 1568 height 668
click at [414, 337] on div at bounding box center [784, 411] width 1568 height 668
click at [419, 311] on div at bounding box center [784, 411] width 1568 height 668
click at [451, 289] on div at bounding box center [784, 411] width 1568 height 668
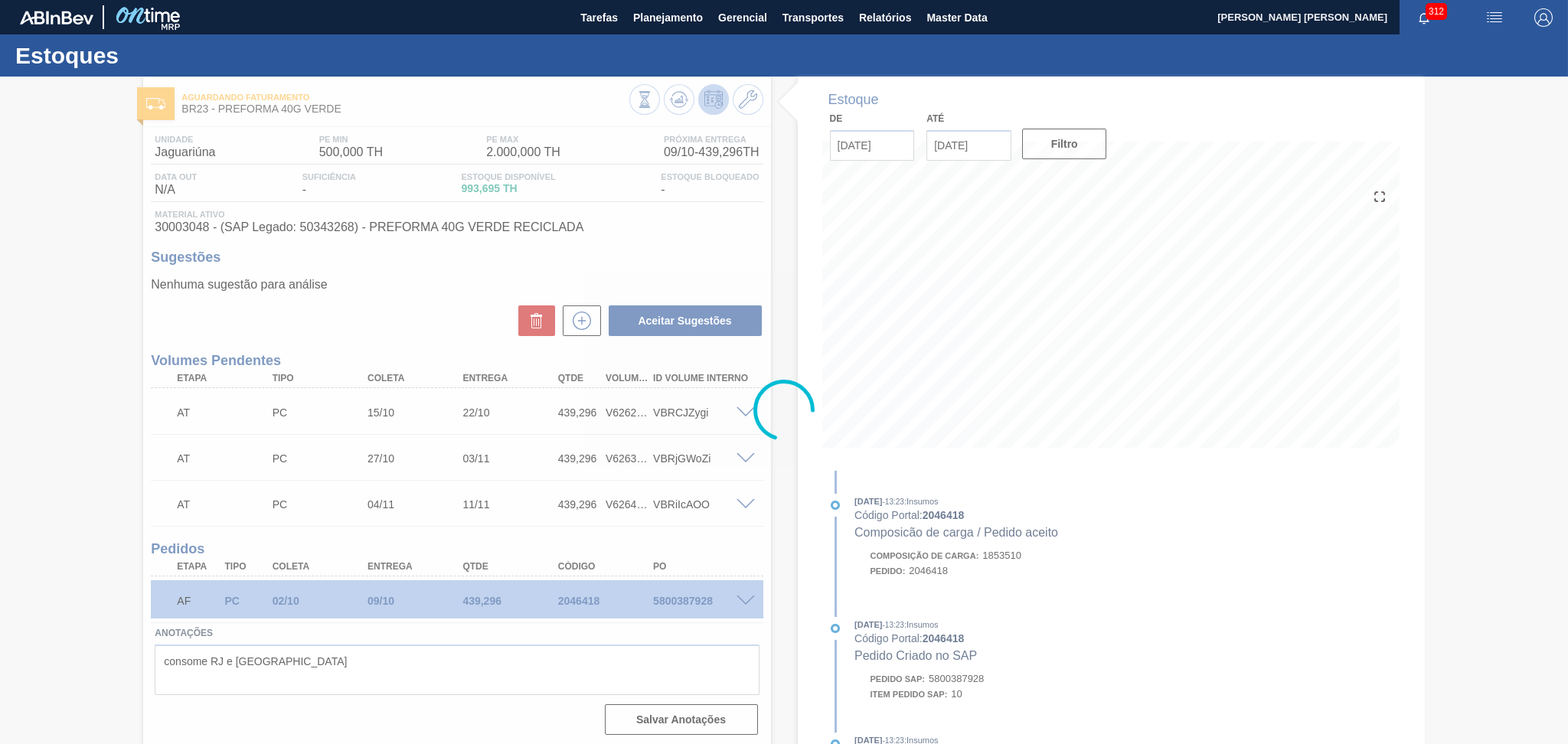
click at [974, 361] on div at bounding box center [784, 411] width 1568 height 668
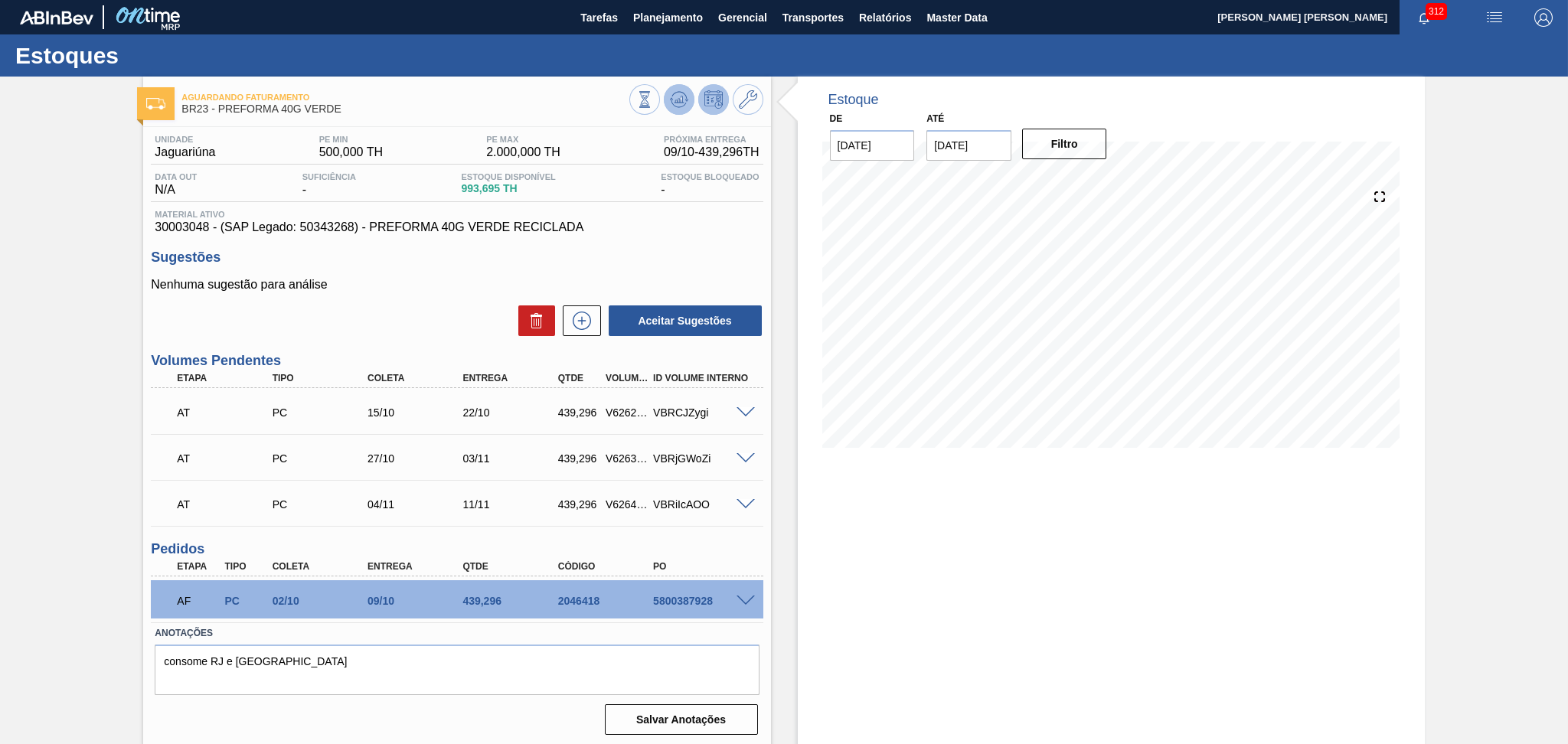
click at [687, 110] on button at bounding box center [679, 99] width 31 height 31
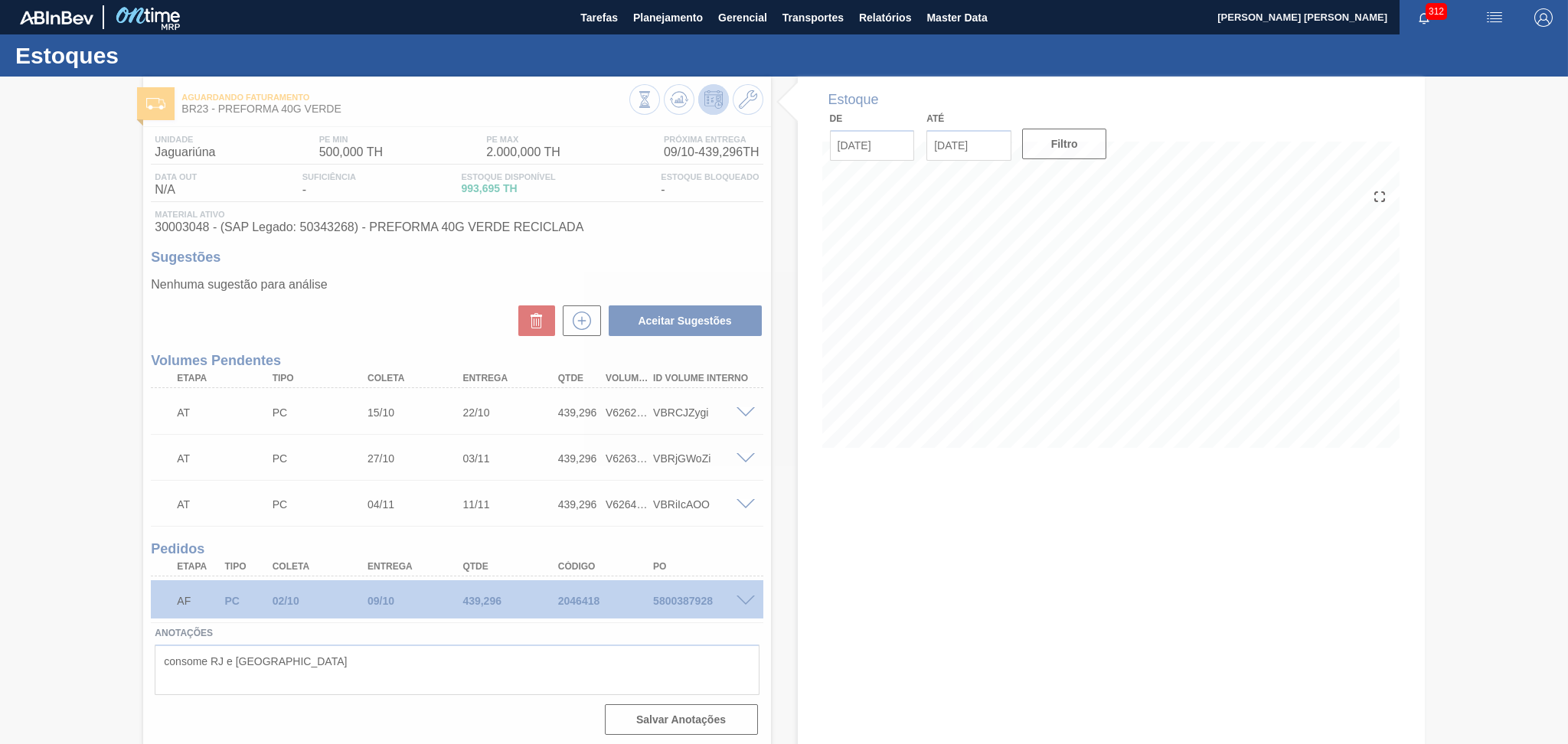
click at [449, 291] on div at bounding box center [784, 411] width 1568 height 668
